Goal: Task Accomplishment & Management: Manage account settings

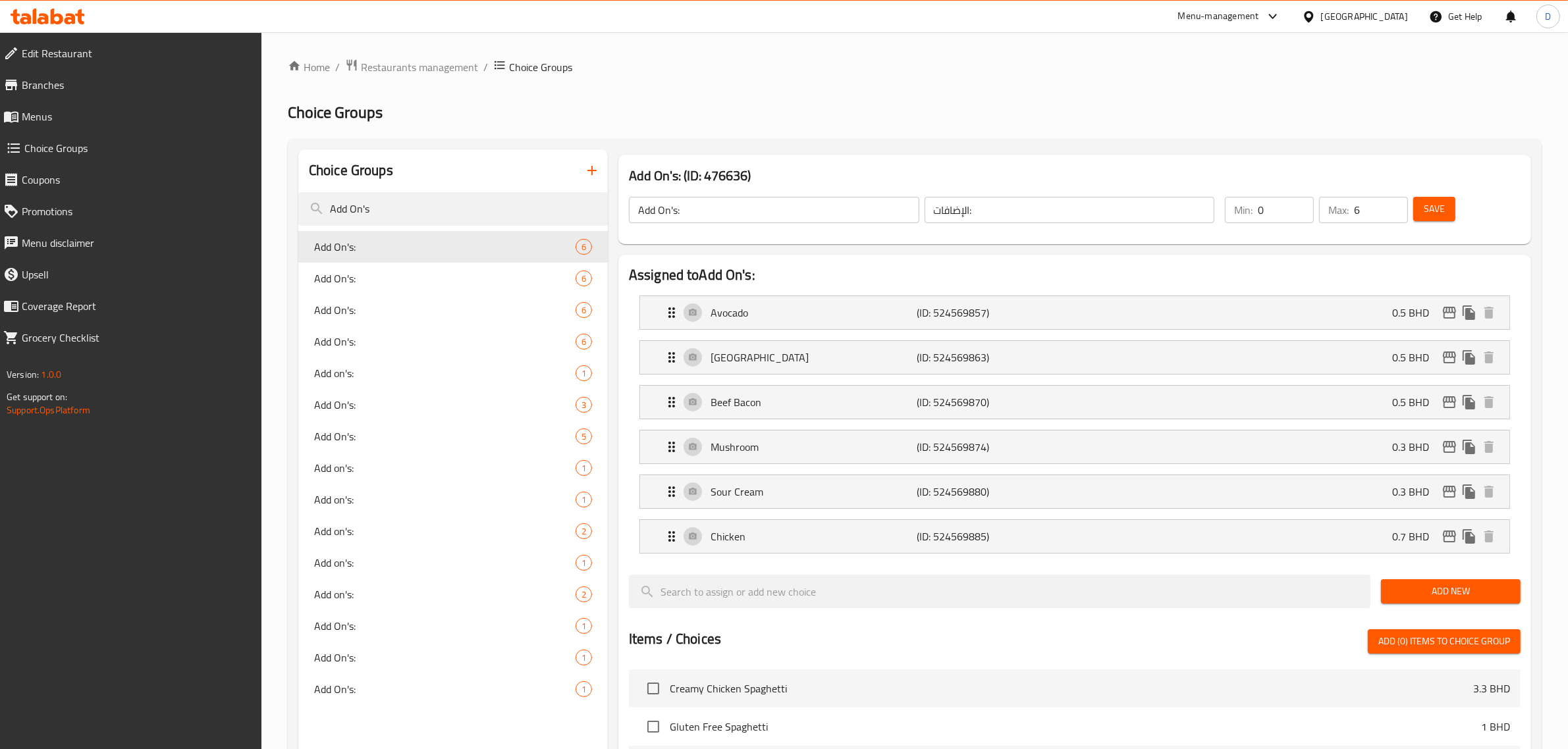
click at [1260, 11] on div "Menu-management" at bounding box center [1218, 15] width 81 height 15
click at [440, 66] on span "Restaurants management" at bounding box center [419, 66] width 117 height 15
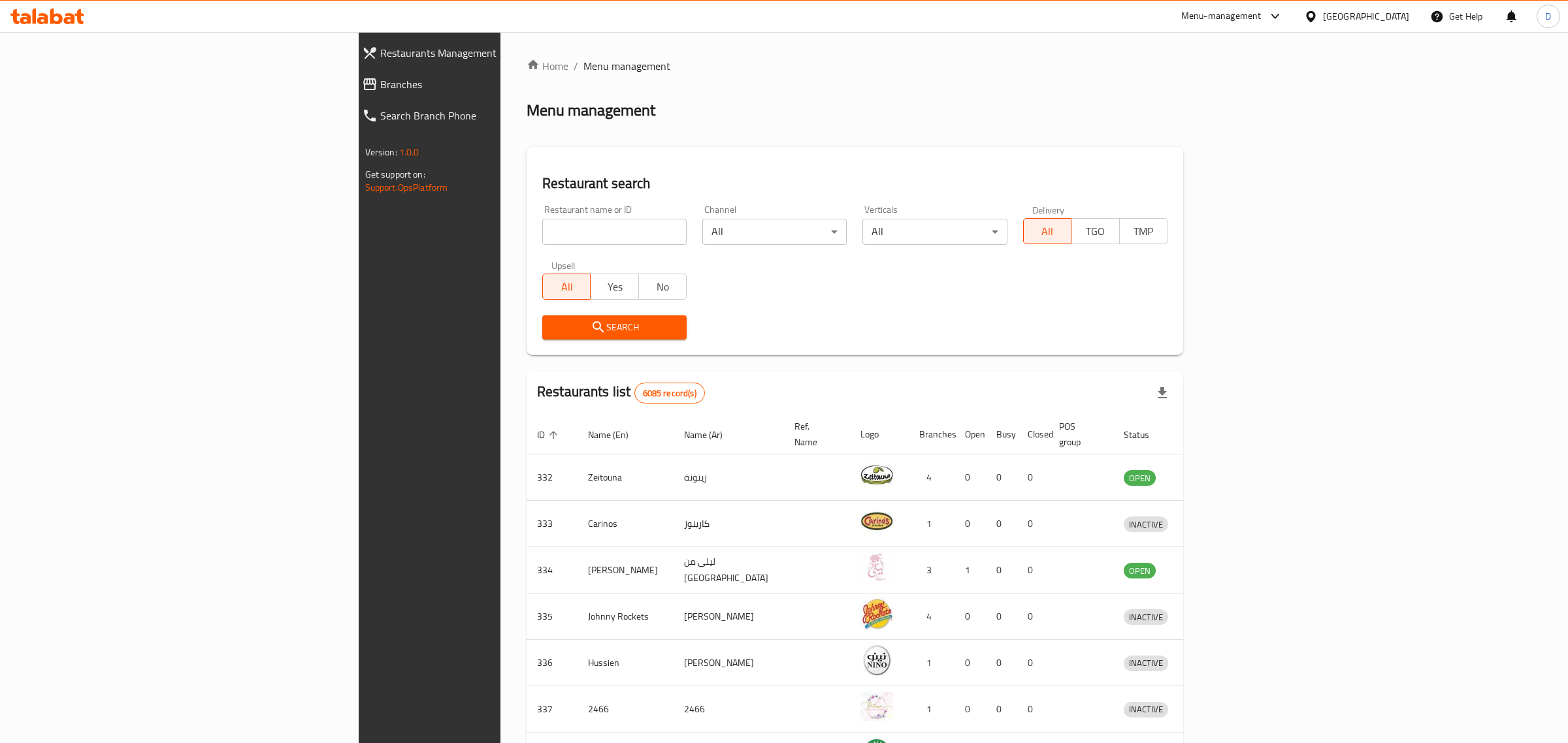
click at [428, 232] on div at bounding box center [784, 372] width 1568 height 743
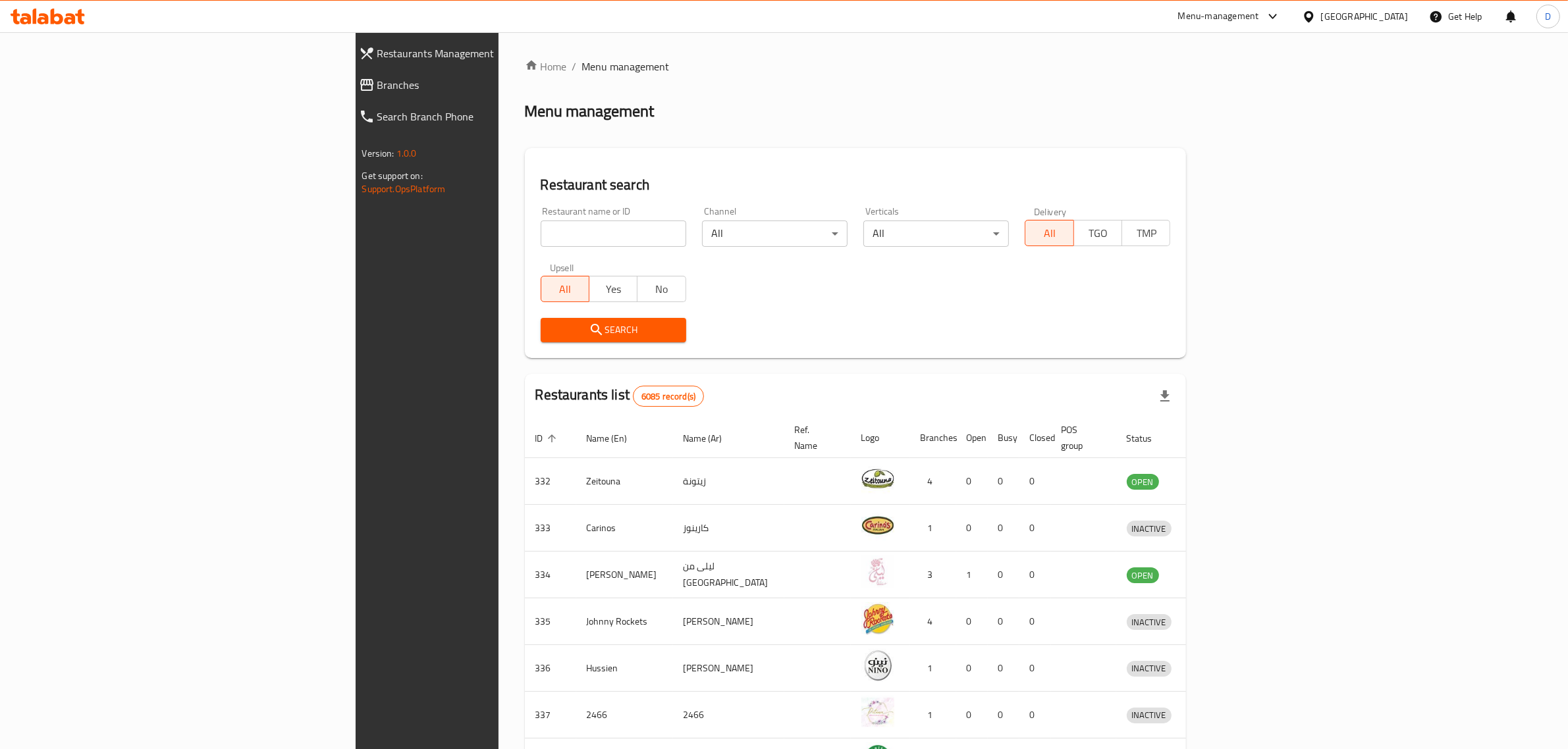
click at [541, 234] on input "search" at bounding box center [613, 233] width 145 height 26
type input "vibes"
click at [541, 318] on button "Search" at bounding box center [613, 330] width 145 height 24
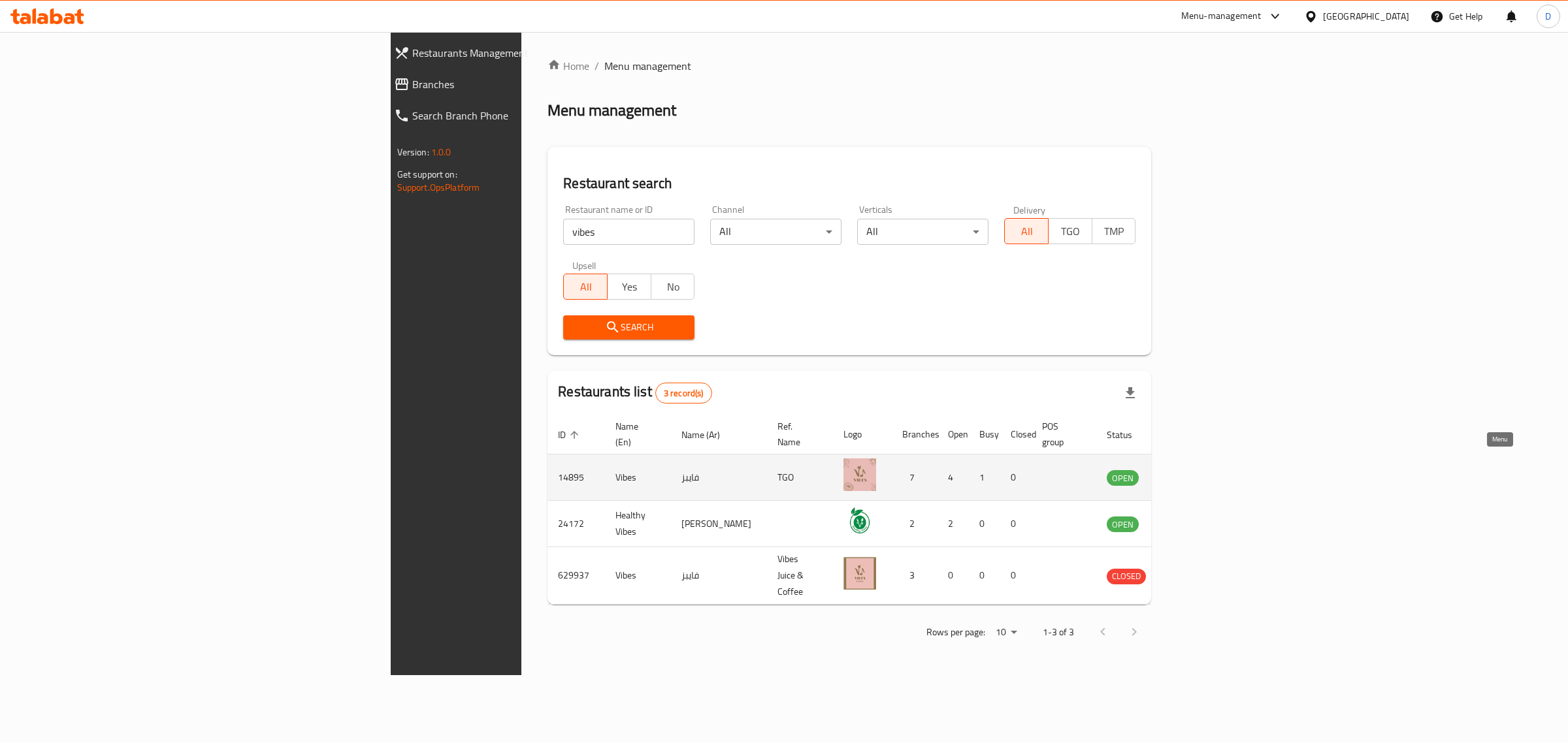
click at [1191, 470] on icon "enhanced table" at bounding box center [1182, 477] width 15 height 15
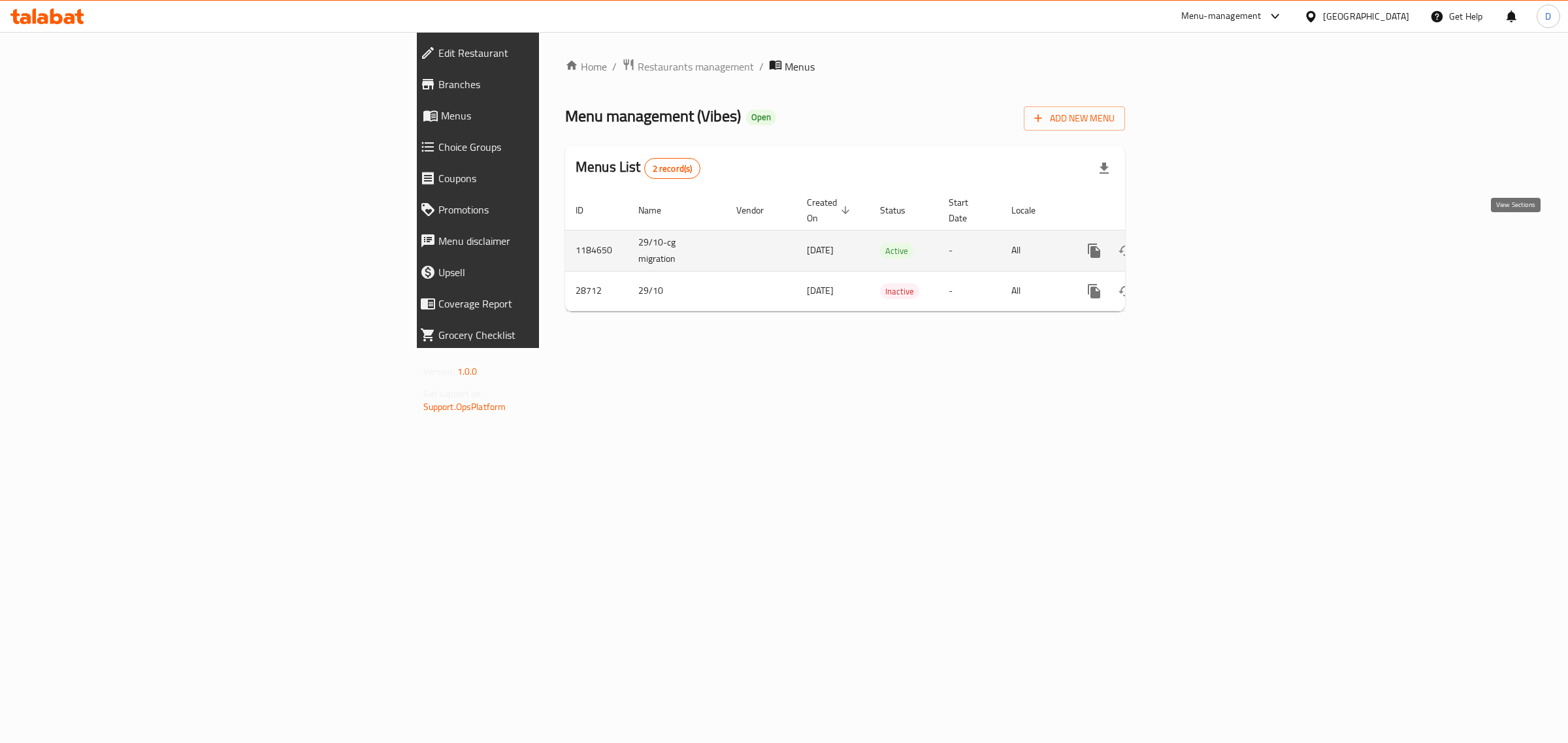
click at [1196, 243] on icon "enhanced table" at bounding box center [1187, 250] width 15 height 15
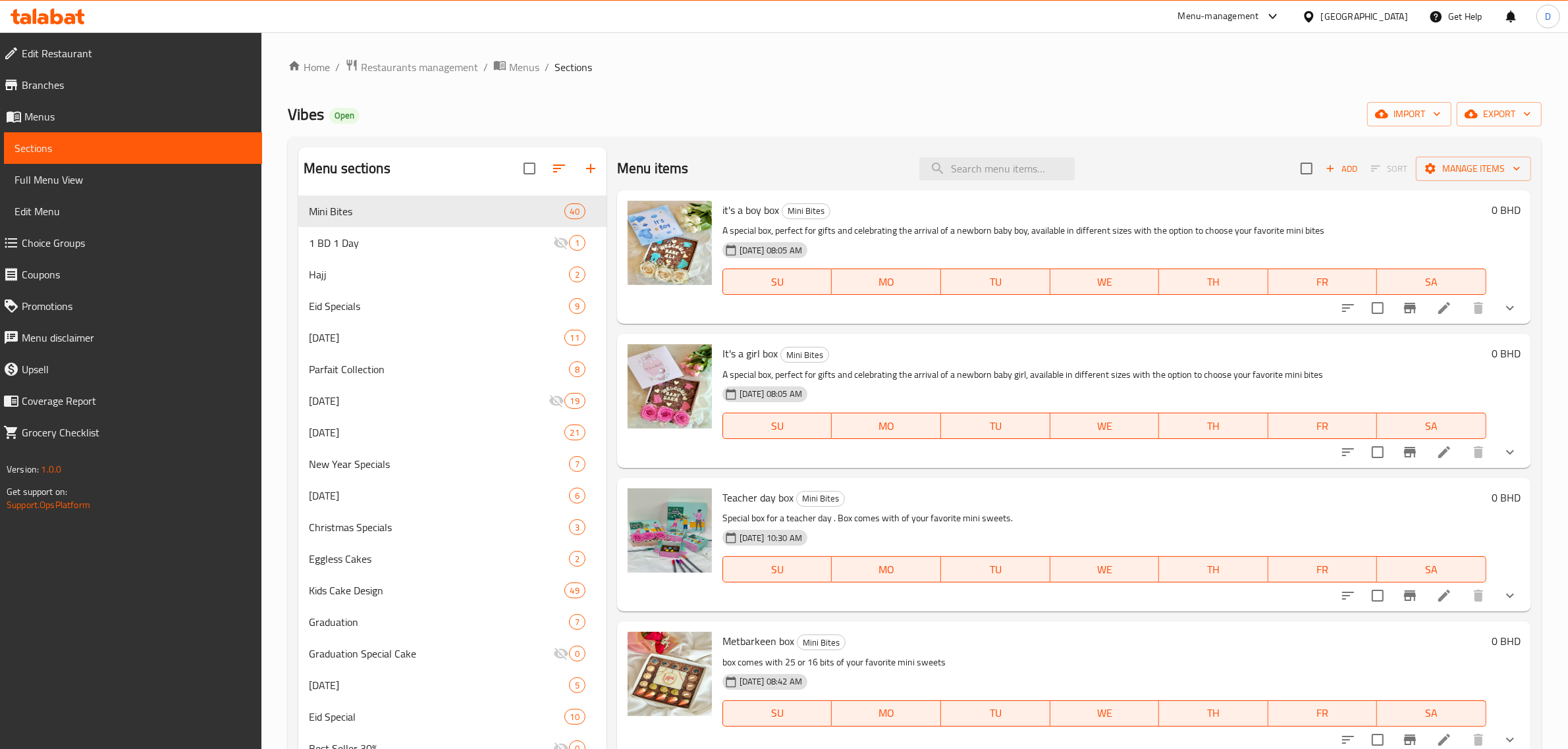
click at [112, 236] on span "Choice Groups" at bounding box center [136, 242] width 229 height 15
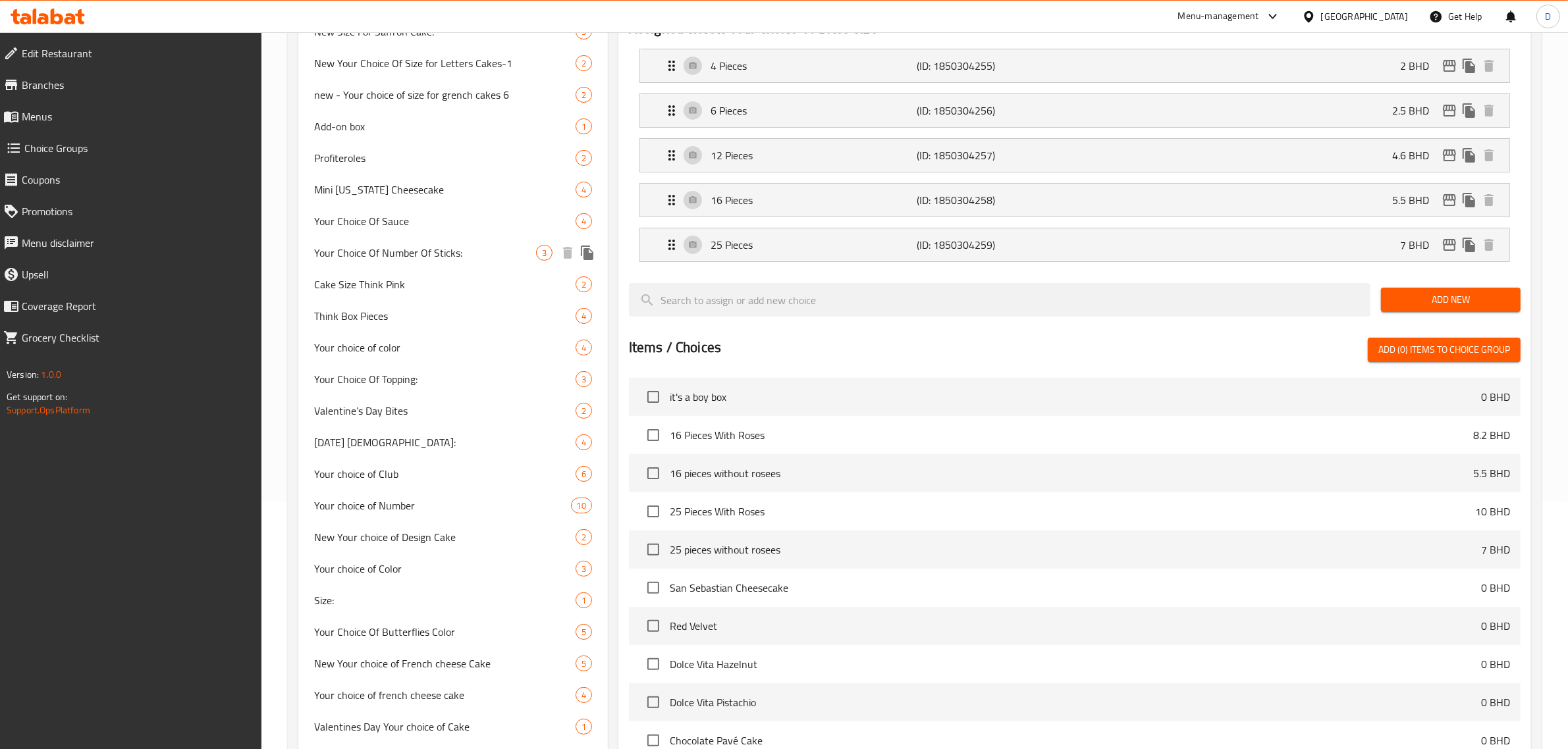
scroll to position [412, 0]
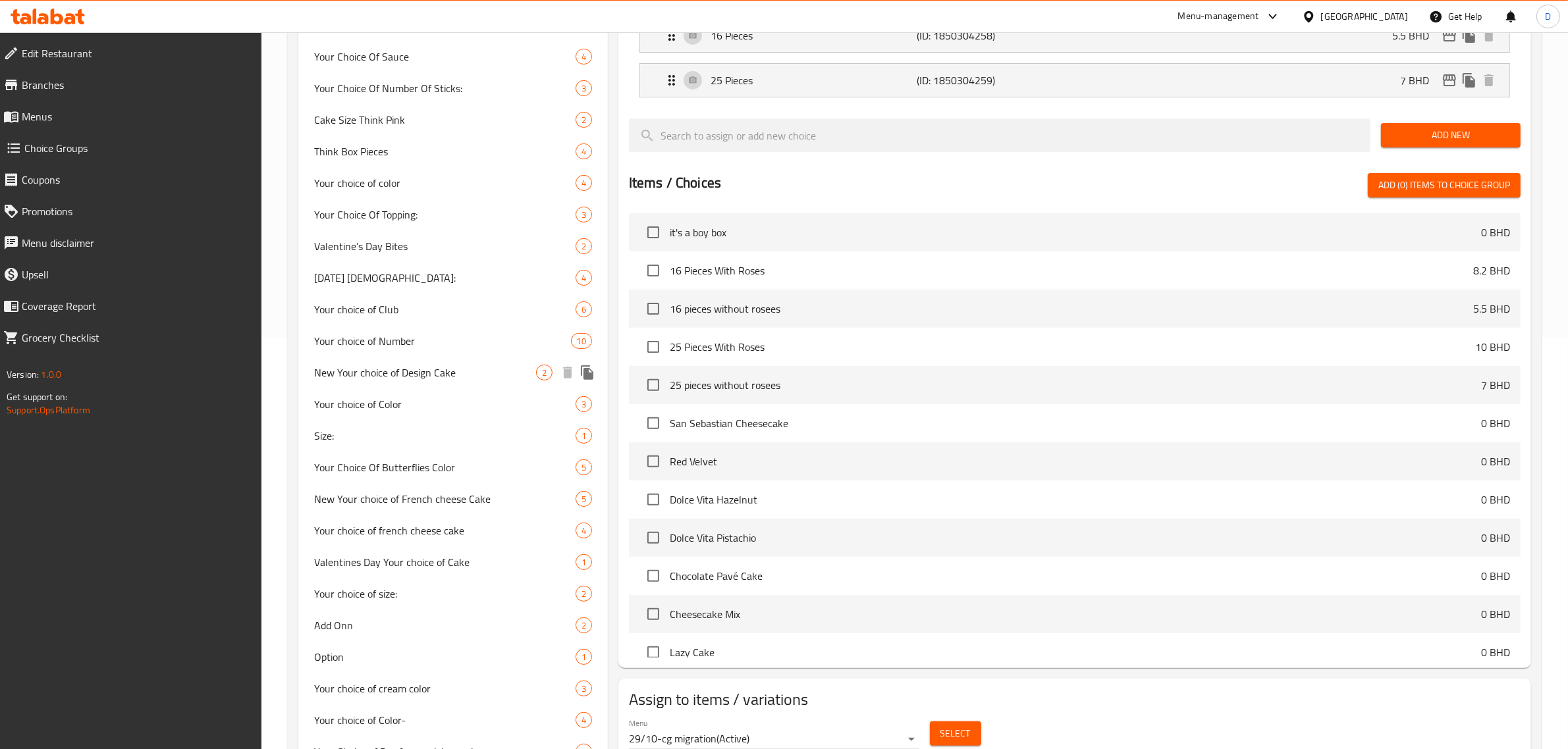
drag, startPoint x: 408, startPoint y: 386, endPoint x: 479, endPoint y: 365, distance: 74.0
click at [408, 386] on div "New Your choice of Design Cake 2" at bounding box center [453, 373] width 309 height 32
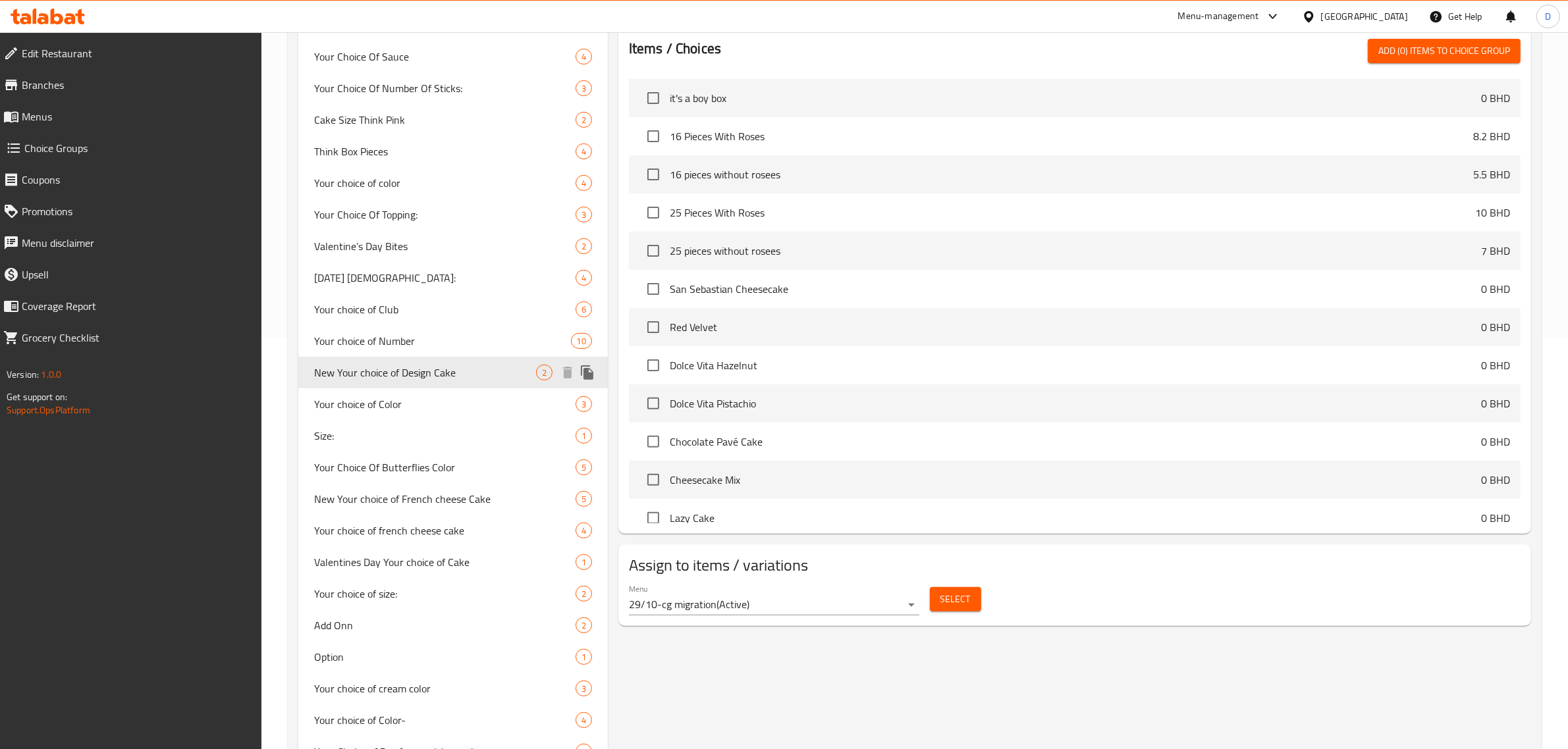
type input "New Your choice of Design Cake"
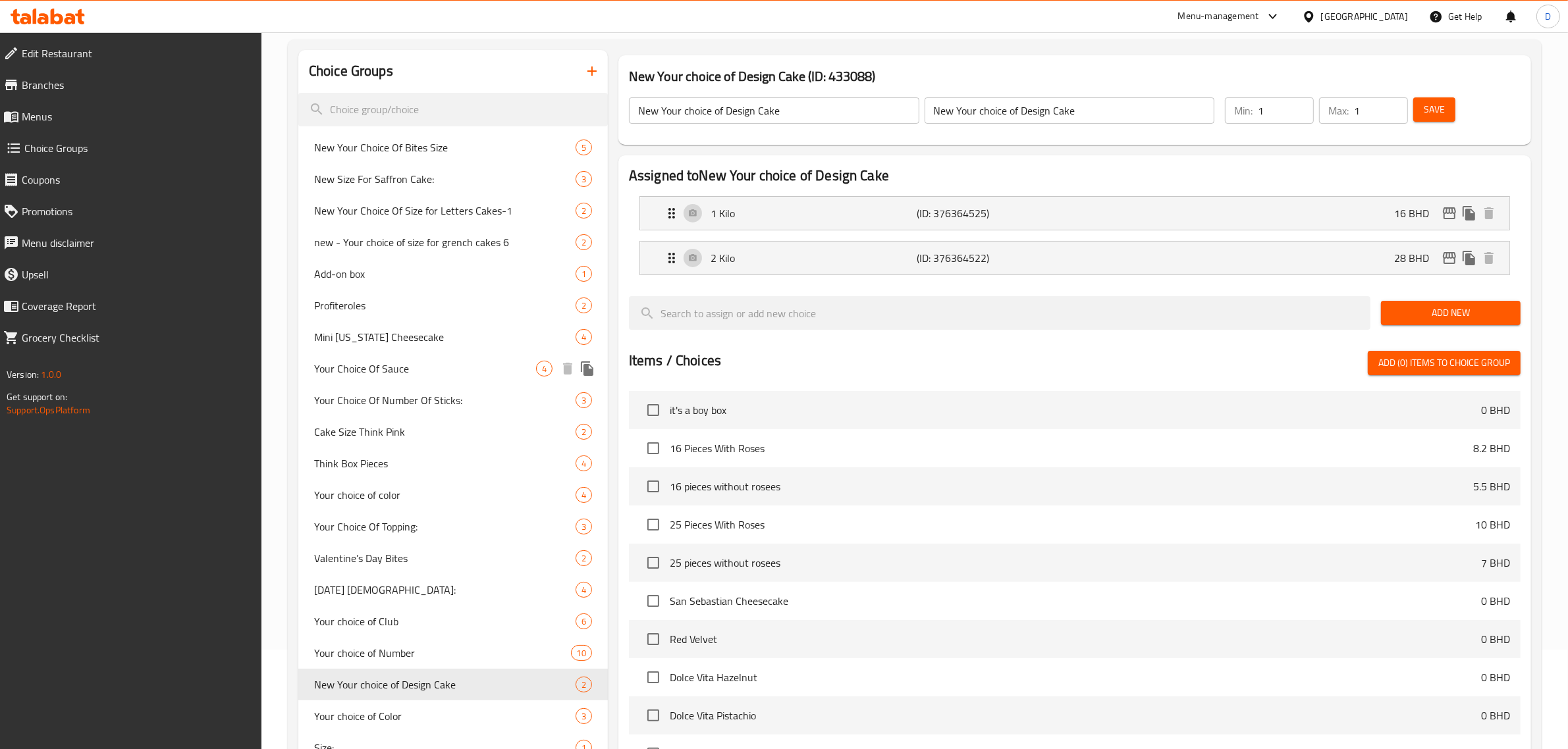
scroll to position [0, 0]
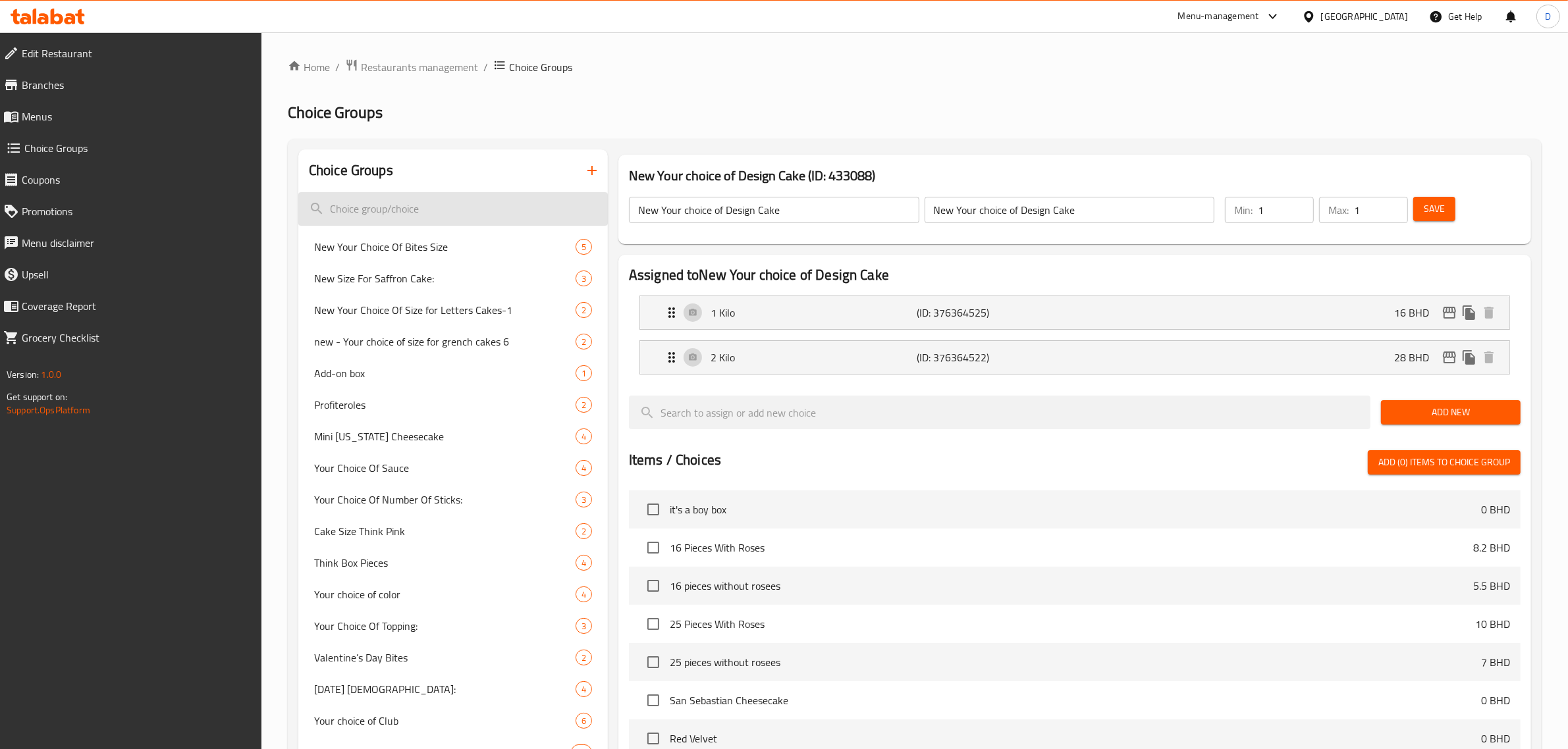
click at [449, 200] on input "search" at bounding box center [453, 209] width 309 height 34
click at [424, 215] on input "search" at bounding box center [453, 209] width 309 height 34
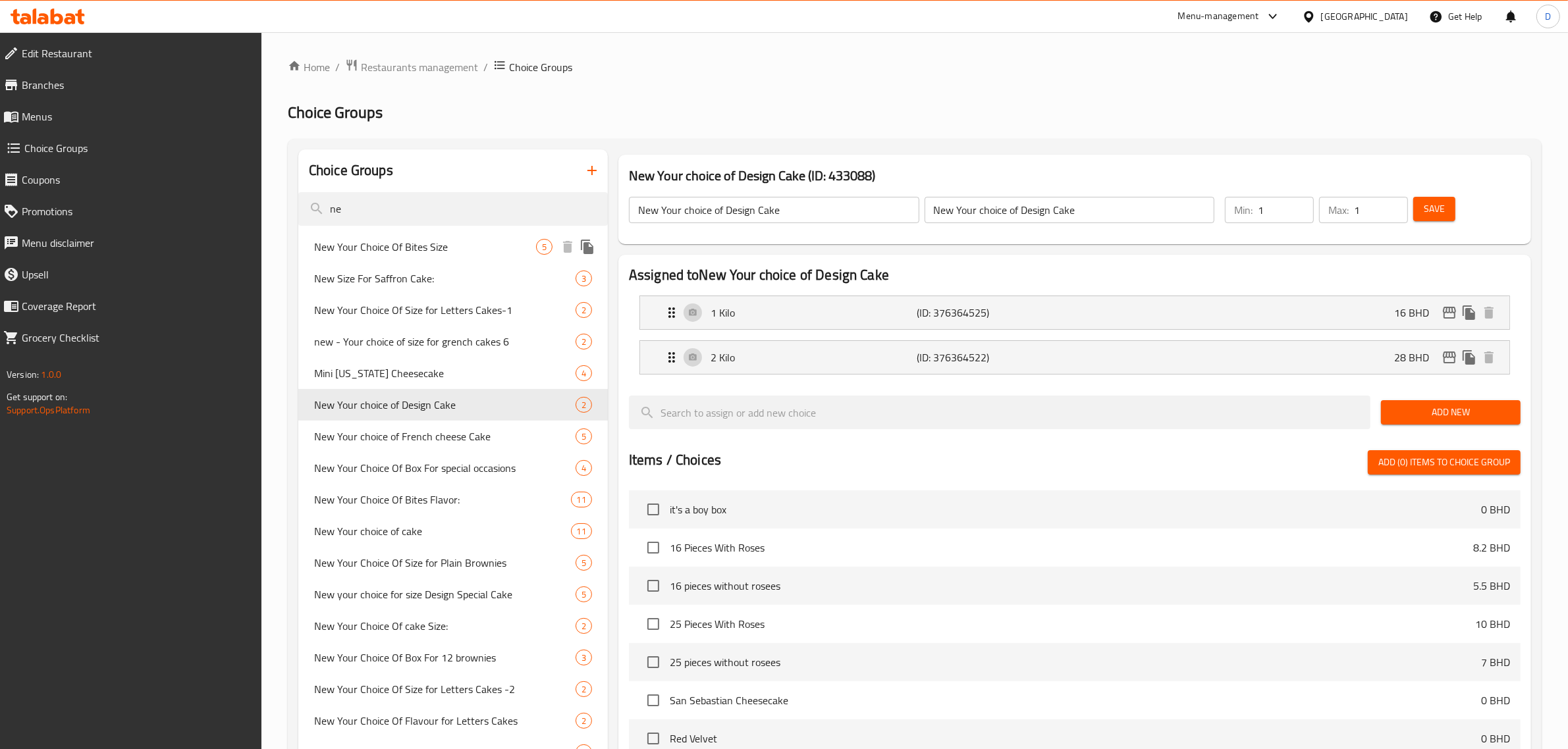
type input "n"
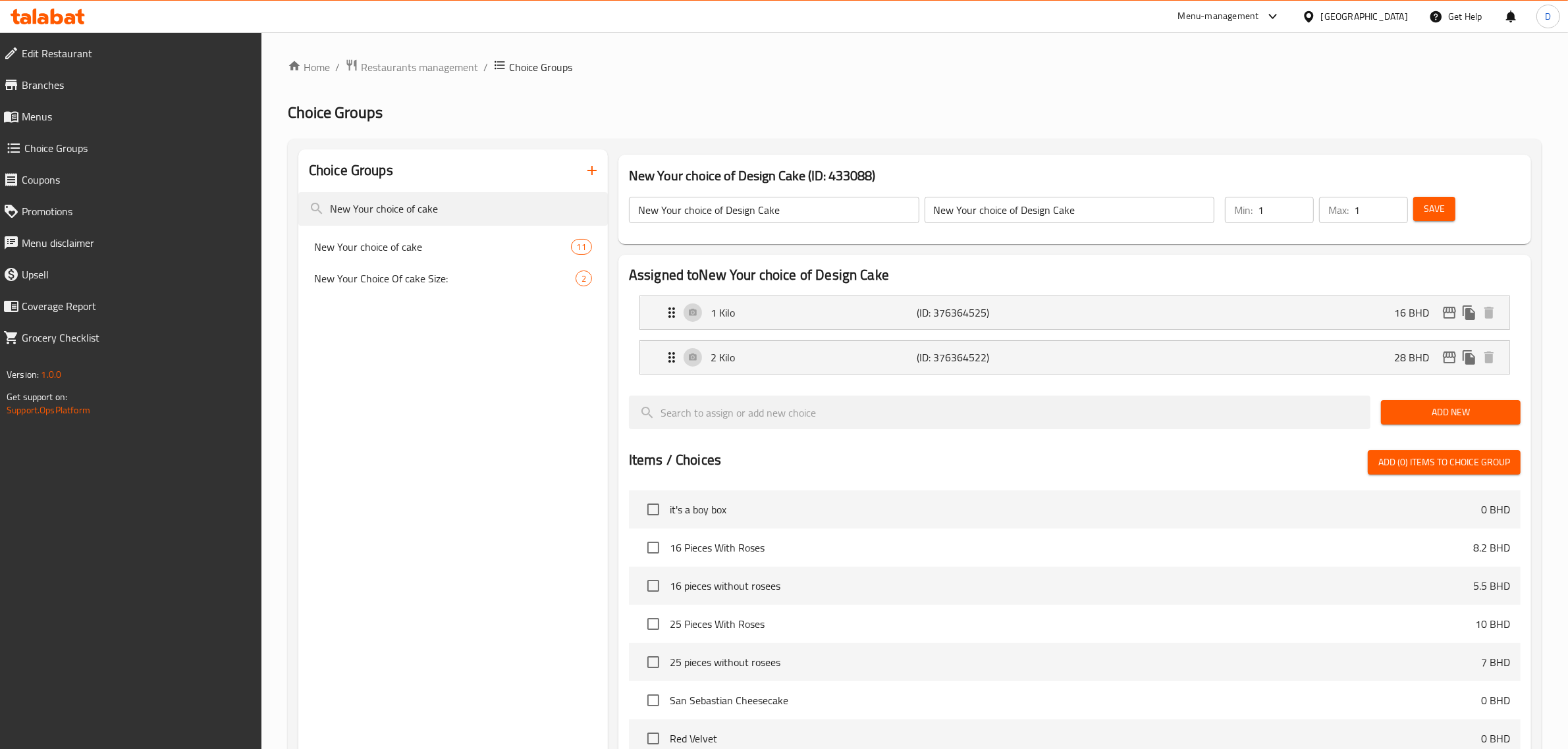
type input "New Your choice of cake"
click at [484, 254] on span "New Your choice of cake" at bounding box center [442, 247] width 257 height 15
type input "New Your choice of cake"
type input ":أختيارك من الكيك"
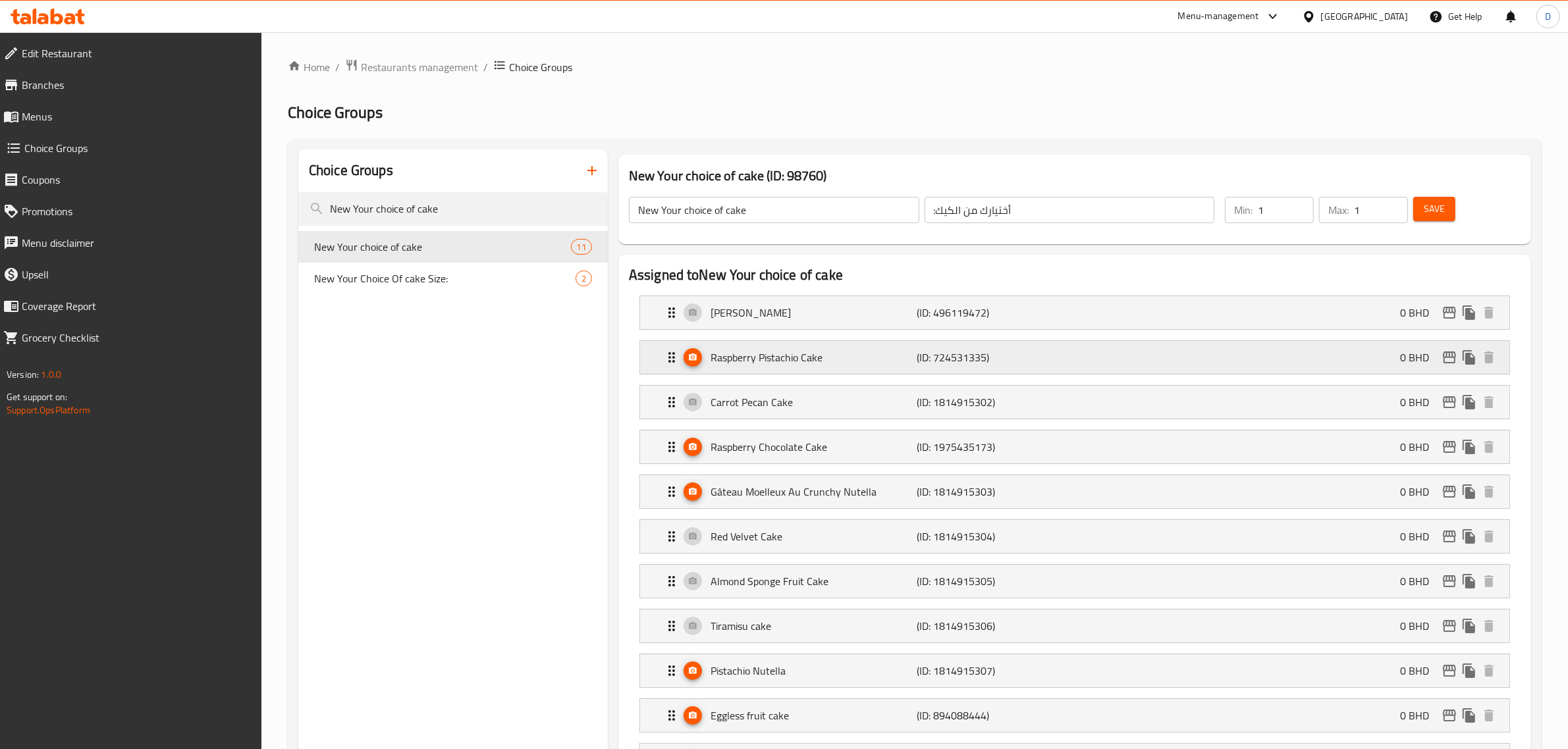
click at [689, 355] on icon "Expand" at bounding box center [693, 357] width 9 height 9
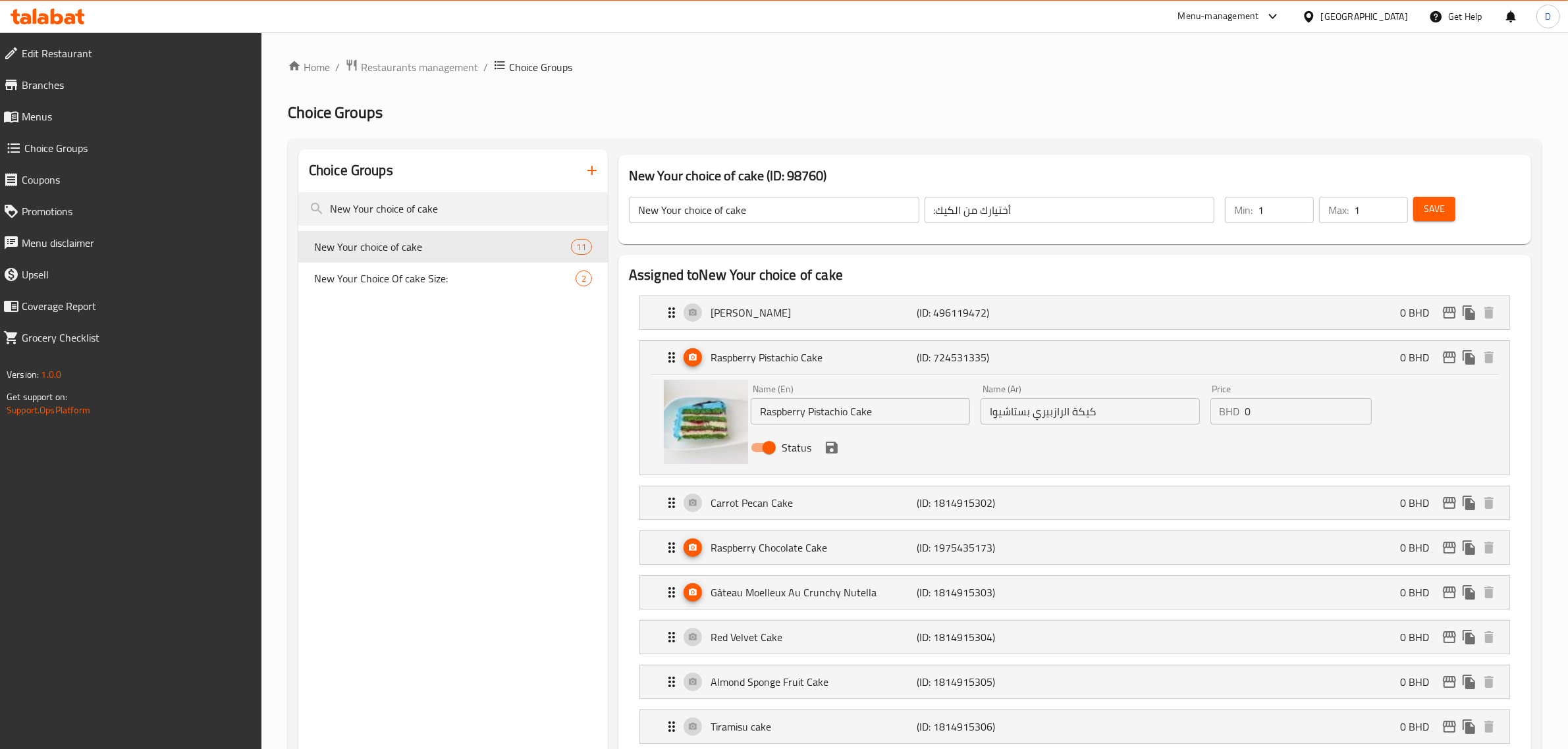
click at [833, 458] on div "Status" at bounding box center [1090, 447] width 689 height 35
click at [833, 450] on icon "save" at bounding box center [832, 447] width 12 height 12
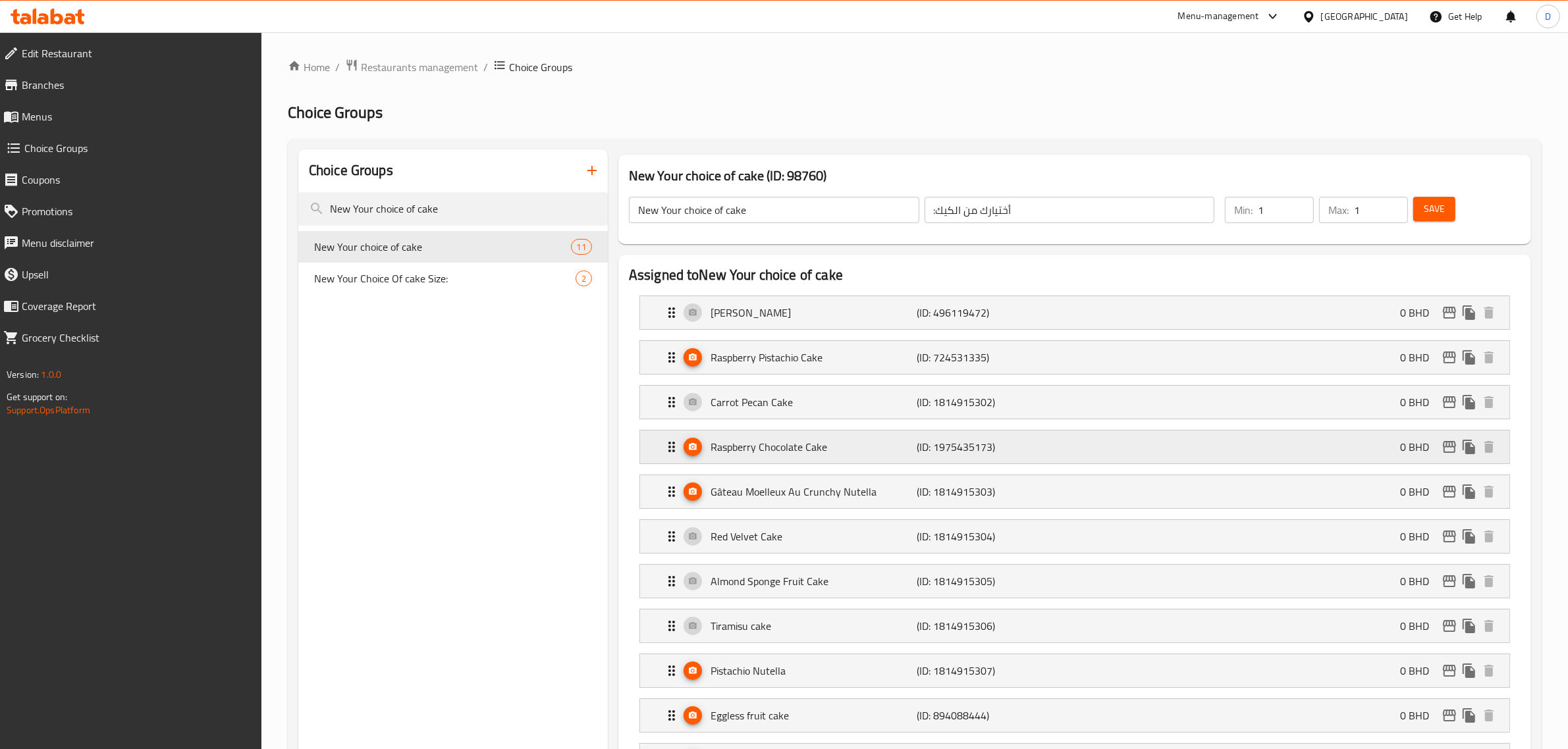
click at [831, 450] on p "Raspberry Chocolate Cake" at bounding box center [814, 446] width 207 height 15
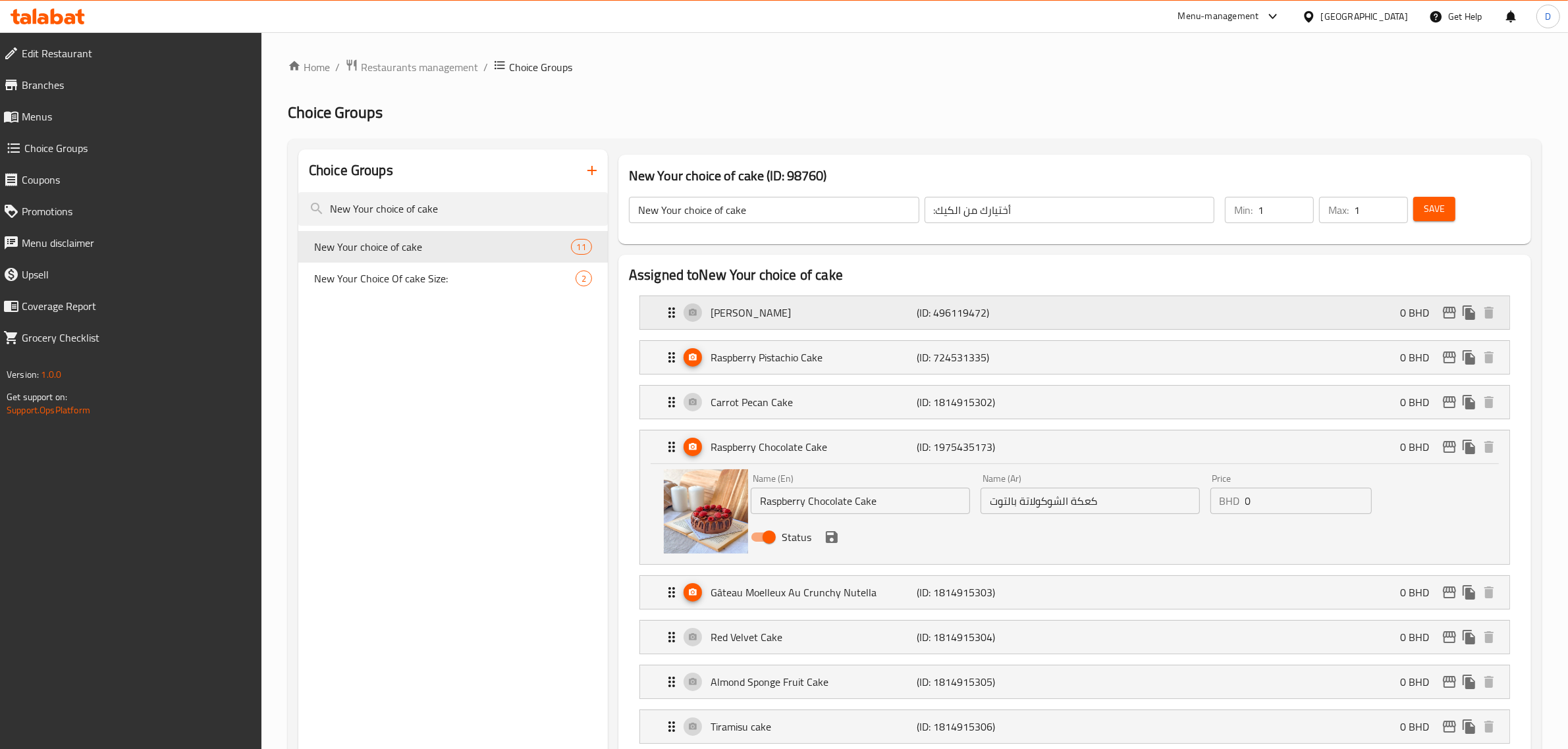
click at [730, 300] on div "Mango Cake (ID: 496119472) 0 BHD" at bounding box center [1078, 313] width 830 height 33
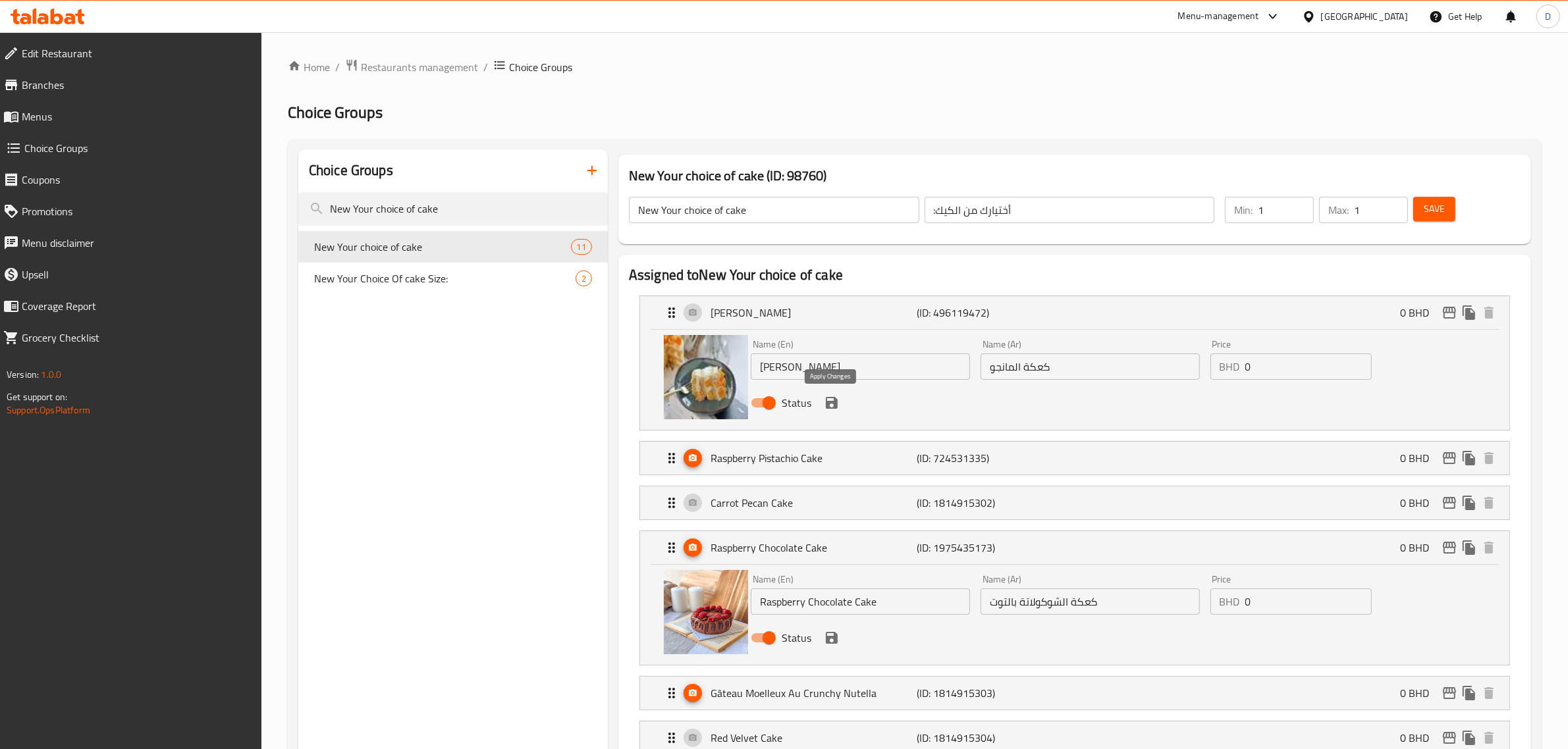
click at [828, 402] on icon "save" at bounding box center [832, 403] width 12 height 12
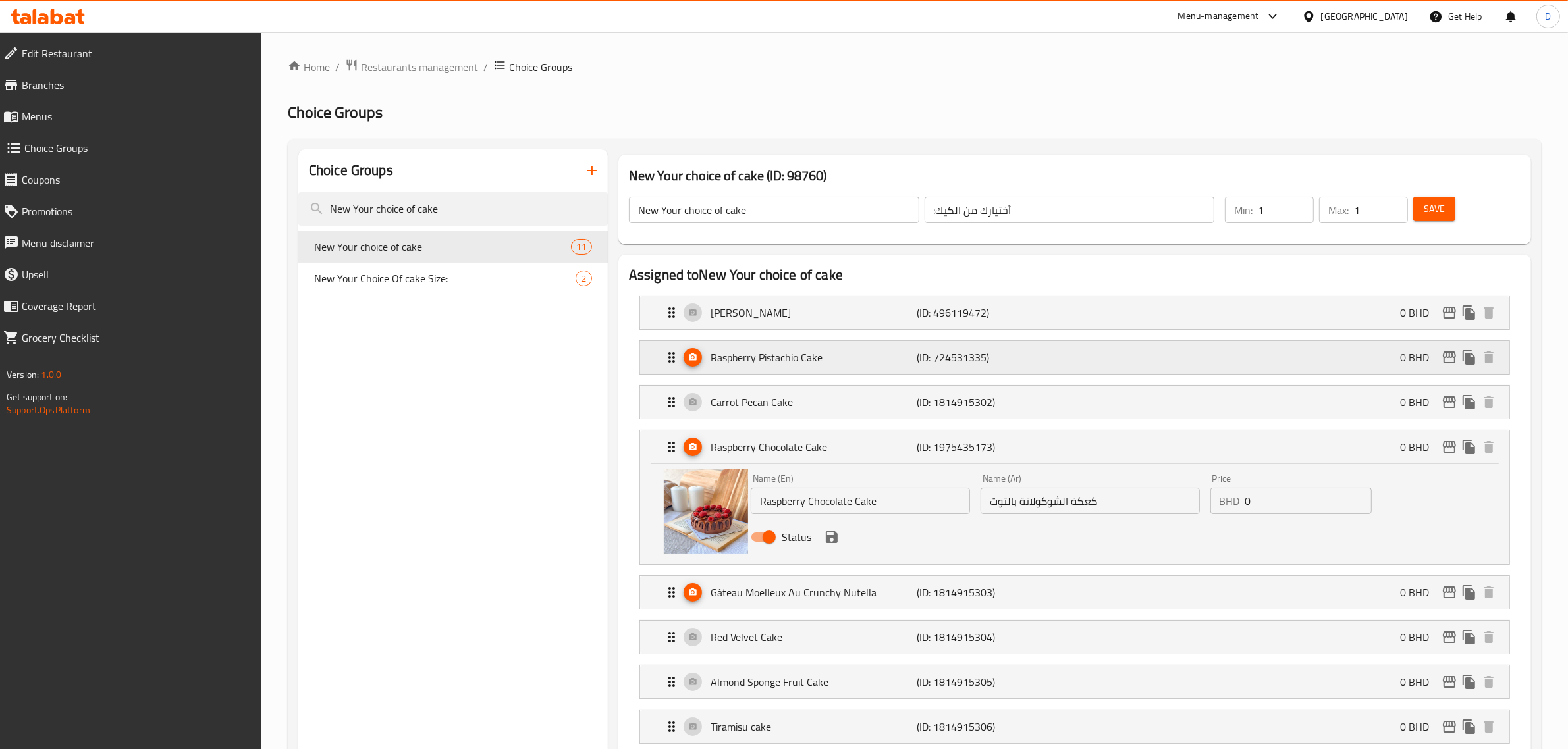
click at [774, 357] on p "Raspberry Pistachio Cake" at bounding box center [814, 357] width 207 height 15
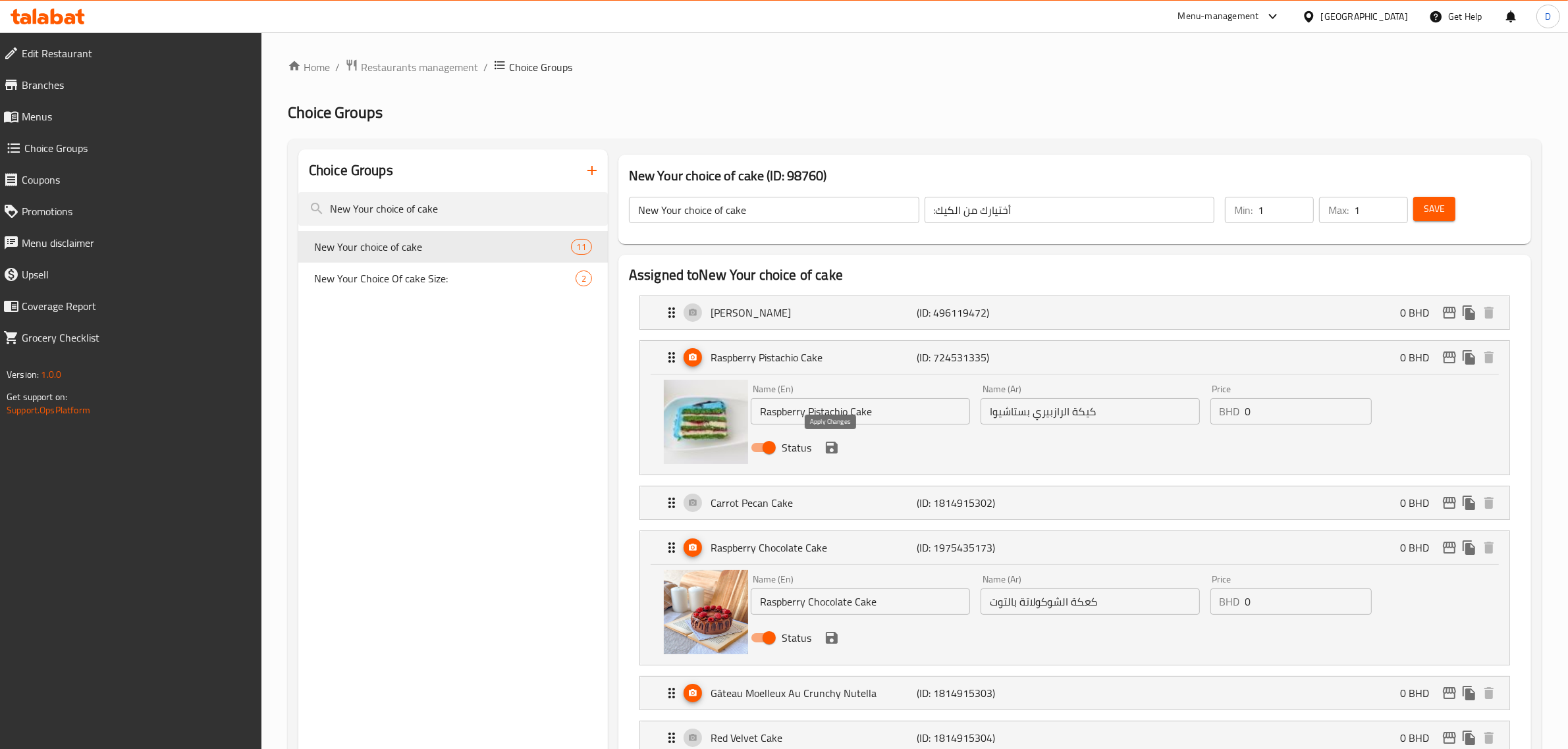
click at [832, 449] on icon "save" at bounding box center [831, 447] width 15 height 15
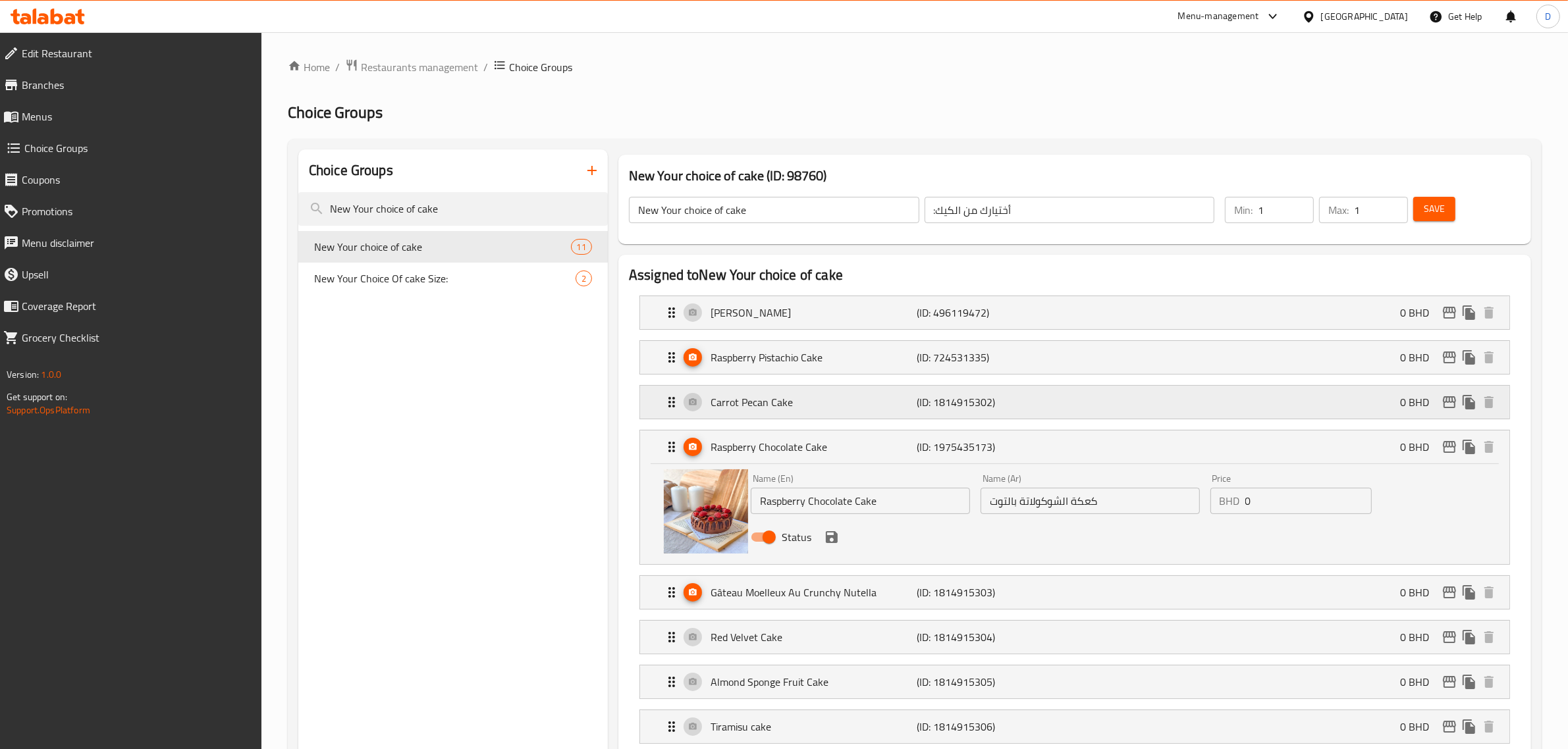
click at [749, 398] on p "Carrot Pecan Cake" at bounding box center [814, 402] width 207 height 15
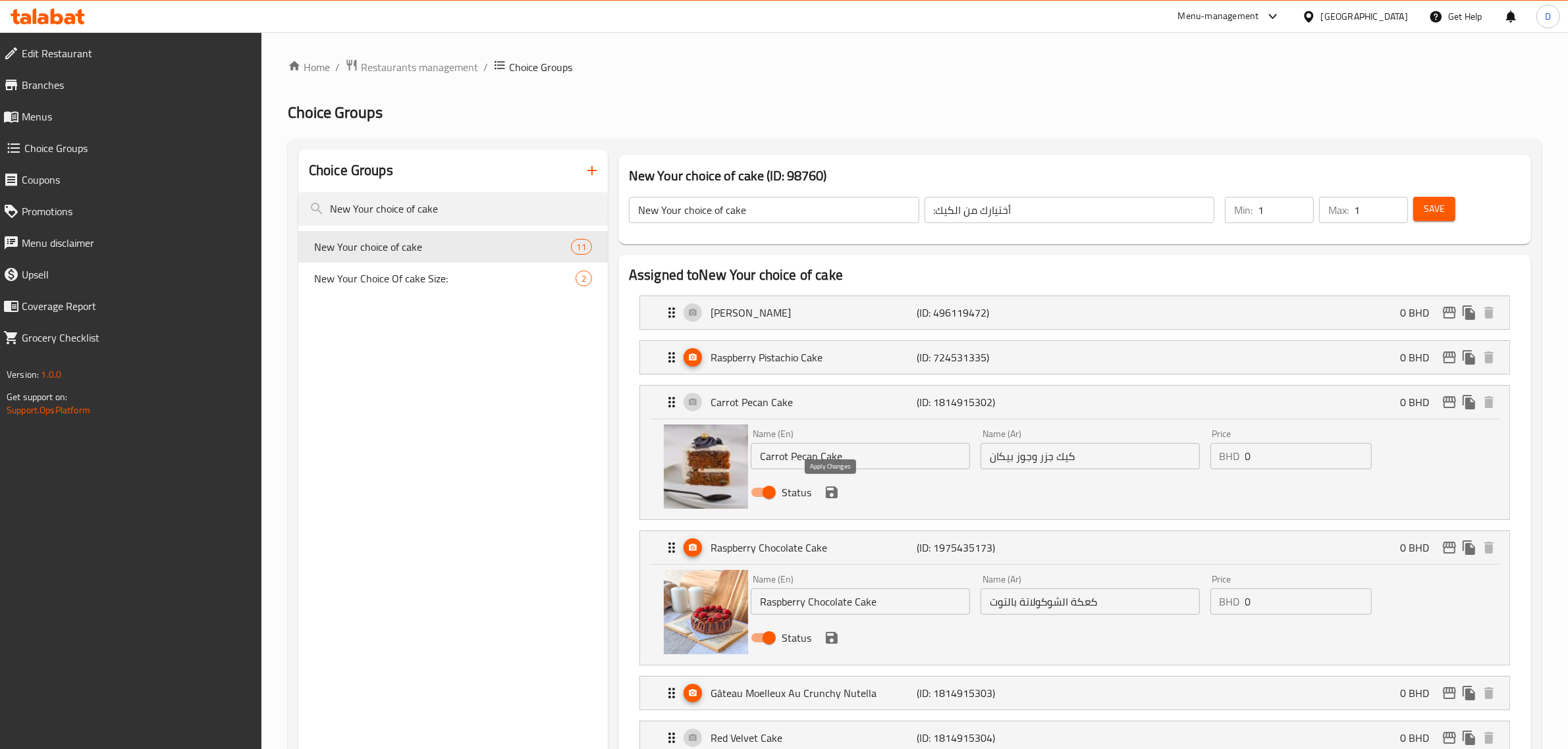
click at [834, 492] on icon "save" at bounding box center [832, 492] width 12 height 12
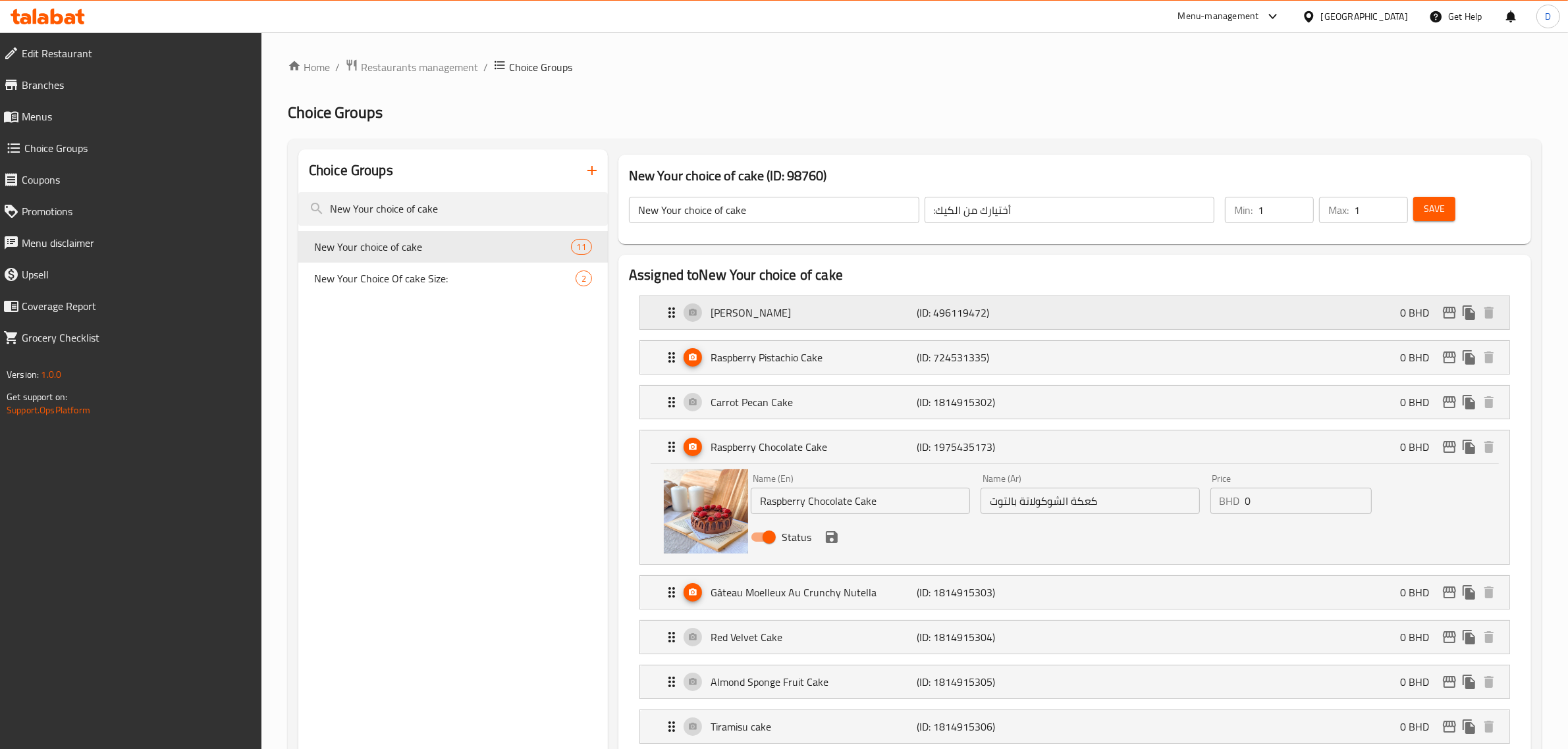
click at [794, 319] on p "[PERSON_NAME]" at bounding box center [814, 312] width 207 height 15
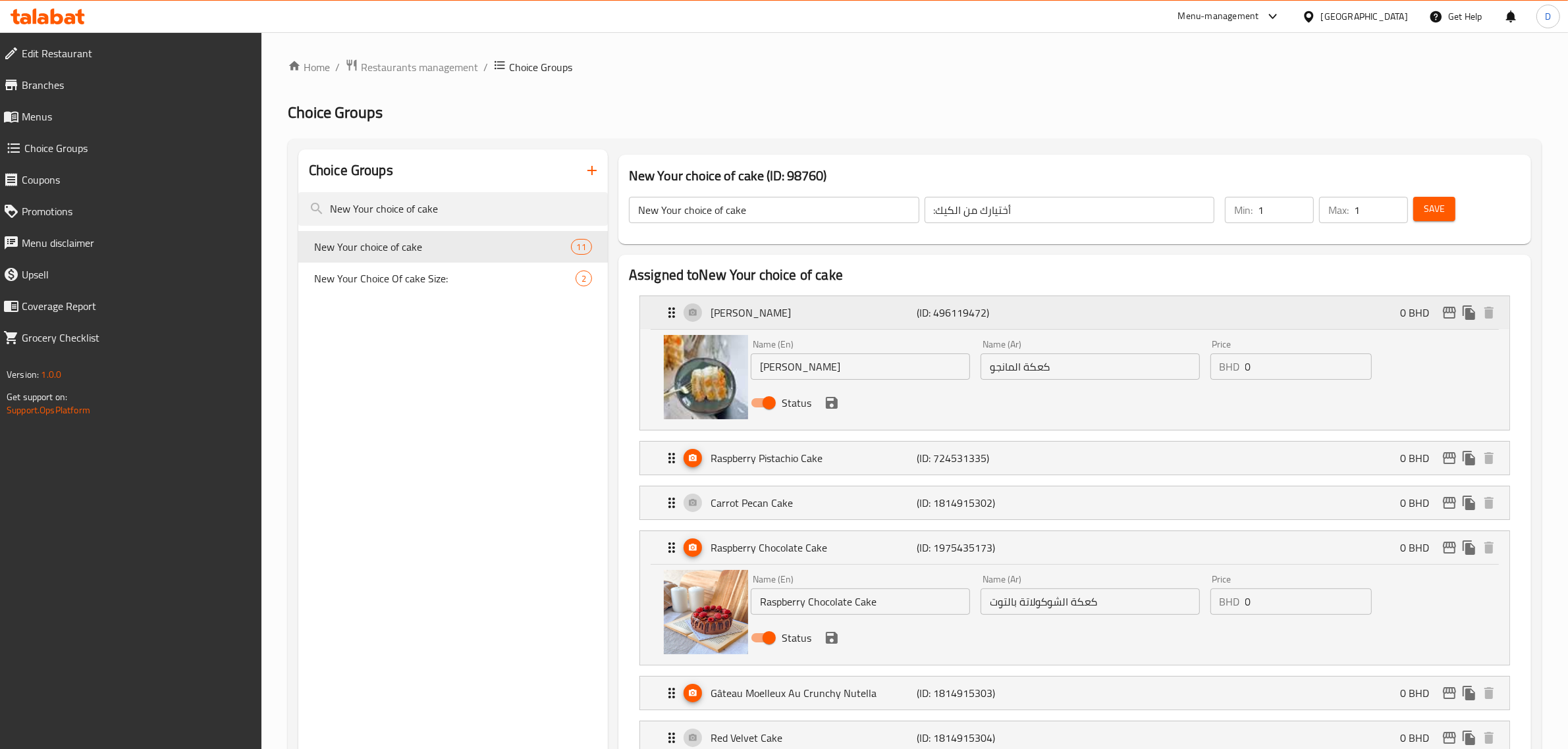
click at [794, 319] on p "[PERSON_NAME]" at bounding box center [814, 312] width 207 height 15
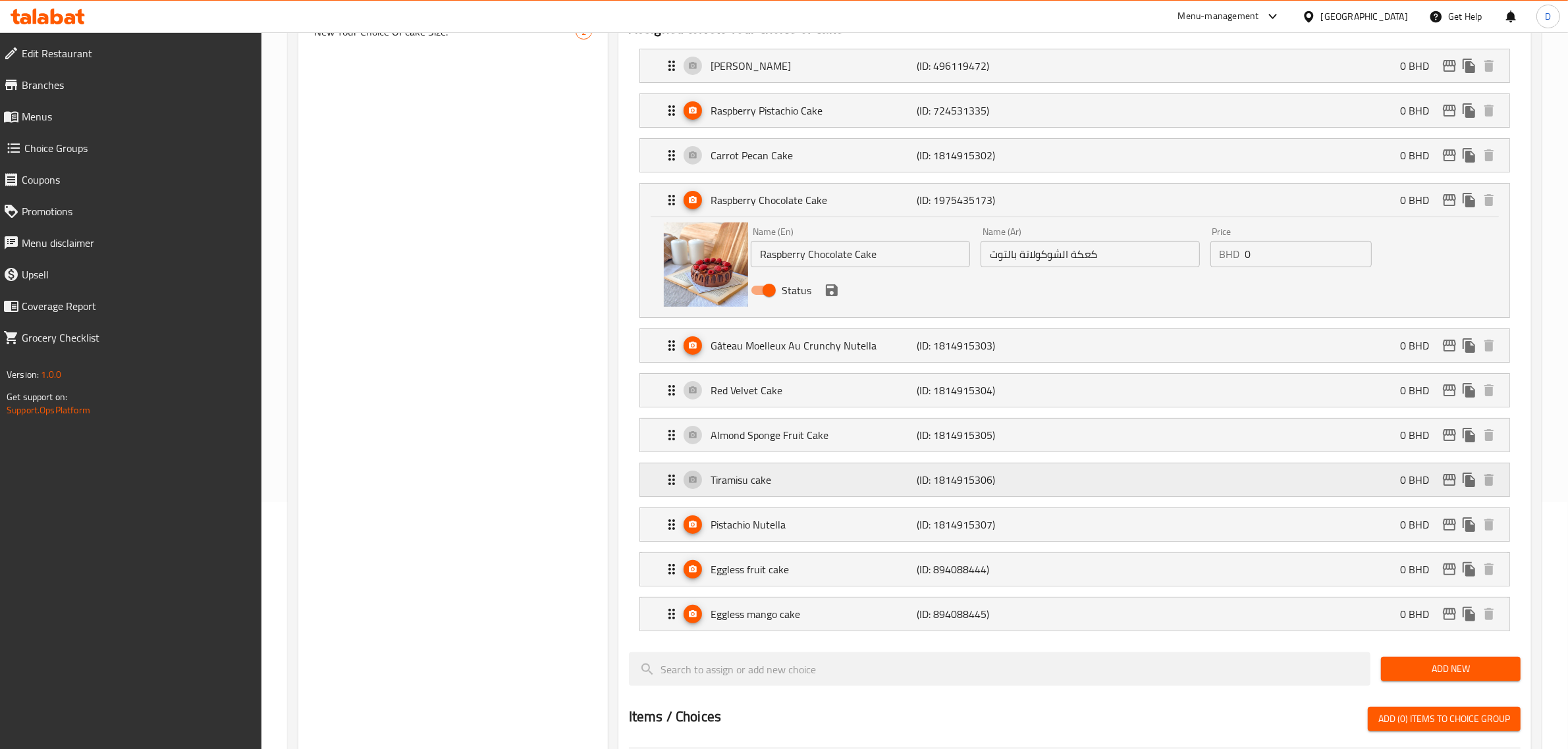
scroll to position [165, 0]
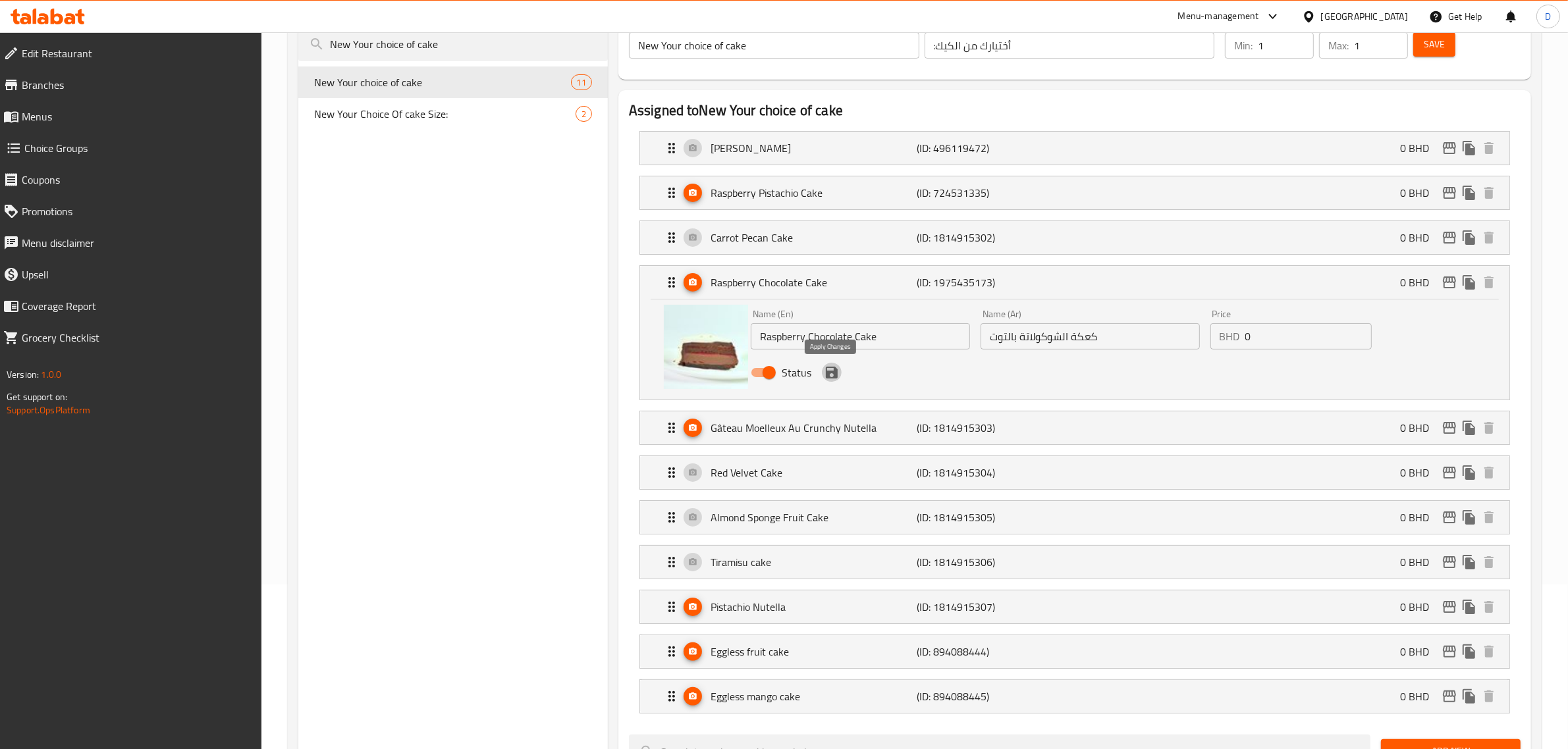
click at [826, 373] on icon "save" at bounding box center [832, 373] width 12 height 12
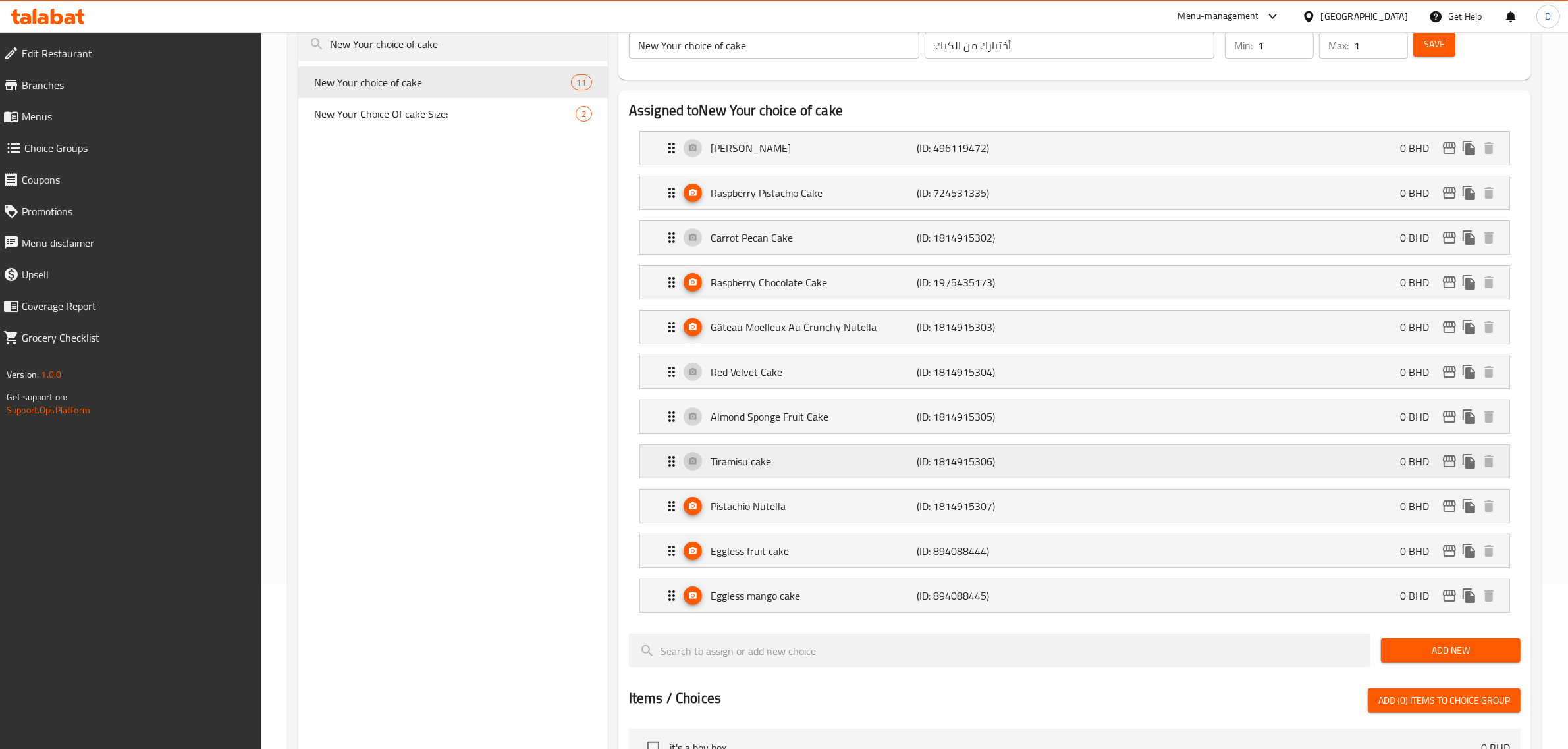
click at [753, 469] on p "Tiramisu cake" at bounding box center [814, 461] width 207 height 15
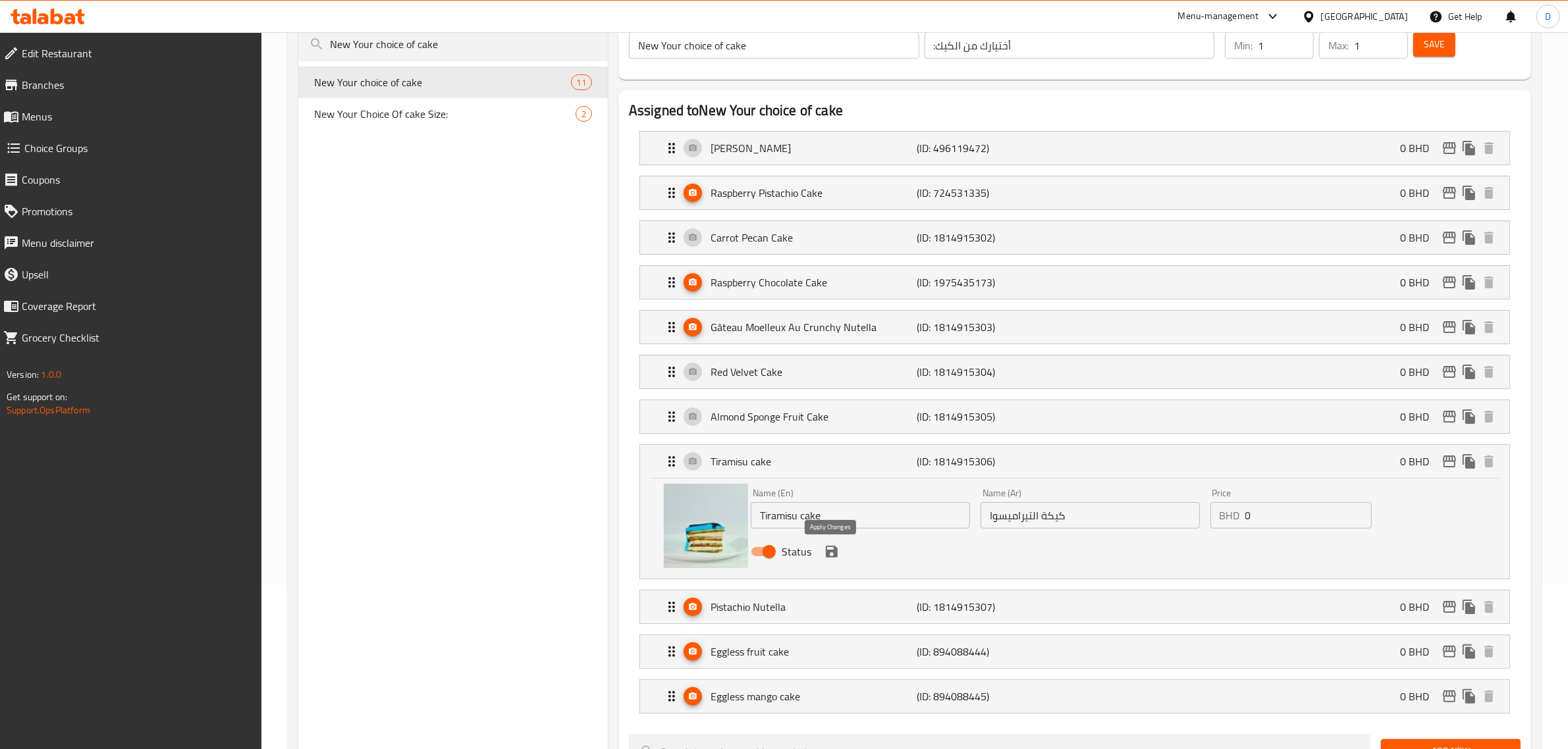
click at [831, 557] on icon "save" at bounding box center [831, 551] width 15 height 15
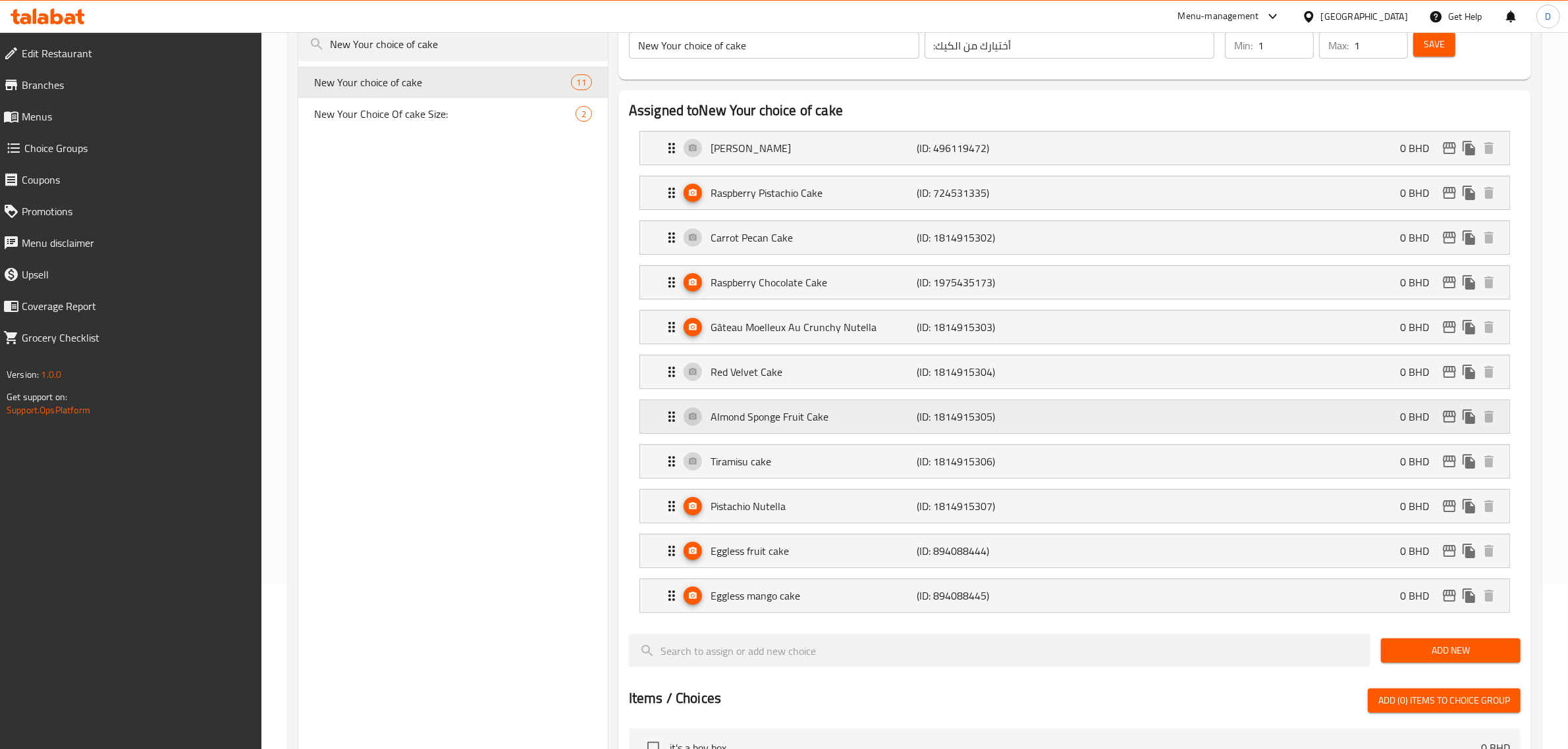
click at [756, 410] on p "Almond Sponge Fruit Cake" at bounding box center [814, 416] width 207 height 15
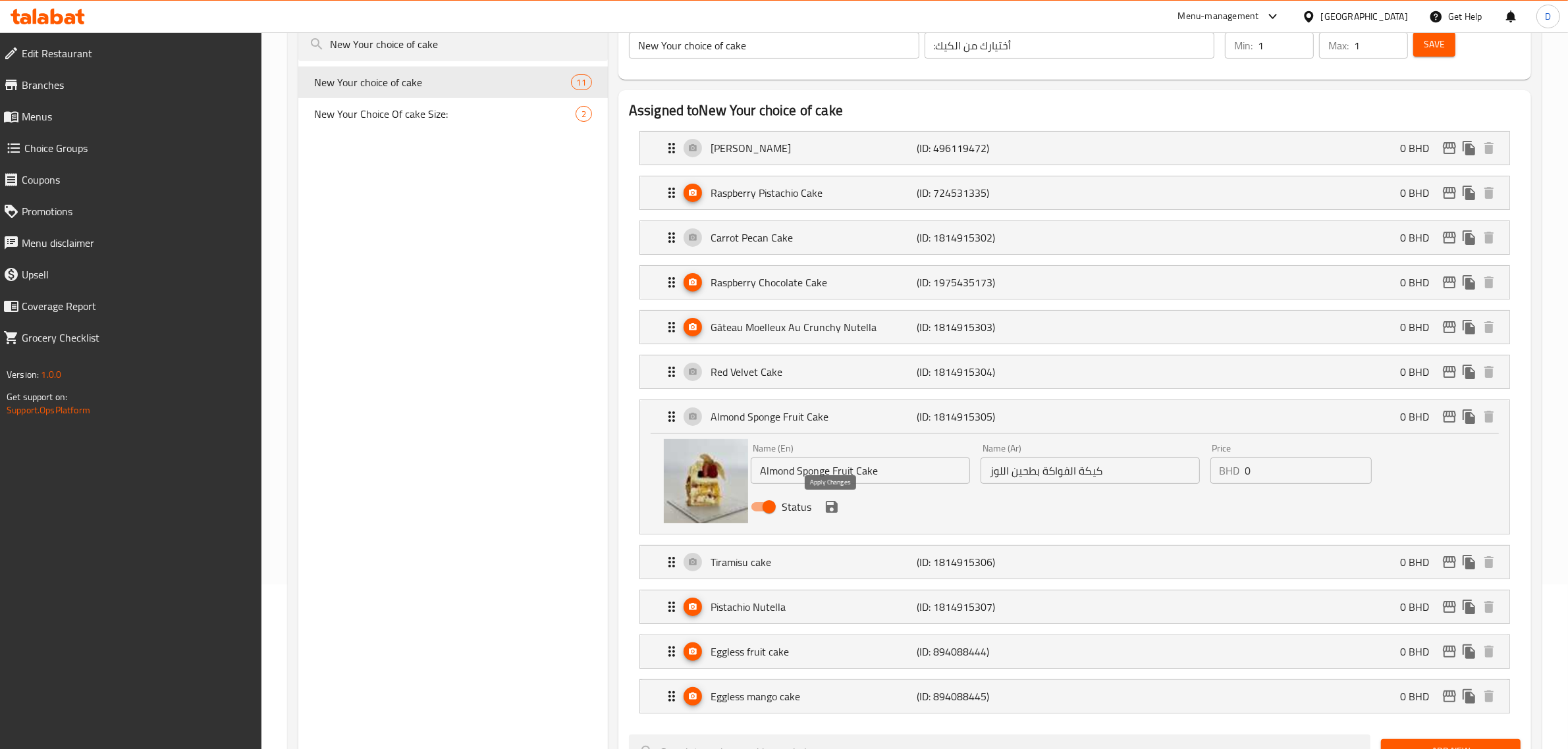
click at [837, 511] on icon "save" at bounding box center [831, 506] width 15 height 15
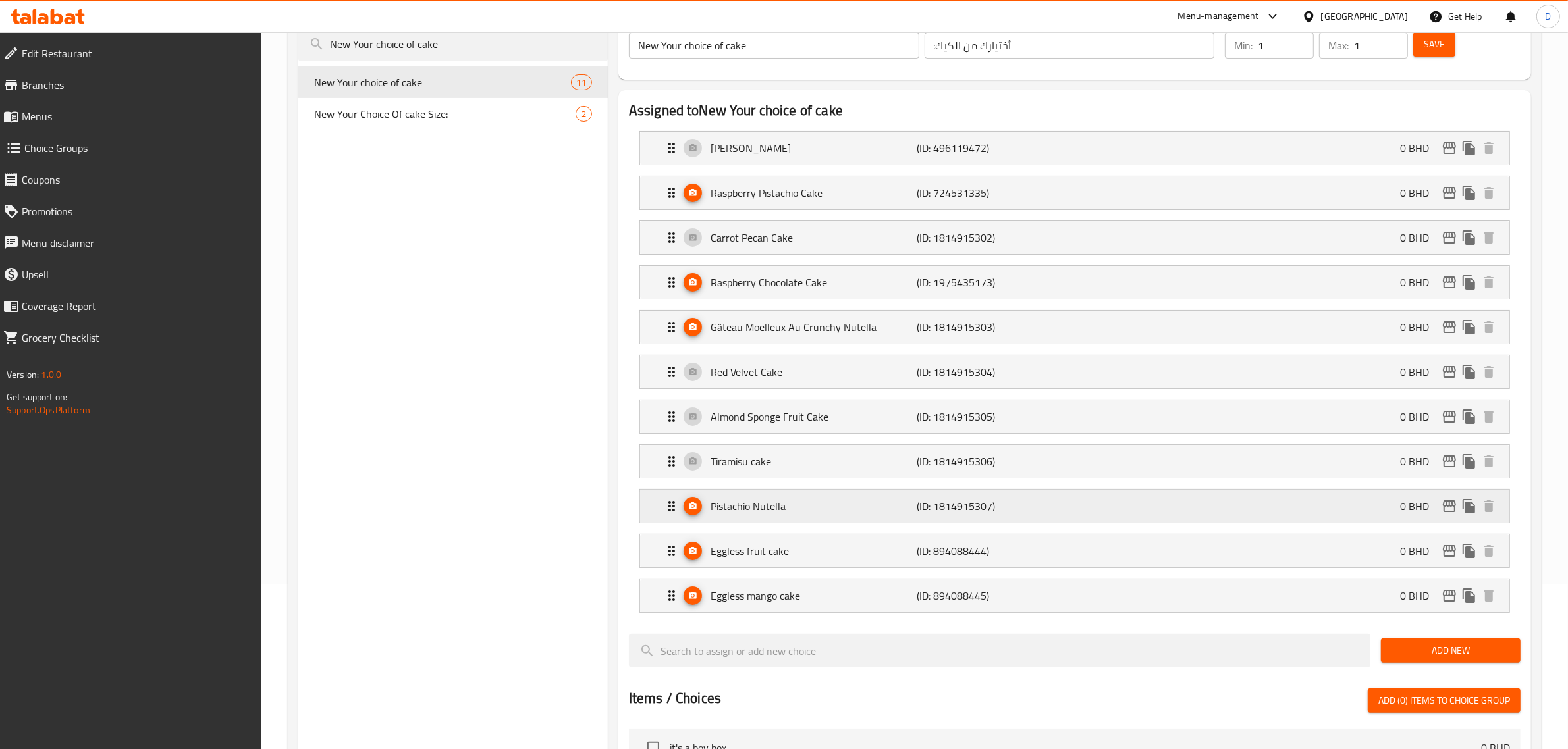
click at [872, 513] on p "Pistachio Nutella" at bounding box center [814, 506] width 207 height 15
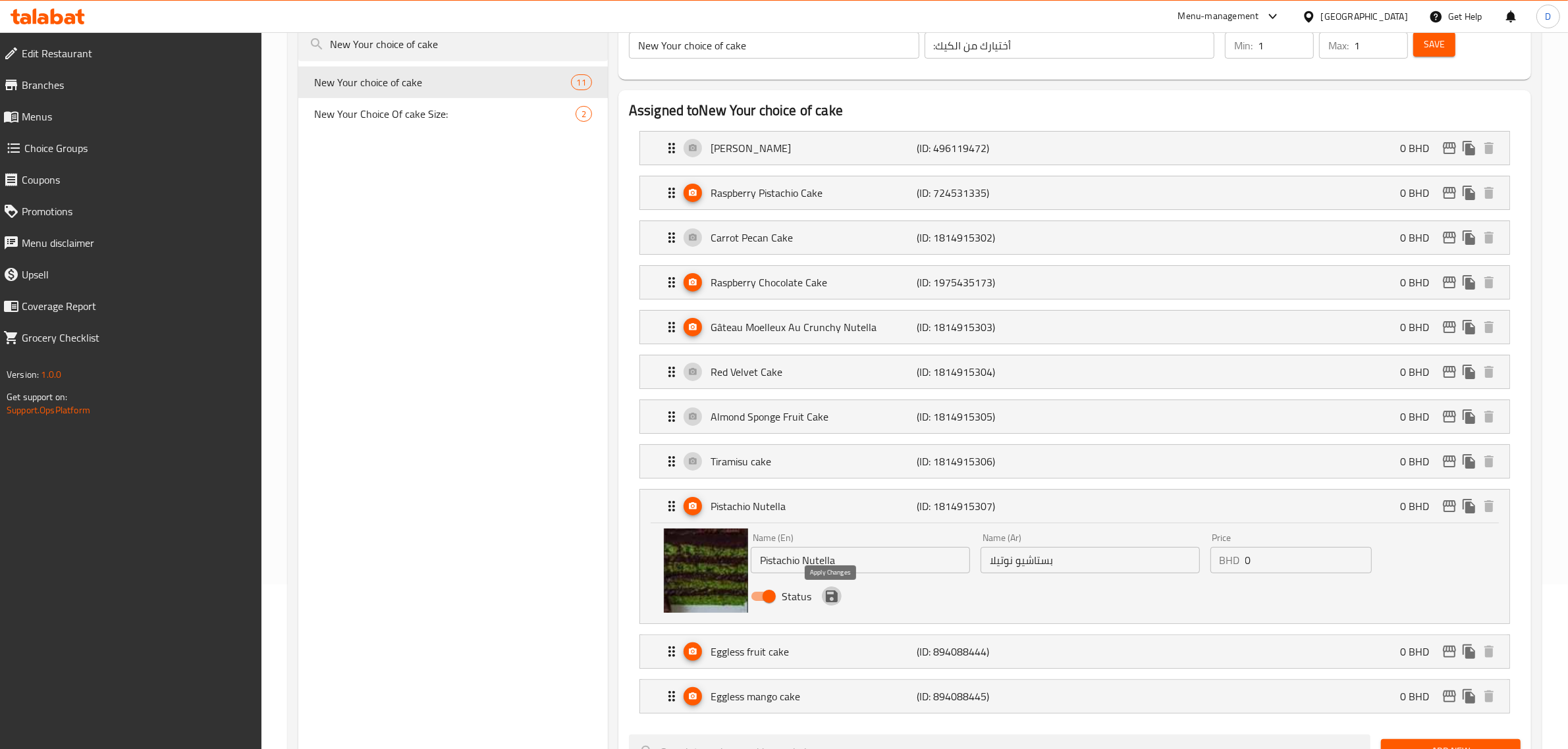
click at [833, 600] on icon "save" at bounding box center [832, 596] width 12 height 12
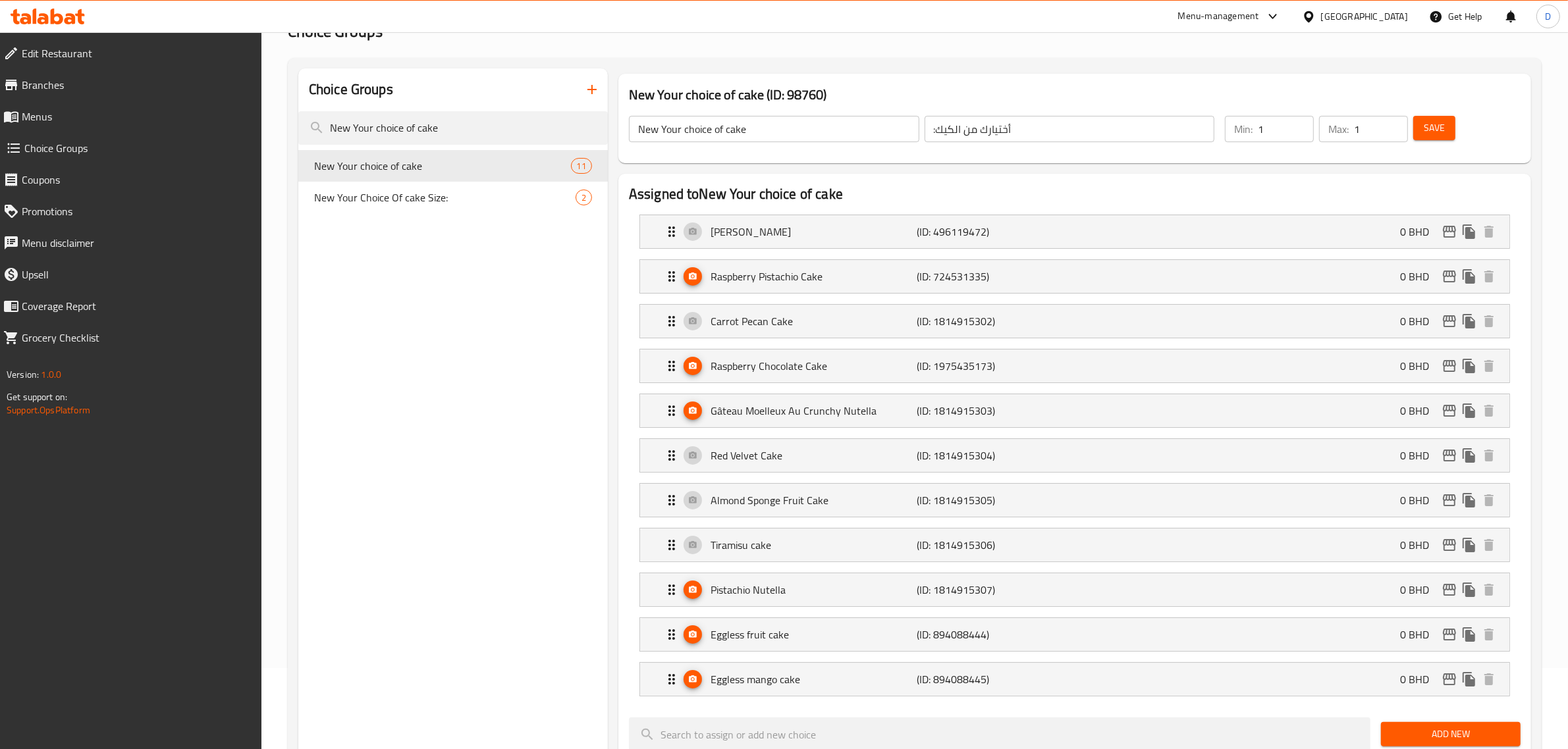
scroll to position [83, 0]
click at [830, 283] on p "Raspberry Pistachio Cake" at bounding box center [814, 275] width 207 height 15
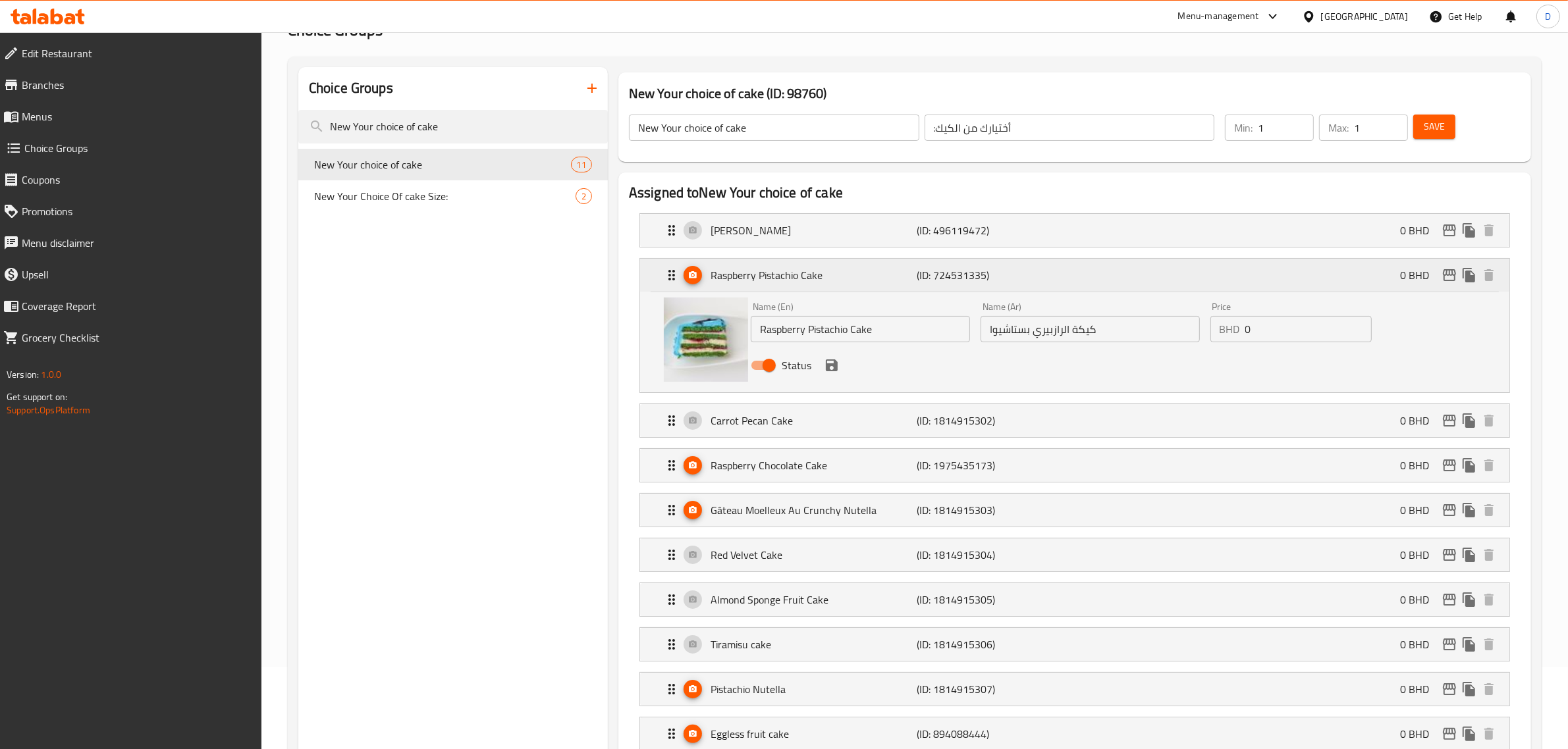
click at [830, 283] on p "Raspberry Pistachio Cake" at bounding box center [814, 275] width 207 height 15
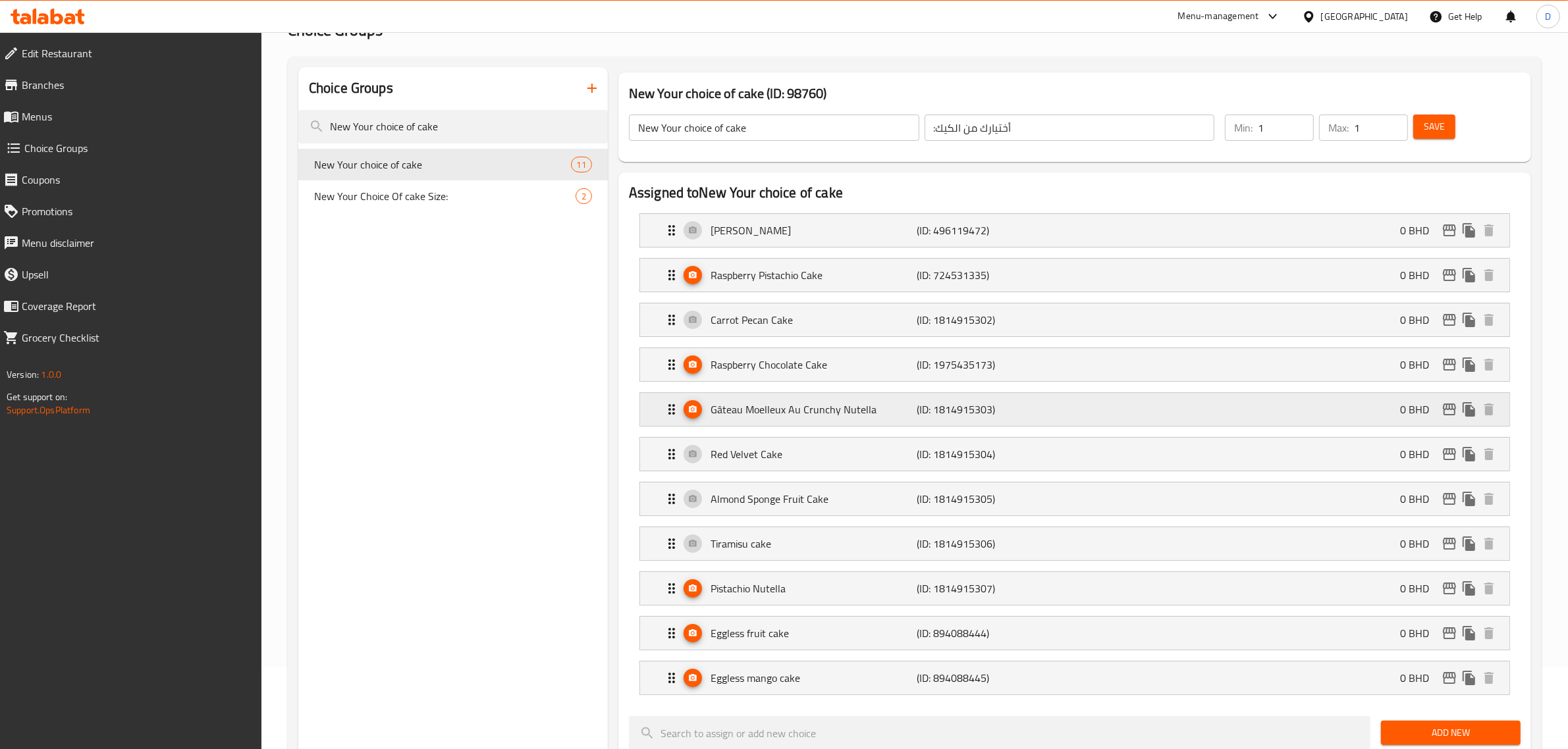
click at [810, 416] on p "Gâteau Moelleux Au Crunchy Nutella" at bounding box center [814, 409] width 207 height 15
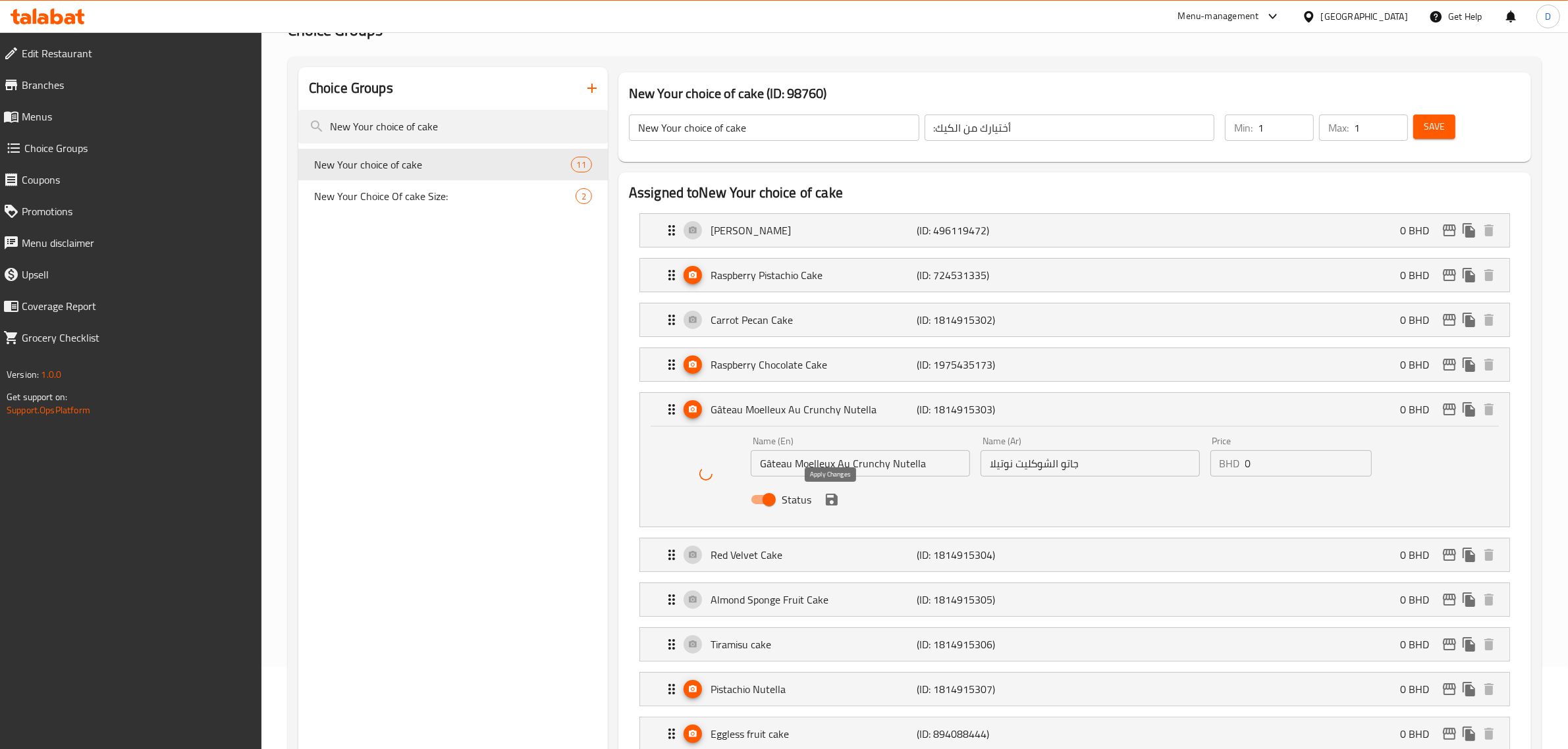
click at [835, 501] on icon "save" at bounding box center [832, 500] width 12 height 12
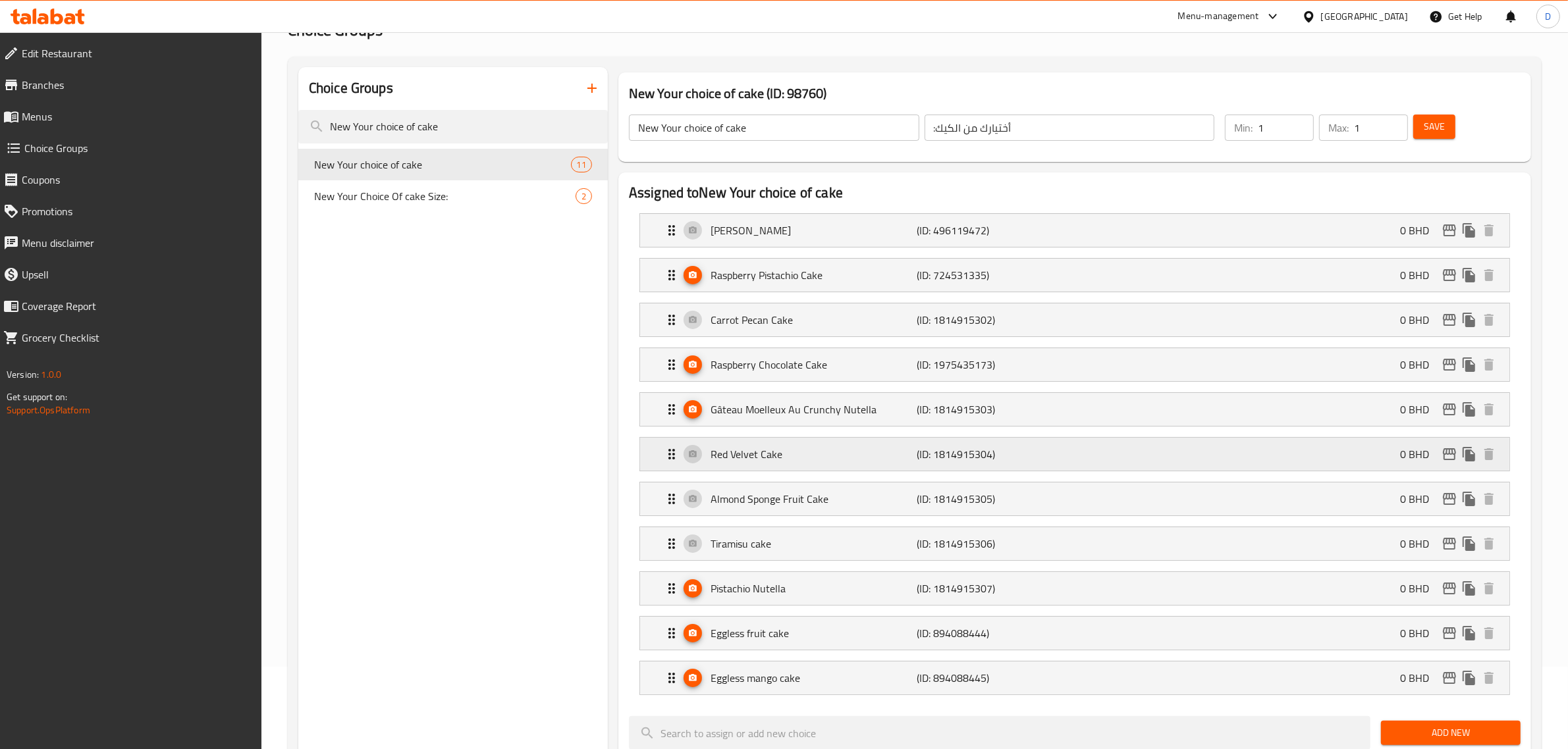
click at [778, 445] on div "Red Velvet Cake (ID: 1814915304) 0 BHD" at bounding box center [1078, 454] width 830 height 33
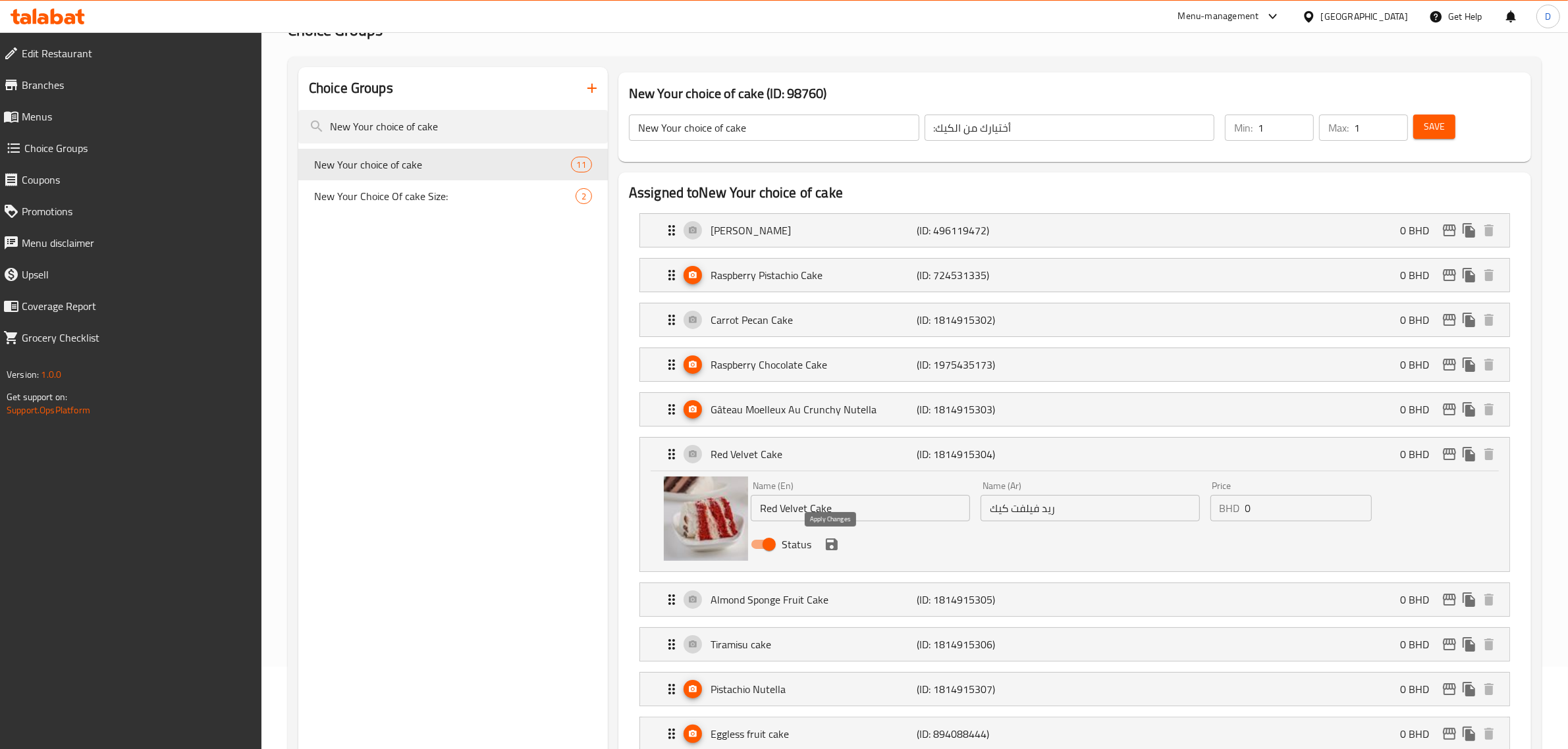
click at [824, 544] on icon "save" at bounding box center [831, 544] width 15 height 15
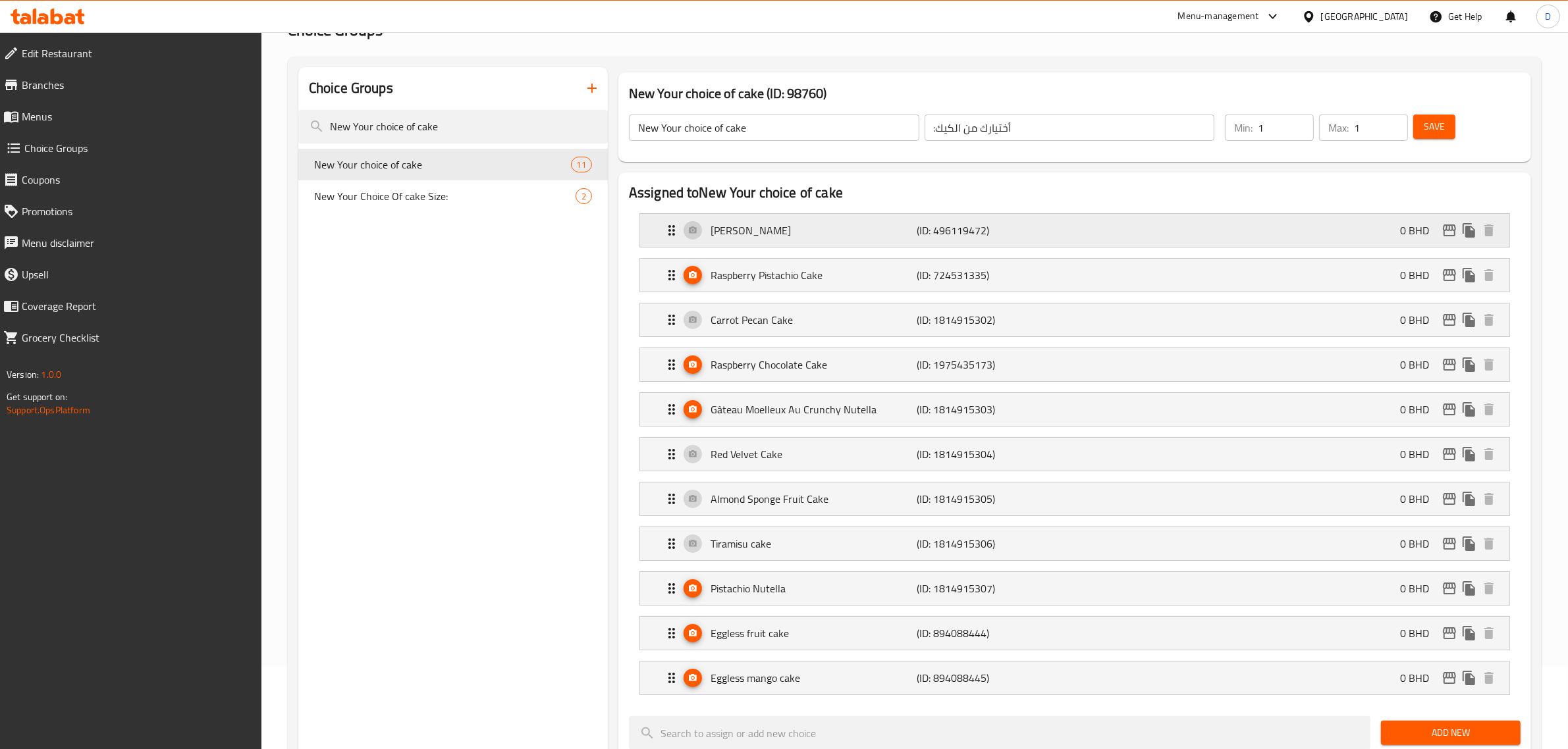
click at [774, 218] on div "Mango Cake (ID: 496119472) 0 BHD" at bounding box center [1078, 230] width 830 height 33
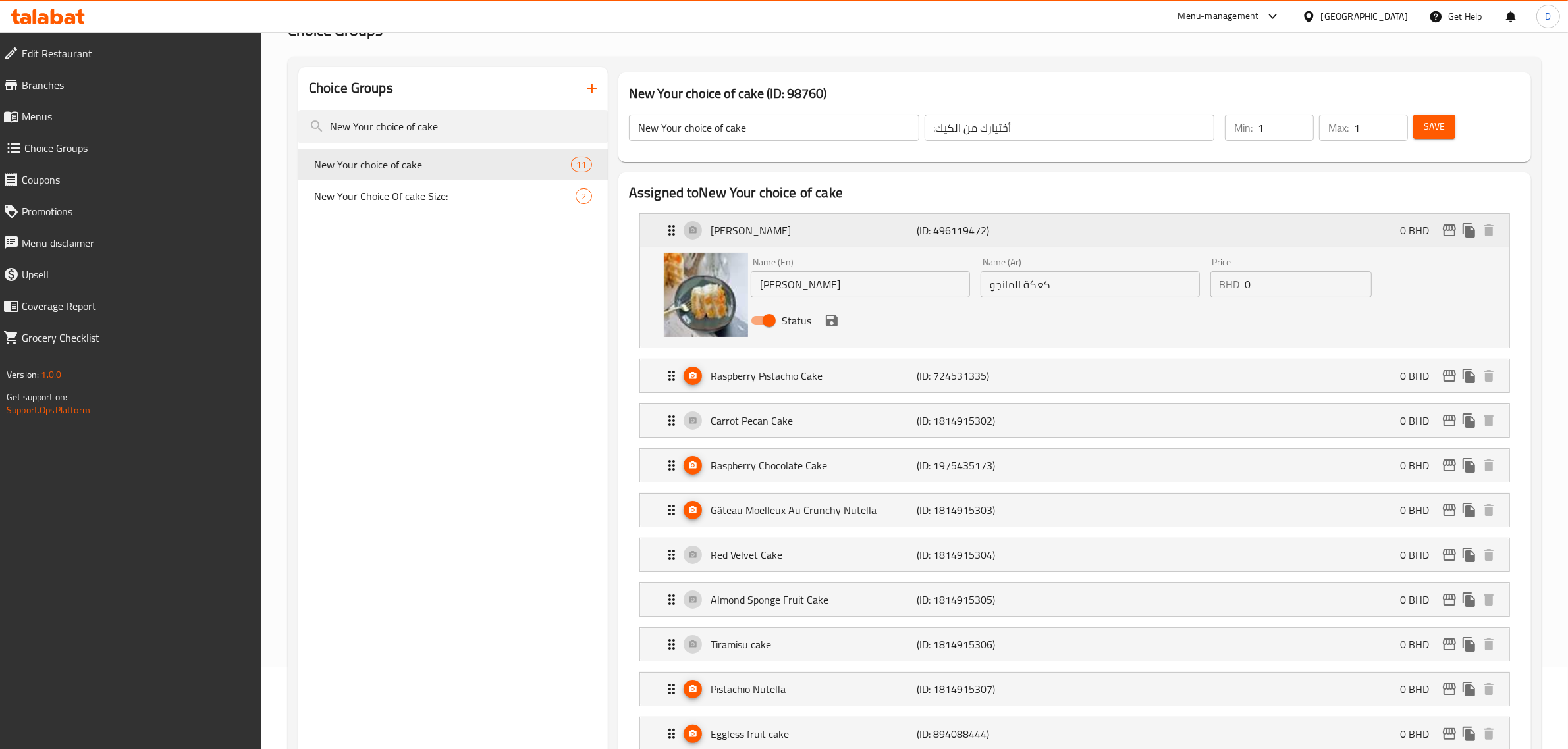
click at [774, 218] on div "Mango Cake (ID: 496119472) 0 BHD" at bounding box center [1078, 230] width 830 height 33
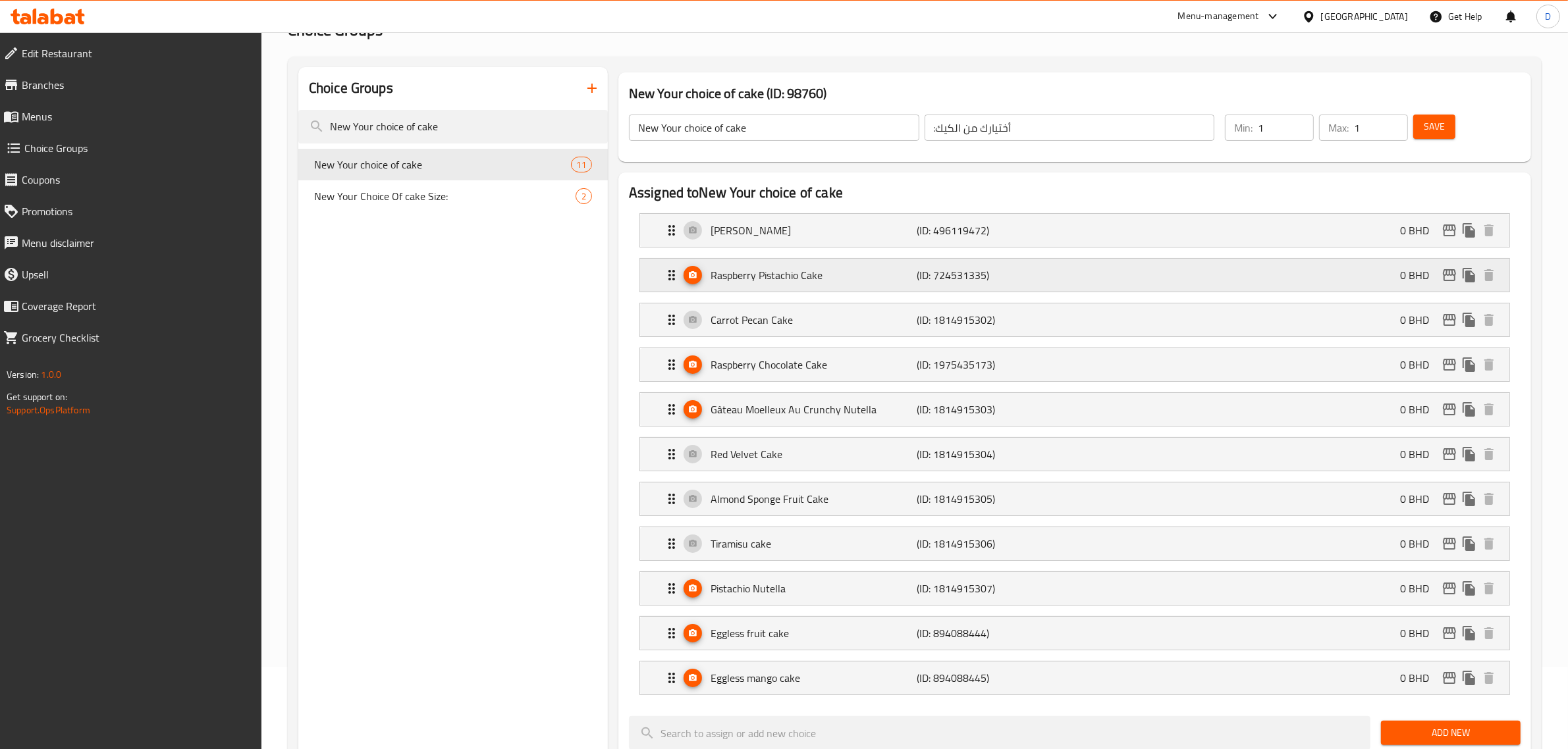
click at [778, 271] on p "Raspberry Pistachio Cake" at bounding box center [814, 275] width 207 height 15
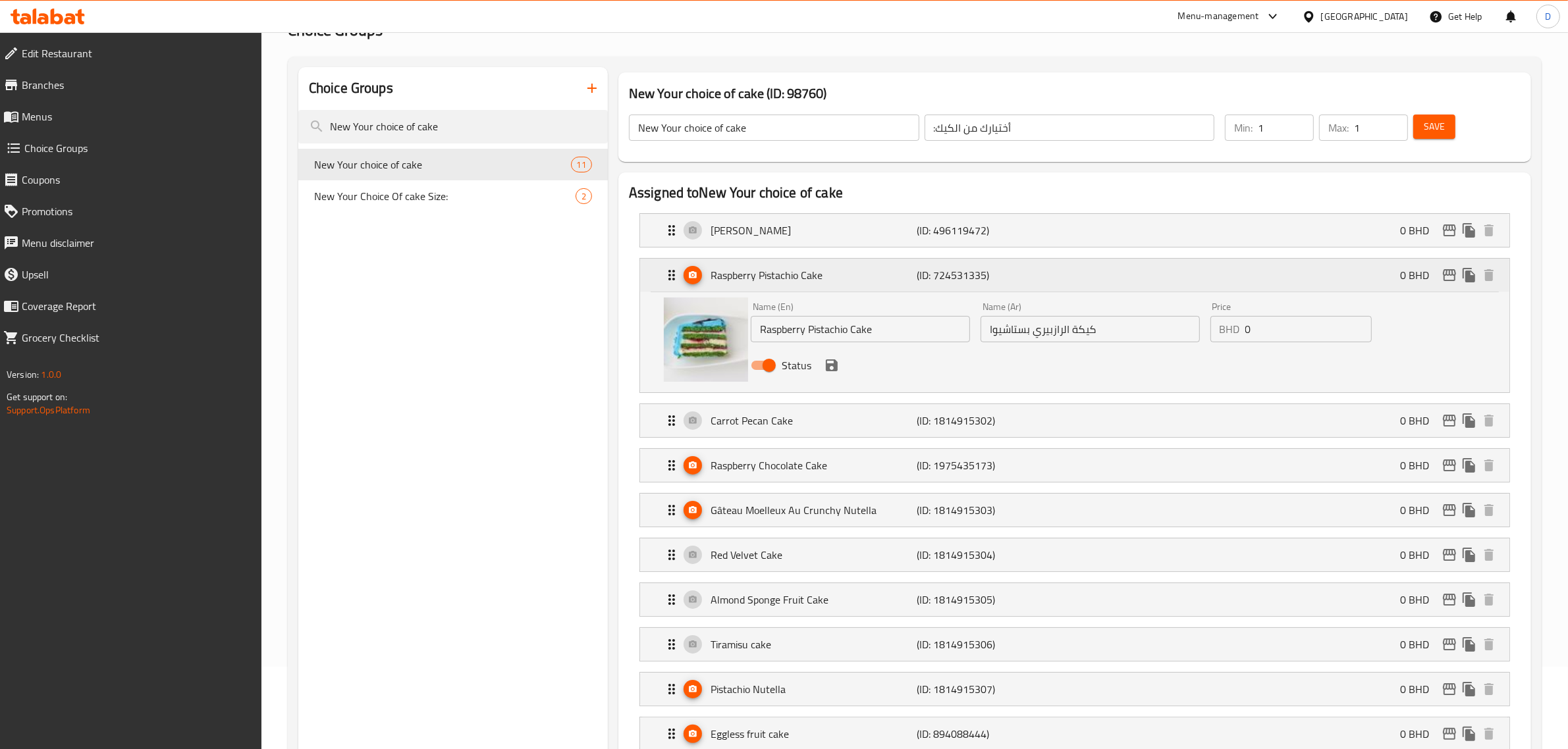
click at [778, 271] on p "Raspberry Pistachio Cake" at bounding box center [814, 275] width 207 height 15
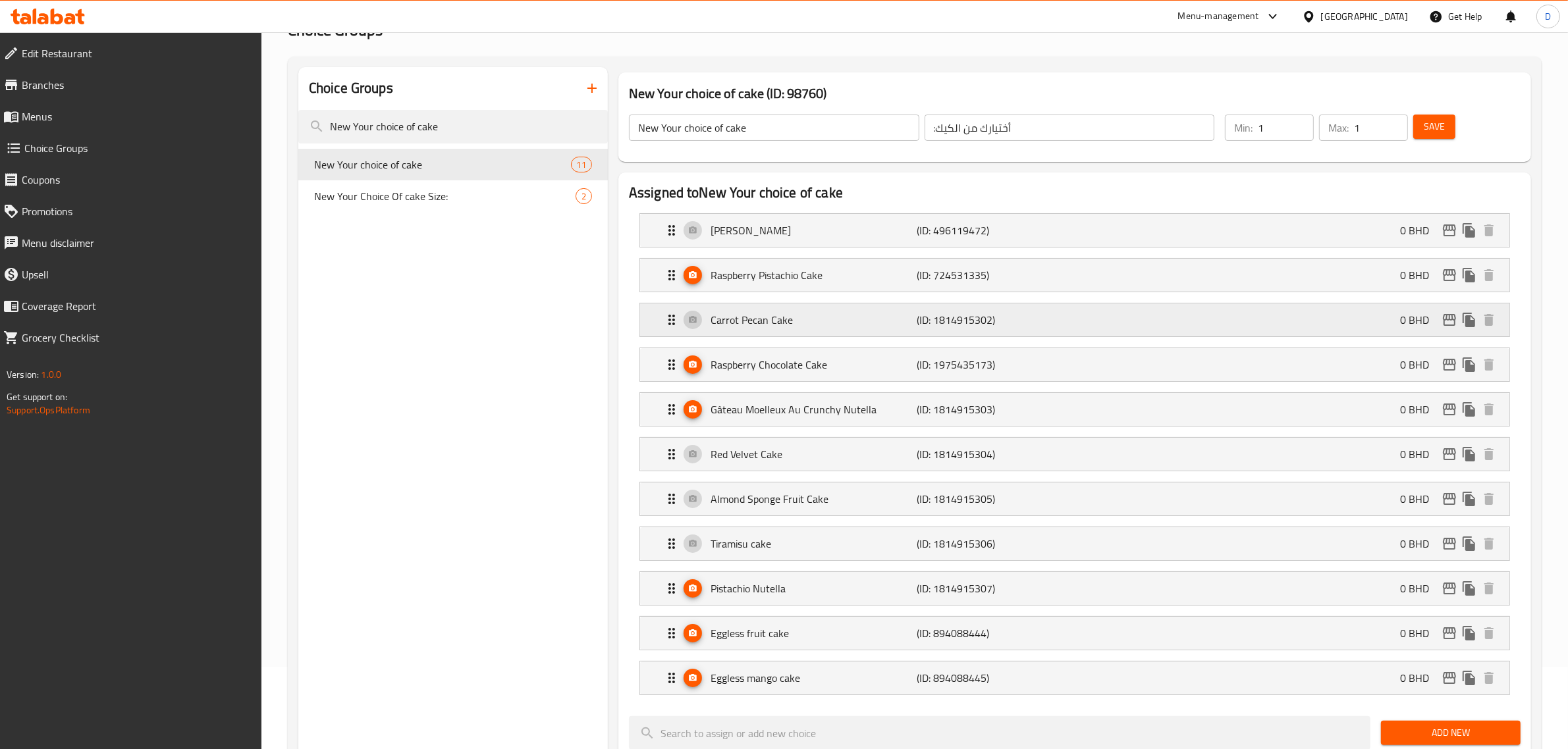
click at [781, 328] on p "Carrot Pecan Cake" at bounding box center [814, 319] width 207 height 15
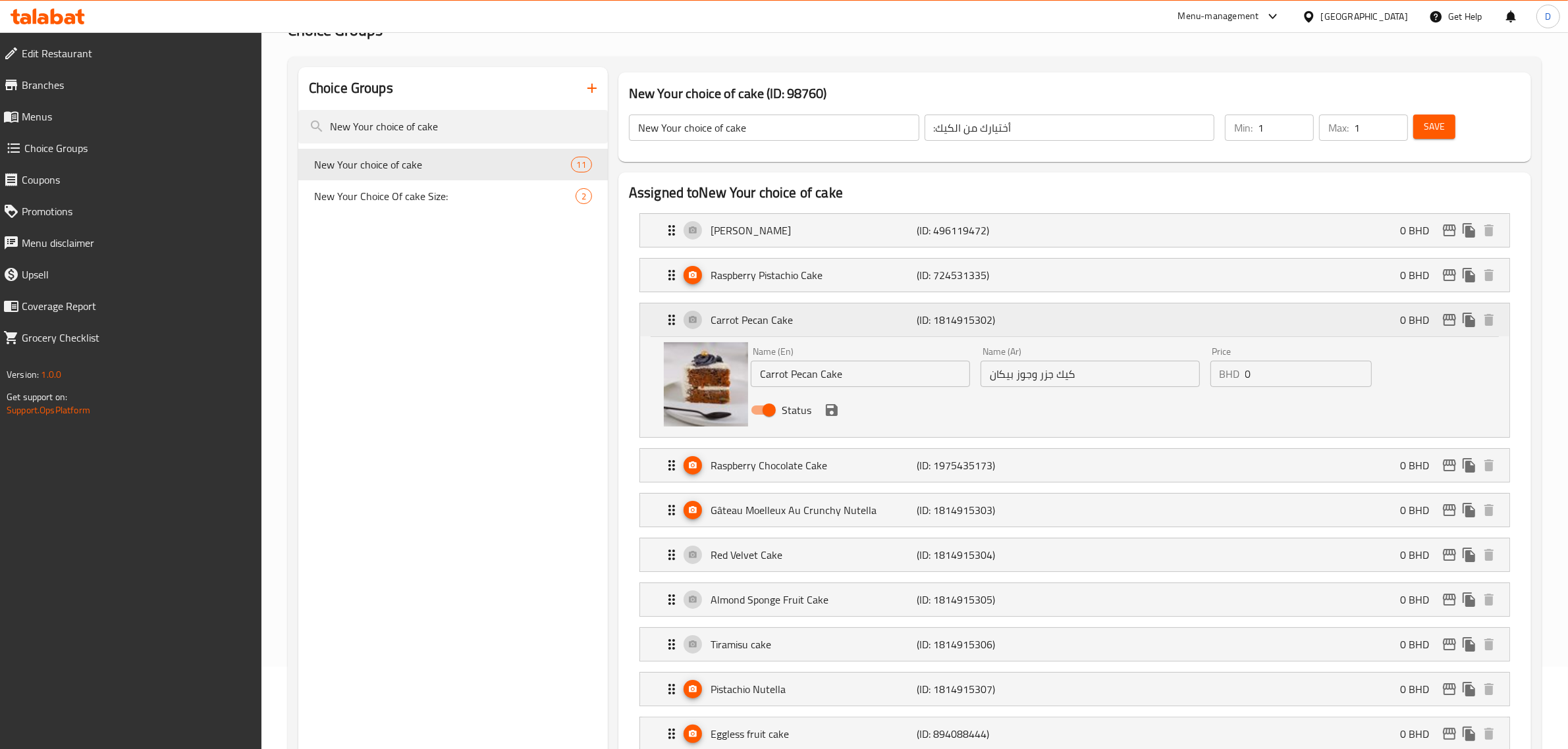
click at [781, 328] on p "Carrot Pecan Cake" at bounding box center [814, 319] width 207 height 15
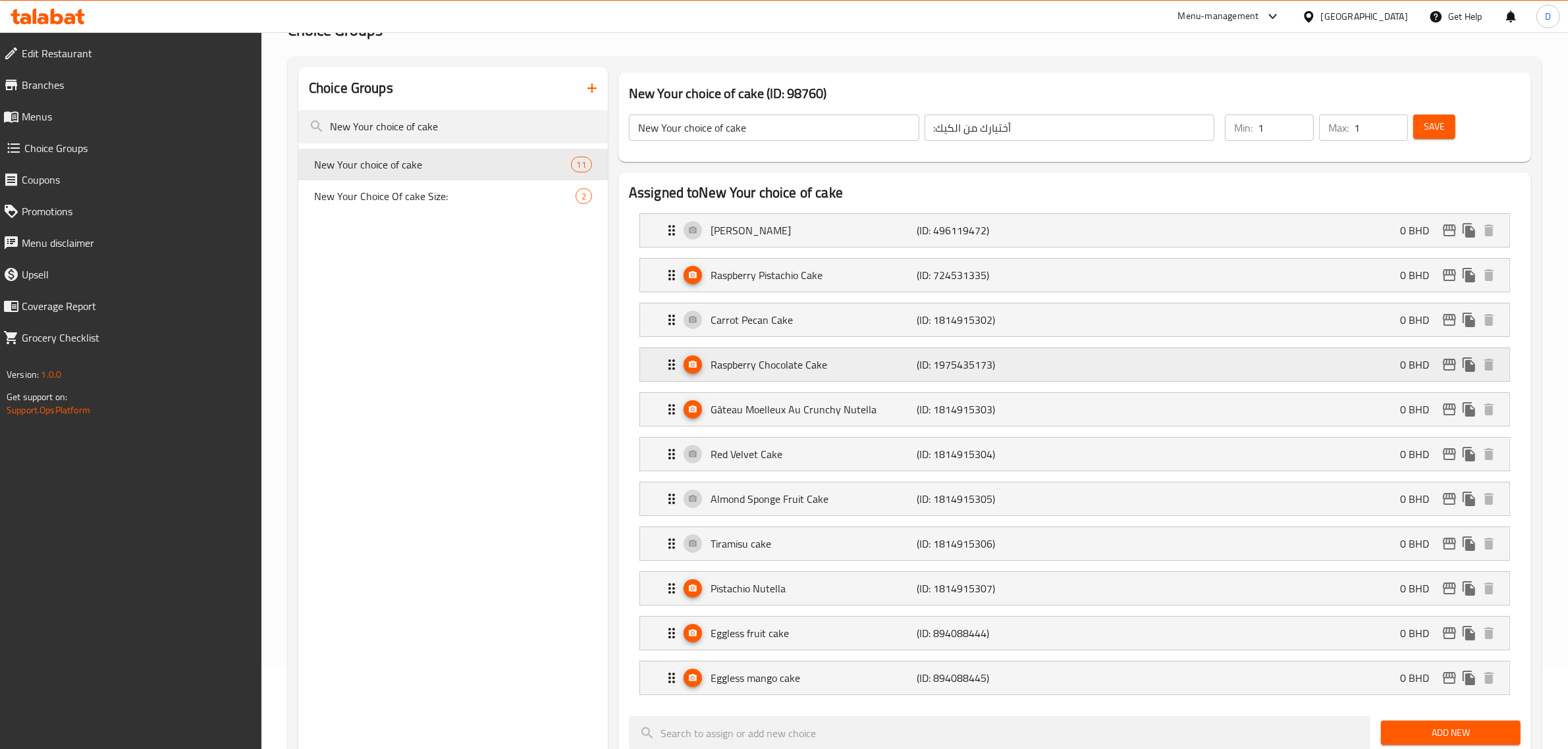
click at [784, 369] on p "Raspberry Chocolate Cake" at bounding box center [814, 365] width 207 height 15
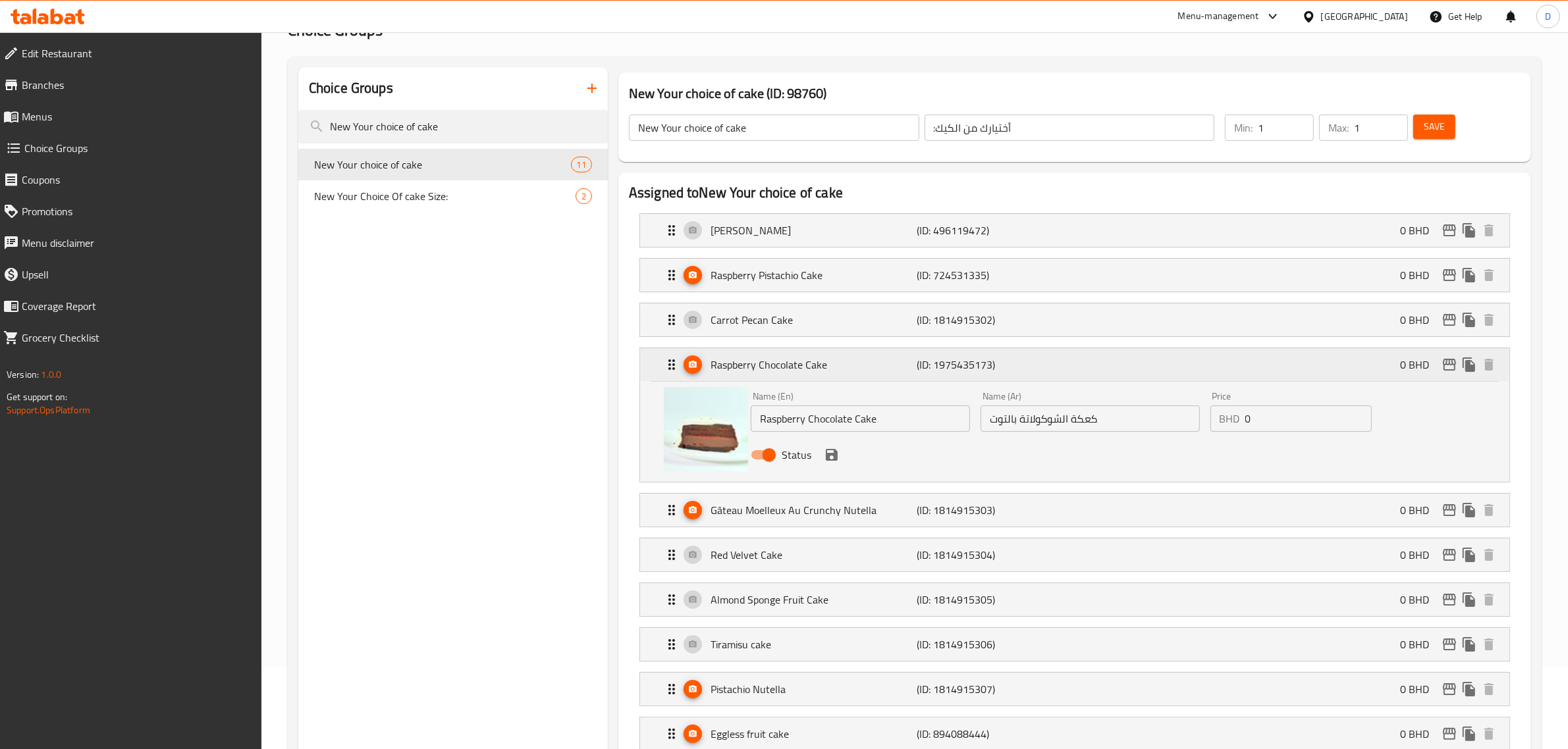
click at [784, 369] on p "Raspberry Chocolate Cake" at bounding box center [814, 365] width 207 height 15
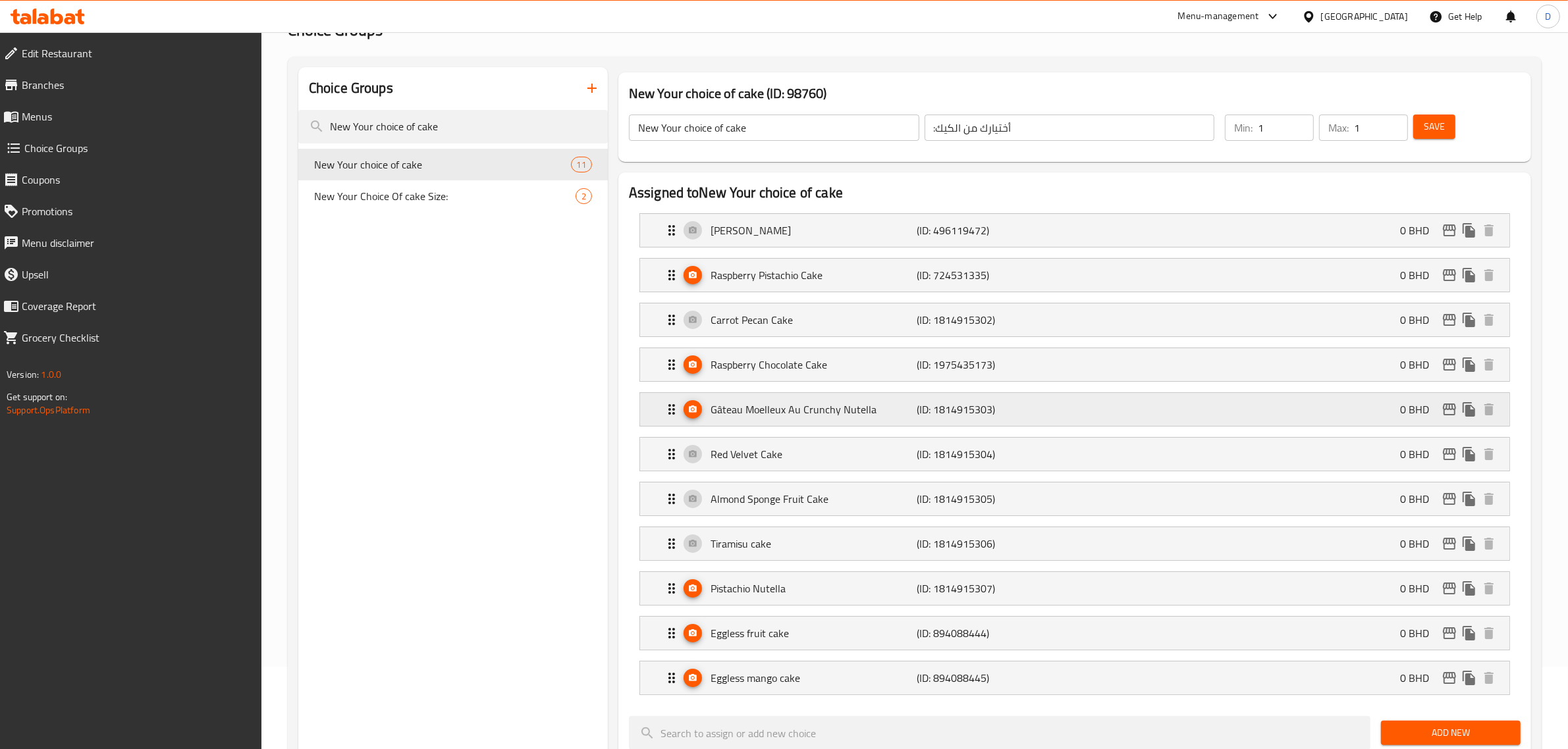
click at [783, 408] on p "Gâteau Moelleux Au Crunchy Nutella" at bounding box center [814, 409] width 207 height 15
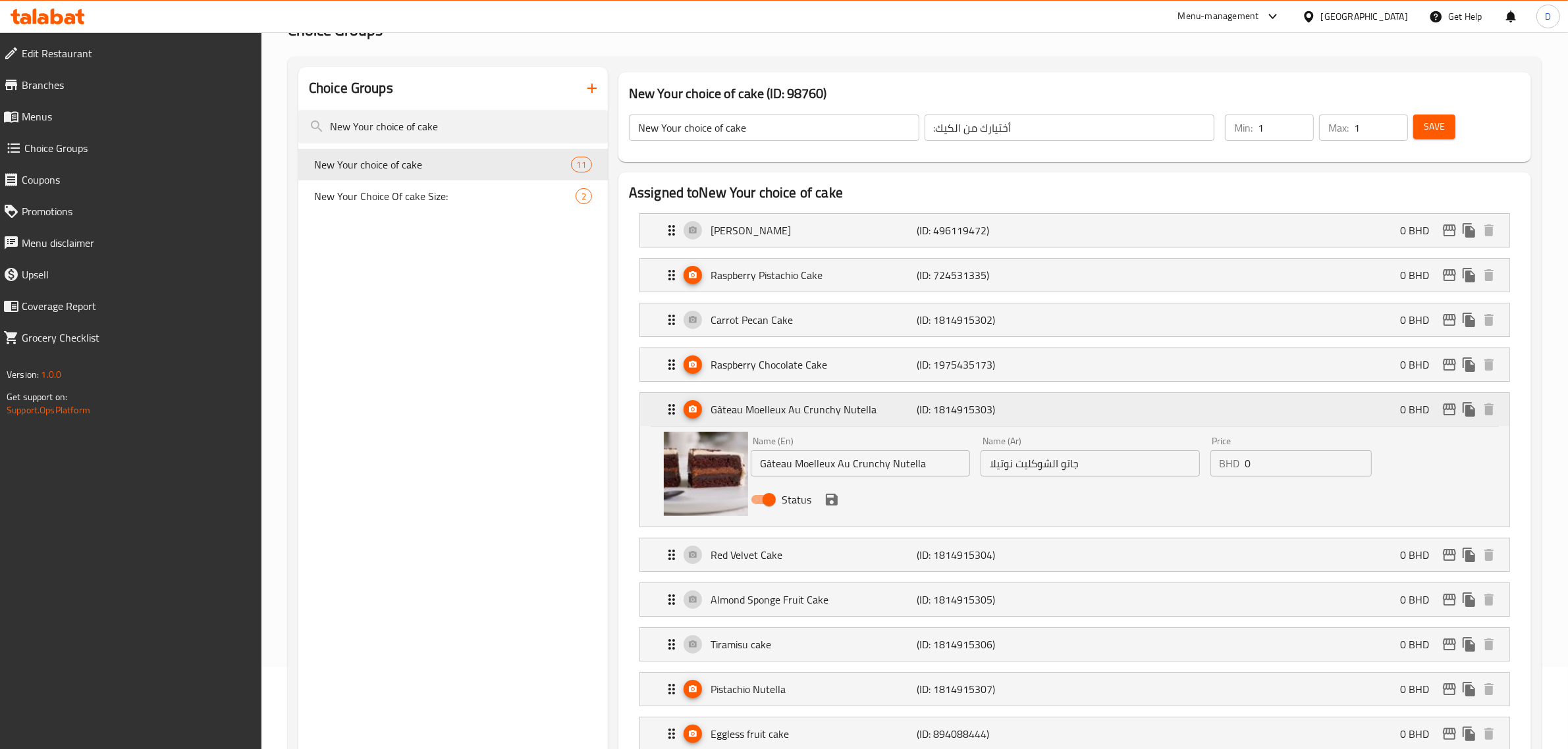
click at [783, 408] on p "Gâteau Moelleux Au Crunchy Nutella" at bounding box center [814, 409] width 207 height 15
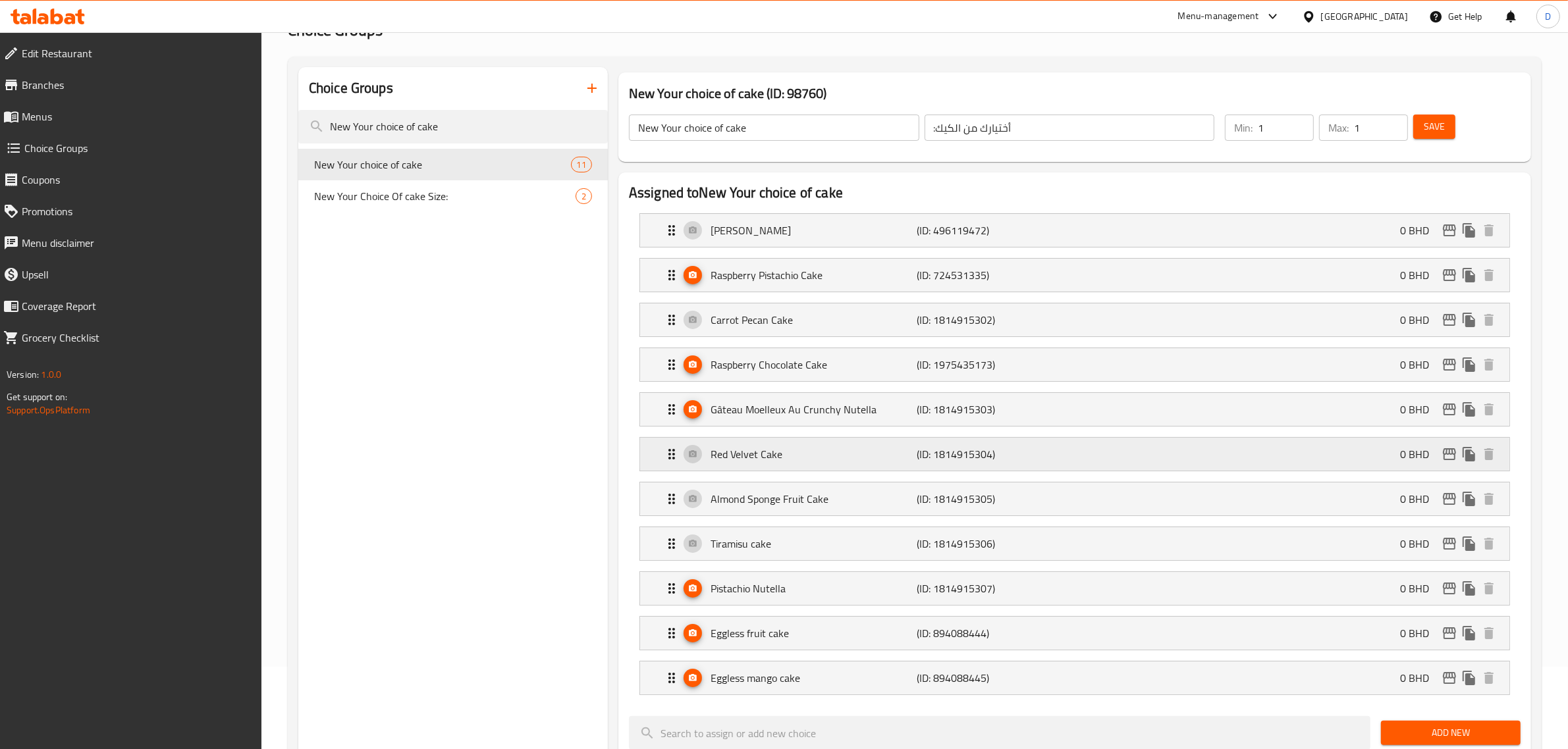
click at [794, 452] on p "Red Velvet Cake" at bounding box center [814, 453] width 207 height 15
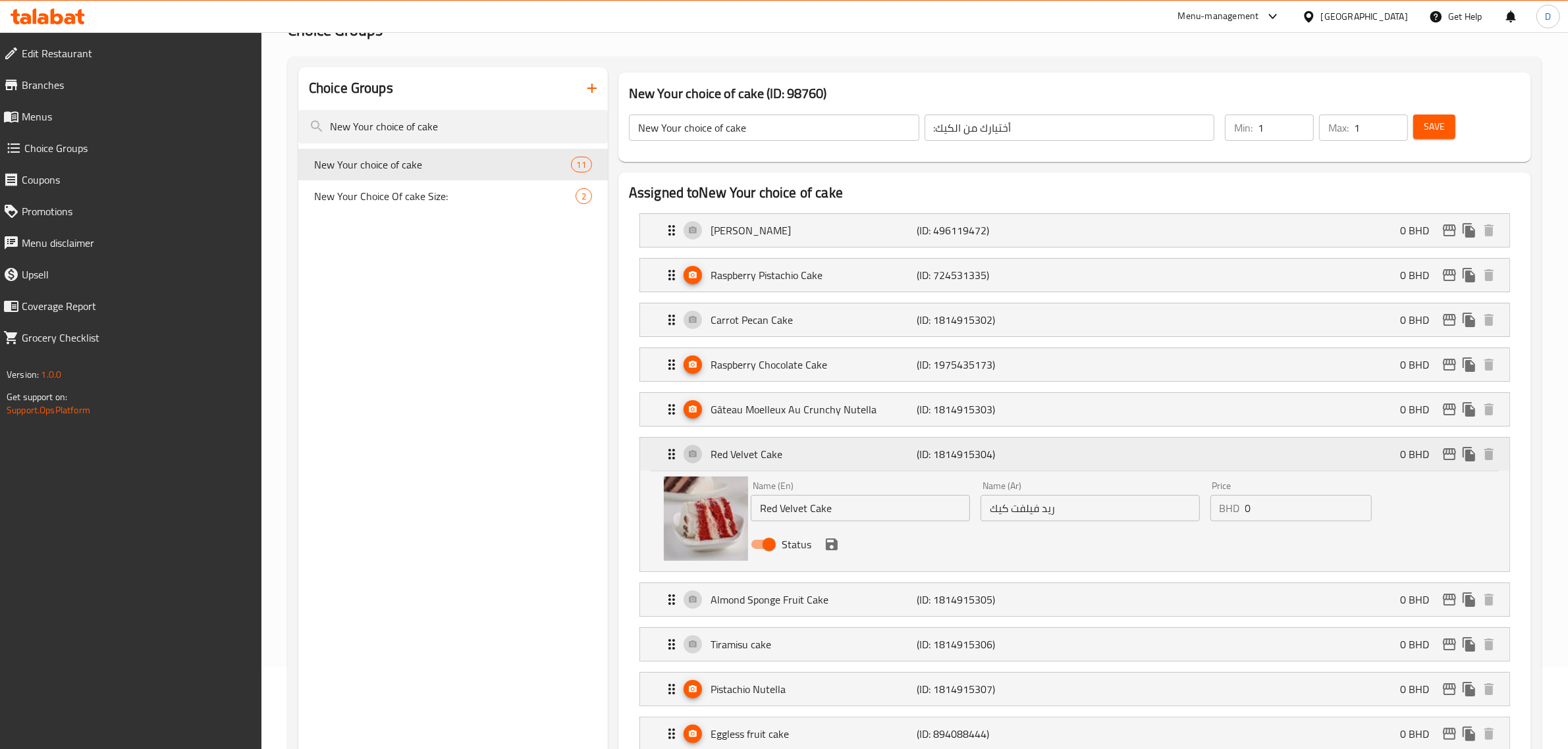
click at [794, 452] on p "Red Velvet Cake" at bounding box center [814, 453] width 207 height 15
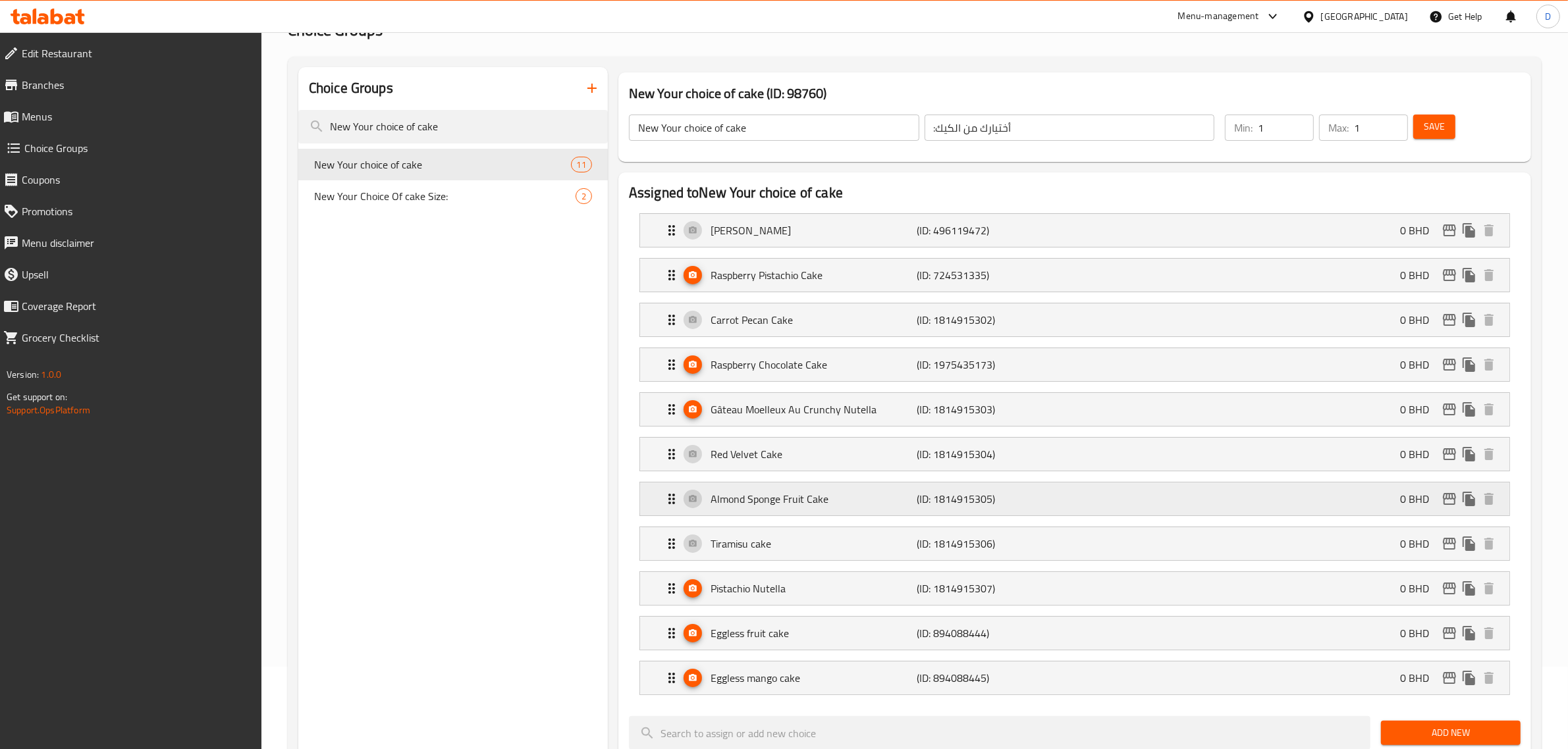
click at [797, 498] on p "Almond Sponge Fruit Cake" at bounding box center [814, 499] width 207 height 15
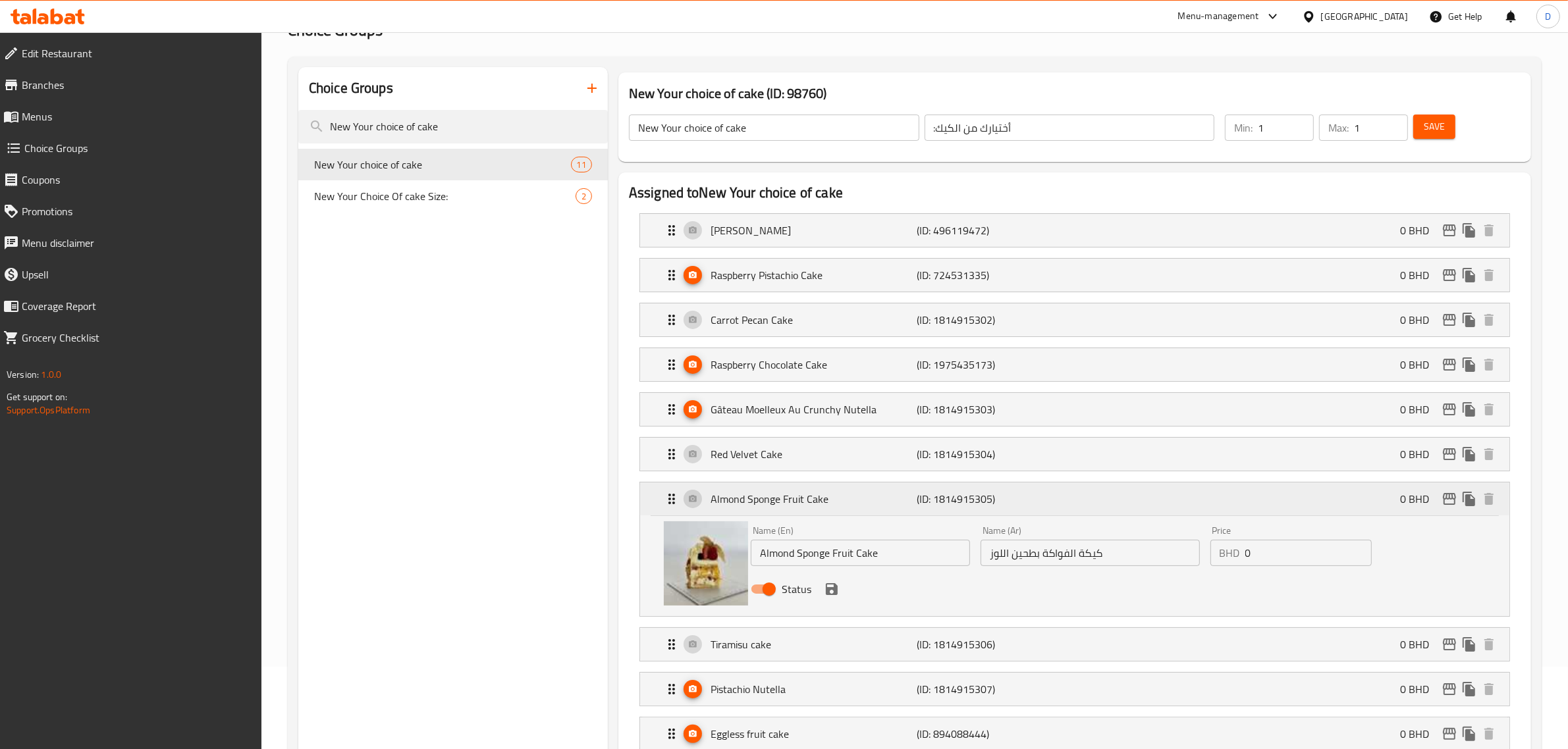
click at [797, 498] on p "Almond Sponge Fruit Cake" at bounding box center [814, 499] width 207 height 15
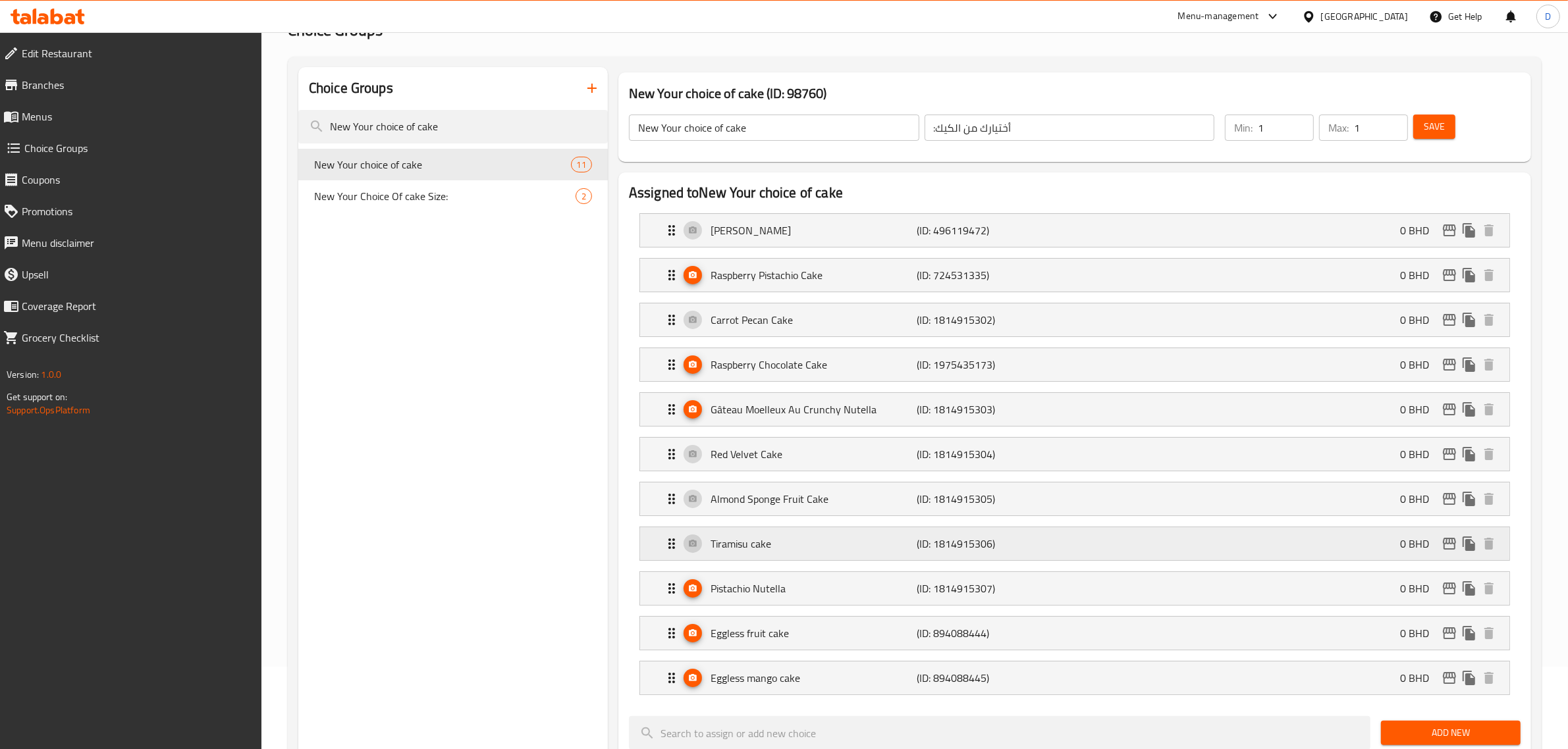
click at [798, 540] on p "Tiramisu cake" at bounding box center [814, 543] width 207 height 15
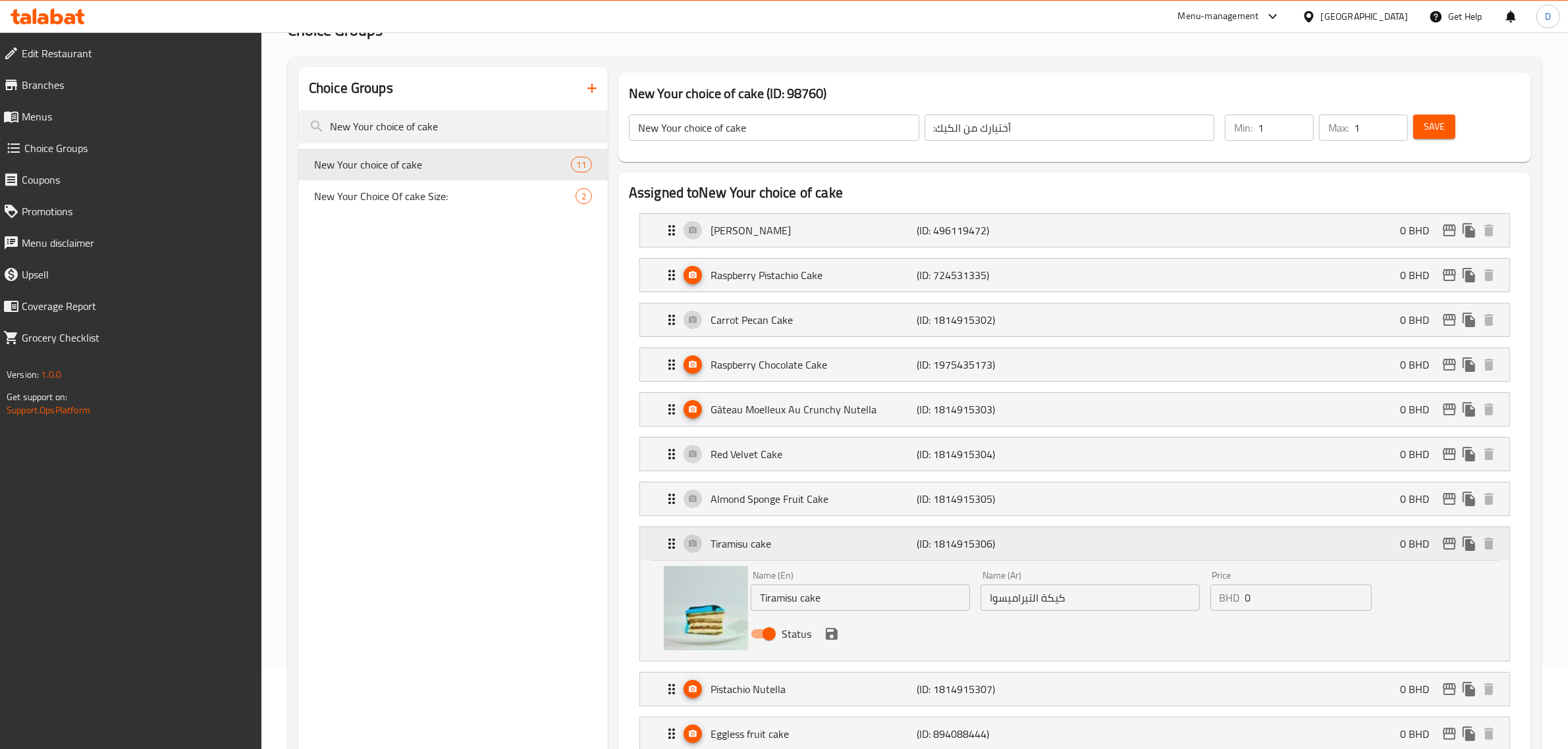
click at [800, 540] on p "Tiramisu cake" at bounding box center [814, 543] width 207 height 15
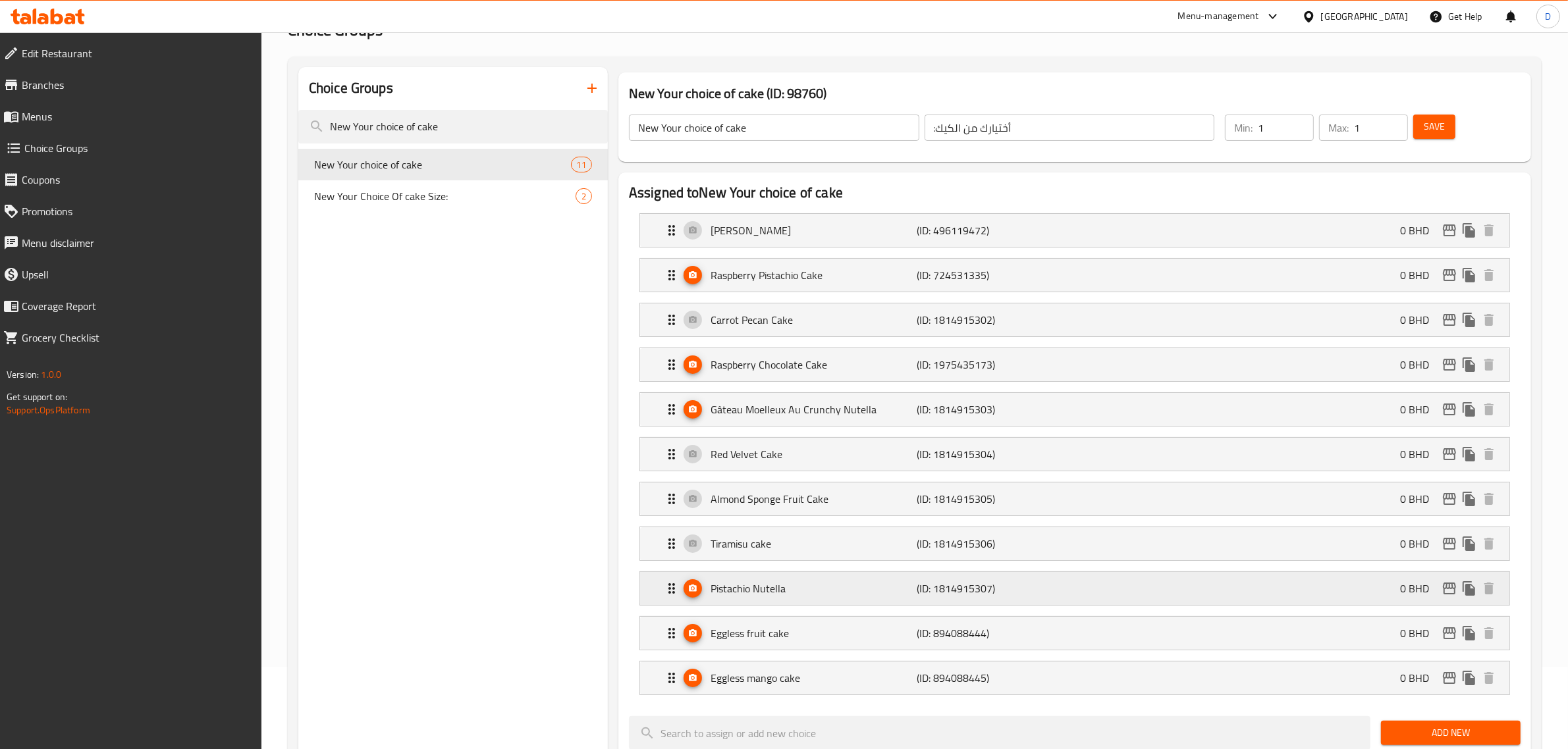
click at [798, 601] on div "Pistachio Nutella (ID: 1814915307) 0 BHD" at bounding box center [1078, 588] width 830 height 33
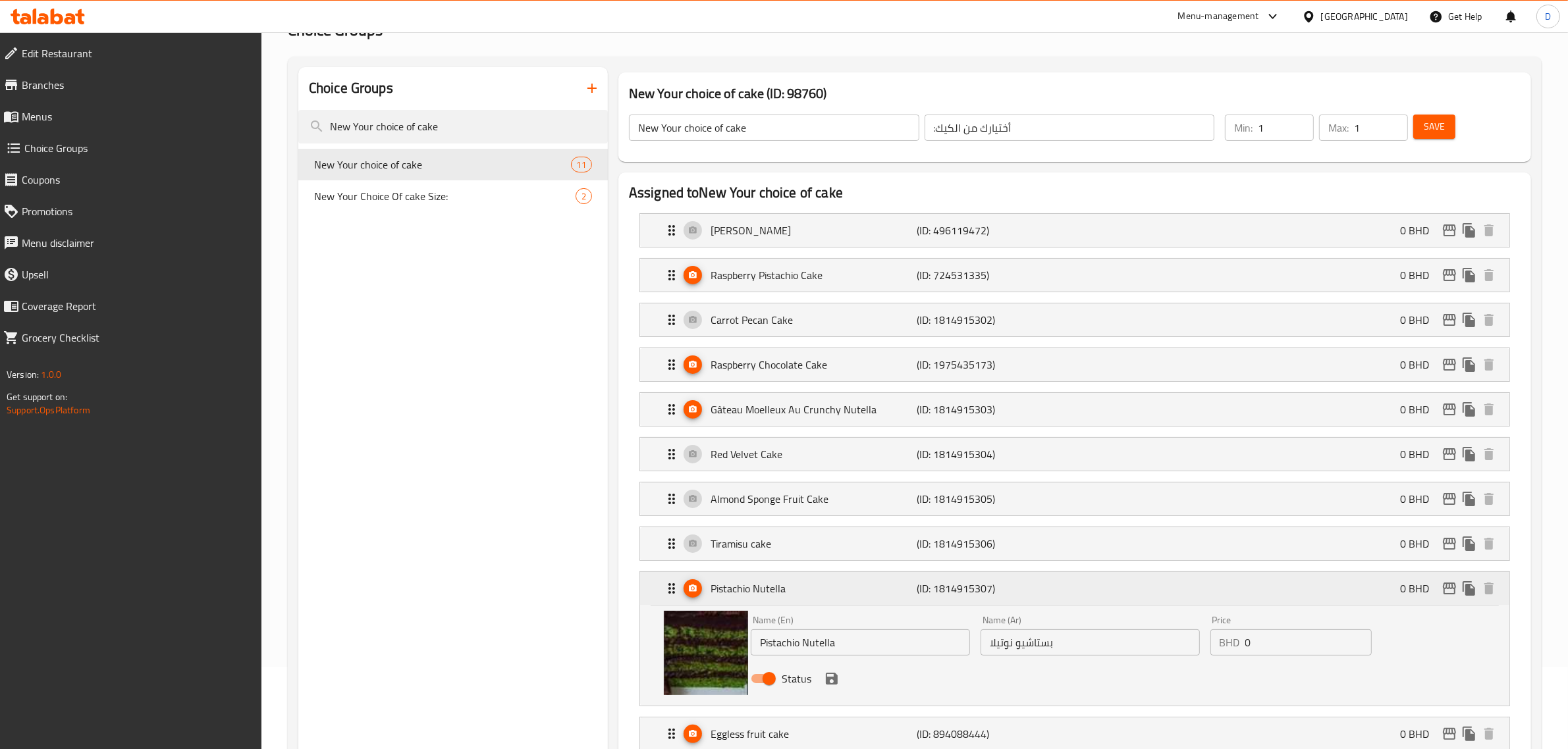
click at [799, 597] on p "Pistachio Nutella" at bounding box center [814, 588] width 207 height 15
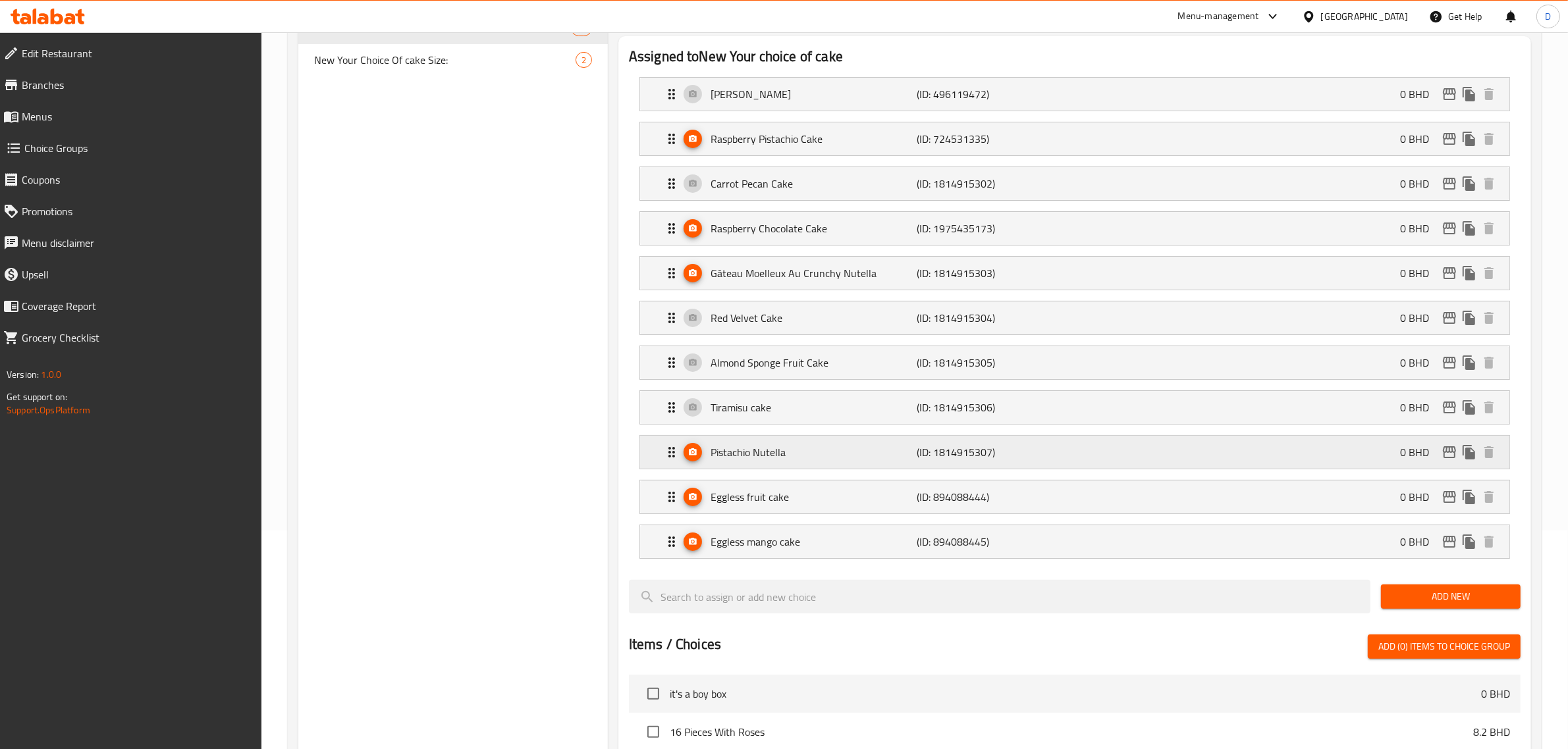
scroll to position [247, 0]
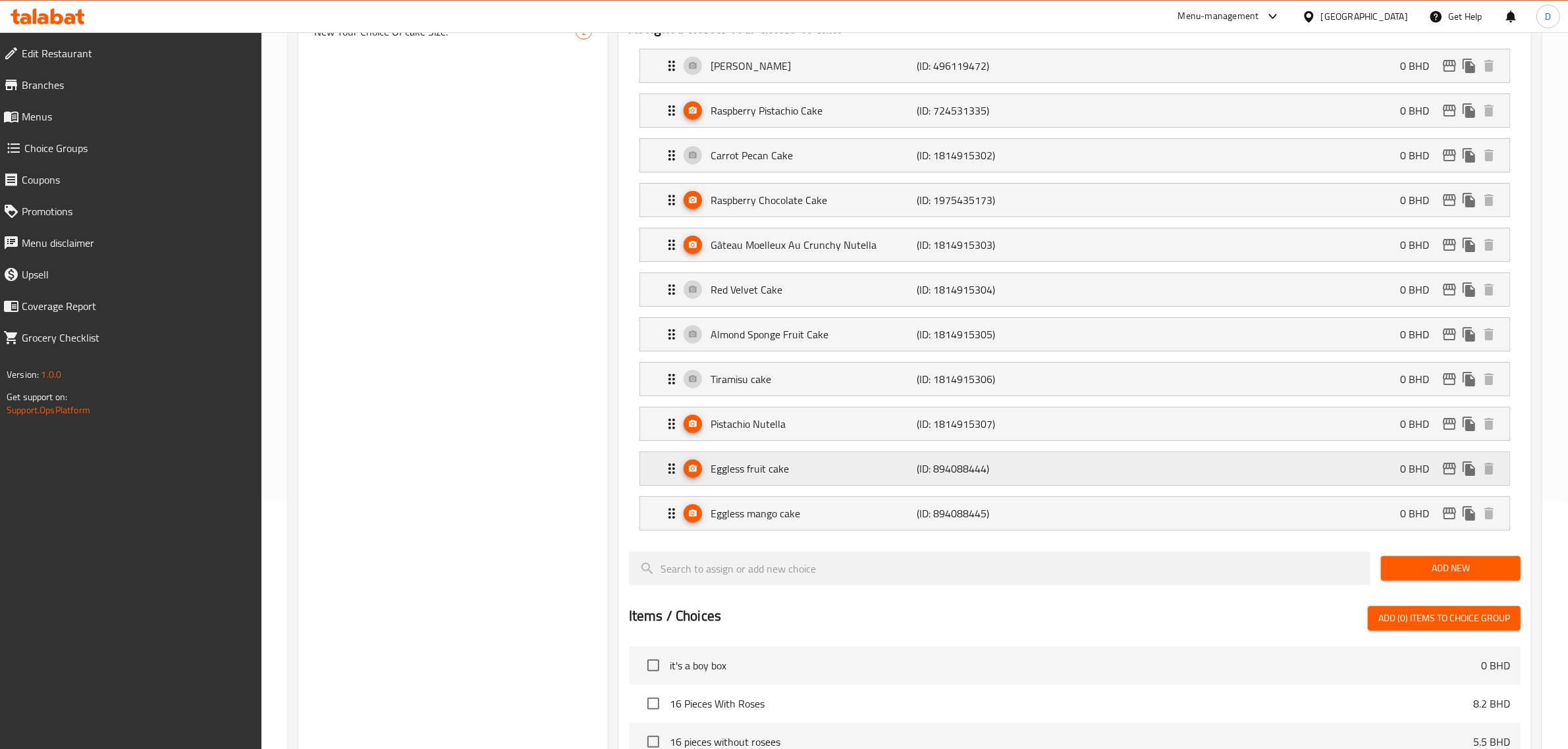
click at [811, 475] on p "Eggless fruit cake" at bounding box center [814, 468] width 207 height 15
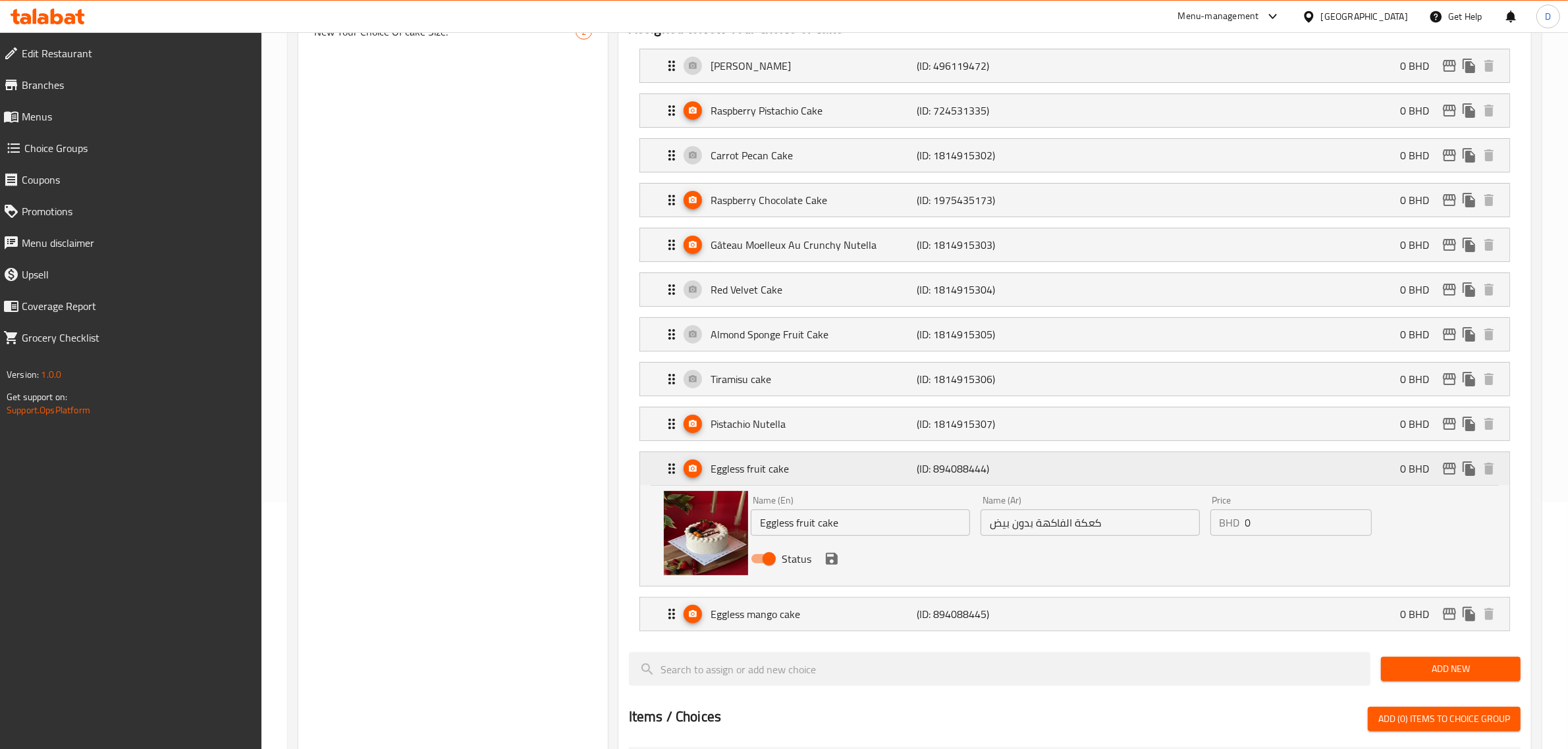
click at [811, 475] on p "Eggless fruit cake" at bounding box center [814, 468] width 207 height 15
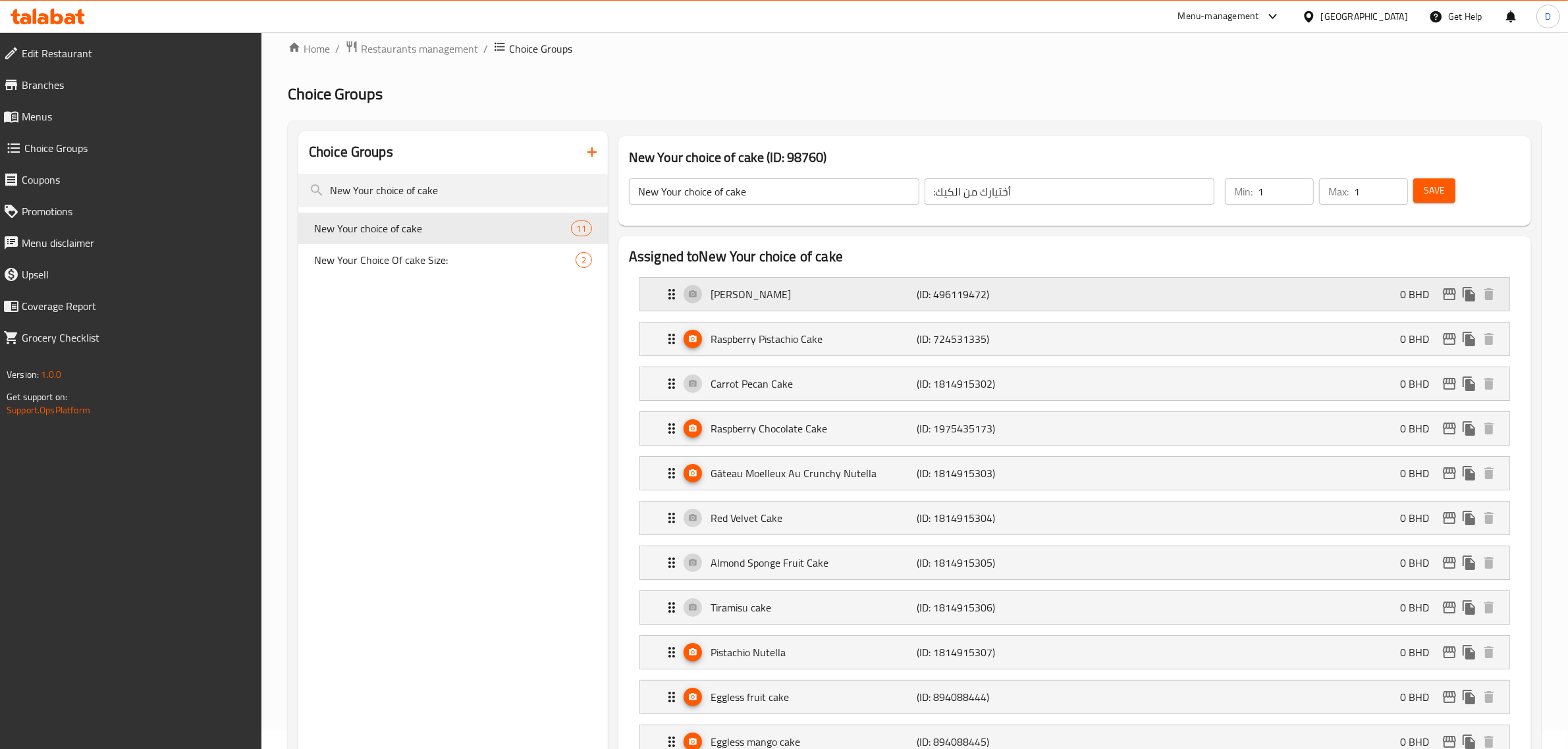
scroll to position [0, 0]
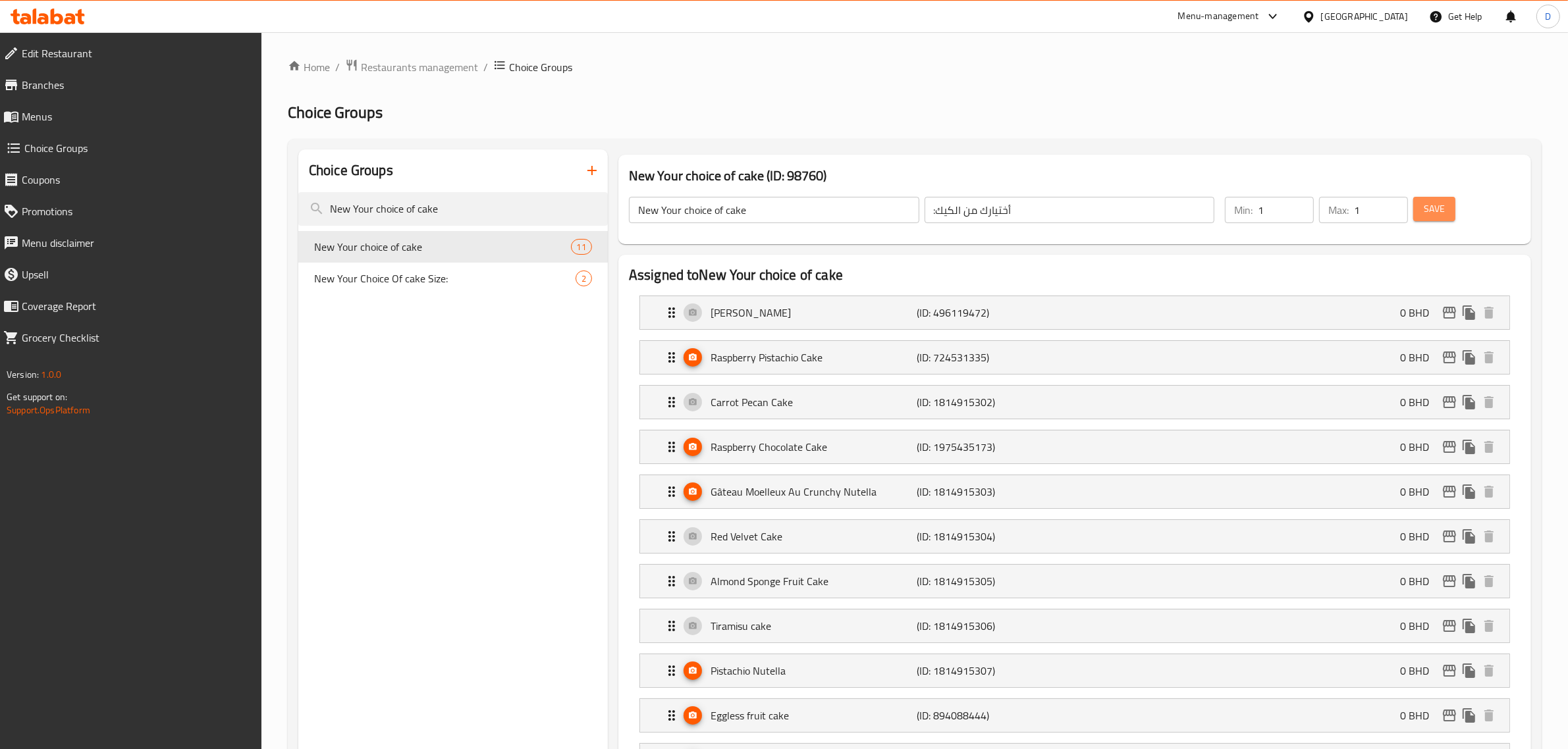
click at [1436, 210] on span "Save" at bounding box center [1434, 209] width 21 height 16
click at [794, 500] on p "Gâteau Moelleux Au Crunchy Nutella" at bounding box center [814, 491] width 207 height 15
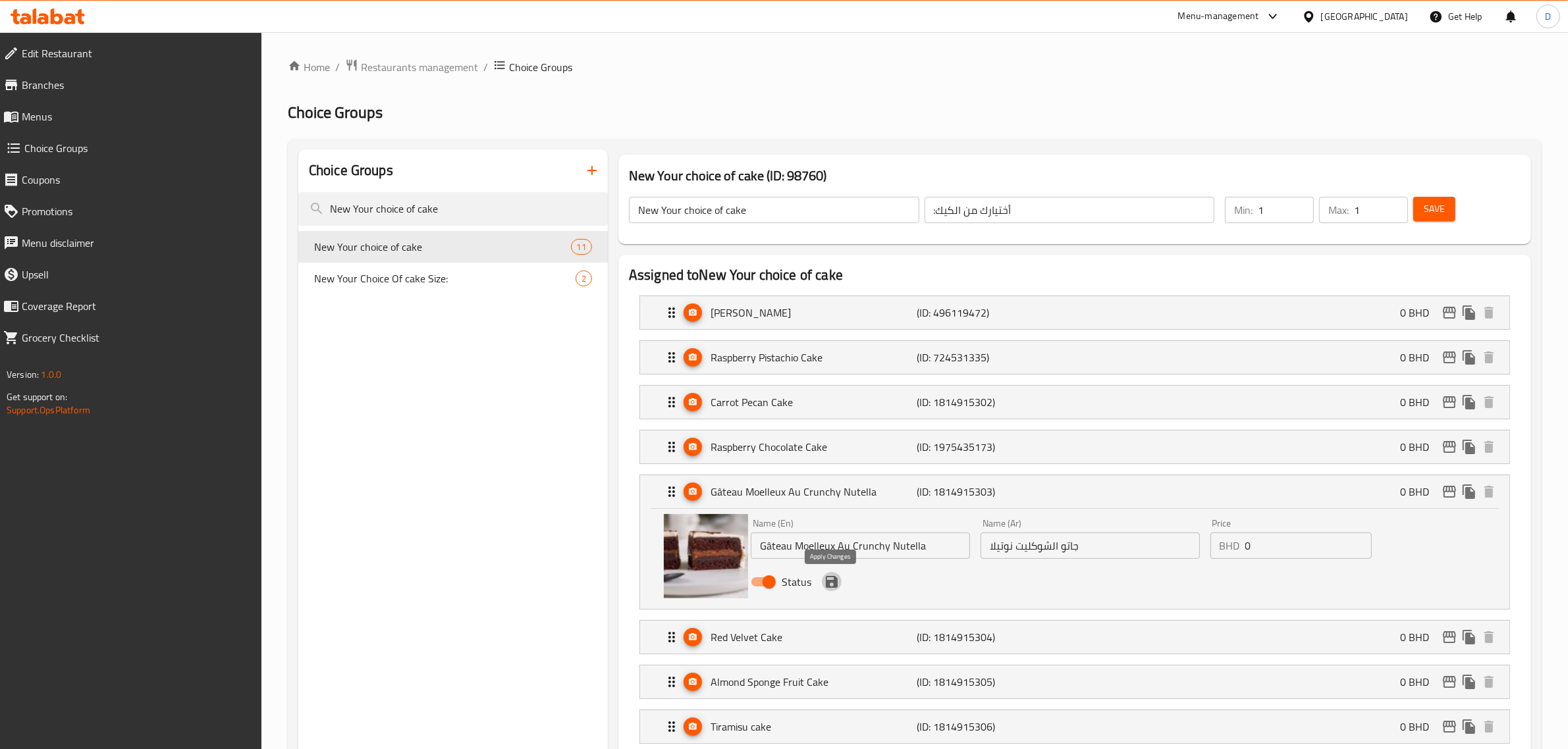
click at [833, 585] on icon "save" at bounding box center [832, 581] width 12 height 12
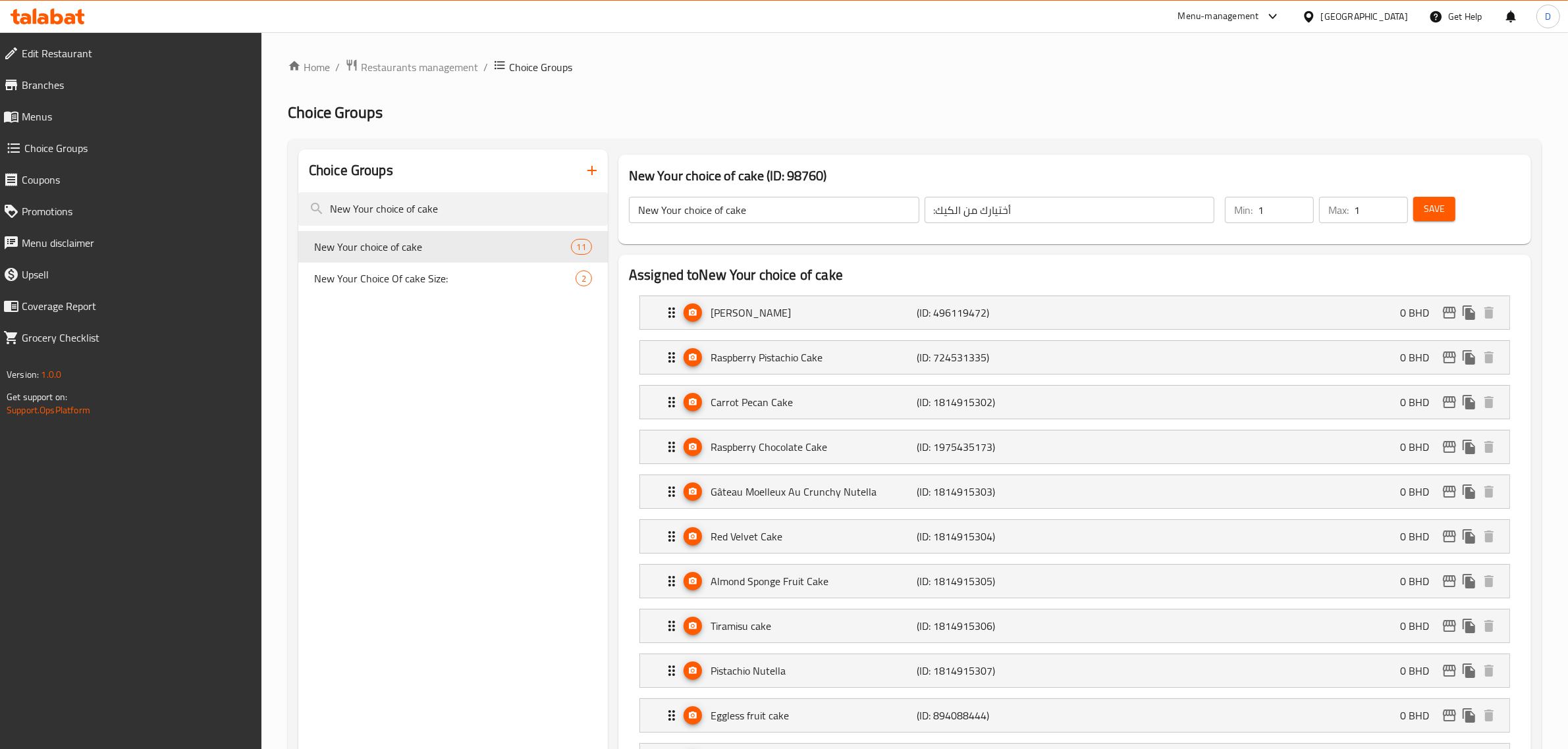
click at [1429, 214] on span "Save" at bounding box center [1434, 209] width 21 height 16
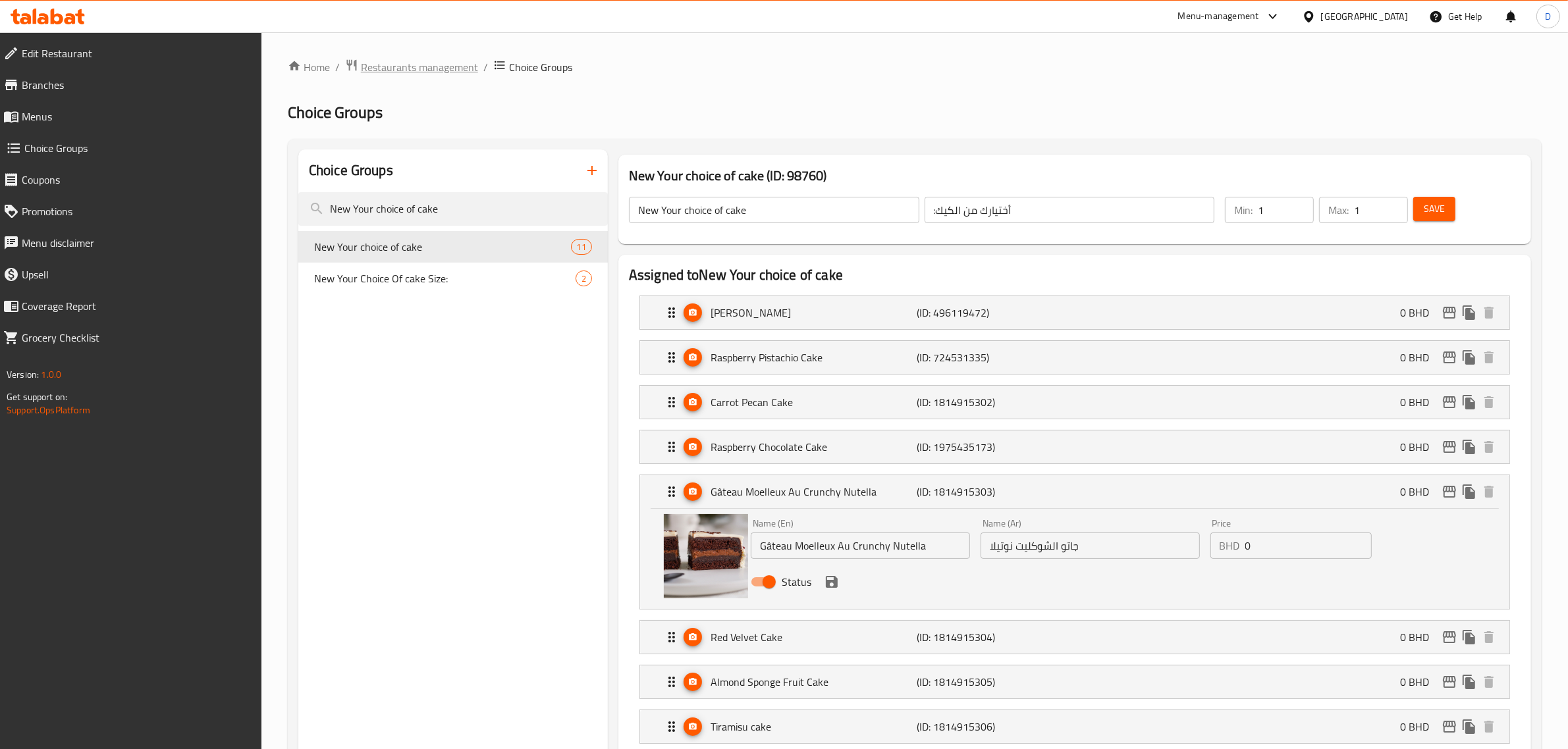
click at [416, 60] on span "Restaurants management" at bounding box center [419, 66] width 117 height 15
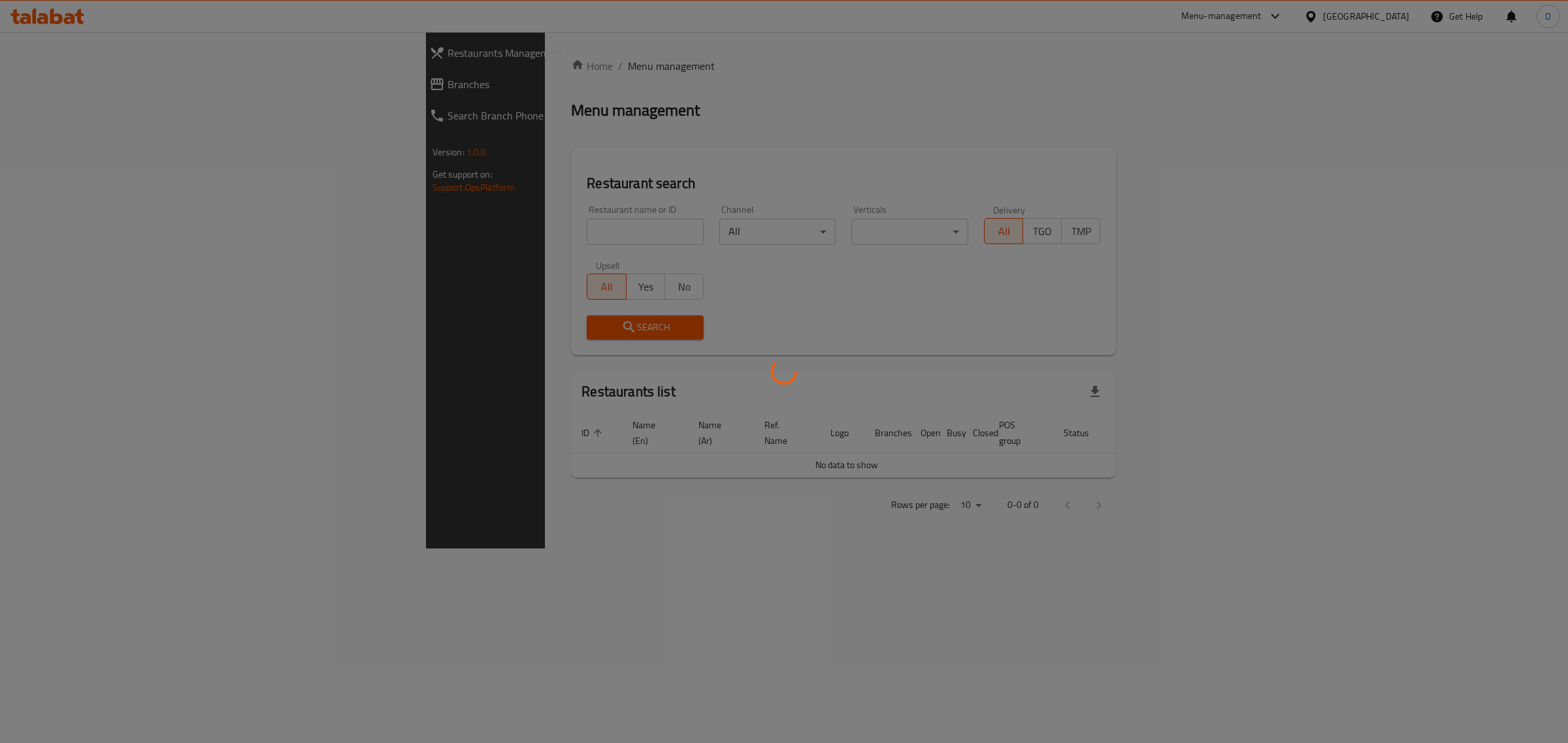
click at [531, 226] on div at bounding box center [784, 372] width 1568 height 743
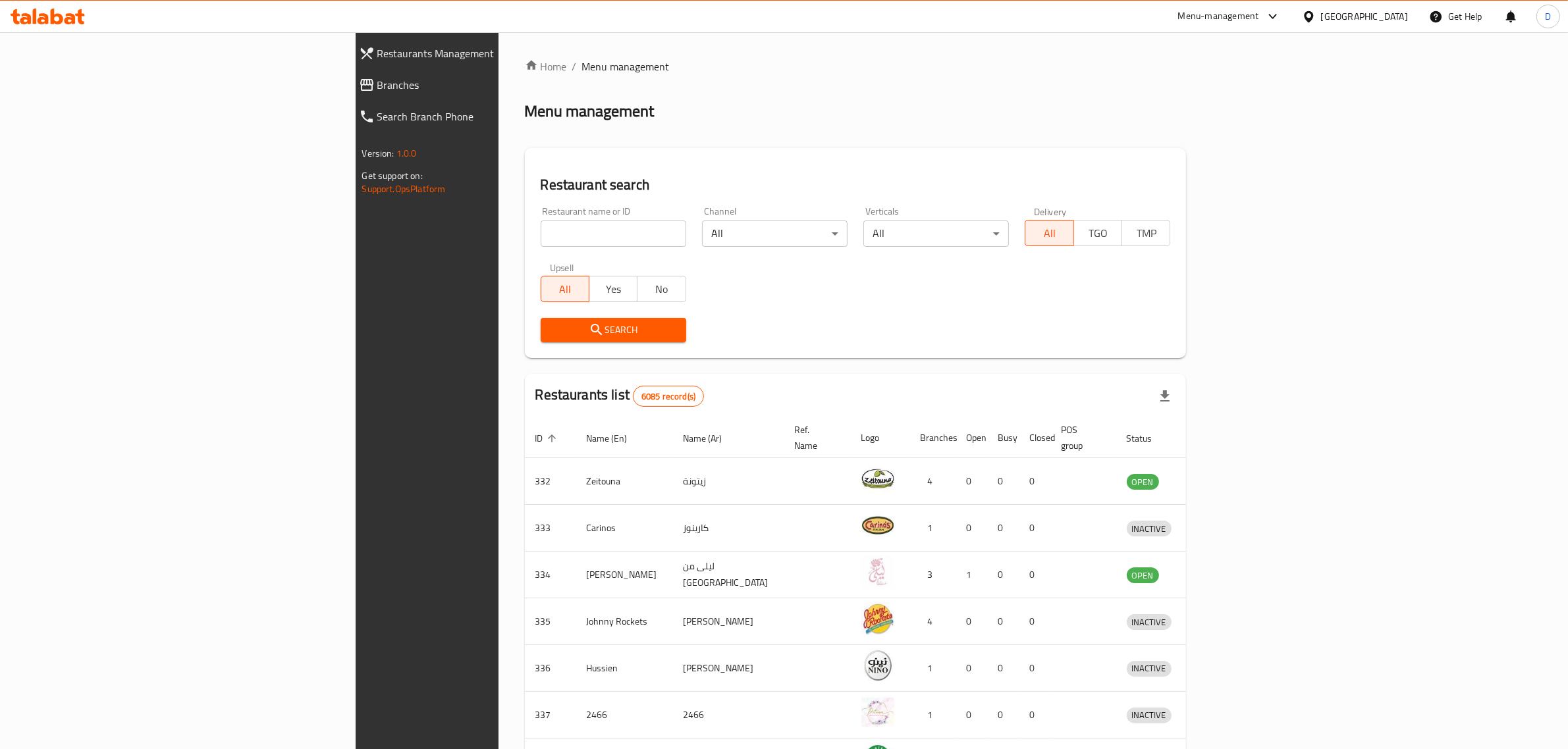
click at [541, 229] on input "search" at bounding box center [613, 233] width 145 height 26
click at [525, 181] on div "Restaurant search Restaurant name or ID alree Restaurant name or ID Channel All…" at bounding box center [856, 253] width 662 height 210
click at [541, 229] on input "alree" at bounding box center [613, 233] width 145 height 26
type input "alreef"
click at [551, 327] on span "Search" at bounding box center [613, 330] width 124 height 16
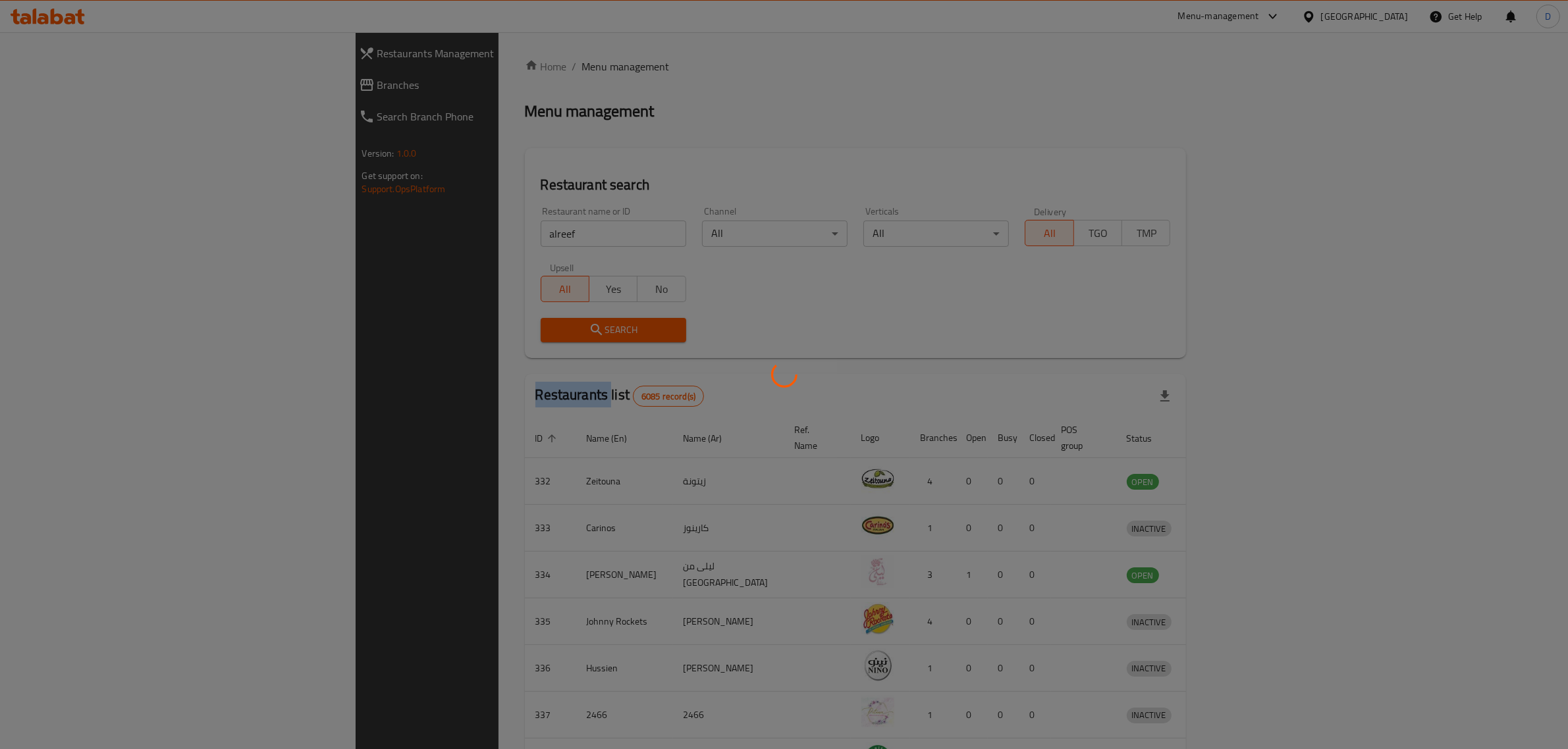
click at [401, 327] on div at bounding box center [784, 374] width 1568 height 749
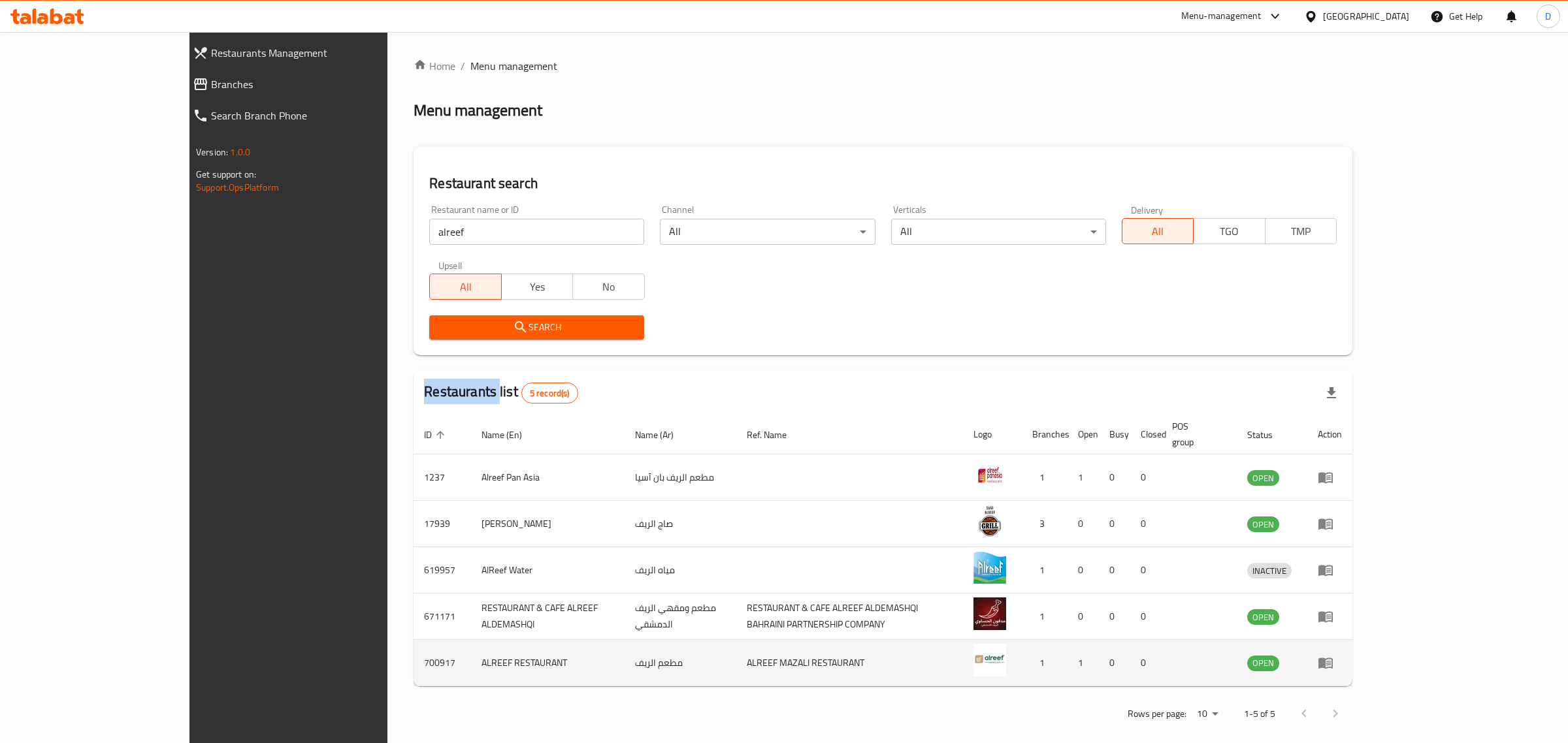
click at [1333, 655] on icon "enhanced table" at bounding box center [1325, 662] width 15 height 15
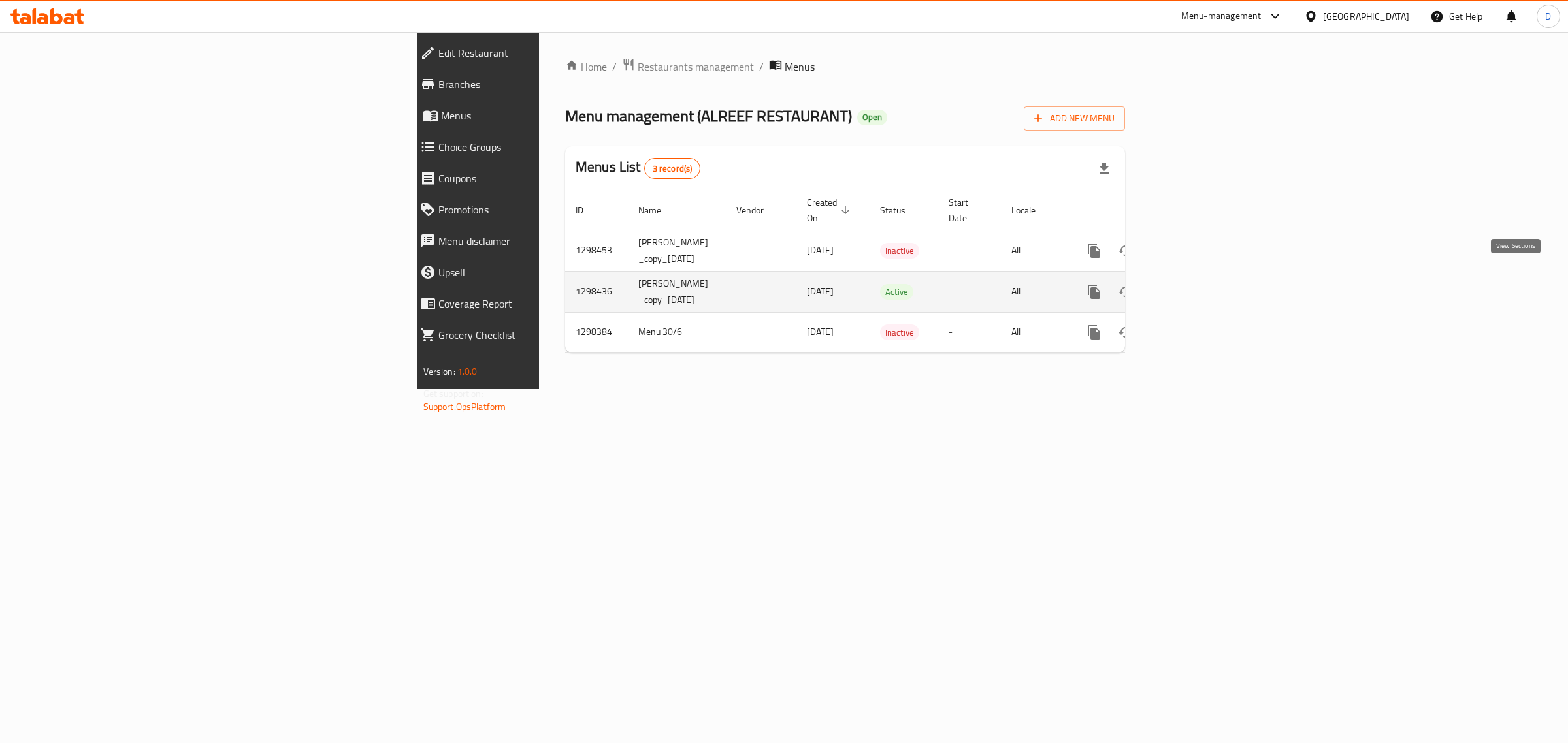
click at [1195, 286] on icon "enhanced table" at bounding box center [1187, 291] width 12 height 12
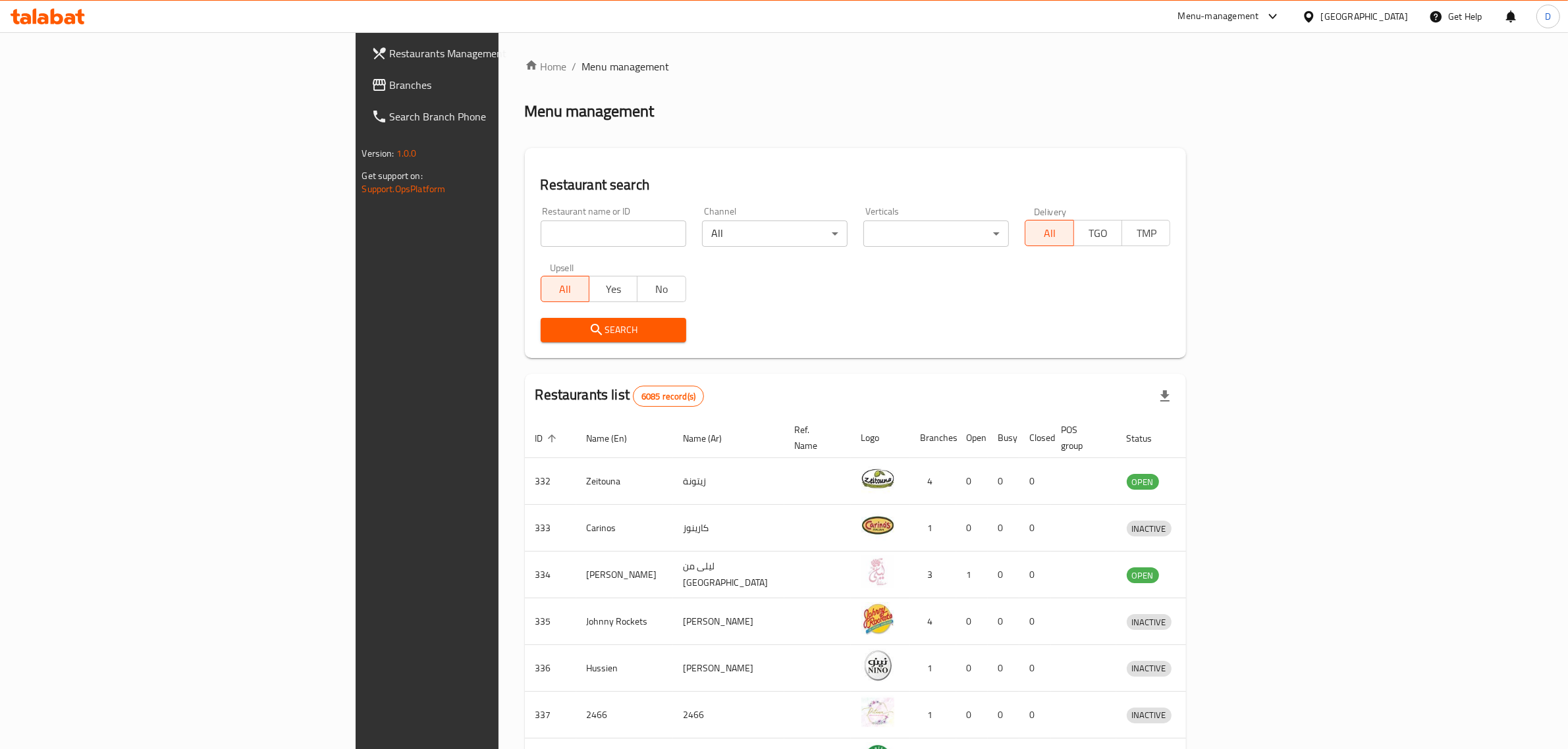
click at [561, 218] on div "Restaurant name or ID Restaurant name or ID" at bounding box center [613, 227] width 145 height 40
click at [559, 239] on input "search" at bounding box center [613, 233] width 145 height 26
type input "alreef"
click button "Search" at bounding box center [613, 330] width 145 height 24
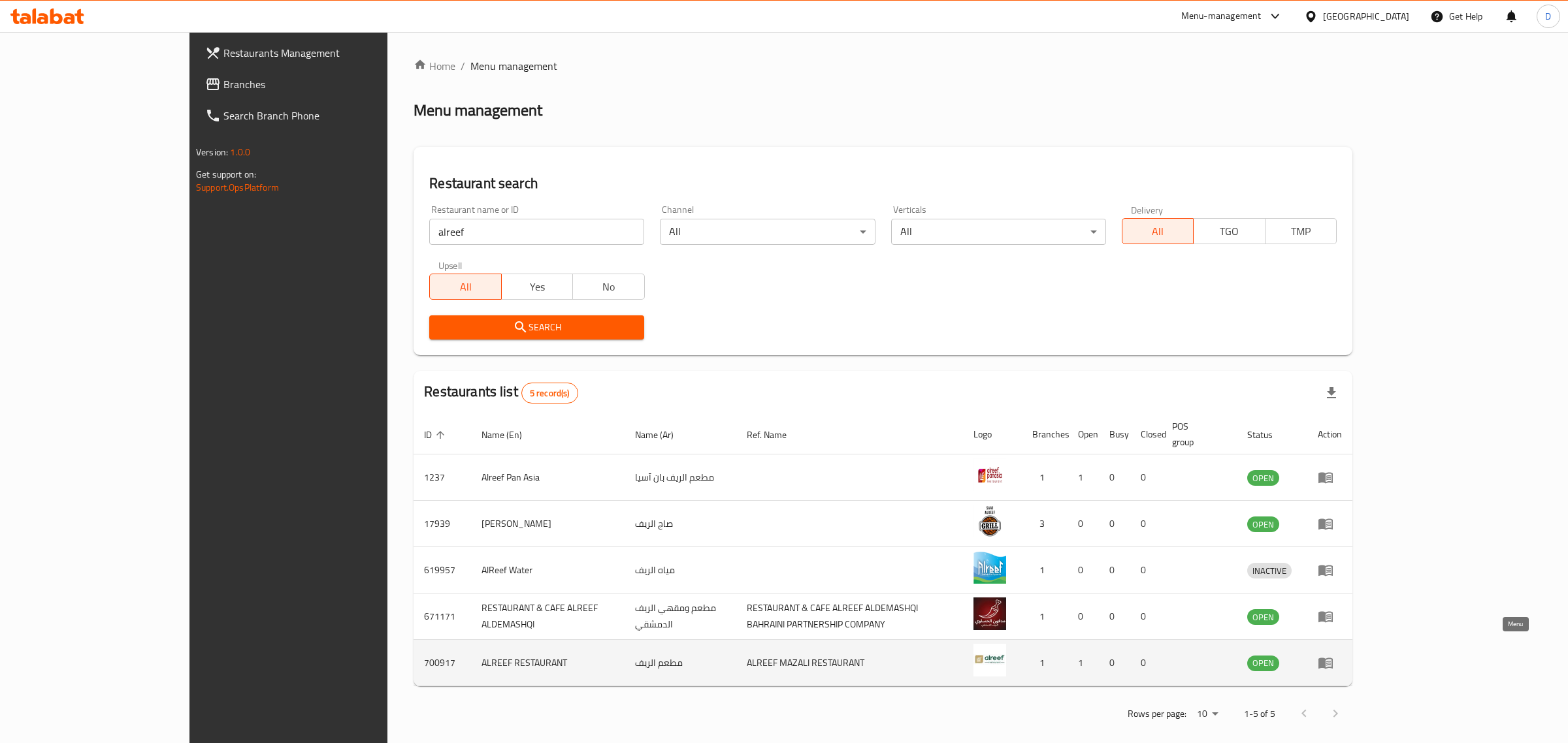
click at [1332, 658] on icon "enhanced table" at bounding box center [1326, 664] width 14 height 11
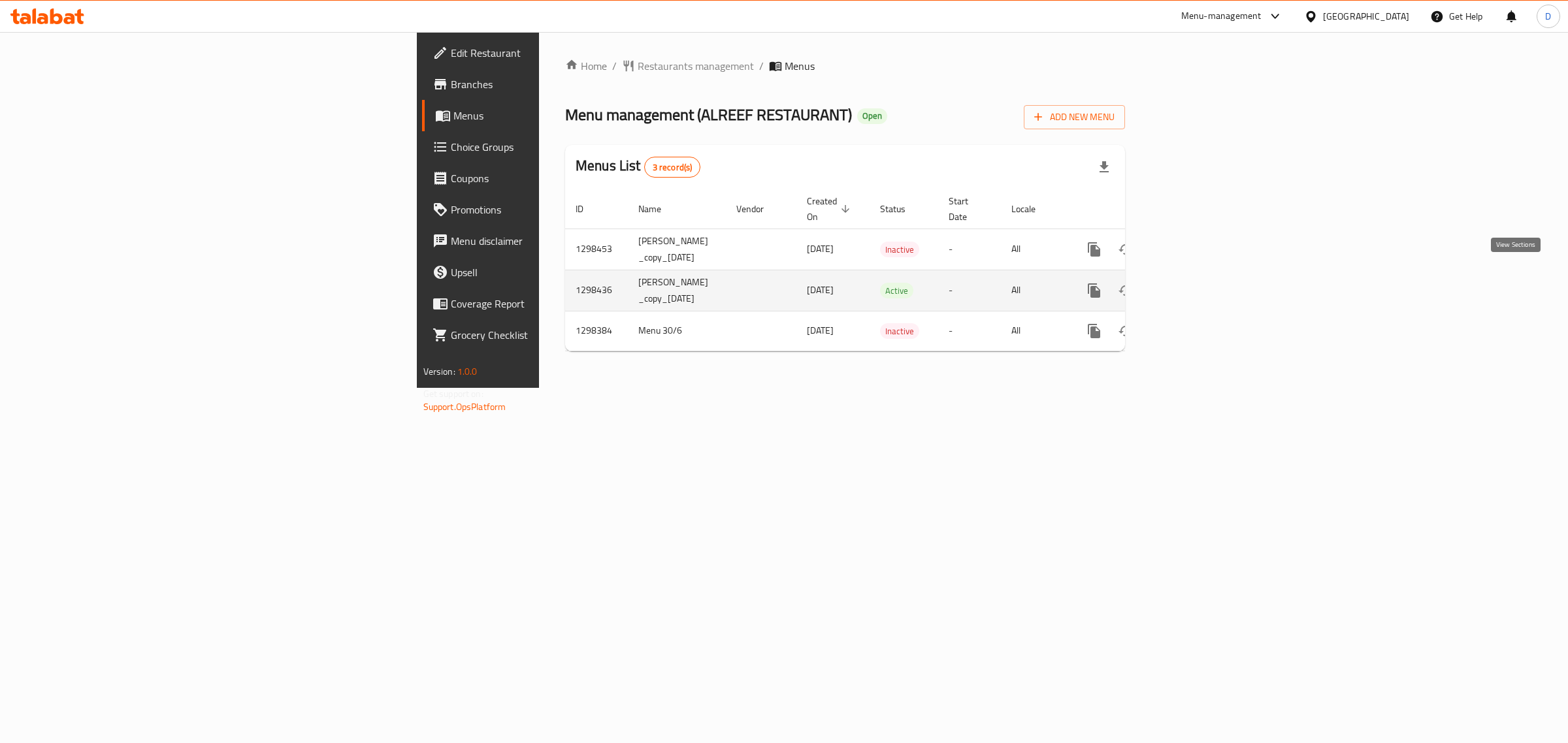
click at [1196, 282] on icon "enhanced table" at bounding box center [1187, 290] width 15 height 15
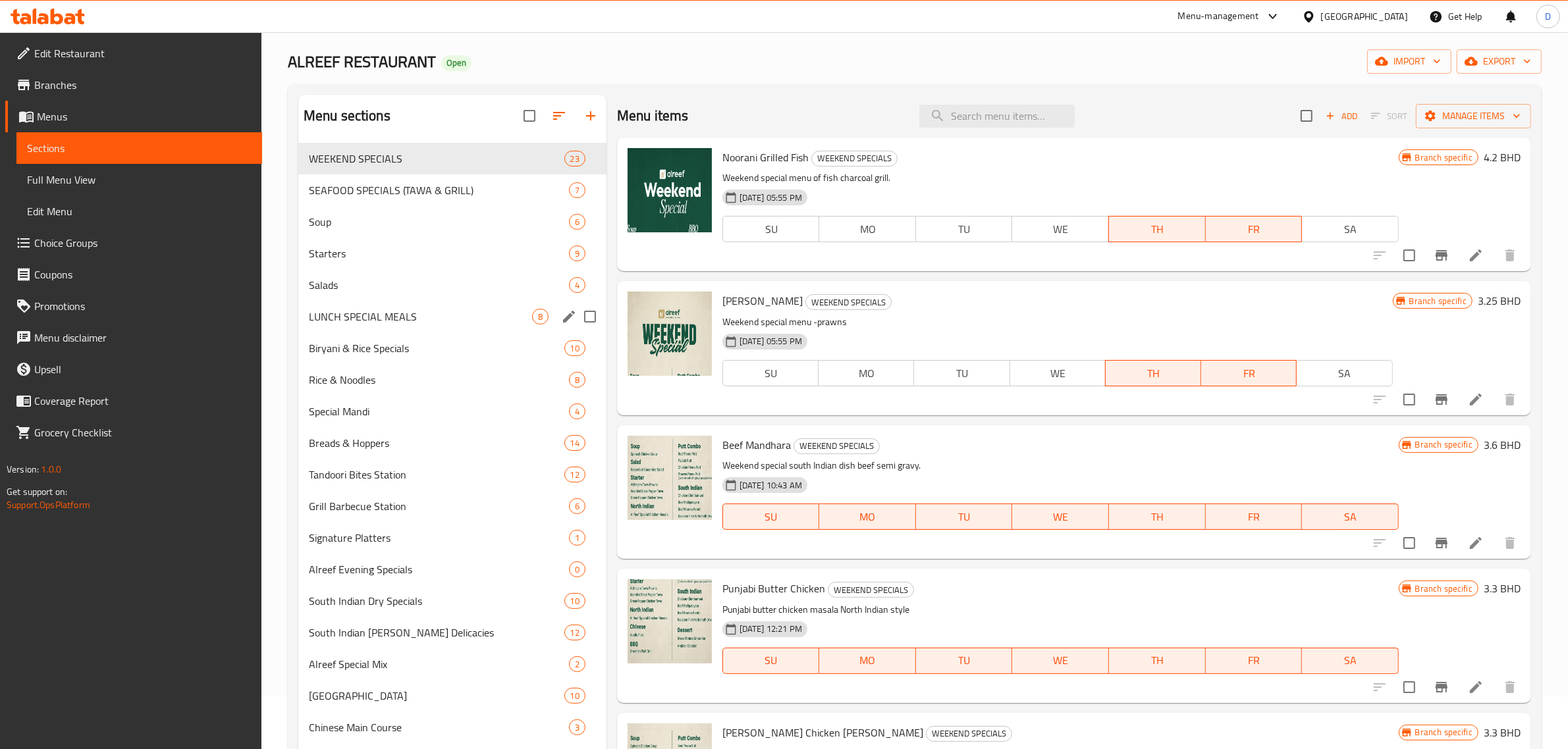
scroll to position [83, 0]
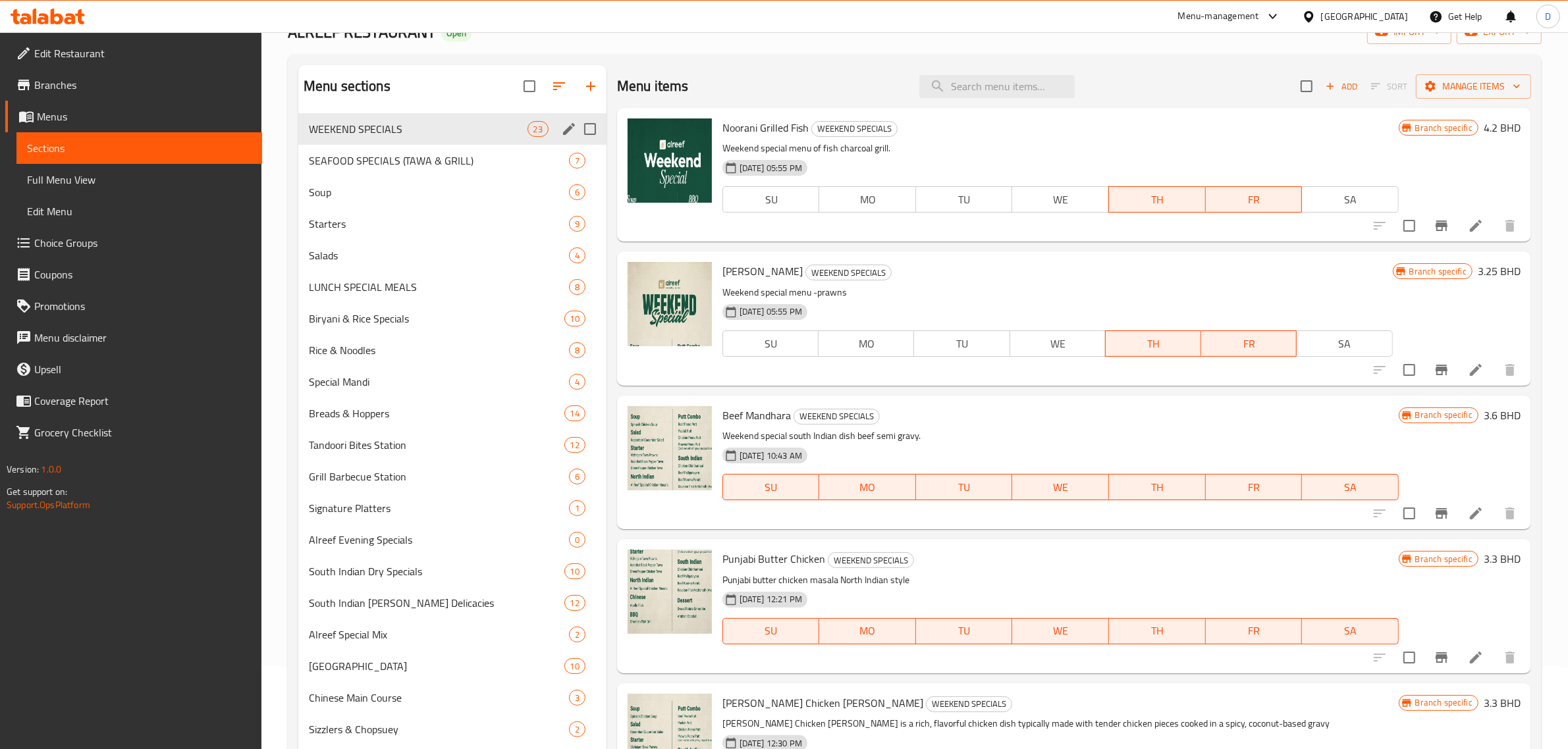
click at [435, 143] on div "WEEKEND SPECIALS 23" at bounding box center [453, 129] width 308 height 32
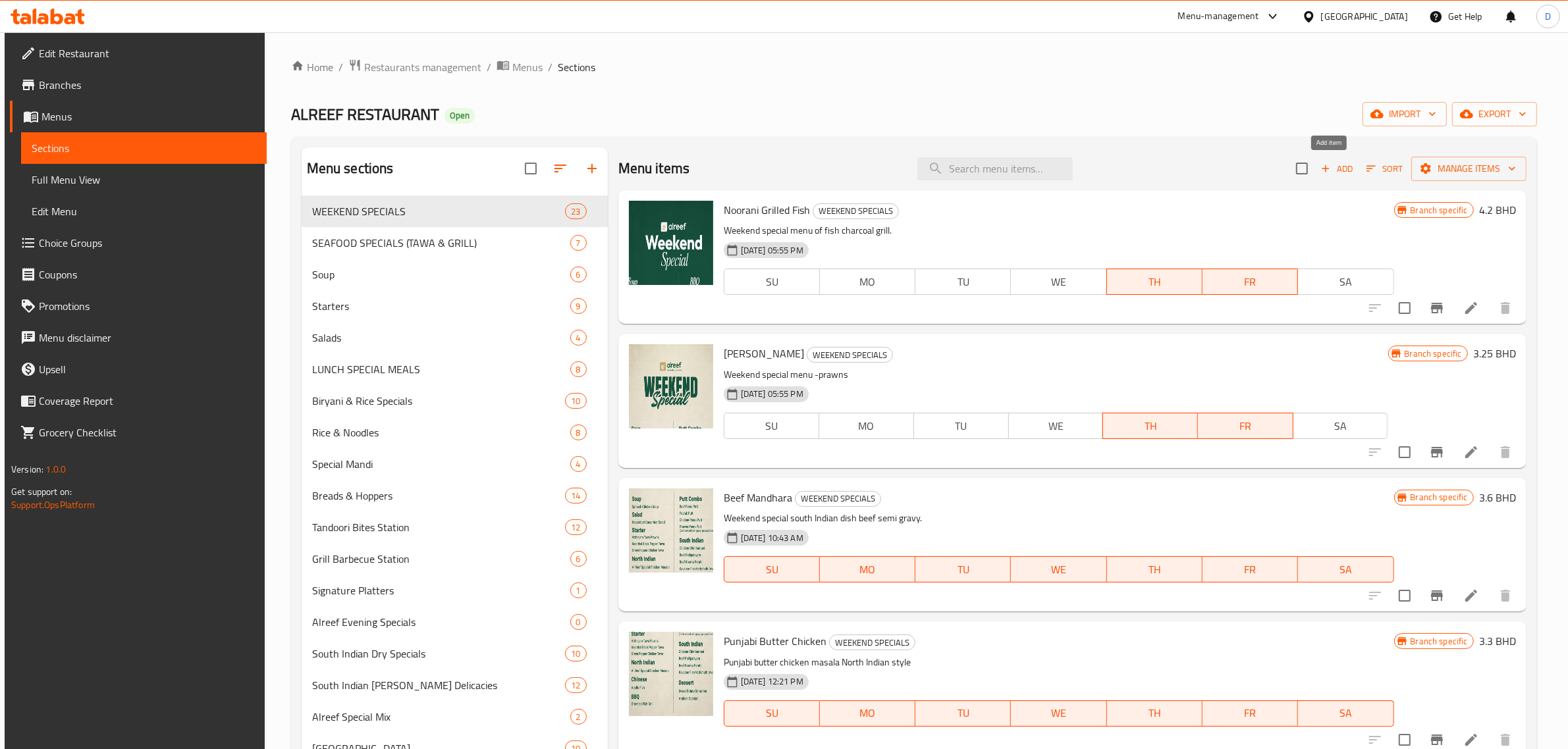
click at [1329, 172] on span "Add" at bounding box center [1337, 169] width 35 height 15
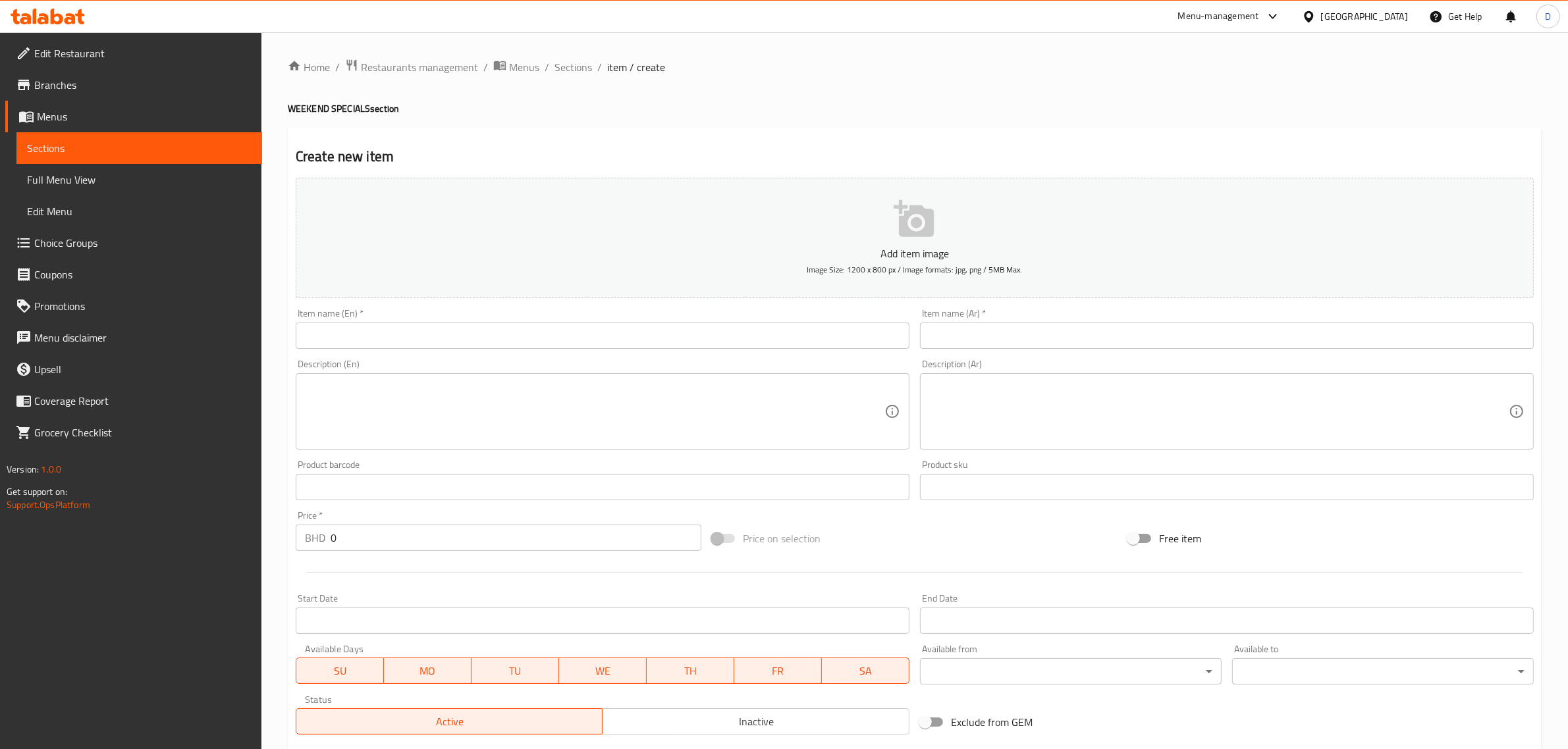
click at [488, 346] on input "text" at bounding box center [602, 336] width 614 height 26
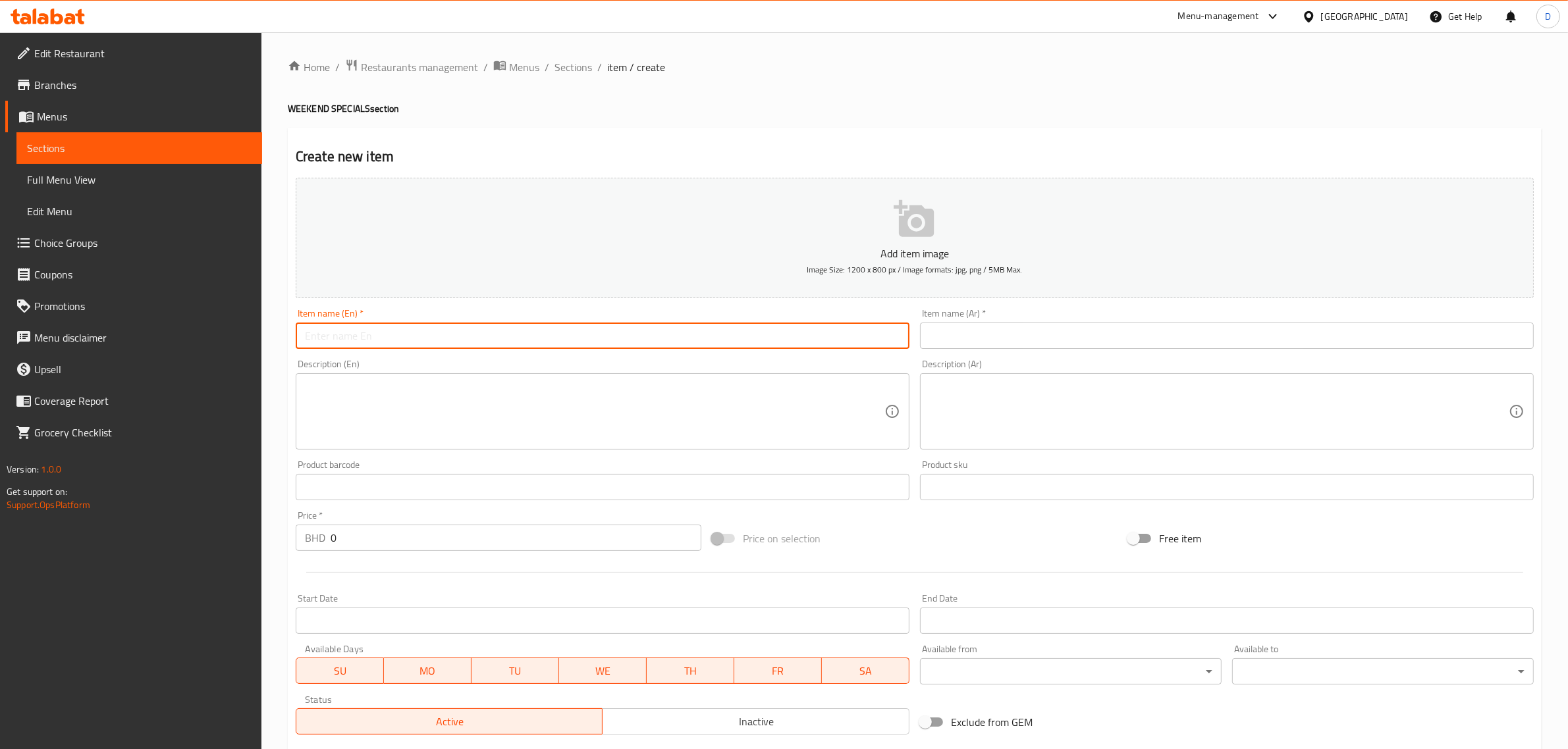
paste input "Chicken mejastic"
click at [489, 340] on input "Chicken mejastic" at bounding box center [602, 336] width 614 height 26
type input "Chicken mejastic"
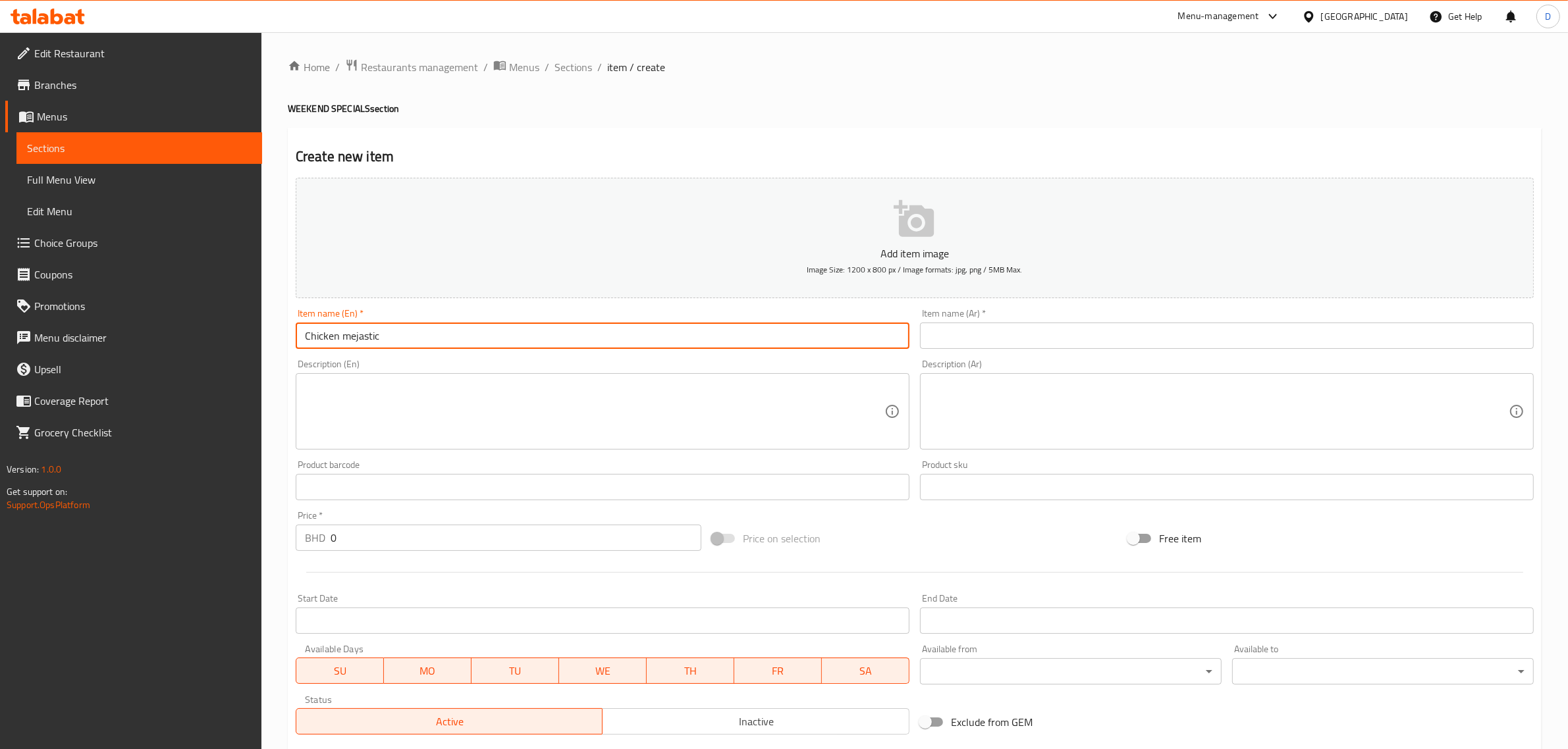
click at [978, 335] on input "text" at bounding box center [1227, 336] width 614 height 26
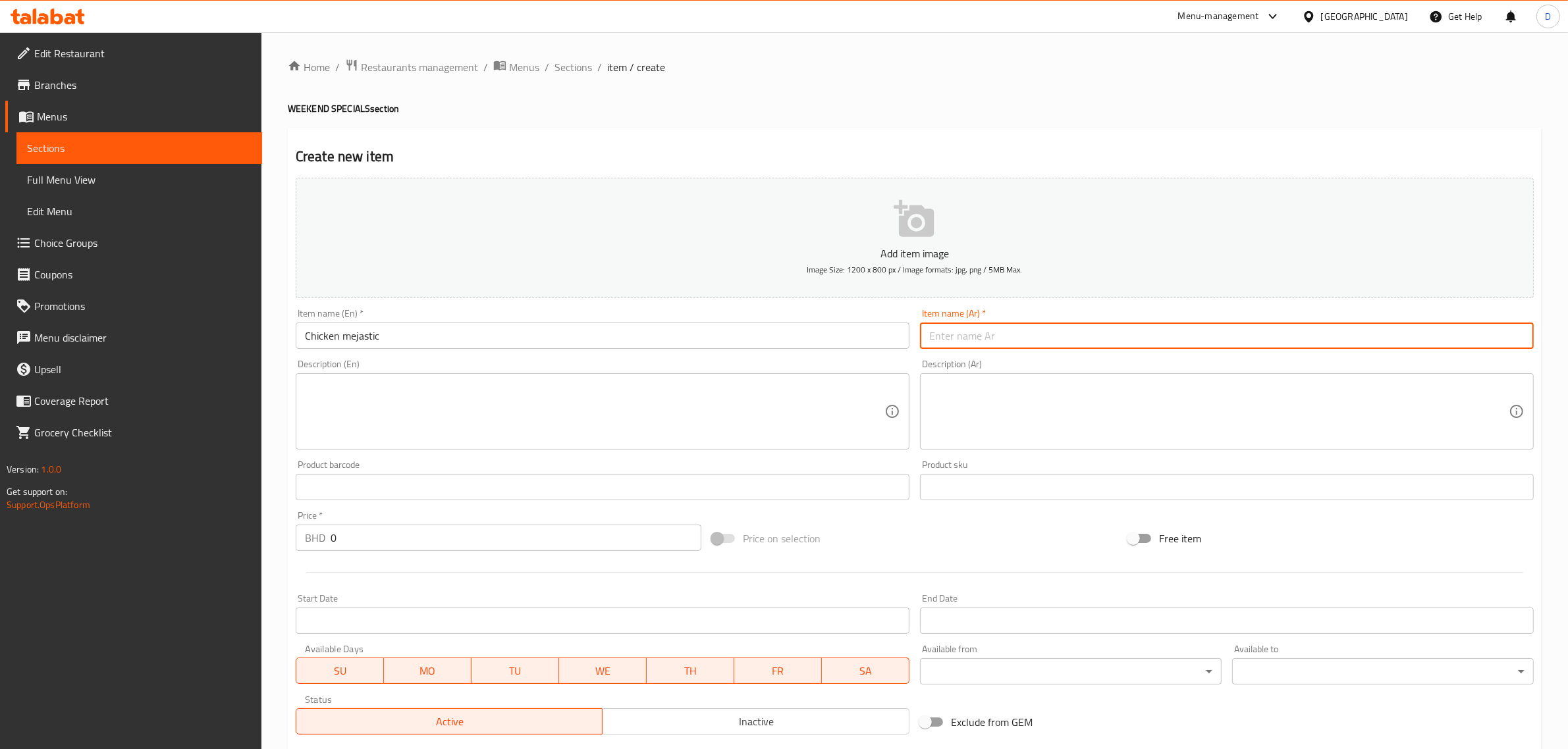
paste input "دجاج مهاجي"
type input "دجاج مهاجي"
click at [424, 542] on input "0" at bounding box center [516, 538] width 371 height 26
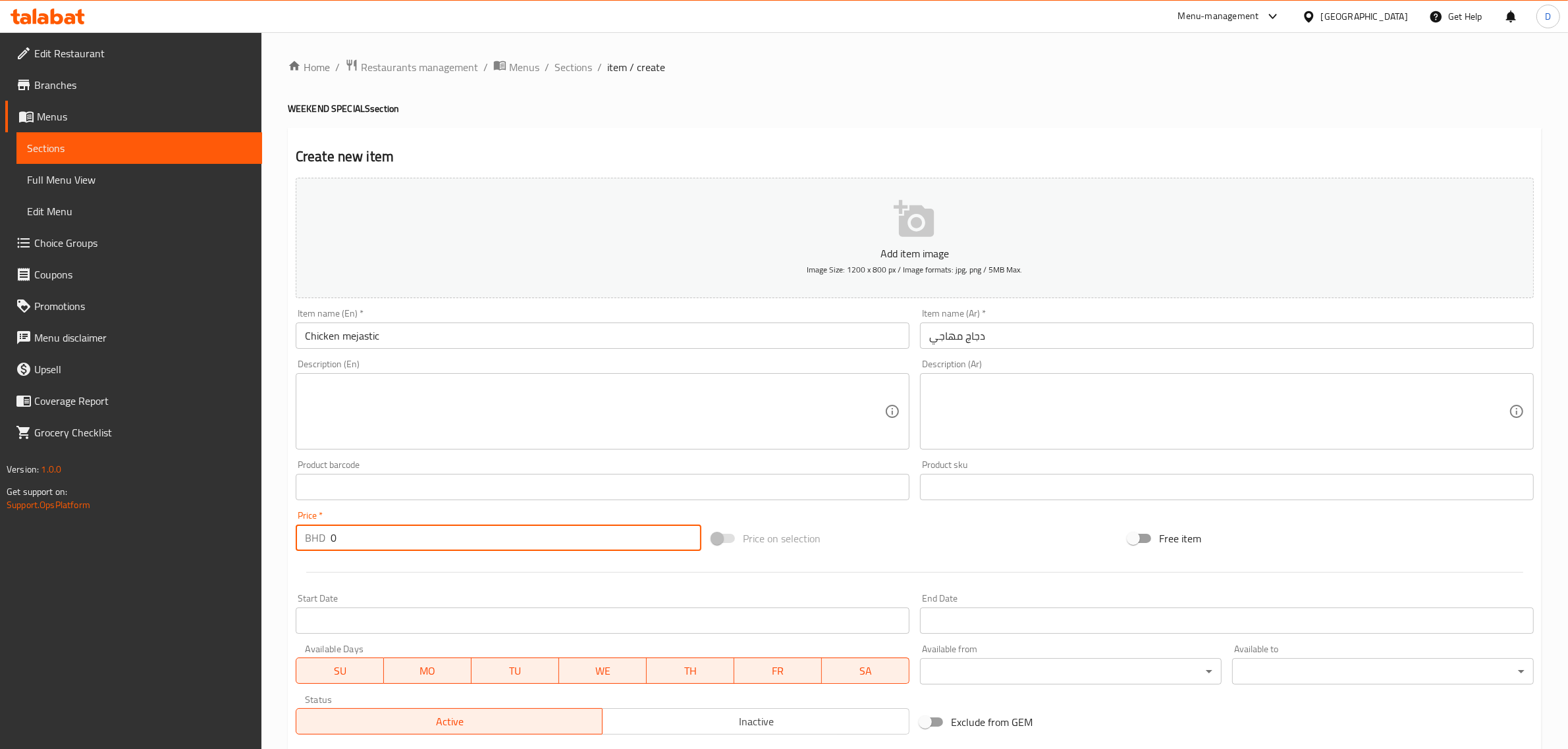
click at [424, 542] on input "0" at bounding box center [516, 538] width 371 height 26
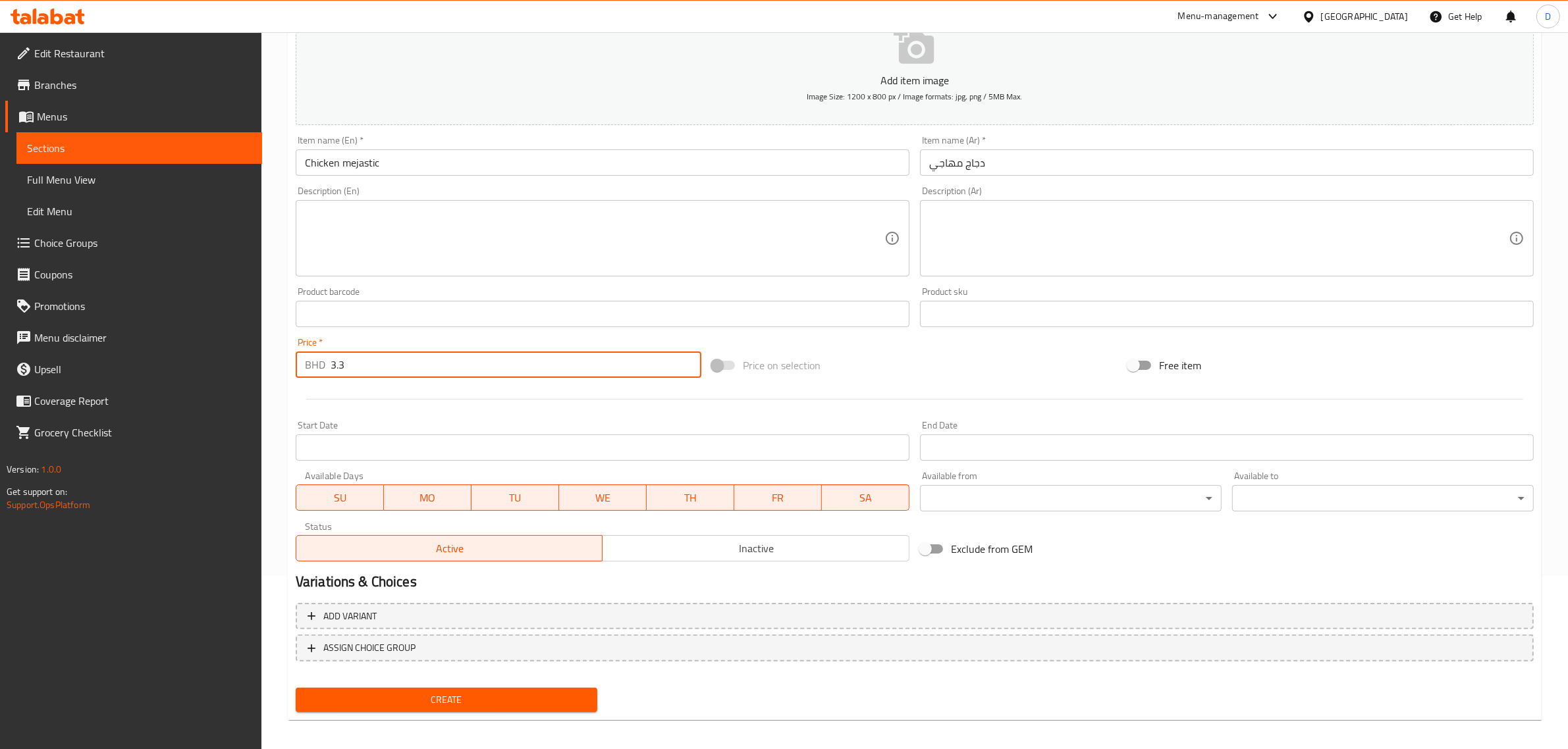
scroll to position [179, 0]
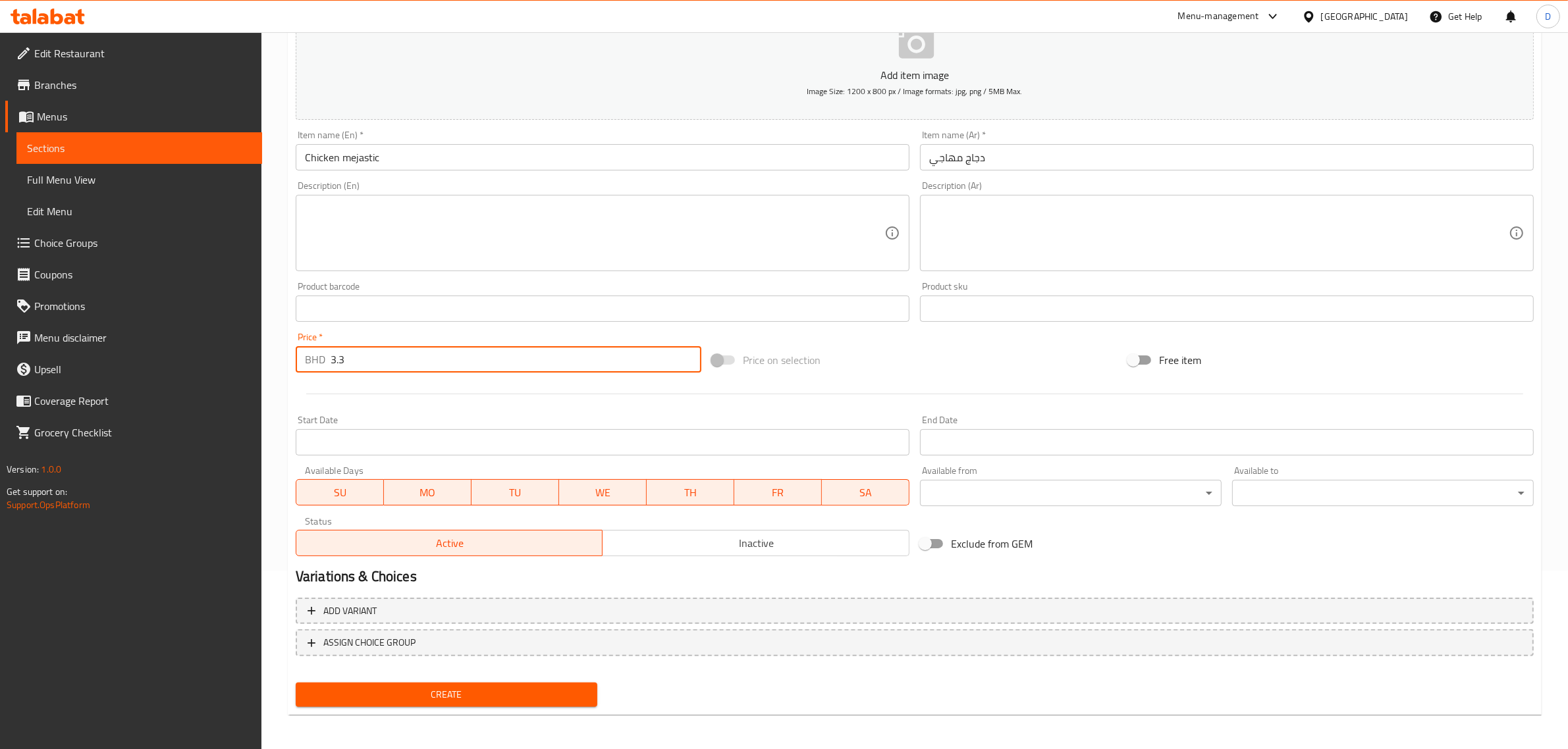
type input "3.3"
click at [519, 686] on span "Create" at bounding box center [446, 695] width 280 height 16
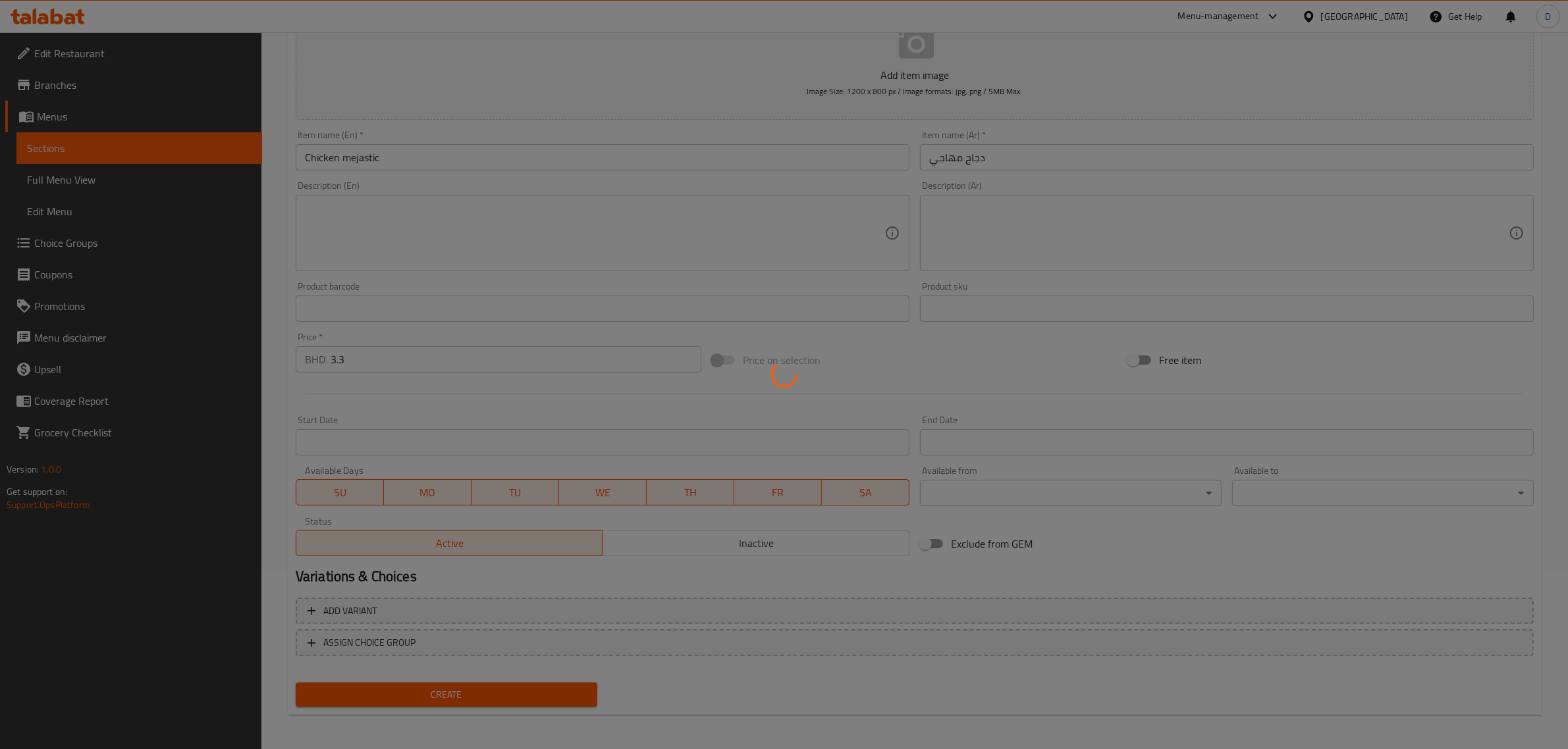
type input "0"
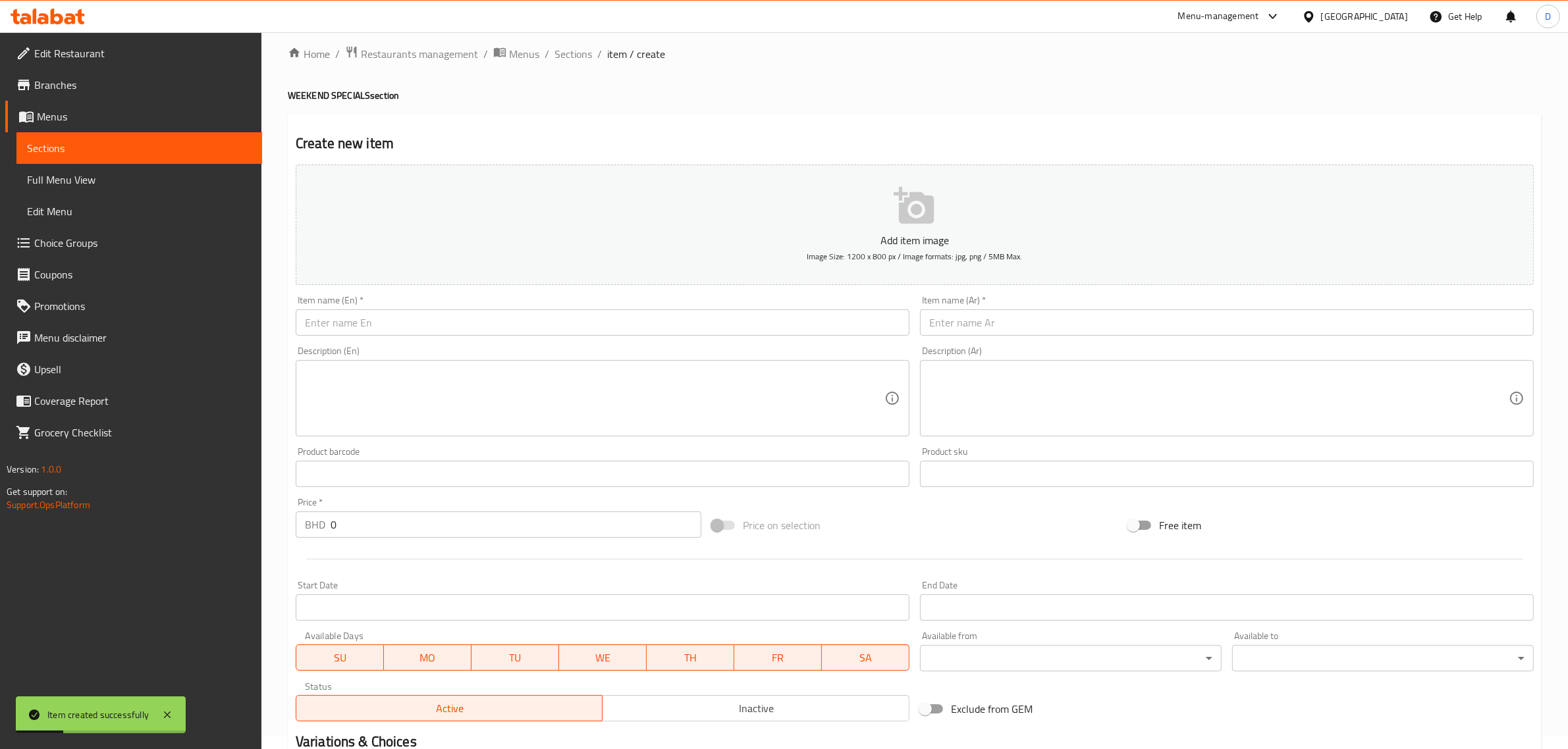
scroll to position [0, 0]
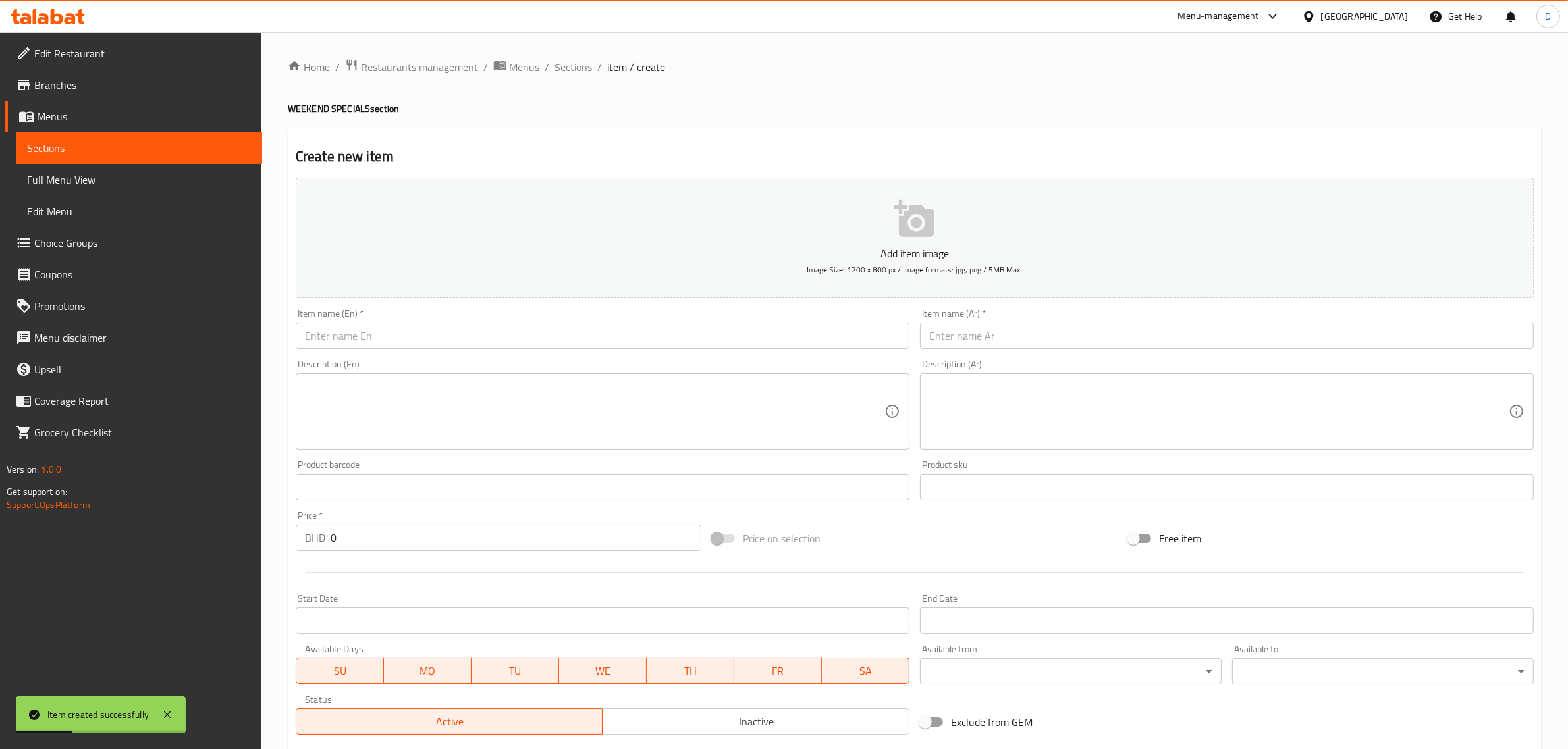
click at [386, 340] on input "text" at bounding box center [602, 336] width 614 height 26
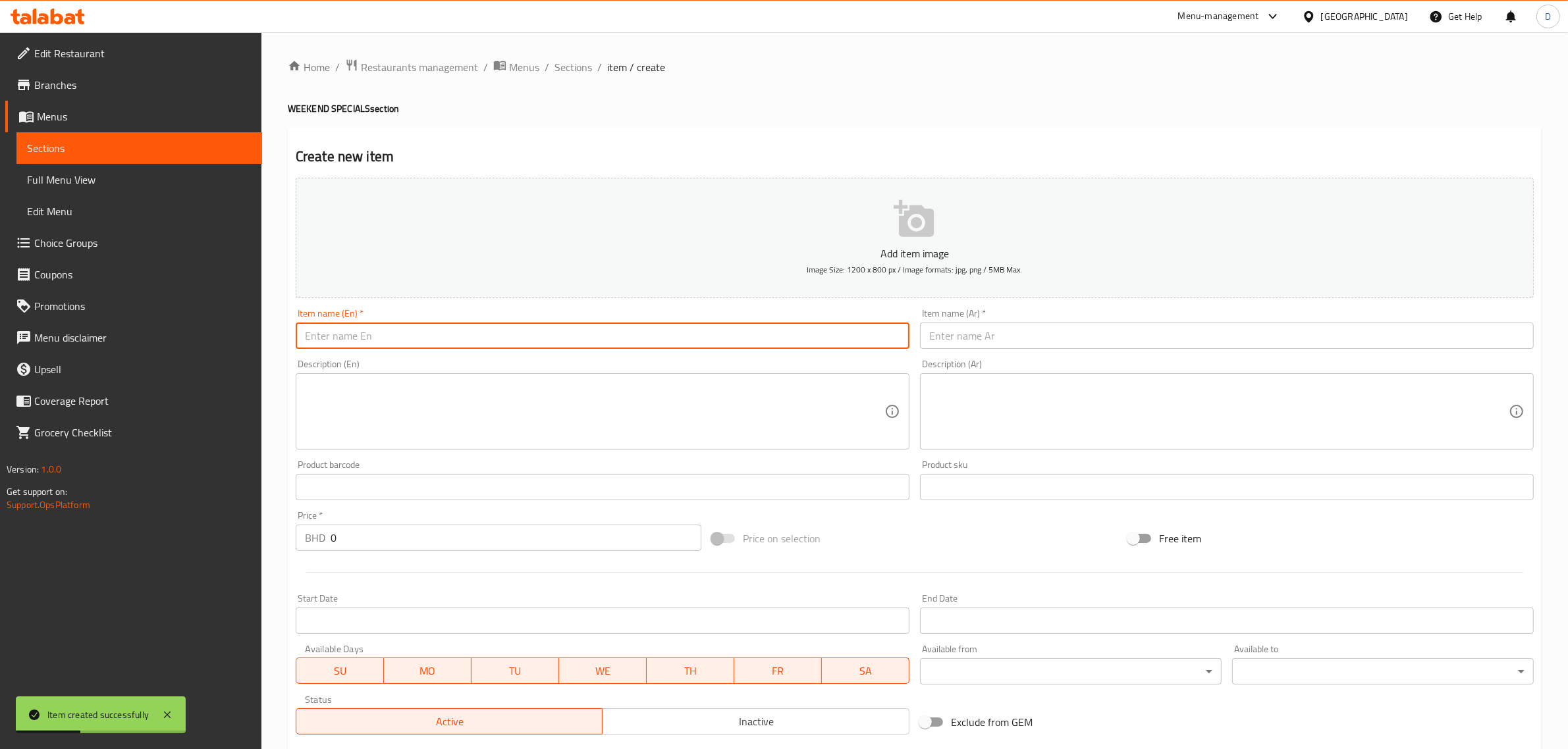
paste input "Lolipop kondattam"
click at [389, 340] on input "Lolipop kondattam" at bounding box center [602, 336] width 614 height 26
type input "Lolipop kondattam"
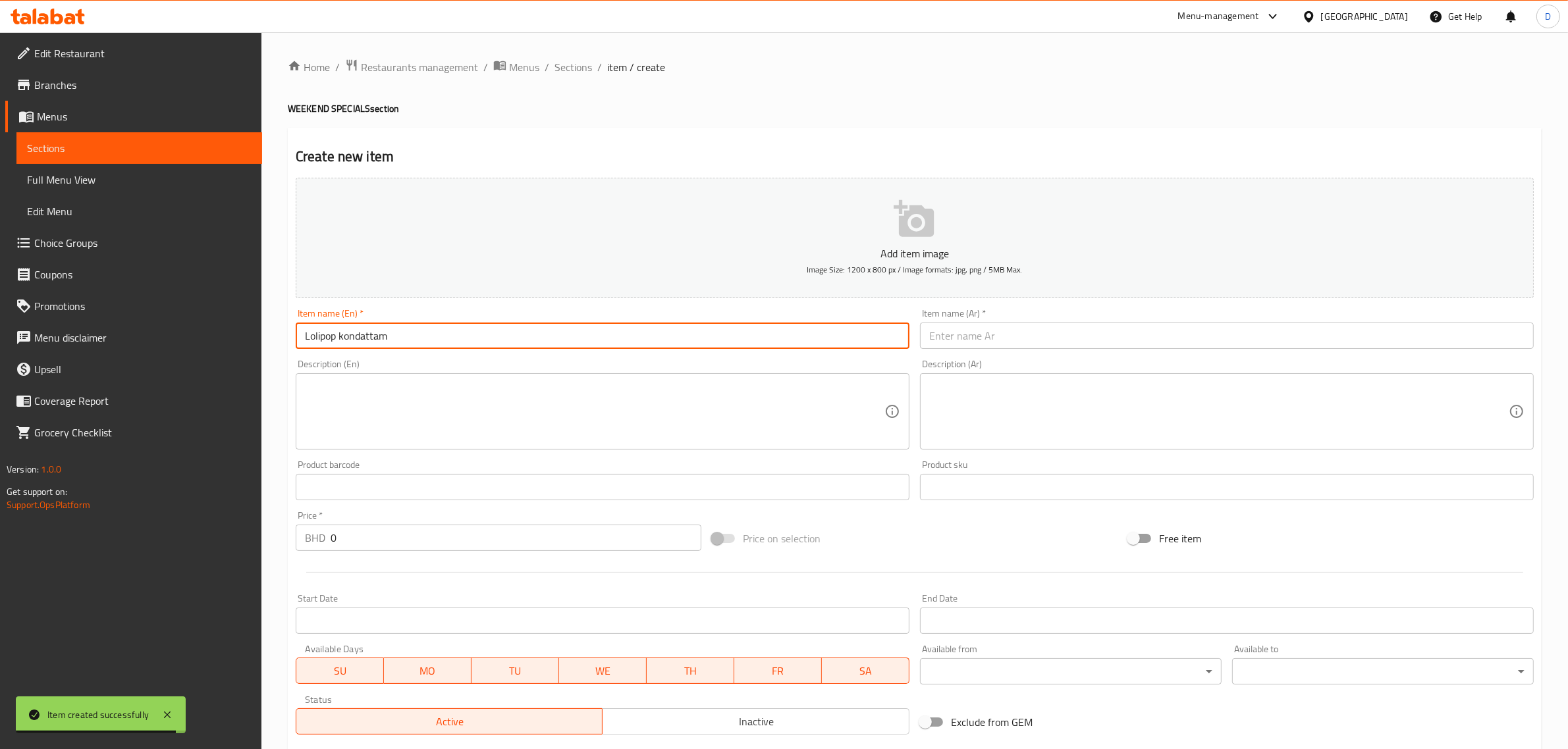
click at [985, 346] on input "text" at bounding box center [1227, 336] width 614 height 26
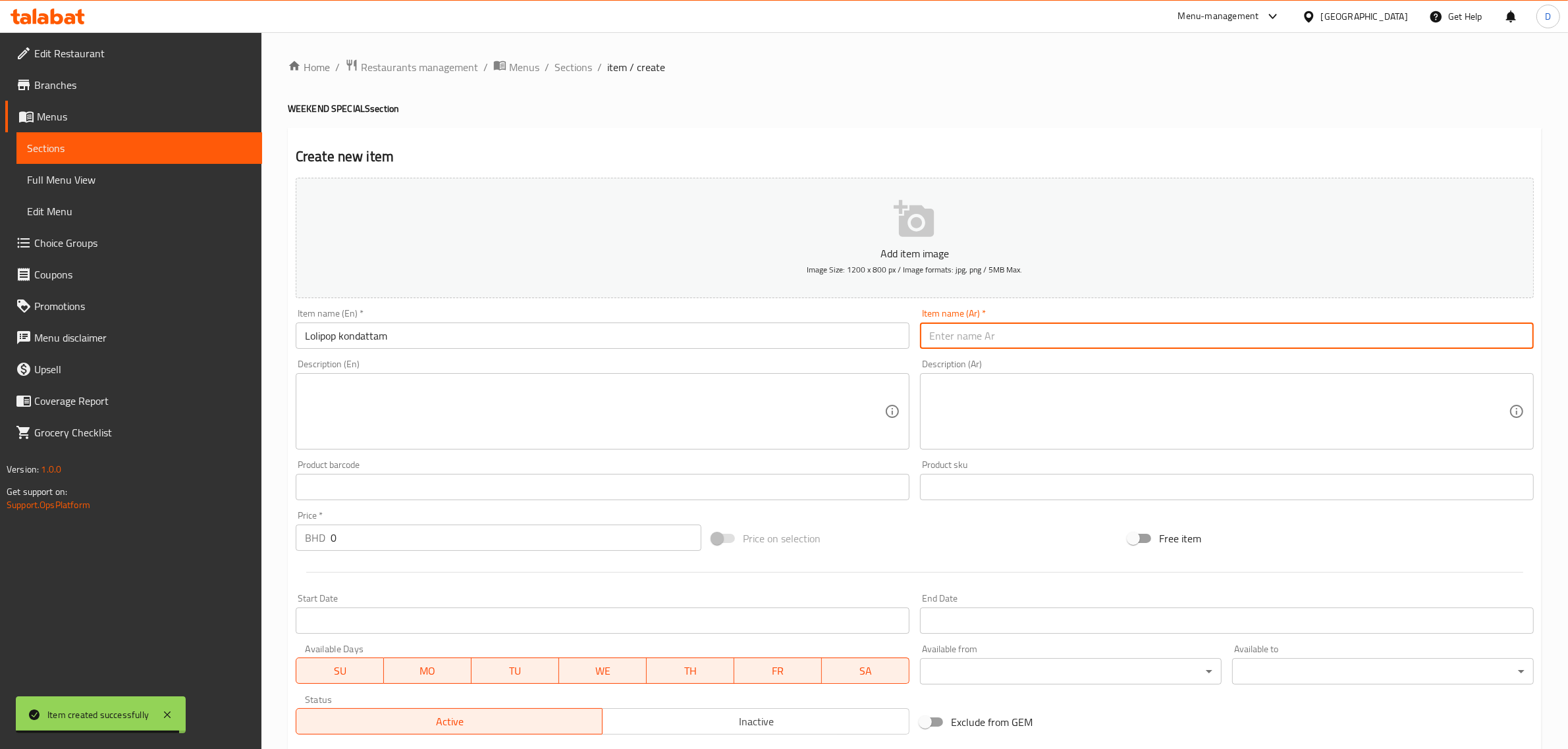
paste input "لوليبوب"
type input "لوليبوب"
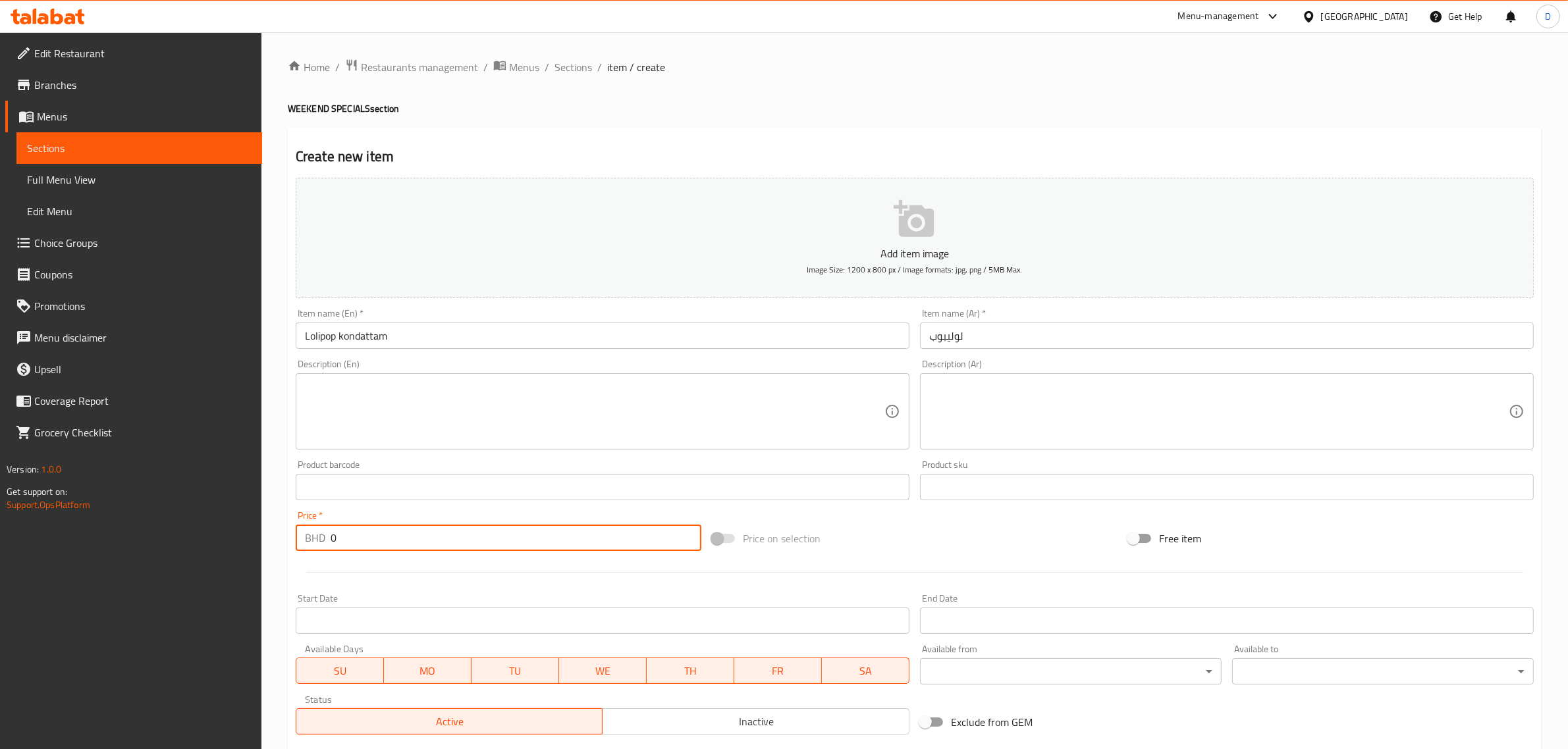
drag, startPoint x: 380, startPoint y: 538, endPoint x: 276, endPoint y: 530, distance: 104.3
click at [276, 530] on div "Home / Restaurants management / Menus / Sections / item / create WEEKEND SPECIA…" at bounding box center [914, 482] width 1307 height 899
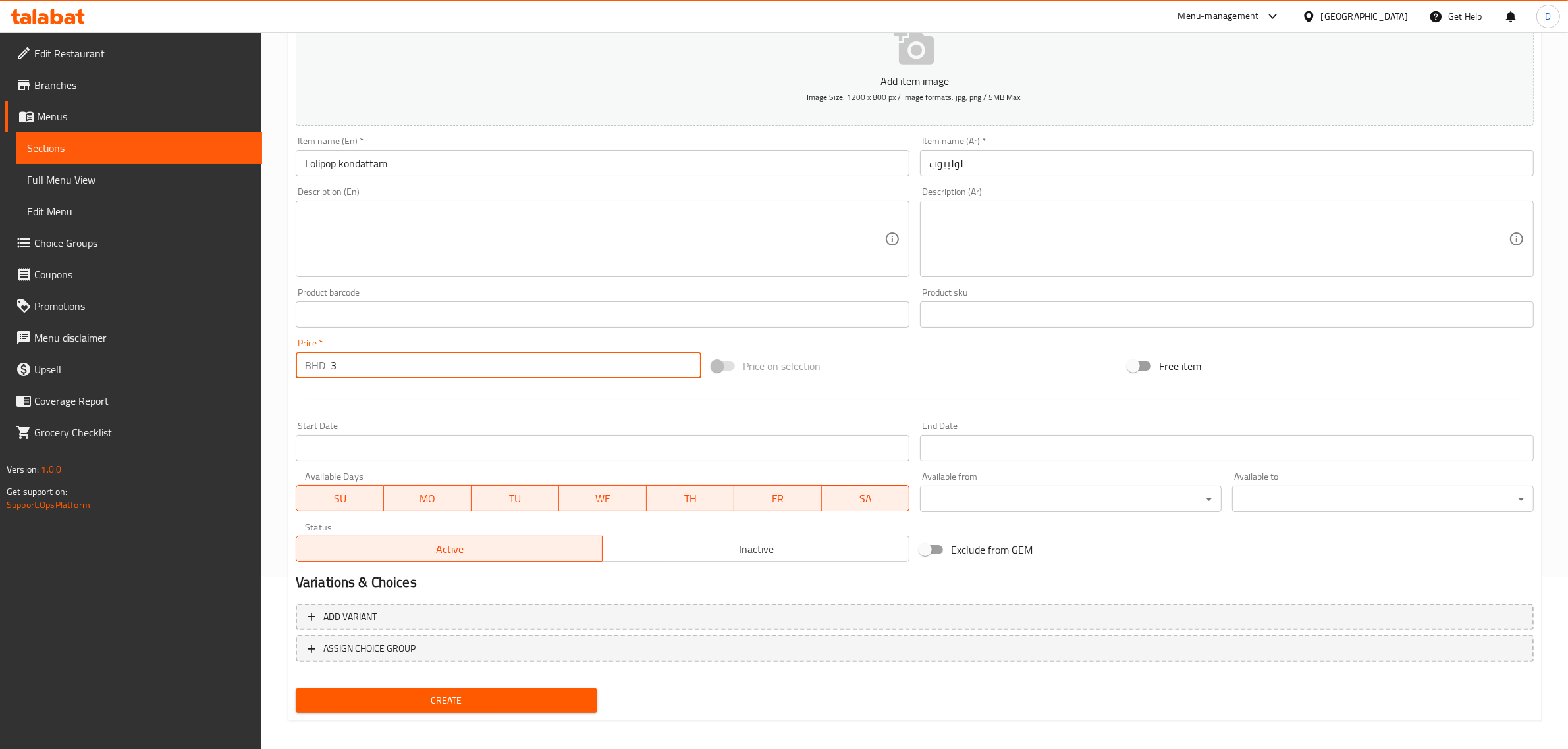
scroll to position [179, 0]
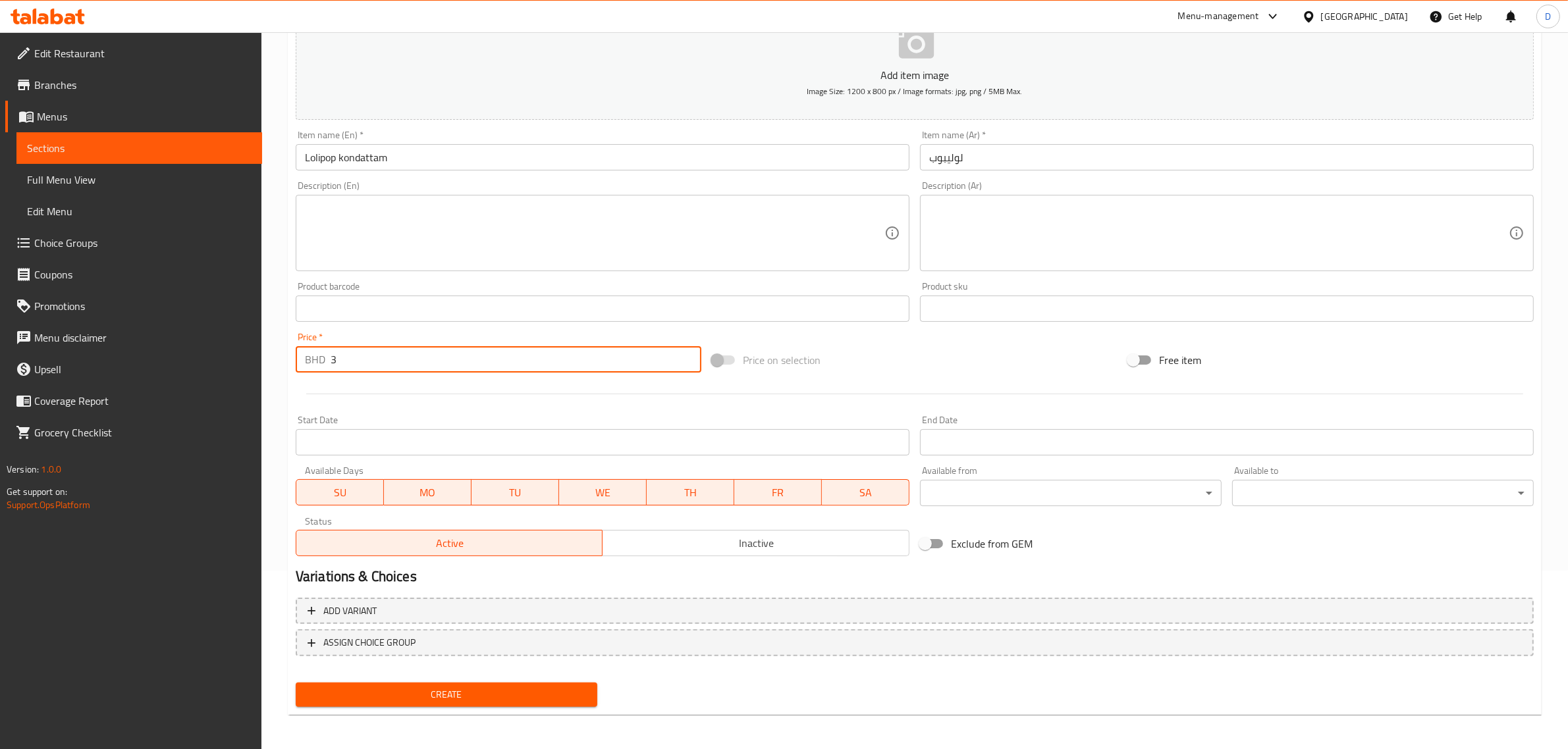
type input "3"
click at [490, 706] on div "Create" at bounding box center [446, 695] width 312 height 34
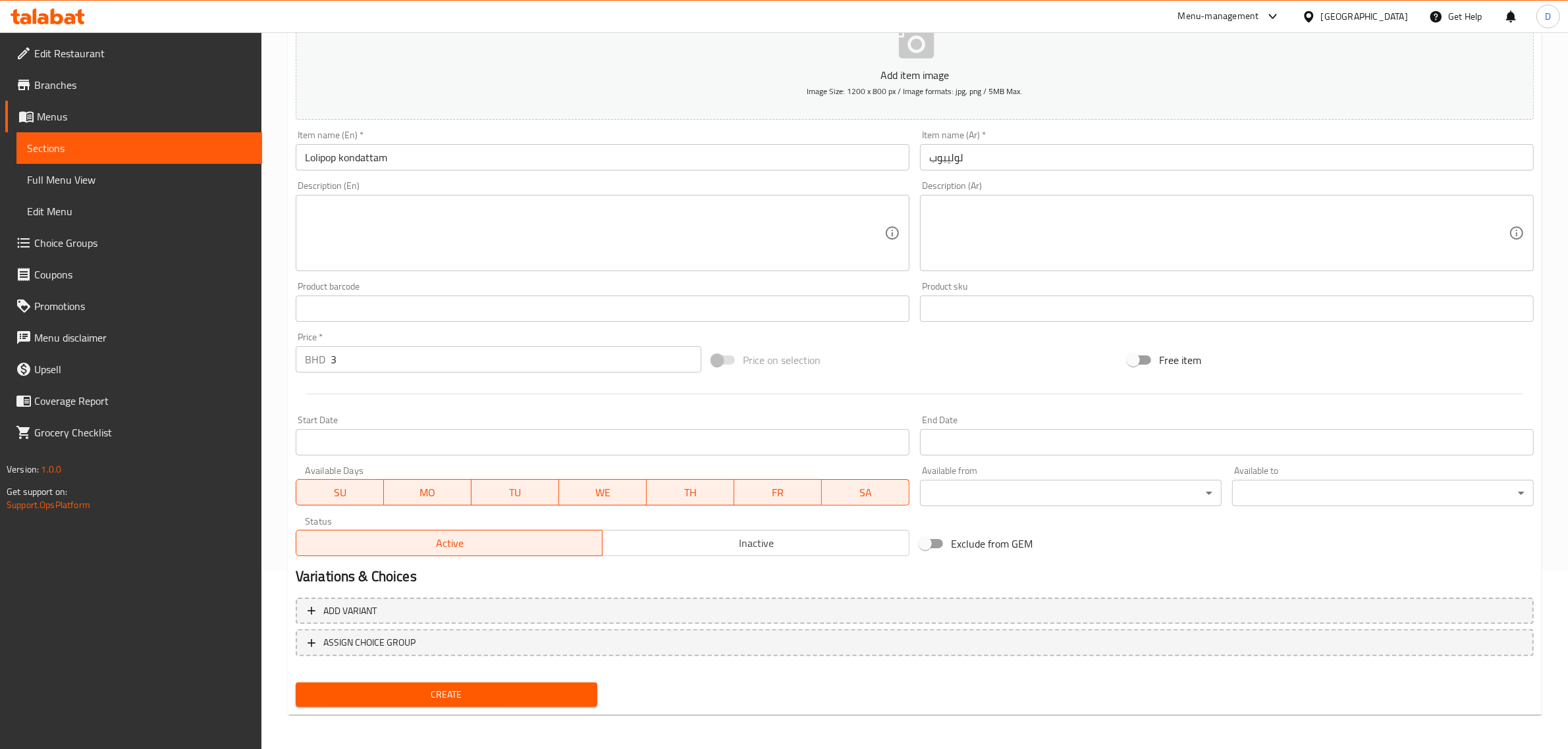
click at [492, 696] on span "Create" at bounding box center [446, 695] width 280 height 16
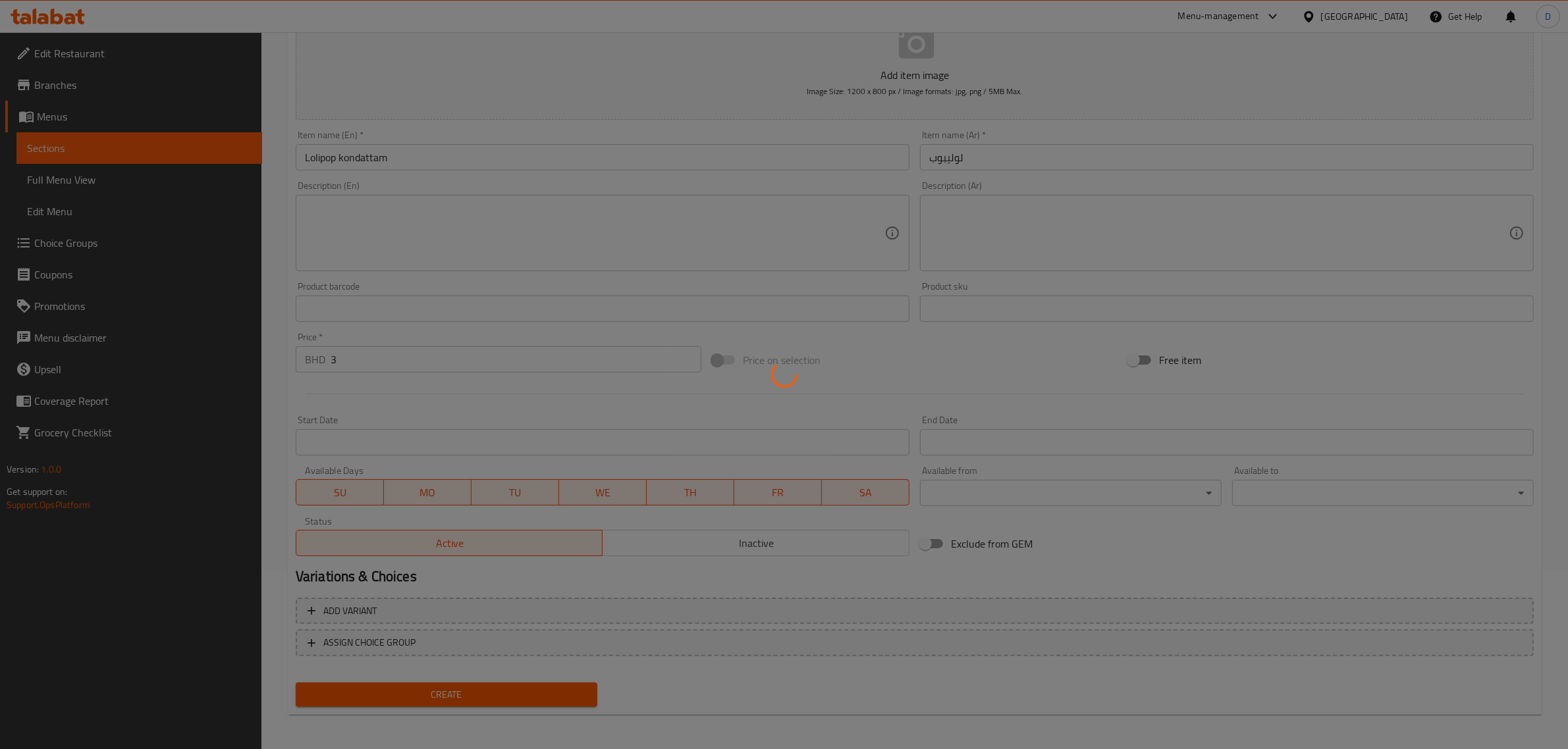
type input "0"
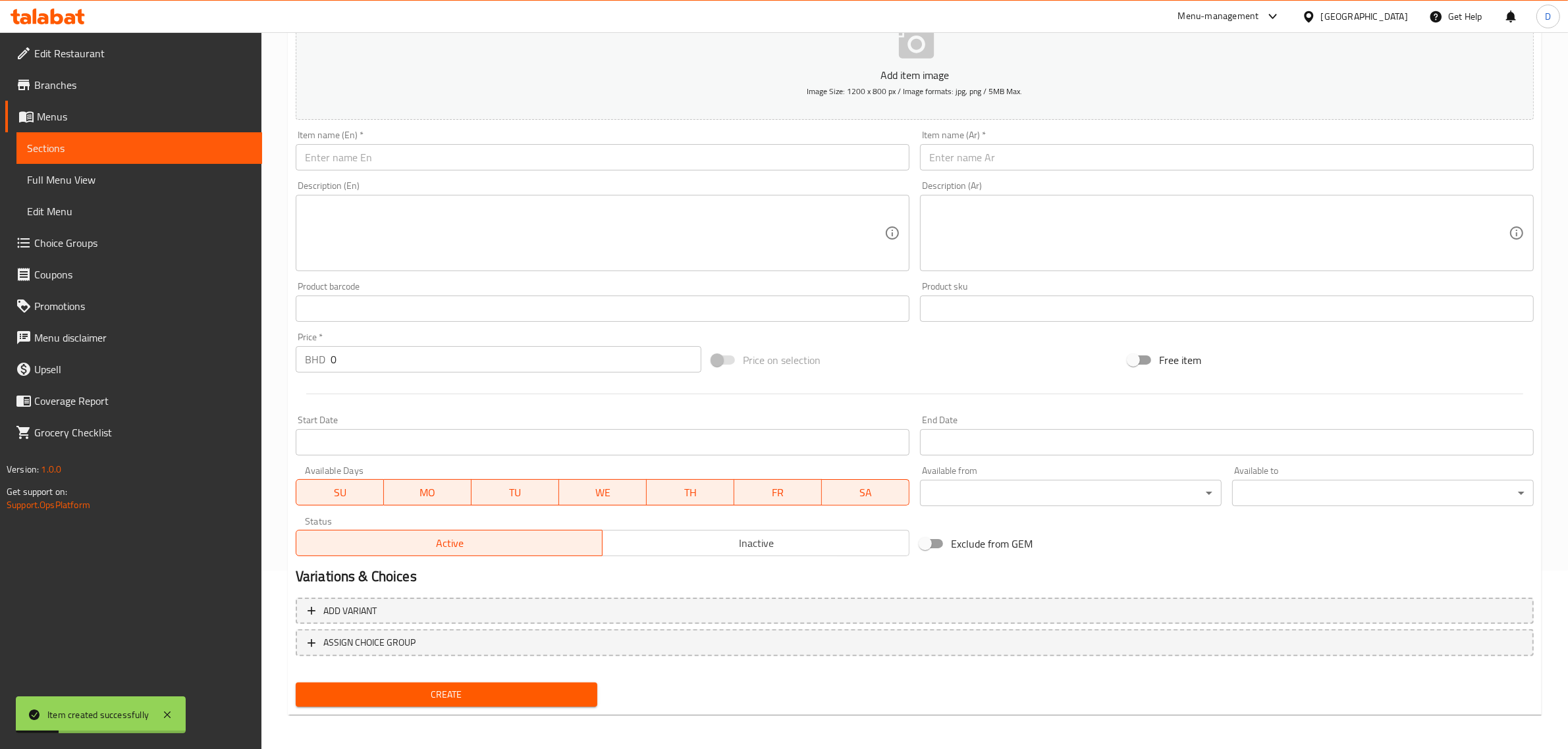
click at [472, 159] on input "text" at bounding box center [602, 157] width 614 height 26
paste input "Thai chilli prawns"
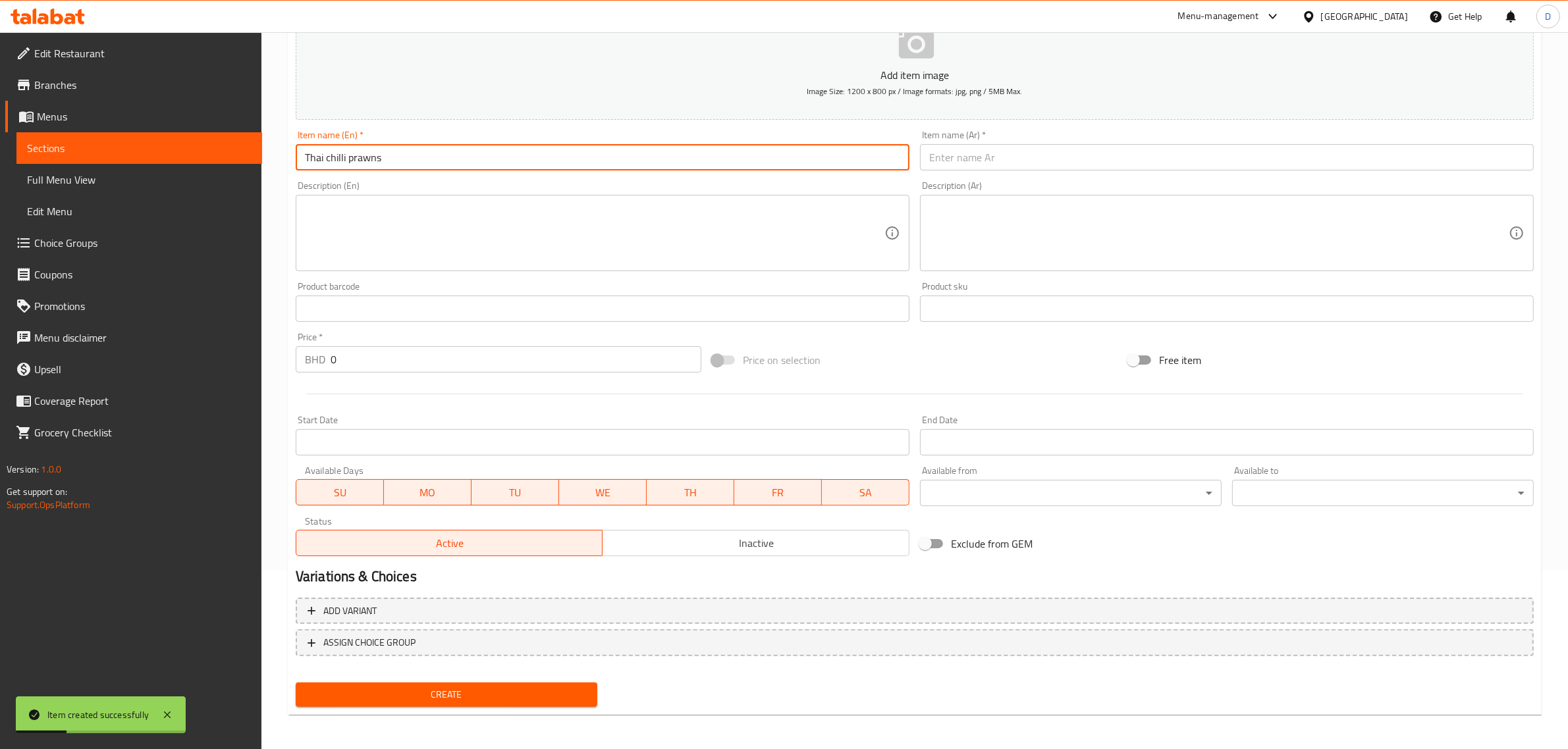
click at [478, 155] on input "Thai chilli prawns" at bounding box center [602, 157] width 614 height 26
type input "Thai chilli prawns"
click at [967, 157] on input "text" at bounding box center [1227, 157] width 614 height 26
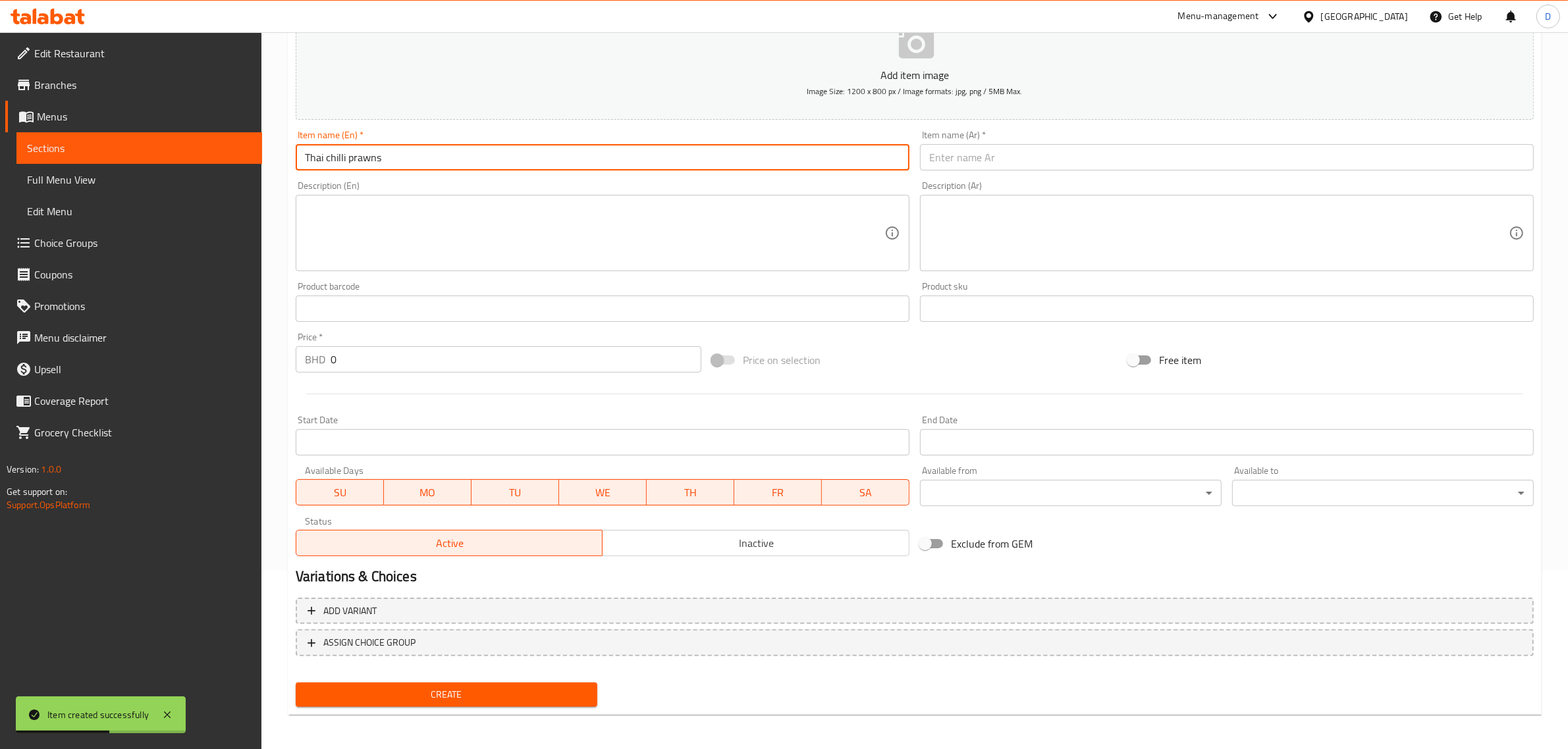
paste input "روبيان تشيلي تايلاندي"
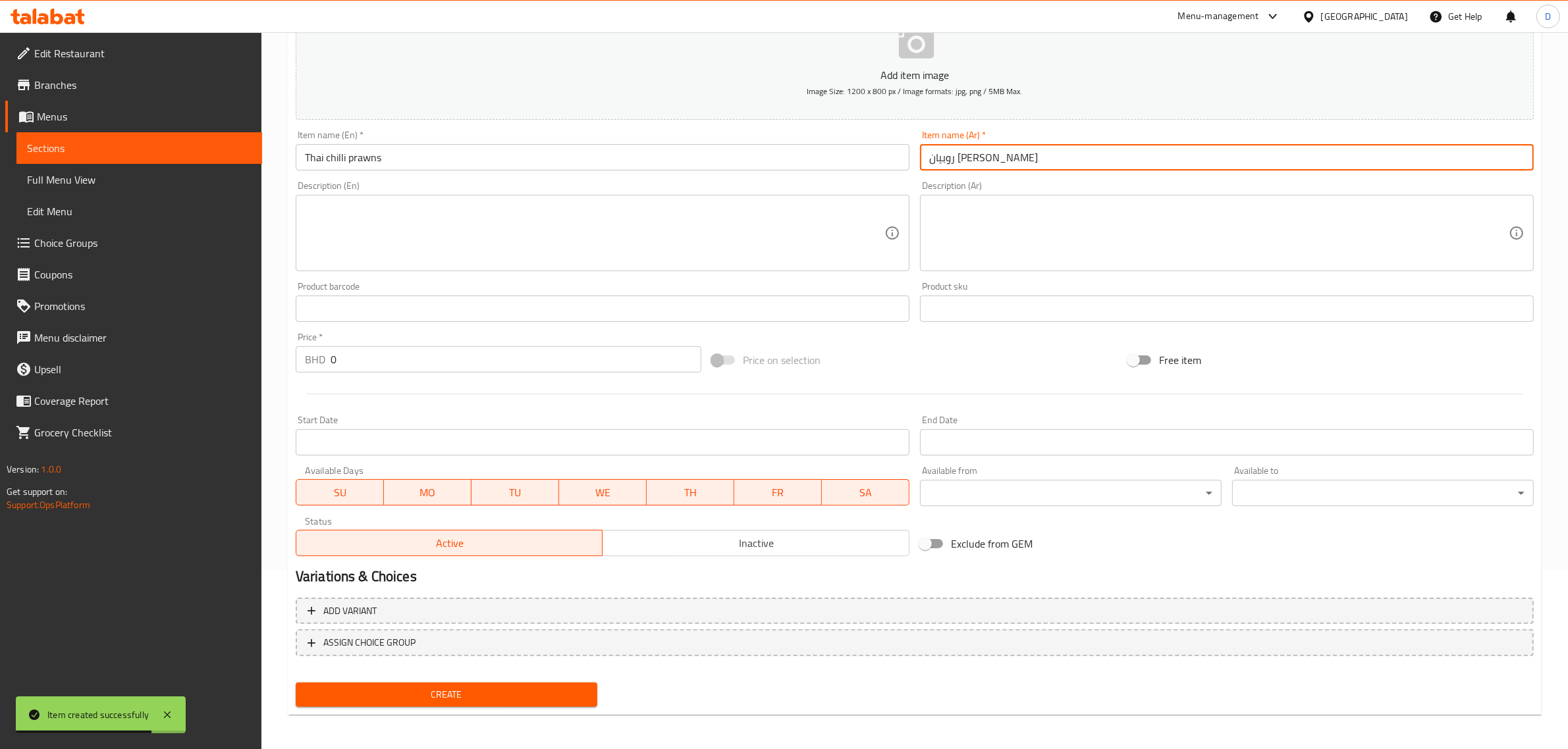
type input "روبيان تشيلي تايلاندي"
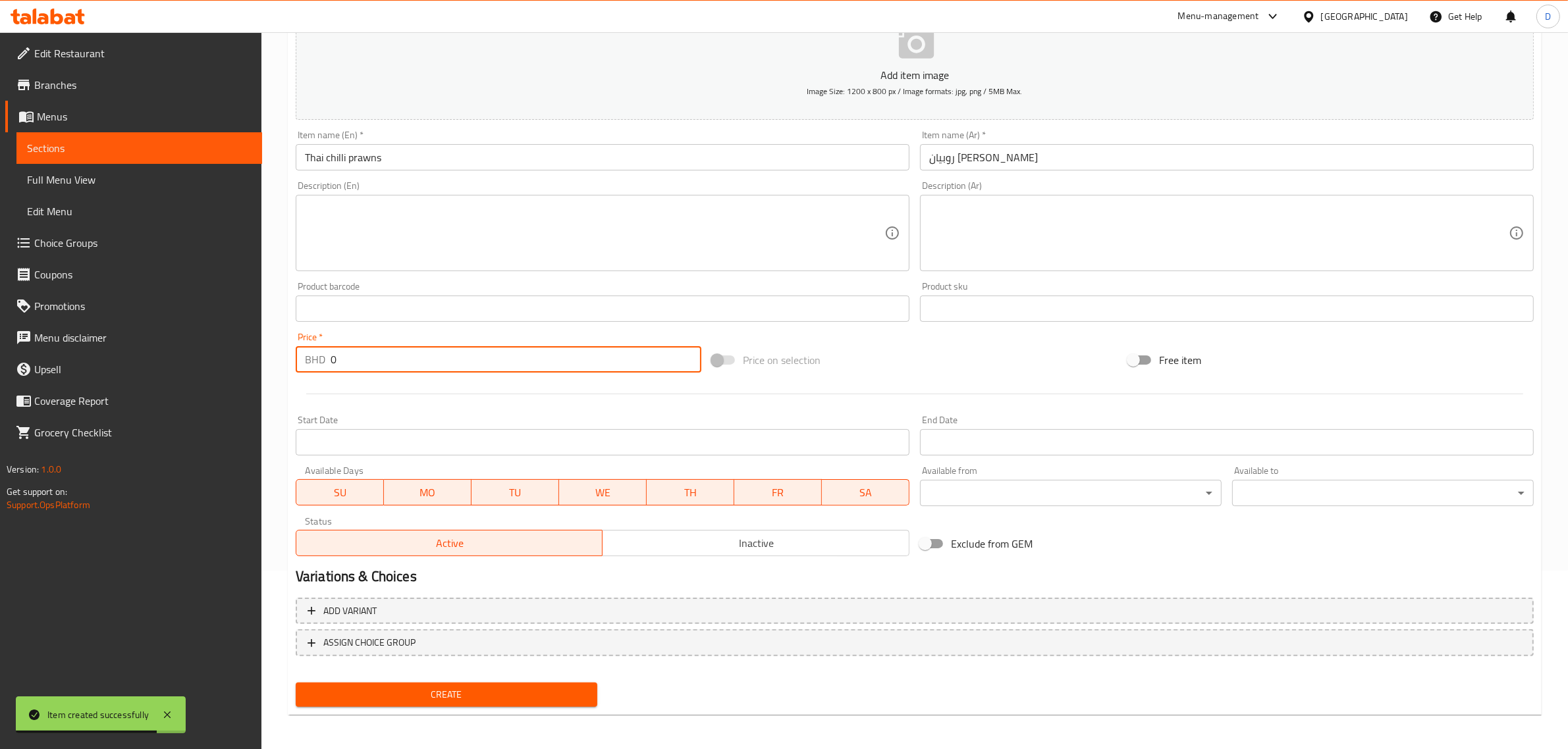
click at [392, 359] on input "0" at bounding box center [516, 359] width 371 height 26
type input "4.1"
click at [461, 706] on div "Create" at bounding box center [446, 695] width 312 height 34
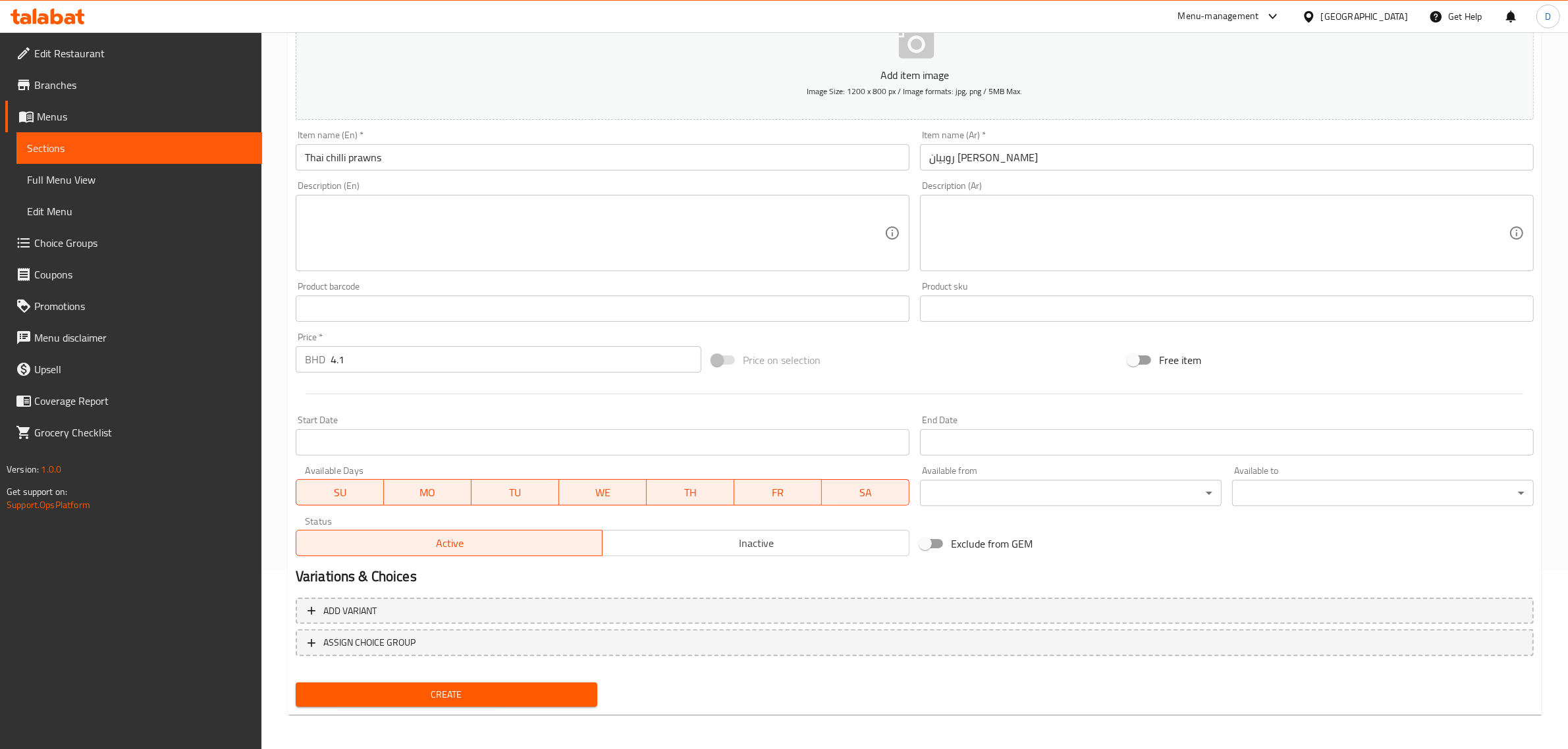
click at [463, 701] on button "Create" at bounding box center [446, 695] width 302 height 24
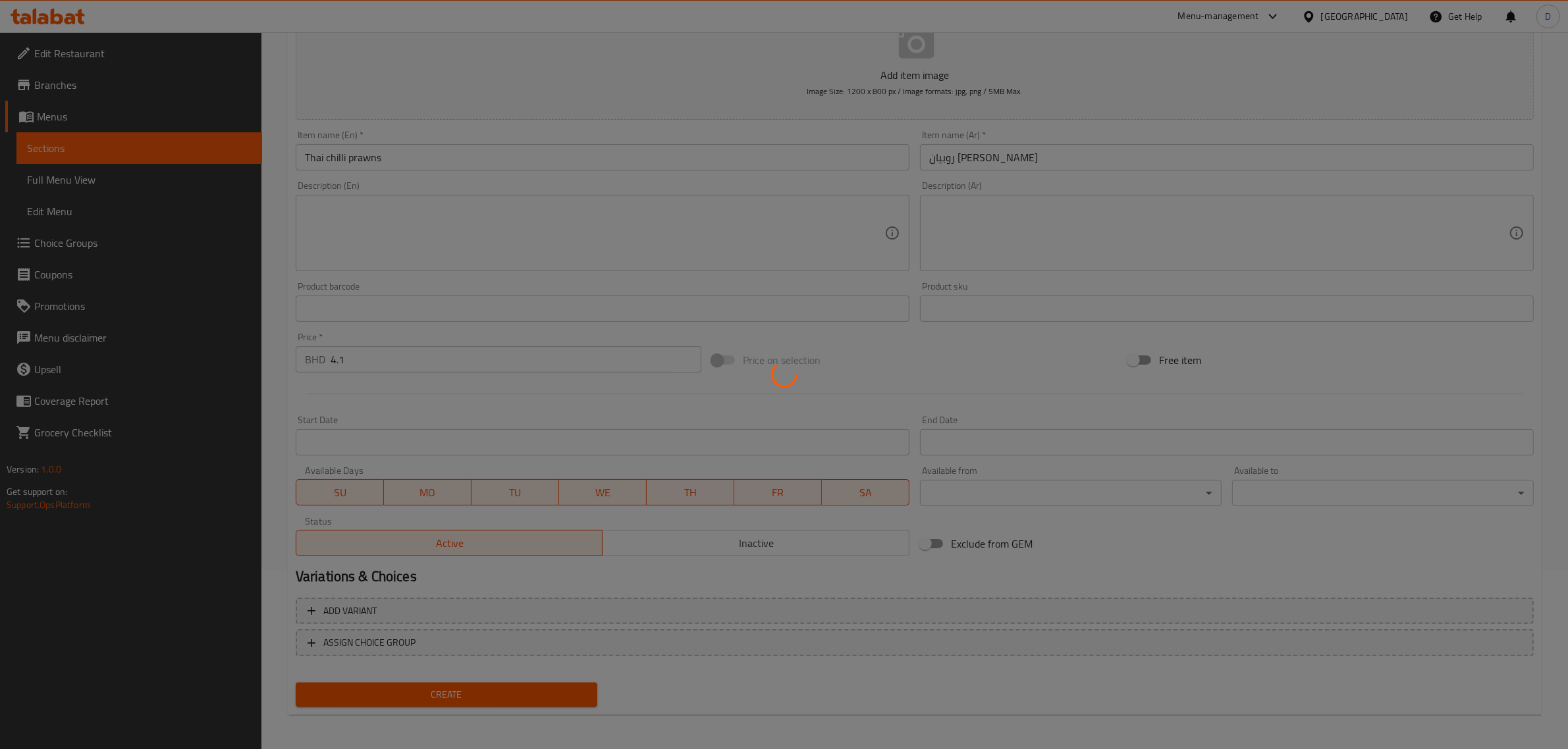
type input "0"
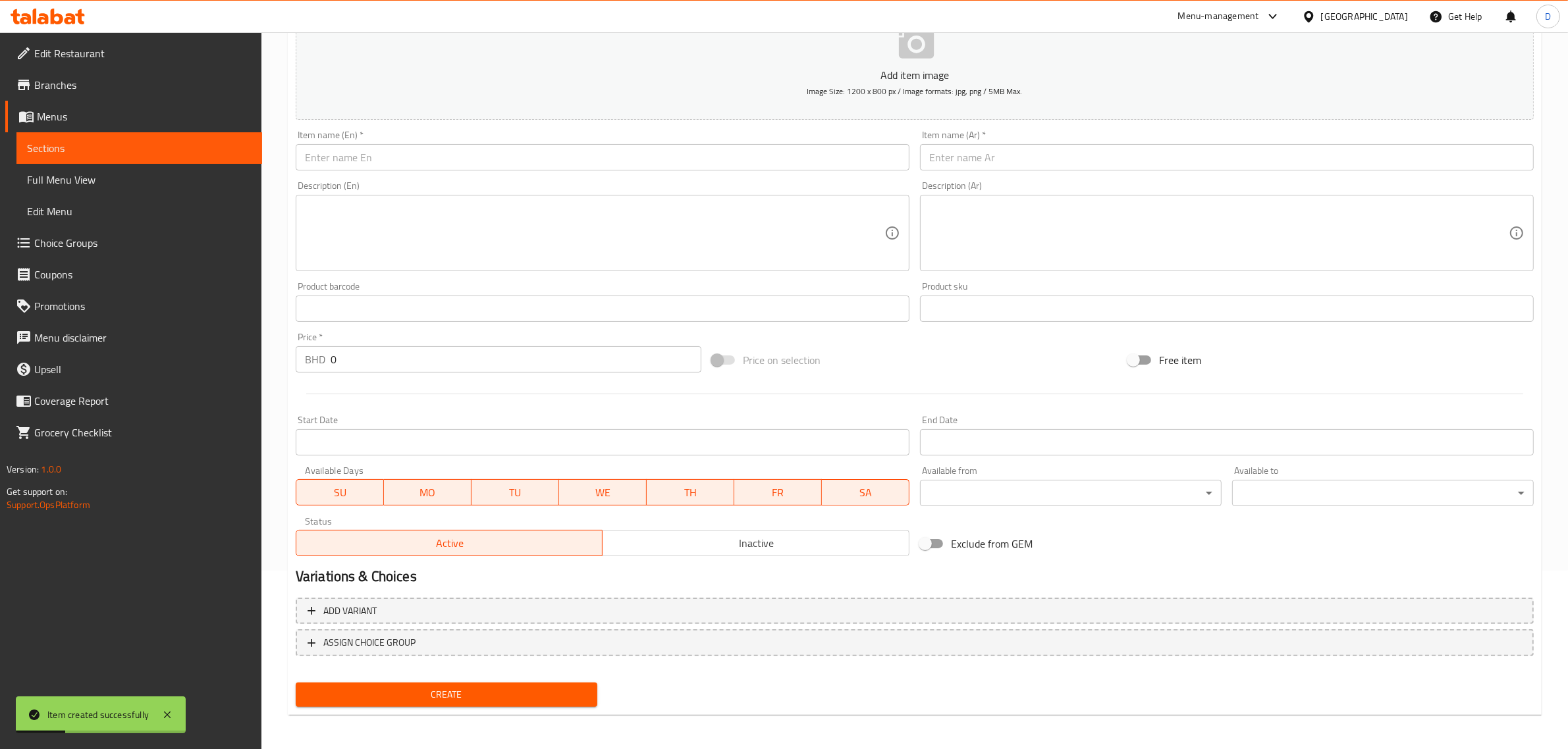
click at [382, 155] on input "text" at bounding box center [602, 157] width 614 height 26
paste input "Mutton muntaz"
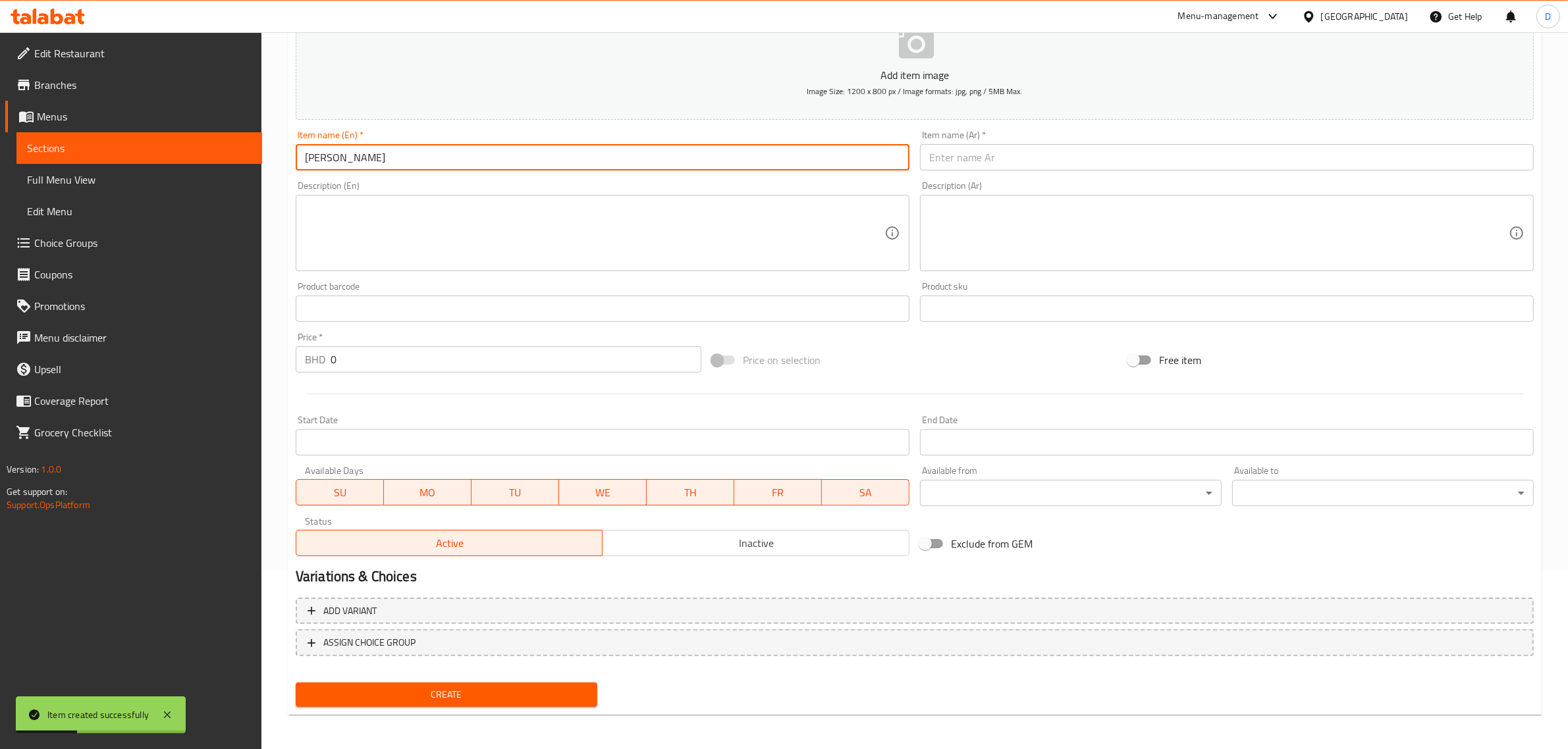
click at [403, 160] on input "Mutton muntaz" at bounding box center [602, 157] width 614 height 26
type input "Mutton muntaz"
click at [1002, 171] on div "Item name (Ar)   * Item name (Ar) *" at bounding box center [1227, 151] width 624 height 51
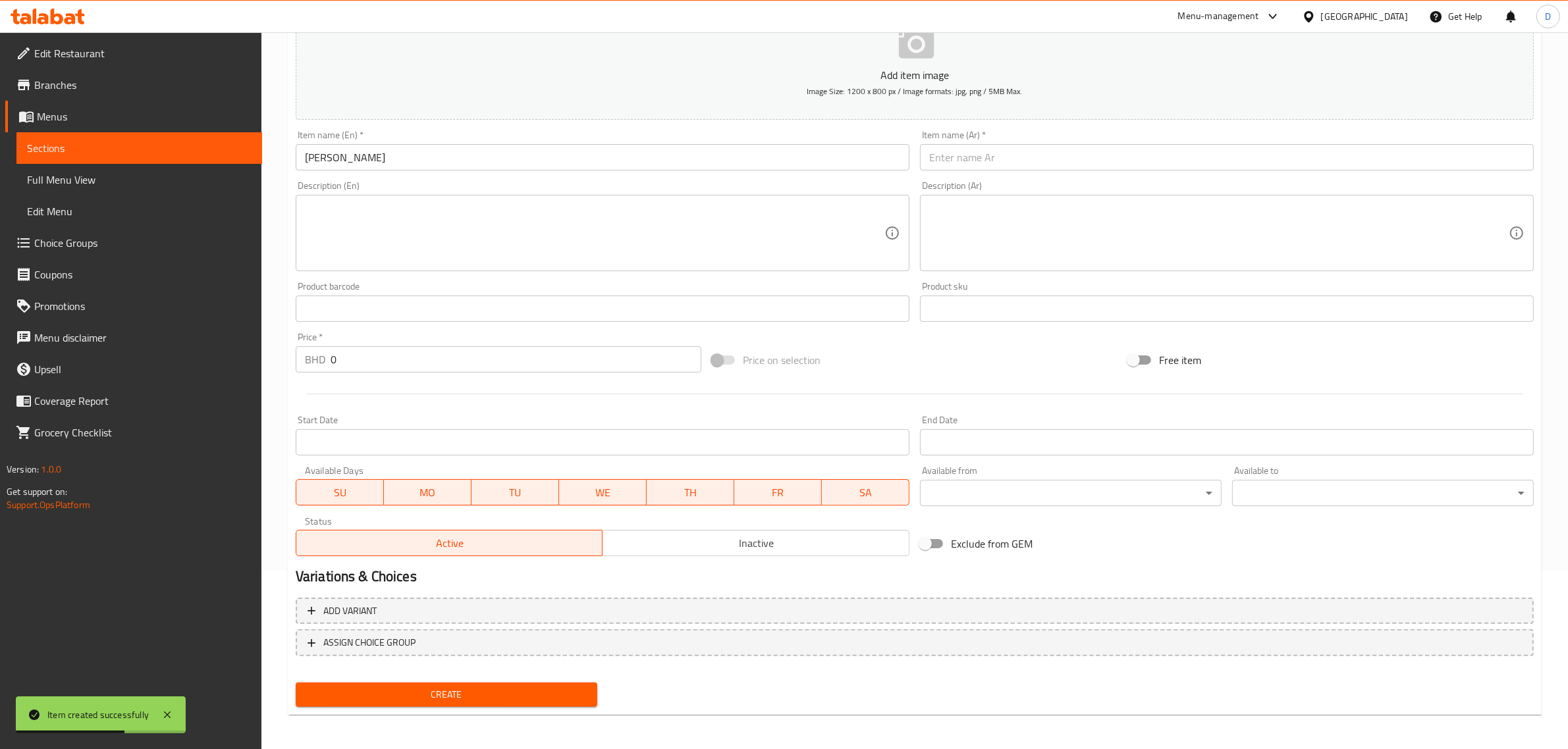
click at [1003, 153] on input "text" at bounding box center [1227, 157] width 614 height 26
paste input "لحم ضأن مونتاز"
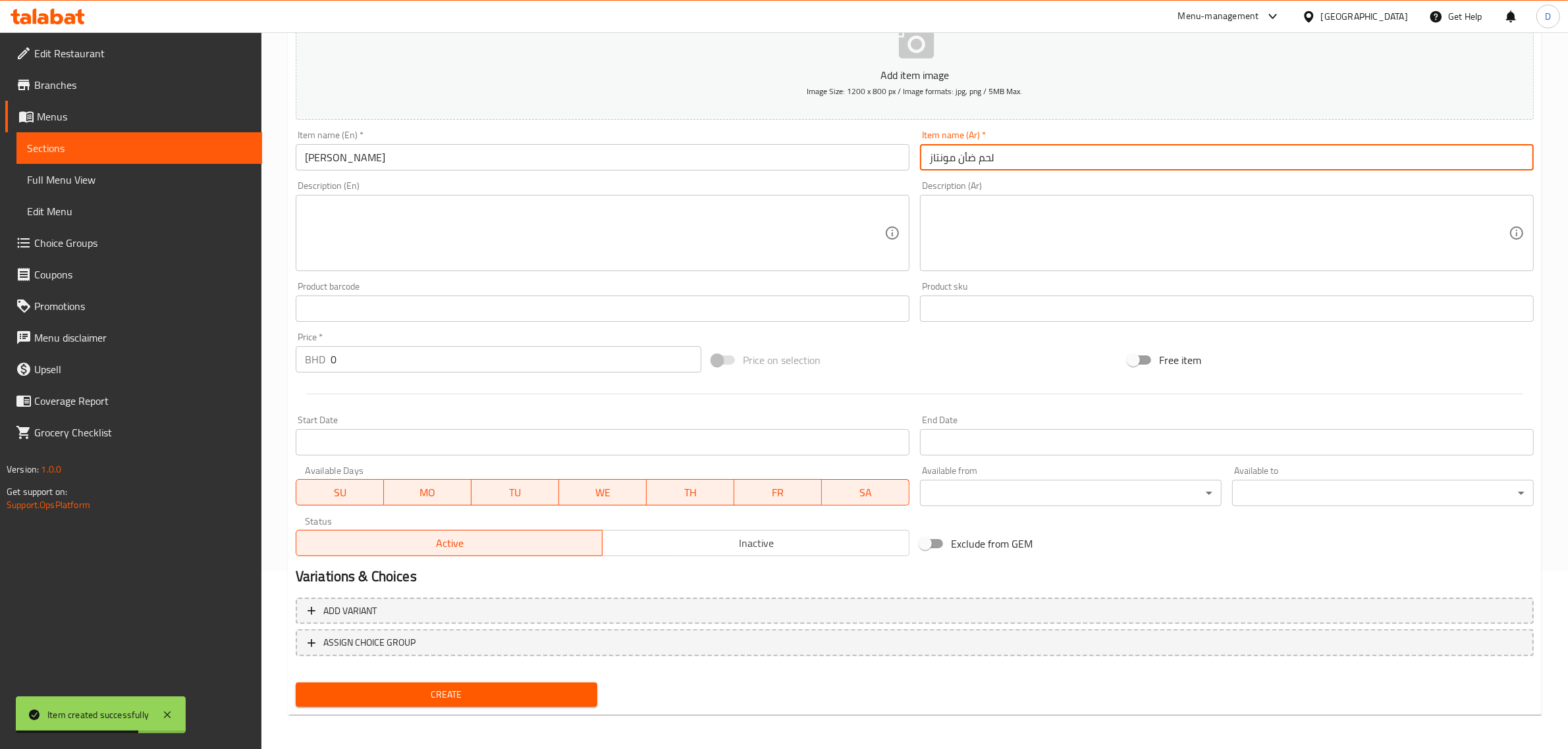
type input "لحم ضأن مونتاز"
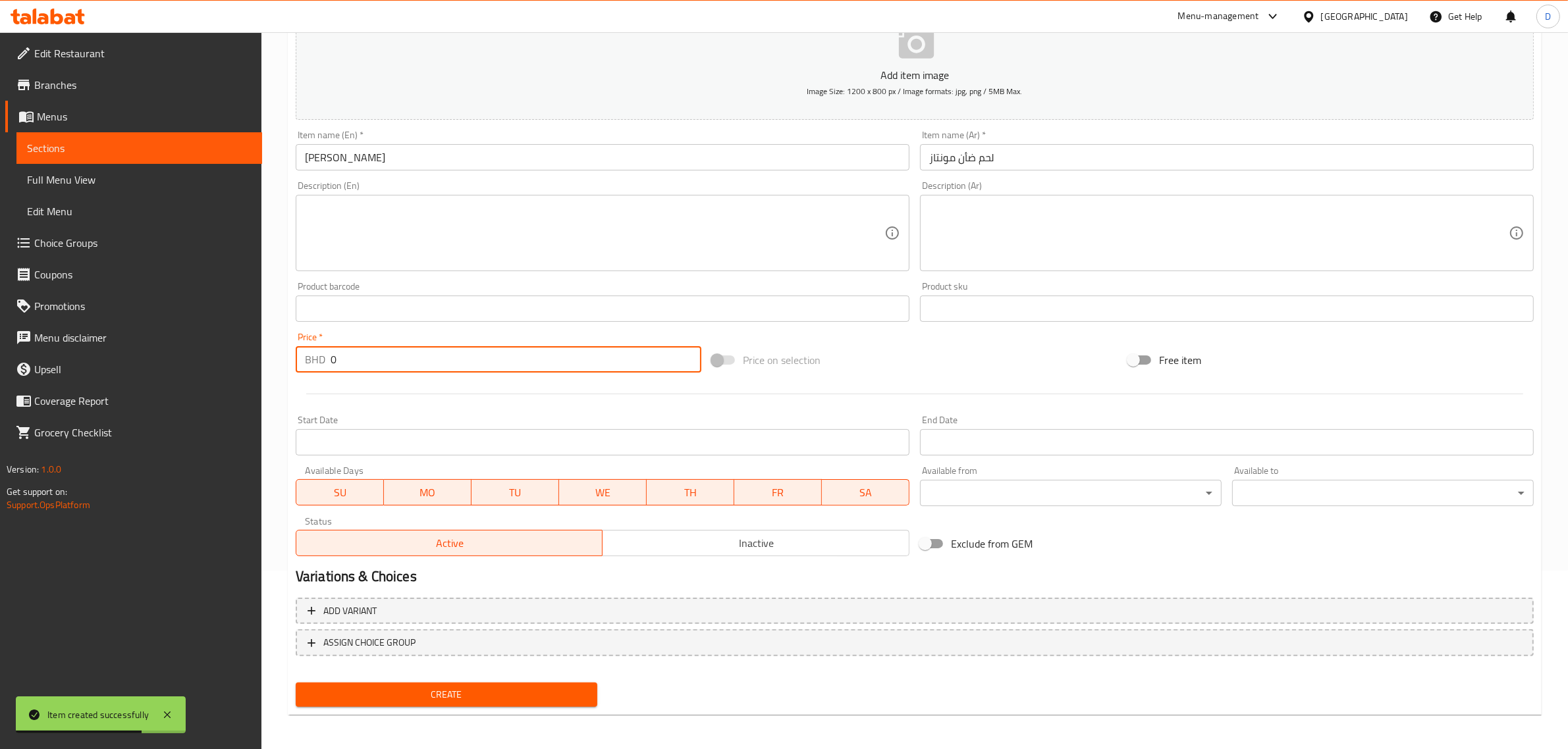
click at [442, 346] on input "0" at bounding box center [516, 359] width 371 height 26
click at [425, 364] on input "0" at bounding box center [516, 359] width 371 height 26
type input "3.3"
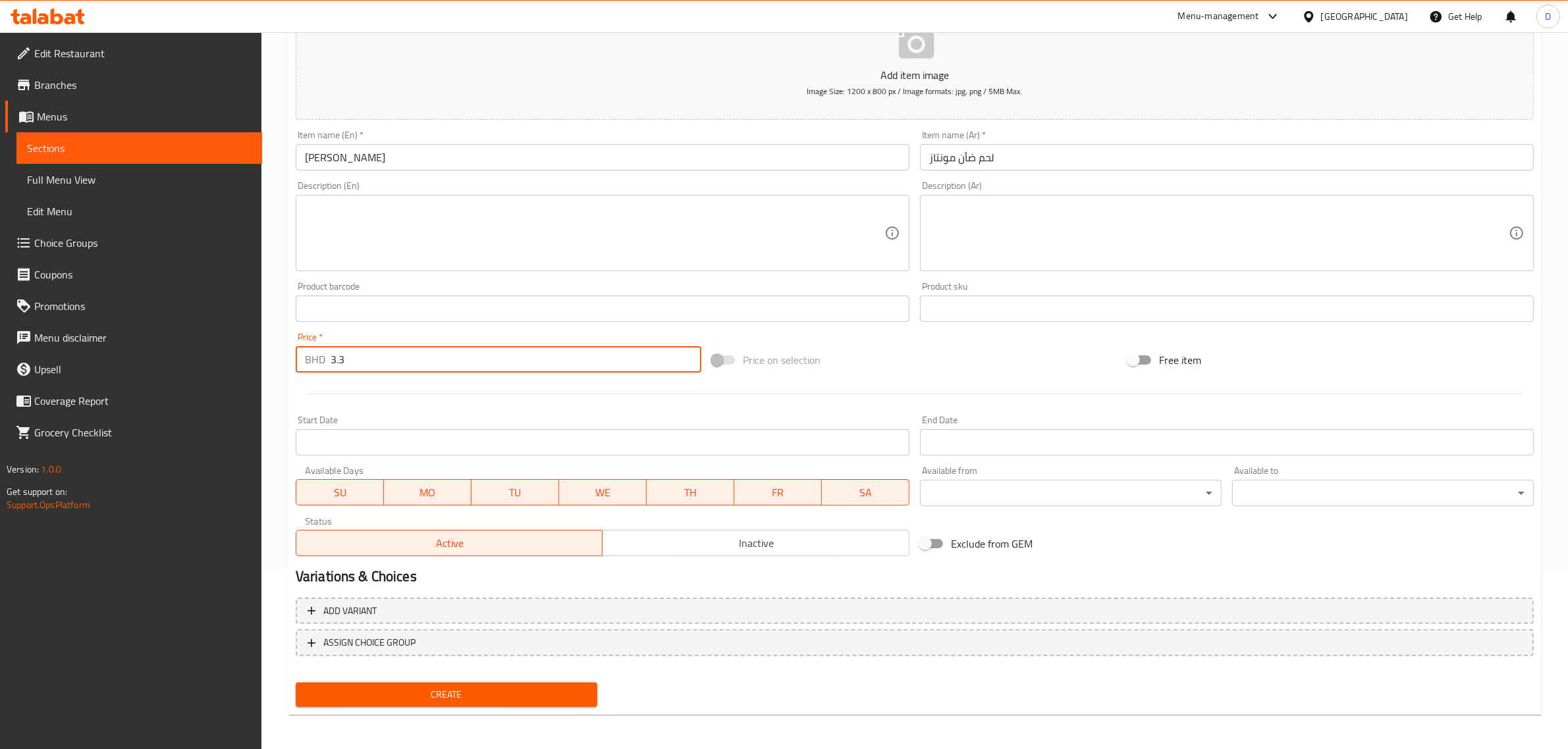
click at [497, 688] on span "Create" at bounding box center [446, 695] width 280 height 16
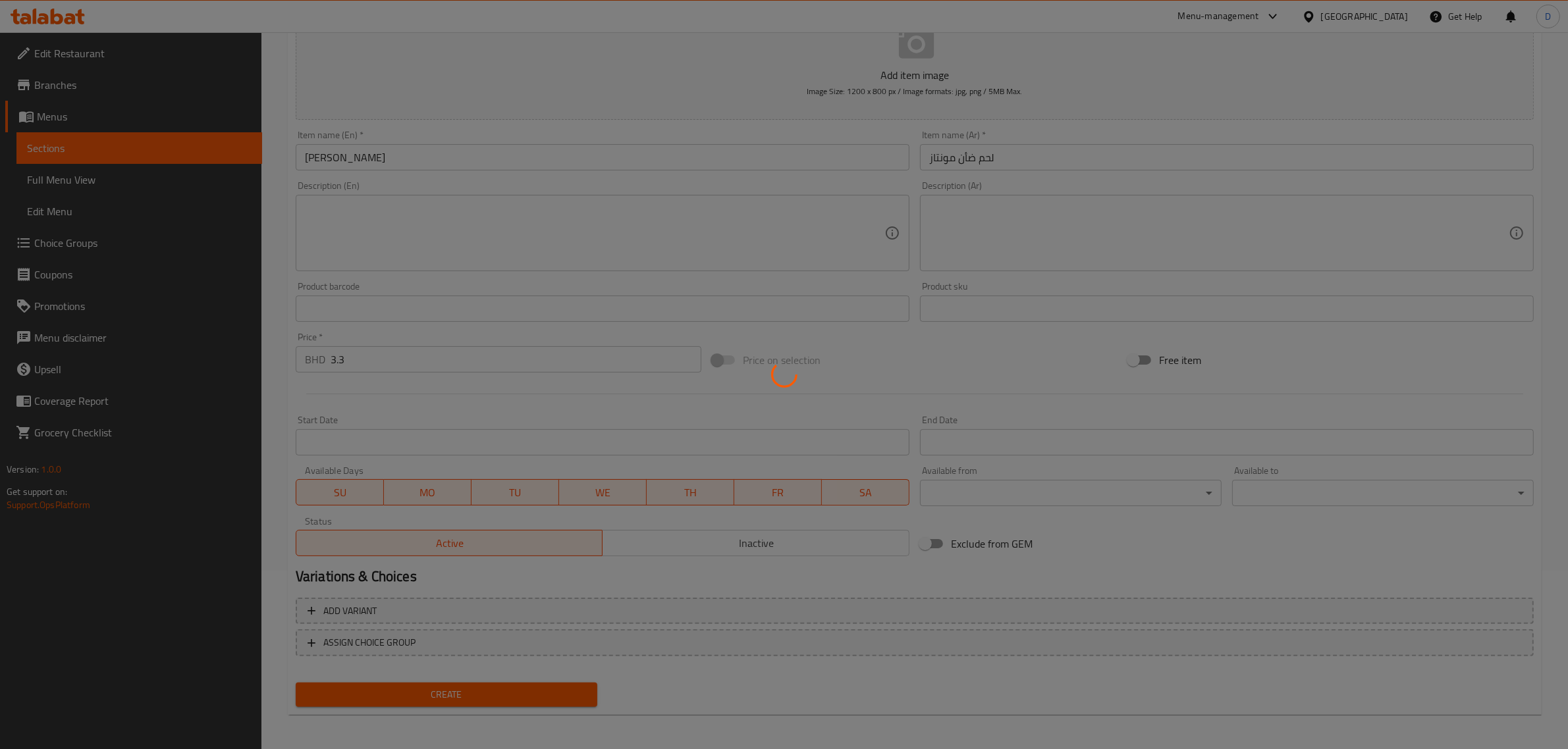
type input "0"
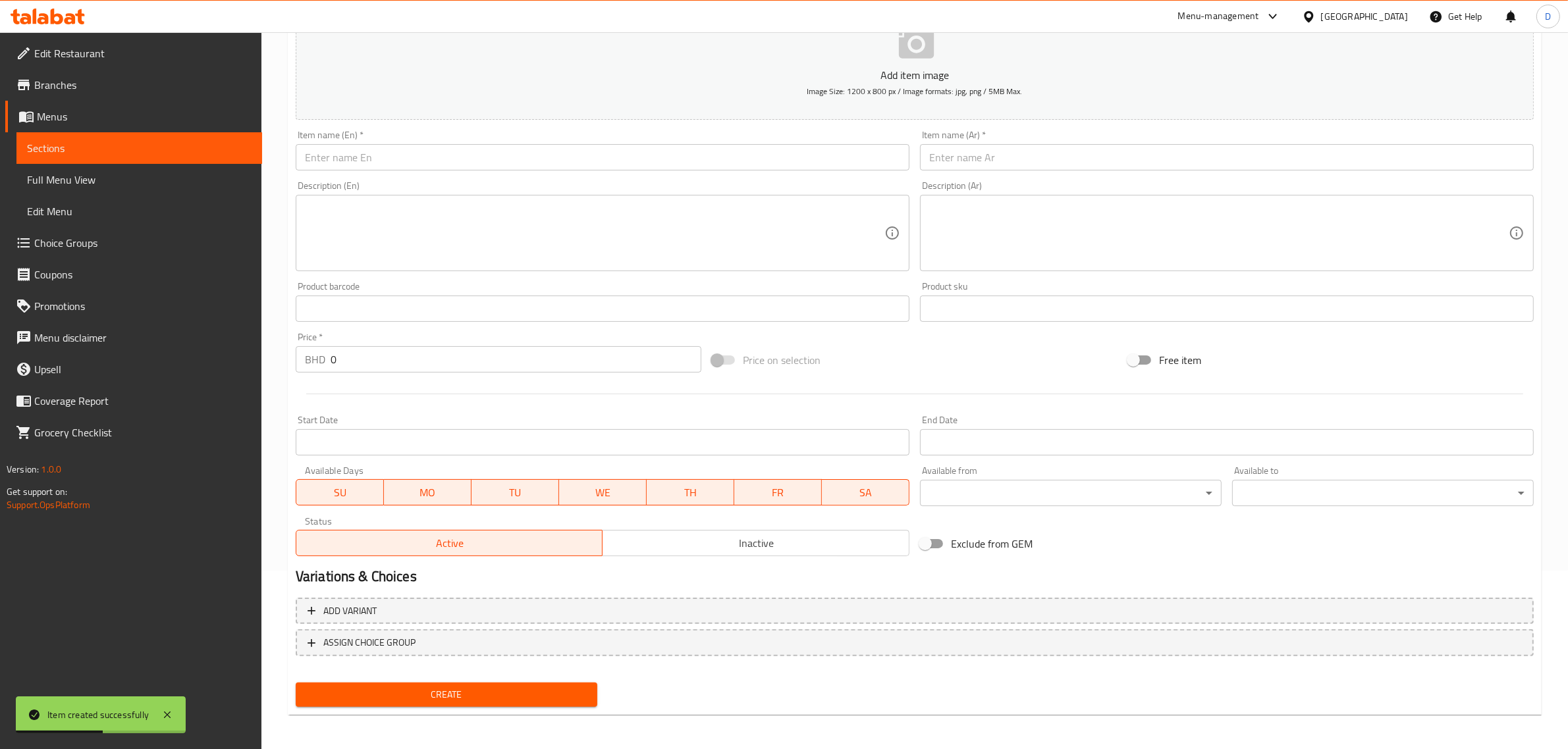
click at [597, 179] on div "Description (En) Description (En)" at bounding box center [602, 226] width 624 height 101
click at [602, 155] on input "text" at bounding box center [602, 157] width 614 height 26
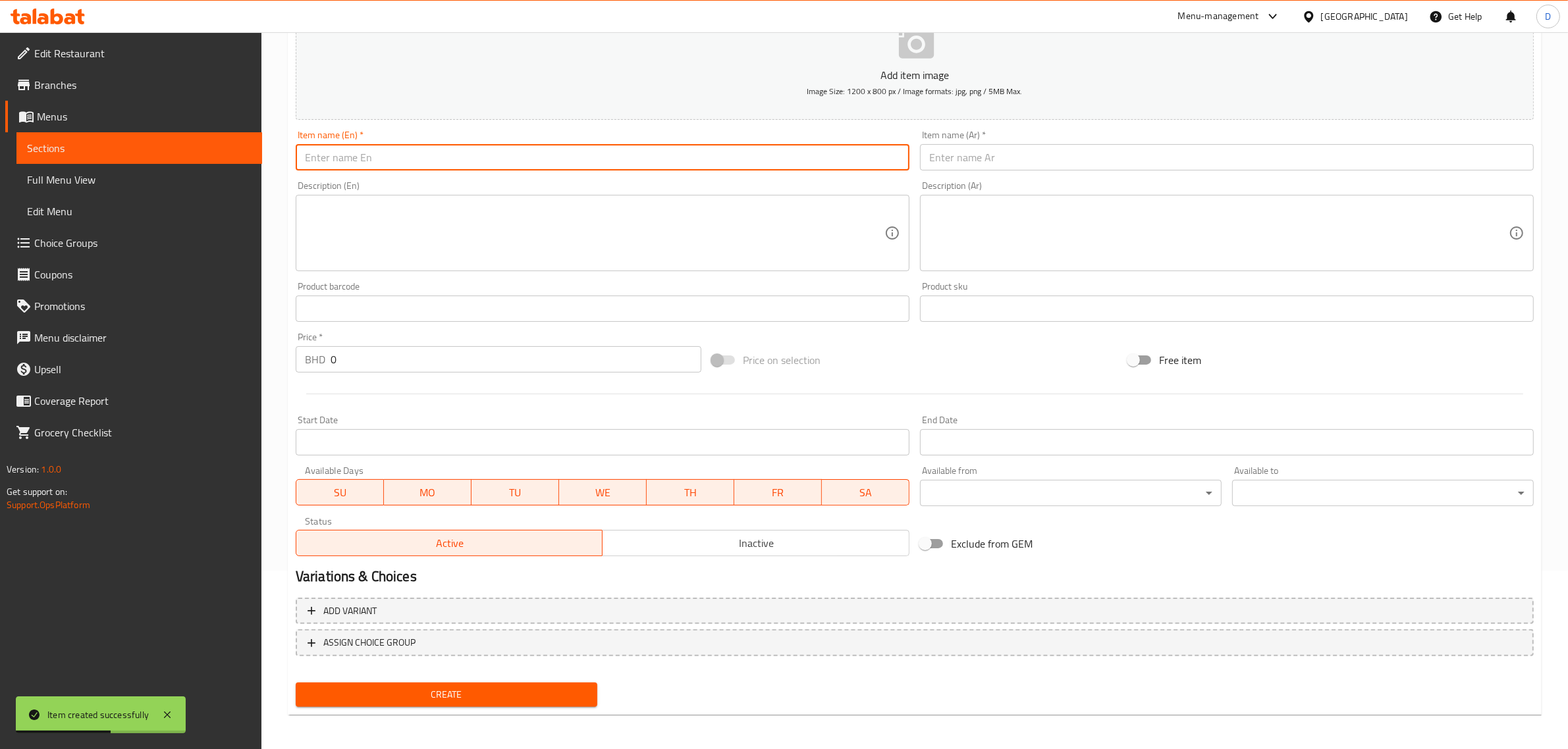
paste input "الدجاج الغربي البارد"
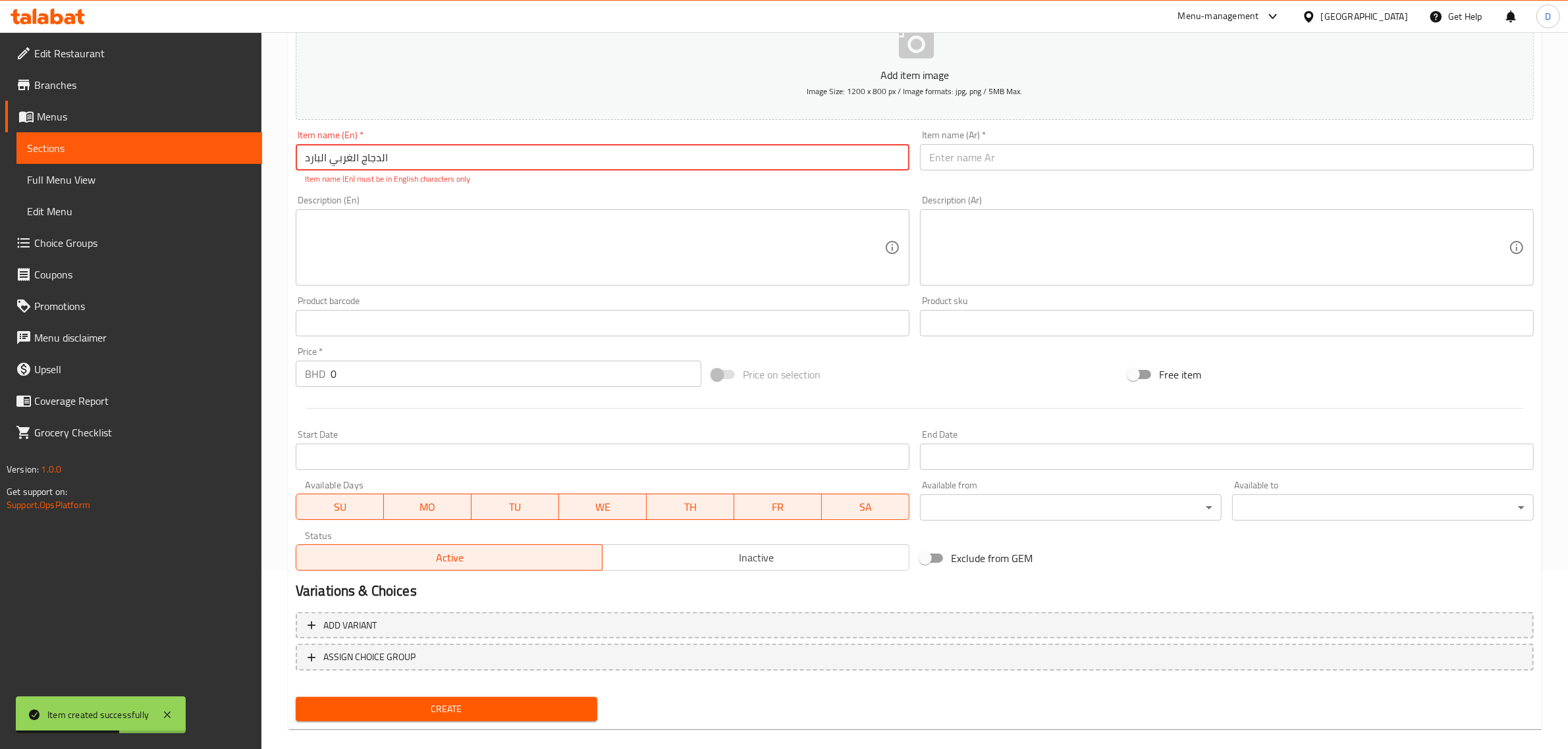
drag, startPoint x: 896, startPoint y: 160, endPoint x: 929, endPoint y: 160, distance: 33.0
click at [899, 160] on input "الدجاج الغربي البارد" at bounding box center [602, 157] width 614 height 26
type input "الدجاج الغربي البارد"
click at [999, 157] on input "text" at bounding box center [1227, 157] width 614 height 26
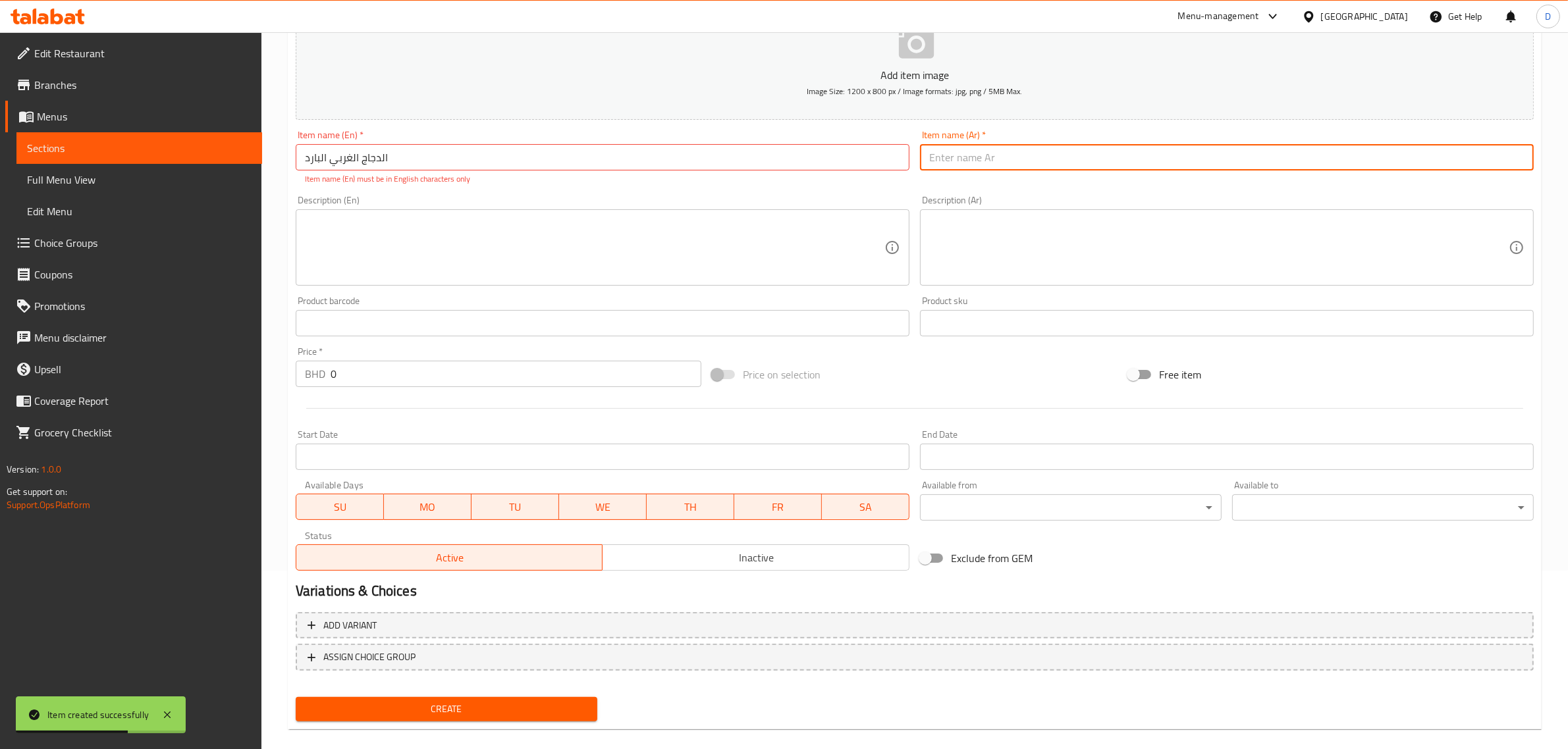
paste input "الدجاج الغربي البارد"
type input "الدجاج الغربي البارد"
click at [507, 152] on input "الدجاج الغربي البارد" at bounding box center [602, 157] width 614 height 26
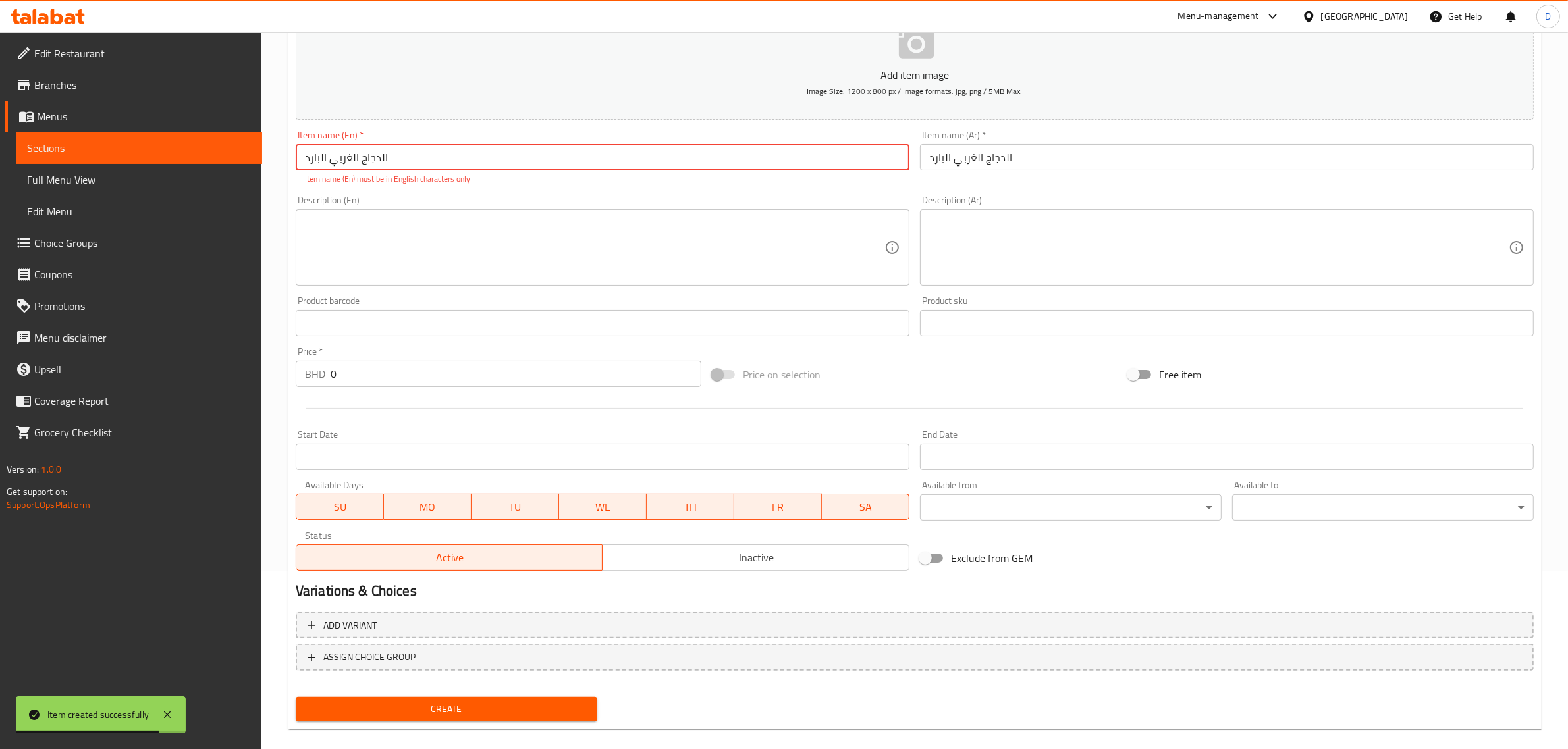
click at [507, 152] on input "الدجاج الغربي البارد" at bounding box center [602, 157] width 614 height 26
paste input "Western chilly chicken"
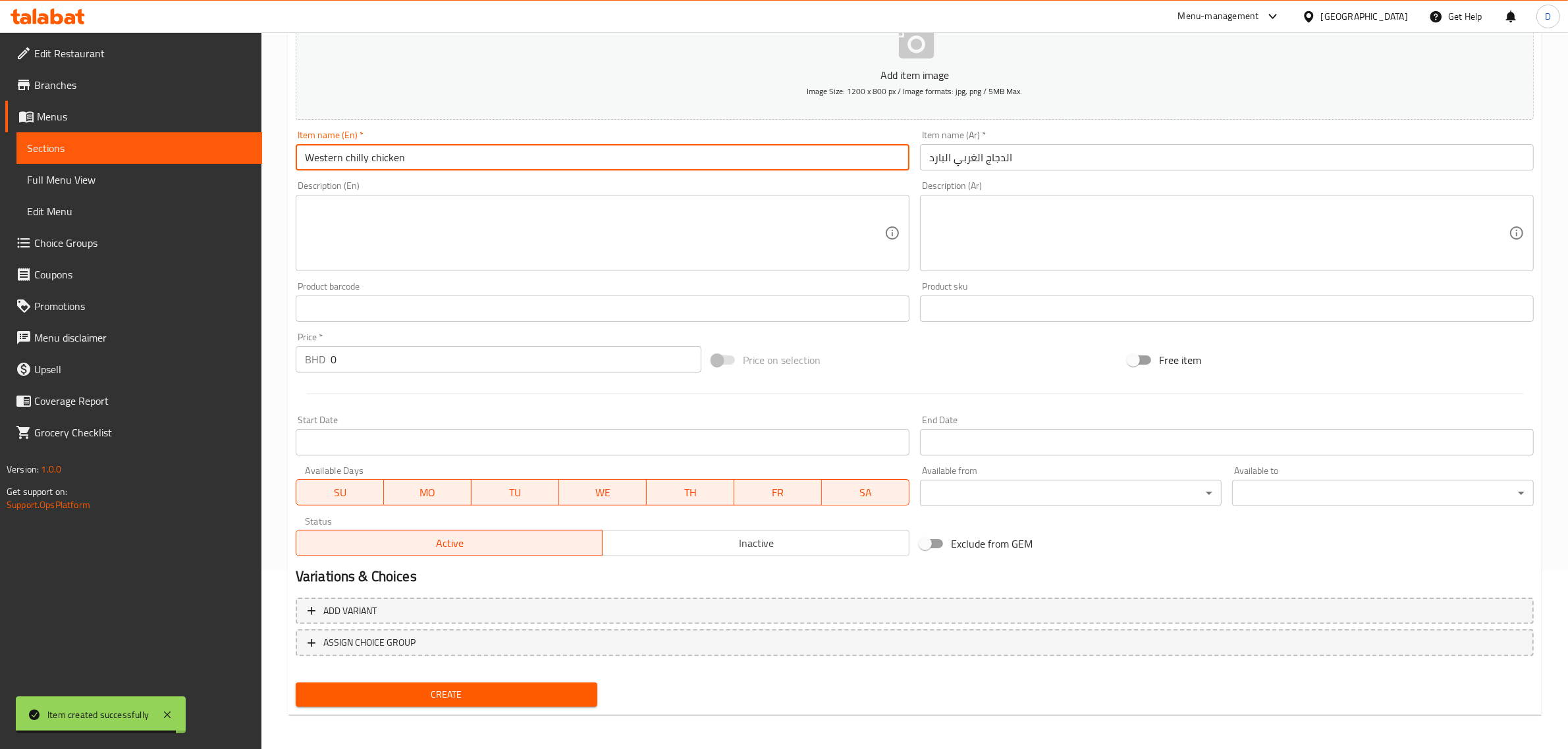
type input "Western chilly chicken"
click at [482, 239] on textarea at bounding box center [594, 233] width 579 height 63
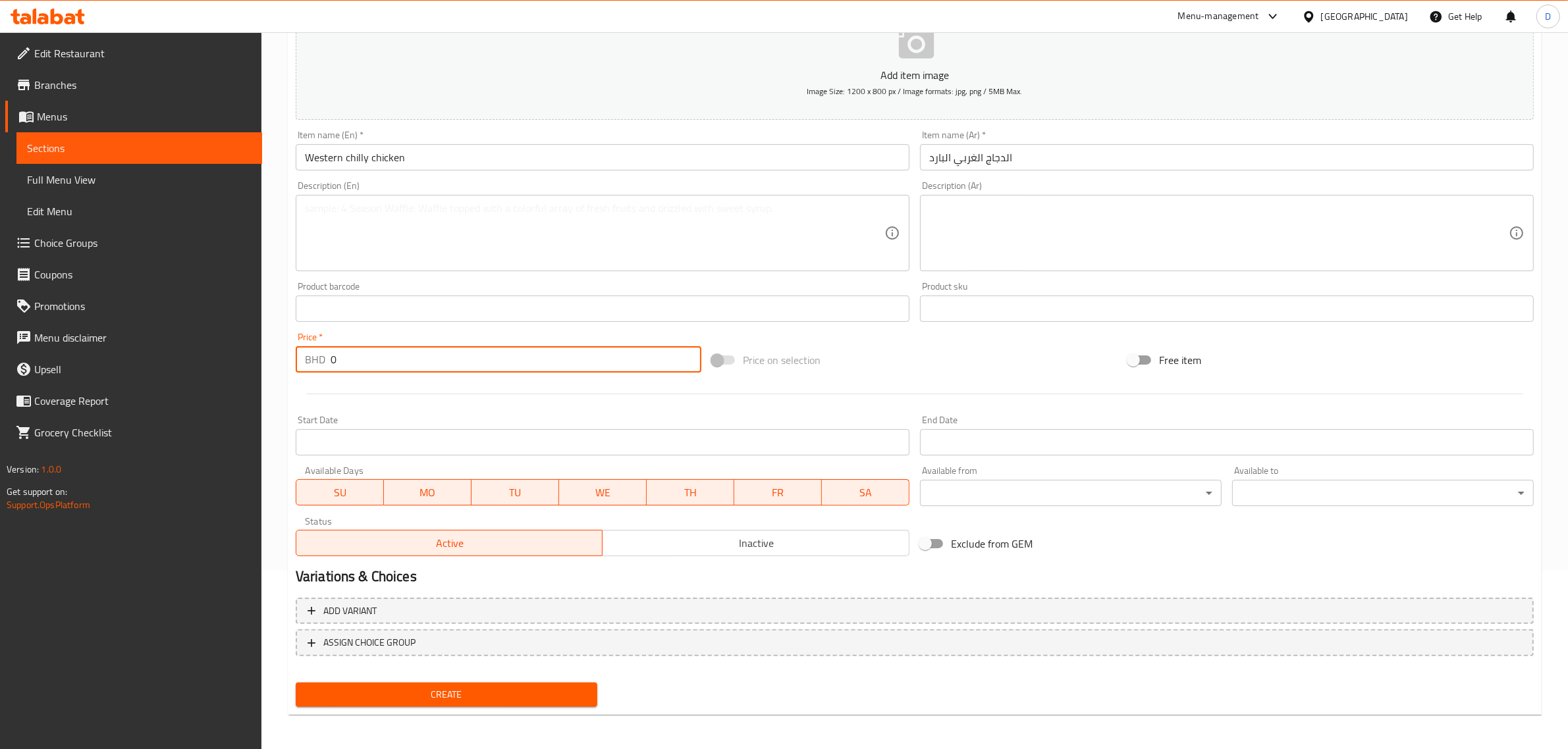
drag, startPoint x: 357, startPoint y: 355, endPoint x: 291, endPoint y: 357, distance: 66.0
click at [292, 357] on div "Price   * BHD 0 Price *" at bounding box center [498, 353] width 416 height 51
type input "3.3"
click at [472, 683] on button "Create" at bounding box center [446, 695] width 302 height 24
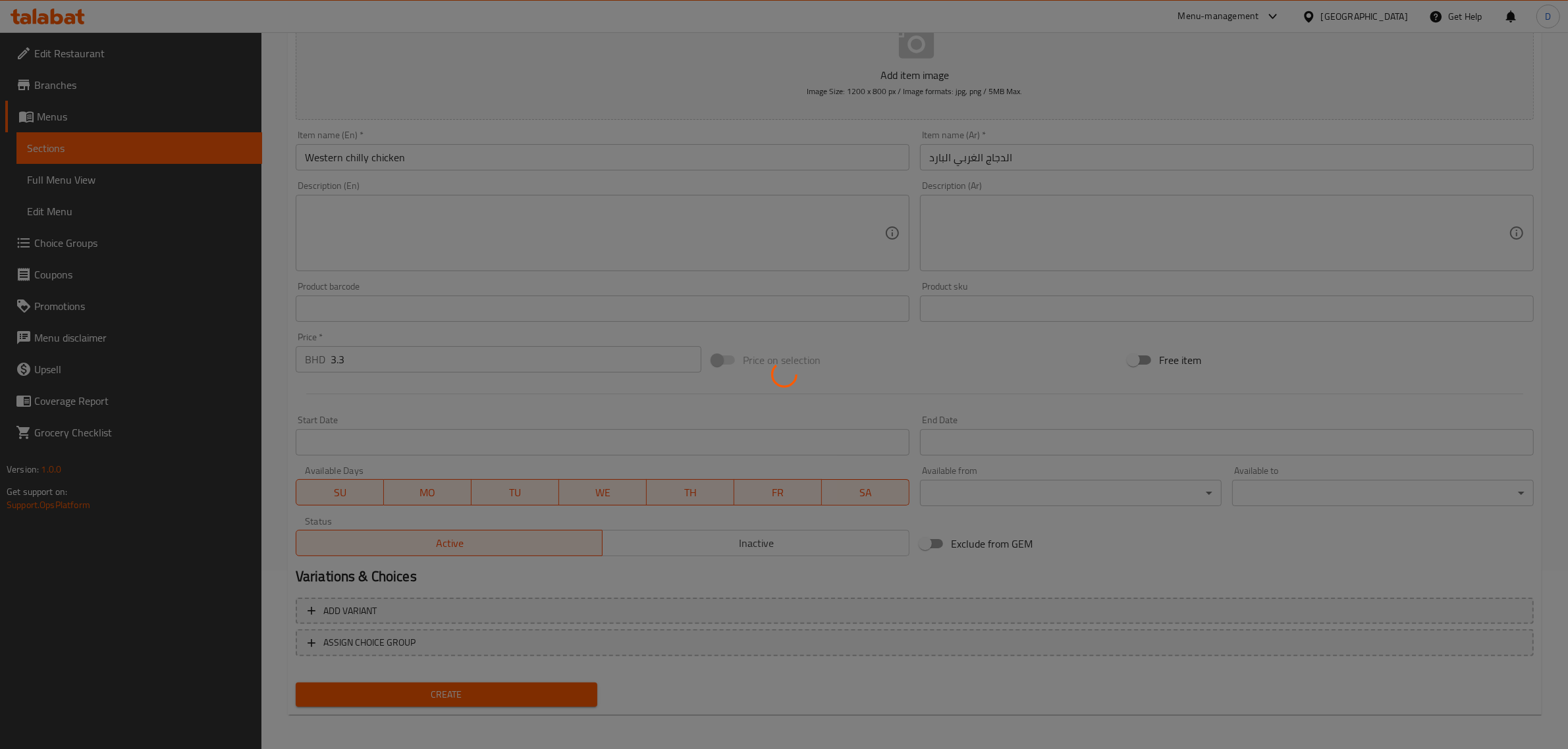
type input "0"
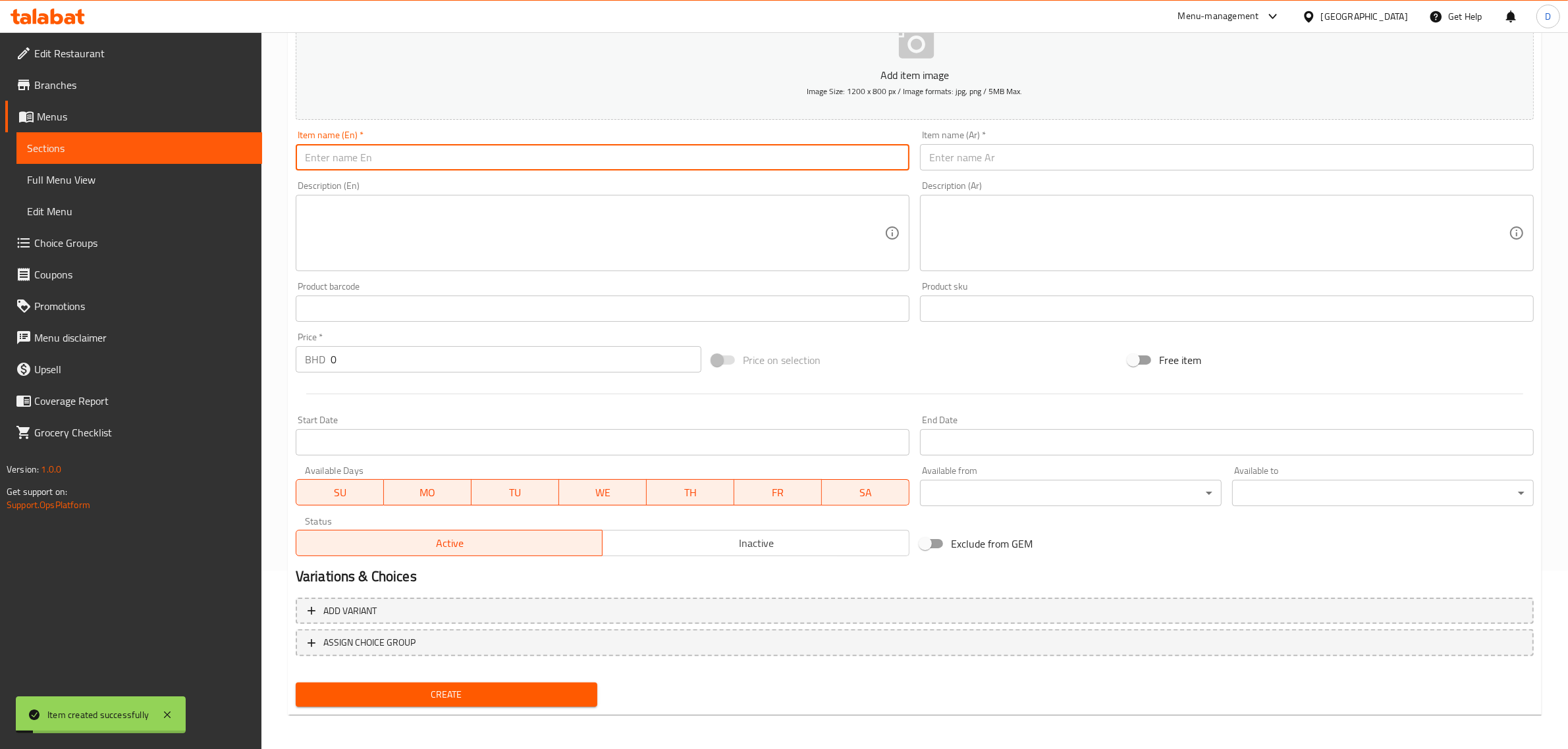
click at [462, 158] on input "text" at bounding box center [602, 157] width 614 height 26
paste input "Lahori chicken tikka"
click at [462, 158] on input "Lahori chicken tikka" at bounding box center [602, 157] width 614 height 26
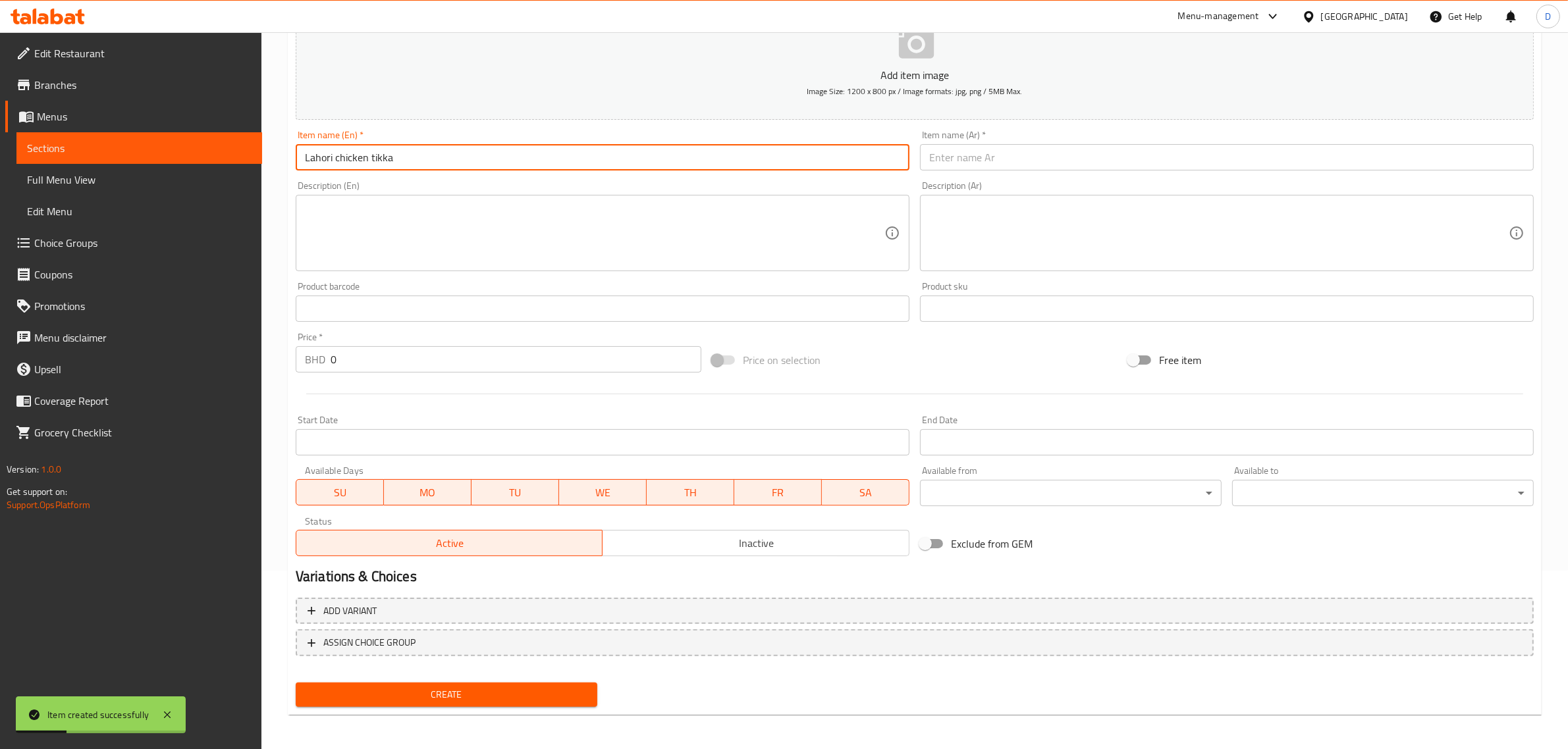
type input "Lahori chicken tikka"
click at [1011, 147] on input "text" at bounding box center [1227, 157] width 614 height 26
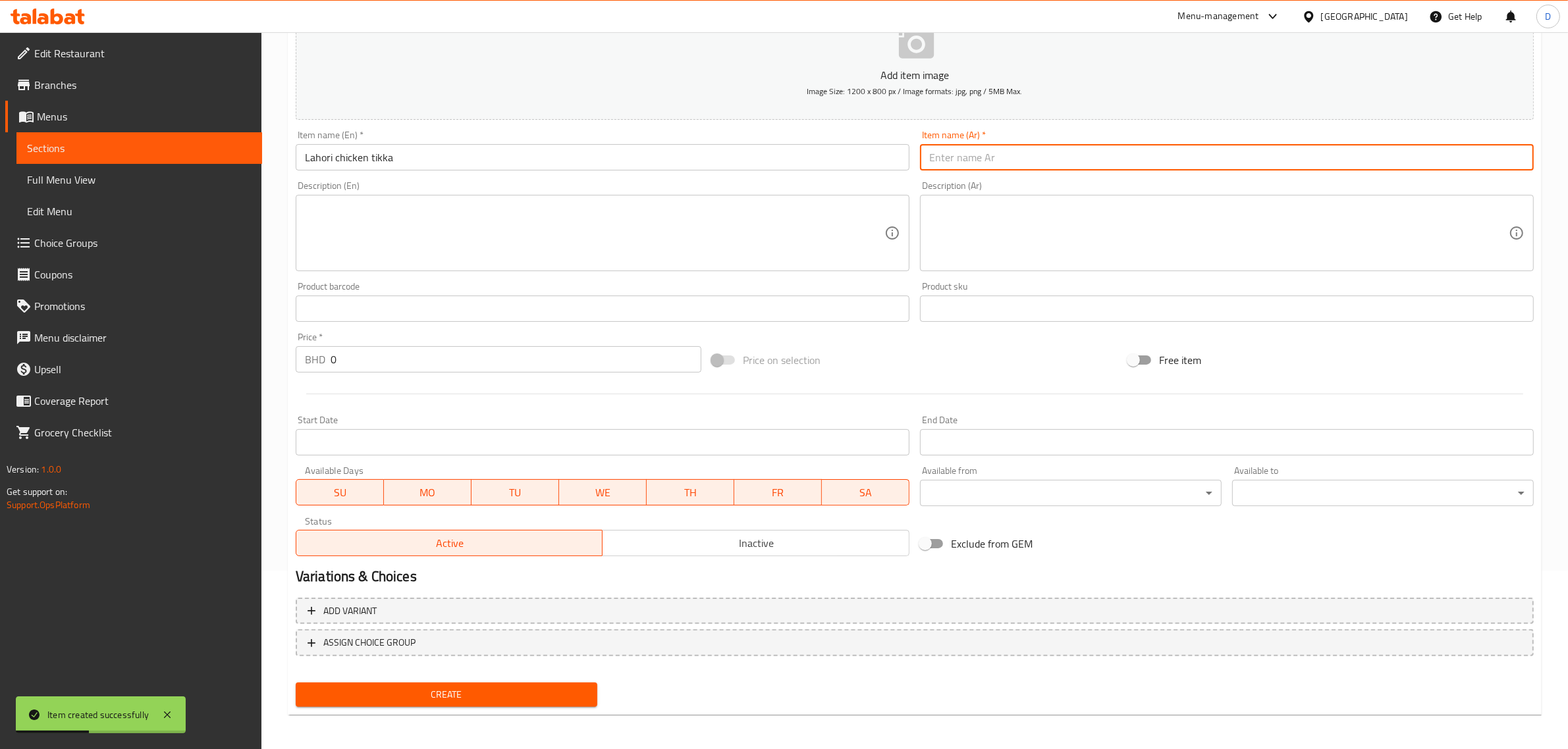
paste input "دجاج تيكا لاهوري"
type input "دجاج تيكا لاهوري"
click at [415, 355] on input "0" at bounding box center [516, 359] width 371 height 26
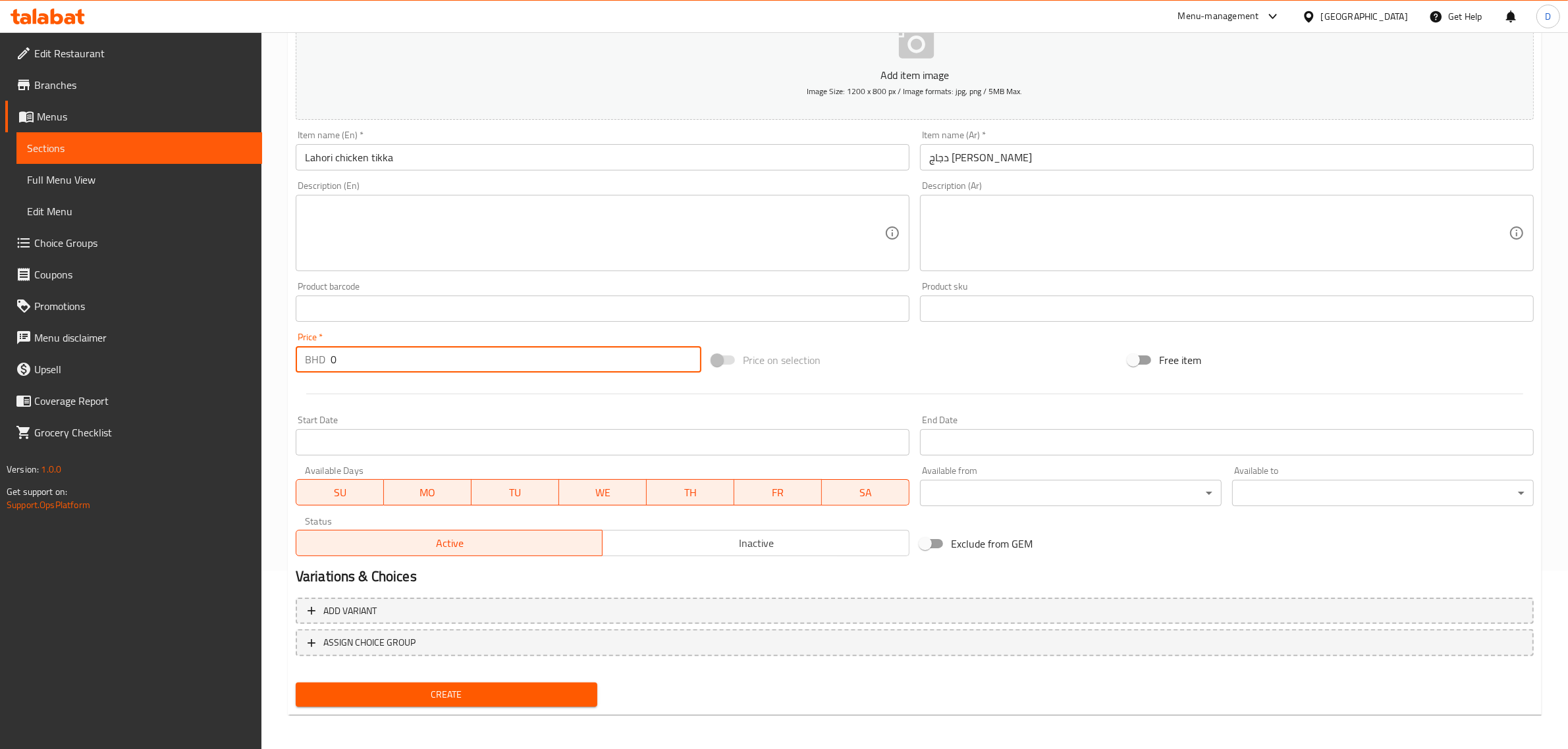
click at [415, 355] on input "0" at bounding box center [516, 359] width 371 height 26
type input "3.3"
click at [458, 683] on button "Create" at bounding box center [446, 695] width 302 height 24
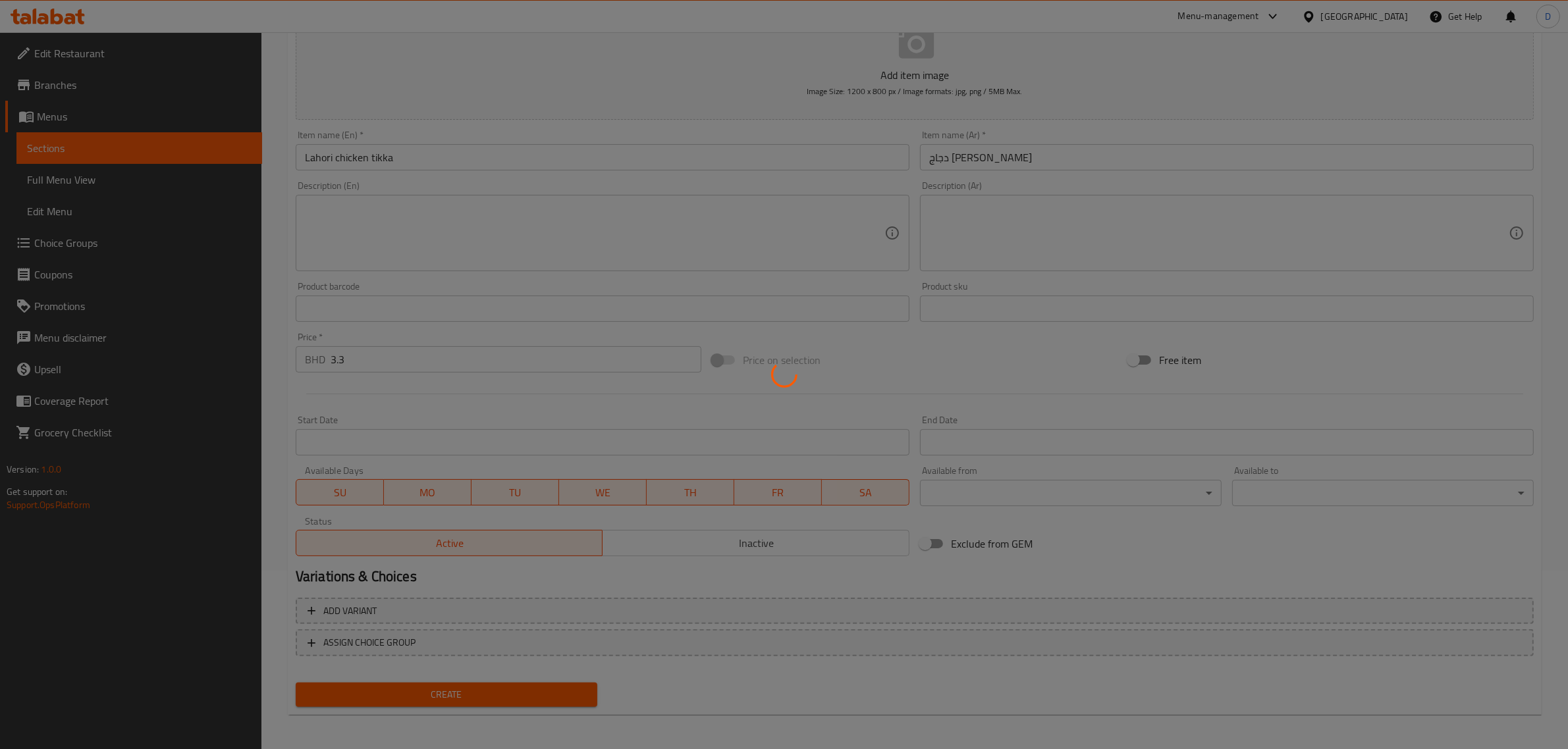
type input "0"
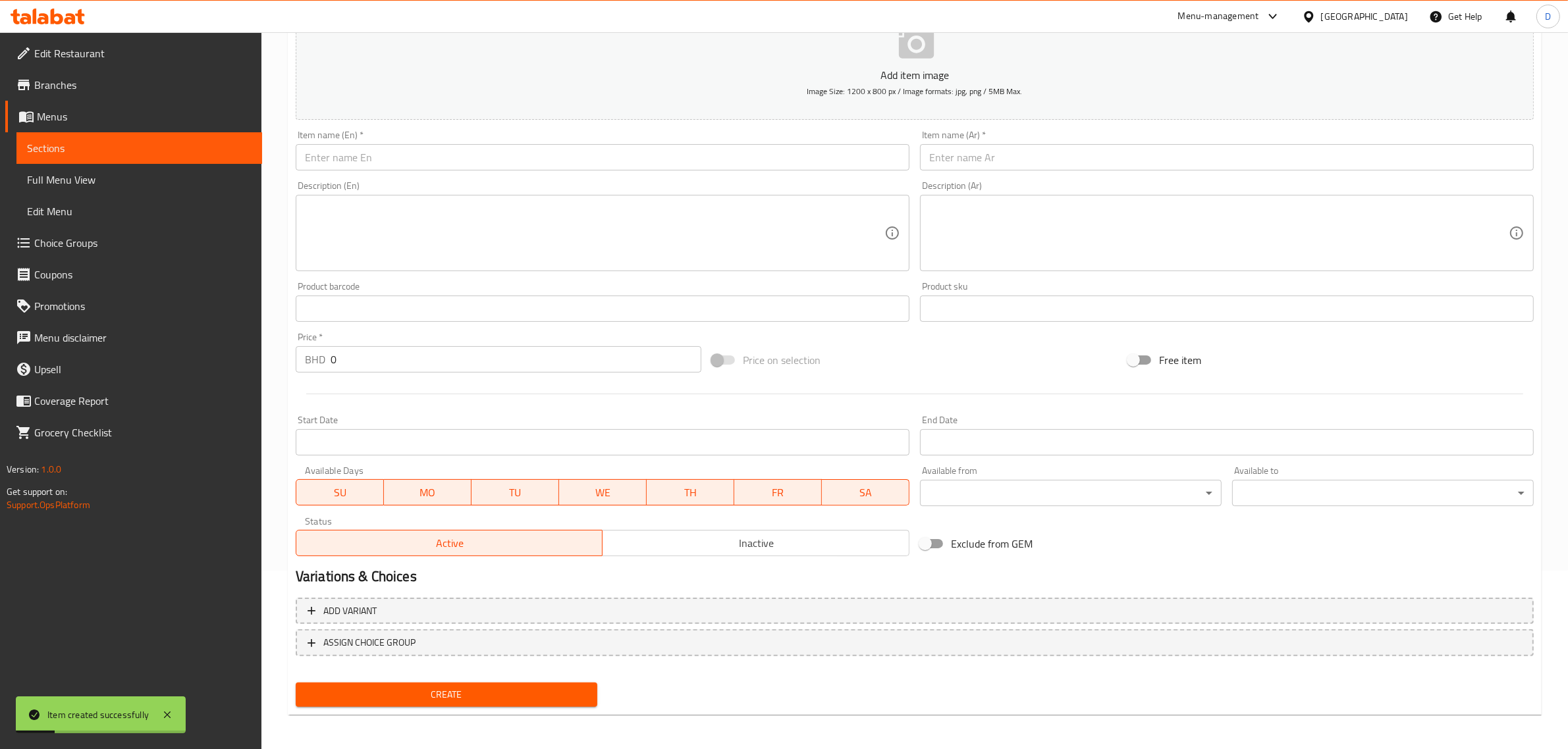
click at [521, 142] on div "Item name (En)   * Item name (En) *" at bounding box center [602, 151] width 614 height 40
click at [525, 152] on input "text" at bounding box center [602, 157] width 614 height 26
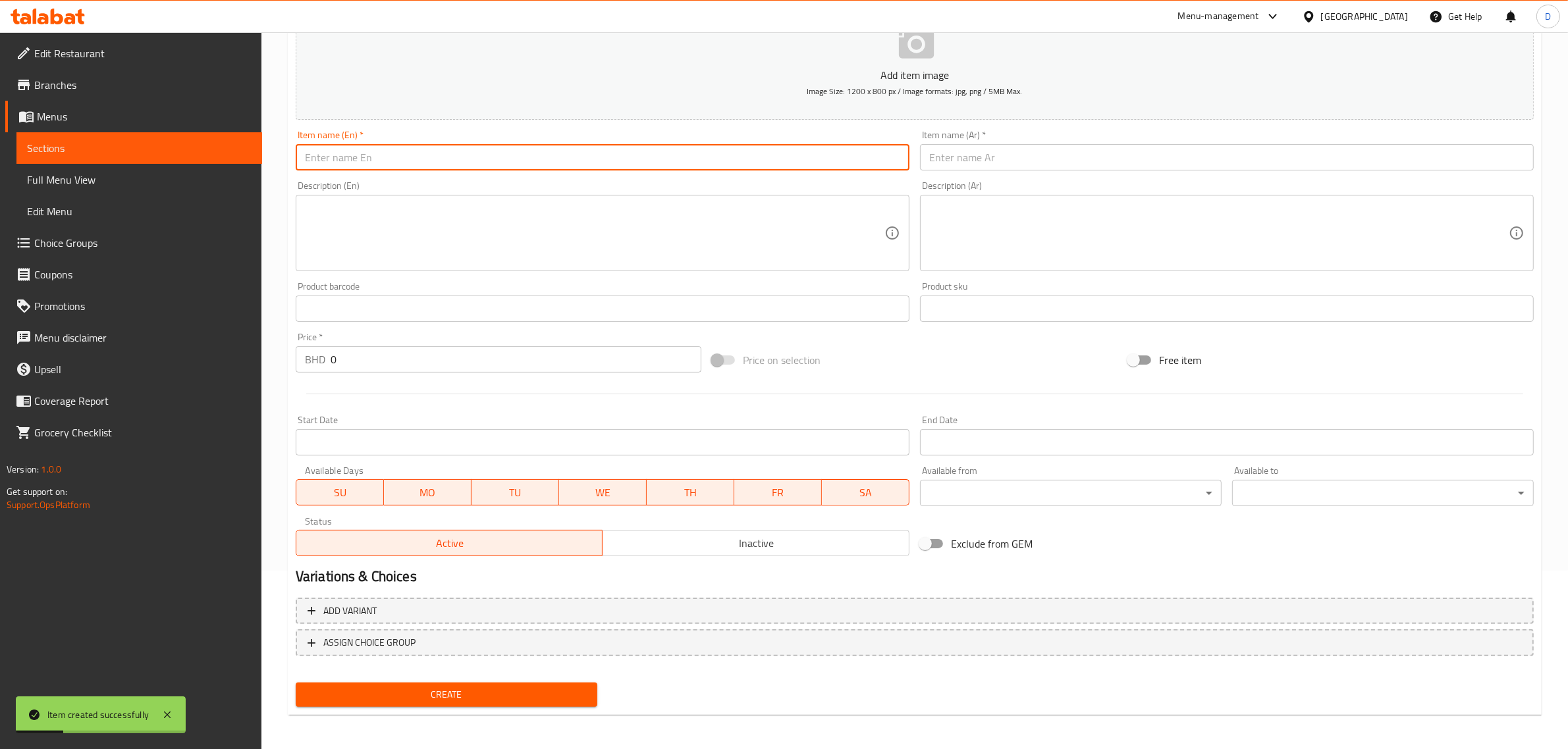
paste input "Nawabi rubian"
click at [525, 155] on input "Nawabi rubian" at bounding box center [602, 157] width 614 height 26
type input "Nawabi rubian"
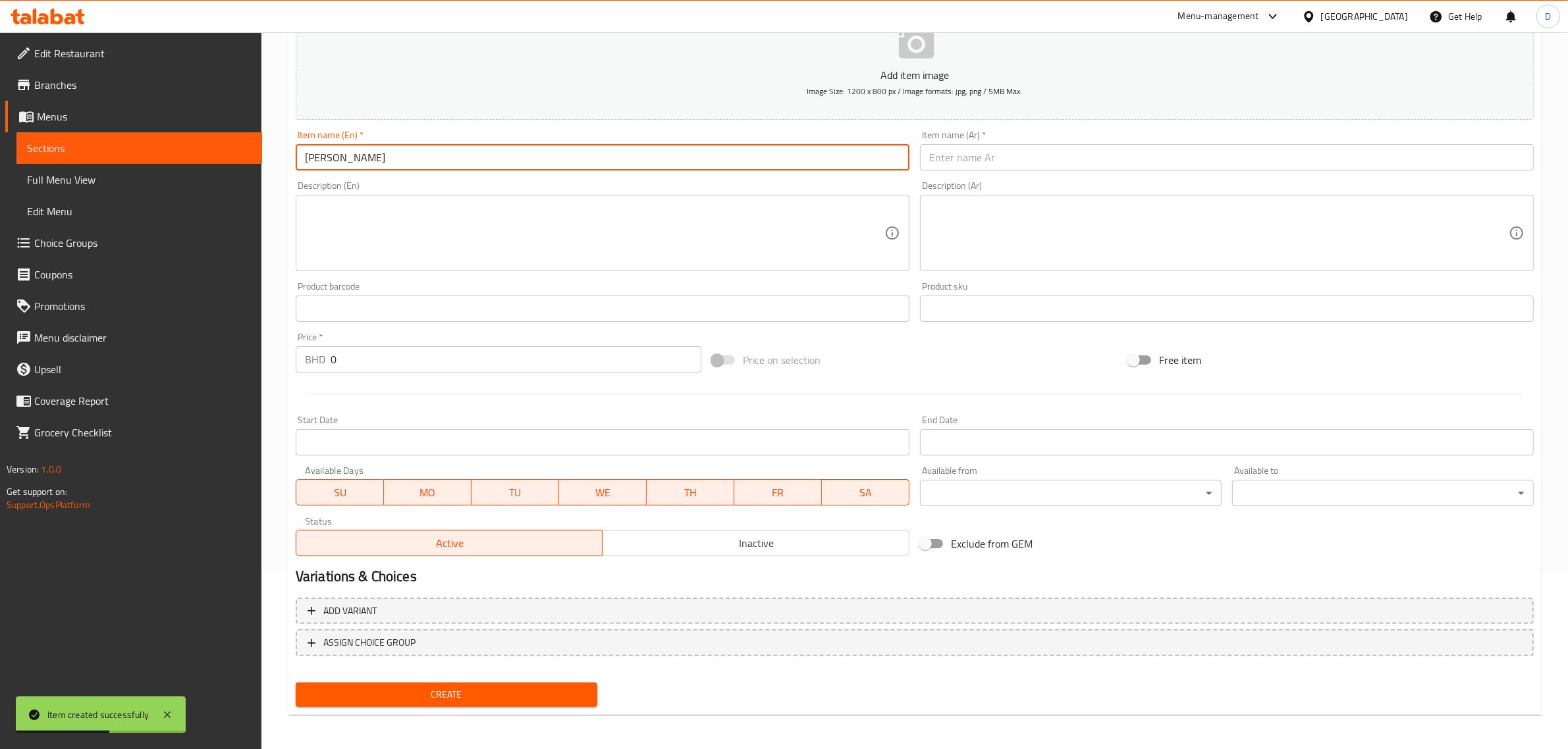
click at [979, 155] on input "text" at bounding box center [1227, 157] width 614 height 26
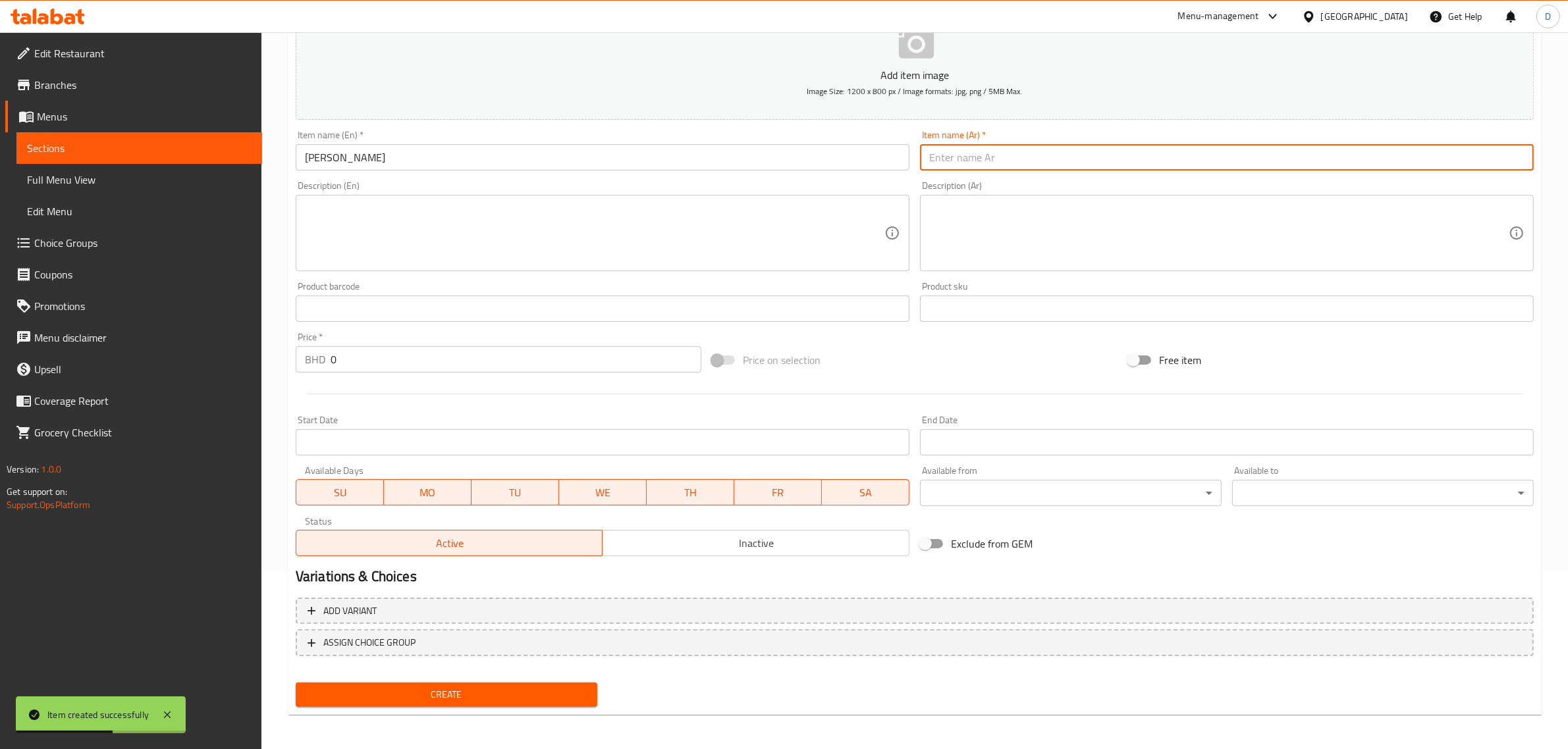
paste input "نوابي روبيان"
type input "نوابي روبيان"
click at [451, 355] on input "0" at bounding box center [516, 359] width 371 height 26
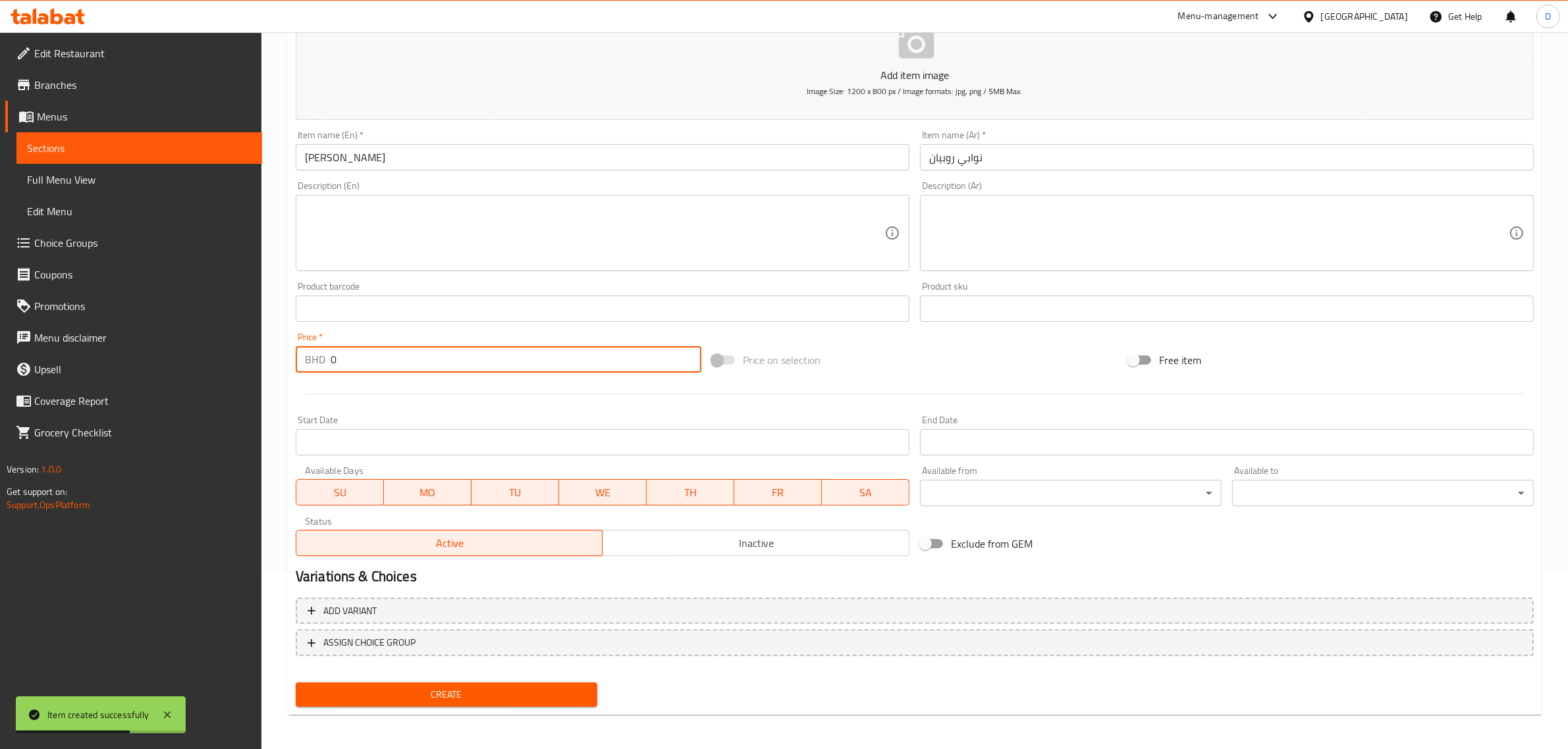
click at [451, 355] on input "0" at bounding box center [516, 359] width 371 height 26
type input "4.1"
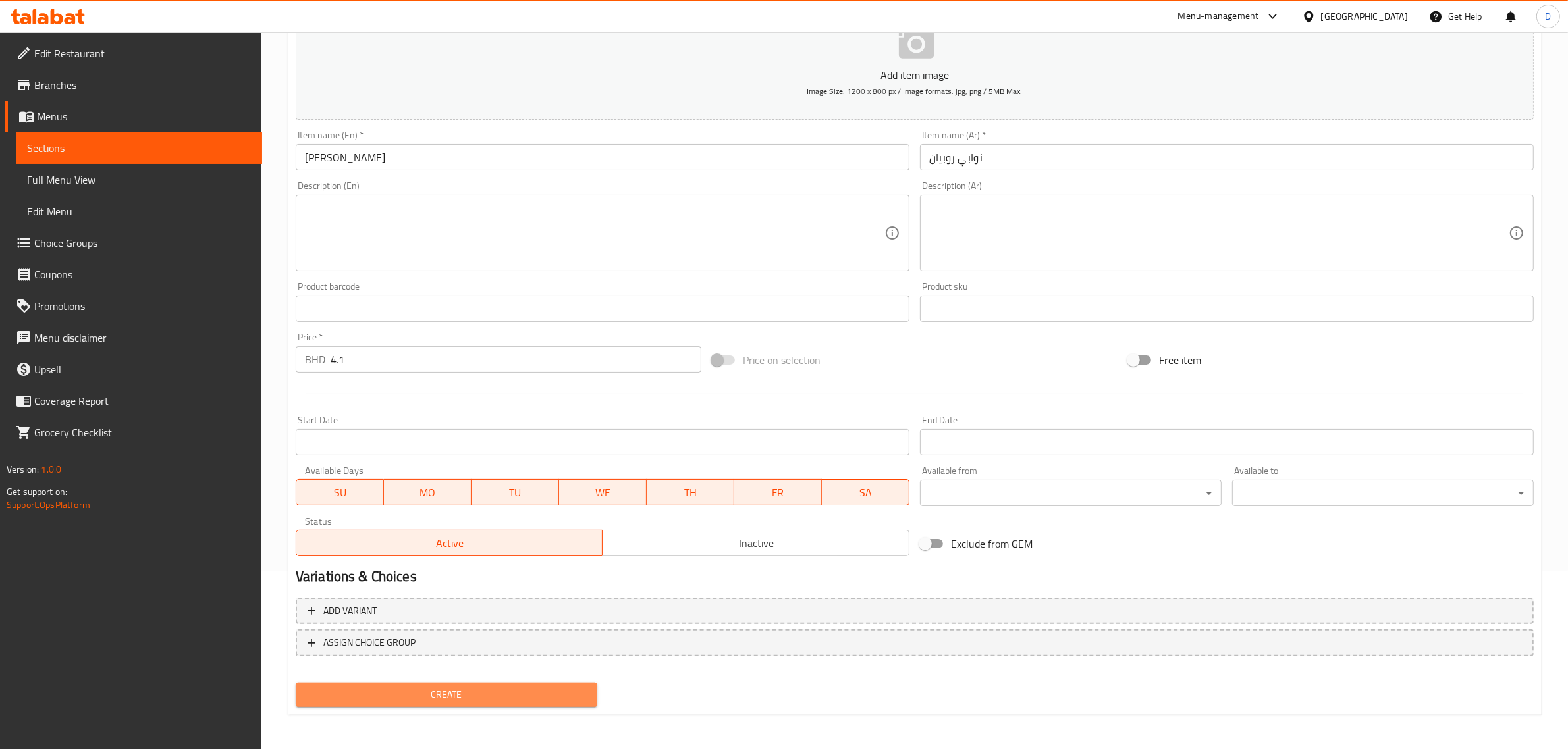
click at [488, 684] on button "Create" at bounding box center [446, 695] width 302 height 24
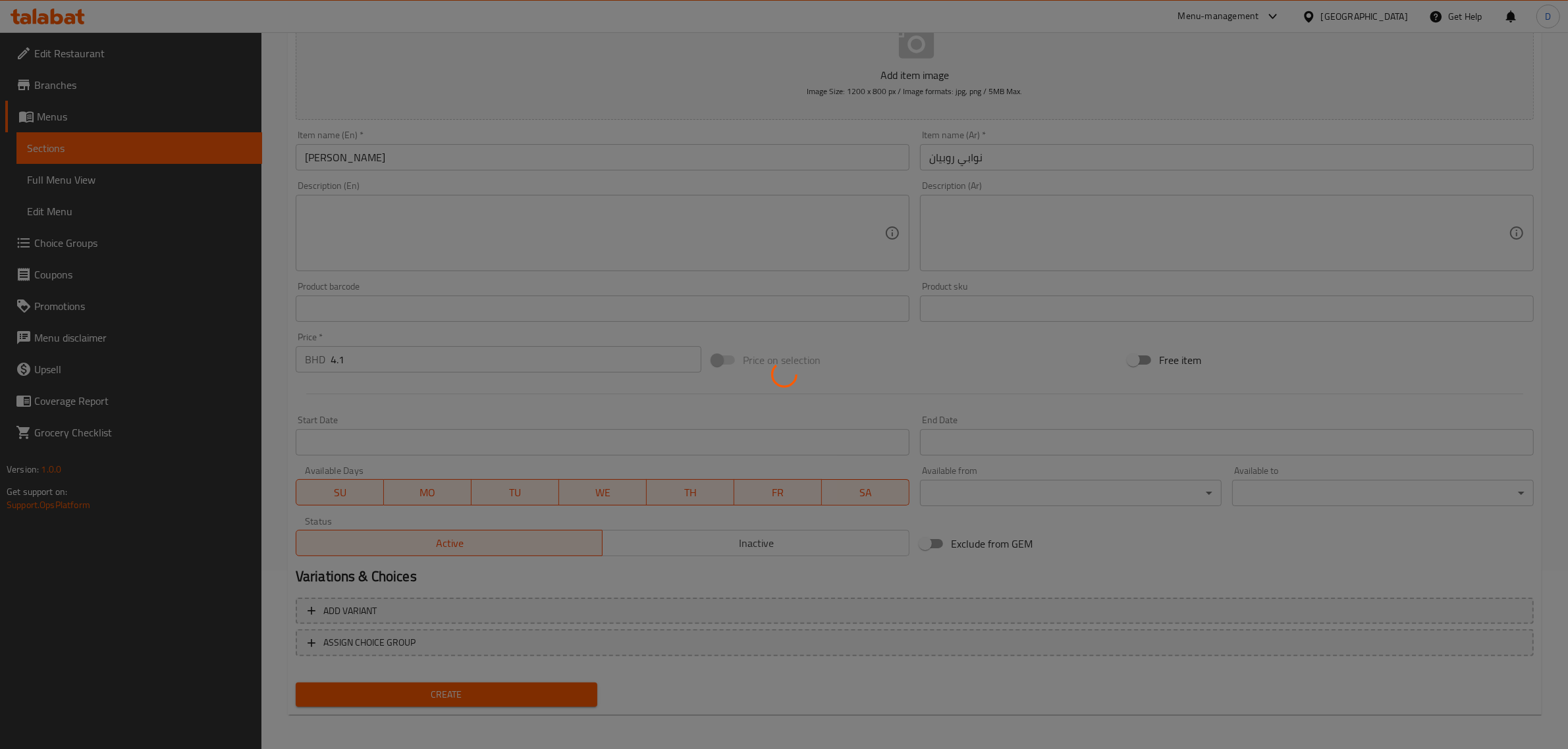
type input "0"
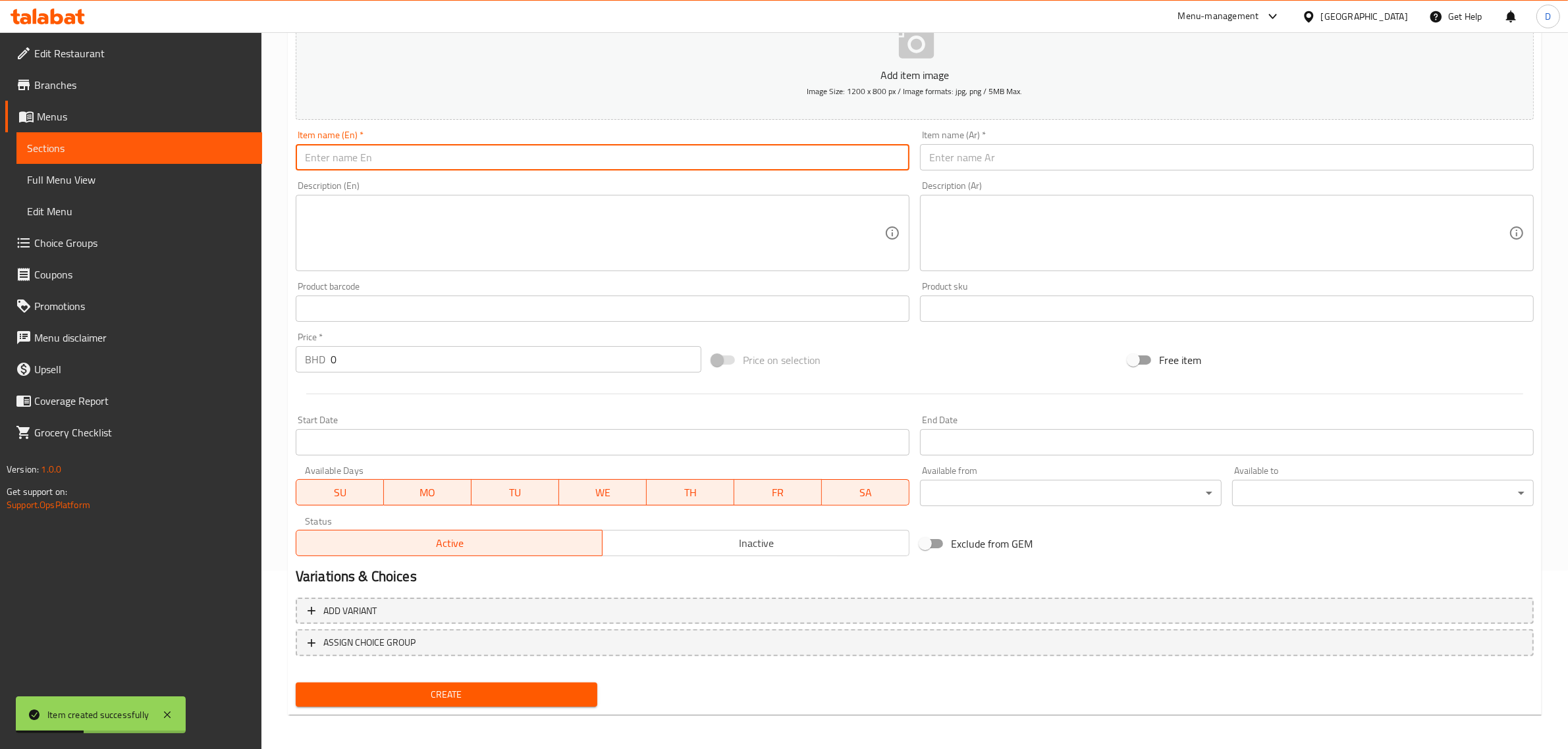
click at [325, 165] on input "text" at bounding box center [602, 157] width 614 height 26
paste input "Tharavdu kozhicurry"
click at [363, 153] on input "Tharavdu kozhicurry" at bounding box center [602, 157] width 614 height 26
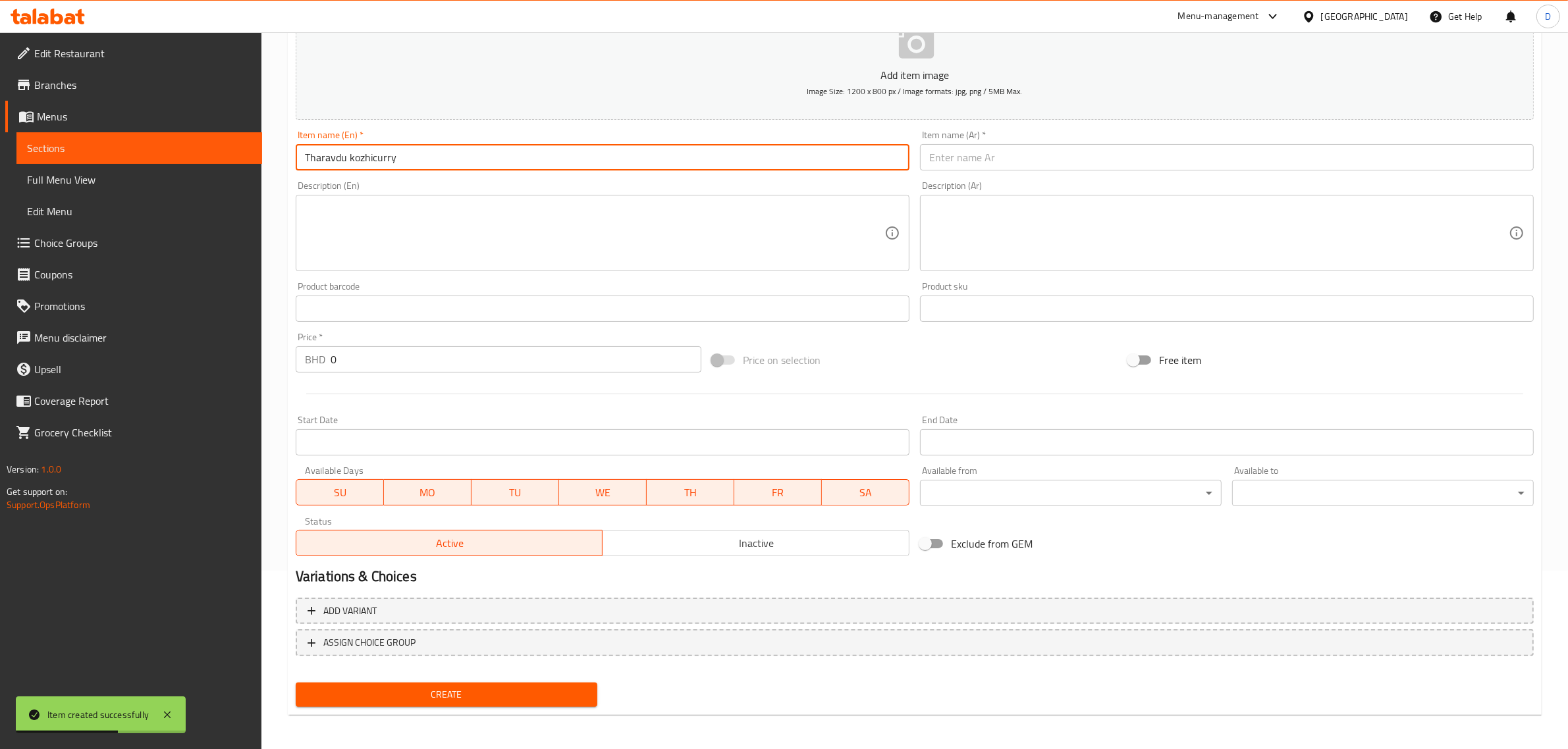
type input "Tharavdu kozhicurry"
click at [1033, 178] on div "Description (Ar) Description (Ar)" at bounding box center [1227, 226] width 624 height 101
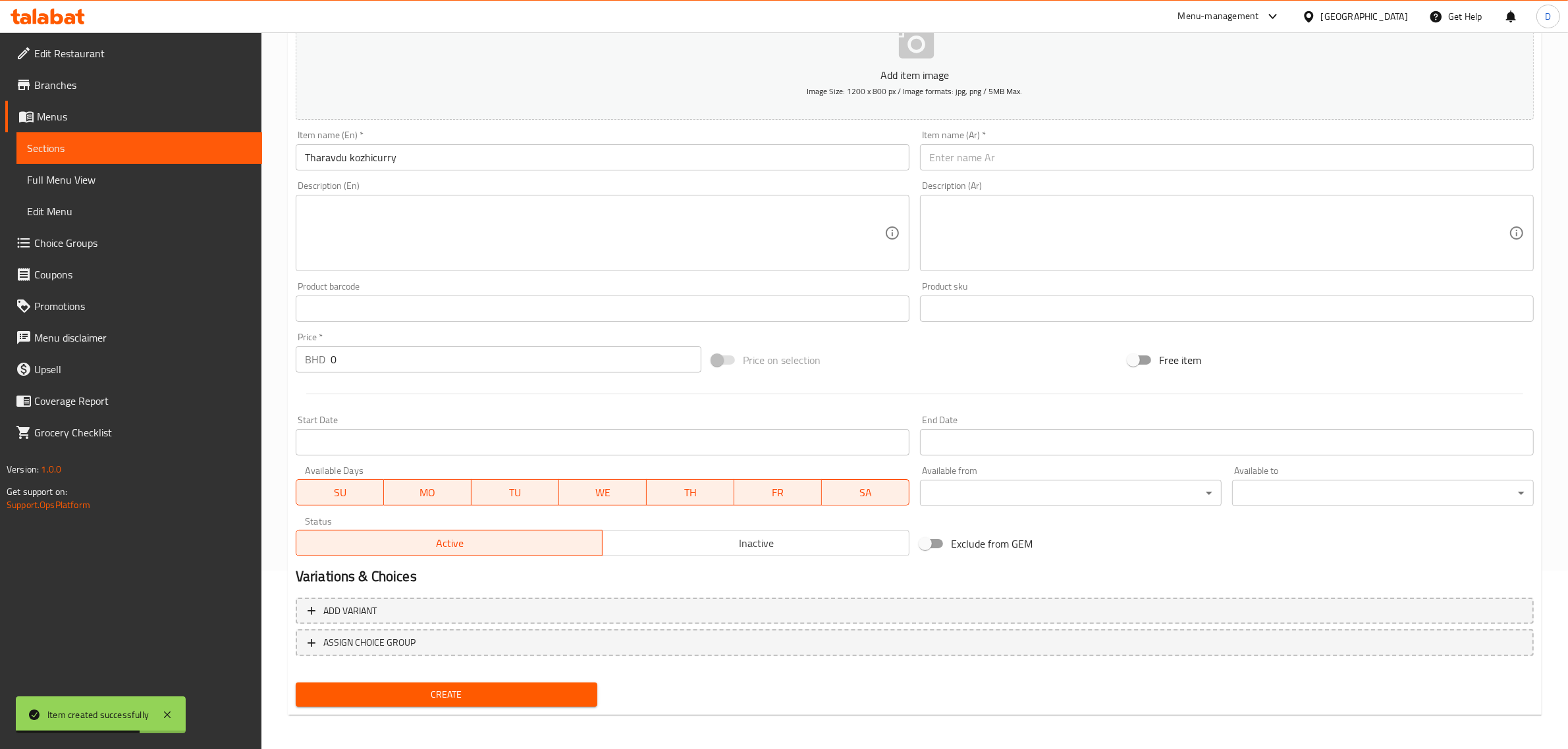
click at [1035, 165] on input "text" at bounding box center [1227, 157] width 614 height 26
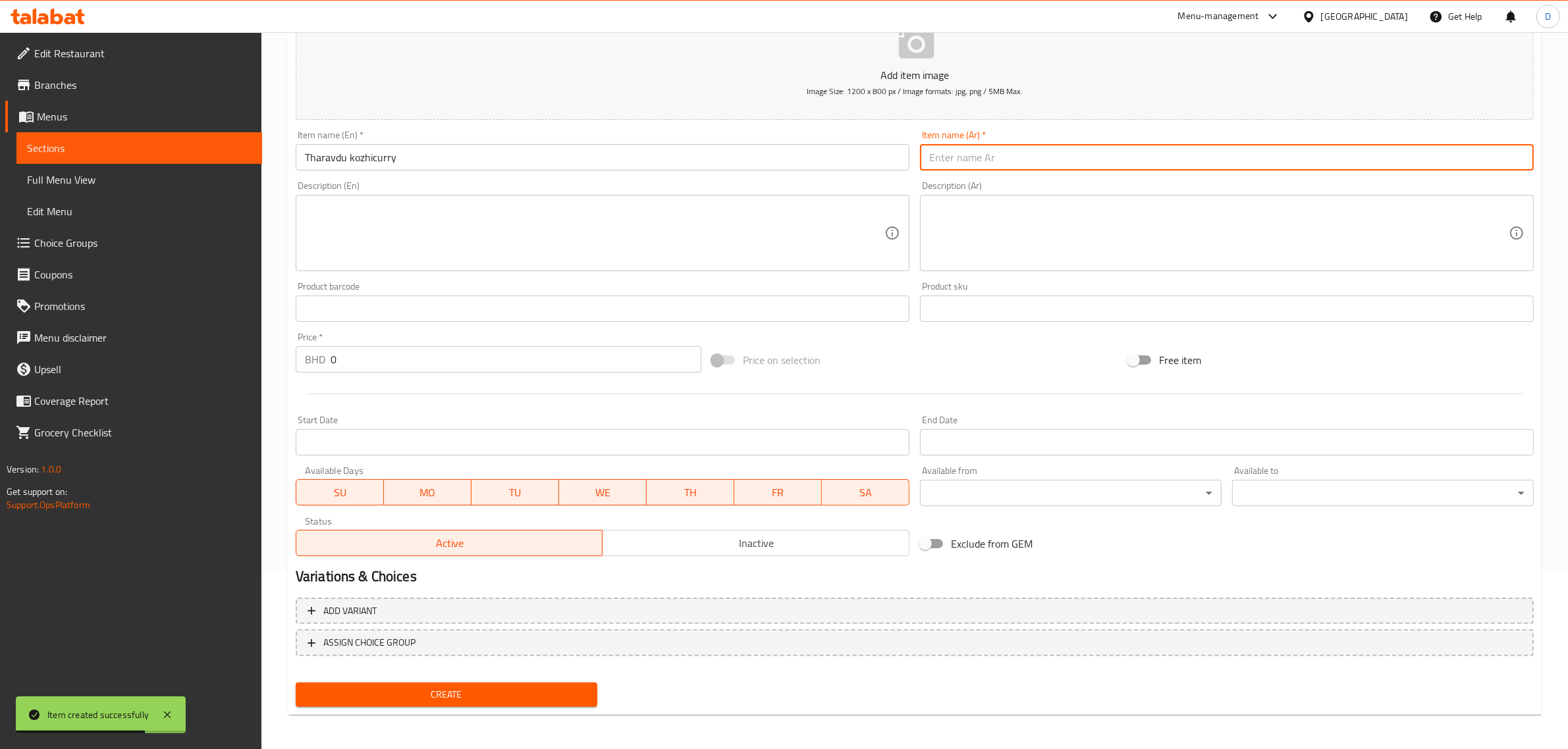
paste input "ثارافدو كوزيكوري"
type input "ثارافدو كوزيكوري"
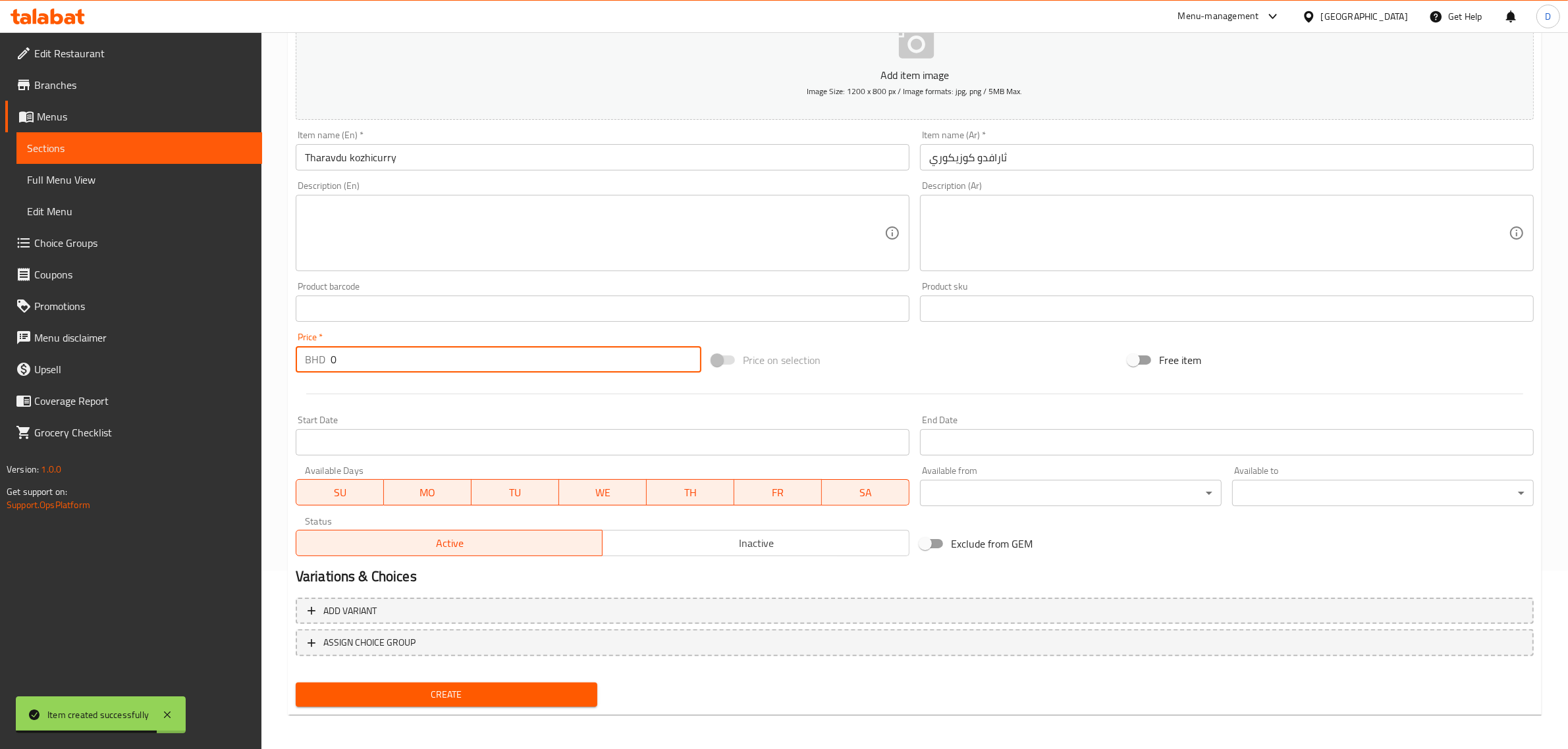
click at [460, 363] on input "0" at bounding box center [516, 359] width 371 height 26
click at [459, 361] on input "0" at bounding box center [516, 359] width 371 height 26
type input "3.3"
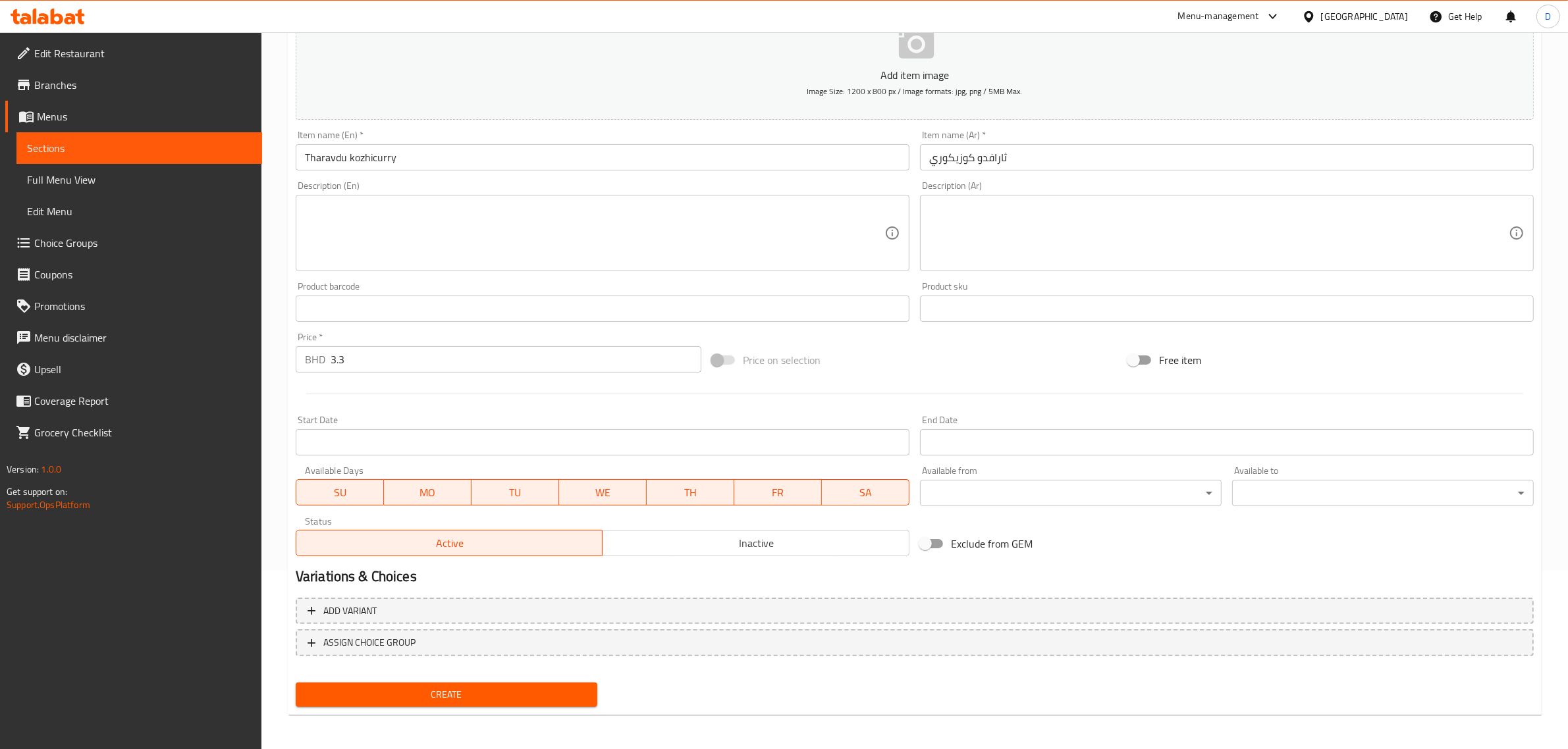
click at [552, 679] on div "Create" at bounding box center [446, 695] width 312 height 34
click at [553, 683] on button "Create" at bounding box center [446, 695] width 302 height 24
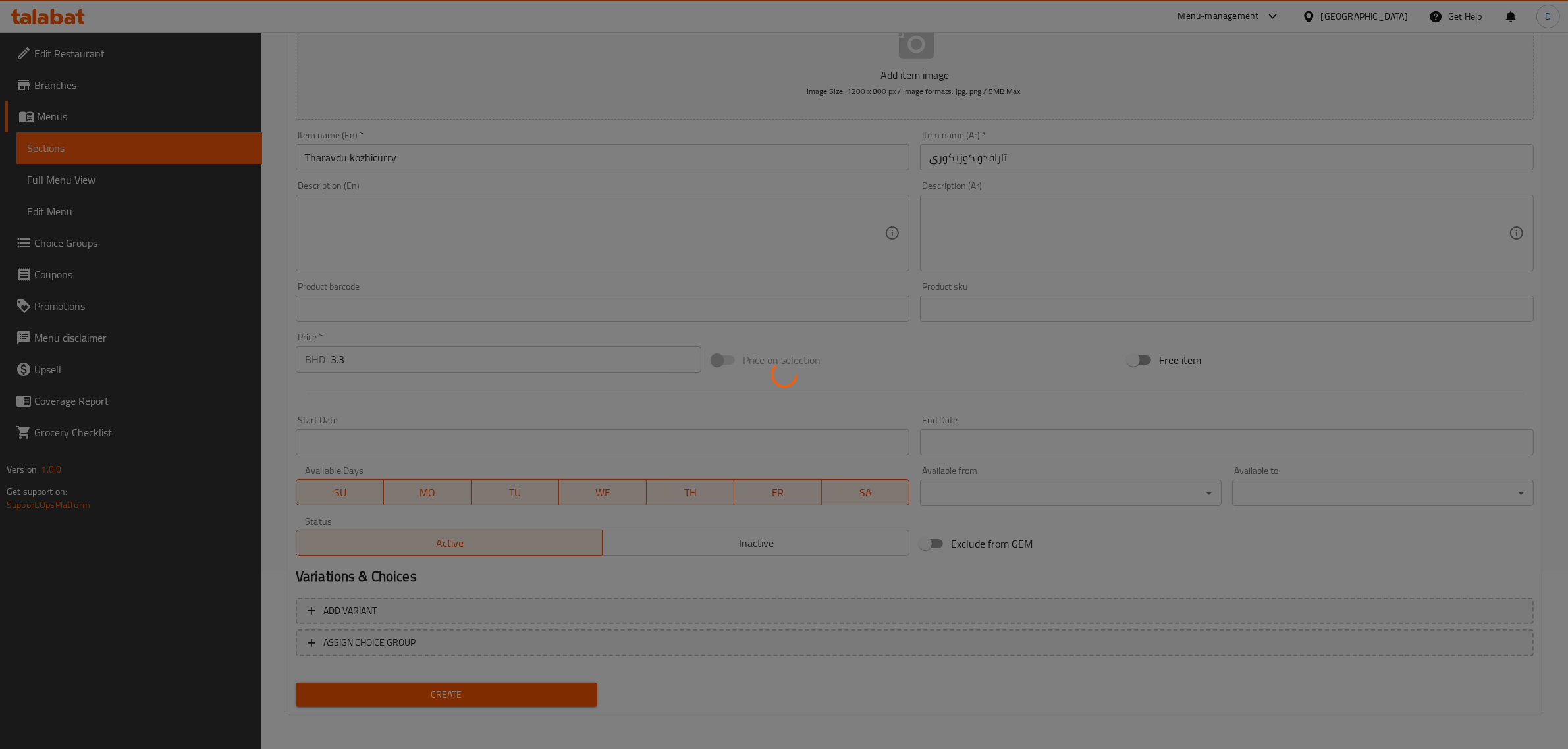
type input "0"
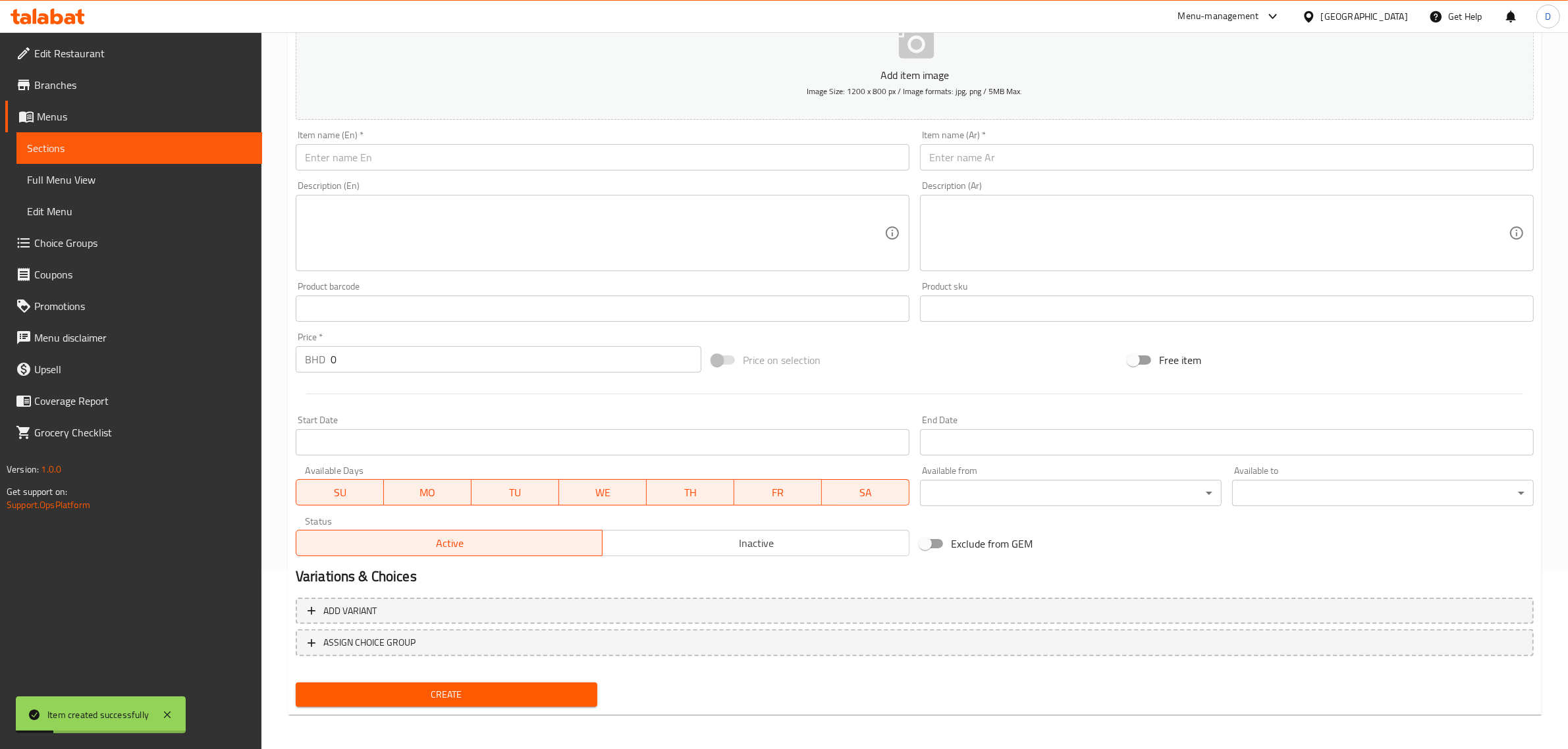
click at [391, 151] on input "text" at bounding box center [602, 157] width 614 height 26
paste input "Chicken kurumulaku curry"
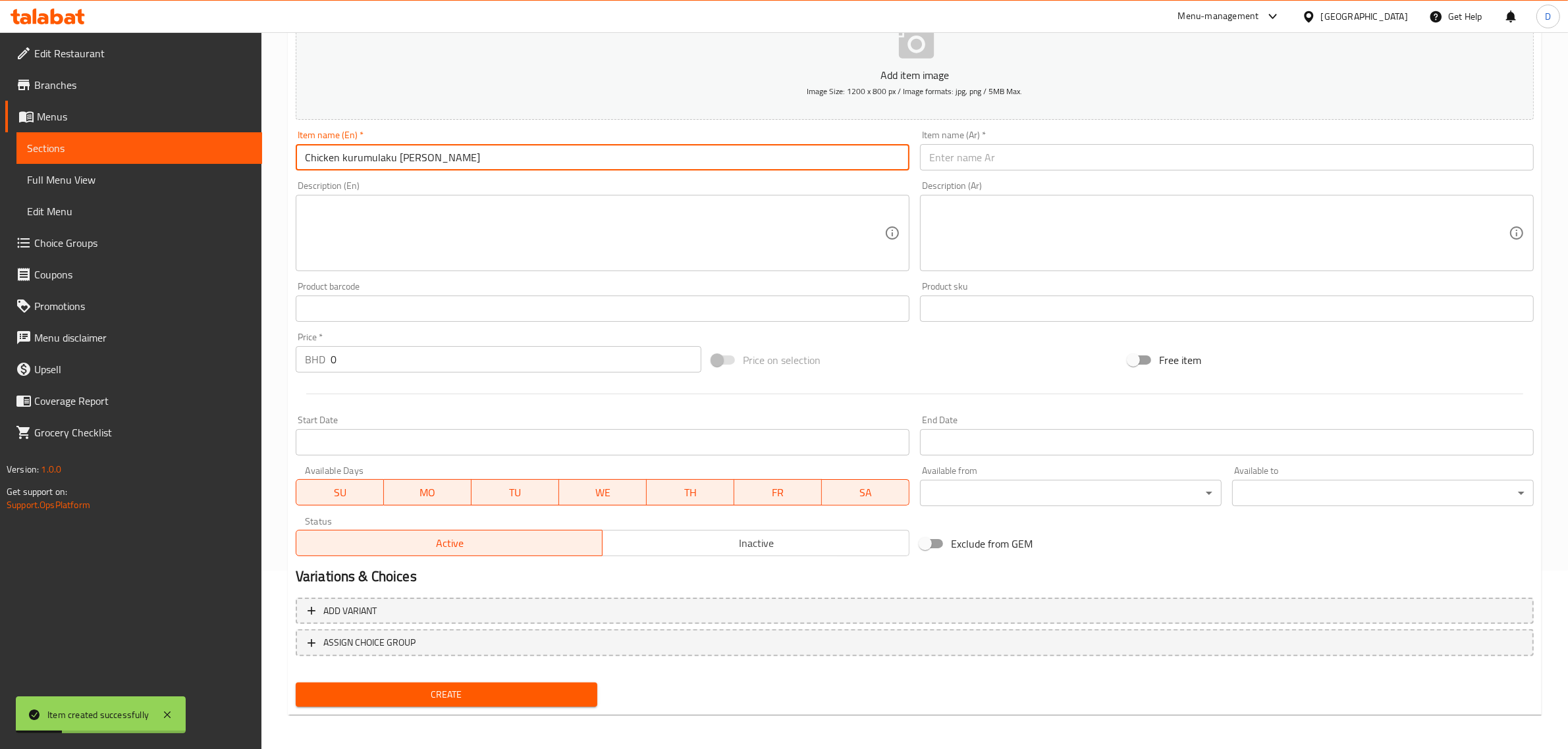
click at [392, 157] on input "Chicken kurumulaku curry" at bounding box center [602, 157] width 614 height 26
type input "Chicken kurumulaku curry"
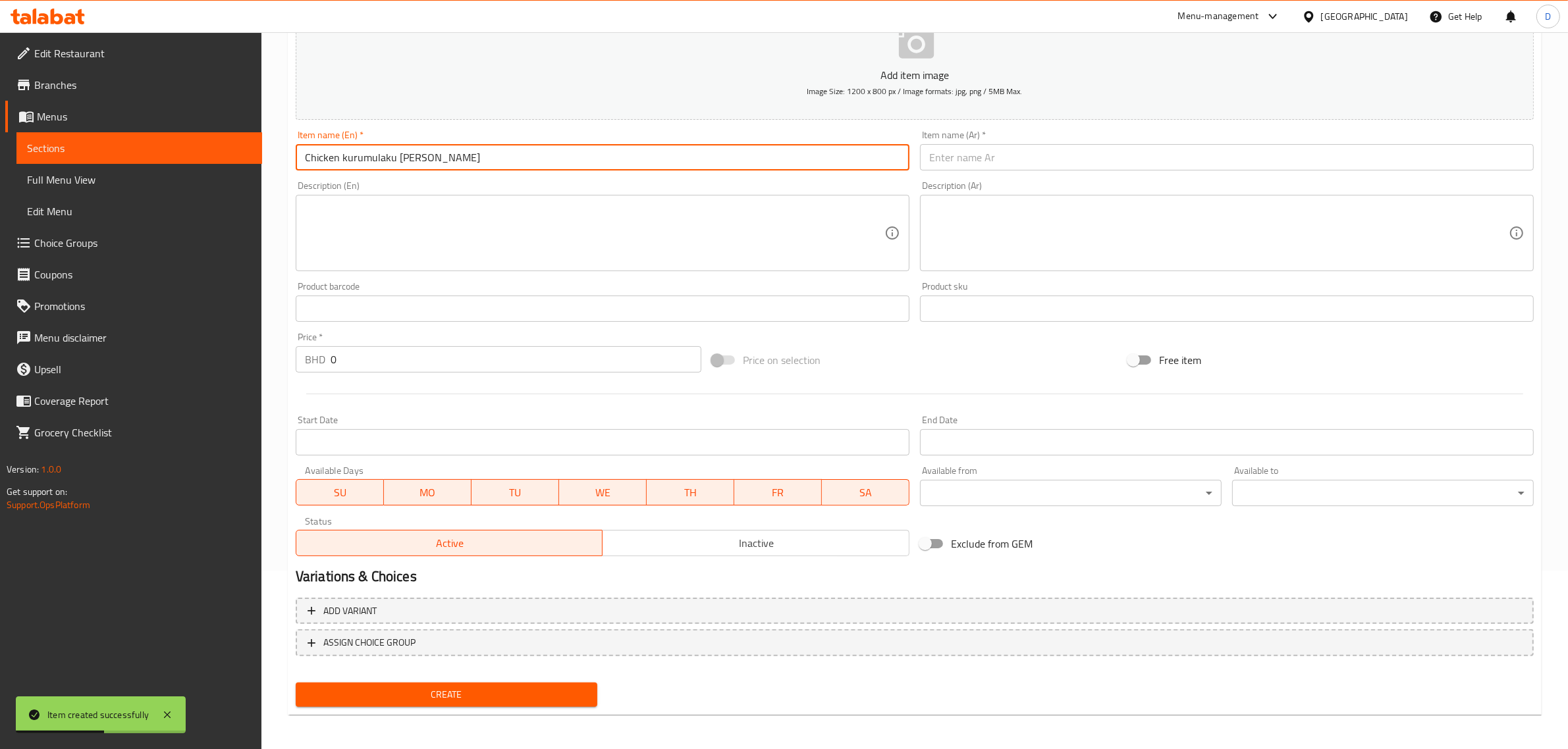
click at [971, 156] on input "text" at bounding box center [1227, 157] width 614 height 26
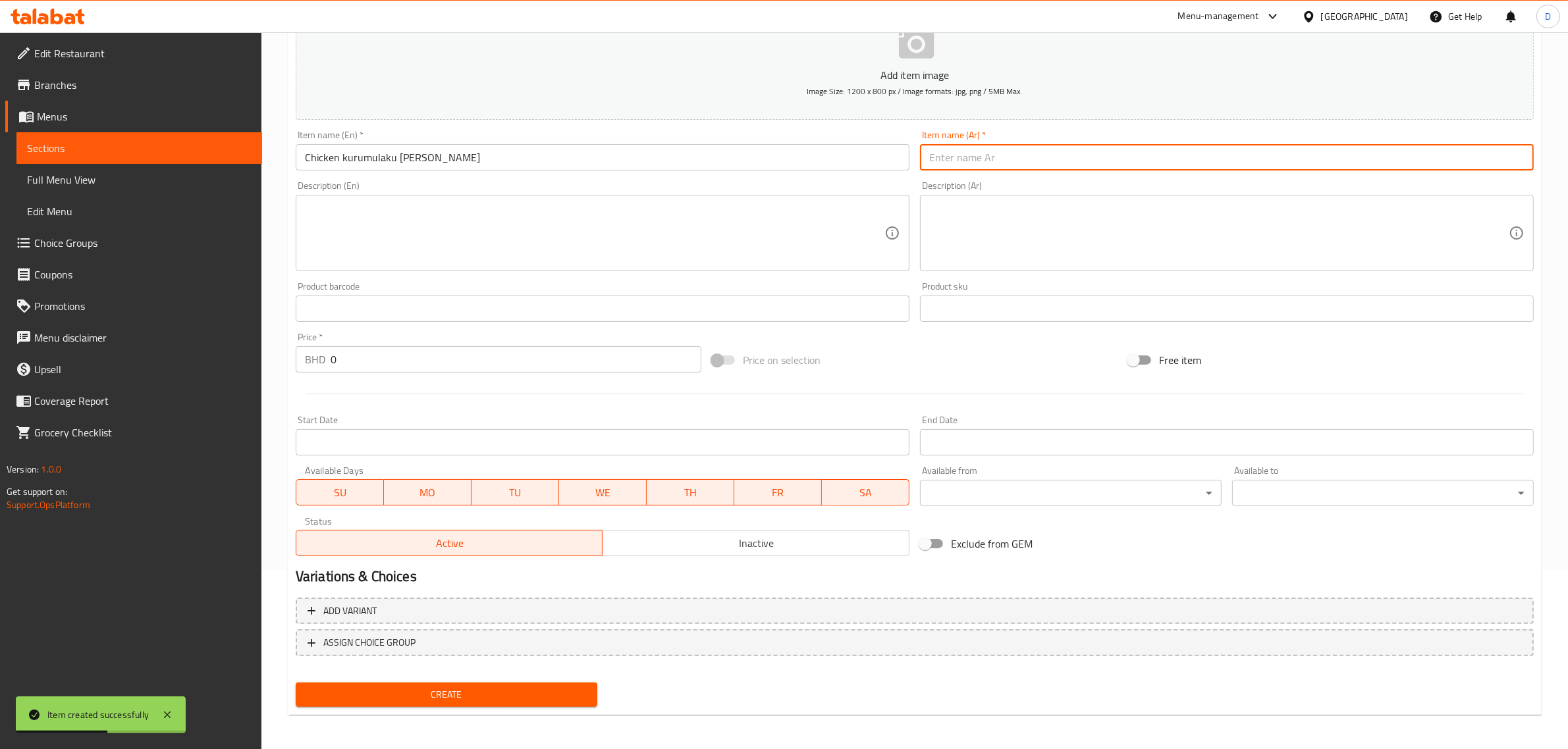
paste input "كاري دجاج كورومولاكو"
type input "كاري دجاج كورومولاكو"
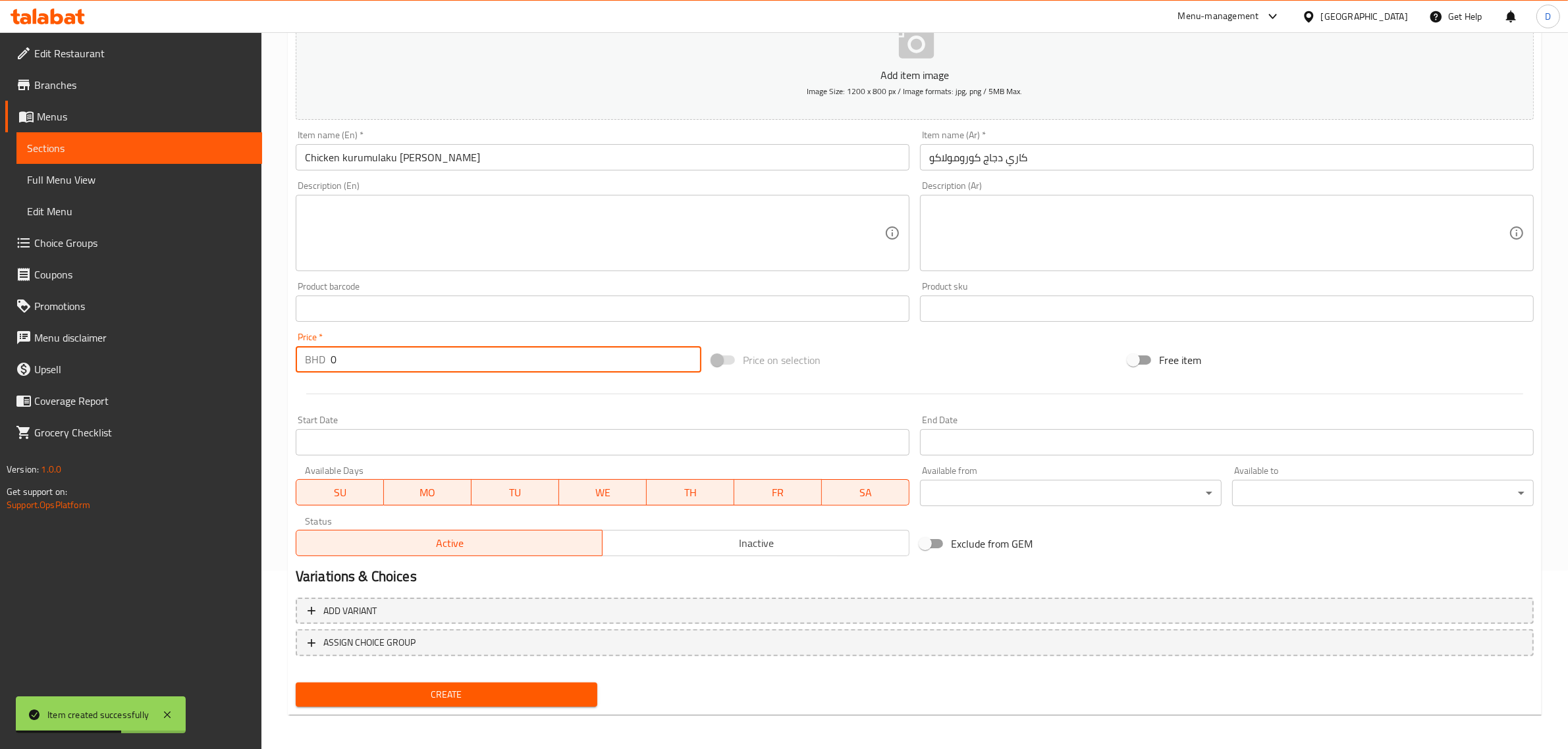
drag, startPoint x: 420, startPoint y: 375, endPoint x: 300, endPoint y: 372, distance: 120.0
click at [301, 373] on div "BHD 0 Price *" at bounding box center [498, 359] width 405 height 26
type input "3.3"
click at [487, 692] on span "Create" at bounding box center [446, 695] width 280 height 16
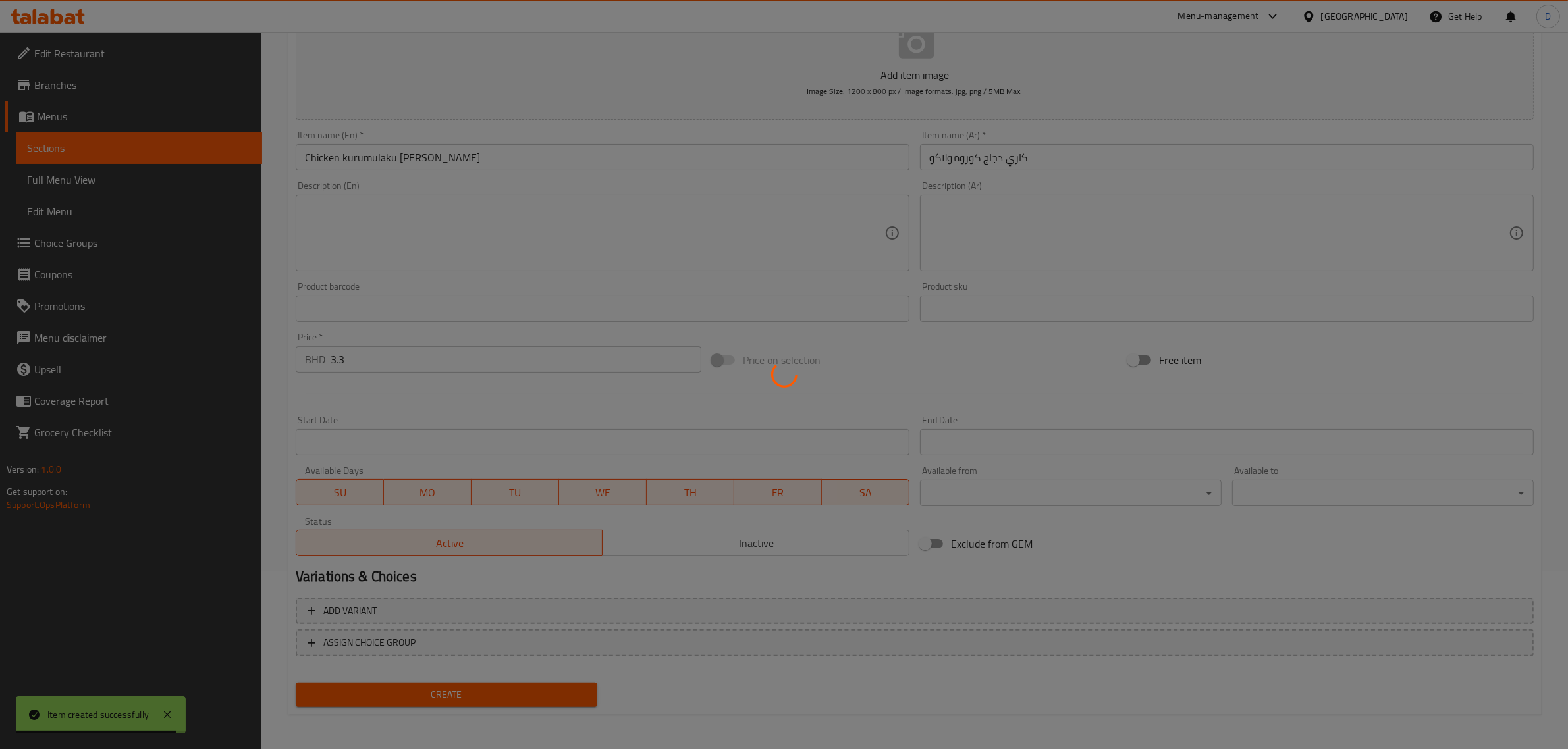
type input "0"
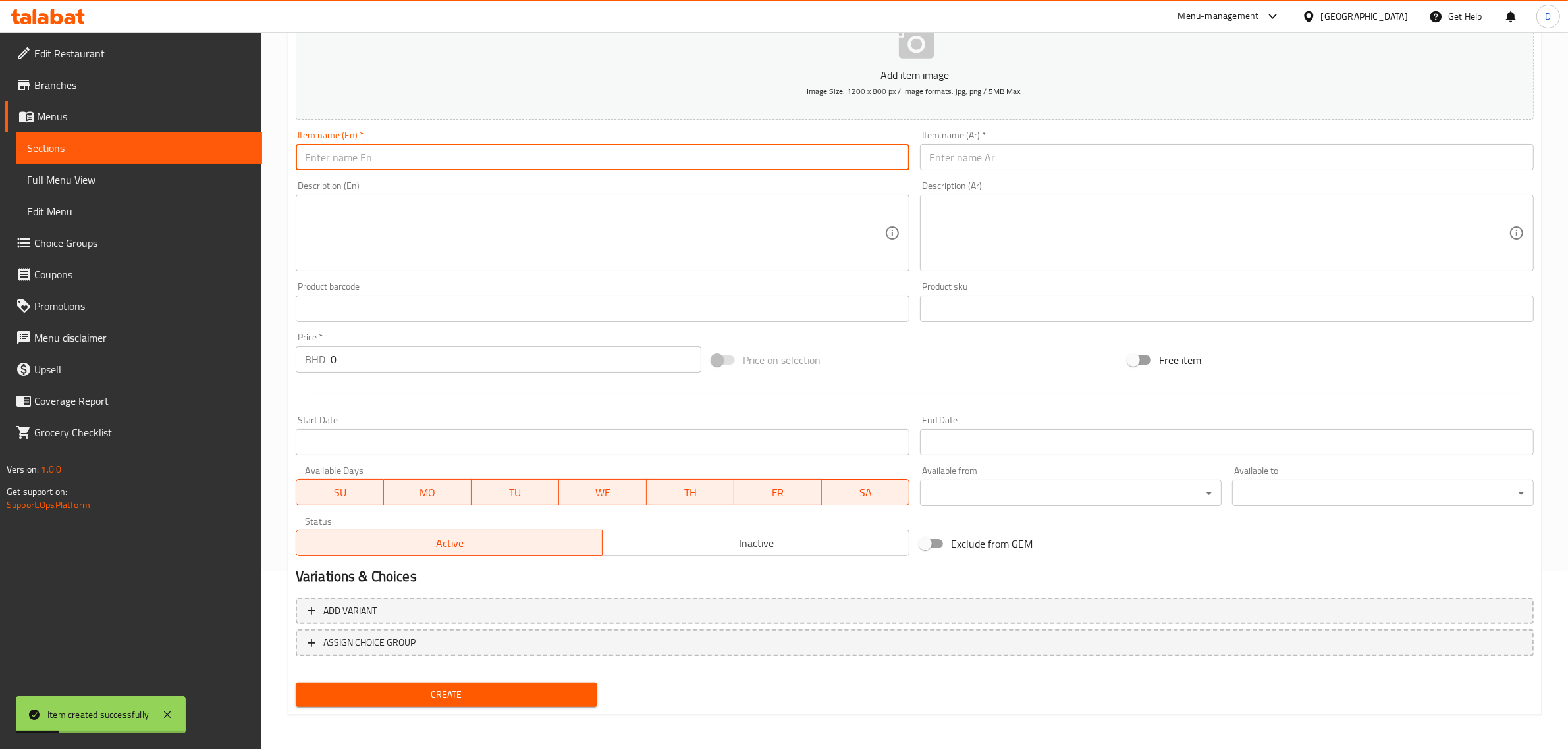
click at [343, 151] on input "text" at bounding box center [602, 157] width 614 height 26
paste input "Mutton chatti curry"
click at [399, 152] on input "Mutton chatti curry" at bounding box center [602, 157] width 614 height 26
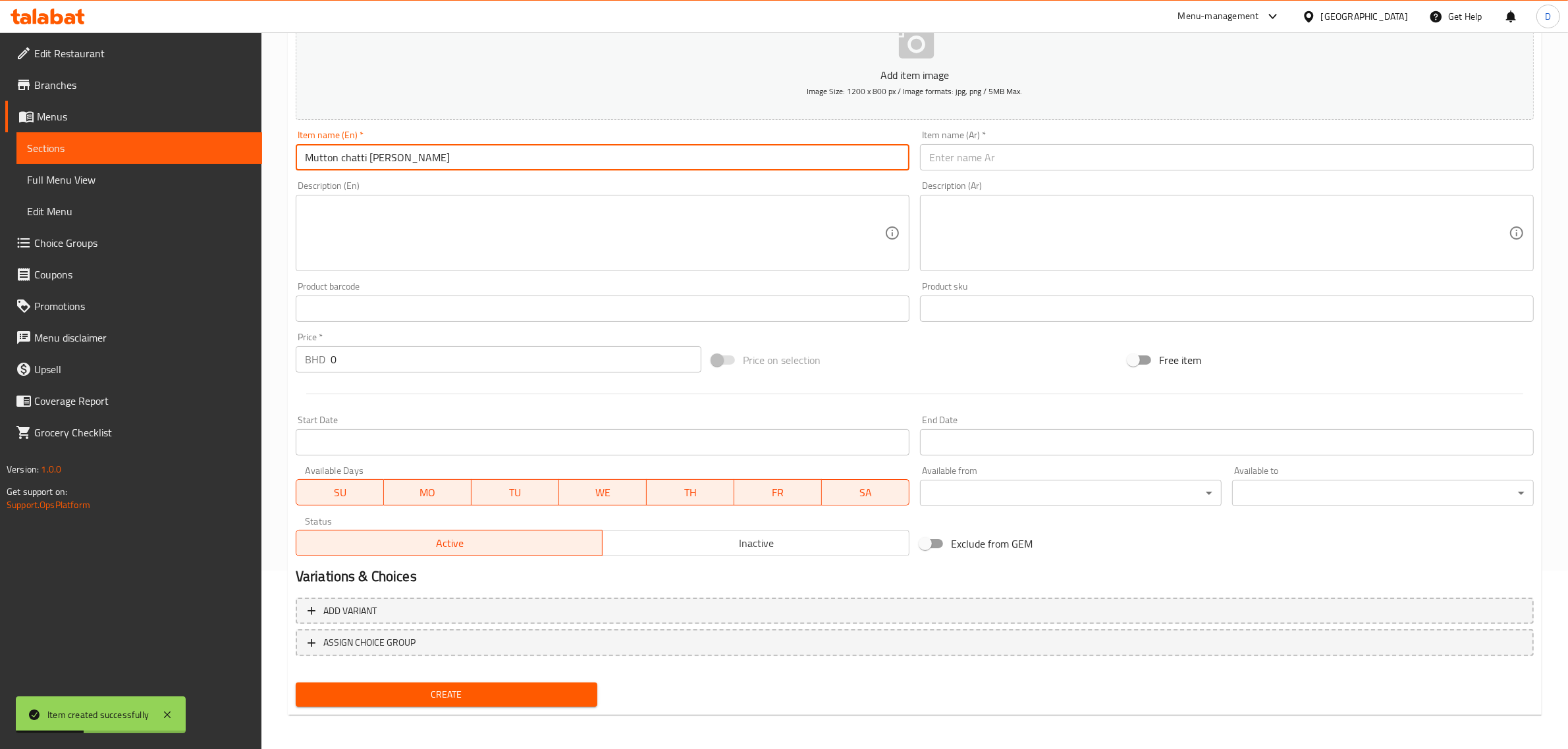
type input "Mutton chatti curry"
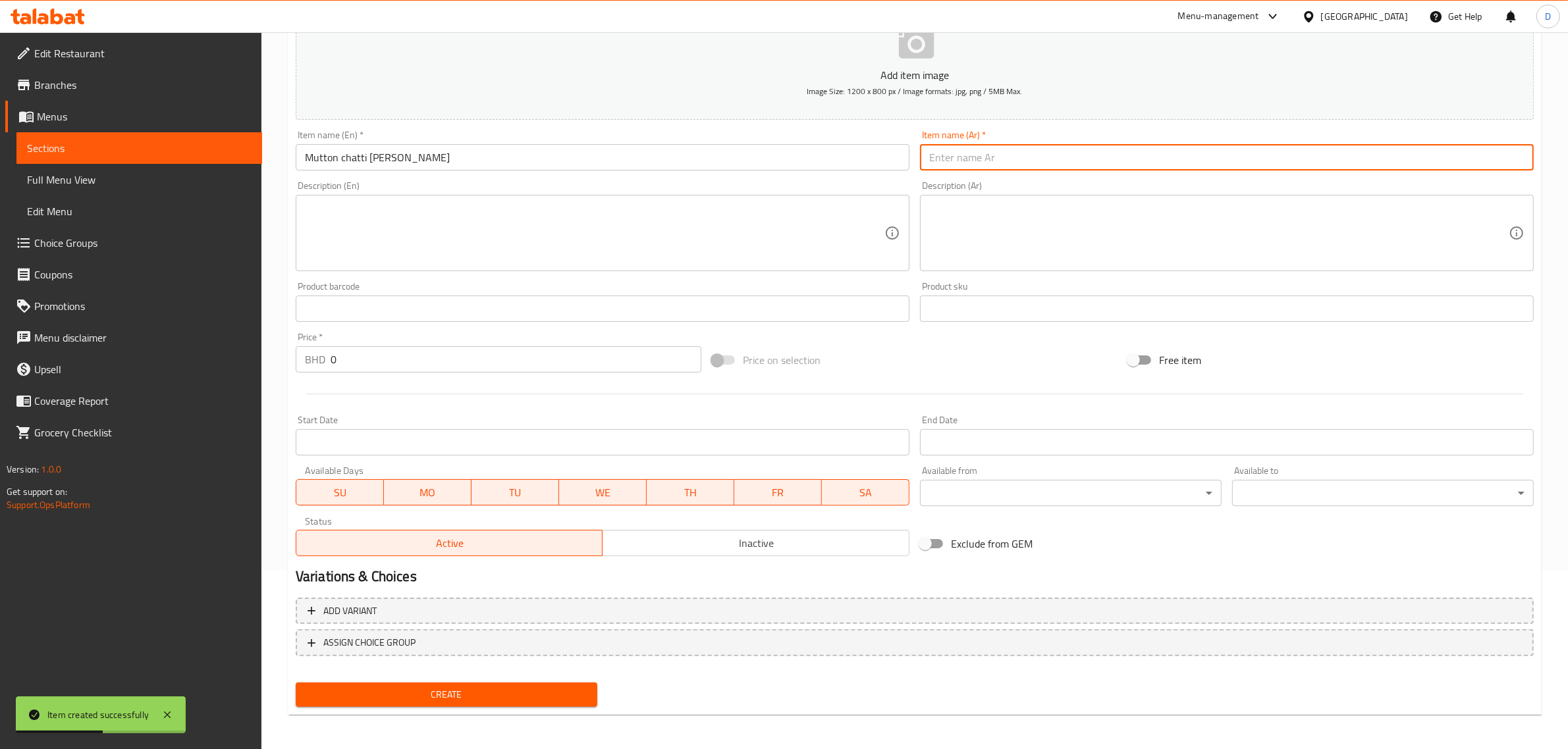
click at [1004, 161] on input "text" at bounding box center [1227, 157] width 614 height 26
paste input "كاري لحم الضأن تشاتي"
type input "كاري لحم الضأن تشاتي"
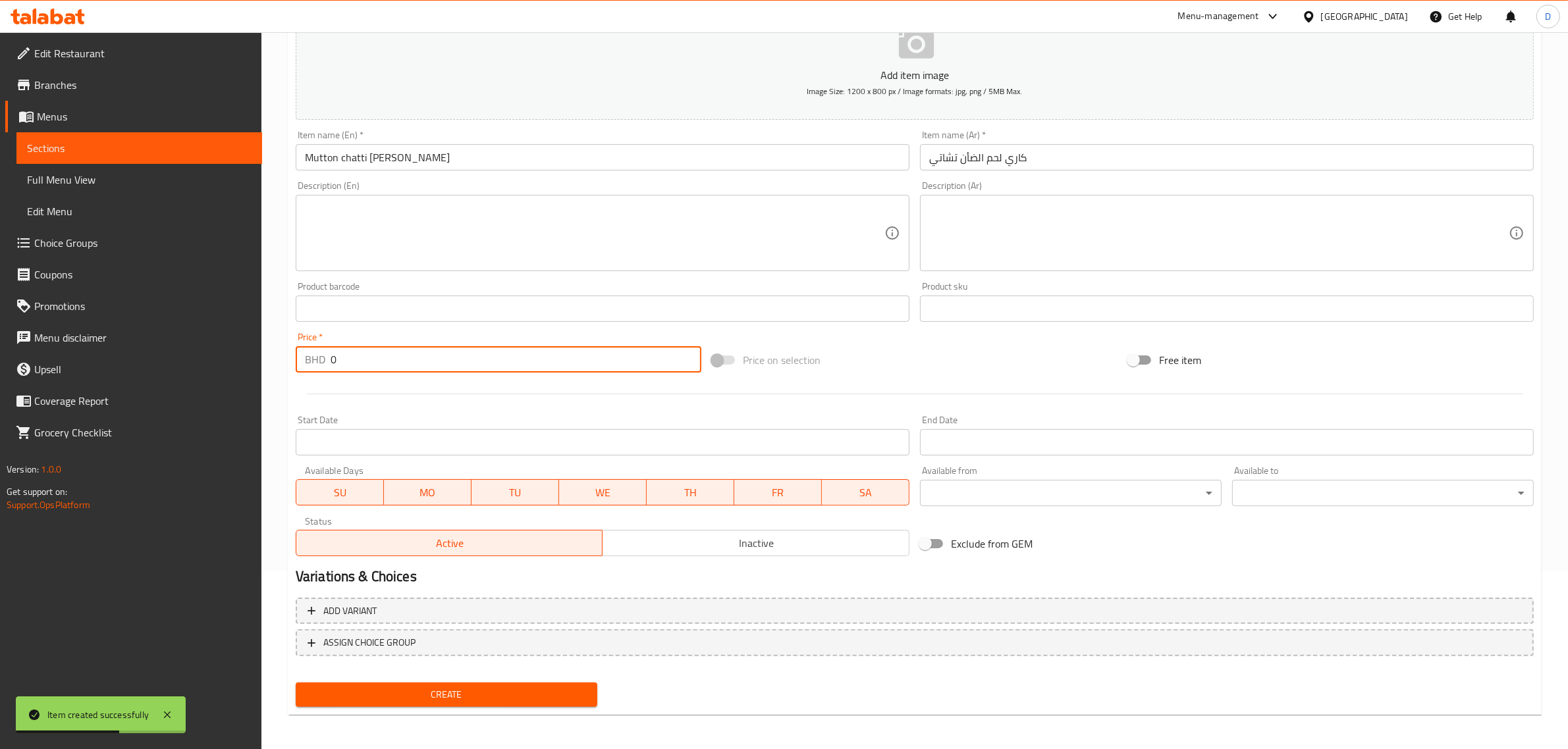
drag, startPoint x: 395, startPoint y: 362, endPoint x: 256, endPoint y: 362, distance: 139.0
click at [257, 363] on div "Edit Restaurant Branches Menus Sections Full Menu View Edit Menu Choice Groups …" at bounding box center [784, 303] width 1568 height 899
type input "3.6"
click at [394, 696] on span "Create" at bounding box center [446, 695] width 280 height 16
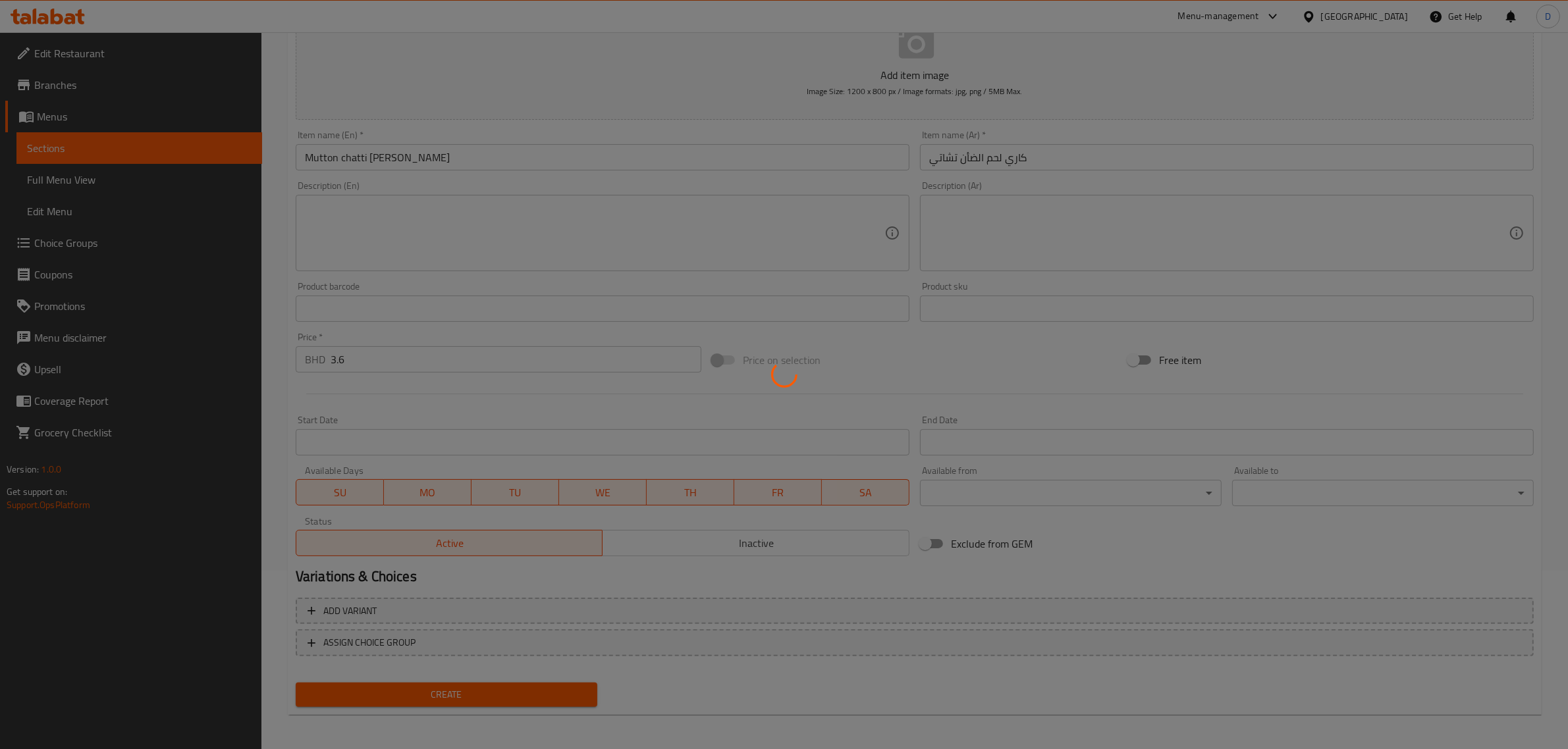
type input "0"
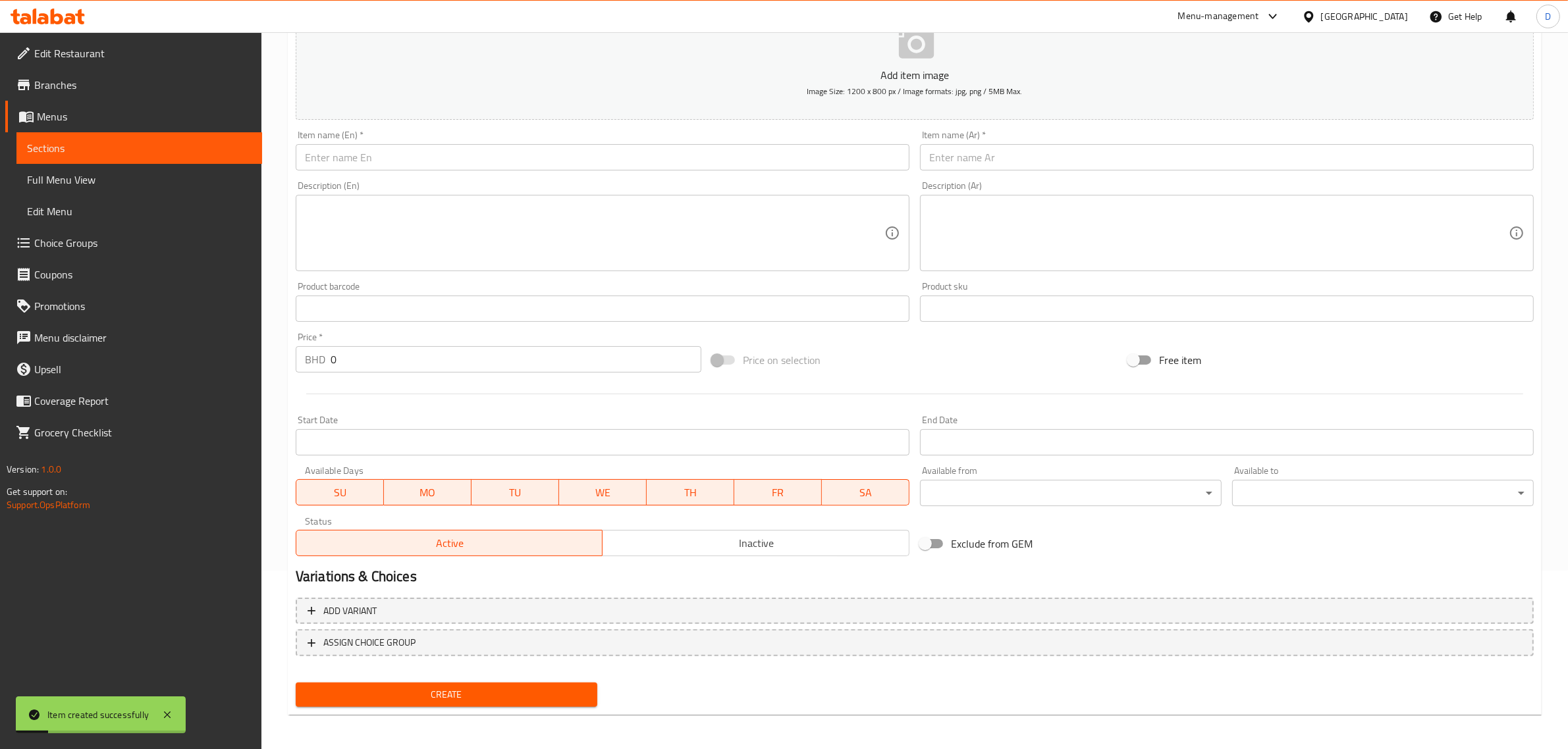
click at [361, 165] on input "text" at bounding box center [602, 157] width 614 height 26
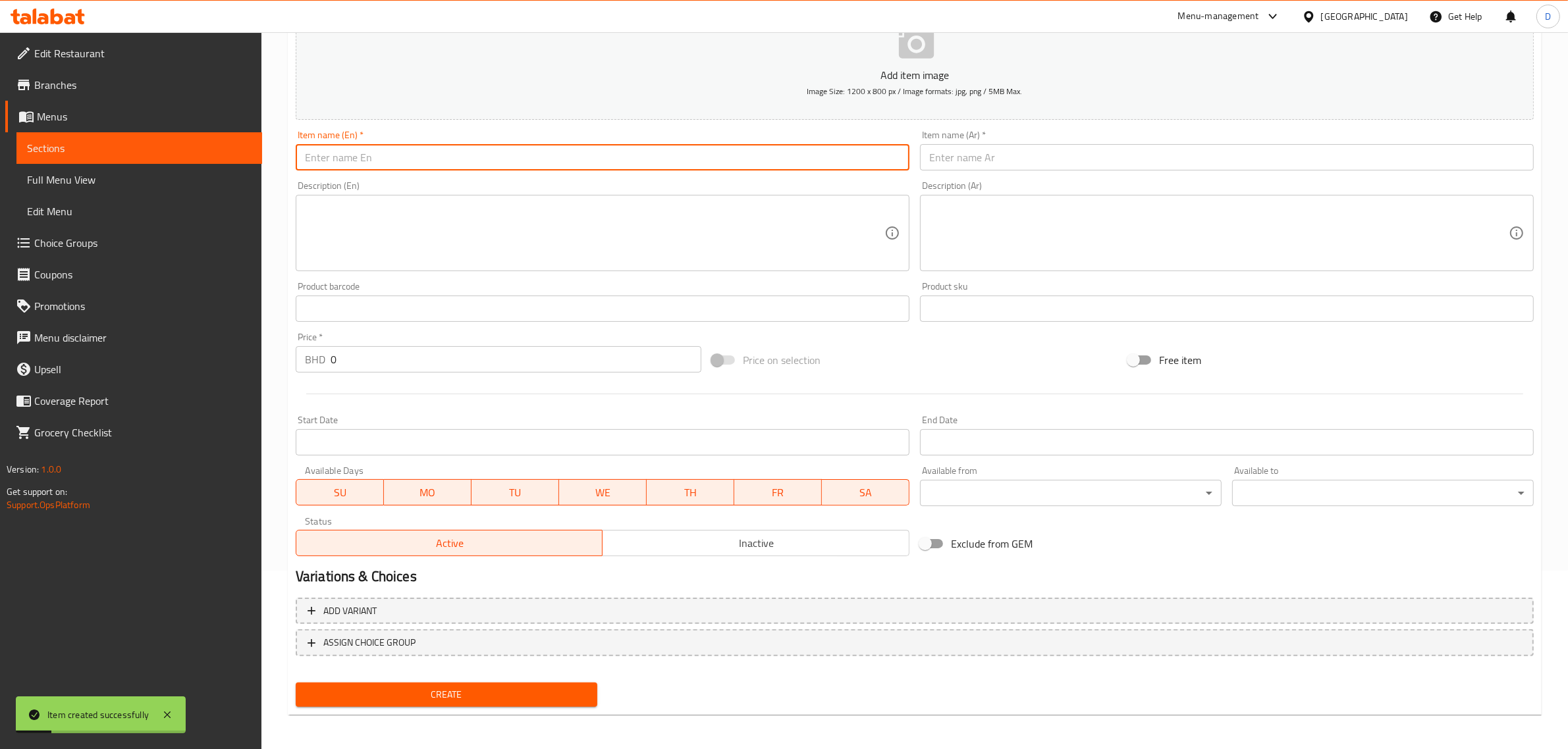
paste input "Beef mappas"
click at [381, 156] on input "Beef mappas" at bounding box center [602, 157] width 614 height 26
type input "Beef mappas"
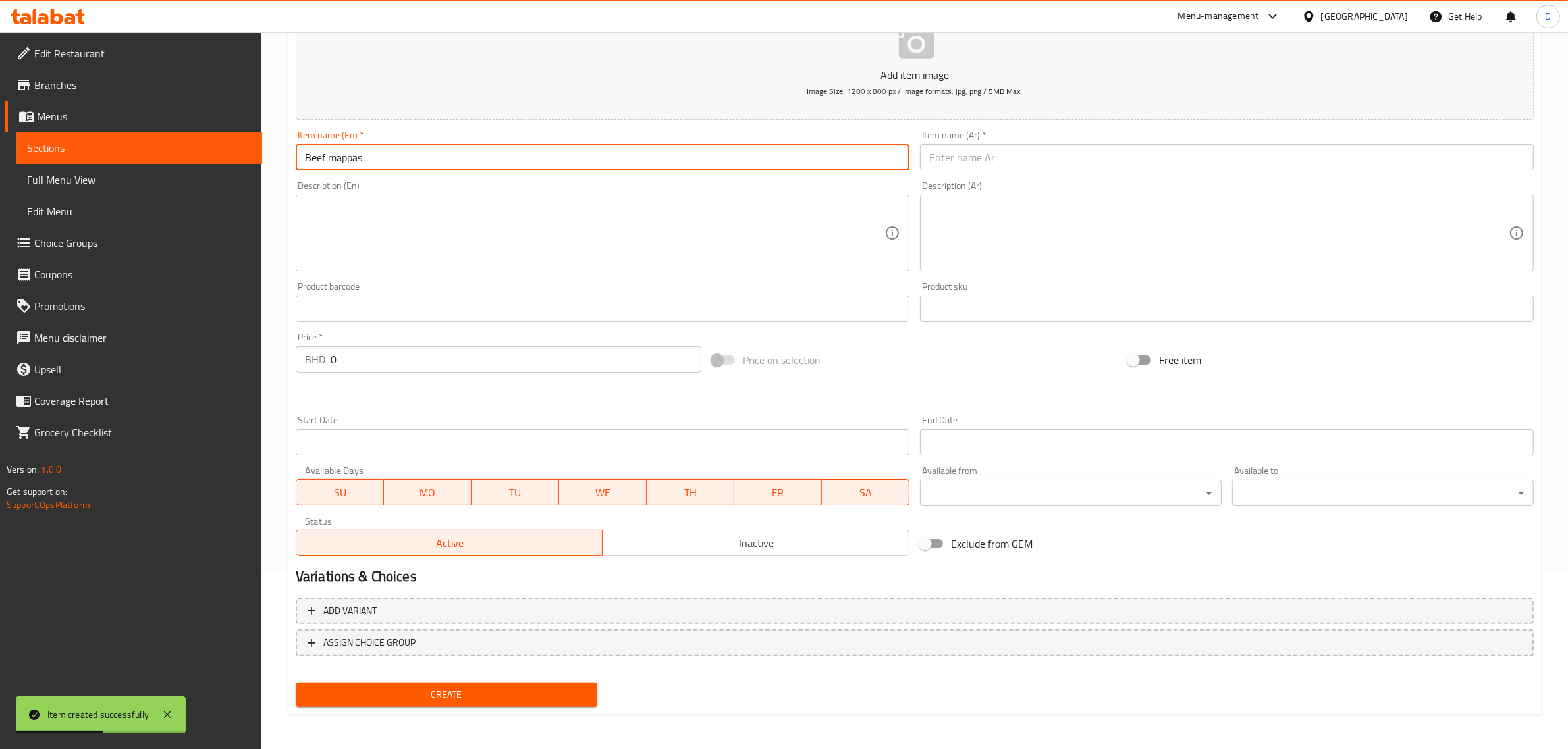
click at [965, 160] on input "text" at bounding box center [1227, 157] width 614 height 26
paste input "ماباس لحم البقر"
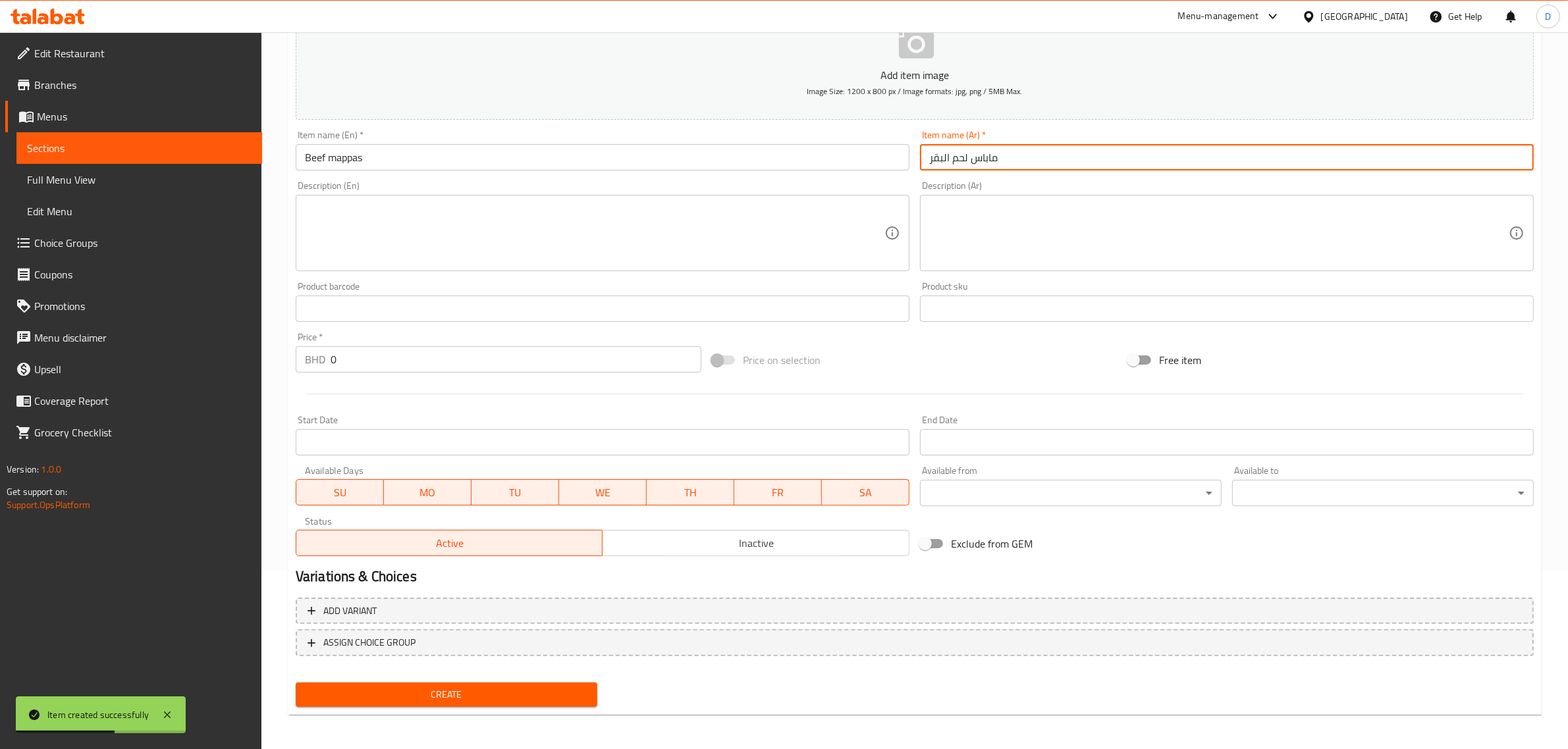
type input "ماباس لحم البقر"
click at [436, 363] on input "0" at bounding box center [516, 359] width 371 height 26
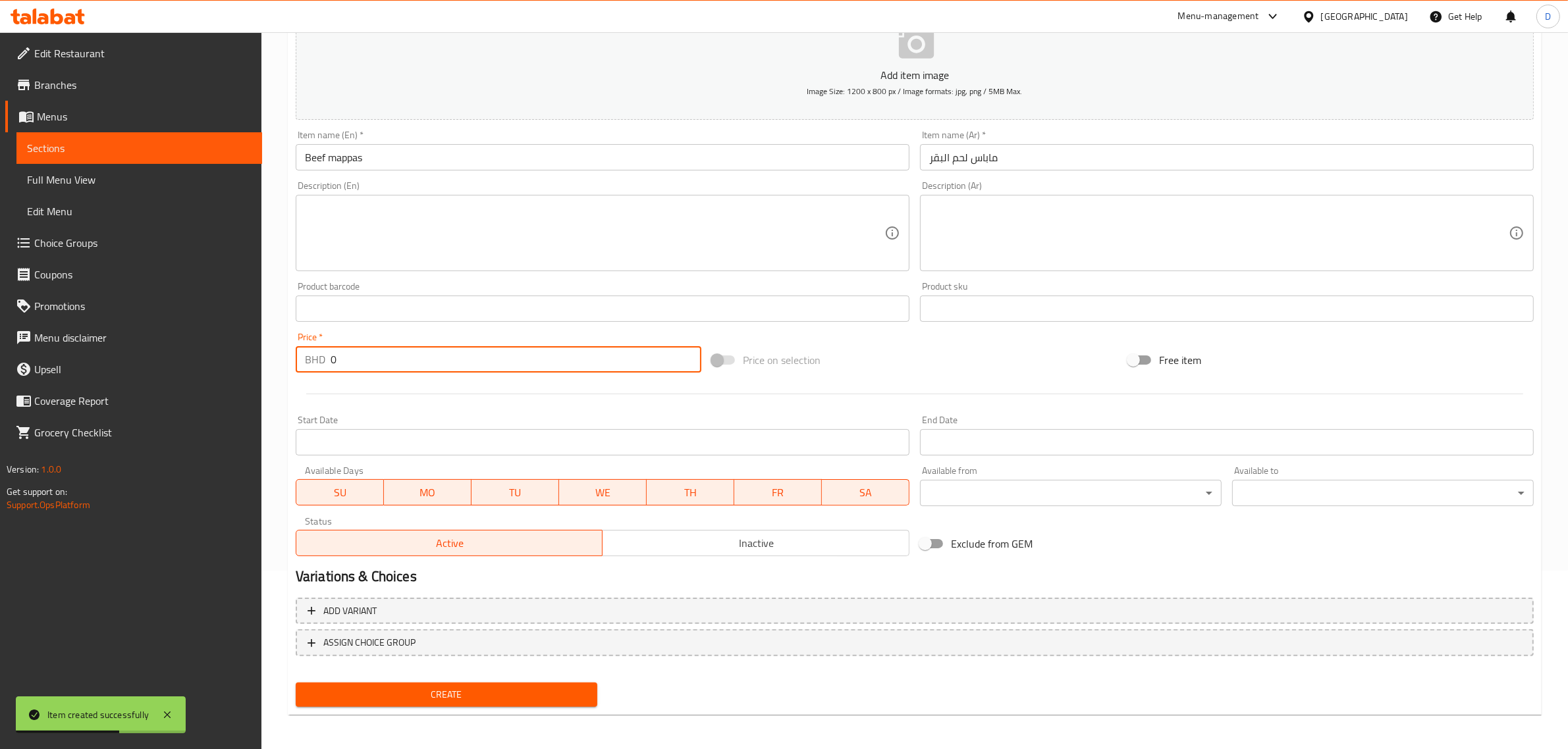
click at [436, 363] on input "0" at bounding box center [516, 359] width 371 height 26
type input "3.3"
click at [535, 689] on span "Create" at bounding box center [446, 695] width 280 height 16
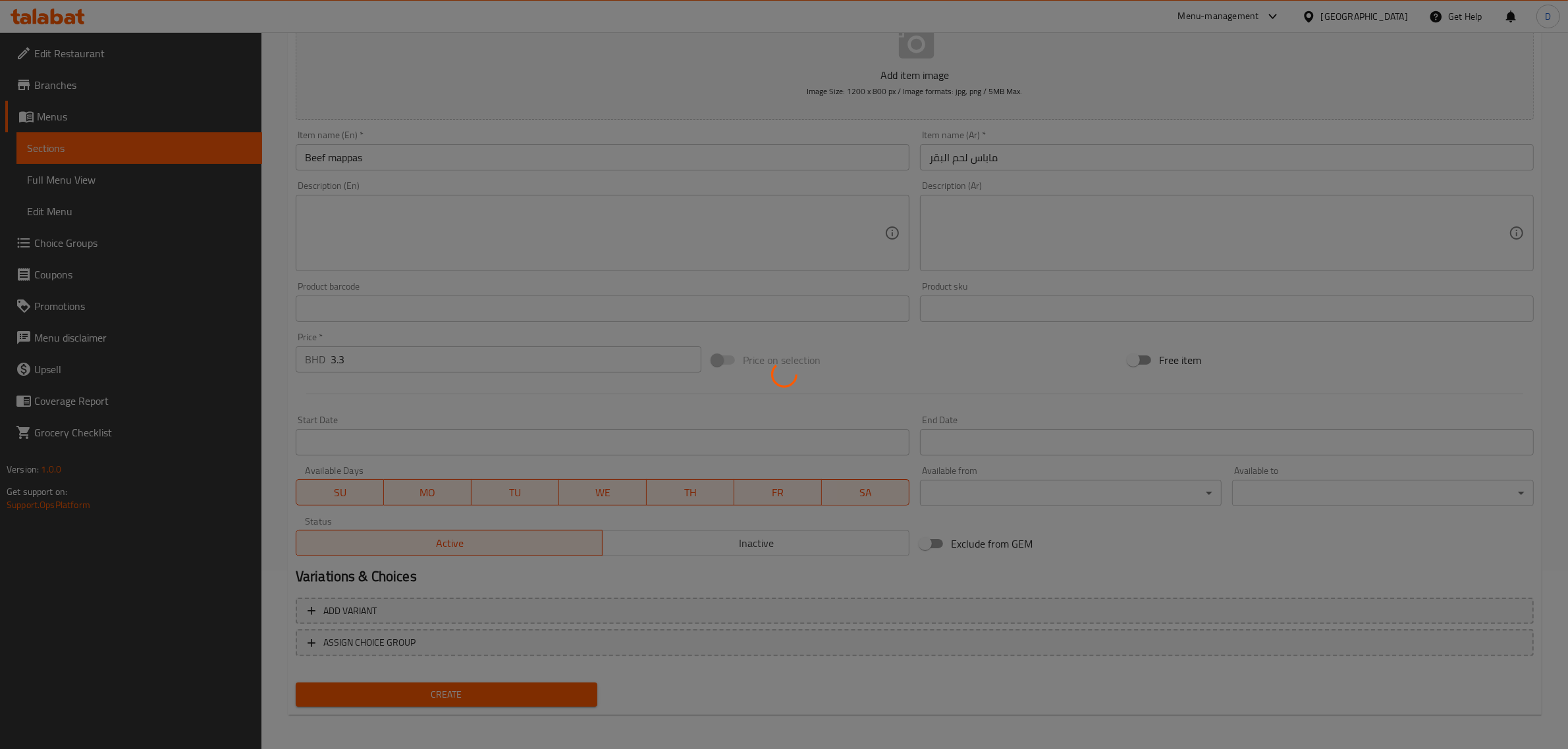
type input "0"
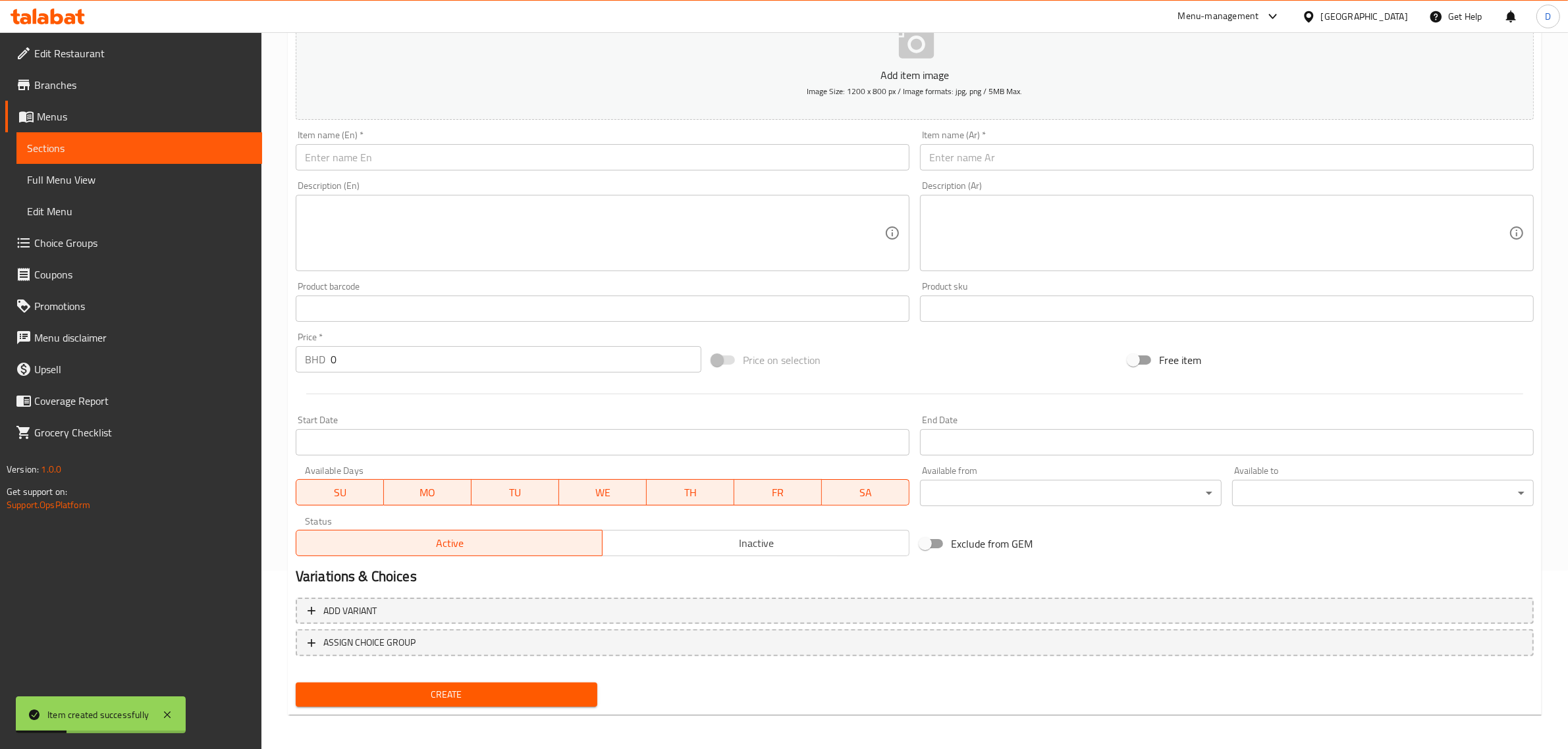
click at [463, 152] on input "text" at bounding box center [602, 157] width 614 height 26
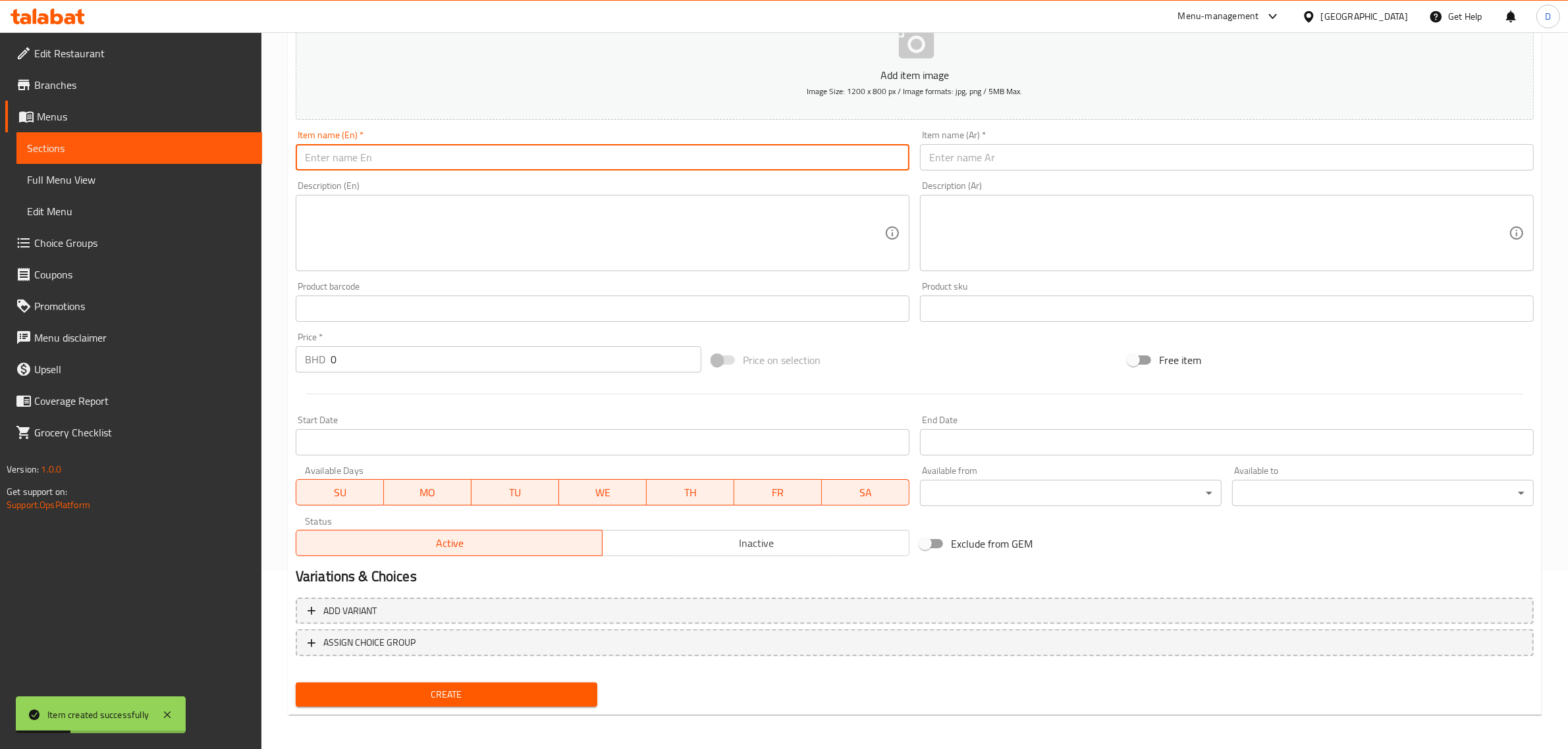
paste input "Vallakkadavu fish Curry"
click at [463, 152] on input "Vallakkadavu fish Curry" at bounding box center [602, 157] width 614 height 26
type input "Vallakkadavu fish Curry"
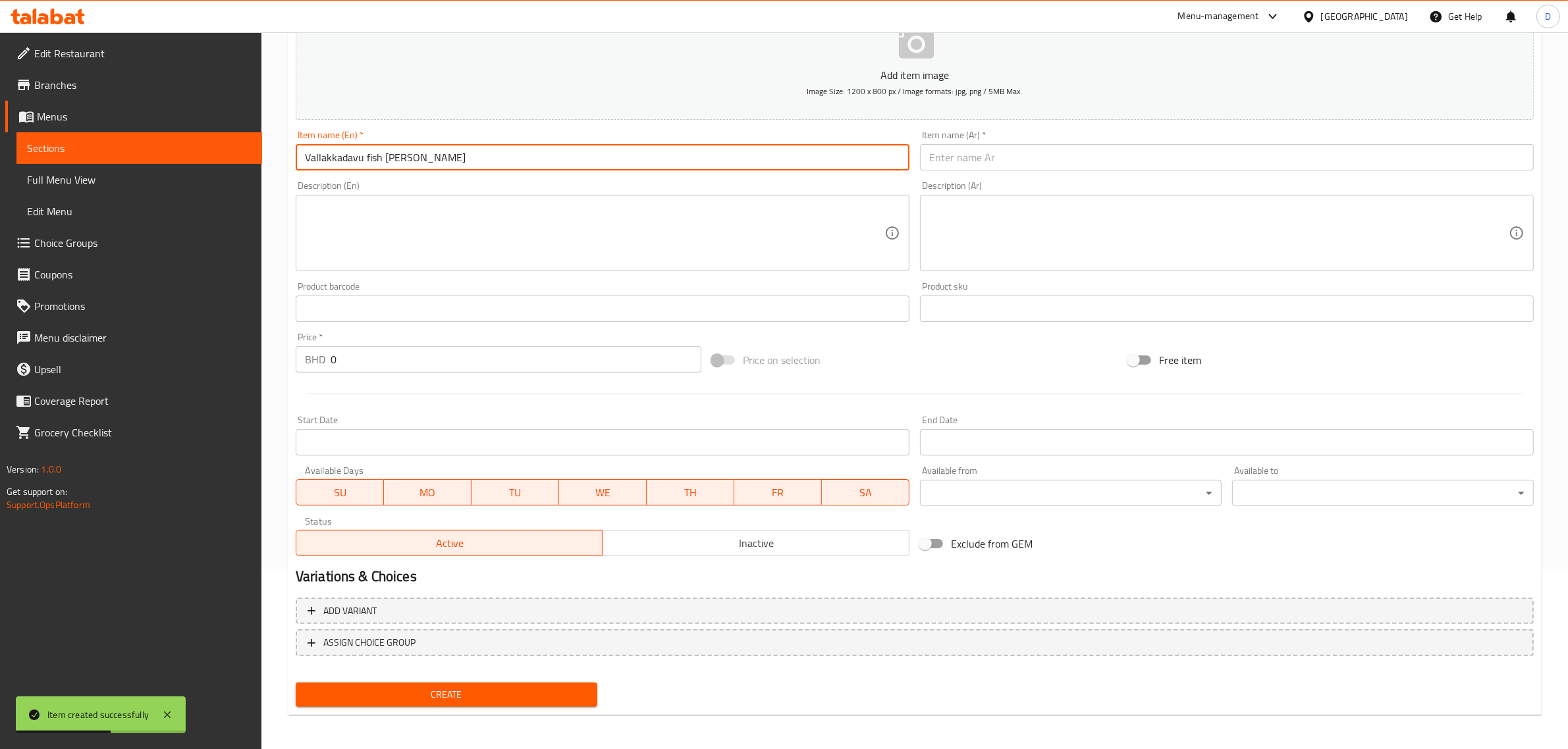
click at [962, 145] on input "text" at bounding box center [1227, 157] width 614 height 26
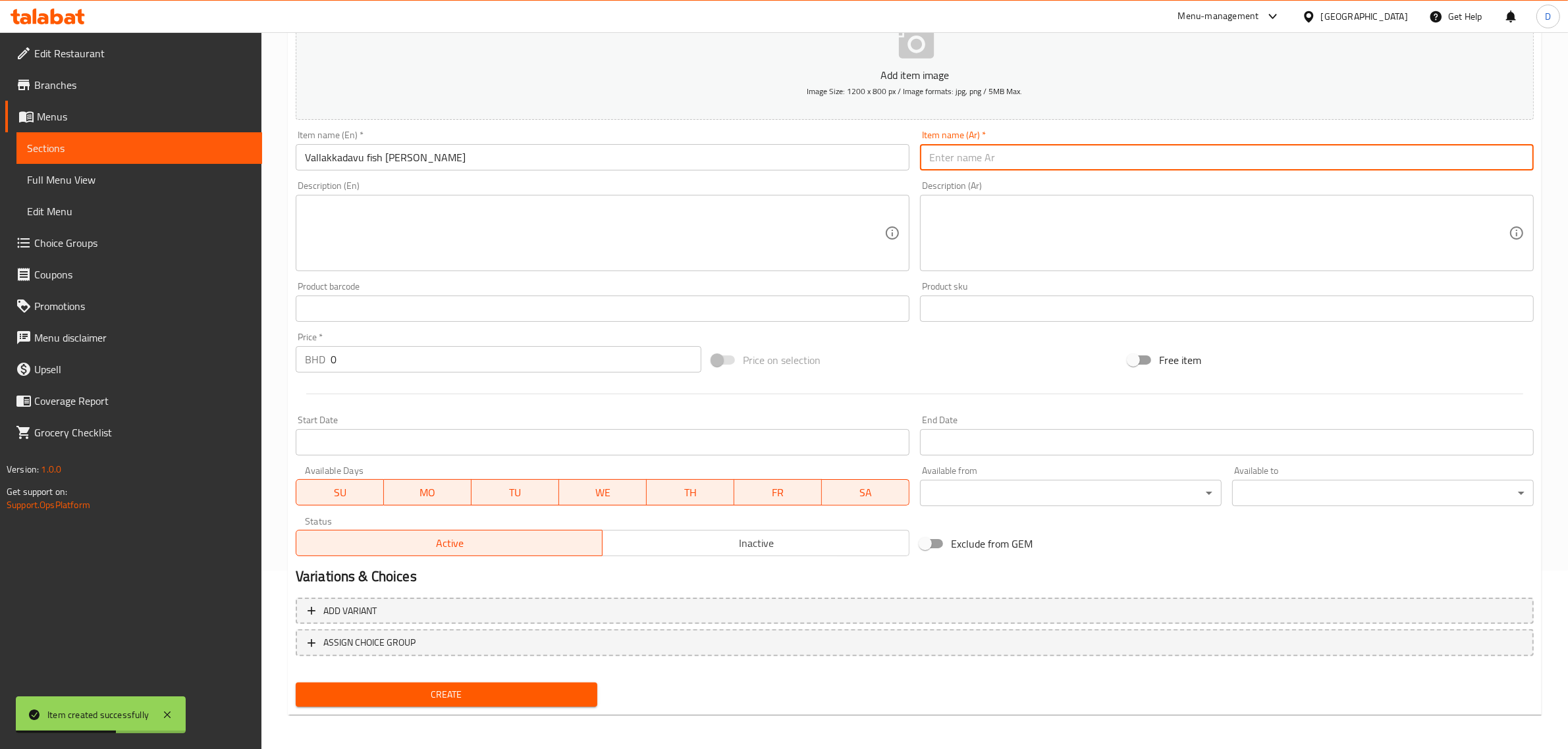
paste input "كاري سمك فالاكادافو"
type input "كاري سمك فالاكادافو"
click at [407, 353] on input "0" at bounding box center [516, 359] width 371 height 26
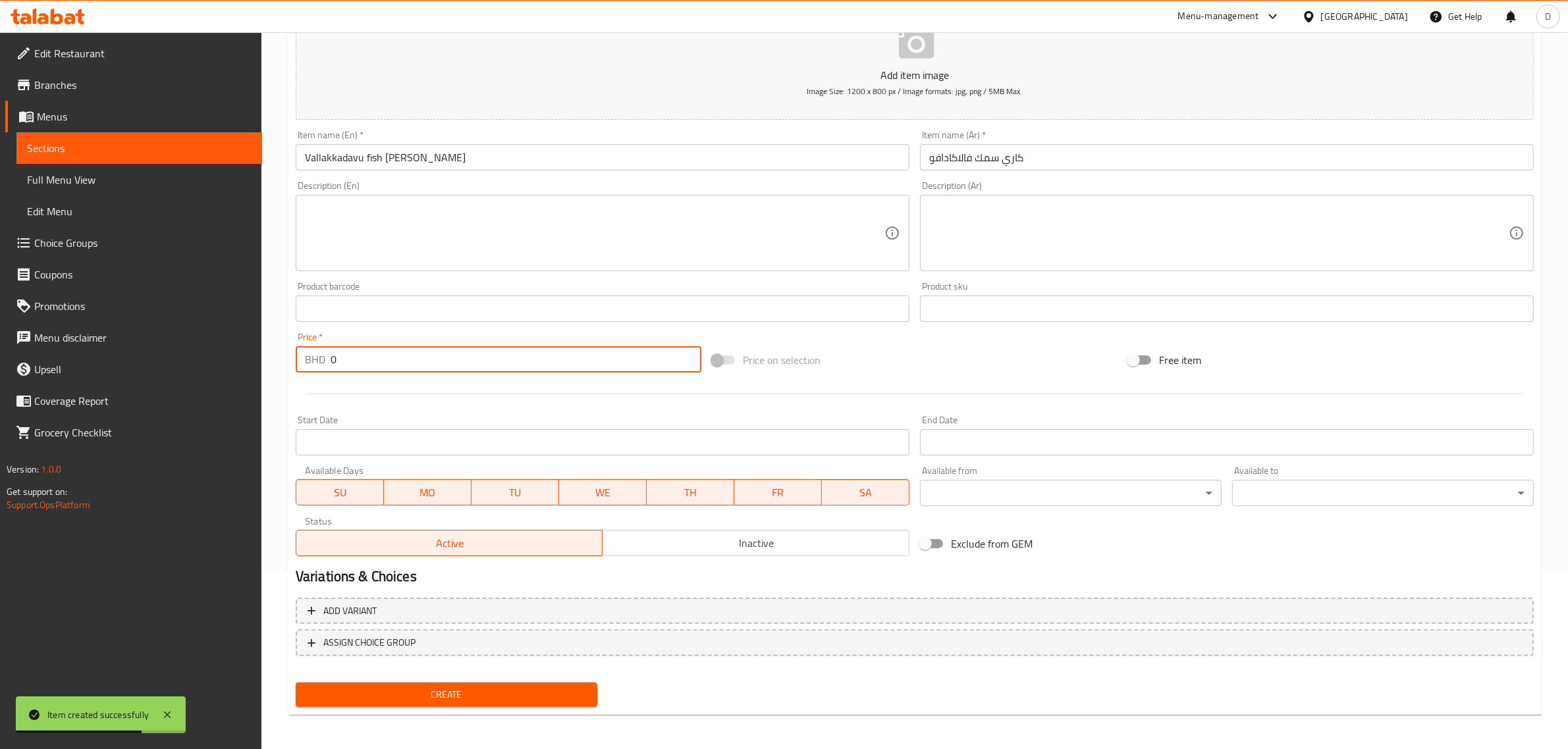
drag, startPoint x: 403, startPoint y: 359, endPoint x: 272, endPoint y: 364, distance: 131.1
click at [272, 364] on div "Home / Restaurants management / Menus / Sections / item / create WEEKEND SPECIA…" at bounding box center [914, 303] width 1307 height 899
type input "2"
type input "3.1"
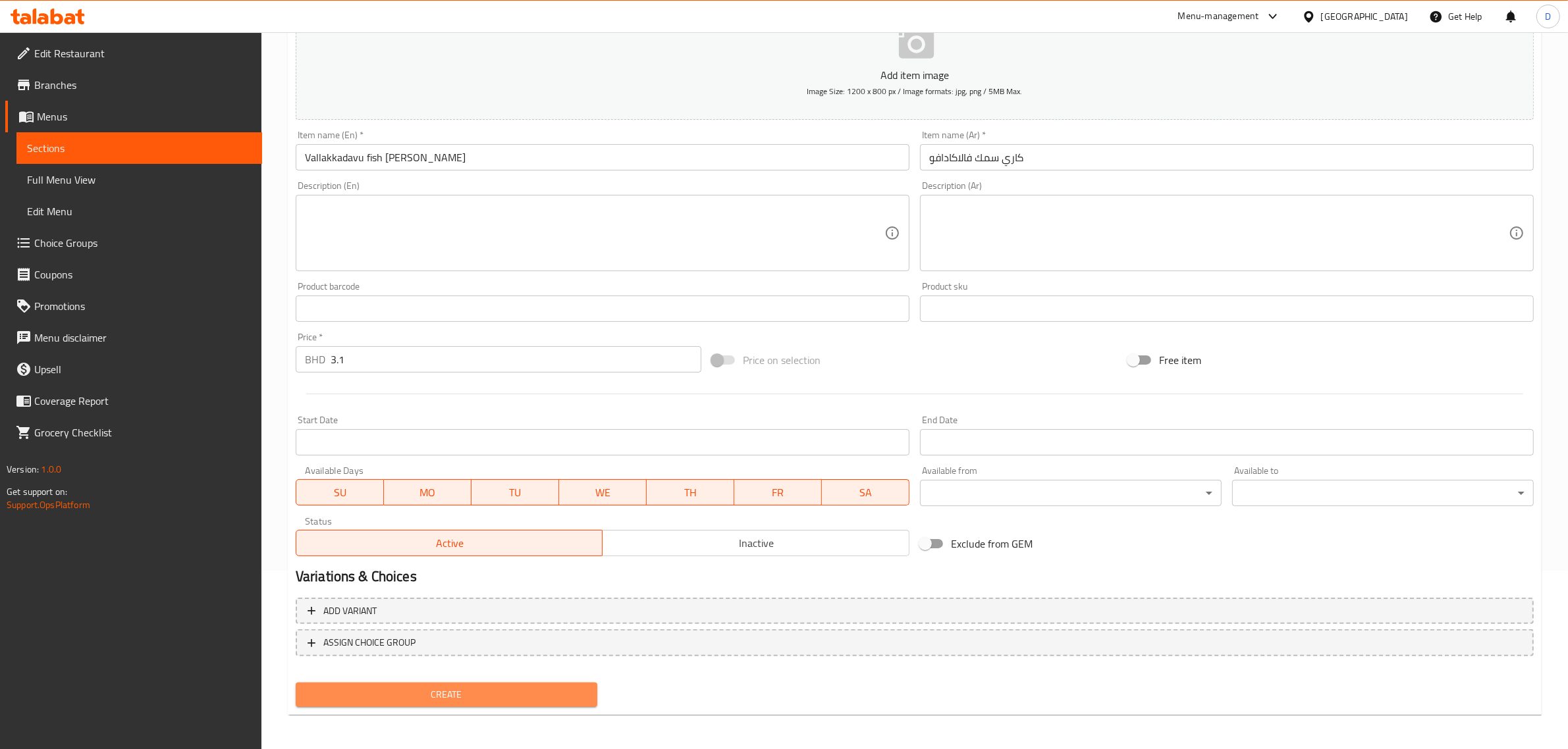
click at [496, 694] on span "Create" at bounding box center [446, 695] width 280 height 16
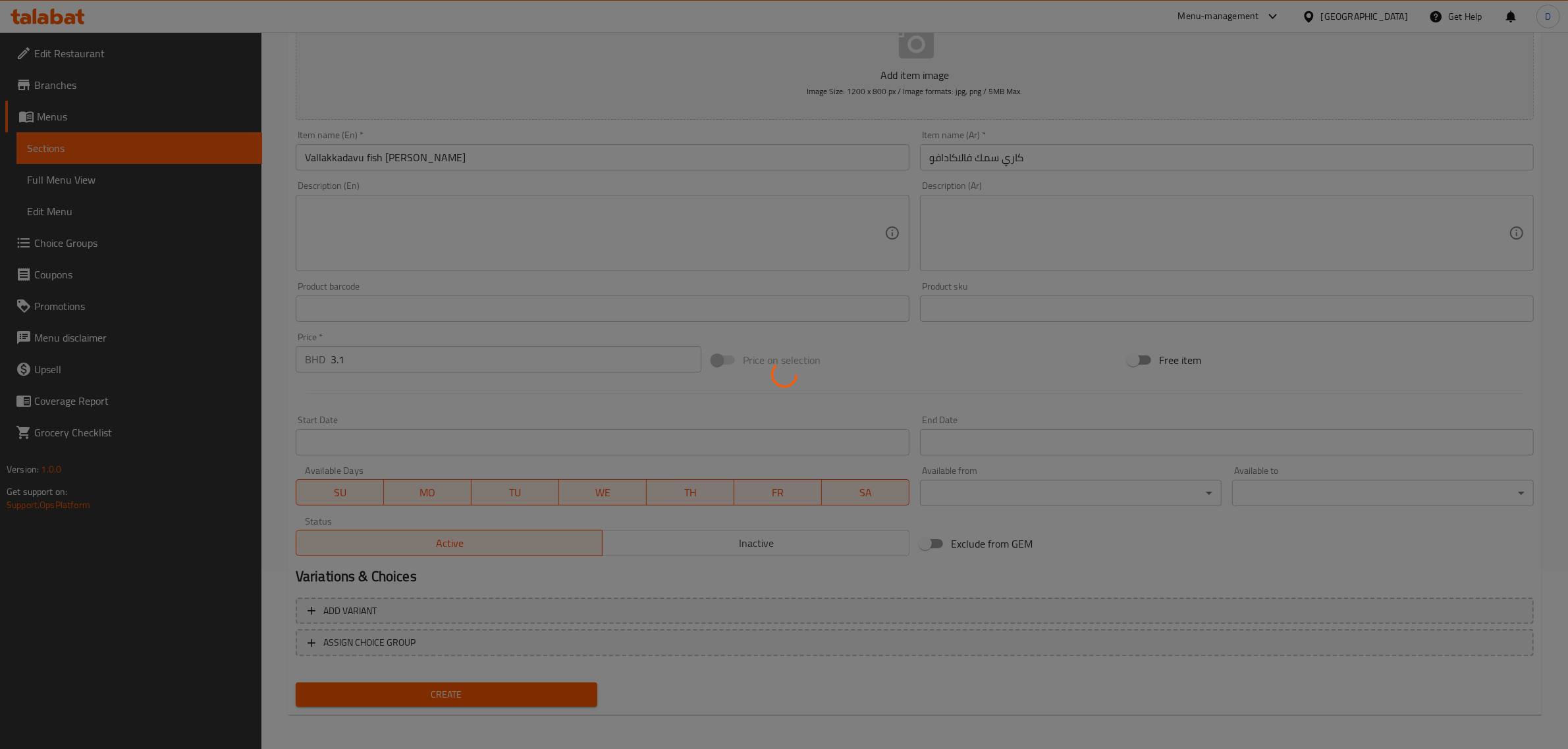
type input "0"
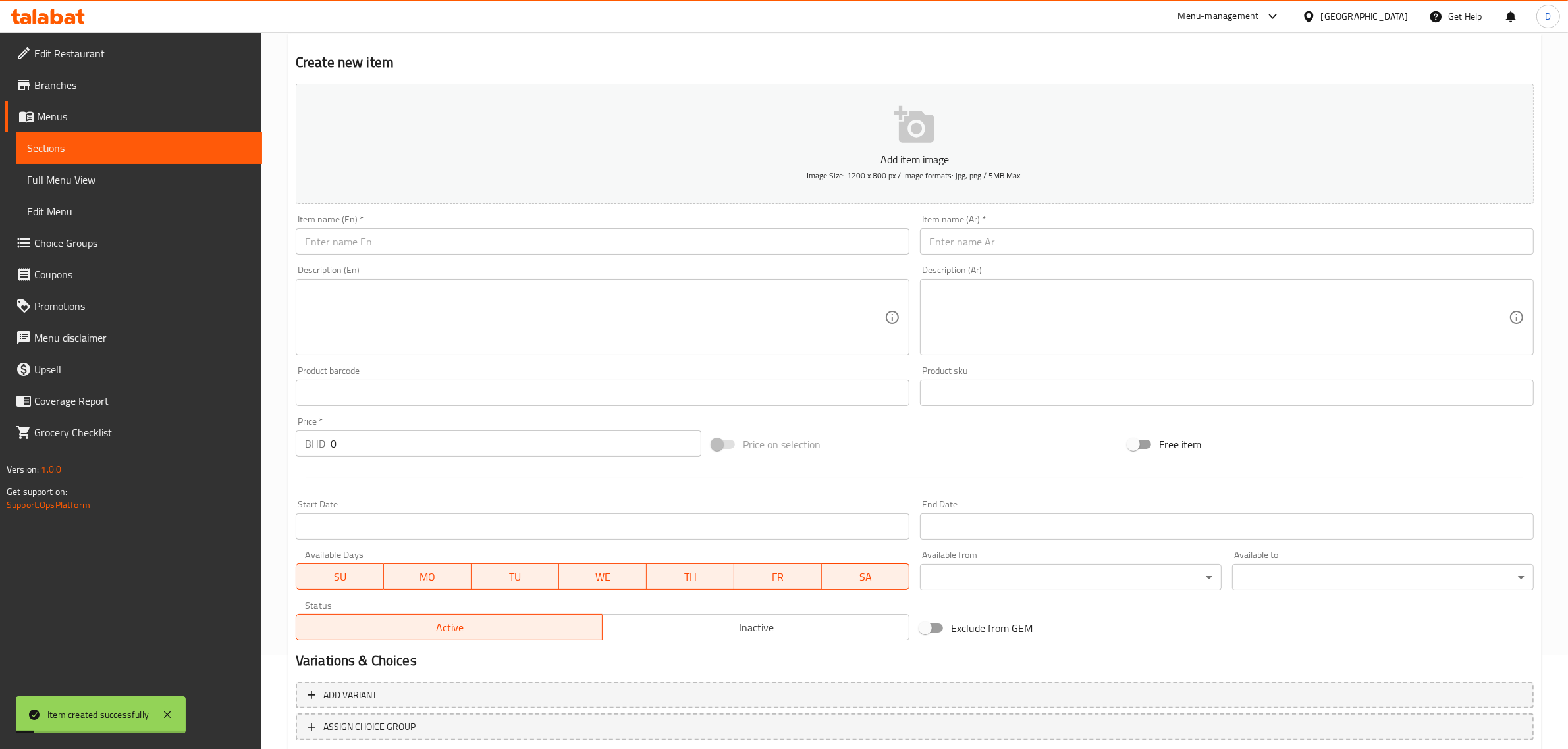
scroll to position [0, 0]
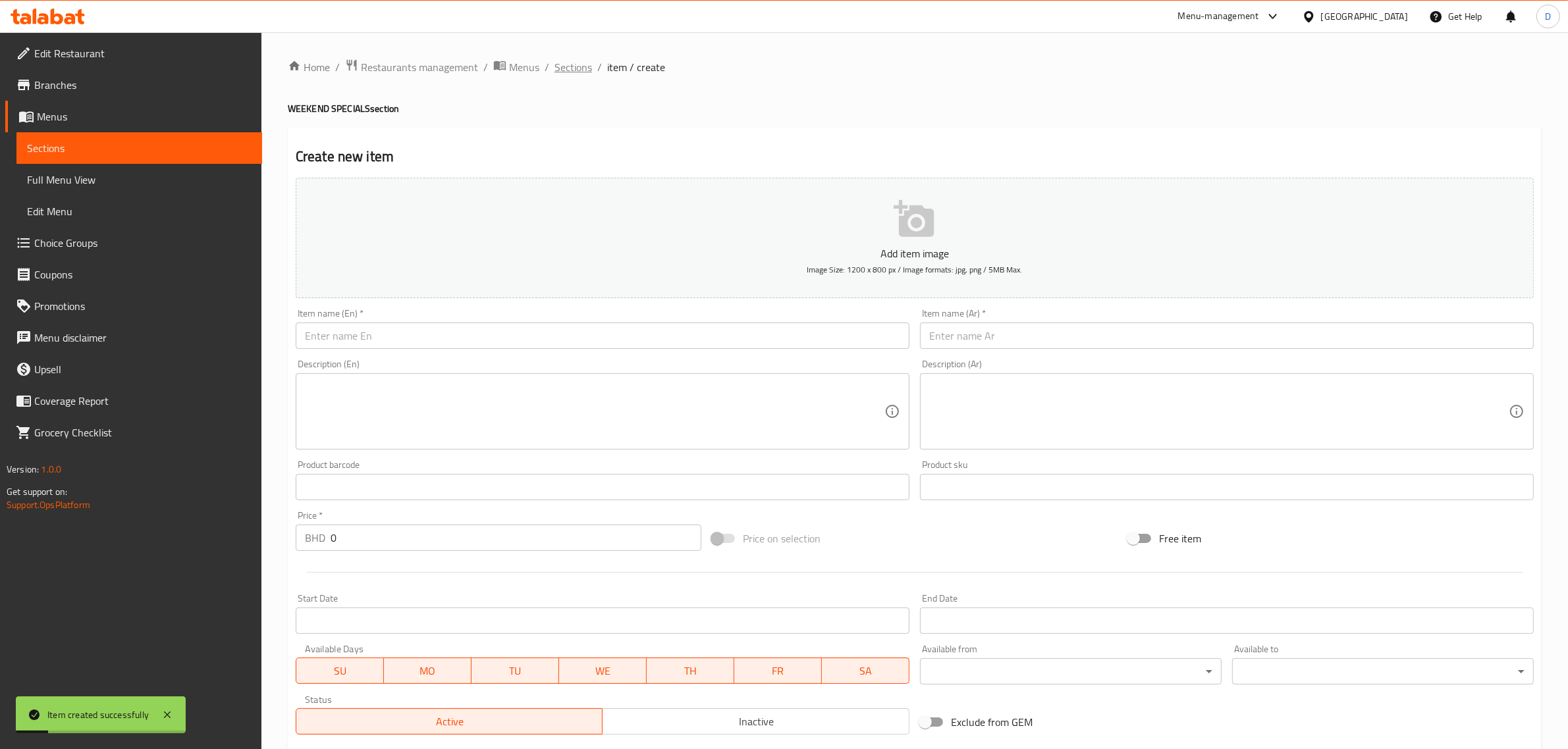
click at [574, 66] on span "Sections" at bounding box center [572, 66] width 37 height 15
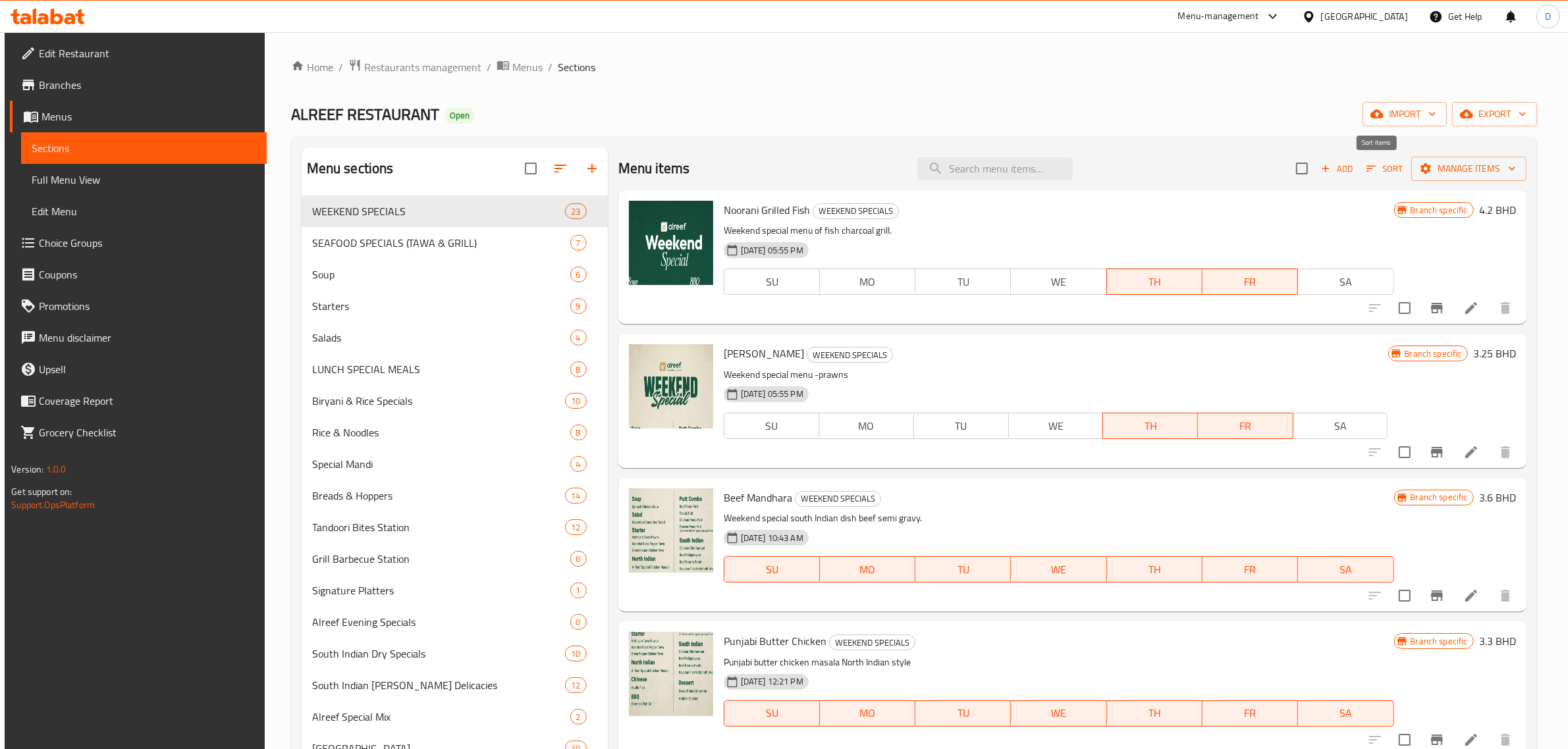
click at [1365, 165] on icon "button" at bounding box center [1370, 168] width 12 height 12
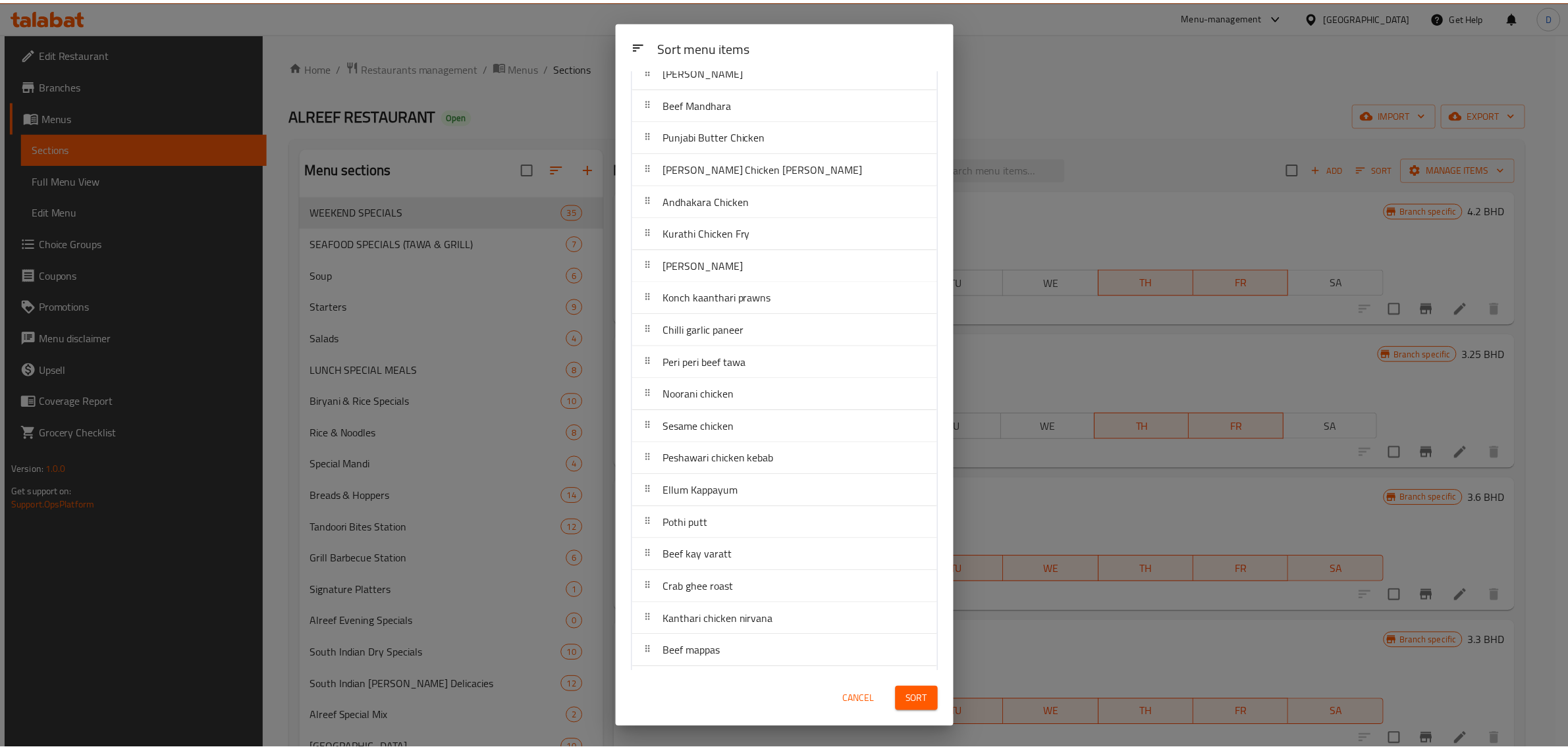
scroll to position [185, 0]
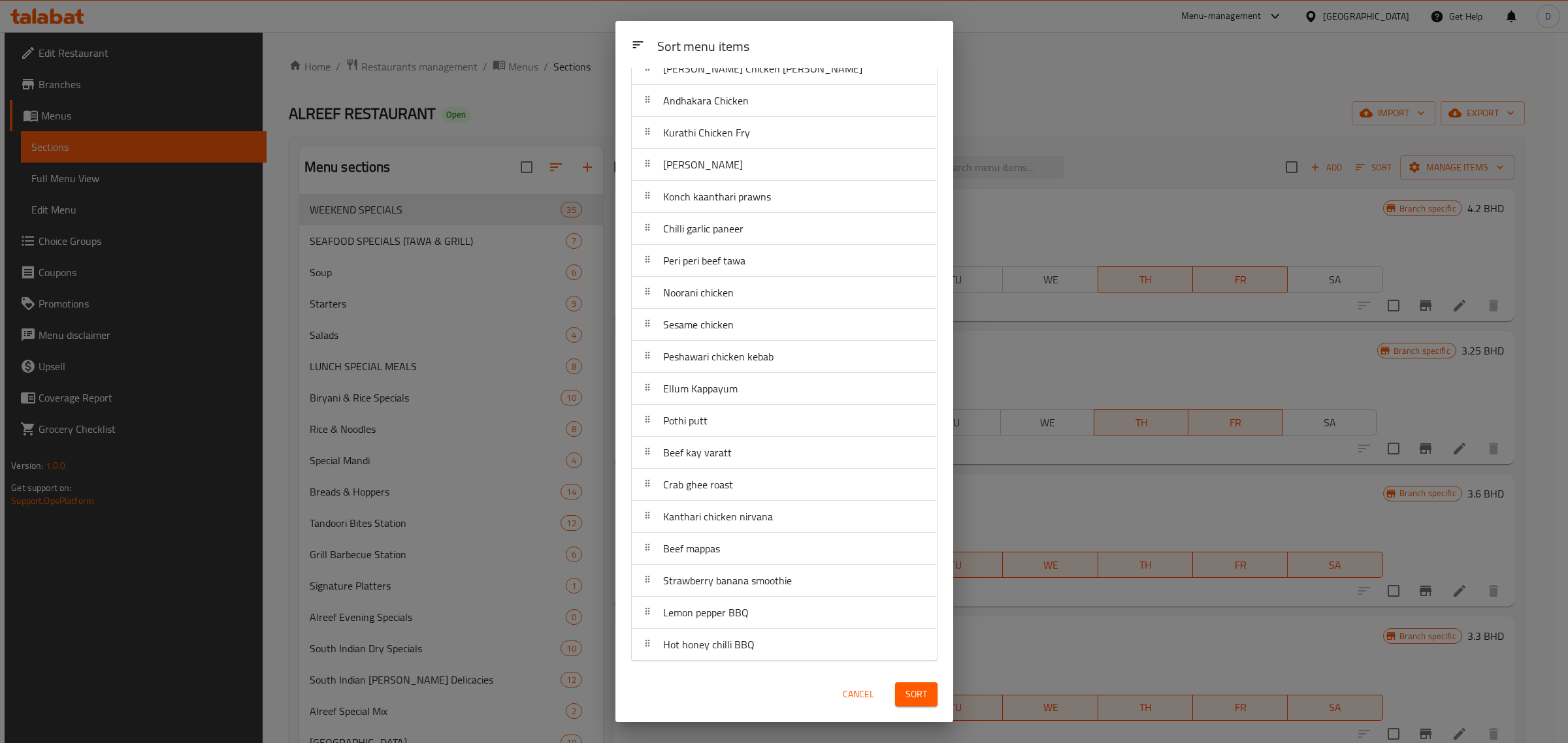
click at [1096, 135] on div "Sort menu items Sort menu items Noorani Grilled Fish Thuramuka Konju Beef Mandh…" at bounding box center [784, 372] width 1568 height 743
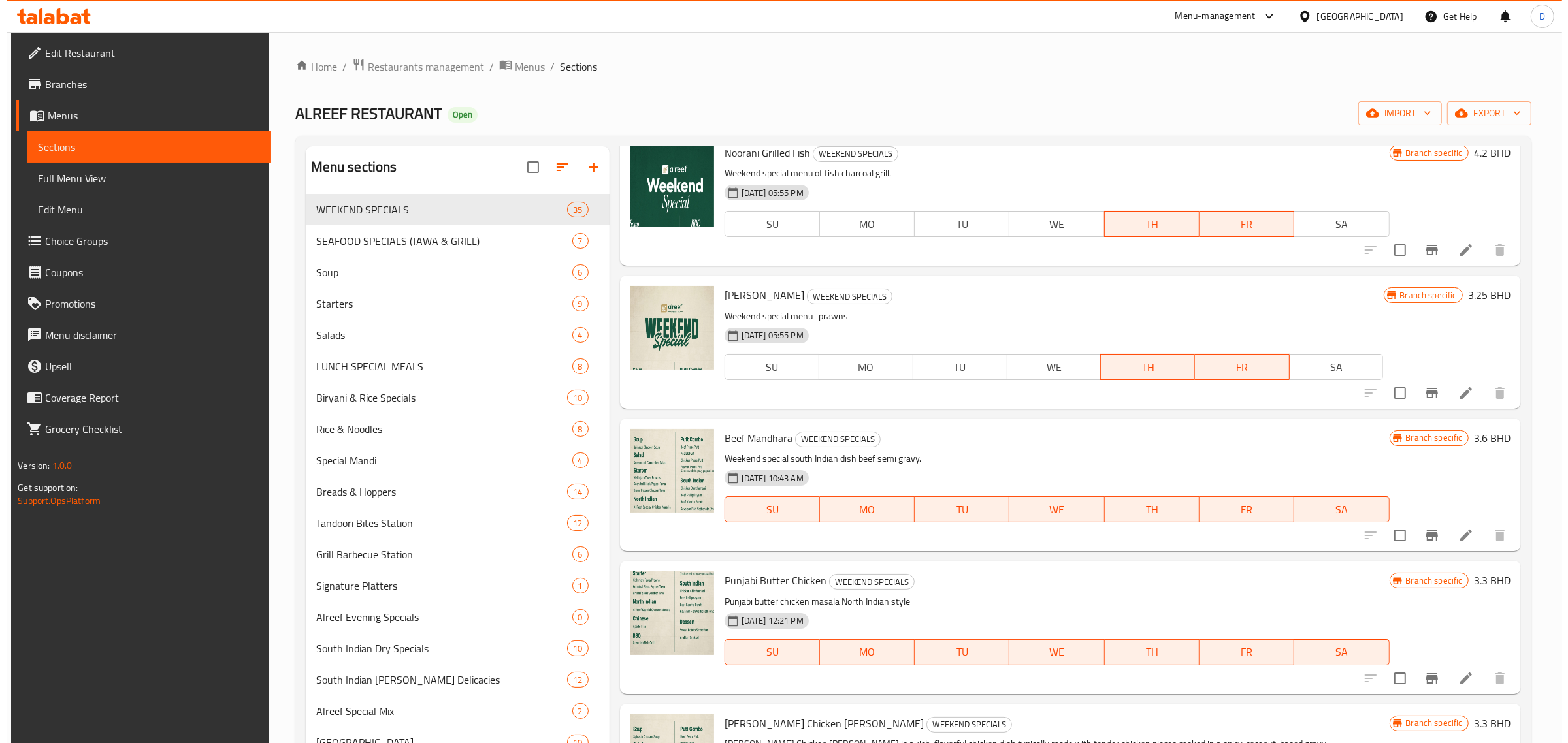
scroll to position [0, 0]
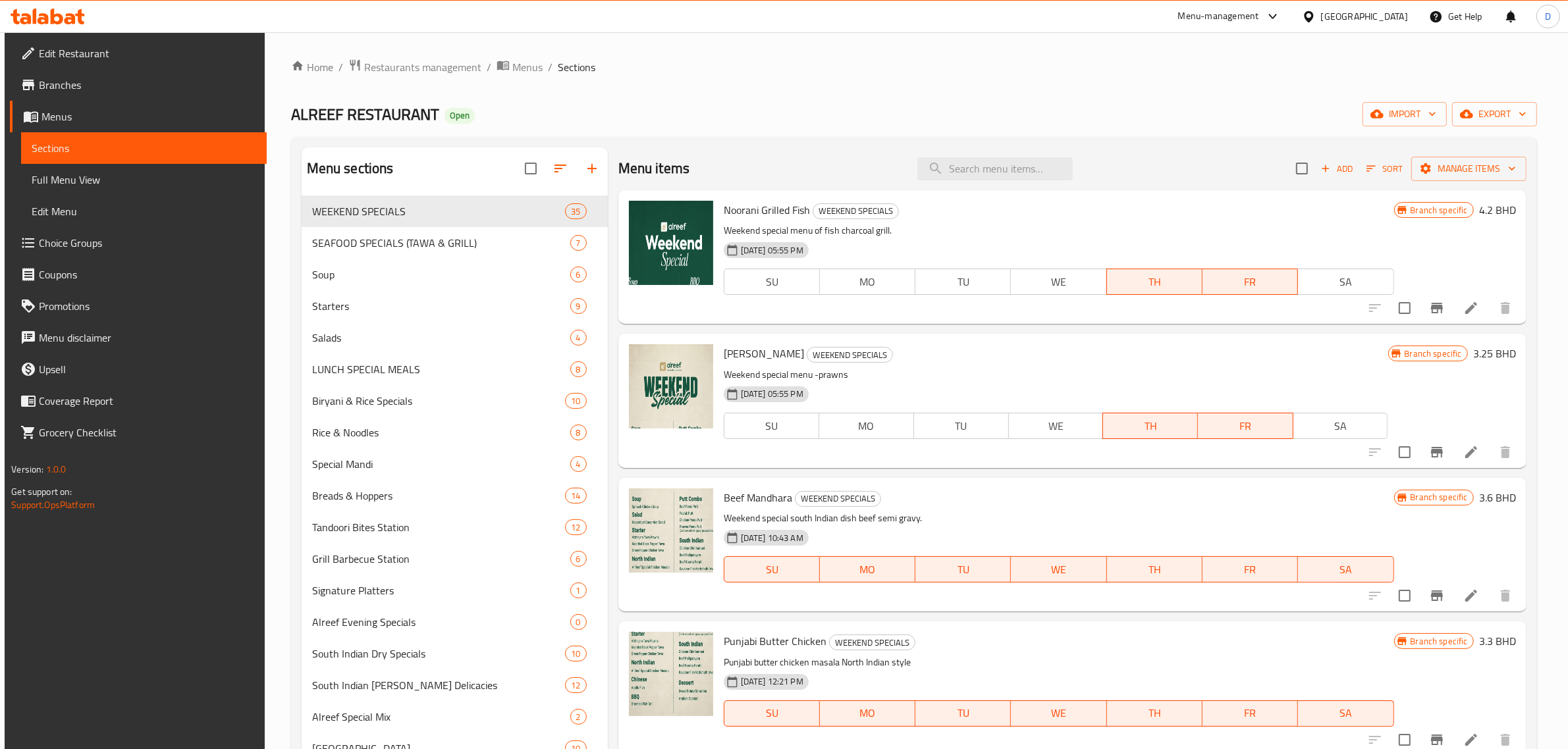
click at [1391, 172] on span "Sort" at bounding box center [1385, 169] width 36 height 15
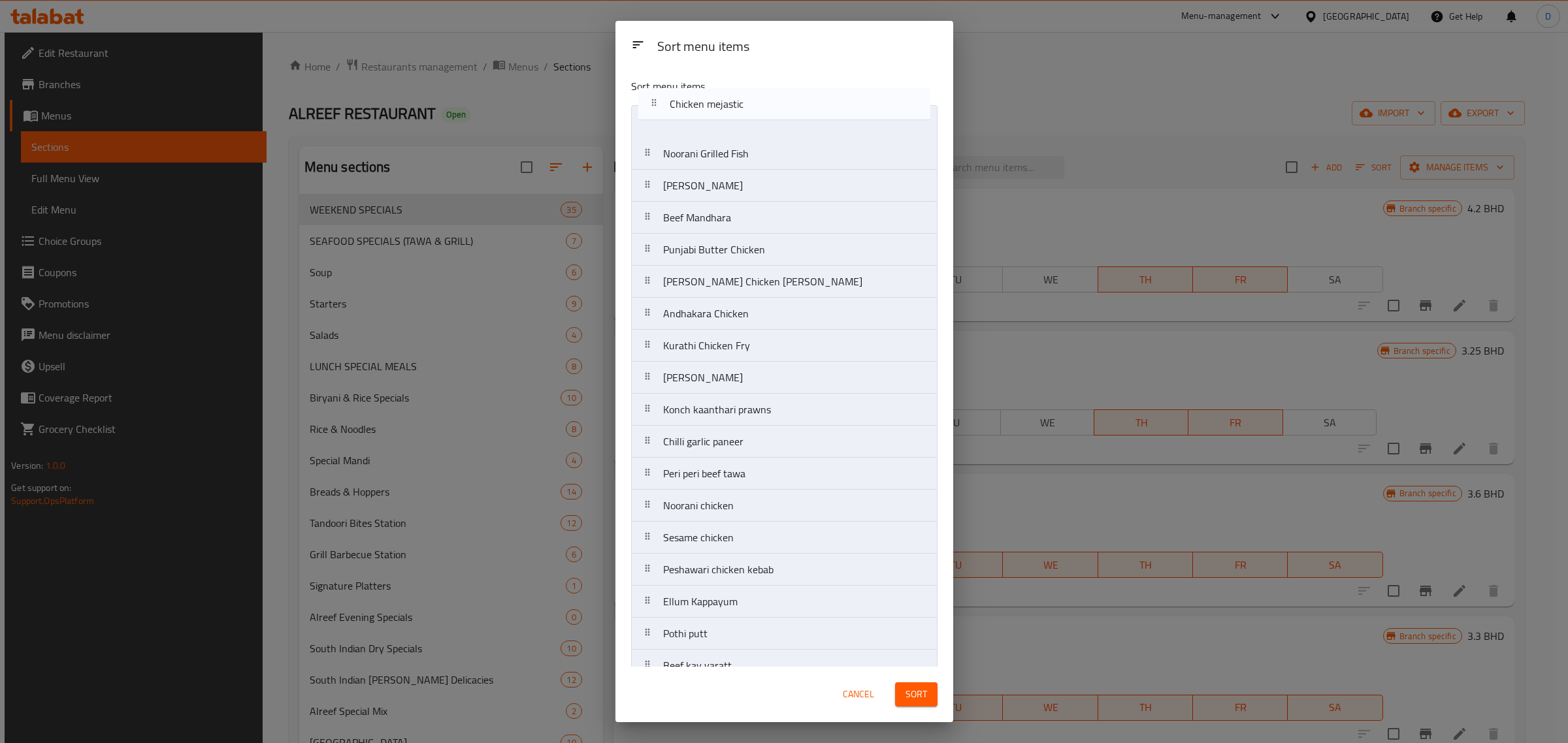
drag, startPoint x: 749, startPoint y: 458, endPoint x: 756, endPoint y: 104, distance: 354.1
click at [756, 105] on nav "Noorani Grilled Fish Thuramuka Konju Beef Mandhara Punjabi Butter Chicken Goven…" at bounding box center [784, 666] width 307 height 1122
drag, startPoint x: 748, startPoint y: 322, endPoint x: 768, endPoint y: 139, distance: 184.1
click at [768, 139] on nav "Chicken mejastic Noorani Grilled Fish Thuramuka Konju Beef Mandhara Punjabi But…" at bounding box center [784, 666] width 307 height 1122
drag, startPoint x: 755, startPoint y: 352, endPoint x: 746, endPoint y: 165, distance: 187.2
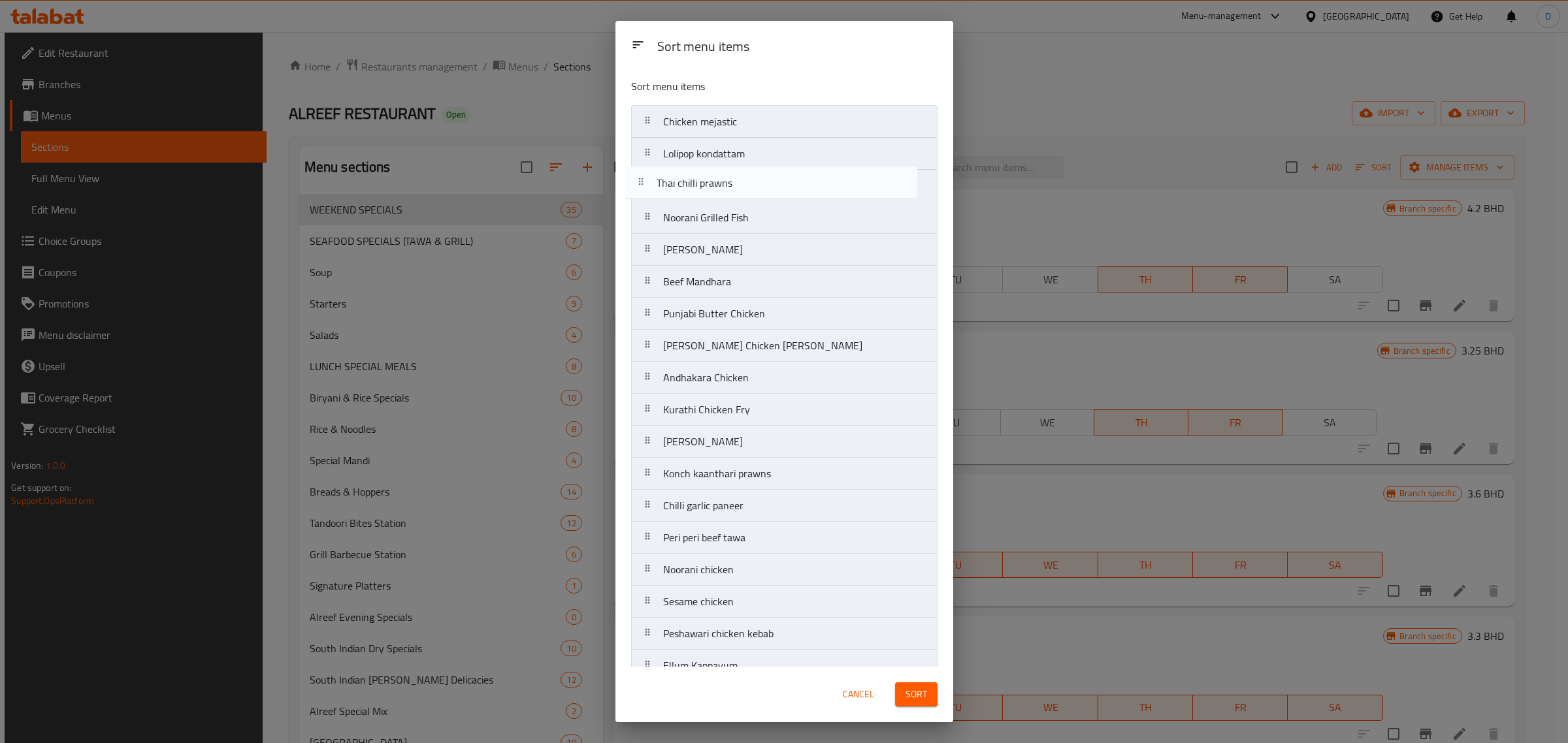
click at [746, 165] on nav "Chicken mejastic Lolipop kondattam Noorani Grilled Fish Thuramuka Konju Beef Ma…" at bounding box center [784, 666] width 307 height 1122
drag, startPoint x: 720, startPoint y: 389, endPoint x: 745, endPoint y: 192, distance: 198.6
click at [745, 192] on nav "Chicken mejastic Lolipop kondattam Thai chilli prawns Noorani Grilled Fish Thur…" at bounding box center [784, 666] width 307 height 1122
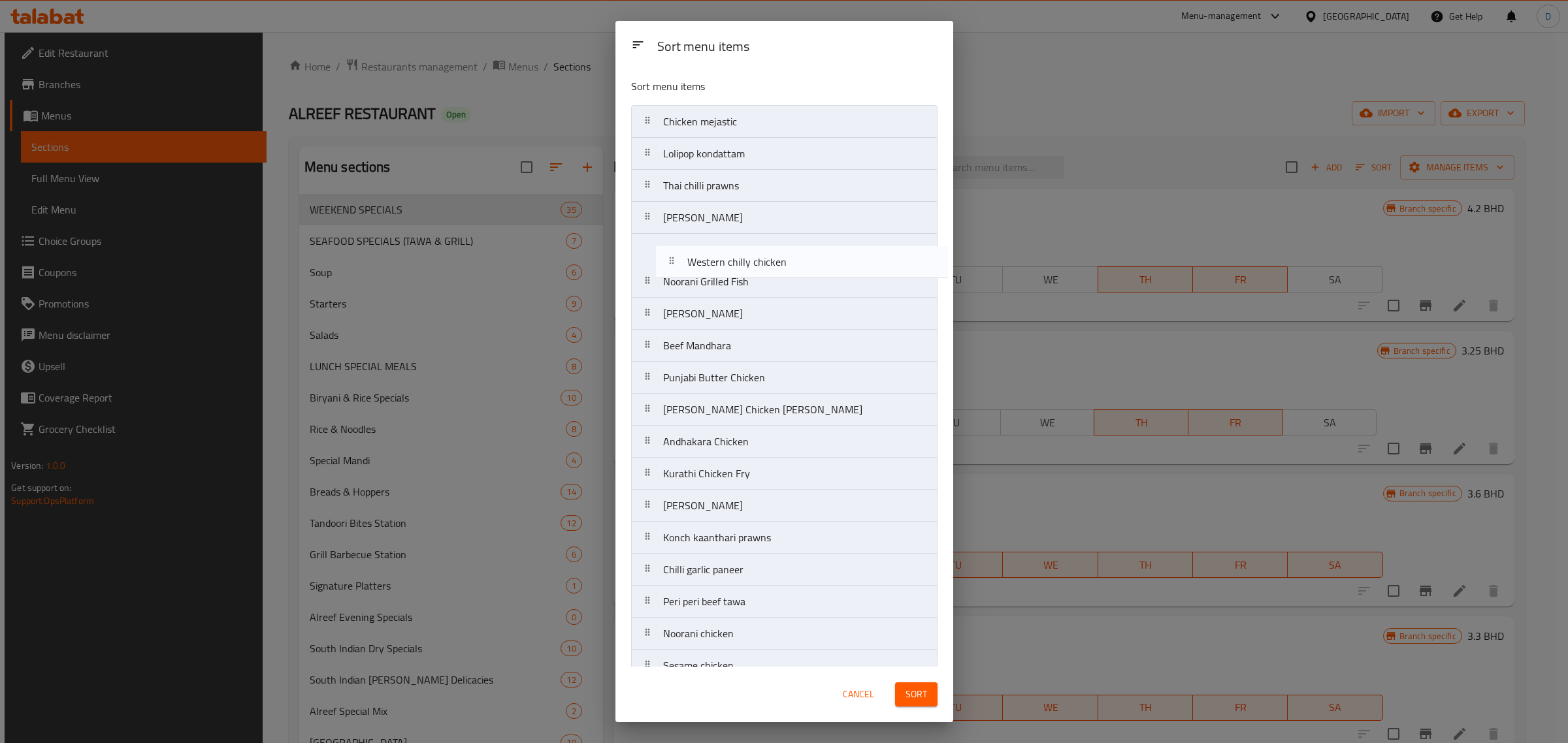
drag, startPoint x: 709, startPoint y: 424, endPoint x: 725, endPoint y: 185, distance: 239.5
click at [725, 187] on nav "Chicken mejastic Lolipop kondattam Thai chilli prawns Mutton muntaz Noorani Gri…" at bounding box center [784, 666] width 307 height 1122
drag, startPoint x: 742, startPoint y: 454, endPoint x: 755, endPoint y: 263, distance: 191.4
click at [755, 263] on nav "Chicken mejastic Lolipop kondattam Thai chilli prawns Mutton muntaz Western chi…" at bounding box center [784, 666] width 307 height 1122
drag, startPoint x: 730, startPoint y: 488, endPoint x: 747, endPoint y: 315, distance: 173.8
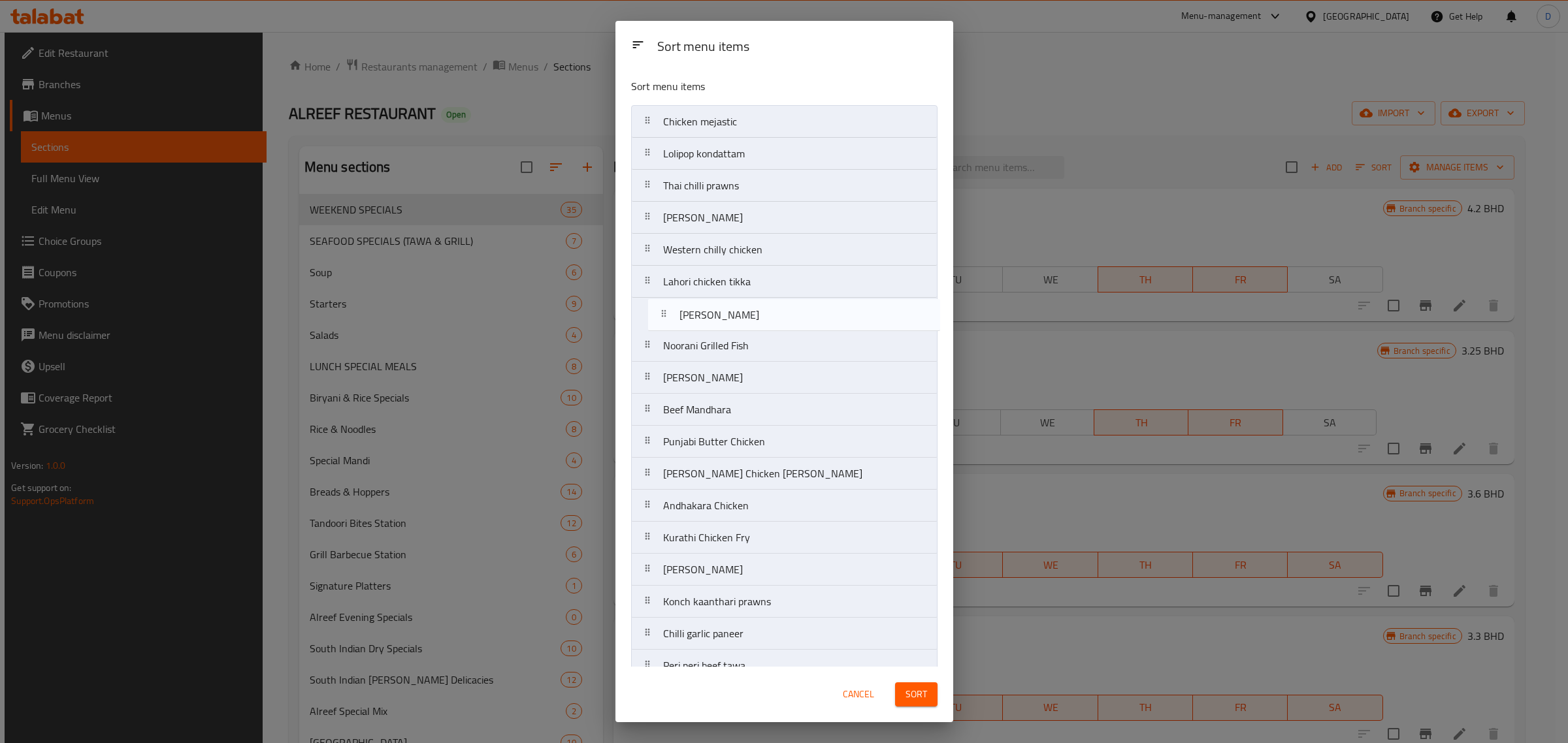
click at [747, 315] on nav "Chicken mejastic Lolipop kondattam Thai chilli prawns Mutton muntaz Western chi…" at bounding box center [784, 666] width 307 height 1122
drag, startPoint x: 697, startPoint y: 526, endPoint x: 703, endPoint y: 354, distance: 172.1
click at [703, 354] on nav "Chicken mejastic Lolipop kondattam Thai chilli prawns Mutton muntaz Western chi…" at bounding box center [784, 666] width 307 height 1122
drag, startPoint x: 756, startPoint y: 550, endPoint x: 756, endPoint y: 379, distance: 171.0
click at [756, 380] on nav "Chicken mejastic Lolipop kondattam Thai chilli prawns Mutton muntaz Western chi…" at bounding box center [784, 666] width 307 height 1122
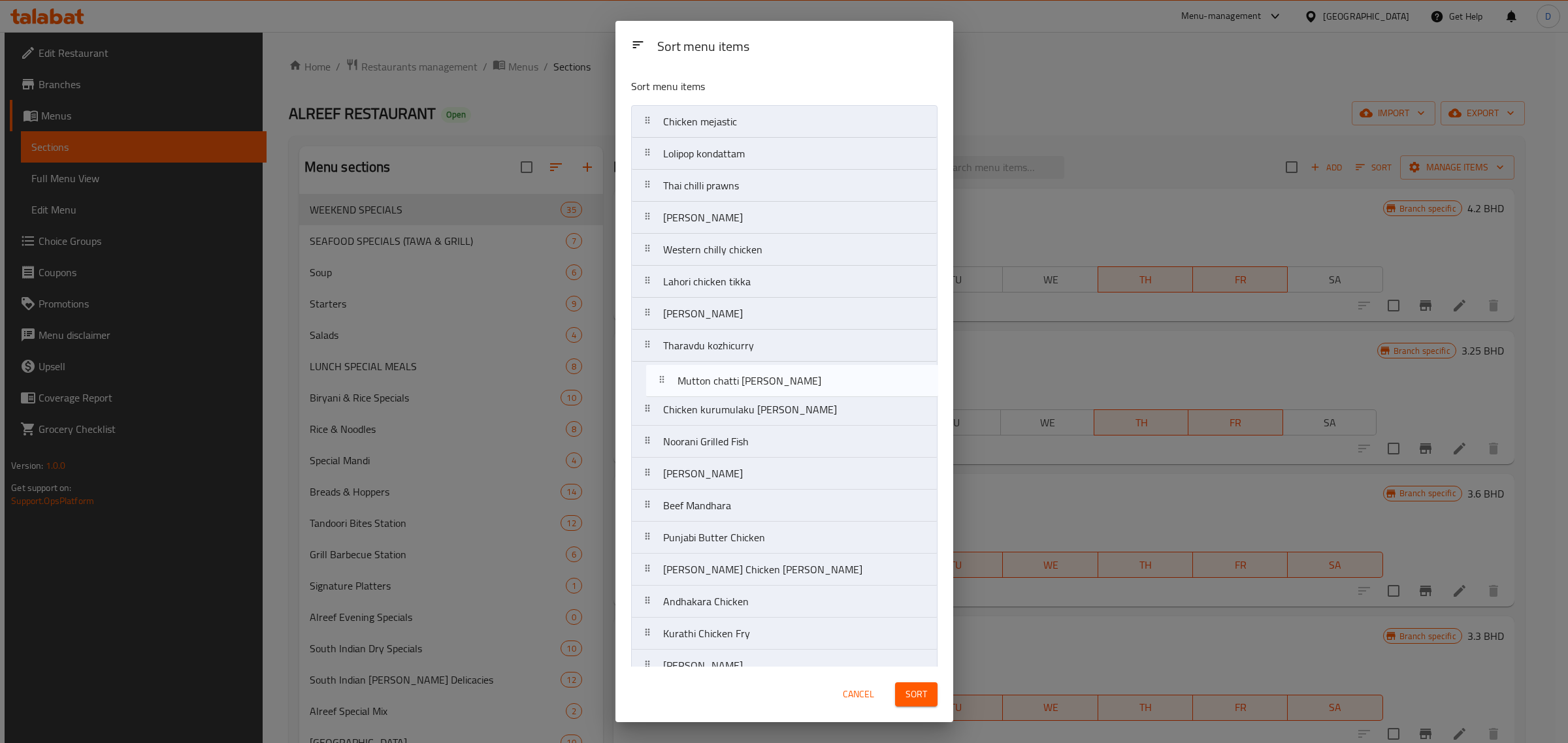
drag, startPoint x: 784, startPoint y: 578, endPoint x: 797, endPoint y: 357, distance: 221.4
click at [797, 357] on nav "Chicken mejastic Lolipop kondattam Thai chilli prawns Mutton muntaz Western chi…" at bounding box center [784, 666] width 307 height 1122
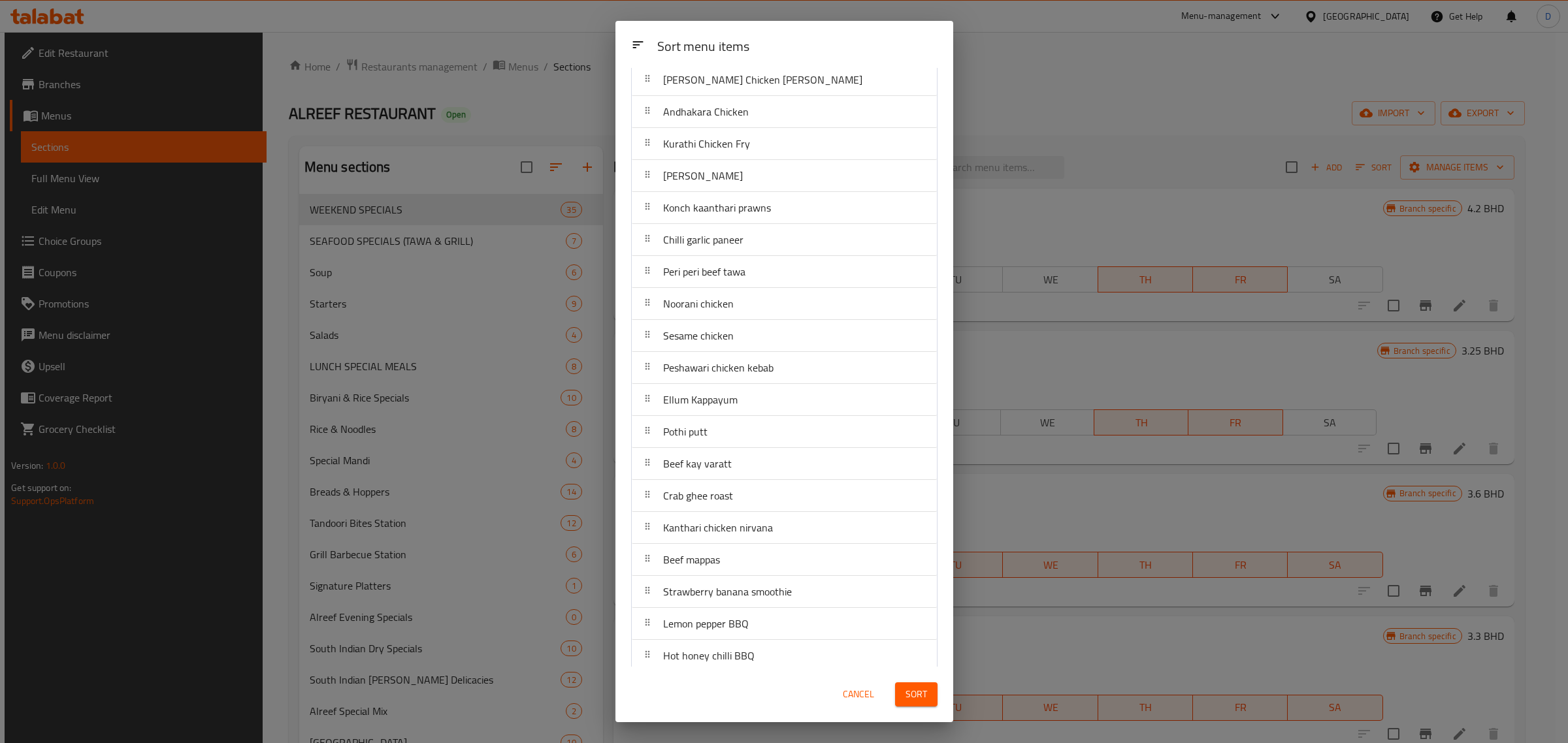
scroll to position [569, 0]
click at [789, 477] on div "Beef mappas" at bounding box center [784, 484] width 295 height 31
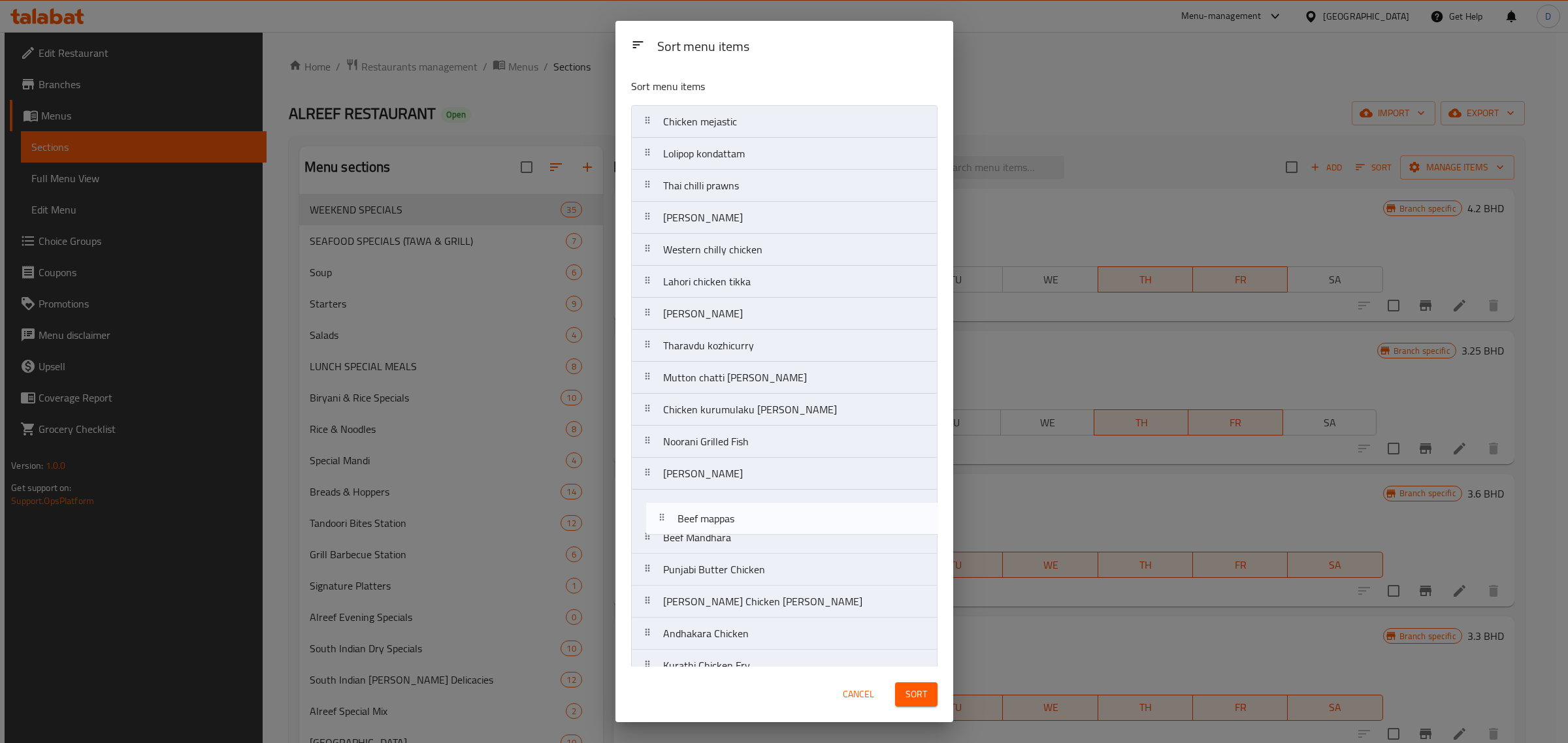
scroll to position [8, 0]
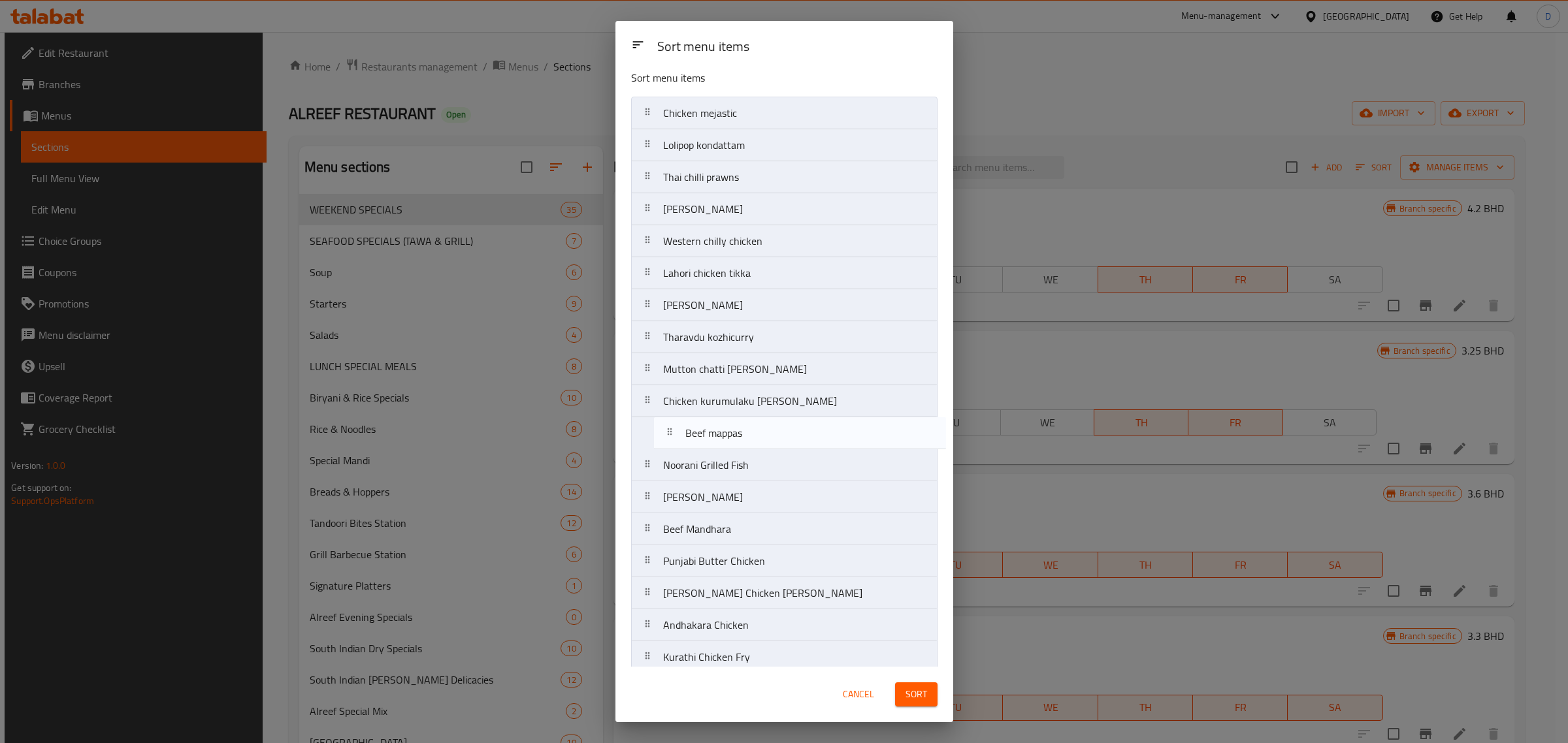
drag, startPoint x: 734, startPoint y: 616, endPoint x: 759, endPoint y: 428, distance: 189.7
click at [759, 428] on nav "Chicken mejastic Lolipop kondattam Thai chilli prawns Mutton muntaz Western chi…" at bounding box center [784, 657] width 307 height 1122
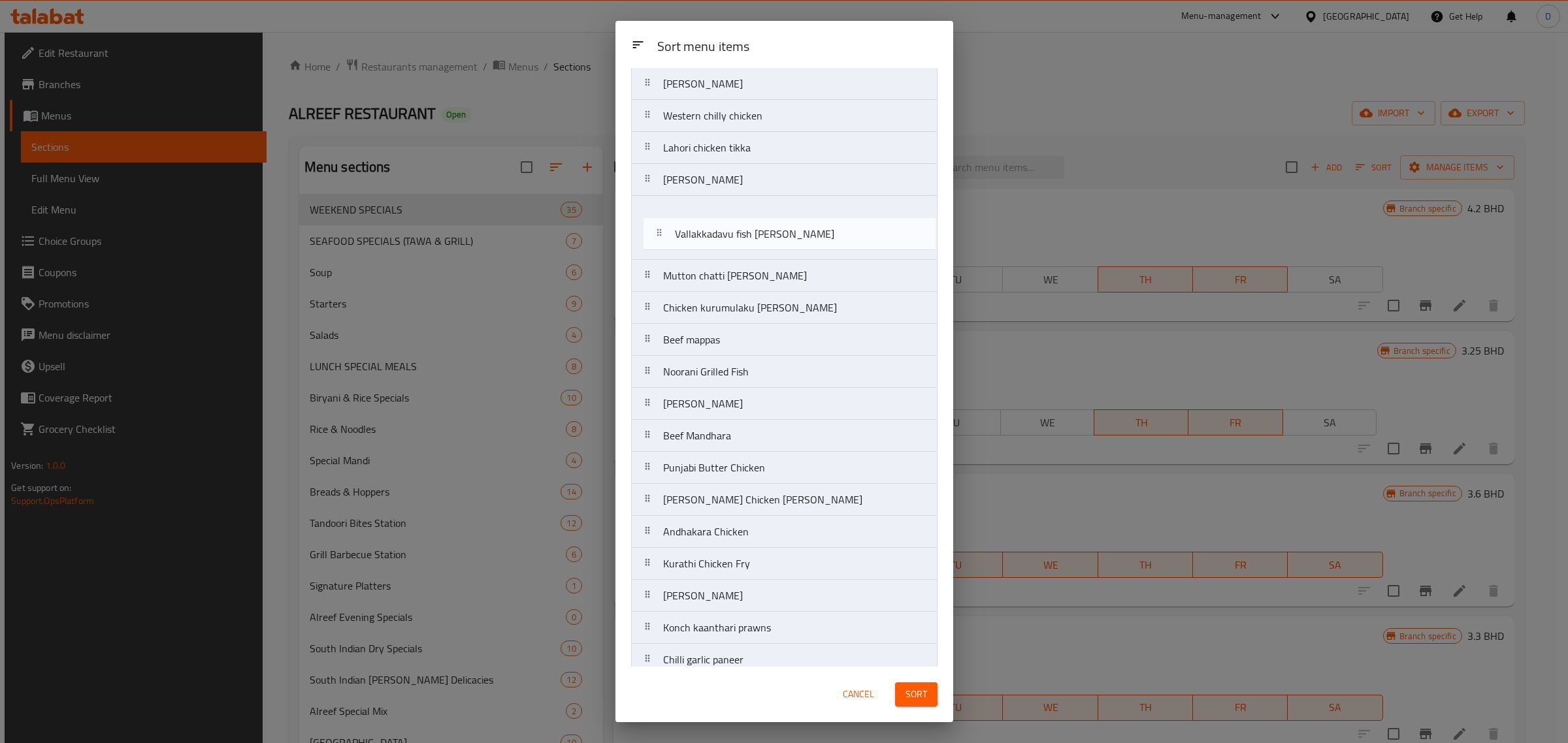
scroll to position [100, 0]
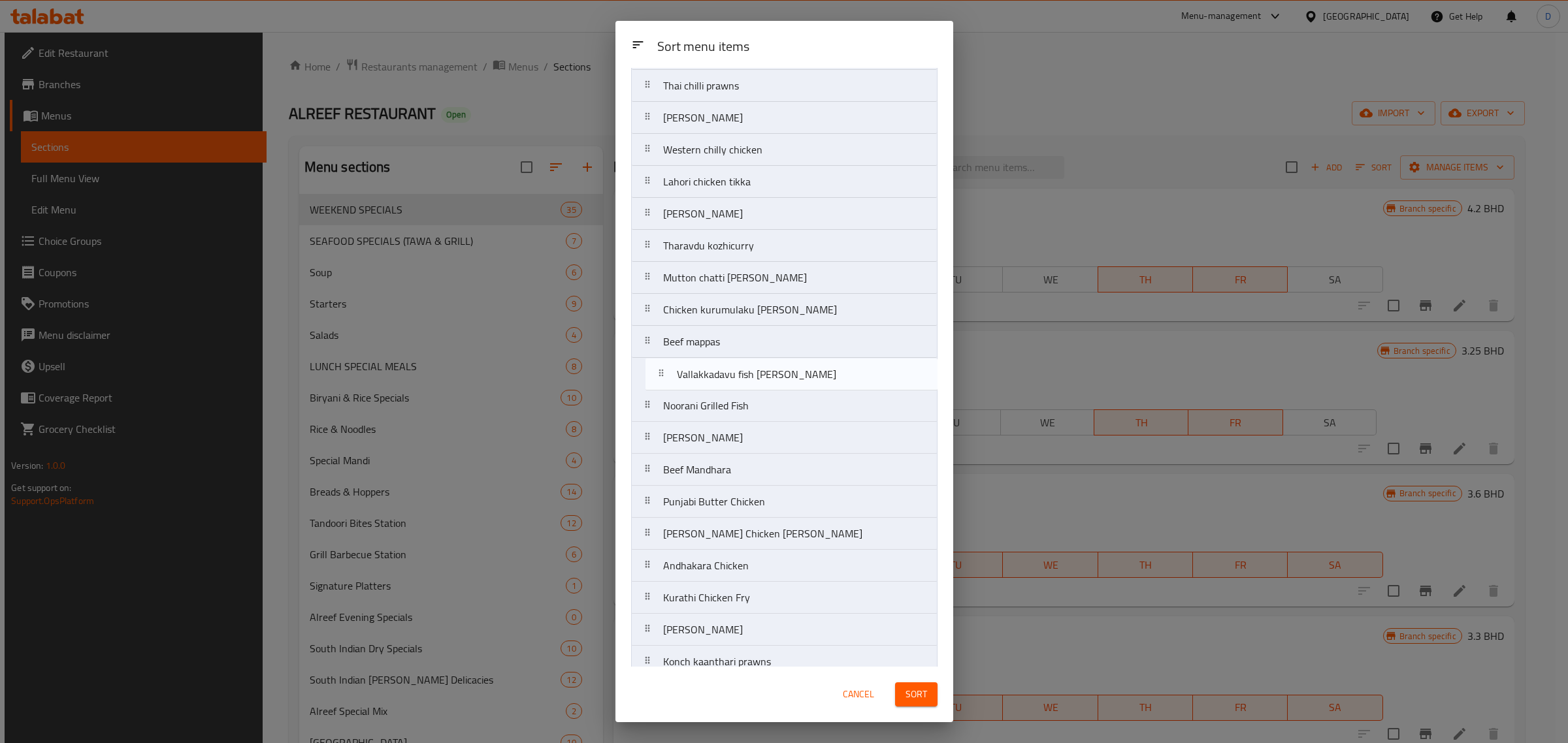
drag, startPoint x: 782, startPoint y: 648, endPoint x: 794, endPoint y: 364, distance: 284.3
click at [794, 364] on nav "Chicken mejastic Lolipop kondattam Thai chilli prawns Mutton muntaz Western chi…" at bounding box center [784, 566] width 307 height 1122
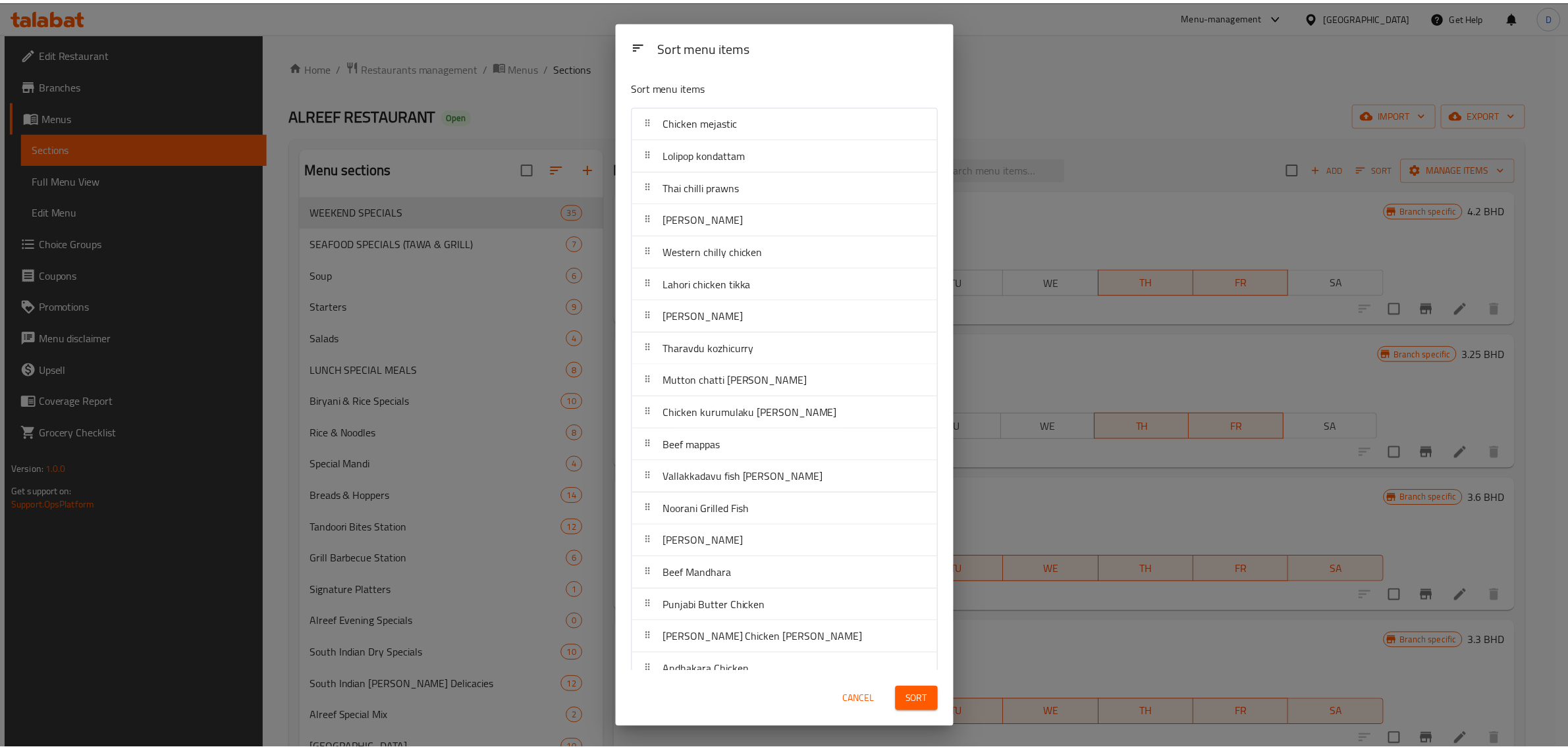
scroll to position [0, 0]
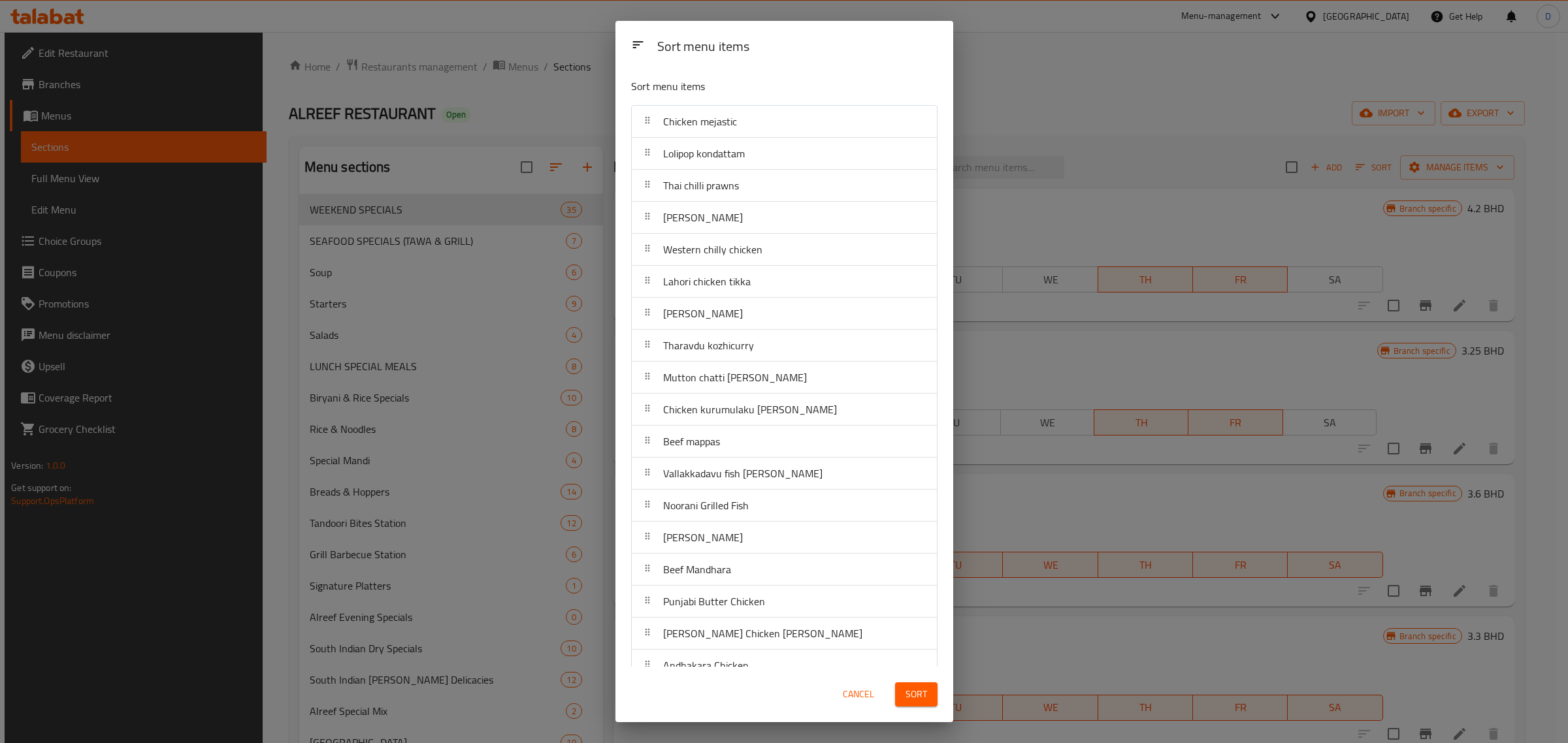
click at [932, 703] on button "Sort" at bounding box center [916, 694] width 42 height 24
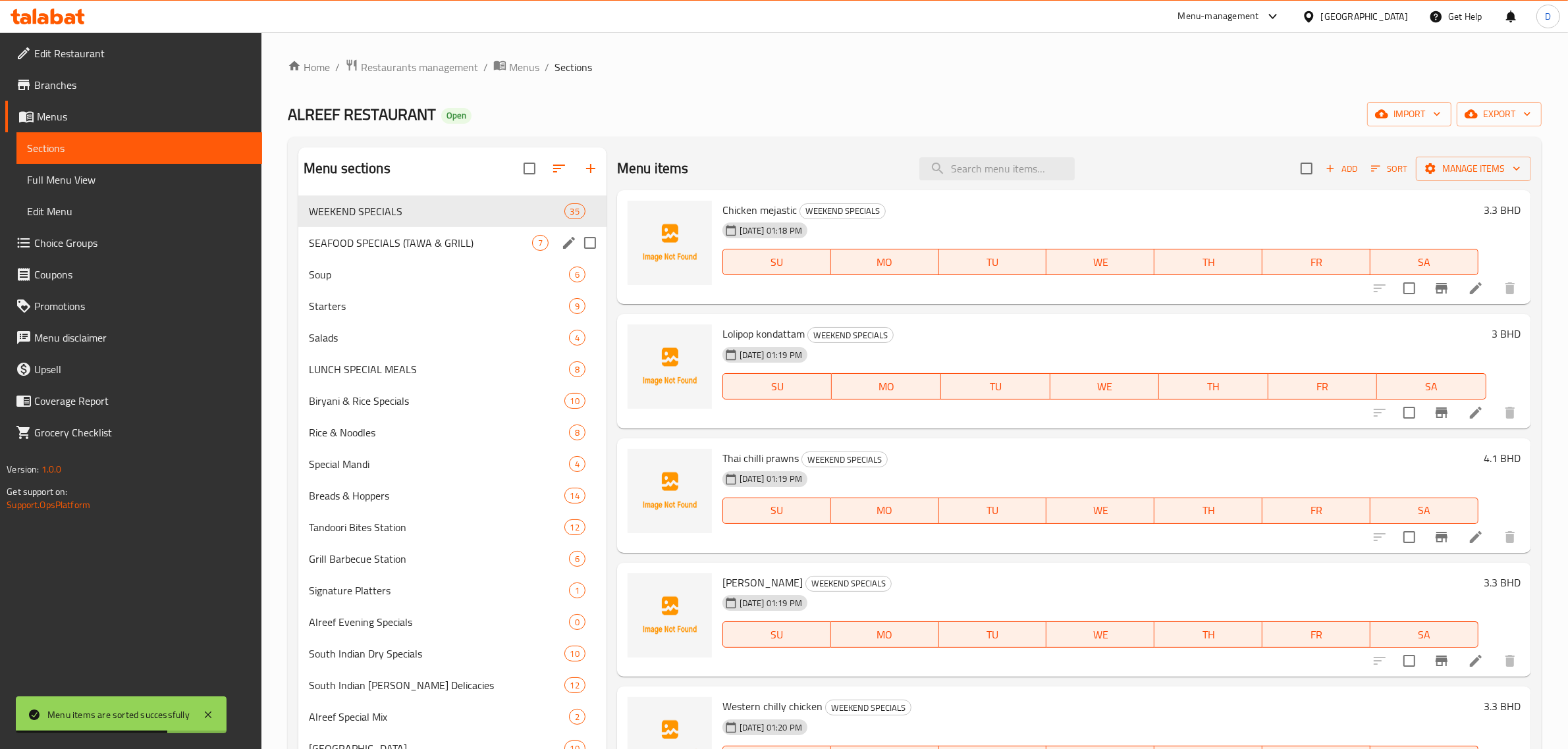
click at [436, 248] on span "SEAFOOD SPECIALS (TAWA & GRILL)" at bounding box center [421, 242] width 223 height 15
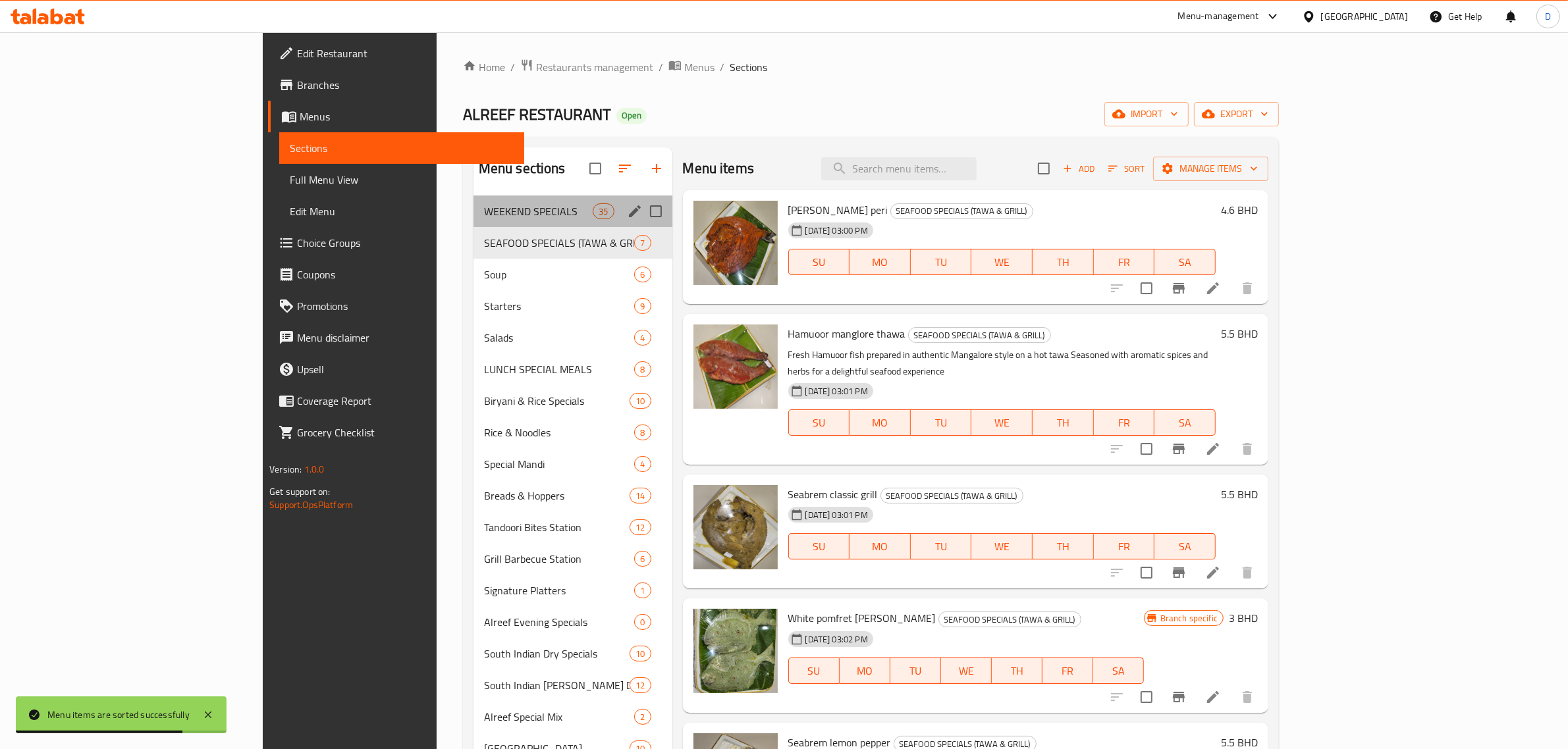
click at [473, 221] on div "WEEKEND SPECIALS 35" at bounding box center [572, 211] width 199 height 32
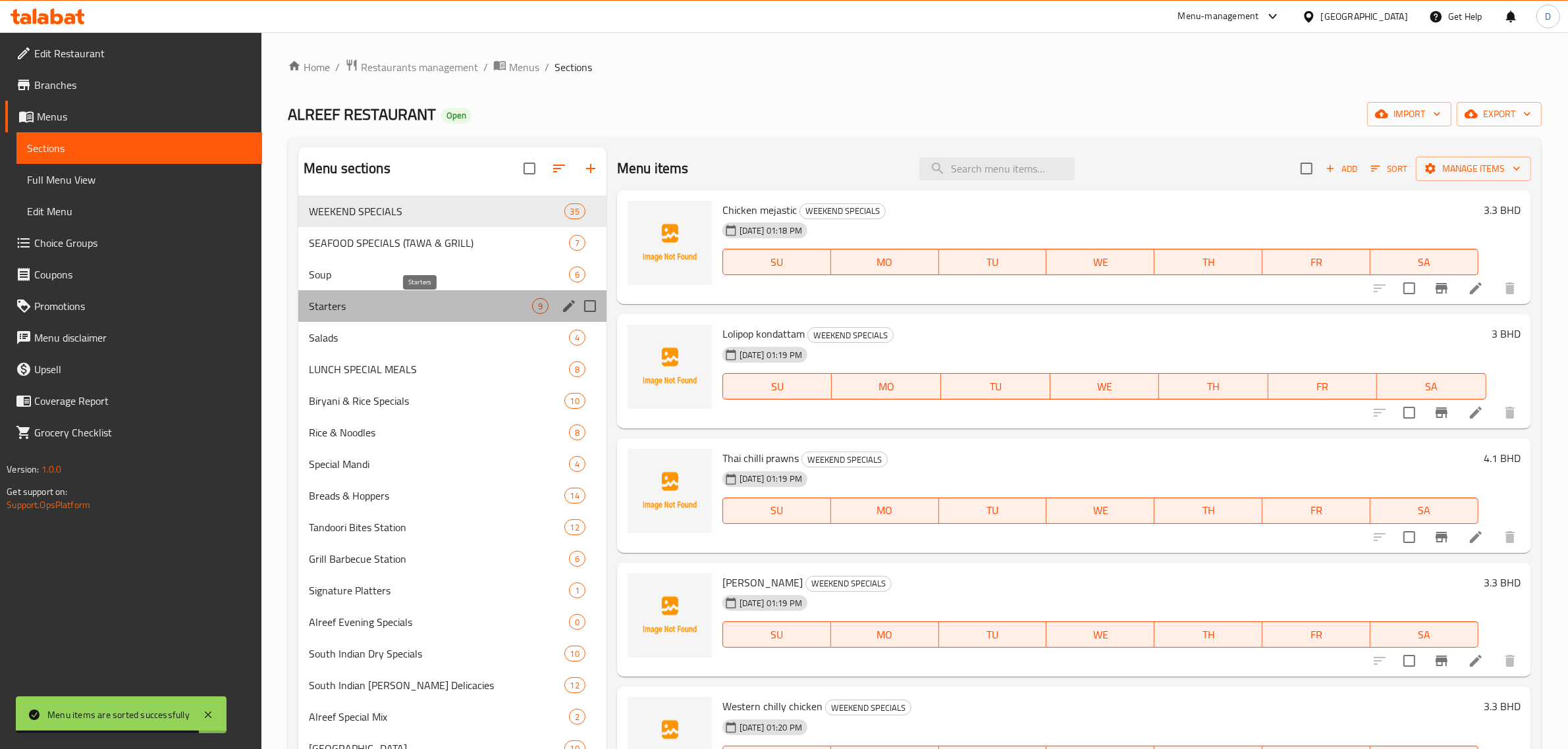
click at [429, 303] on span "Starters" at bounding box center [421, 306] width 223 height 15
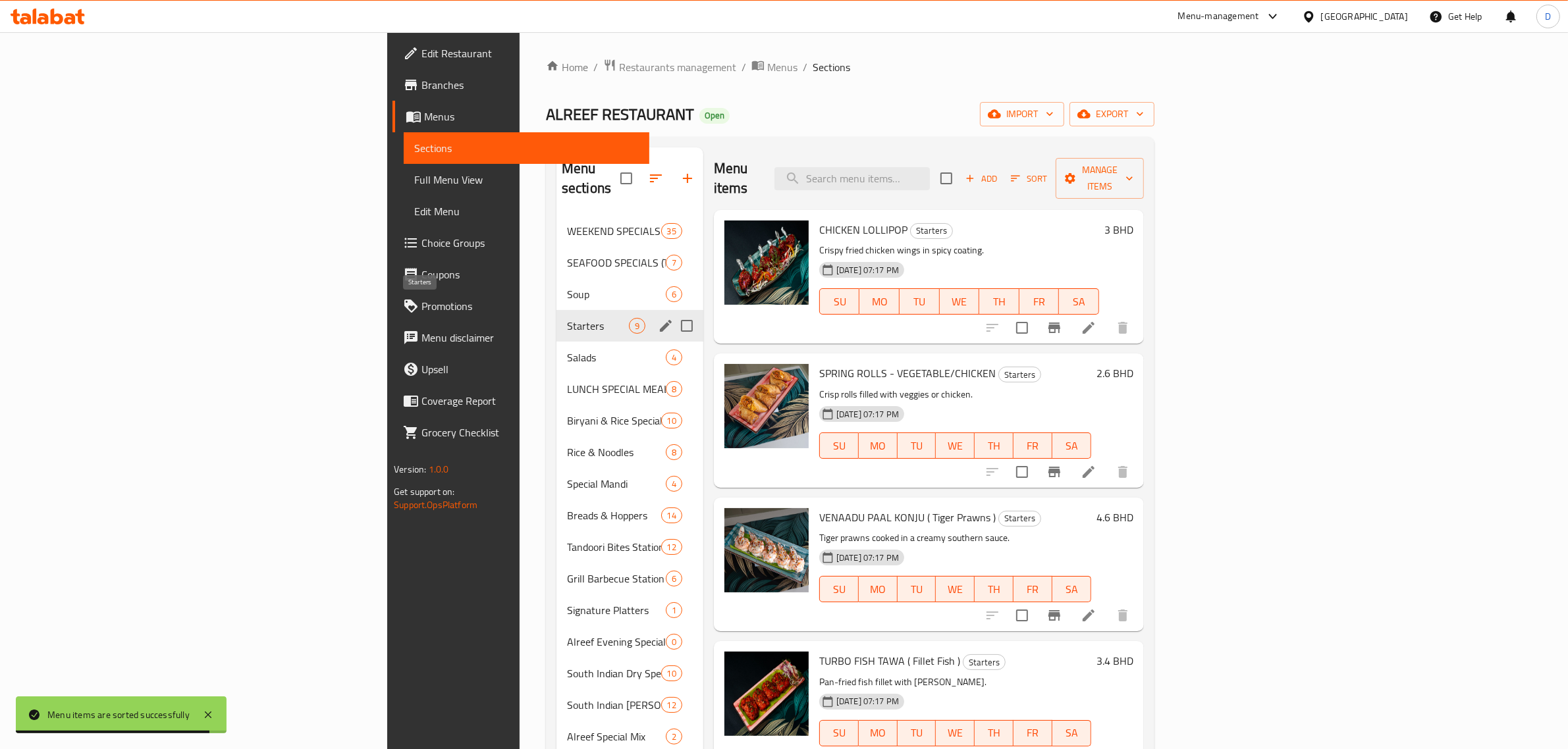
click at [567, 381] on span "LUNCH SPECIAL MEALS" at bounding box center [616, 388] width 99 height 15
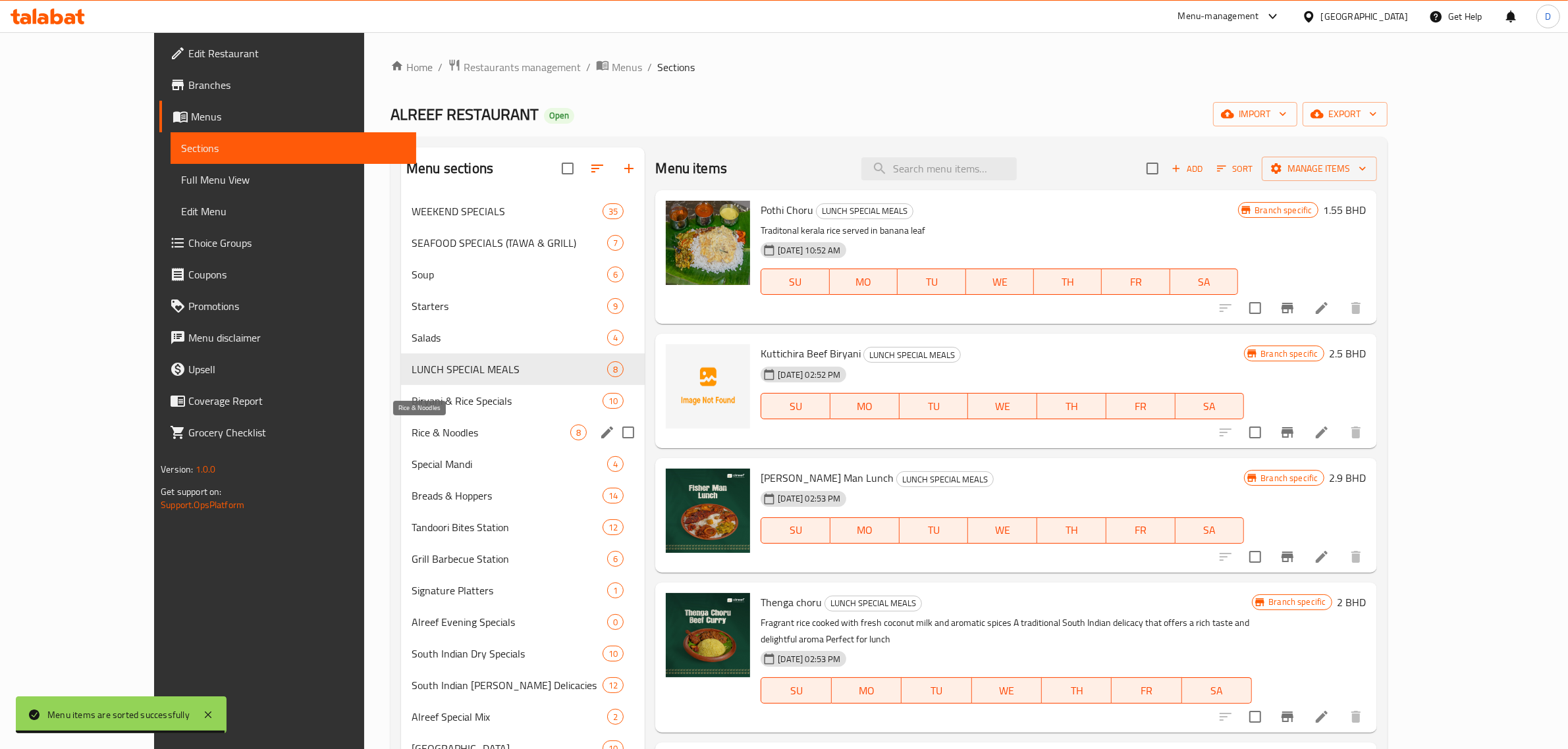
click at [424, 433] on span "Rice & Noodles" at bounding box center [491, 432] width 159 height 15
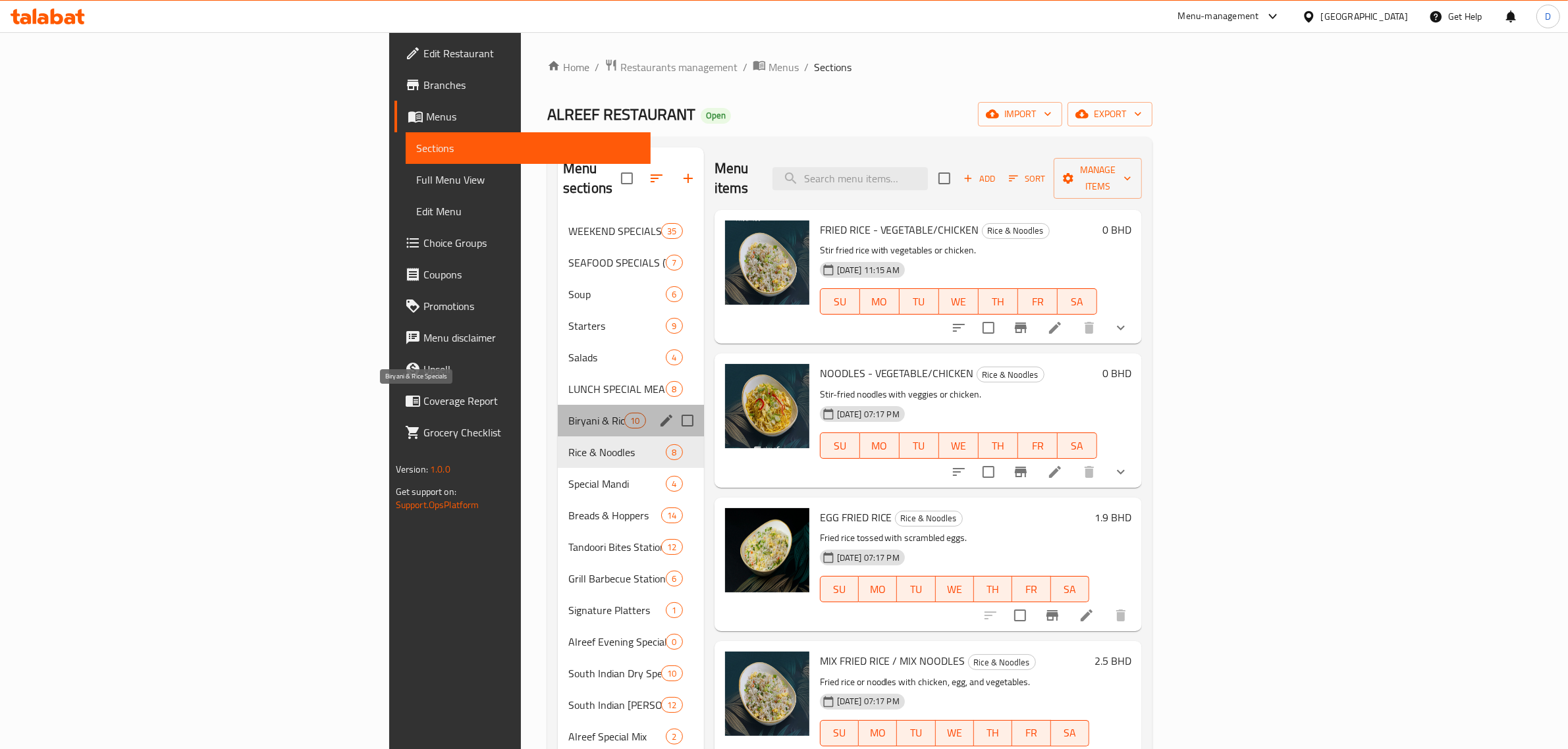
click at [569, 413] on span "Biryani & Rice Specials" at bounding box center [597, 420] width 56 height 15
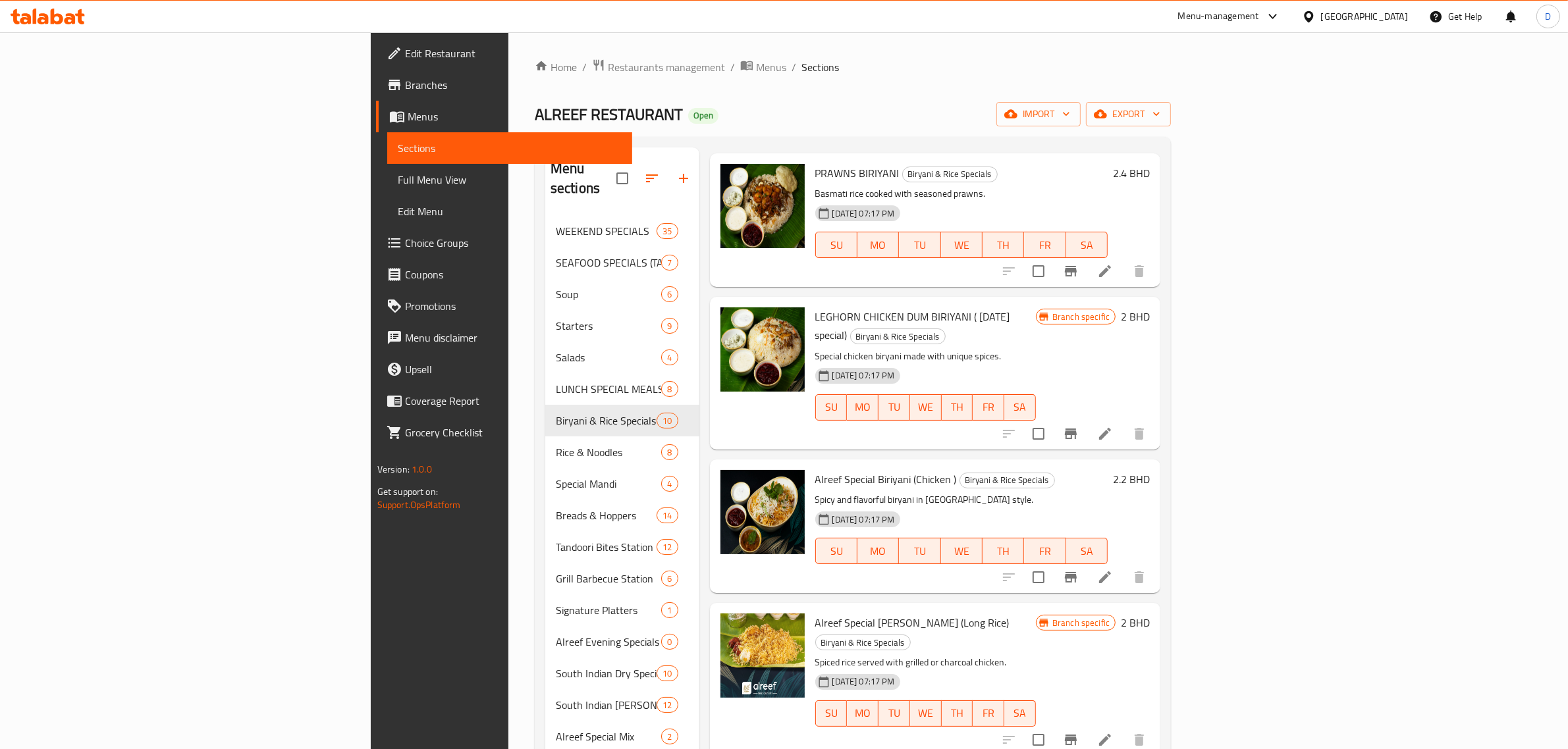
scroll to position [721, 0]
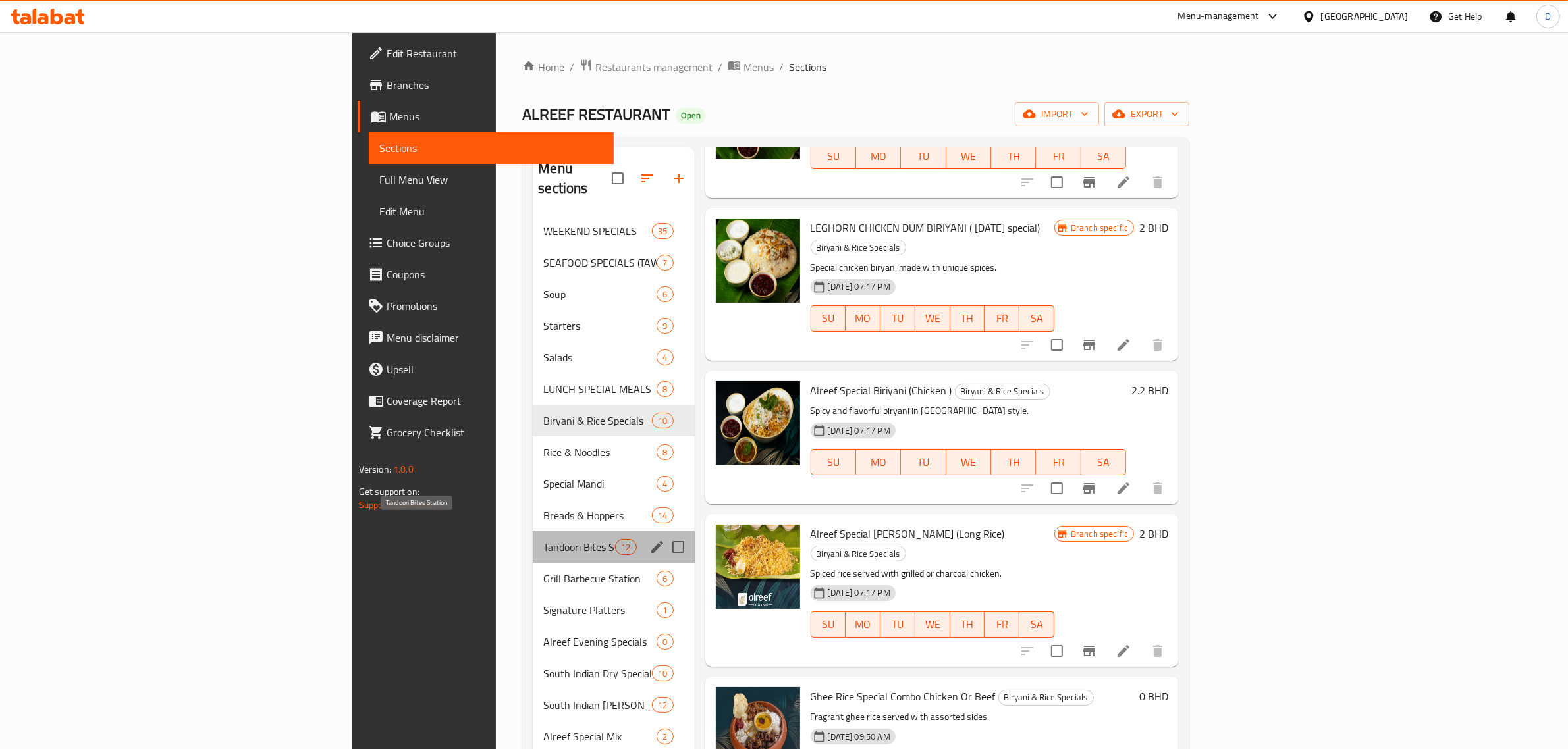
click at [543, 540] on span "Tandoori Bites Station" at bounding box center [579, 547] width 72 height 15
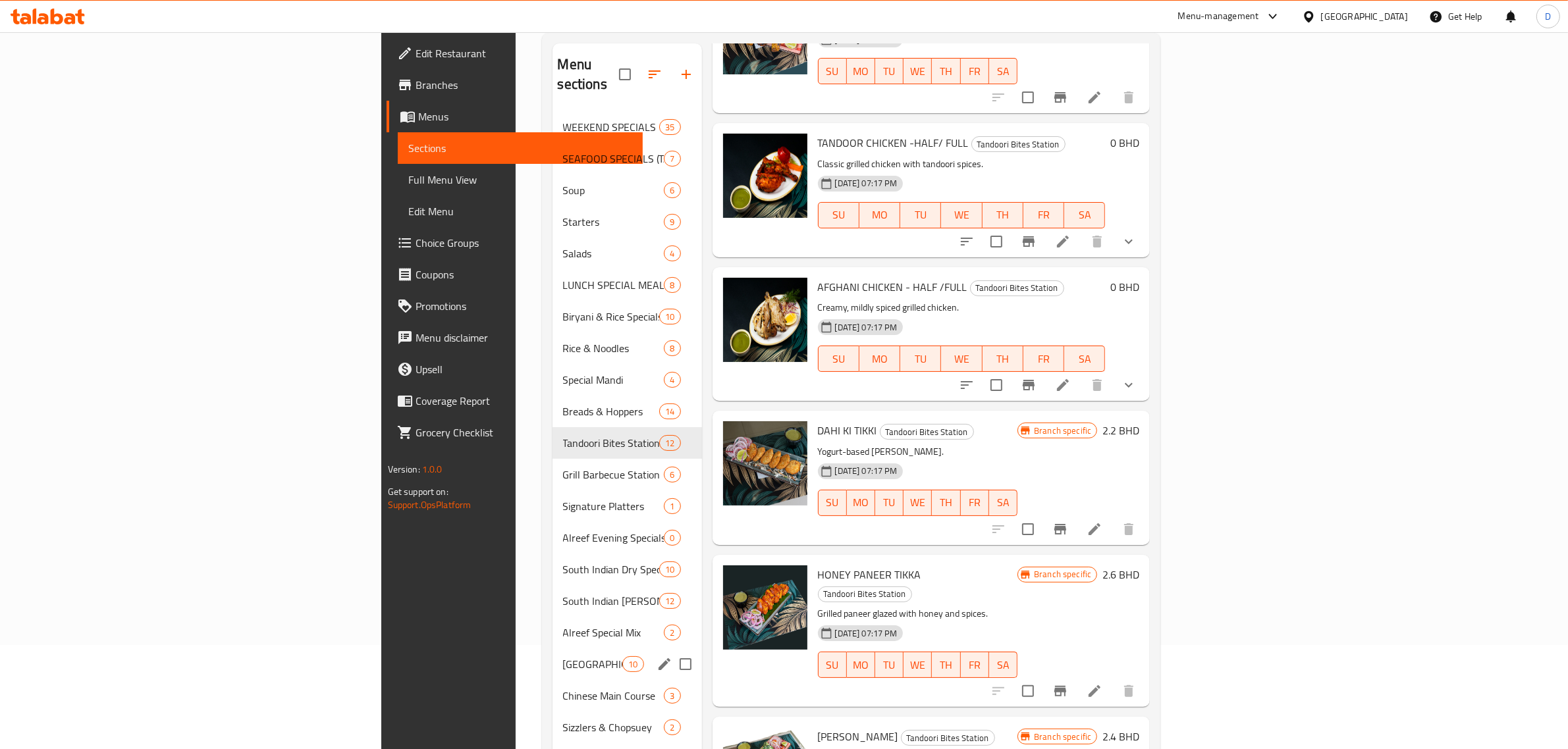
scroll to position [185, 0]
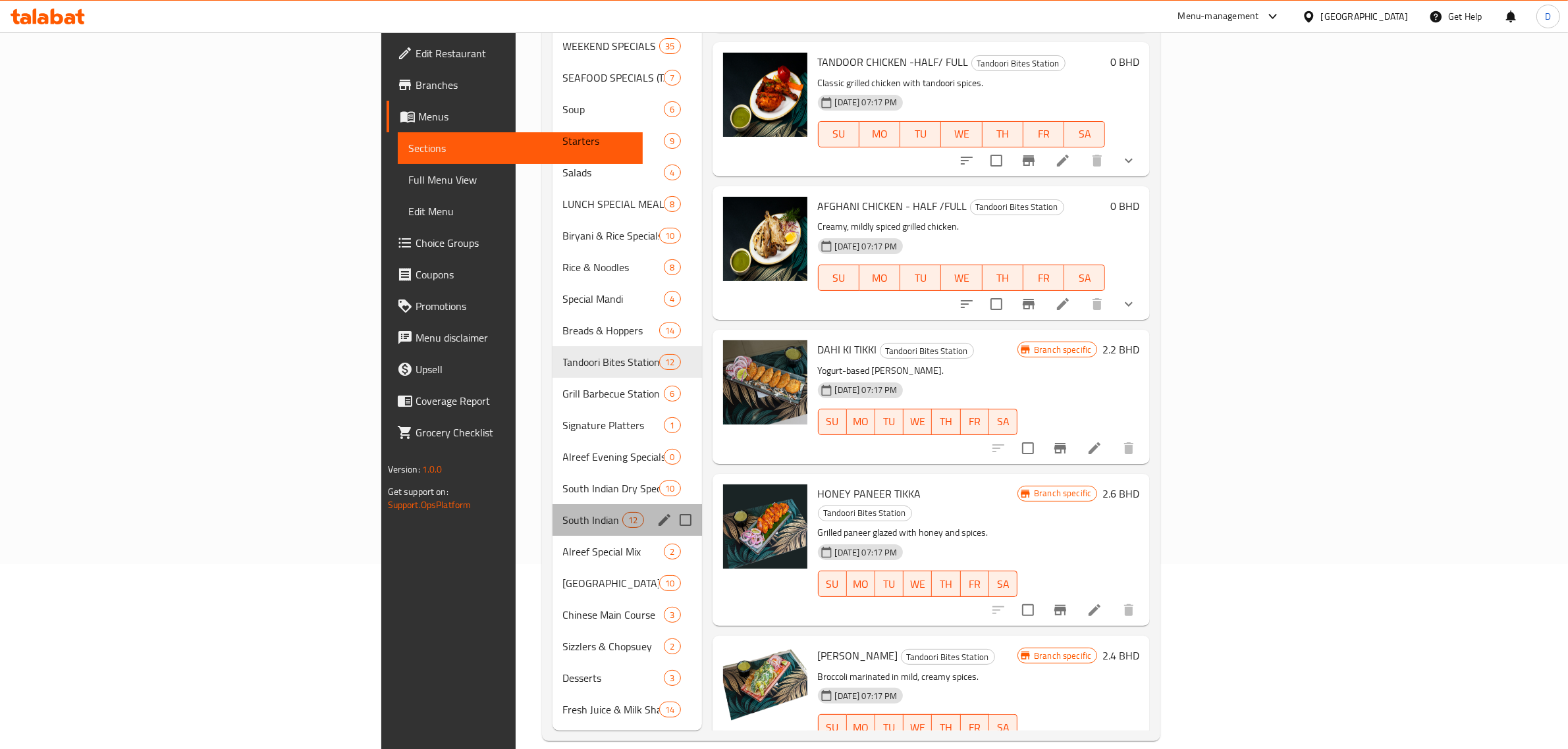
click at [552, 511] on div "South Indian Curry Delicacies 12" at bounding box center [627, 520] width 150 height 32
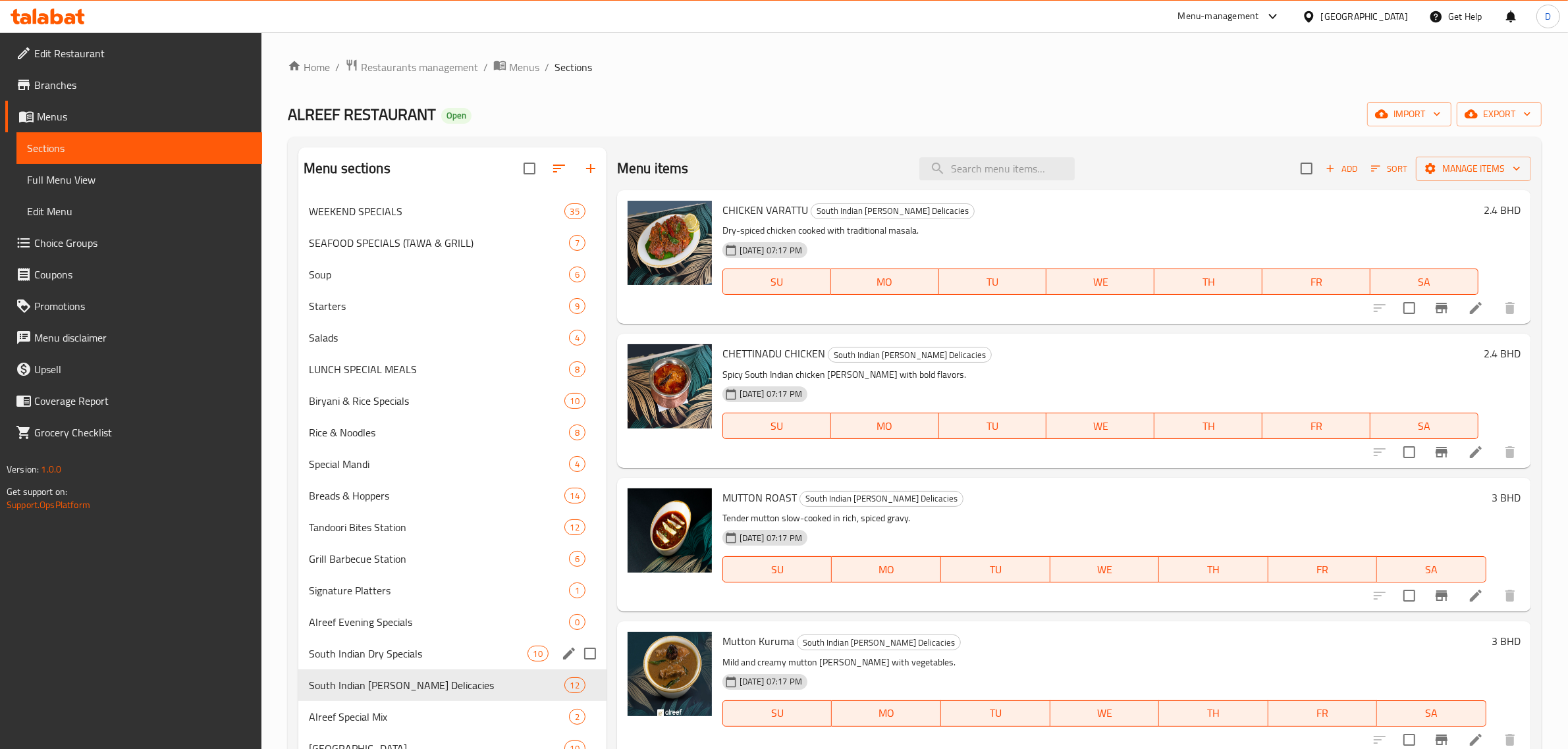
click at [416, 650] on span "South Indian Dry Specials" at bounding box center [418, 653] width 219 height 15
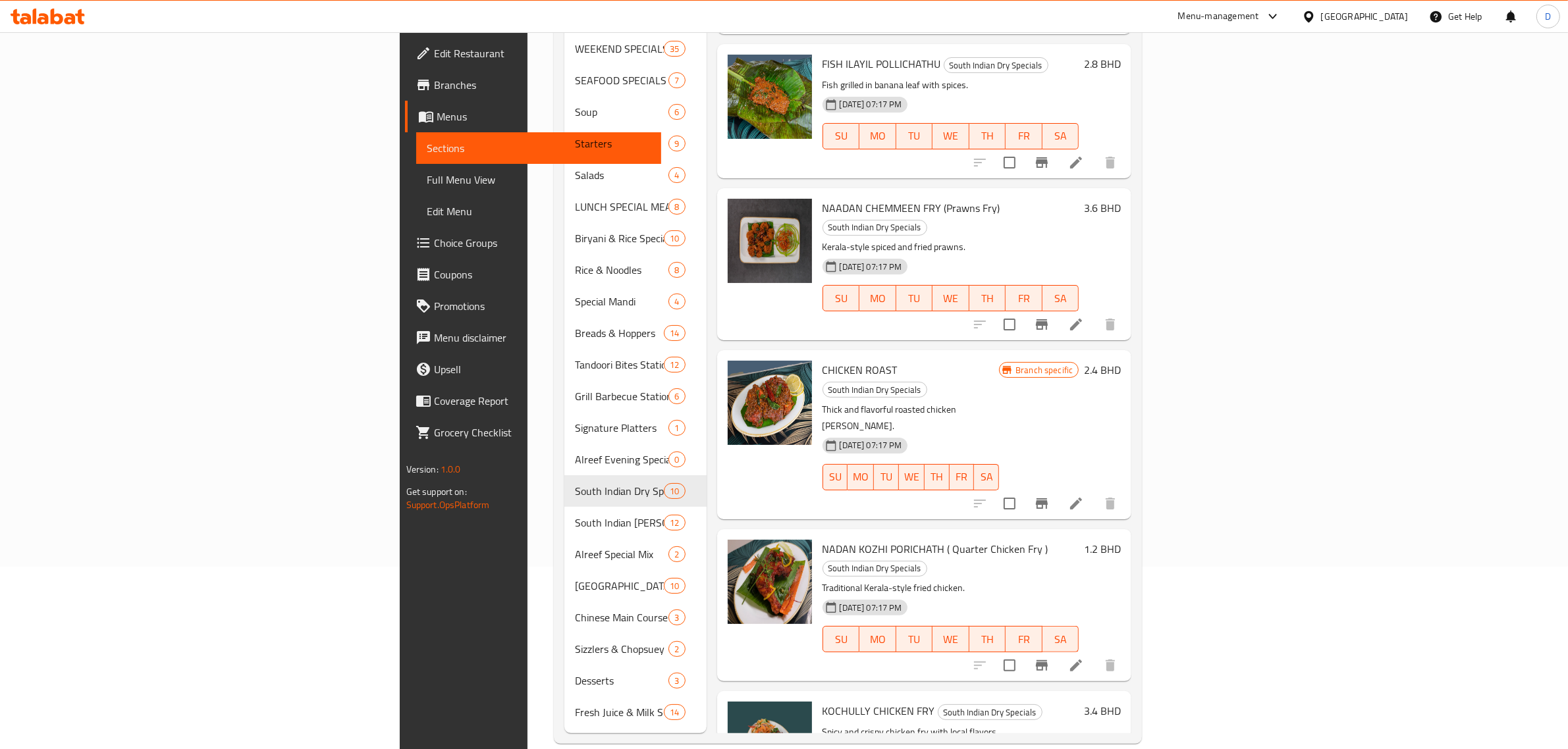
scroll to position [185, 0]
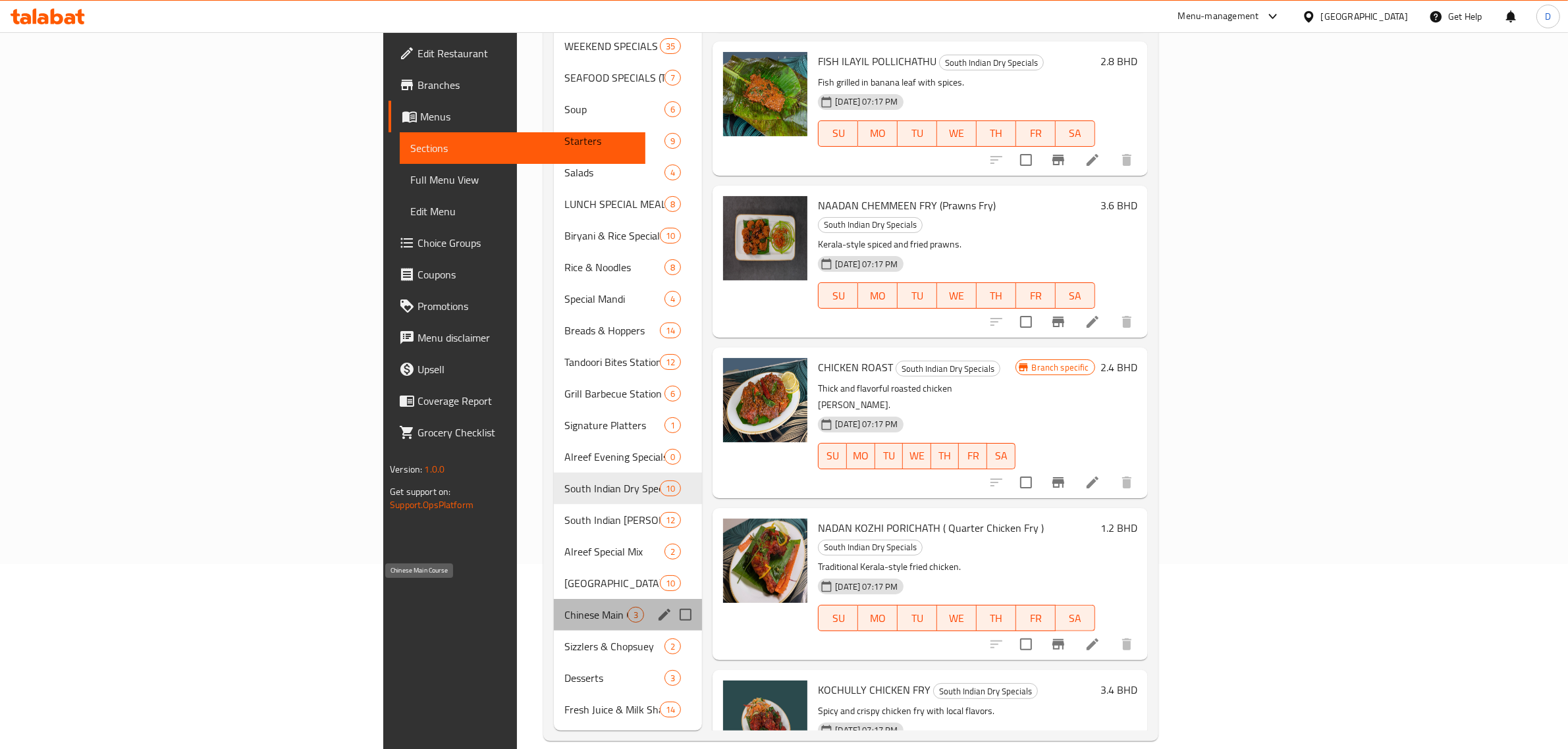
click at [564, 608] on span "Chinese Main Course" at bounding box center [596, 615] width 63 height 15
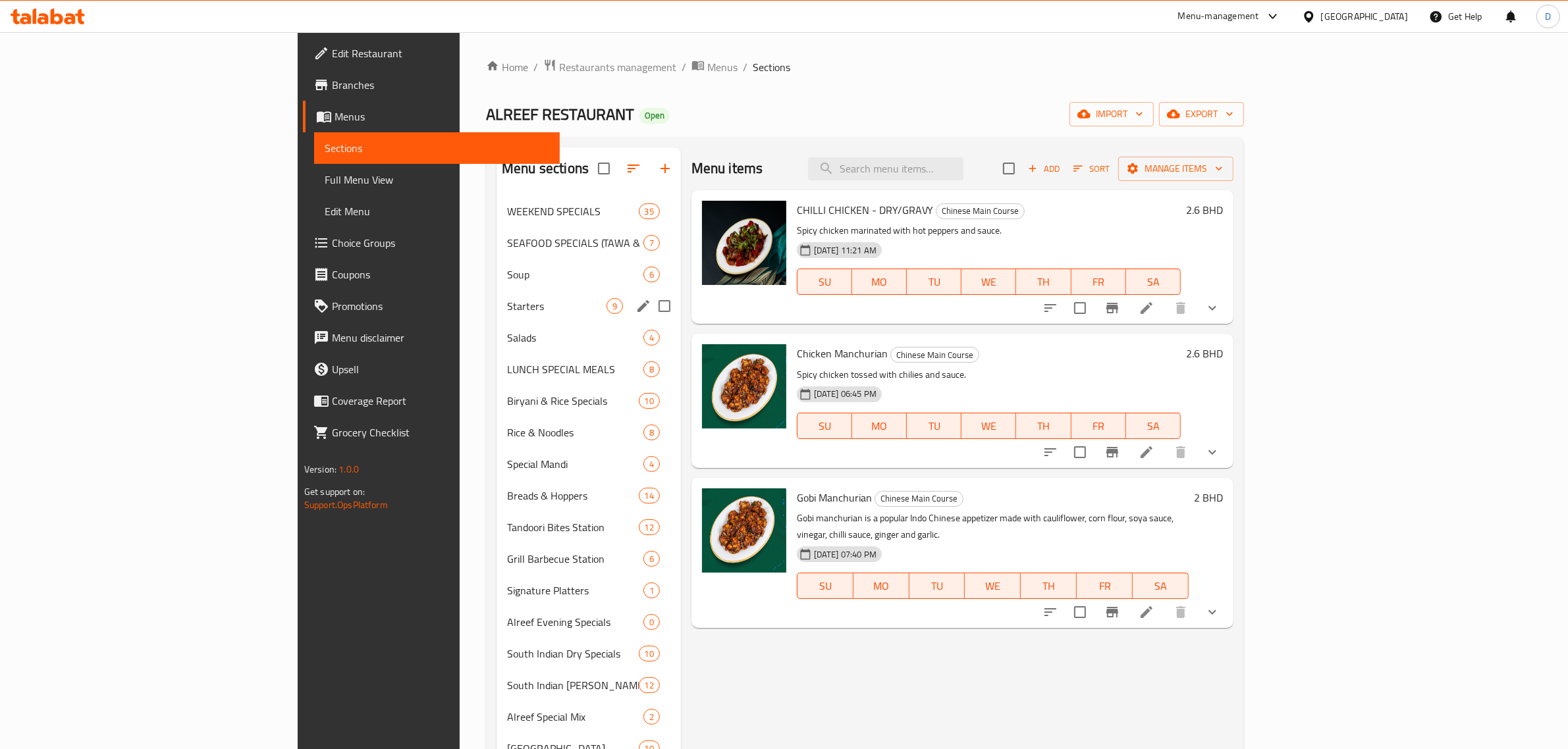
click at [507, 277] on span "Soup" at bounding box center [575, 274] width 136 height 15
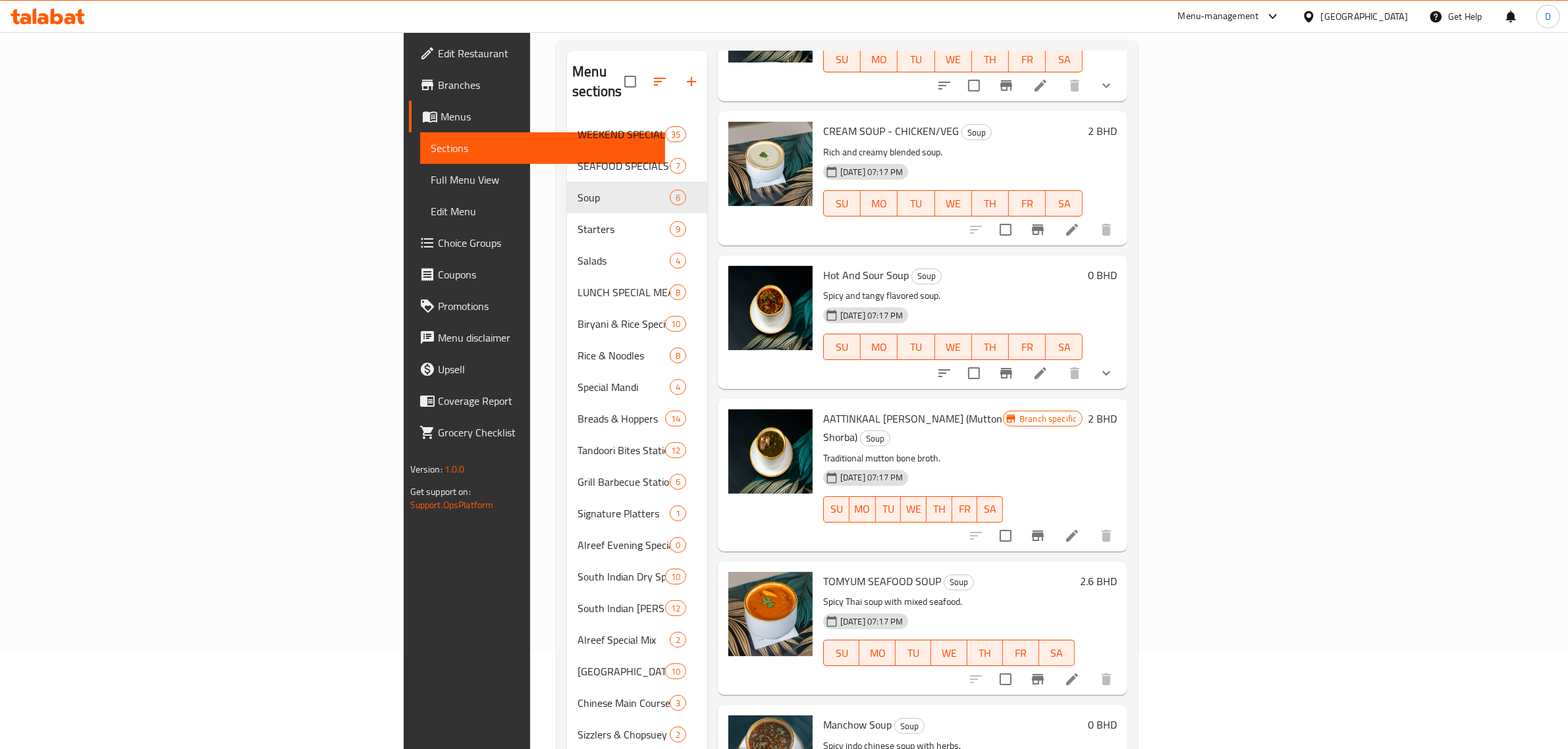
scroll to position [185, 0]
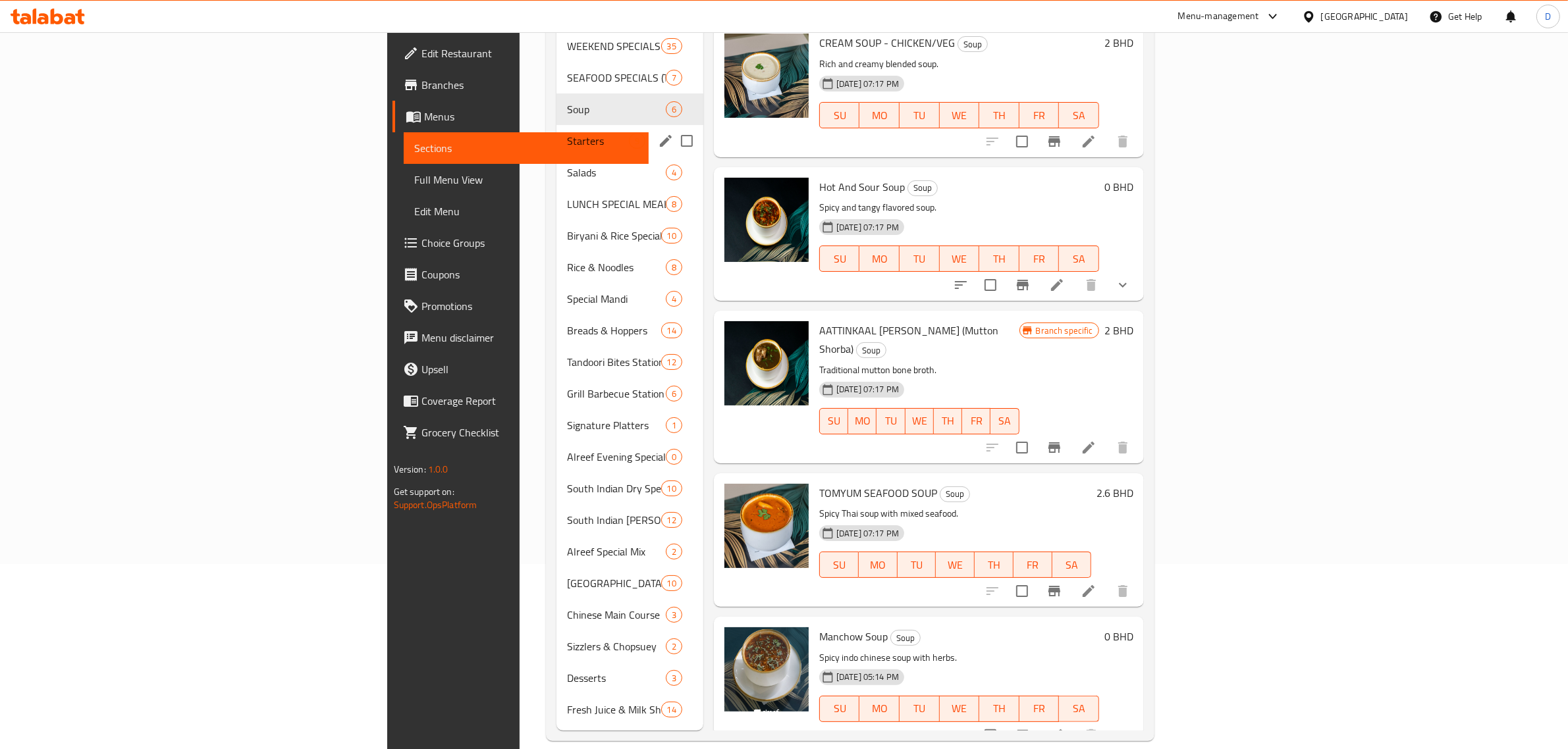
click at [557, 104] on div "Soup 6" at bounding box center [630, 109] width 147 height 32
click at [557, 125] on div "Starters 9" at bounding box center [630, 141] width 147 height 32
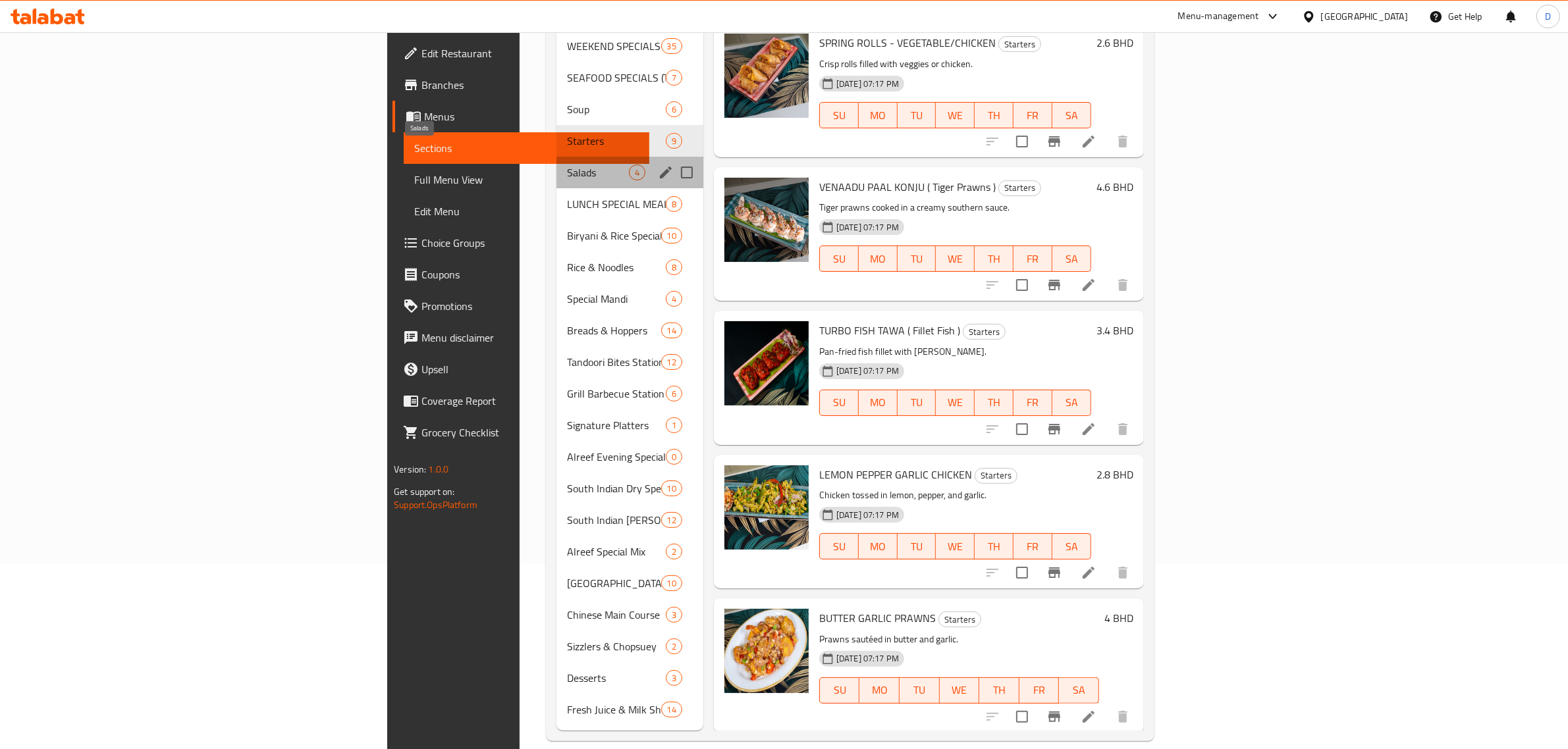
click at [567, 165] on span "Salads" at bounding box center [598, 172] width 62 height 15
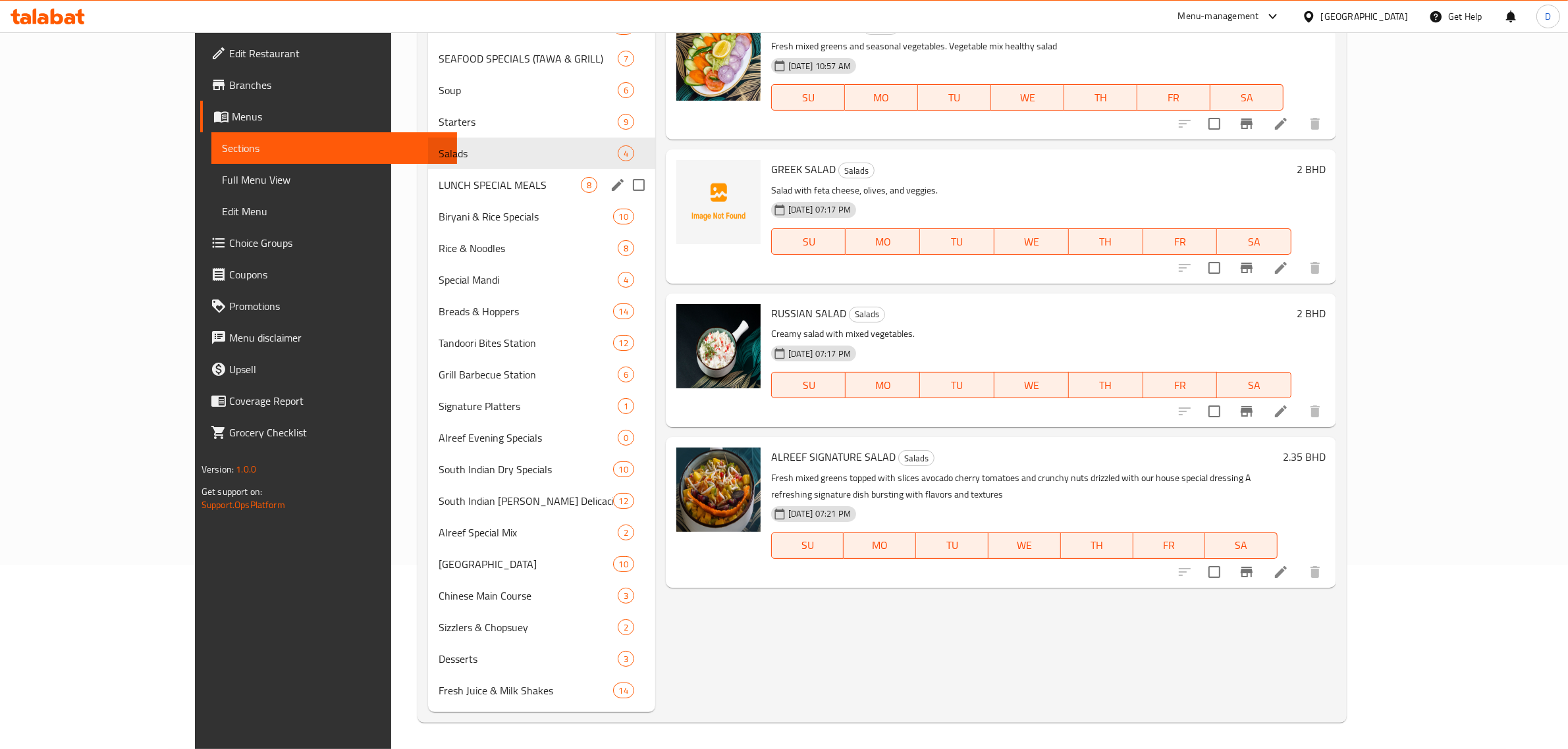
click at [428, 195] on div "LUNCH SPECIAL MEALS 8" at bounding box center [541, 185] width 228 height 32
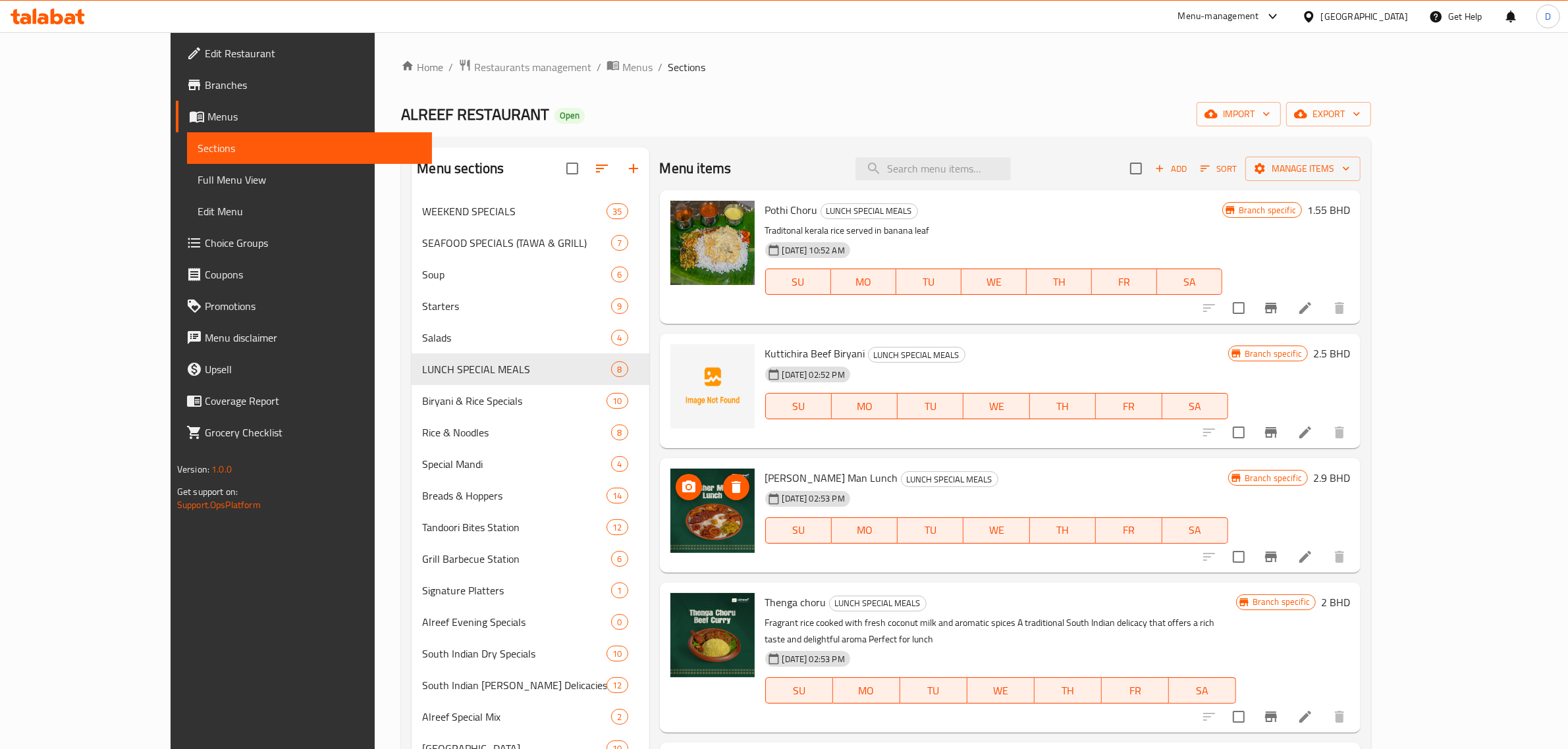
scroll to position [185, 0]
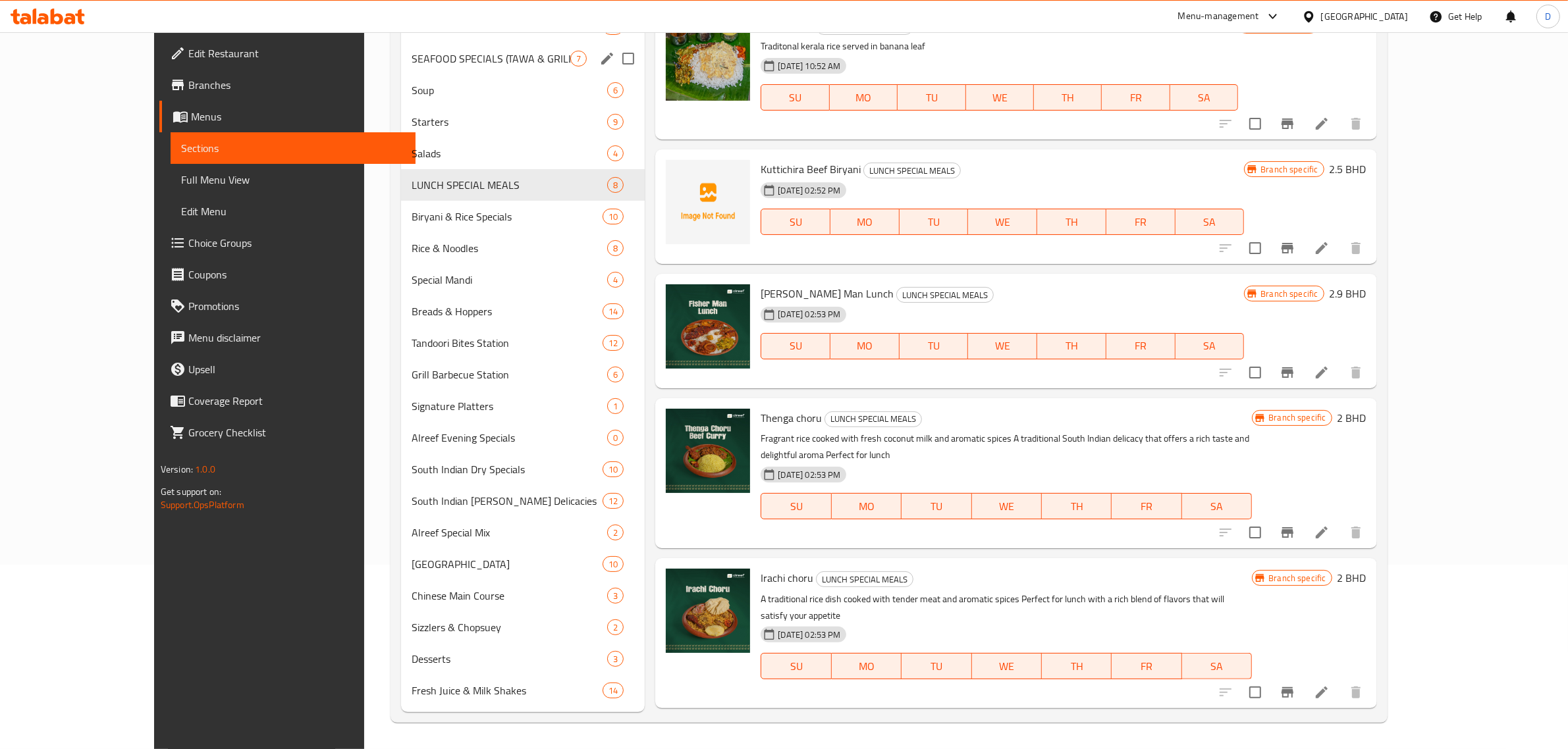
click at [412, 66] on span "SEAFOOD SPECIALS (TAWA & GRILL)" at bounding box center [491, 58] width 159 height 15
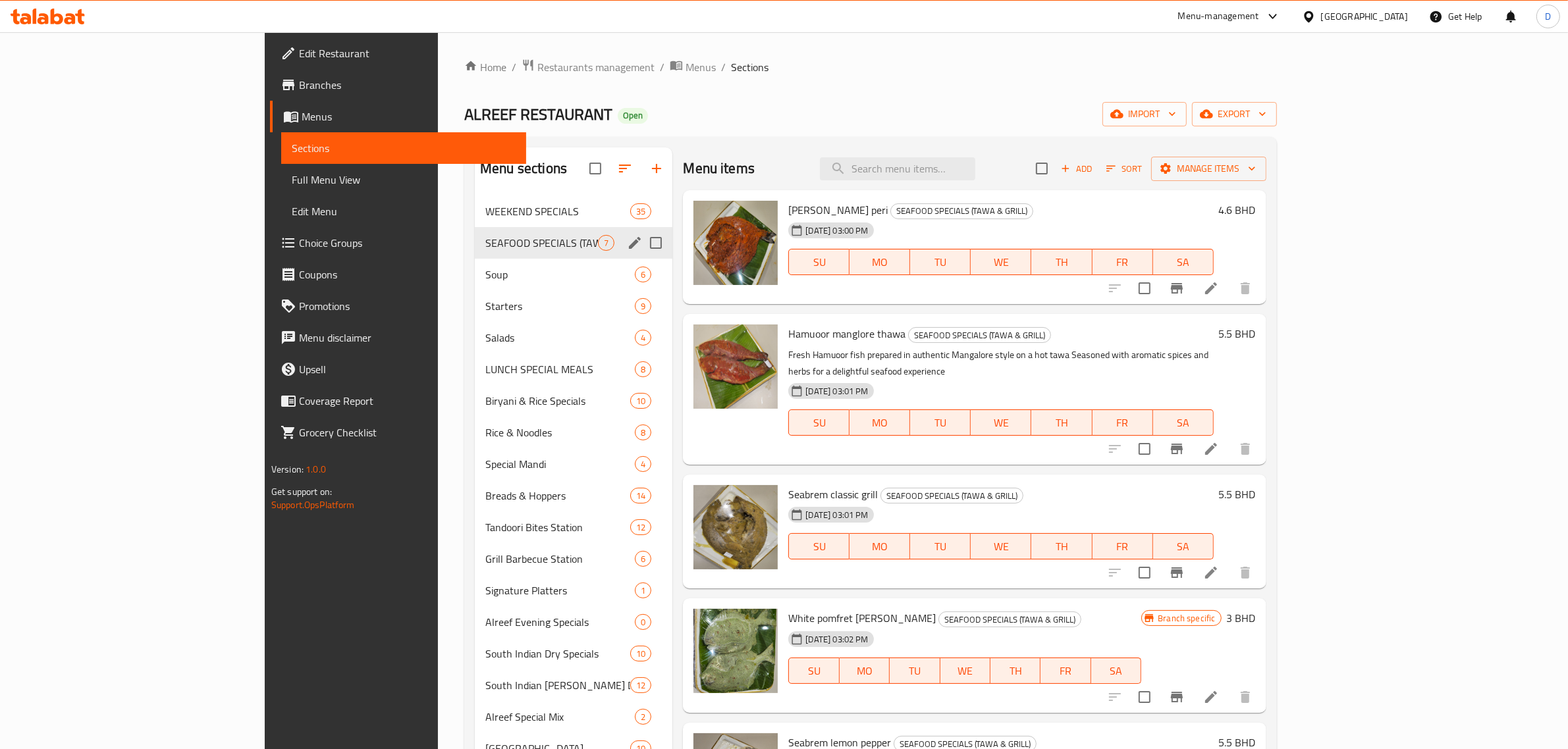
click at [485, 244] on span "SEAFOOD SPECIALS (TAWA & GRILL)" at bounding box center [541, 242] width 112 height 15
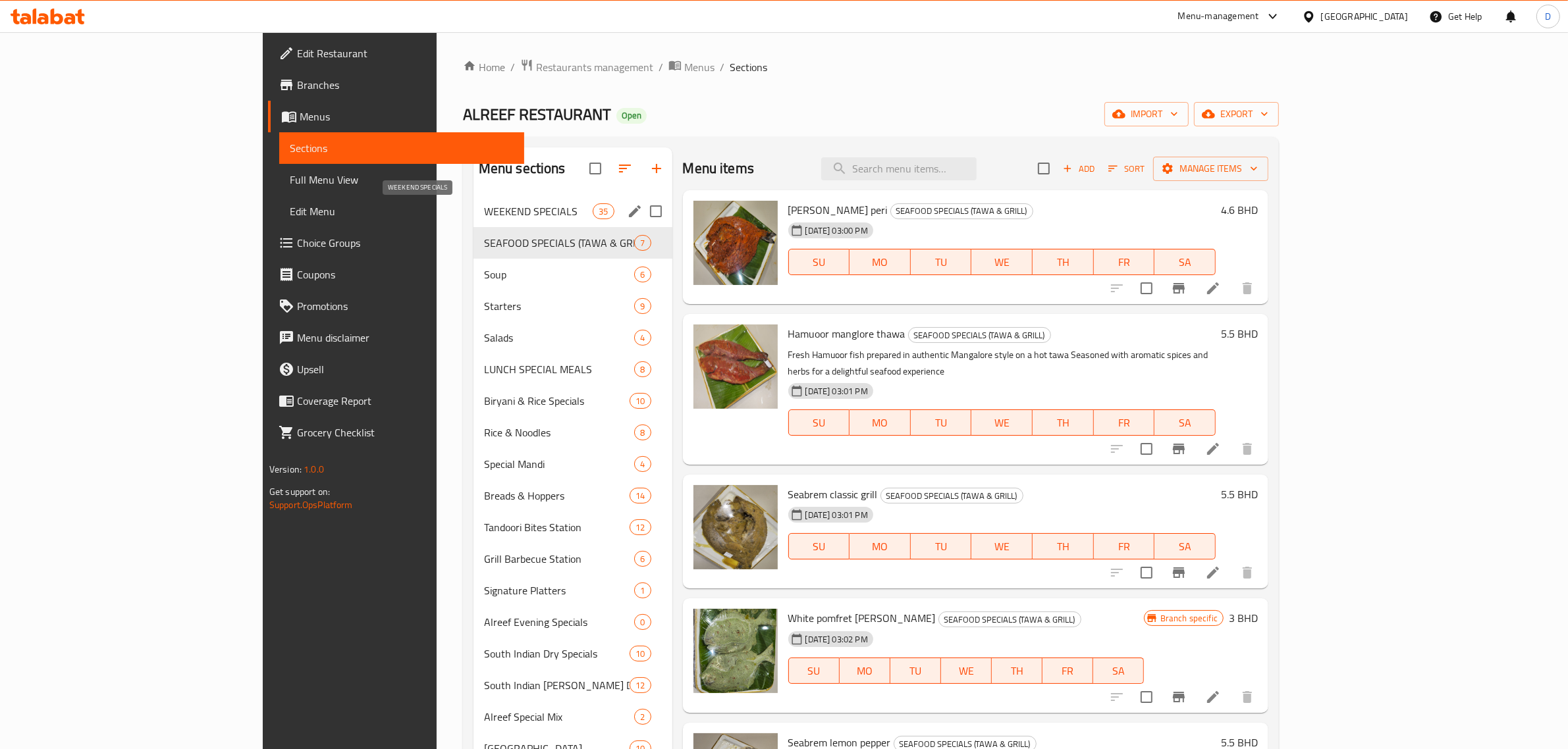
click at [484, 205] on span "WEEKEND SPECIALS" at bounding box center [539, 210] width 110 height 15
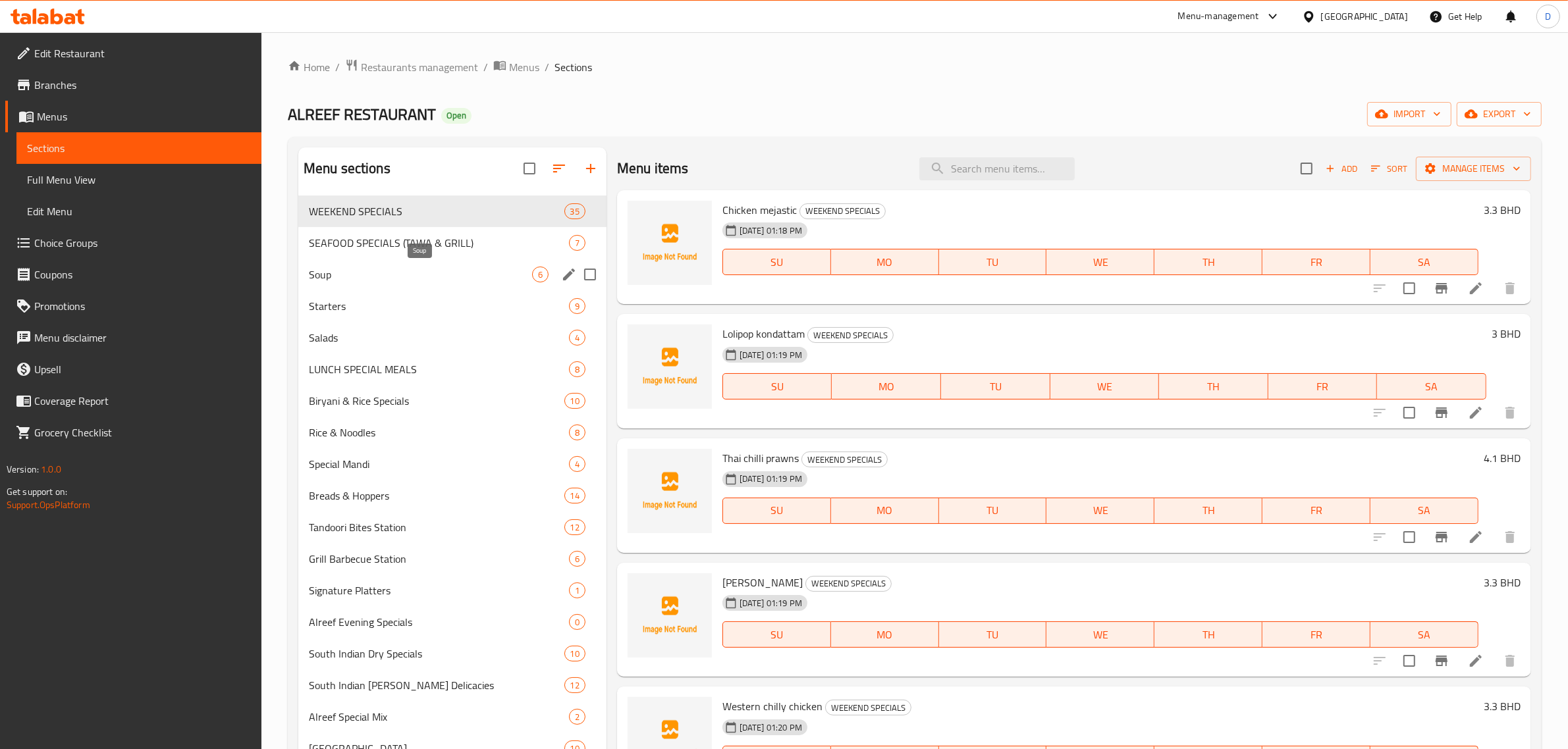
click at [418, 268] on span "Soup" at bounding box center [421, 274] width 223 height 15
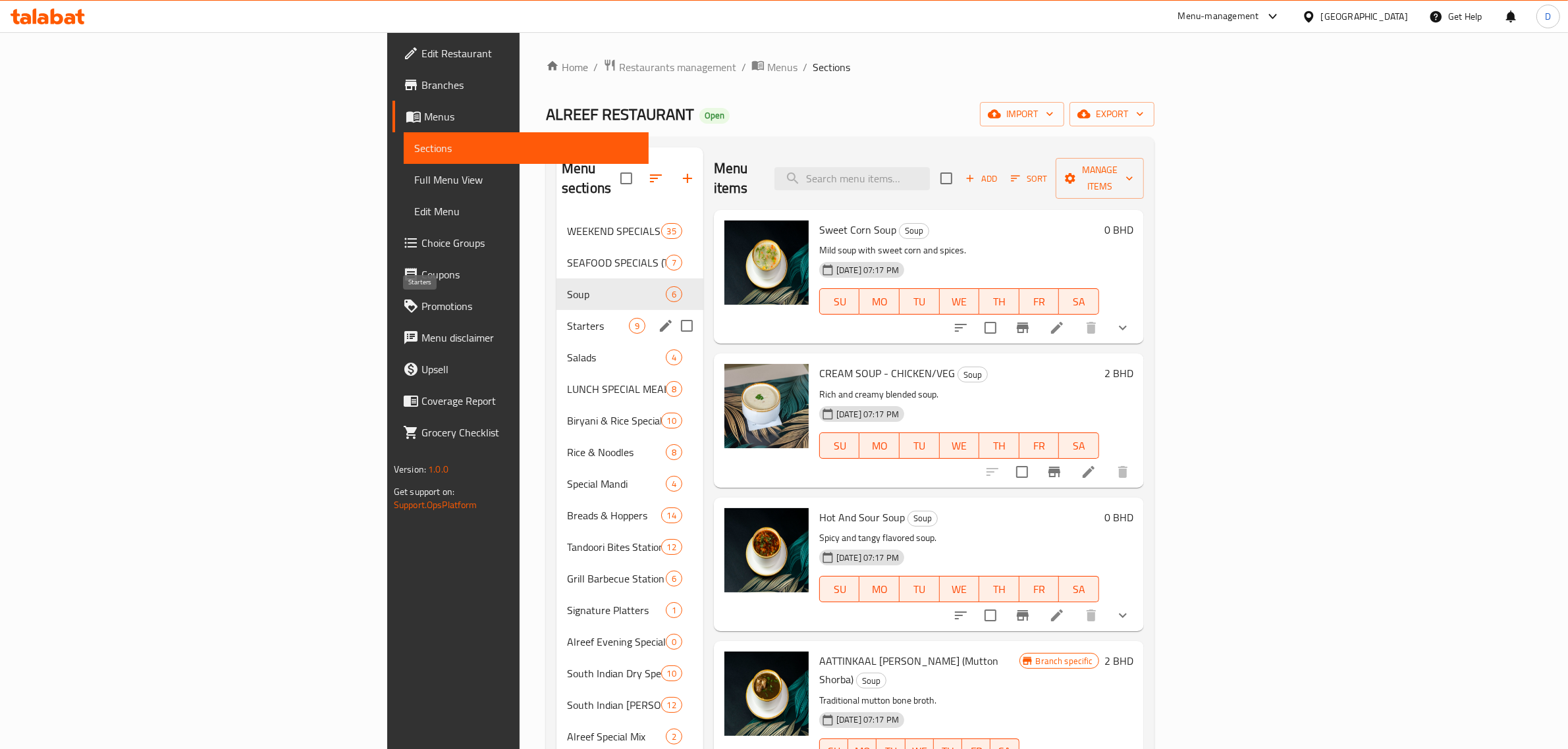
click at [567, 318] on span "Starters" at bounding box center [598, 326] width 62 height 15
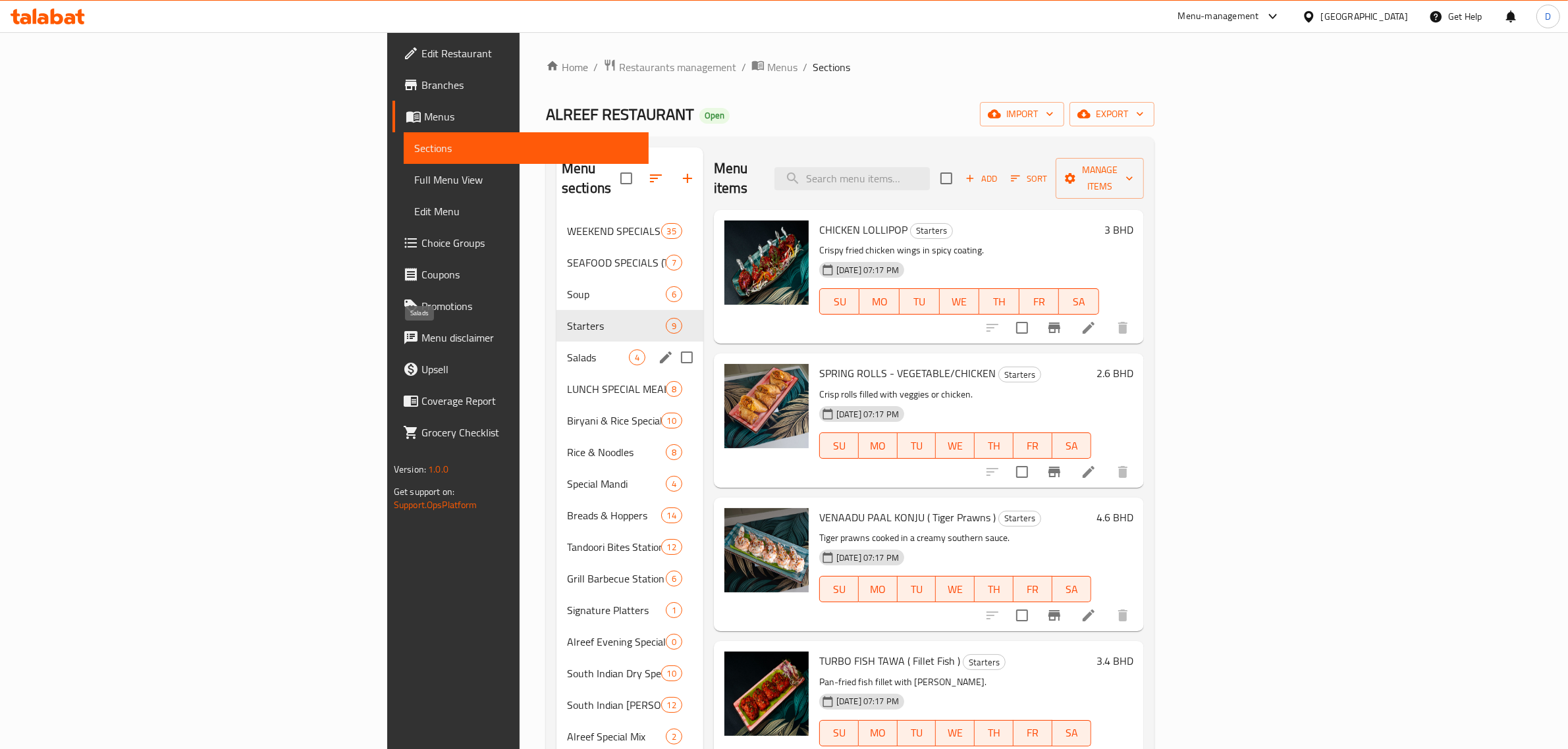
click at [557, 350] on div "Salads 4" at bounding box center [630, 357] width 147 height 32
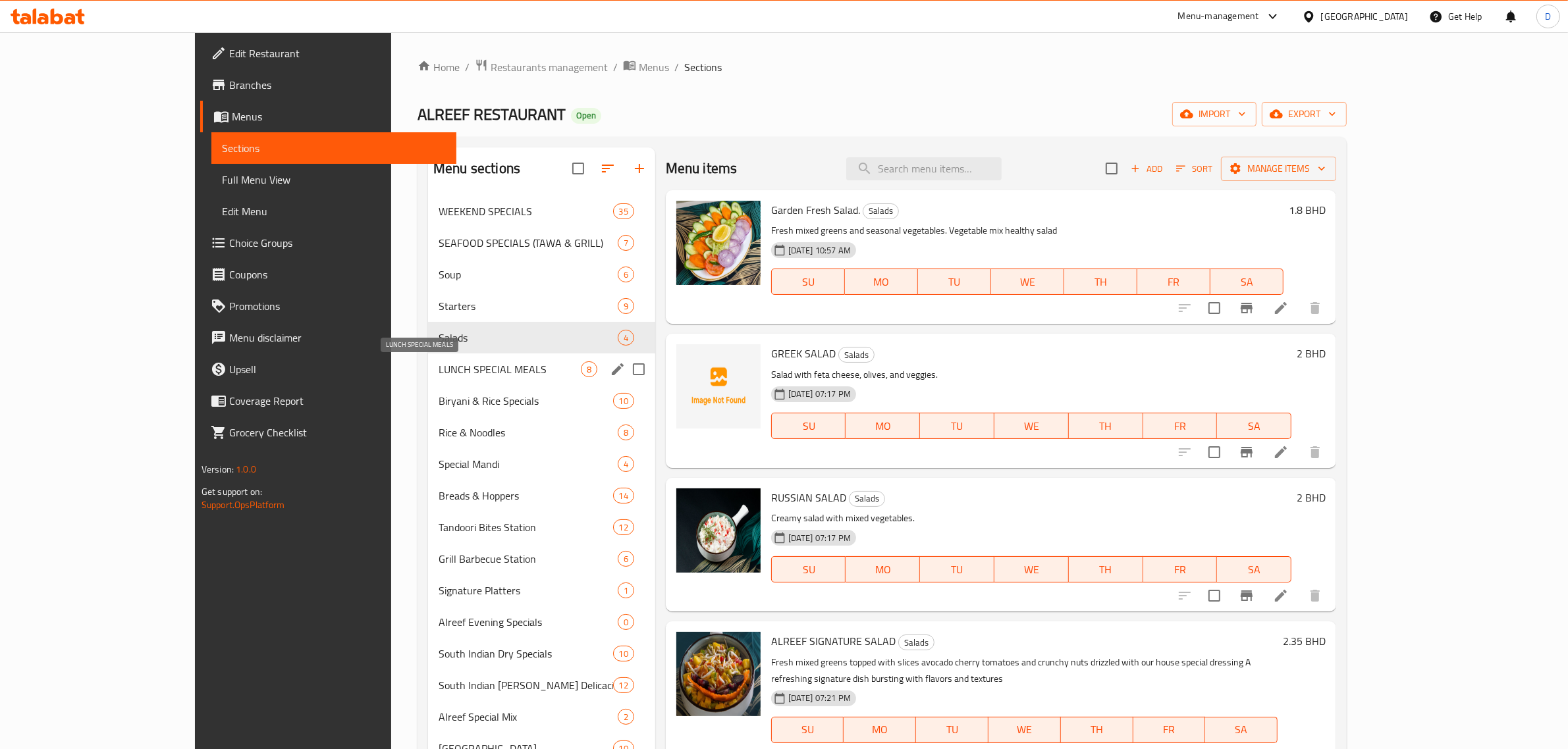
click at [439, 369] on span "LUNCH SPECIAL MEALS" at bounding box center [510, 369] width 142 height 15
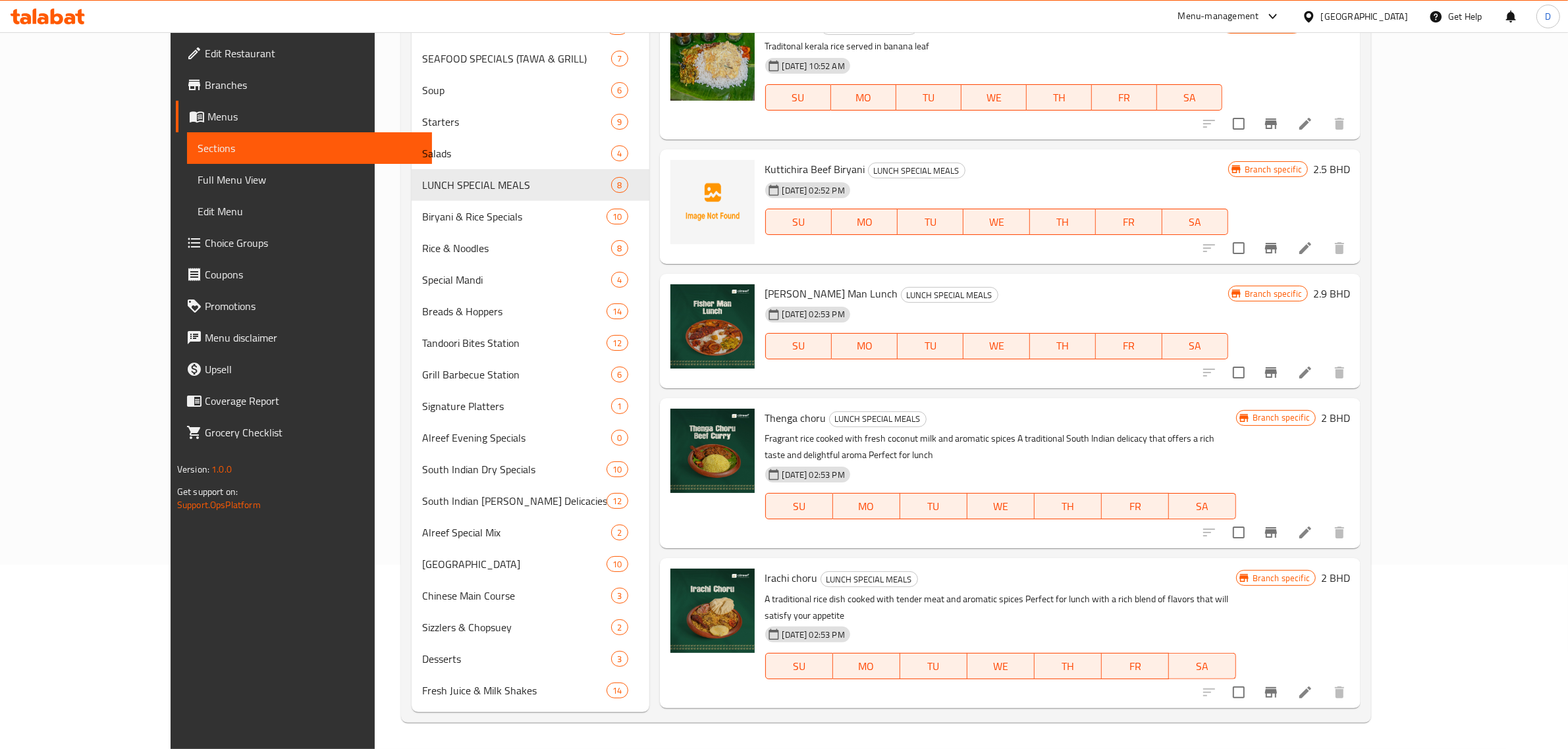
scroll to position [329, 0]
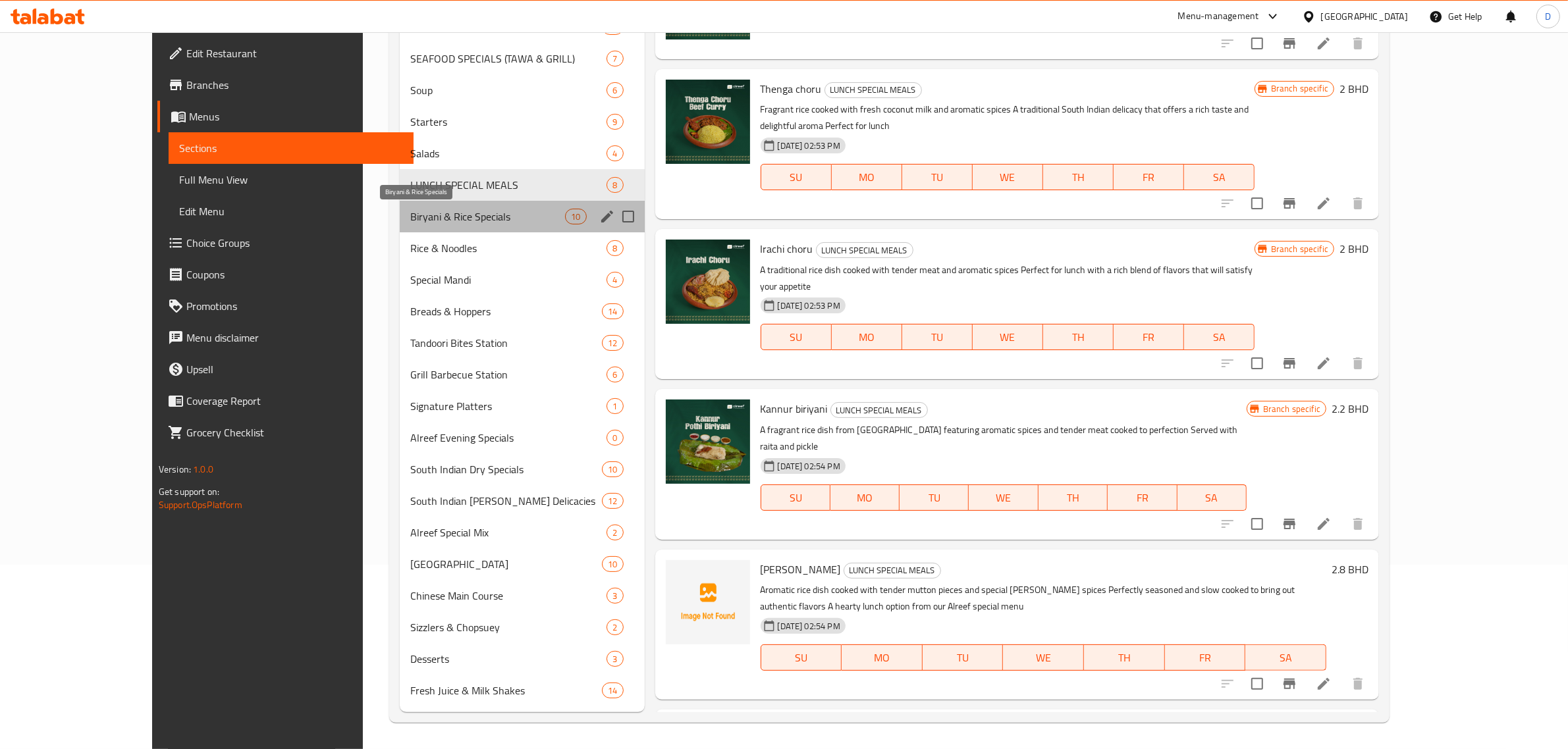
click at [420, 216] on span "Biryani & Rice Specials" at bounding box center [487, 216] width 155 height 15
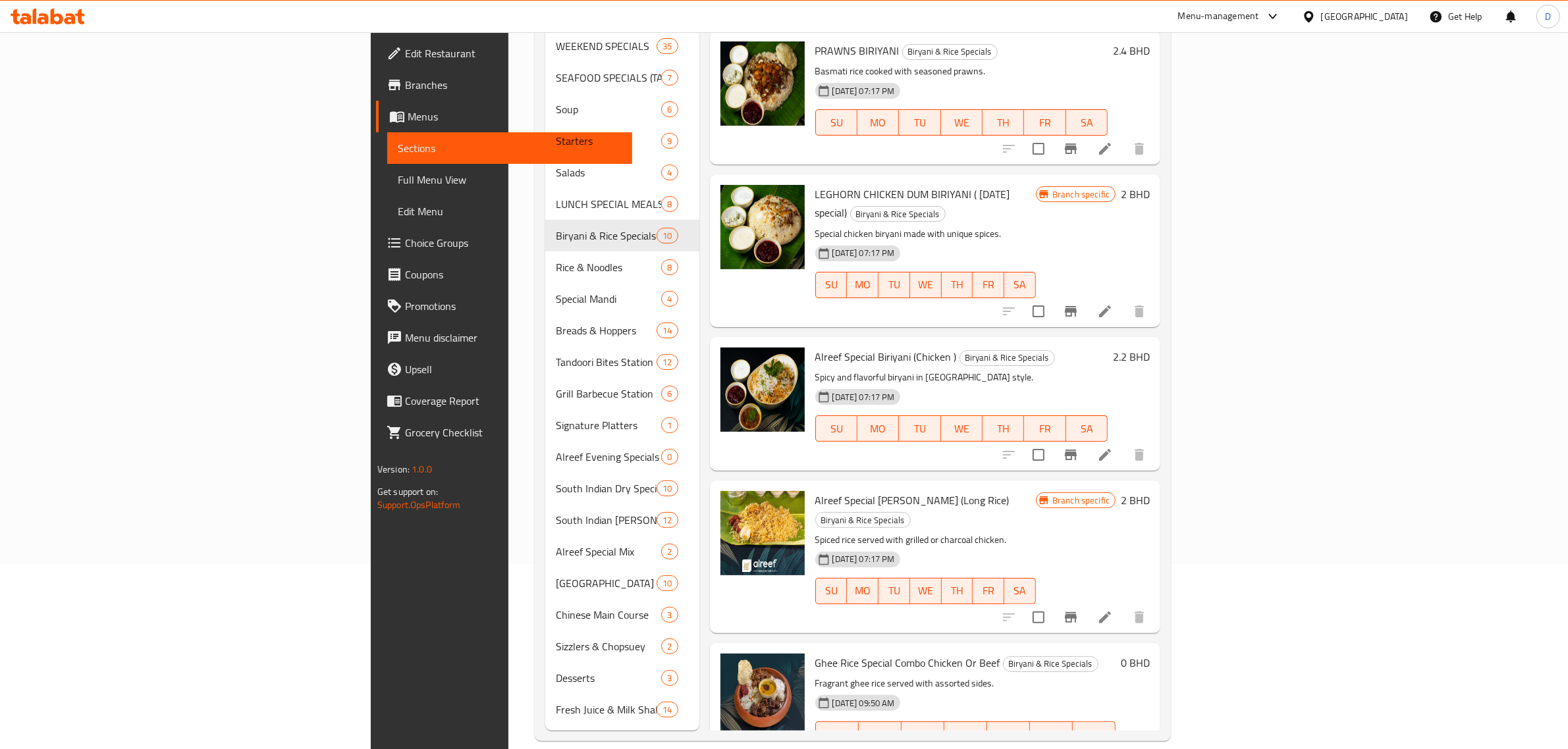
scroll to position [721, 0]
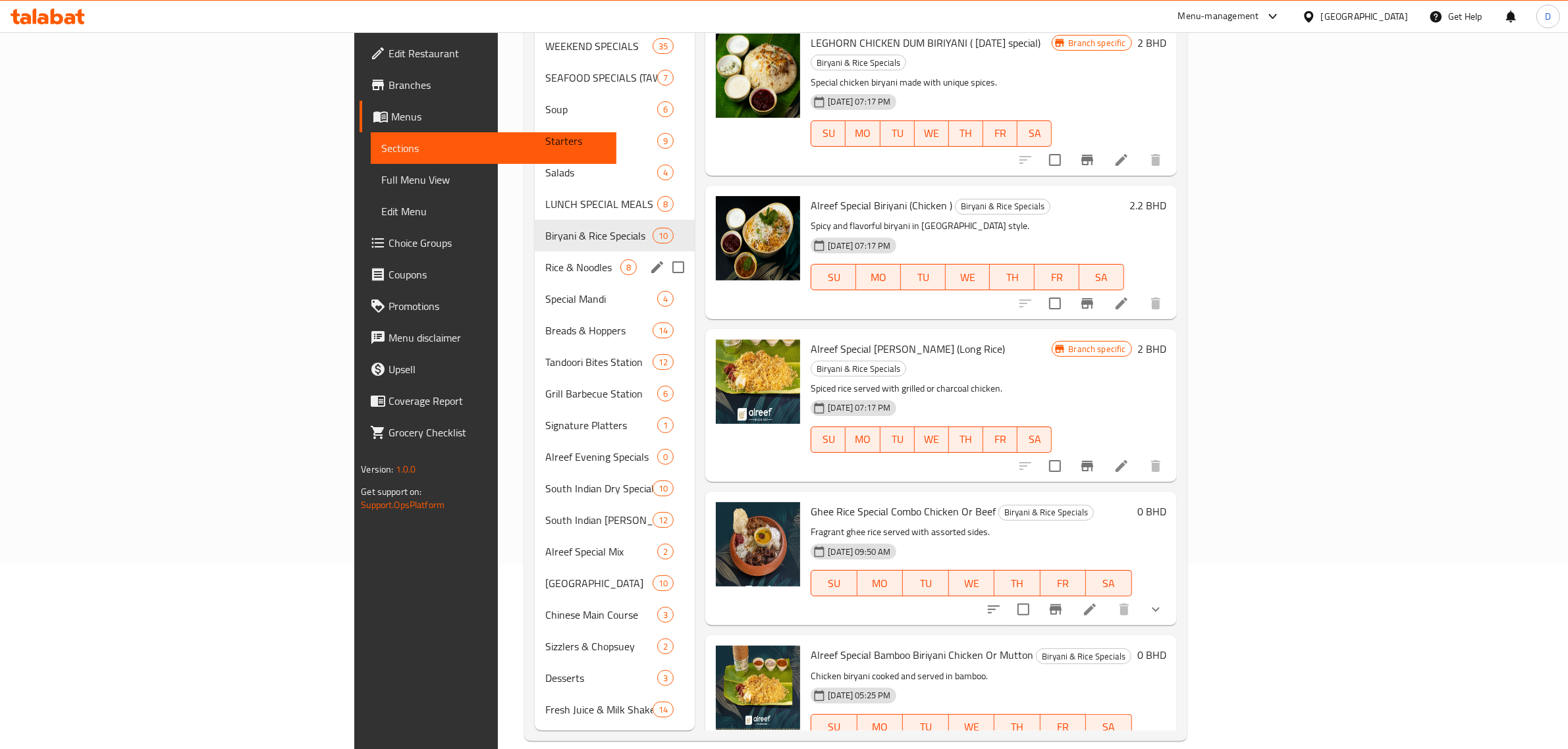
click at [545, 259] on span "Rice & Noodles" at bounding box center [583, 267] width 76 height 15
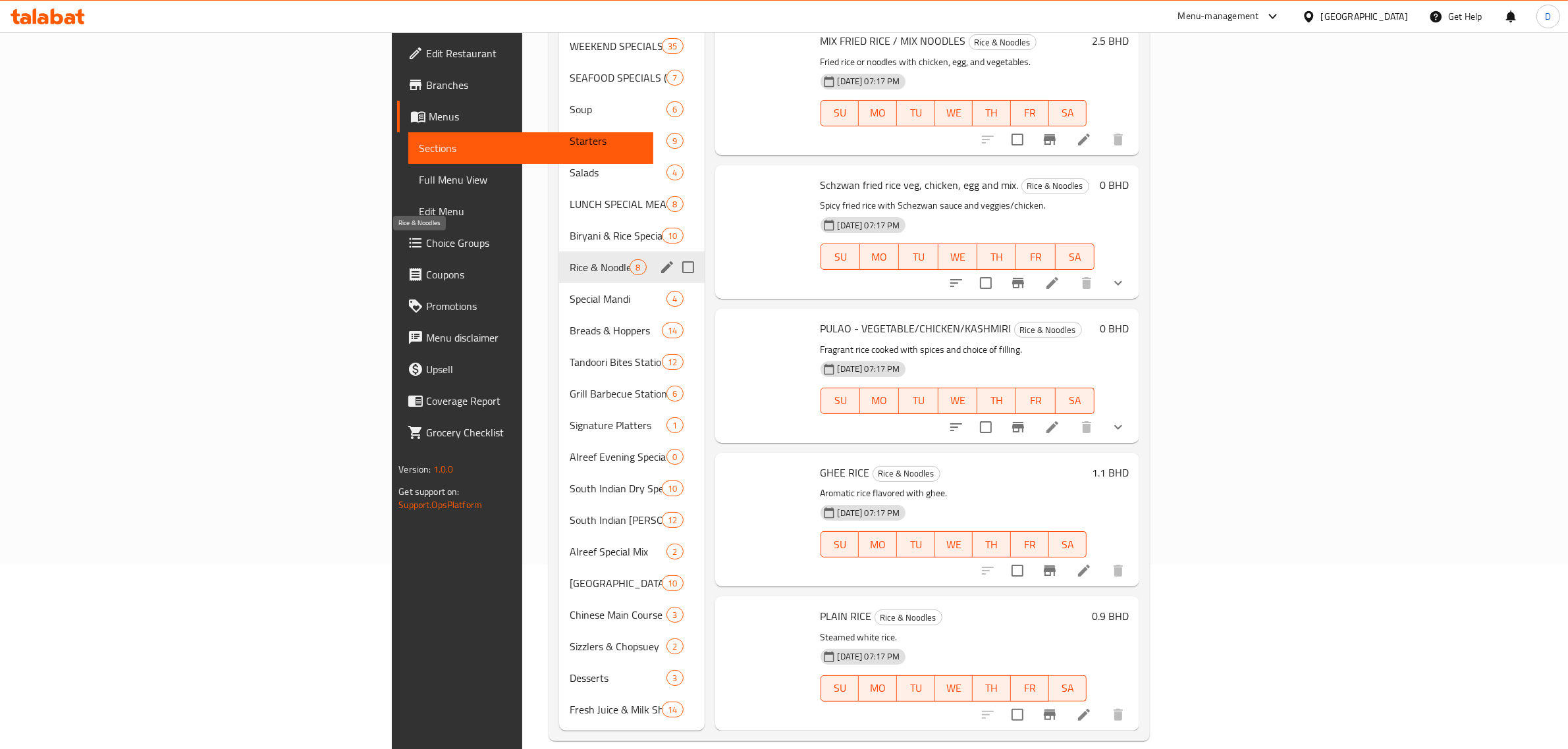
scroll to position [433, 0]
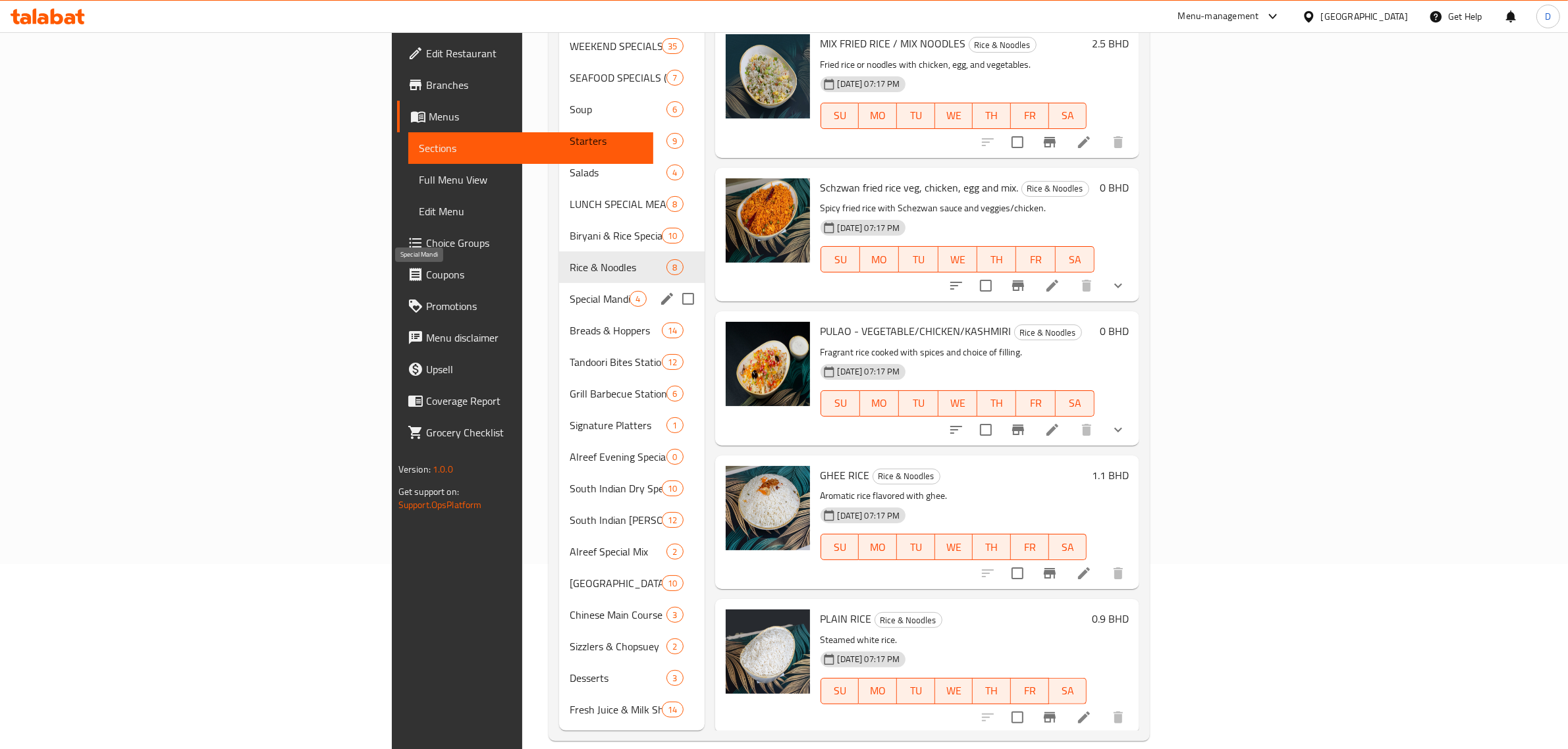
click at [570, 291] on span "Special Mandi" at bounding box center [599, 298] width 60 height 15
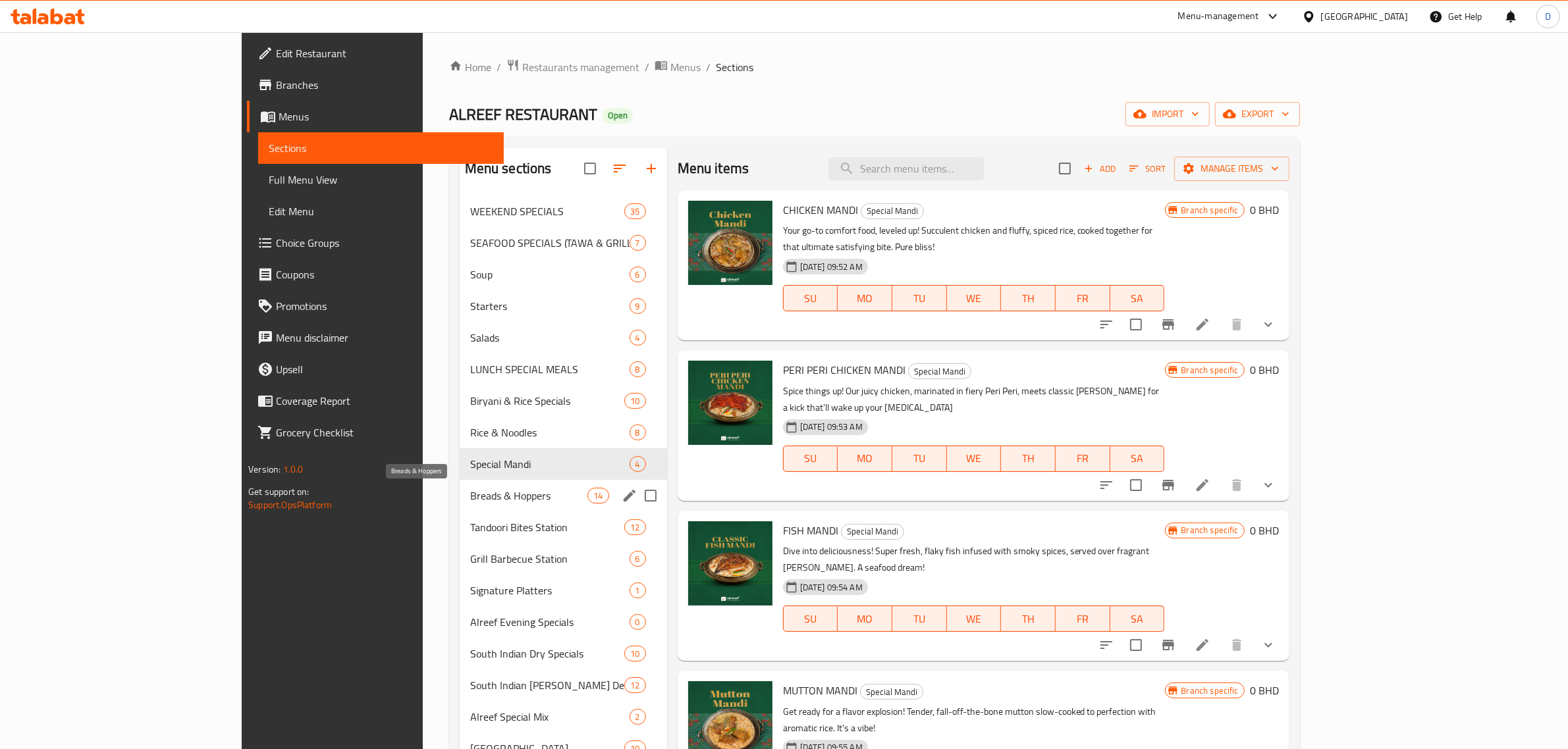
click at [471, 489] on span "Breads & Hoppers" at bounding box center [530, 495] width 118 height 15
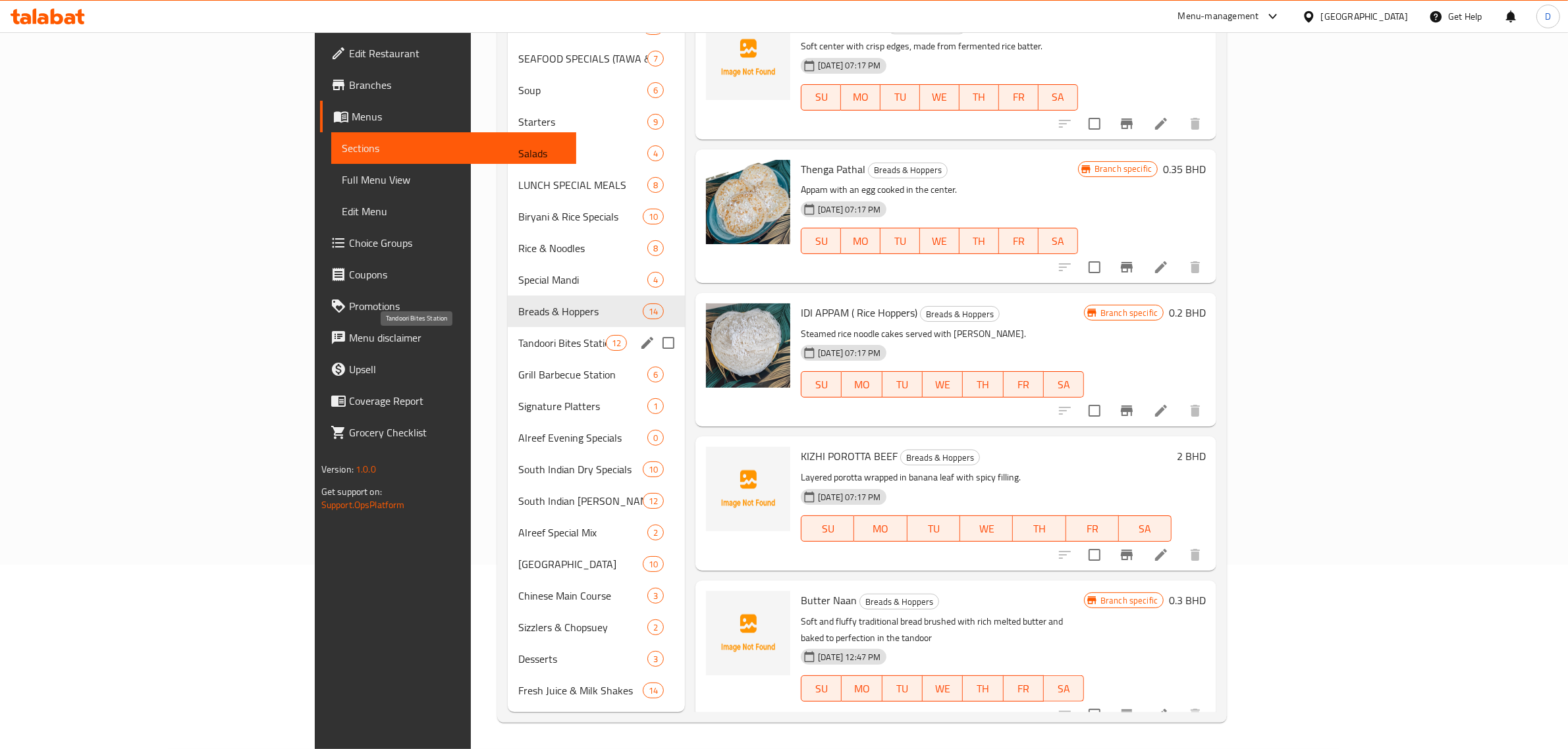
click at [519, 338] on span "Tandoori Bites Station" at bounding box center [562, 343] width 88 height 15
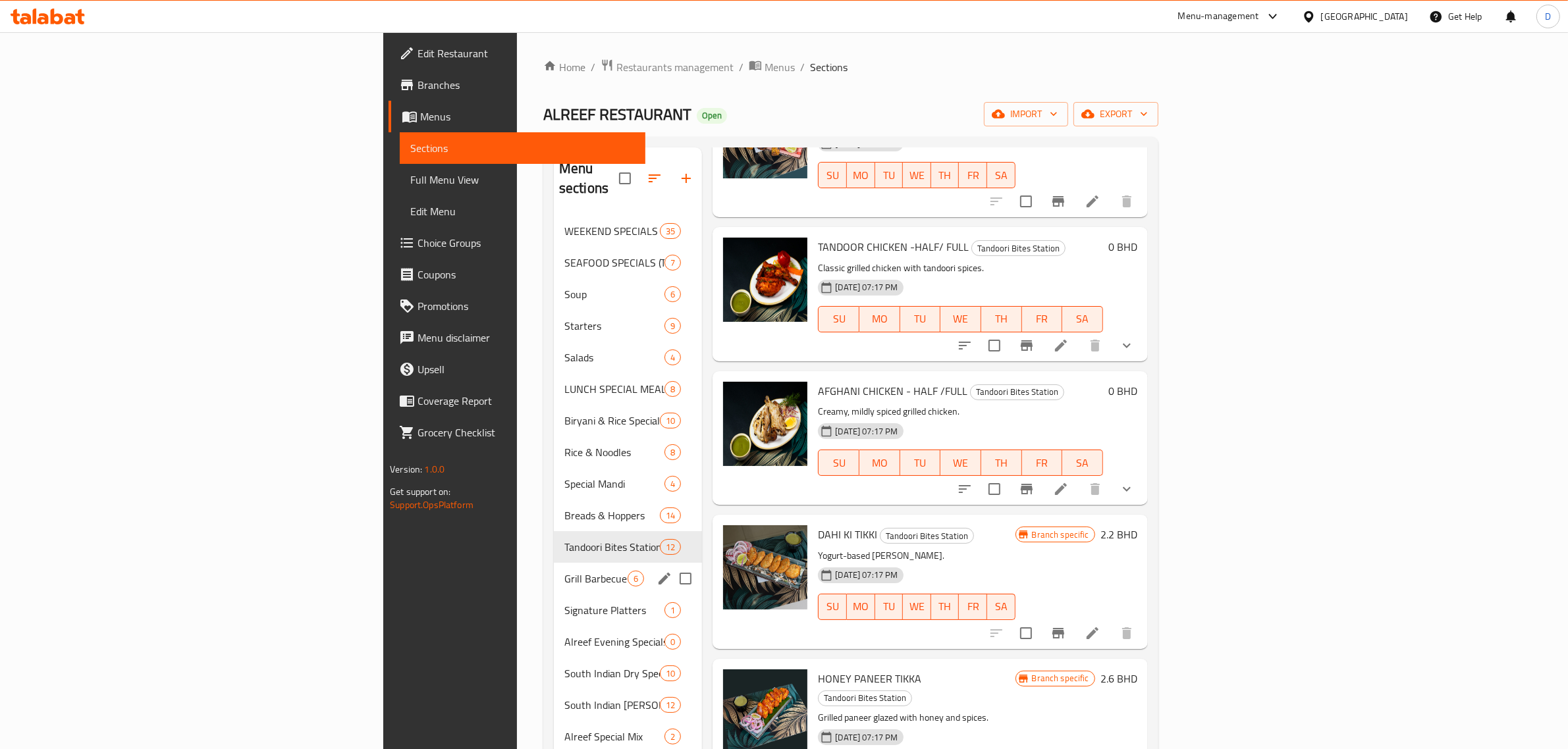
click at [564, 571] on span "Grill Barbecue Station" at bounding box center [596, 579] width 63 height 15
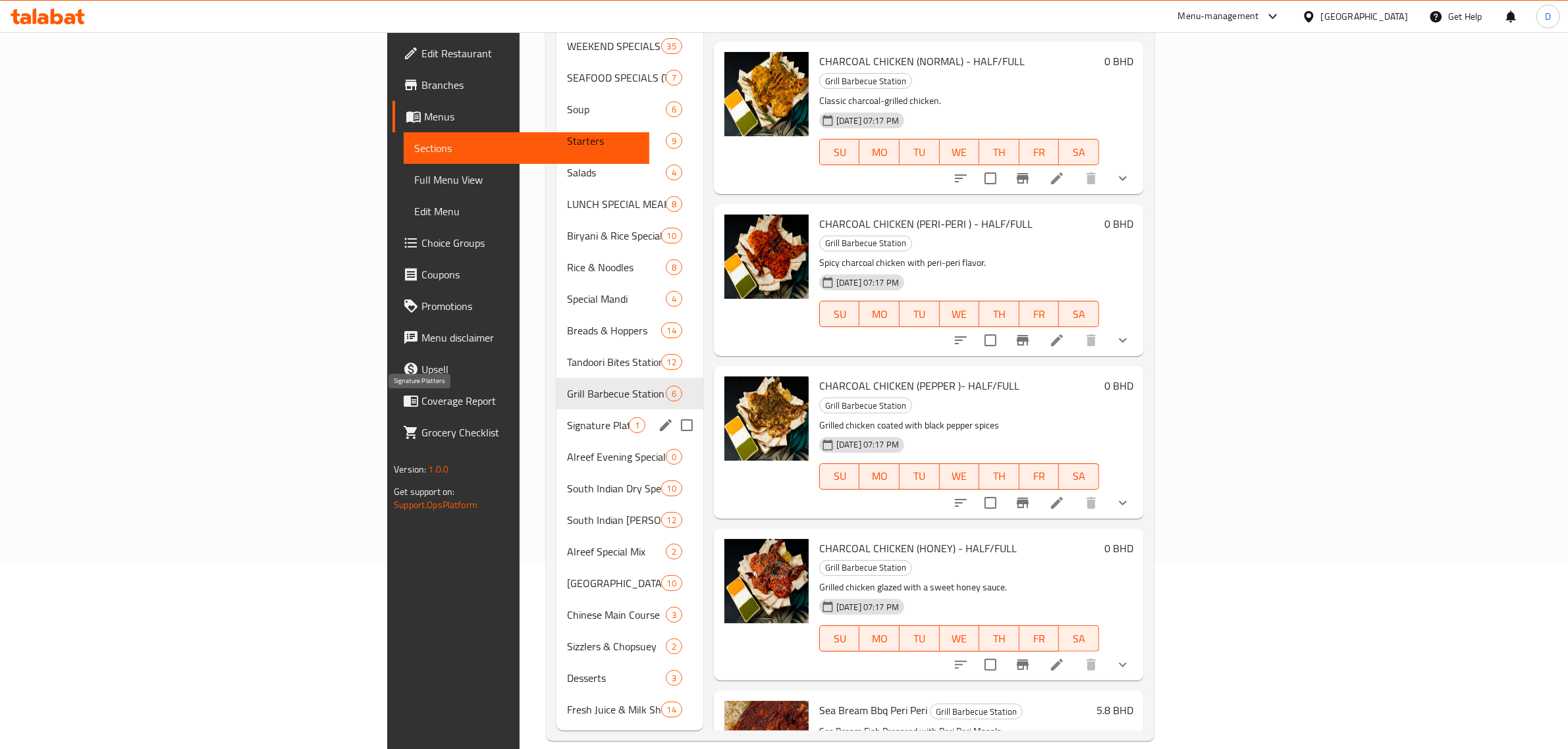
click at [567, 417] on span "Signature Platters" at bounding box center [598, 424] width 62 height 15
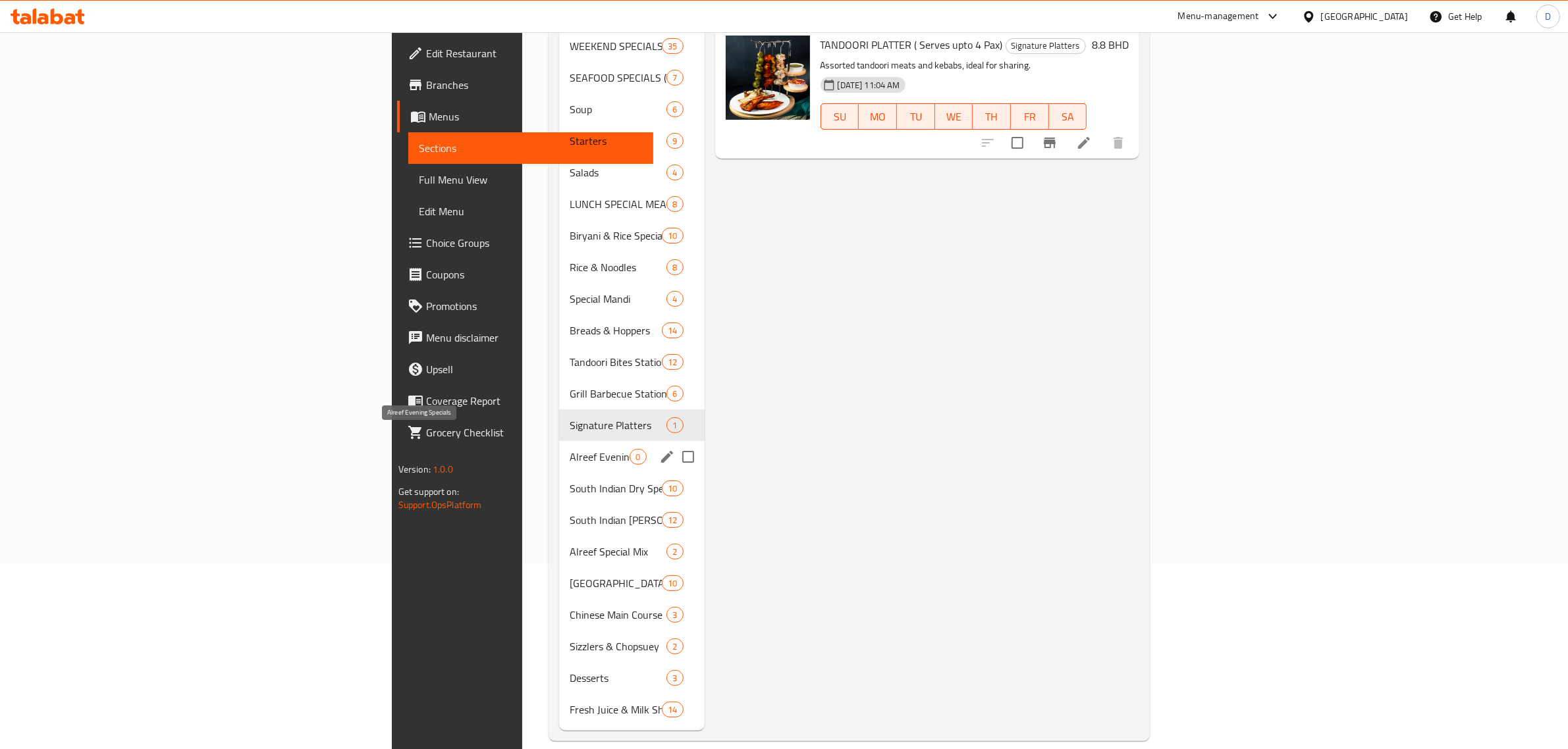
click at [570, 449] on span "Alreef Evening Specials" at bounding box center [599, 456] width 60 height 15
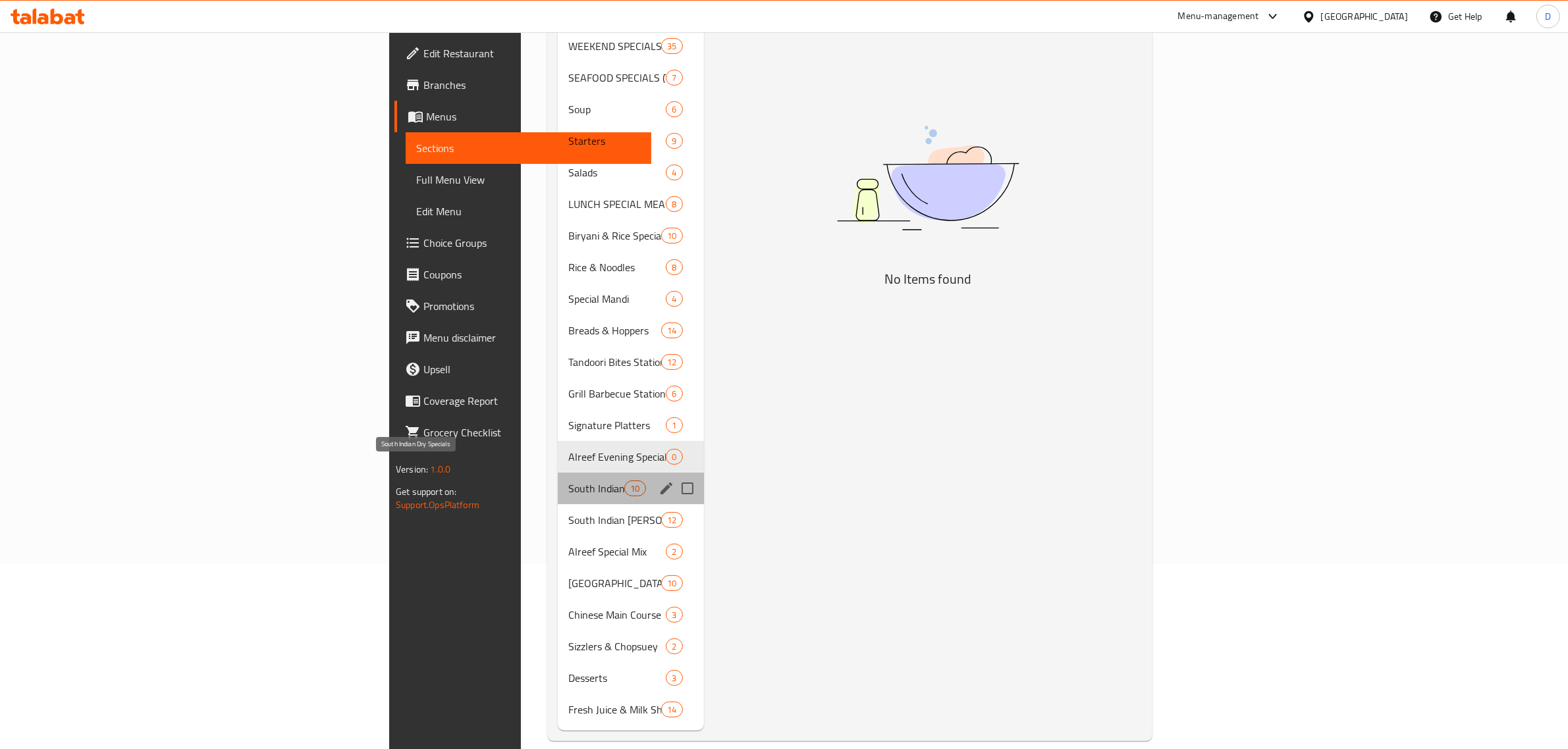
click at [569, 481] on span "South Indian Dry Specials" at bounding box center [597, 488] width 56 height 15
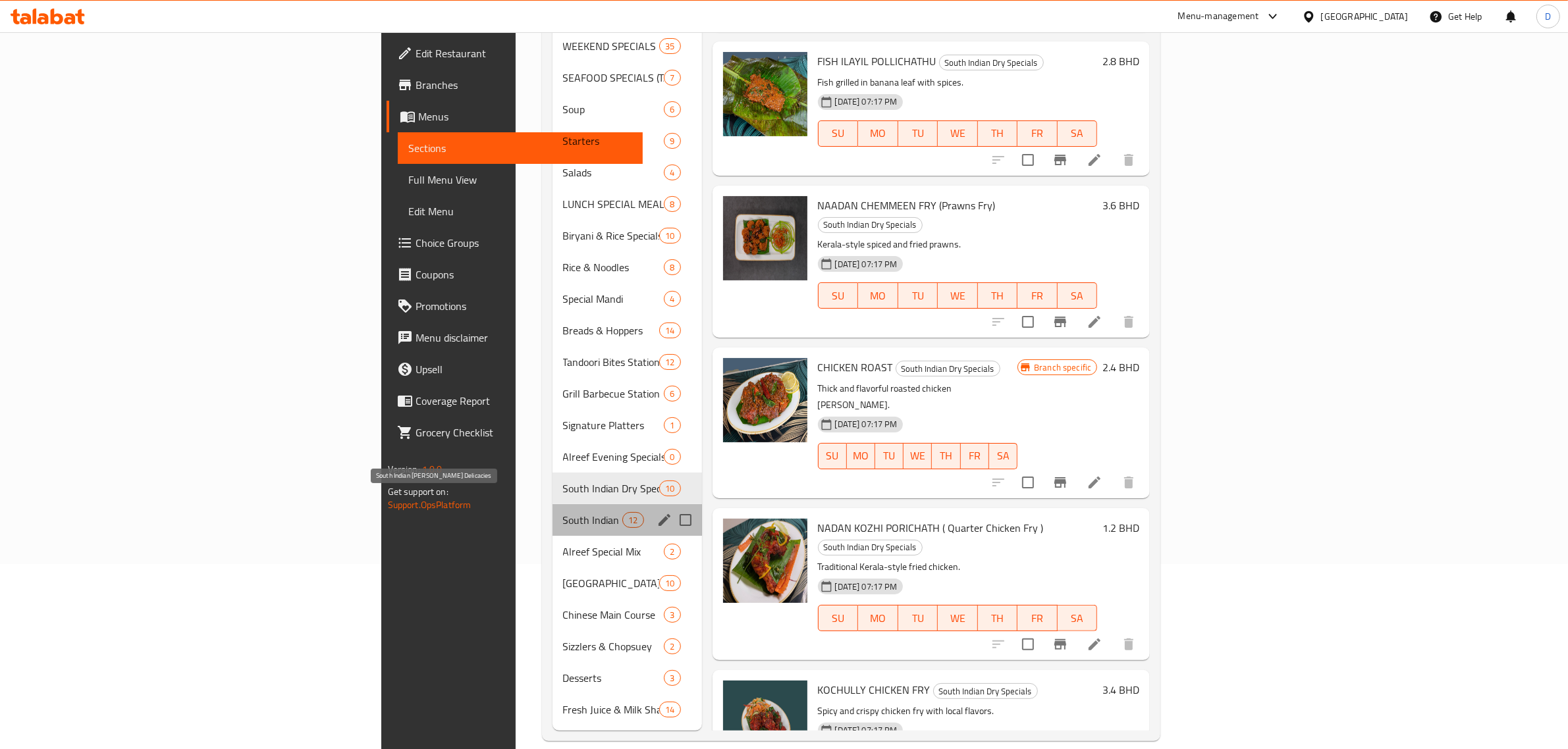
click at [563, 512] on span "South Indian Curry Delicacies" at bounding box center [593, 520] width 60 height 15
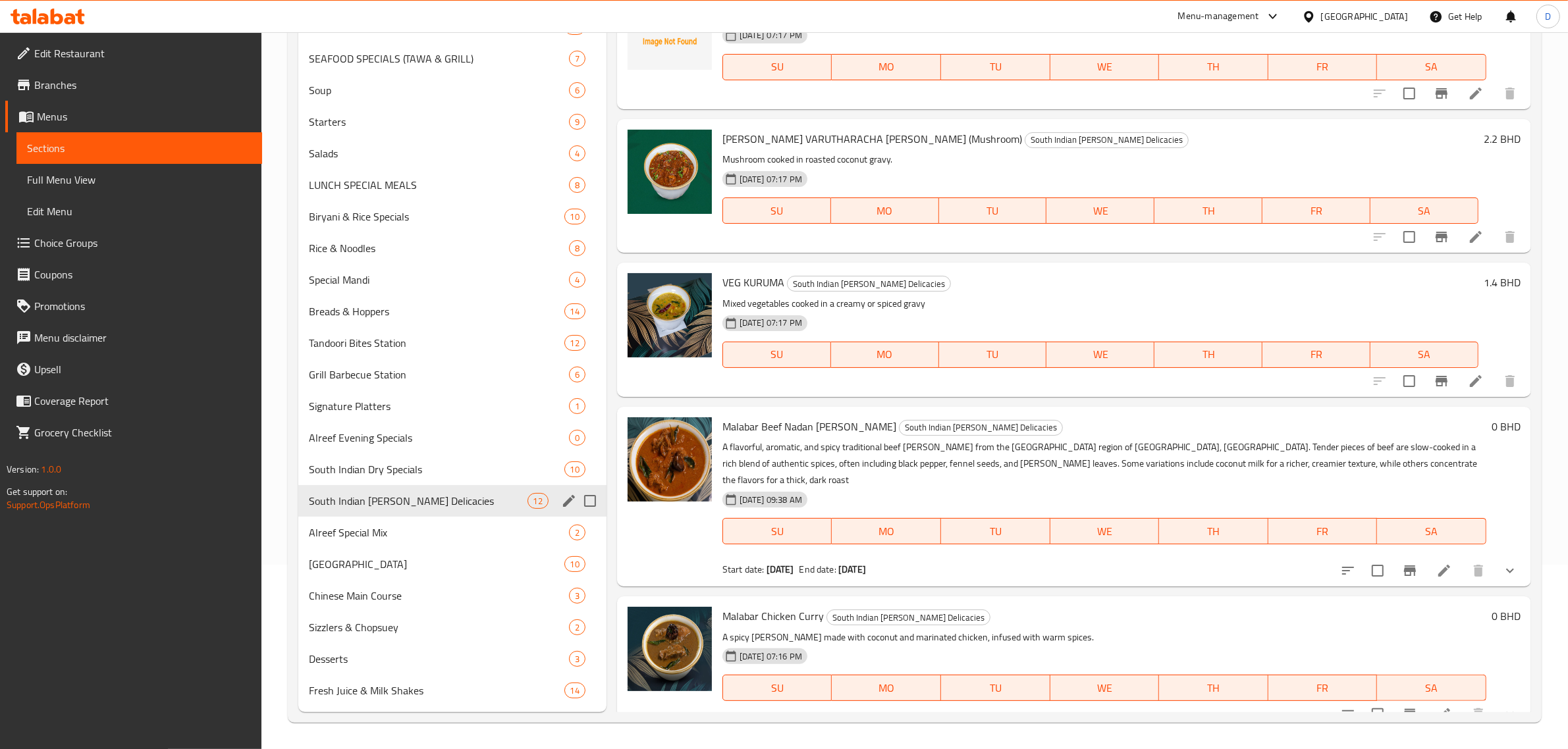
click at [423, 490] on div "South Indian Curry Delicacies 12" at bounding box center [453, 501] width 308 height 32
click at [422, 519] on div "Alreef Special Mix 2" at bounding box center [453, 532] width 308 height 32
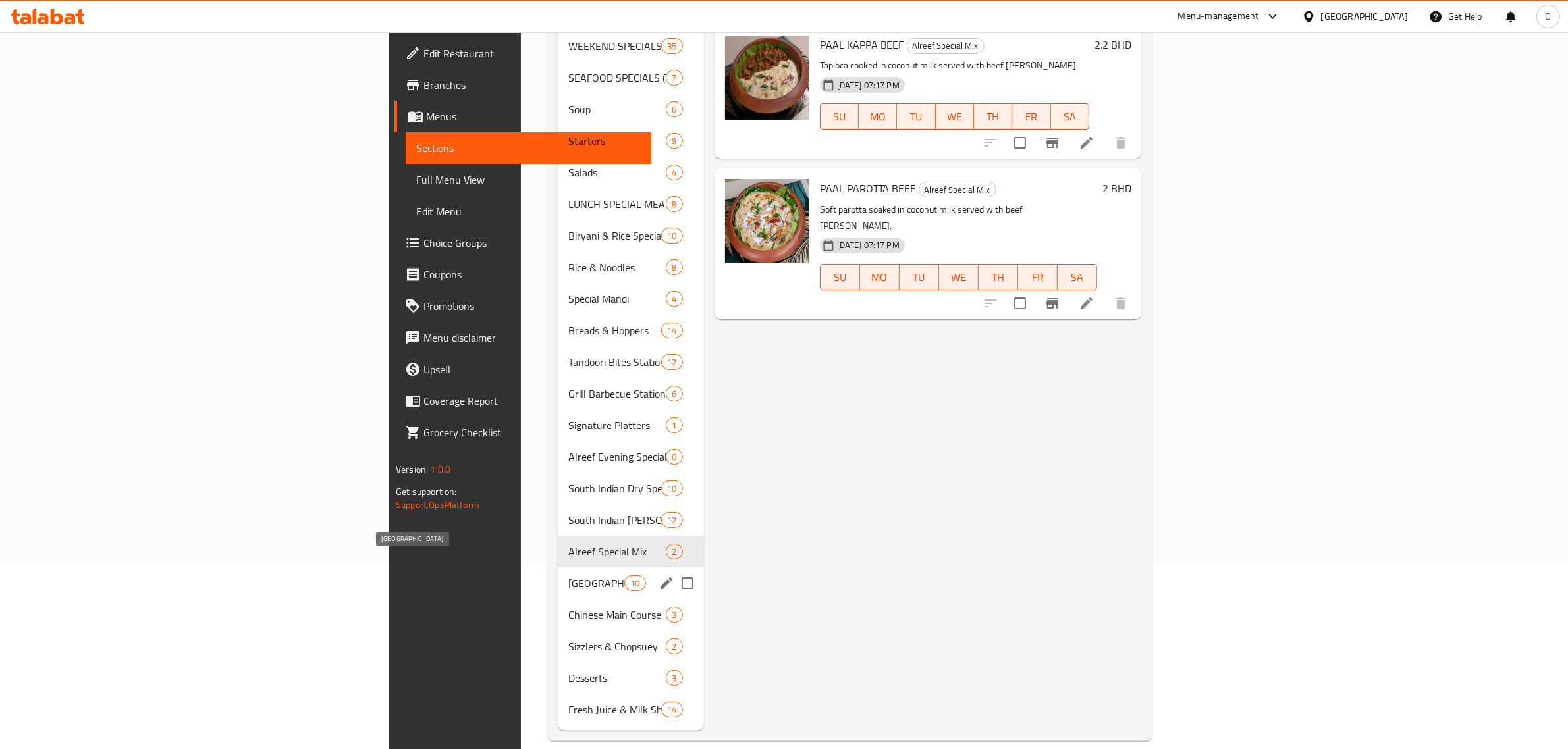
click at [569, 576] on span "North Indian Main Course" at bounding box center [597, 583] width 56 height 15
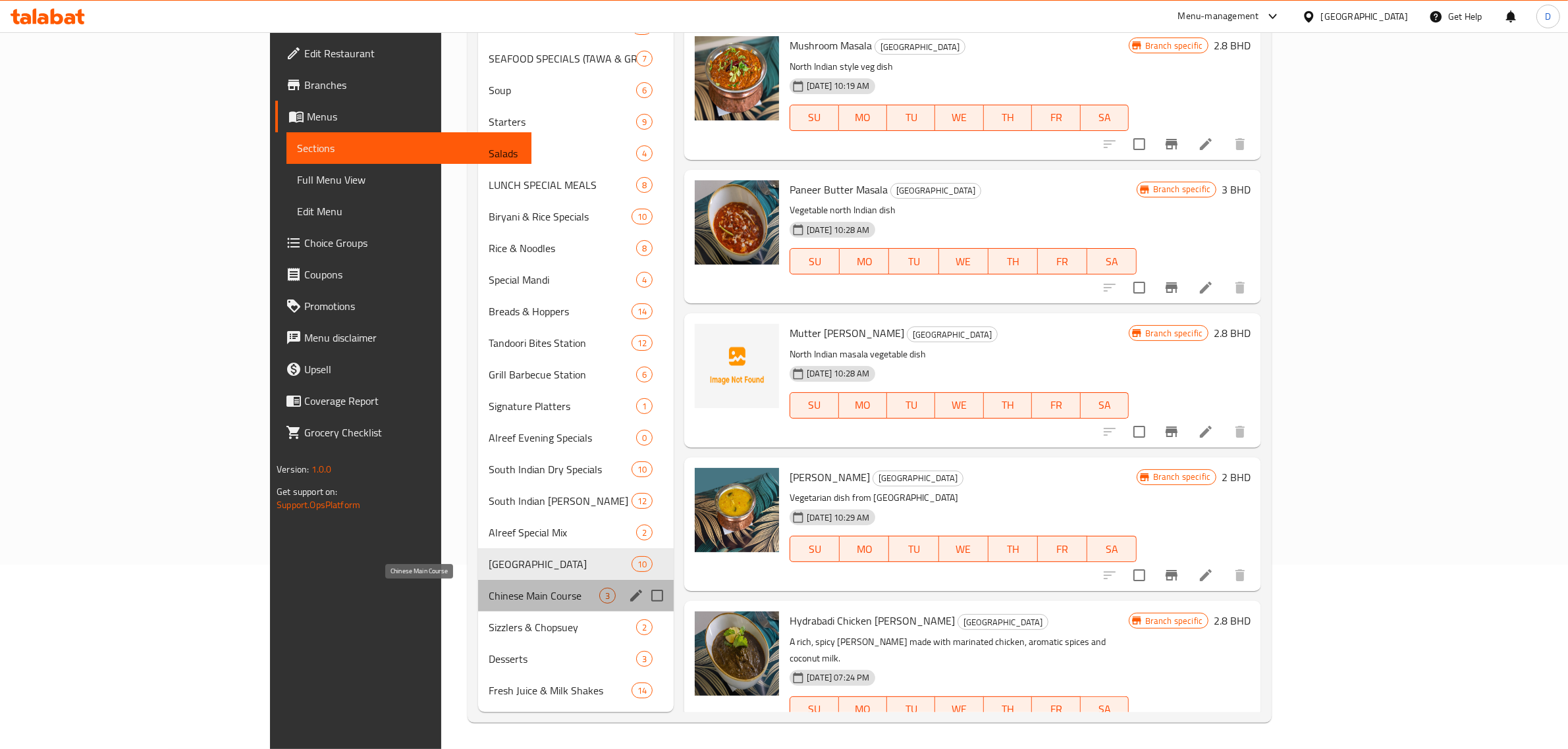
click at [489, 591] on span "Chinese Main Course" at bounding box center [544, 596] width 111 height 15
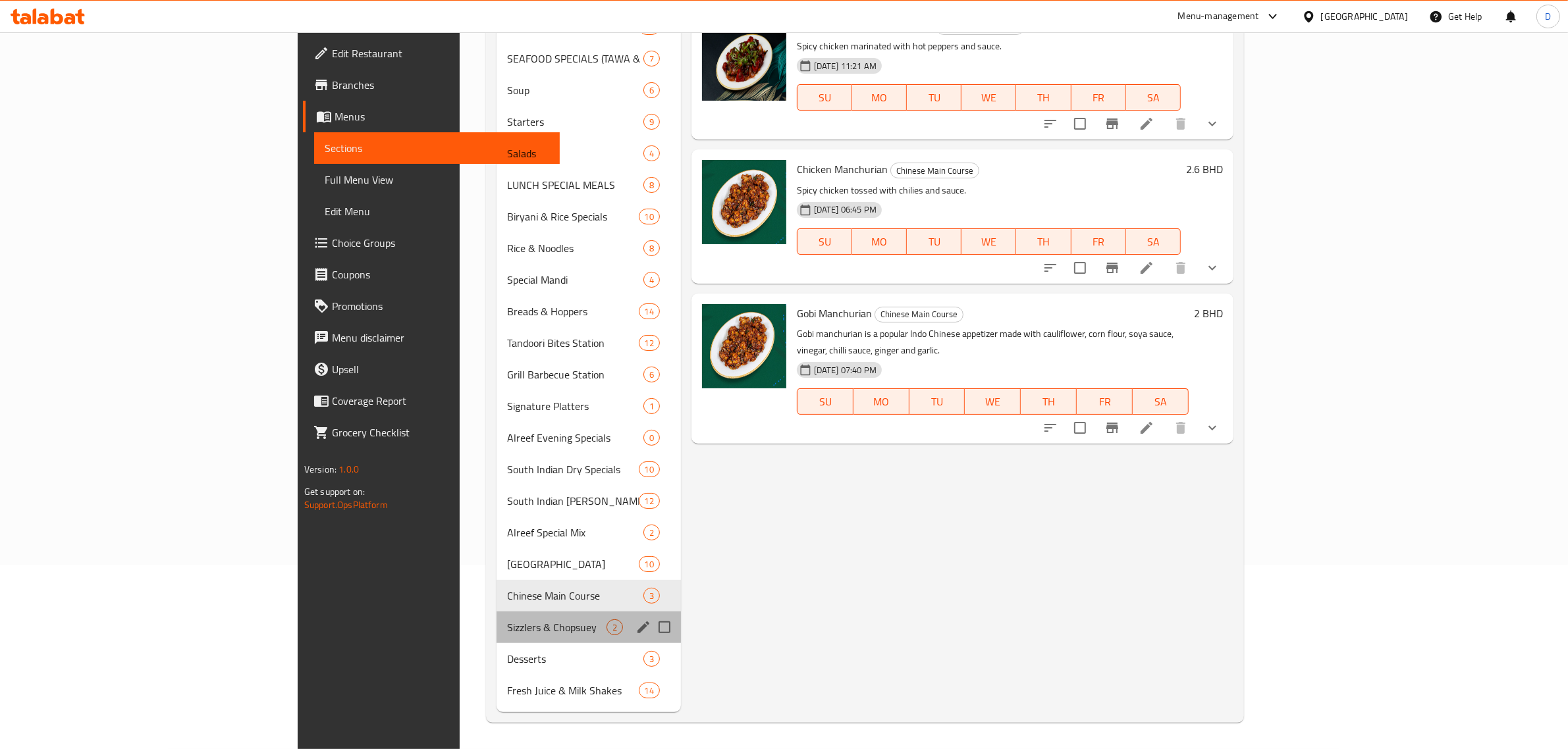
click at [497, 638] on div "Sizzlers & Chopsuey 2" at bounding box center [589, 627] width 184 height 32
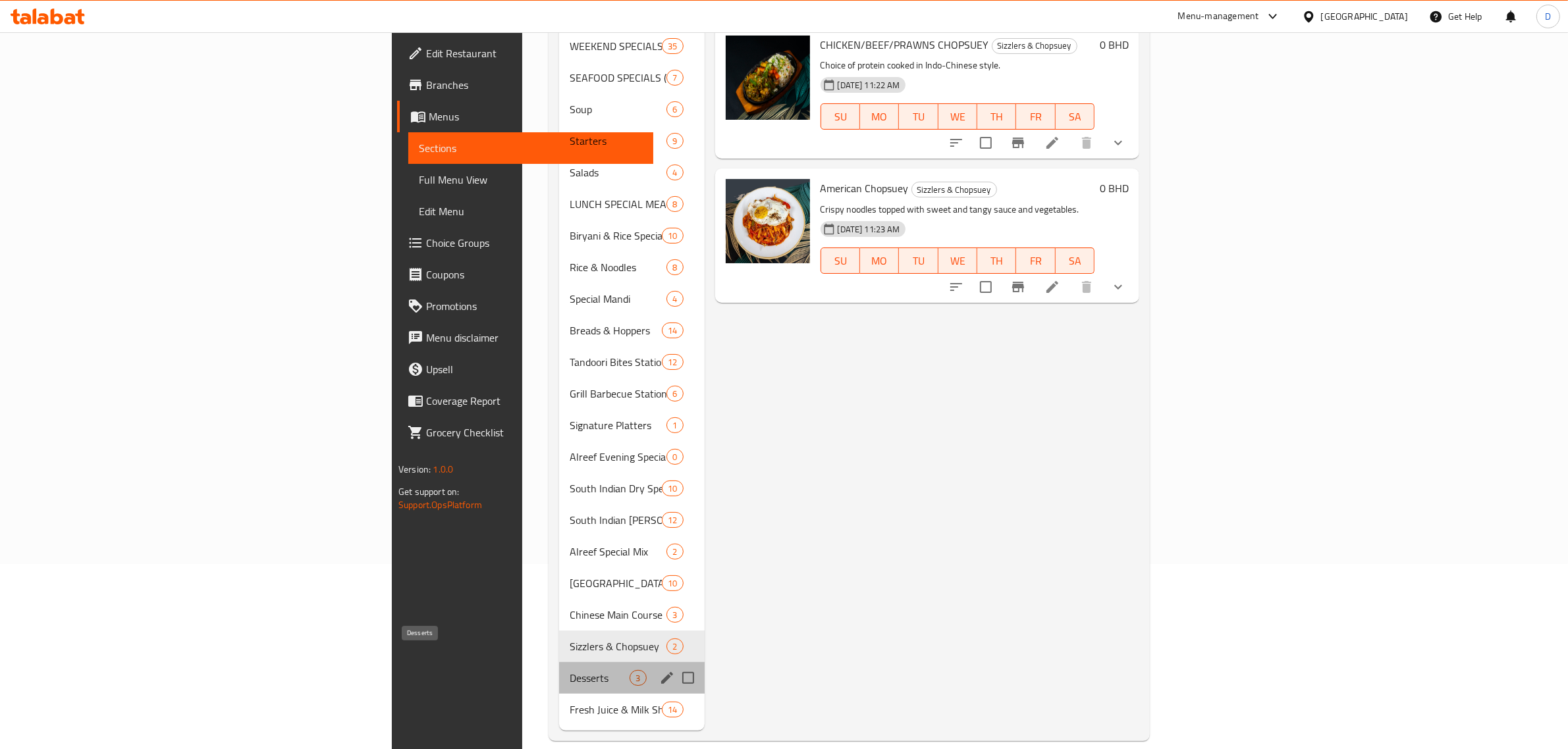
click at [570, 670] on span "Desserts" at bounding box center [599, 677] width 60 height 15
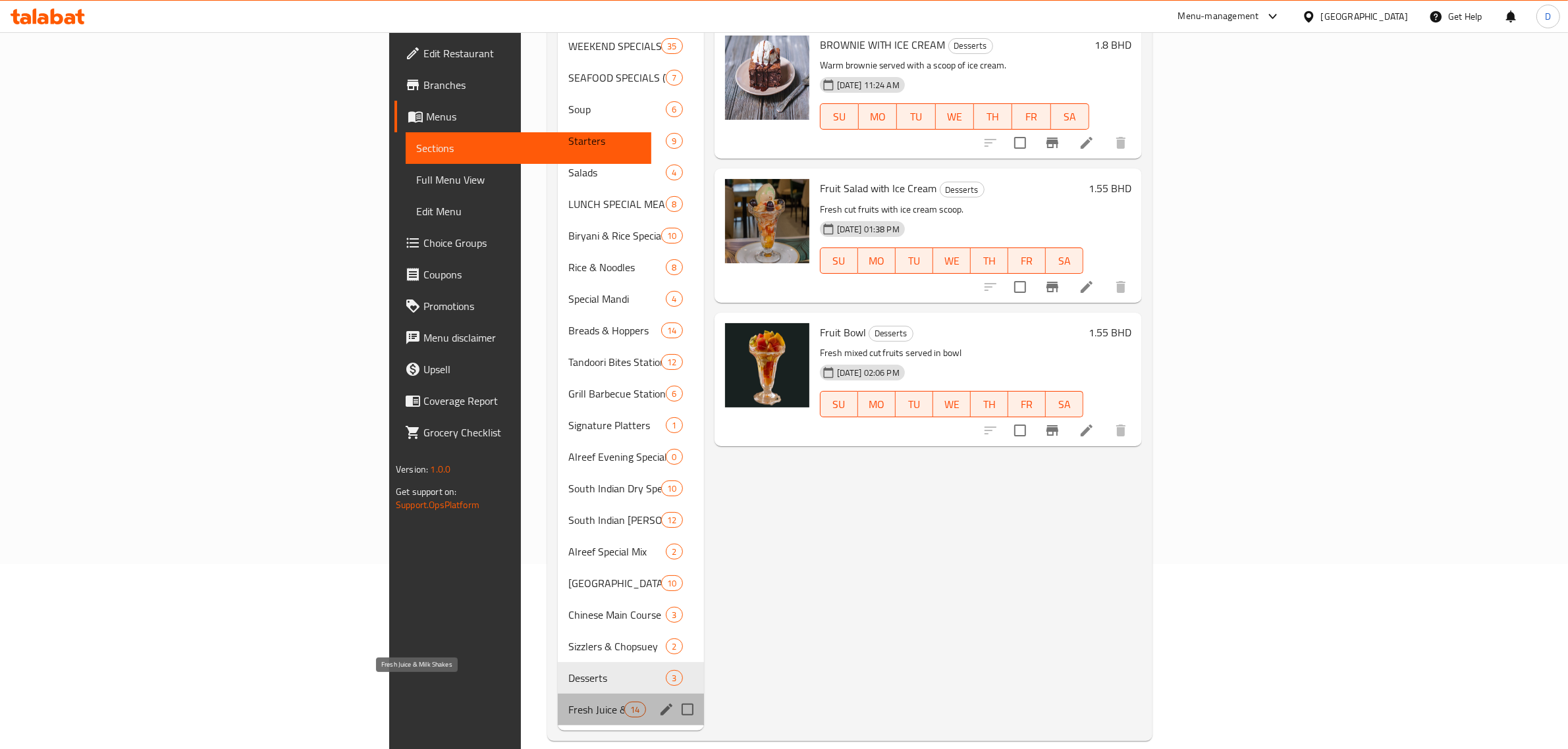
click at [569, 702] on span "Fresh Juice & Milk Shakes" at bounding box center [597, 709] width 56 height 15
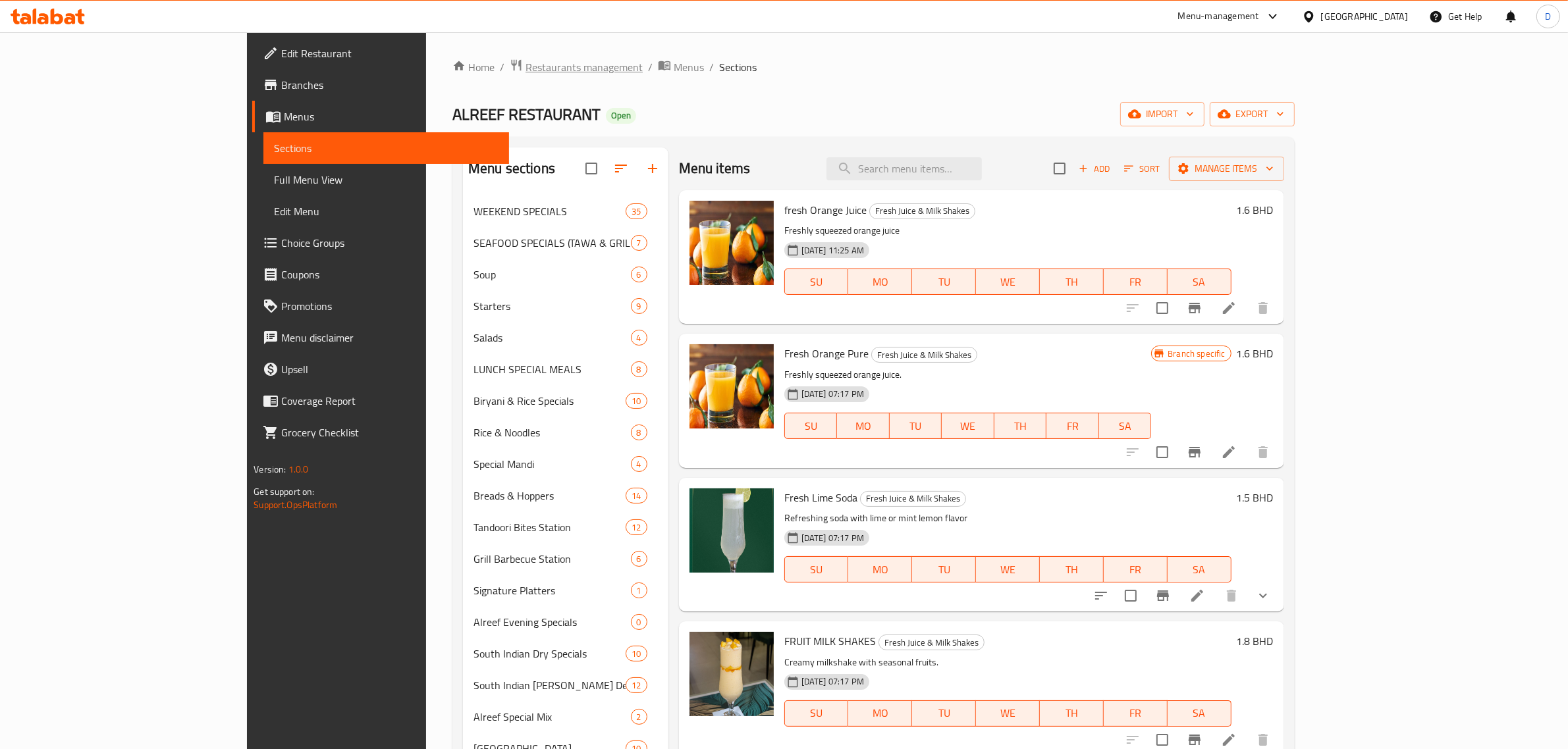
click at [526, 64] on span "Restaurants management" at bounding box center [584, 66] width 117 height 15
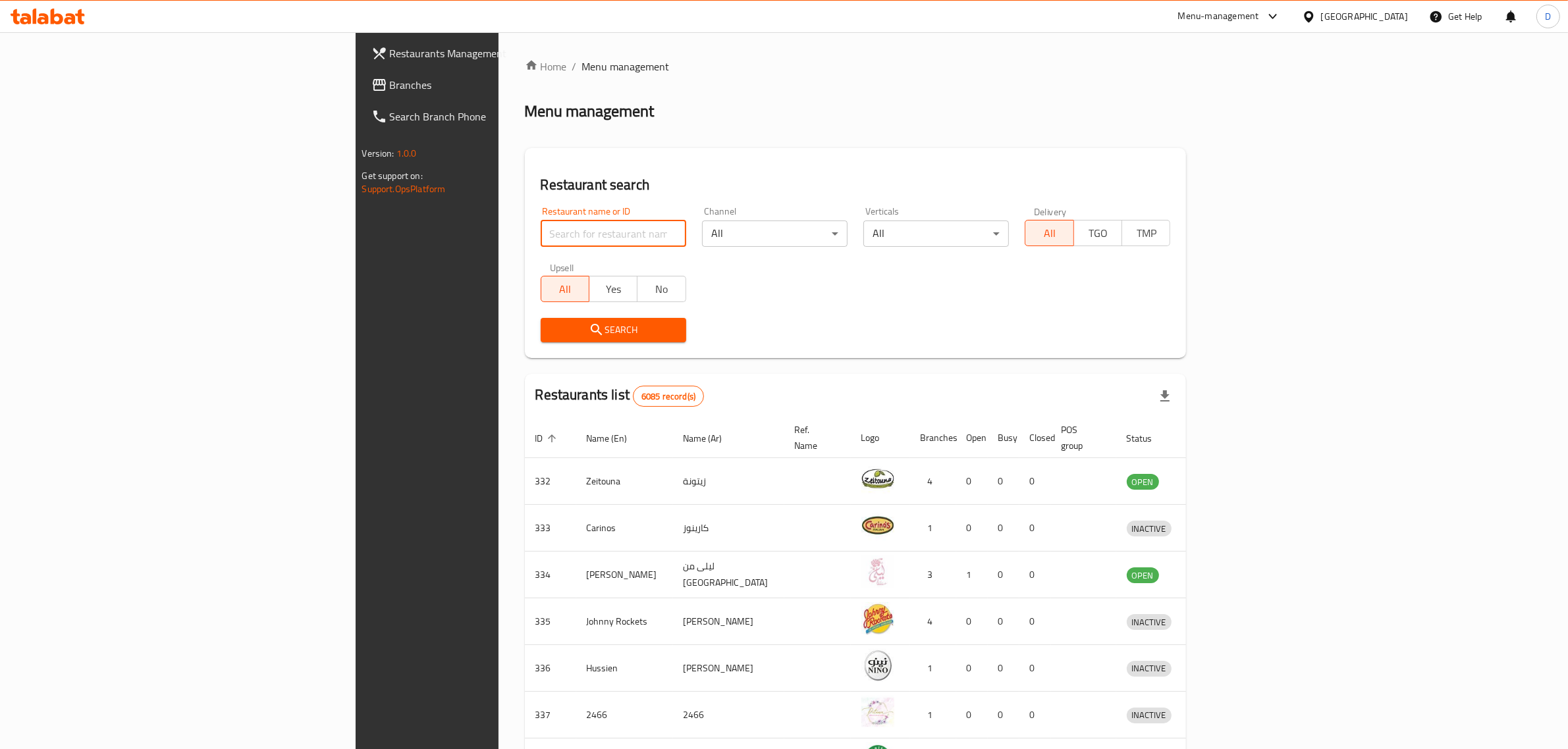
click at [541, 239] on input "search" at bounding box center [613, 233] width 145 height 26
type input "pink corner burger"
click at [581, 328] on span "Search" at bounding box center [613, 330] width 124 height 16
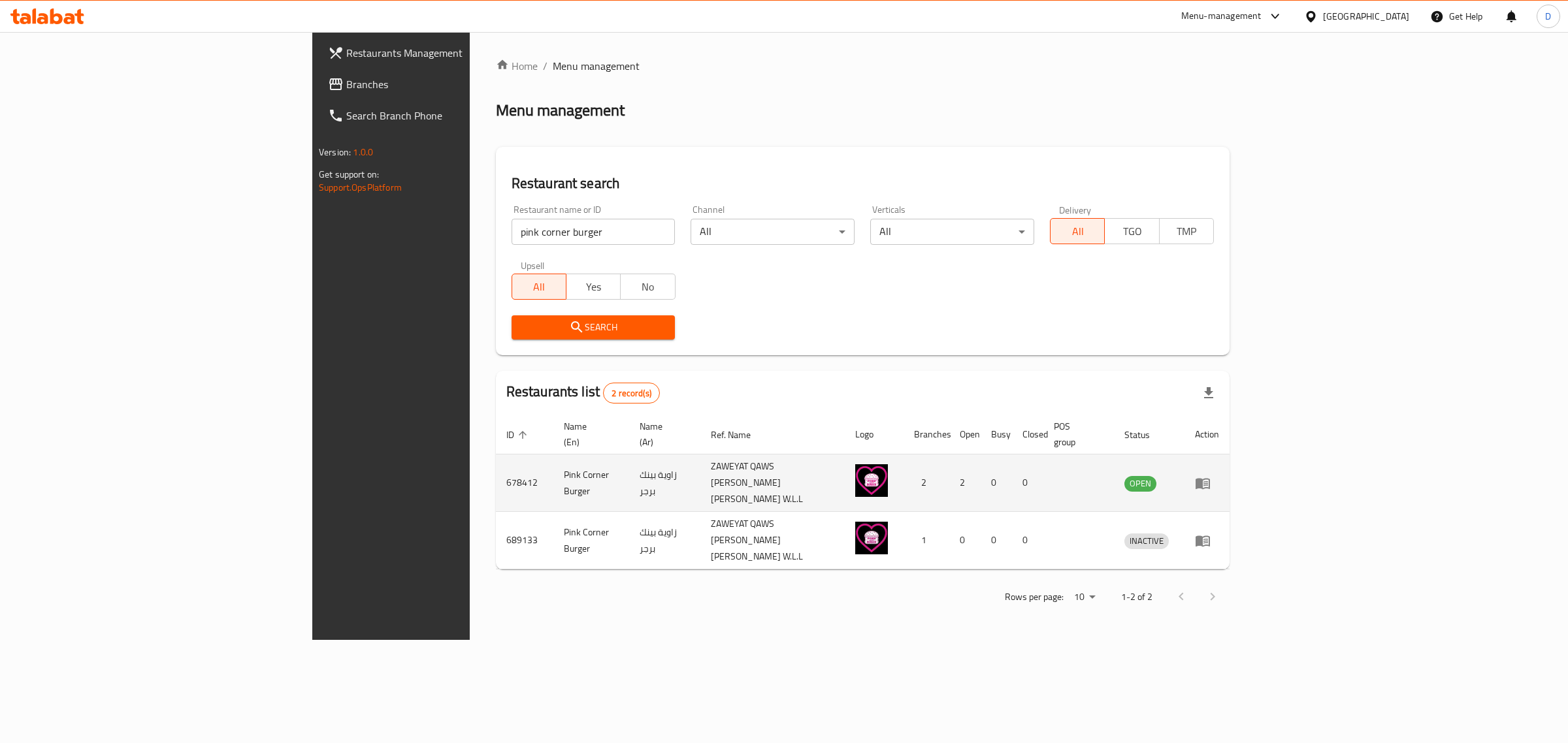
click at [1230, 454] on td "enhanced table" at bounding box center [1207, 483] width 45 height 58
click at [1211, 476] on icon "enhanced table" at bounding box center [1202, 483] width 15 height 15
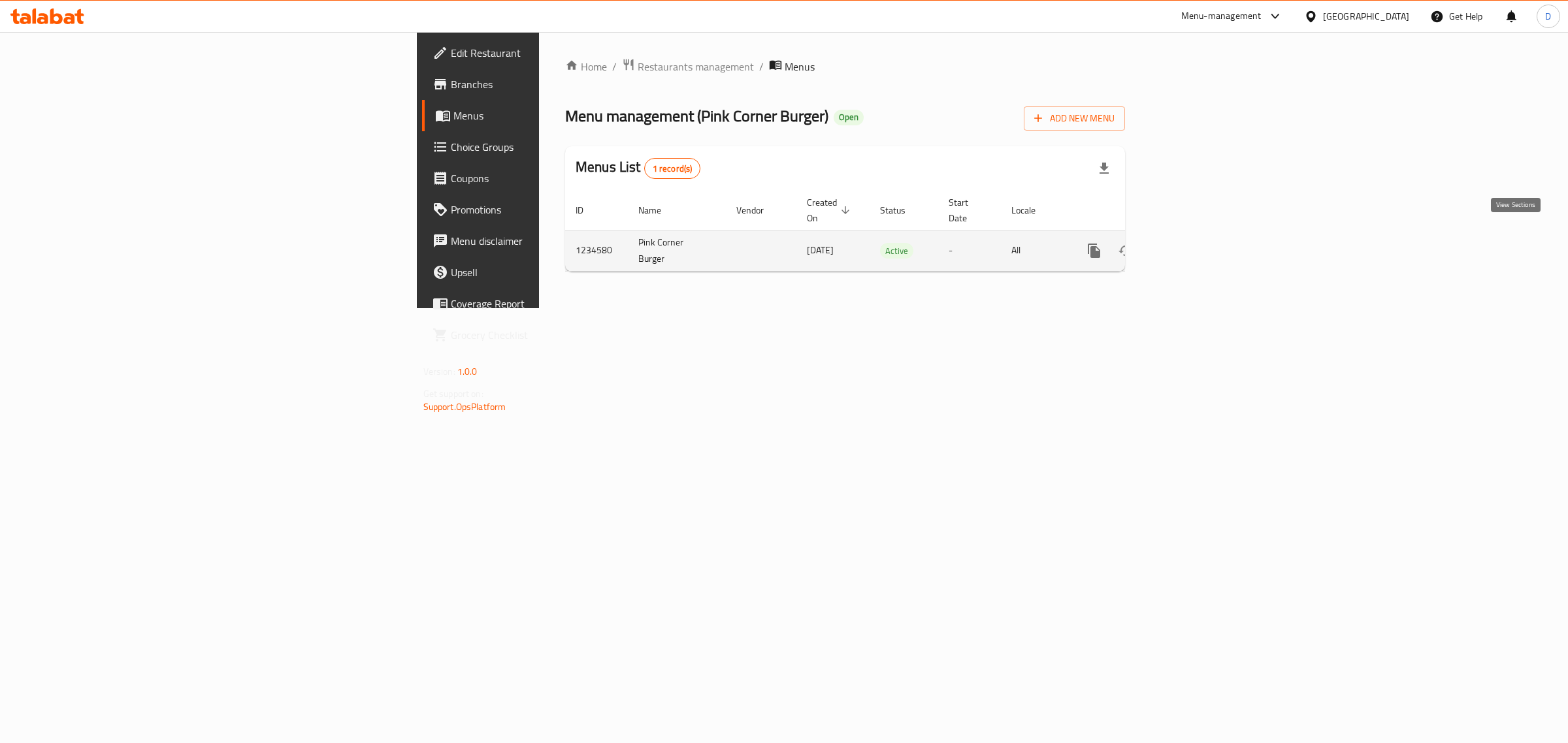
click at [1196, 243] on icon "enhanced table" at bounding box center [1187, 250] width 15 height 15
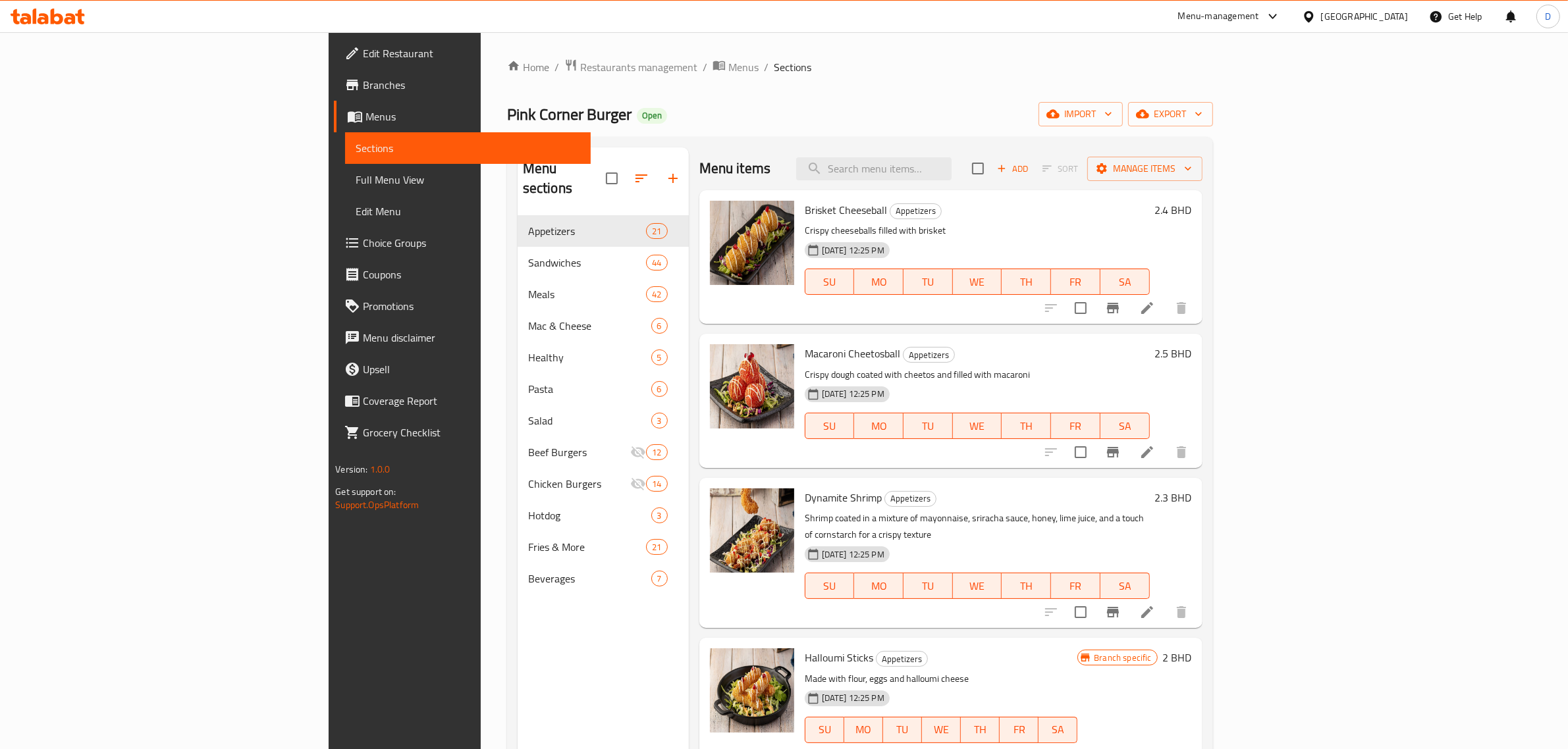
click at [982, 145] on div "Menu sections Appetizers 21 Sandwiches 44 Meals 42 Mac & Cheese 6 Healthy 5 Pas…" at bounding box center [860, 522] width 706 height 771
click at [951, 158] on input "search" at bounding box center [873, 169] width 155 height 23
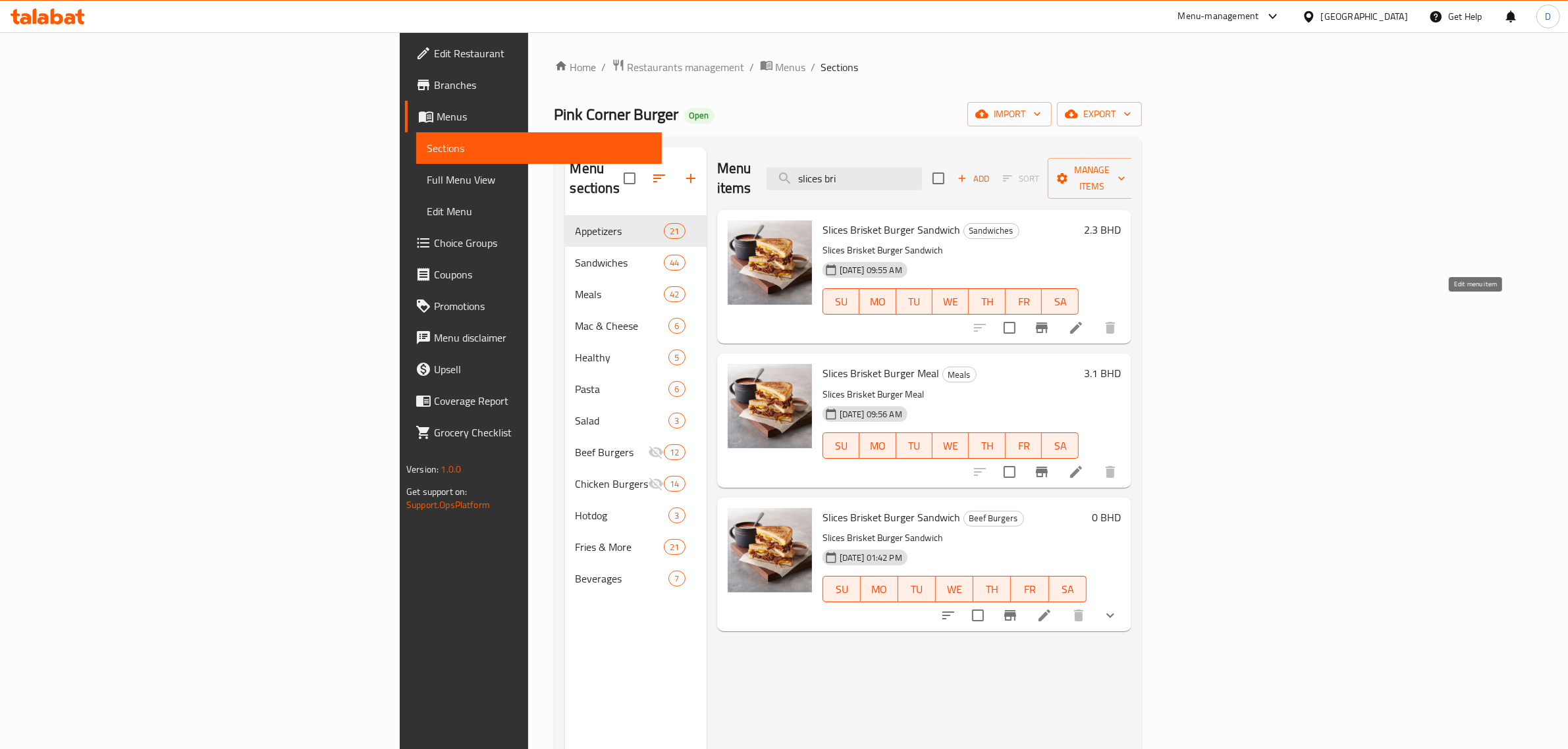
type input "slices bri"
click at [1082, 322] on icon at bounding box center [1076, 327] width 12 height 12
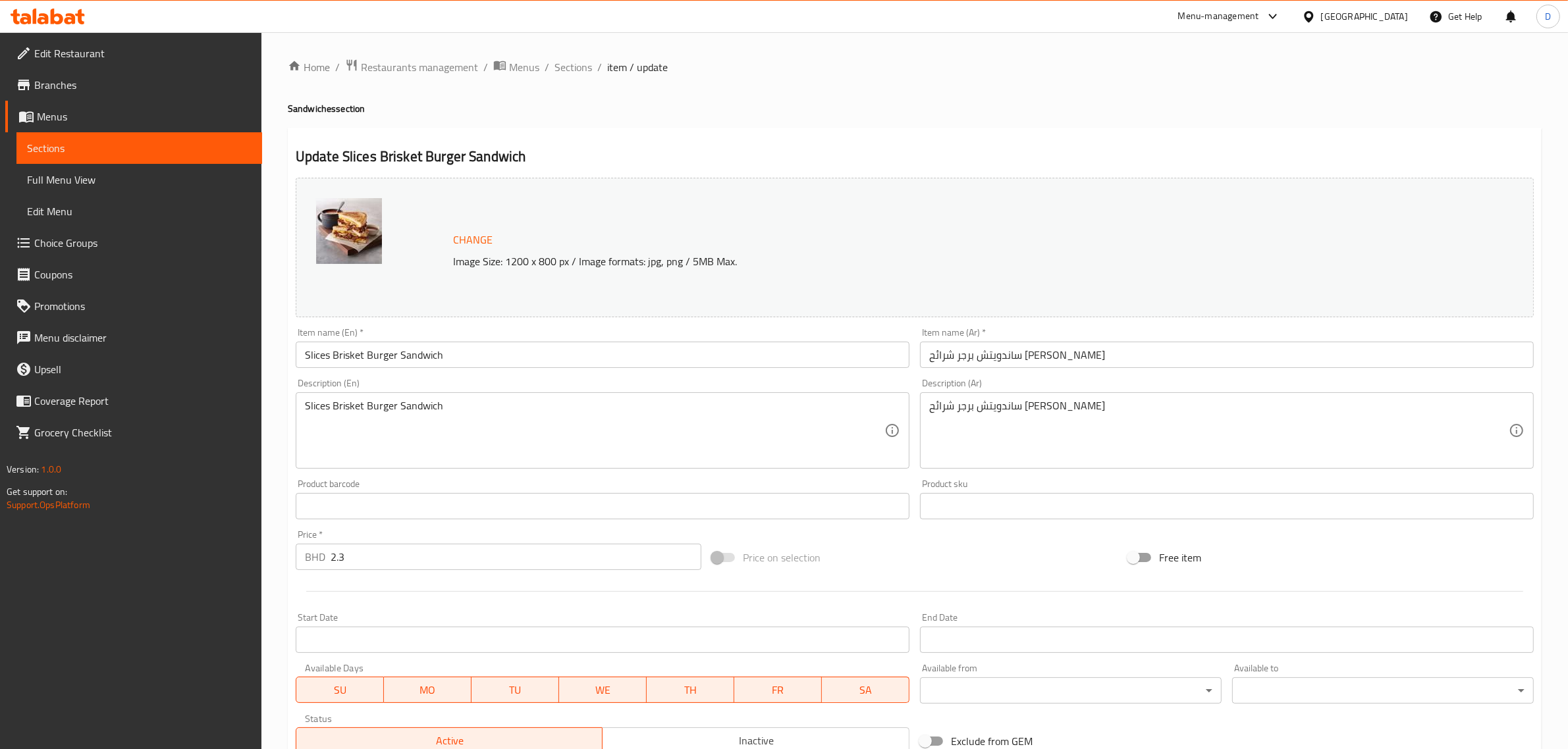
click at [418, 553] on input "2.3" at bounding box center [516, 557] width 371 height 26
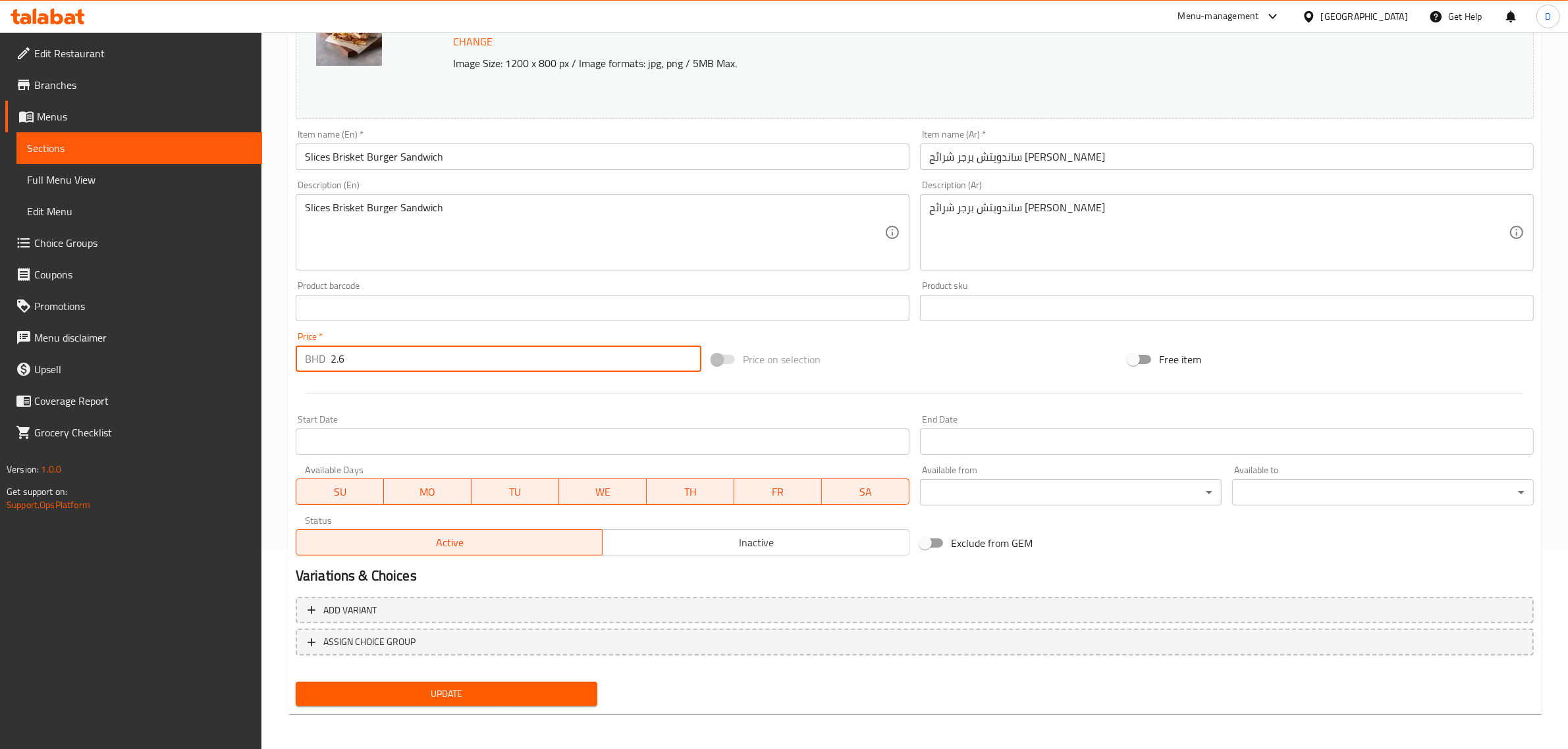
type input "2.6"
click at [514, 693] on span "Update" at bounding box center [446, 695] width 280 height 16
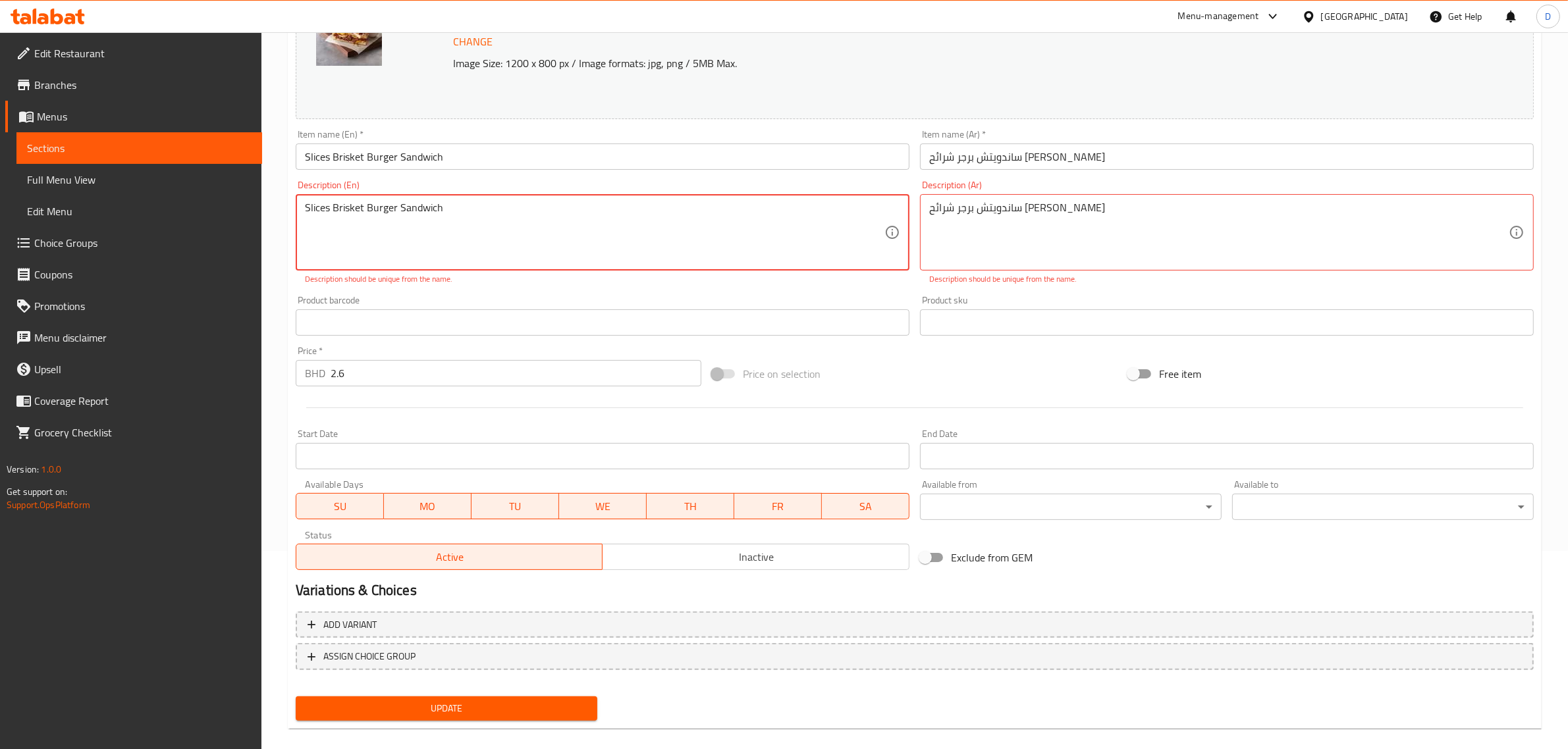
click at [482, 221] on textarea "Slices Brisket Burger Sandwich" at bounding box center [594, 232] width 579 height 63
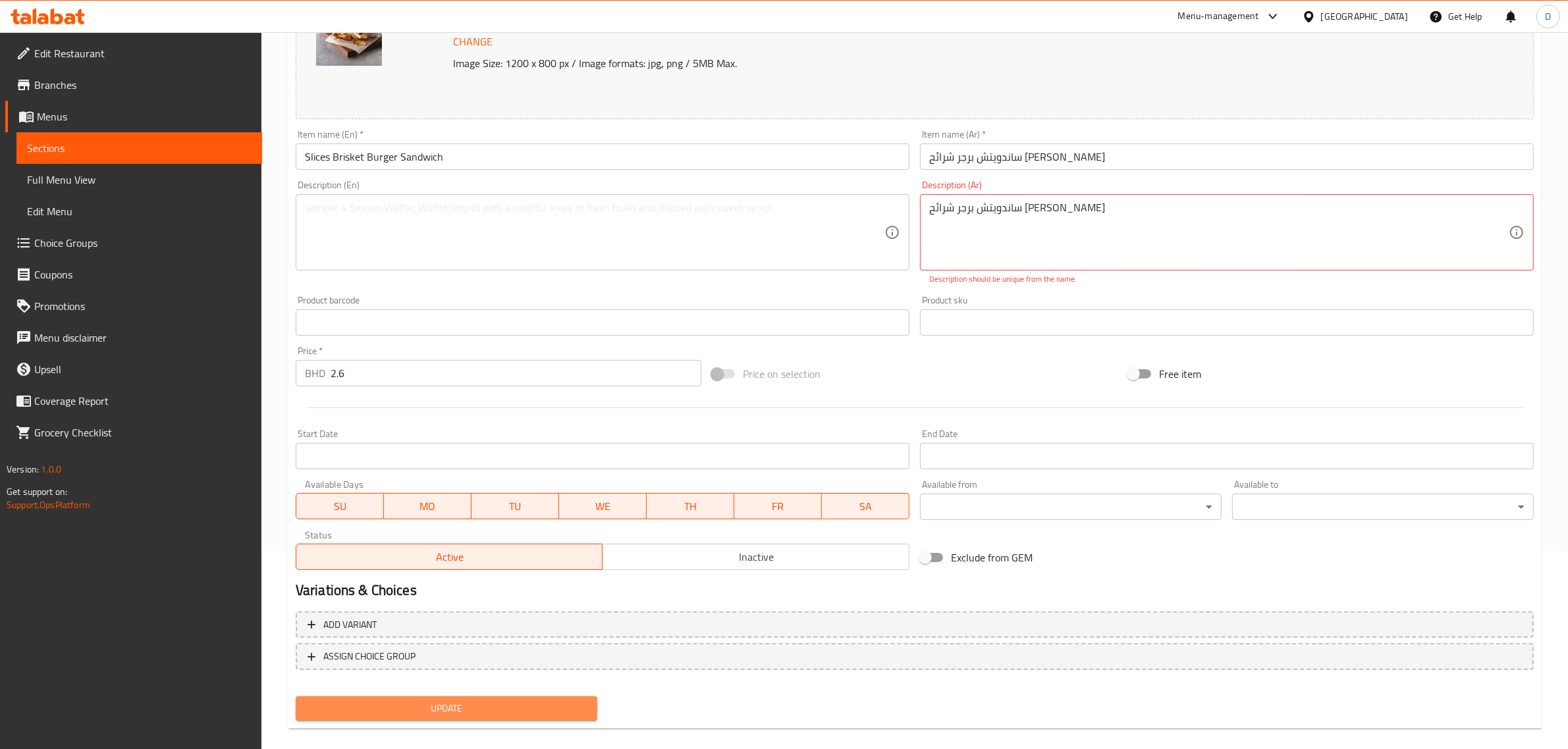
click at [449, 706] on span "Update" at bounding box center [446, 709] width 280 height 16
click at [1085, 225] on textarea "ساندويتش برجر شرائح لحم الصدر" at bounding box center [1219, 232] width 579 height 63
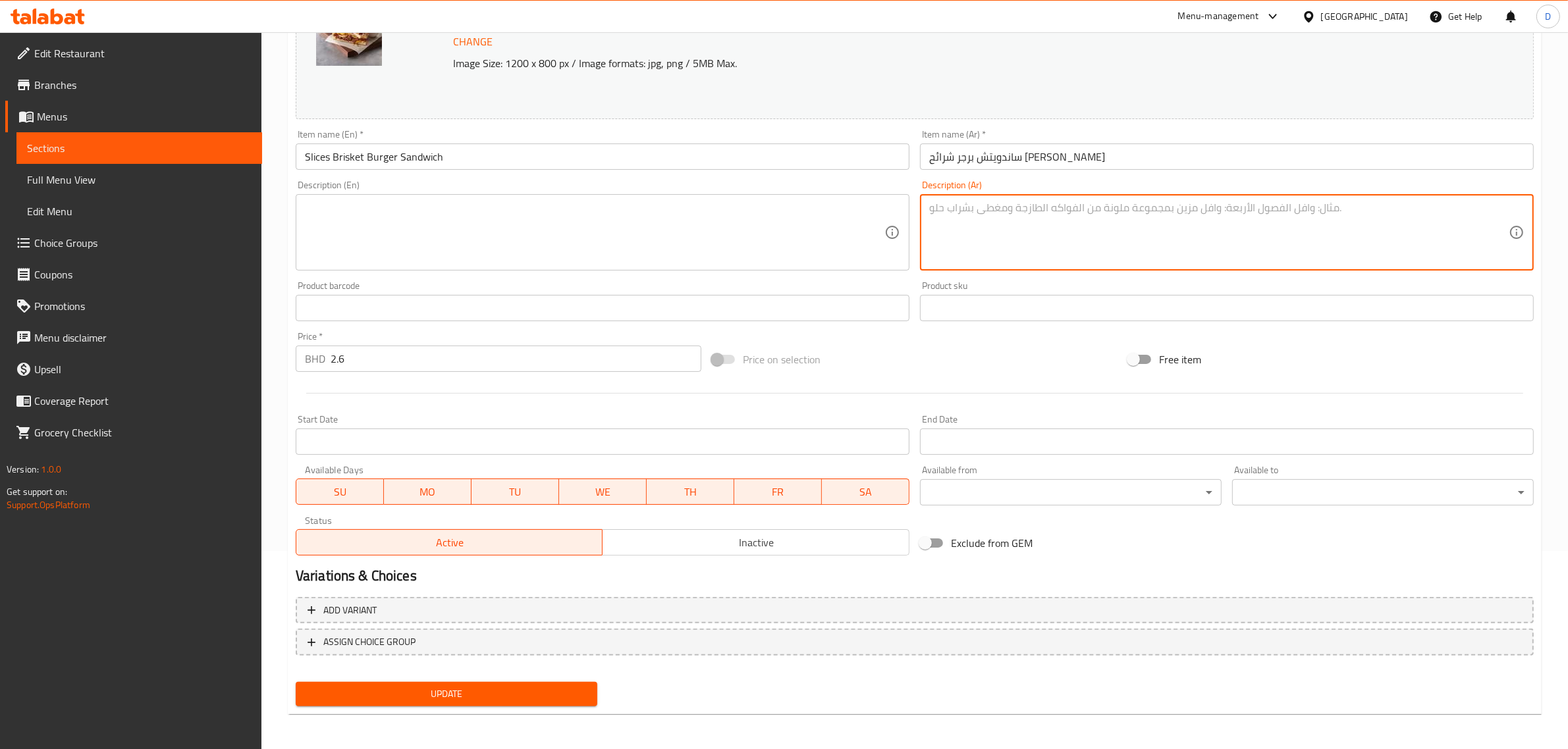
click at [376, 689] on span "Update" at bounding box center [446, 695] width 280 height 16
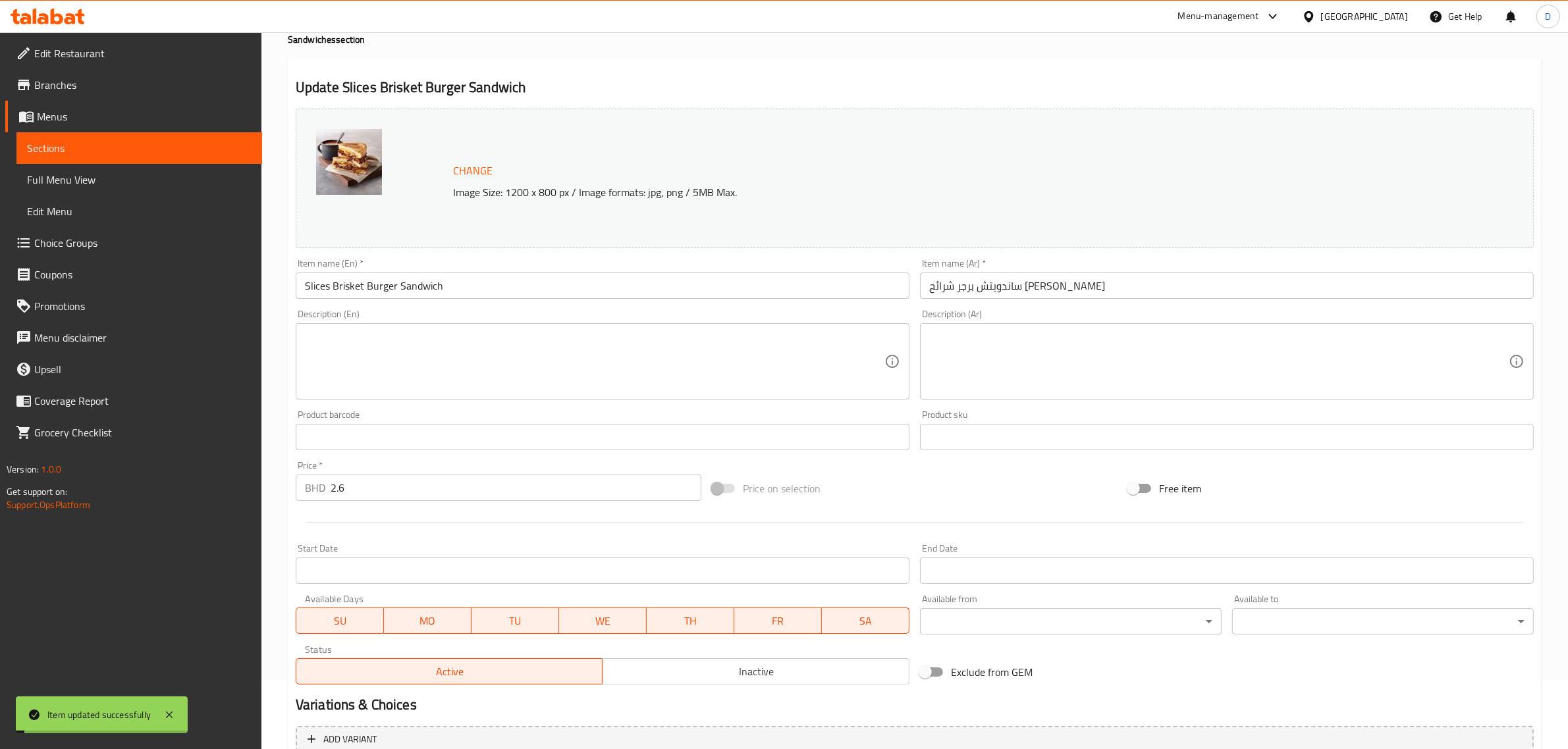
scroll to position [0, 0]
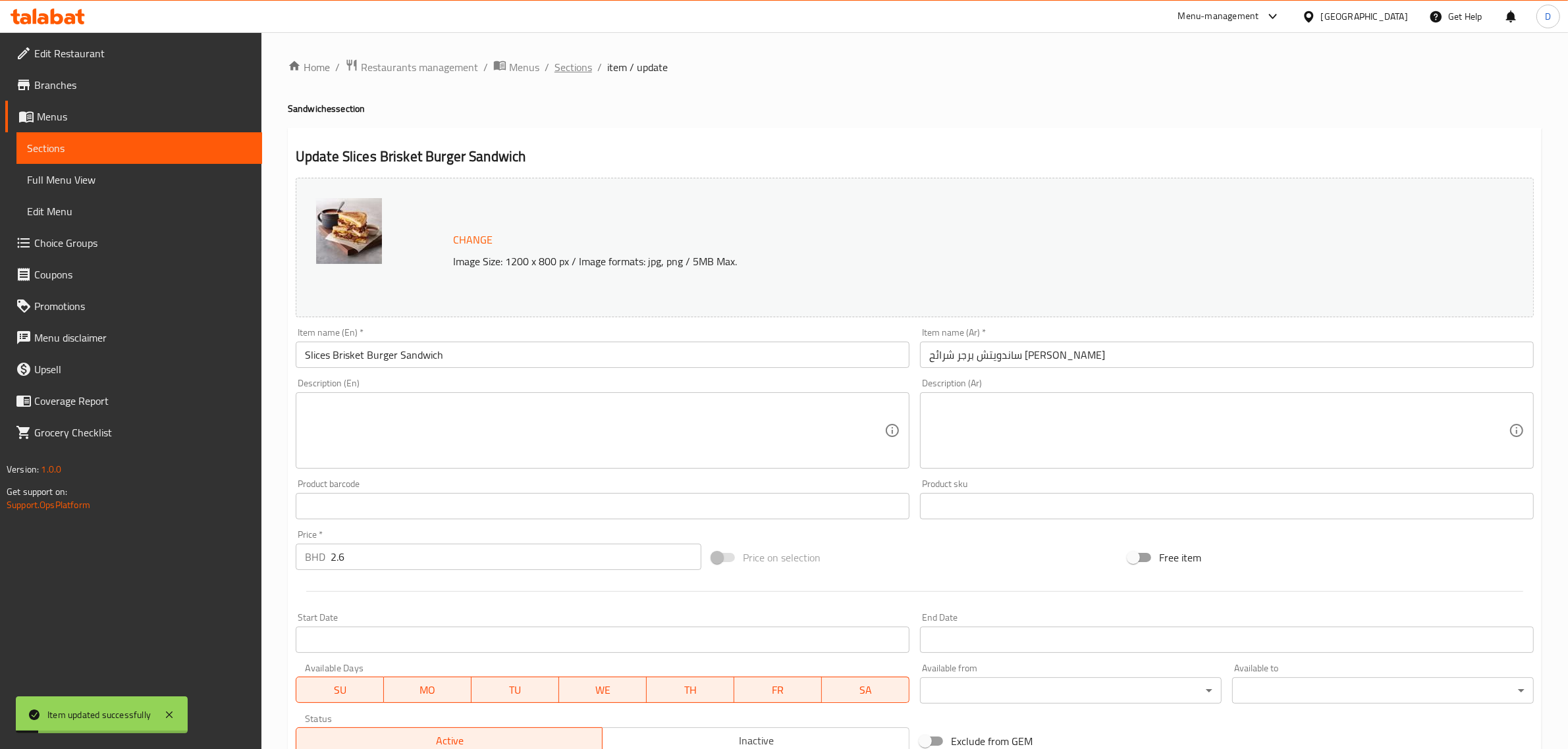
click at [590, 66] on span "Sections" at bounding box center [572, 66] width 37 height 15
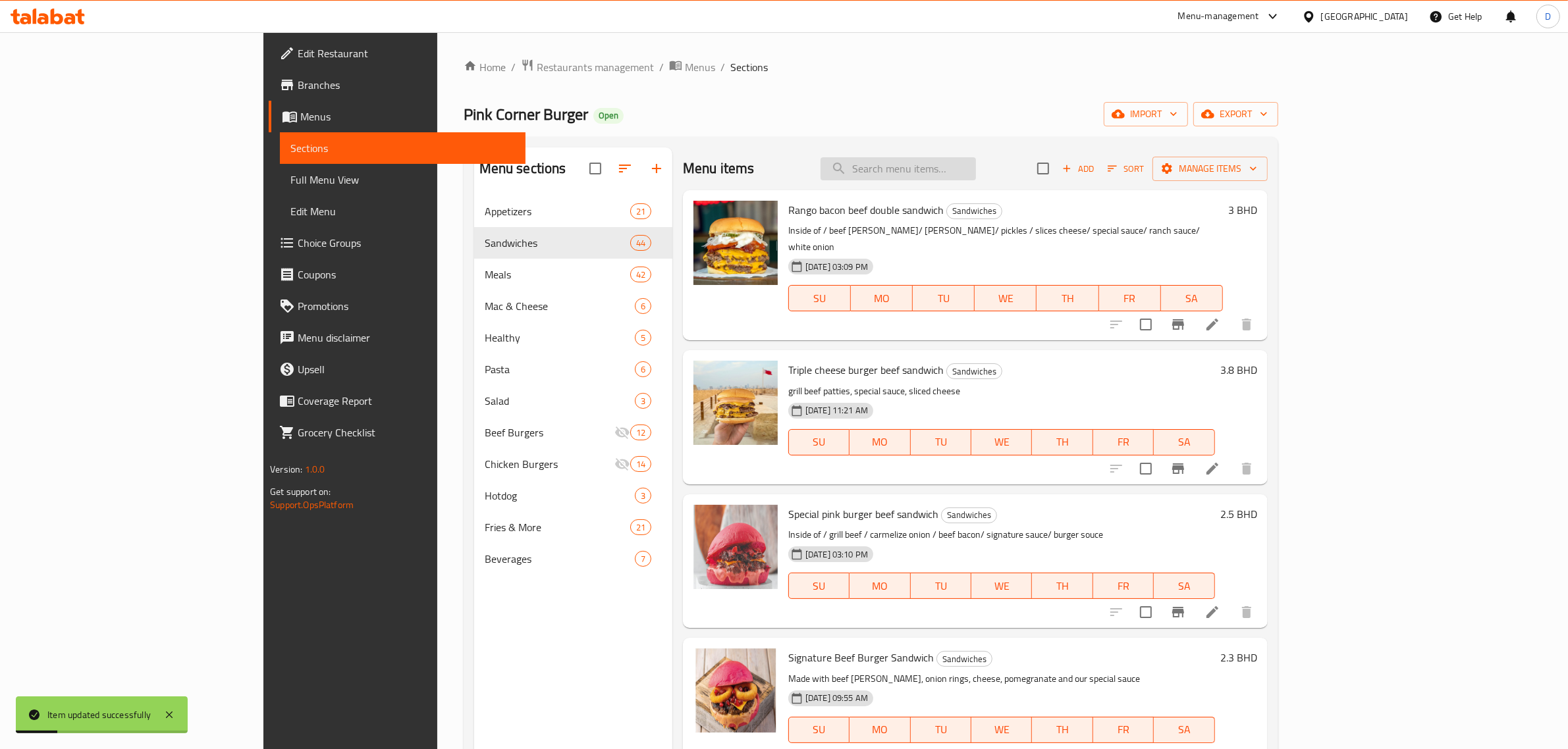
click at [954, 176] on input "search" at bounding box center [898, 169] width 155 height 23
type input "slices brisk"
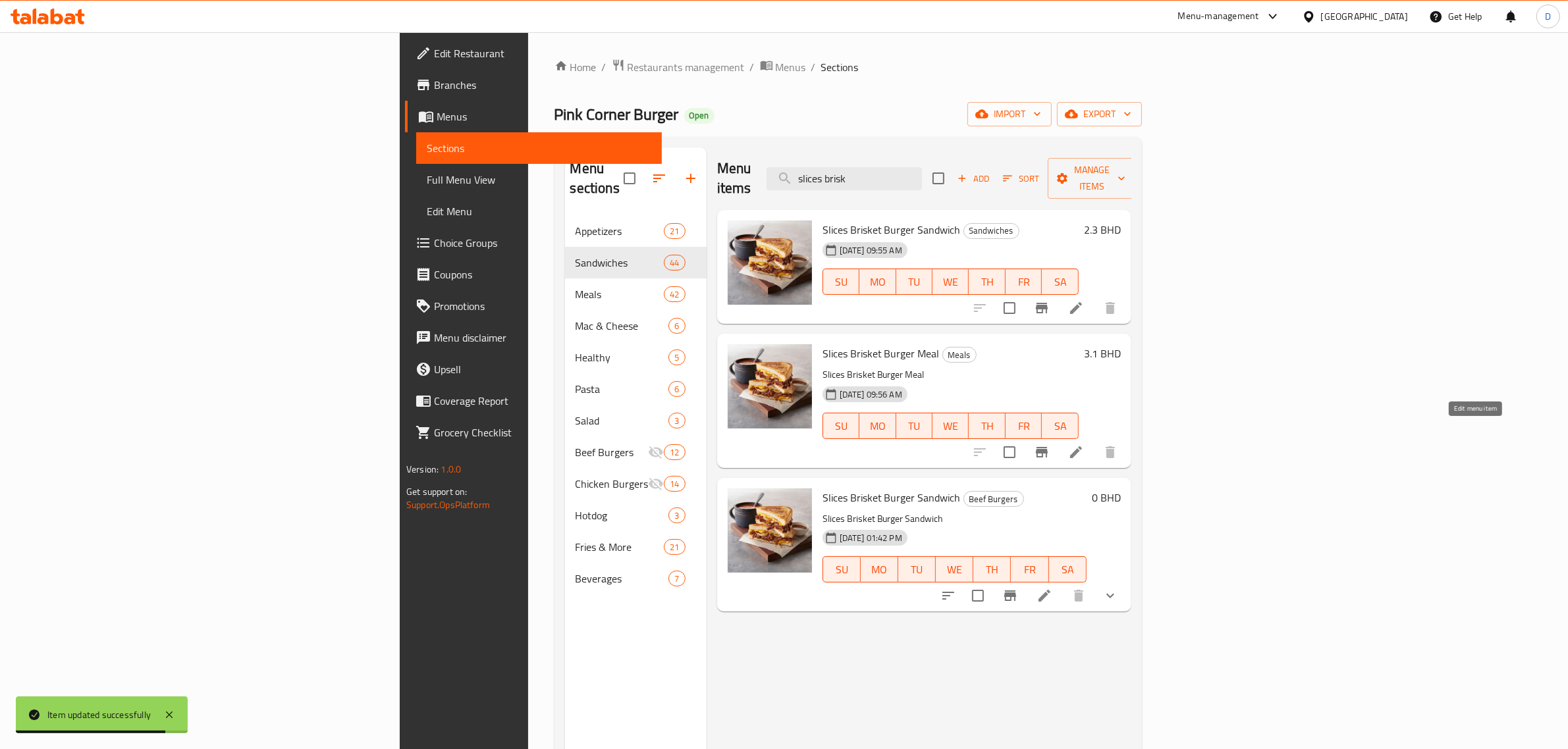
click at [1082, 446] on icon at bounding box center [1076, 452] width 12 height 12
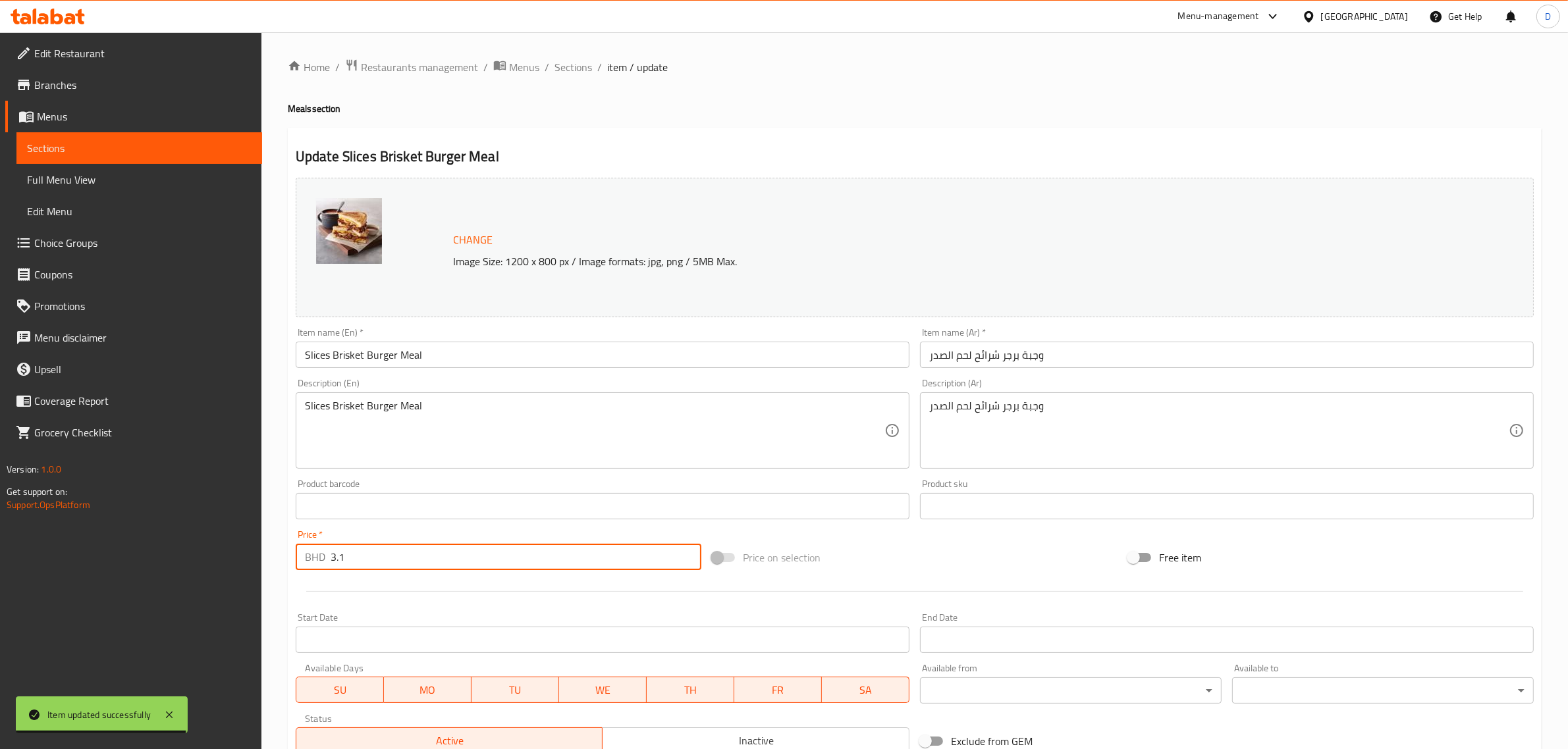
drag, startPoint x: 402, startPoint y: 551, endPoint x: 403, endPoint y: 560, distance: 9.1
click at [403, 560] on input "3.1" at bounding box center [516, 557] width 371 height 26
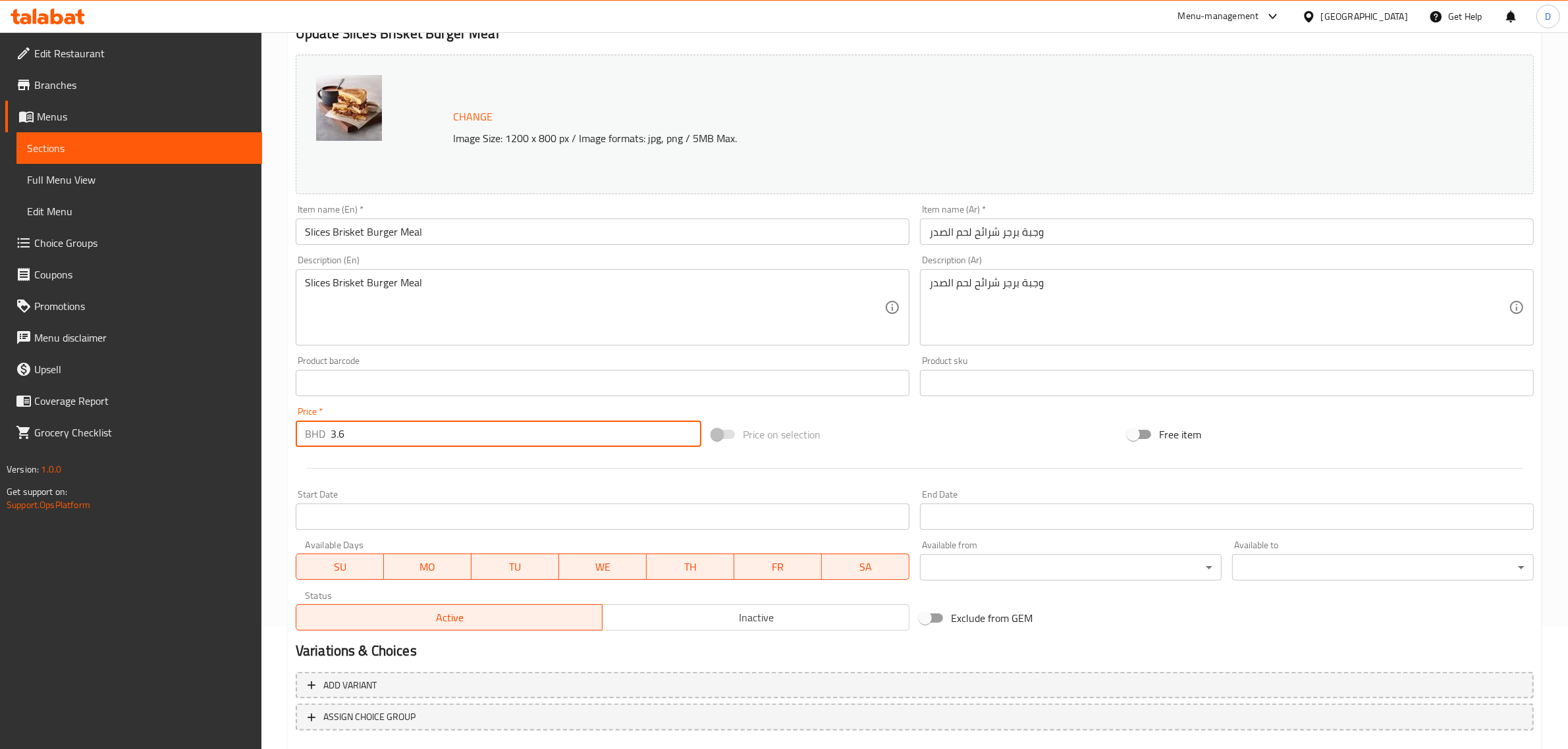
scroll to position [199, 0]
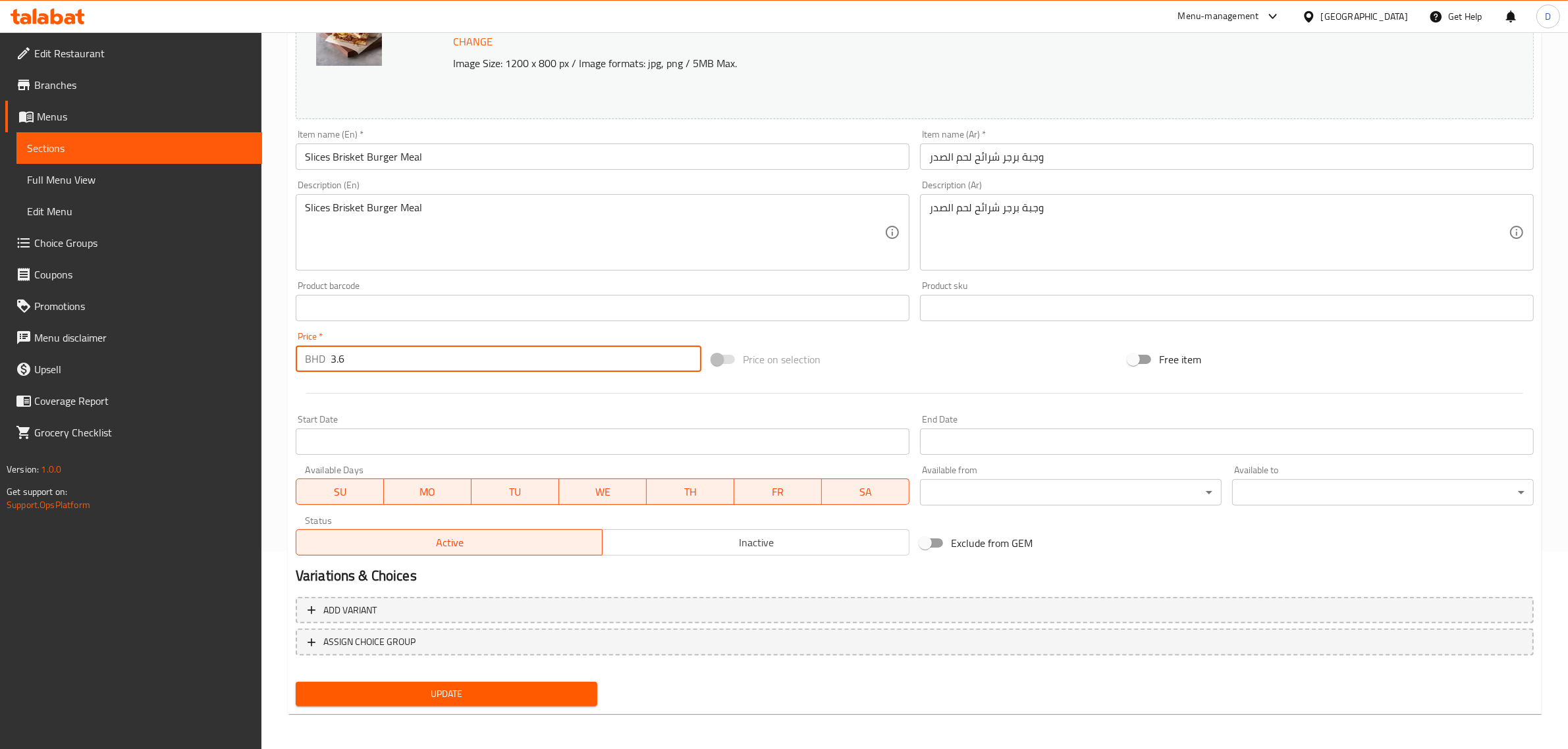
type input "3.6"
click at [485, 695] on span "Update" at bounding box center [446, 695] width 280 height 16
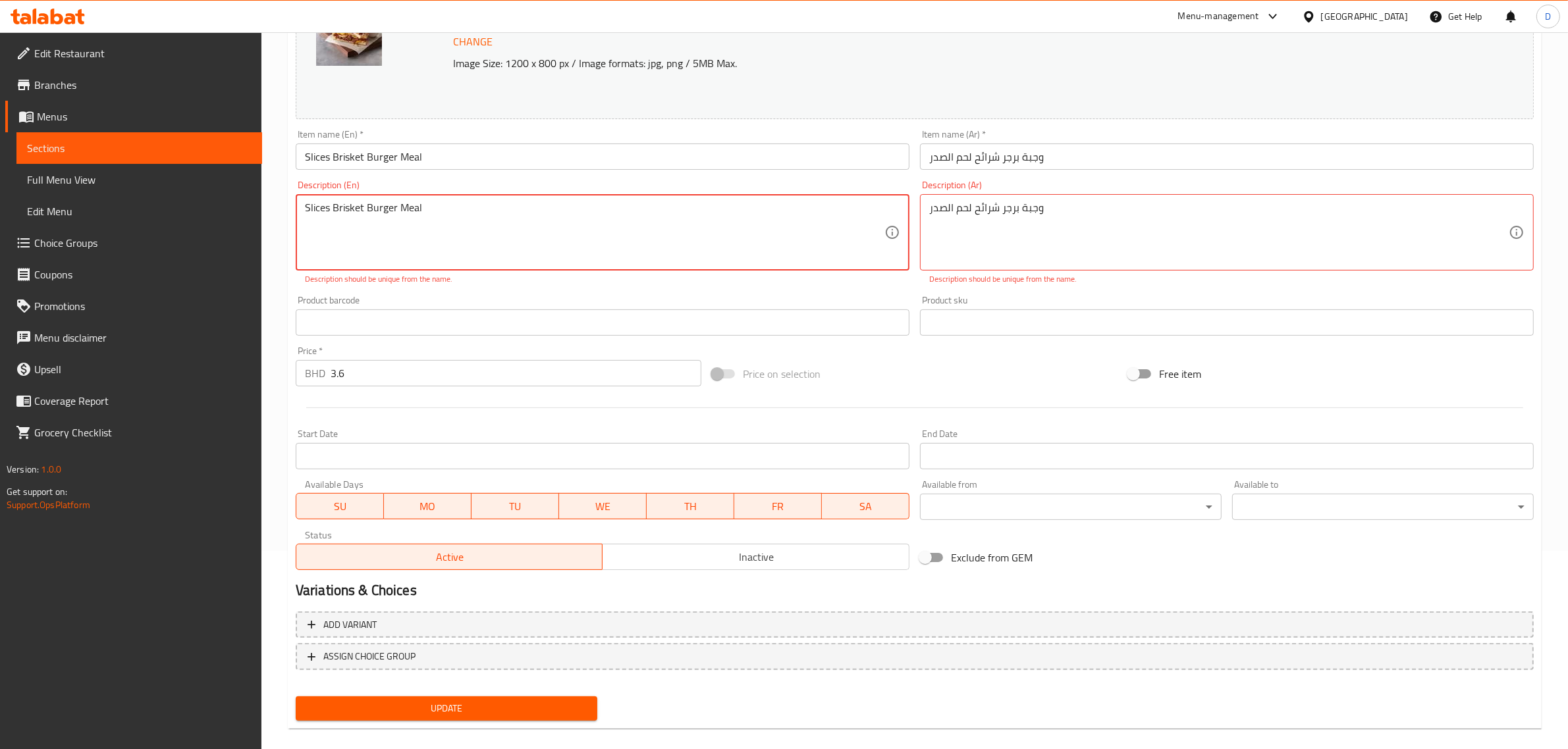
click at [453, 218] on textarea "Slices Brisket Burger Meal" at bounding box center [594, 232] width 579 height 63
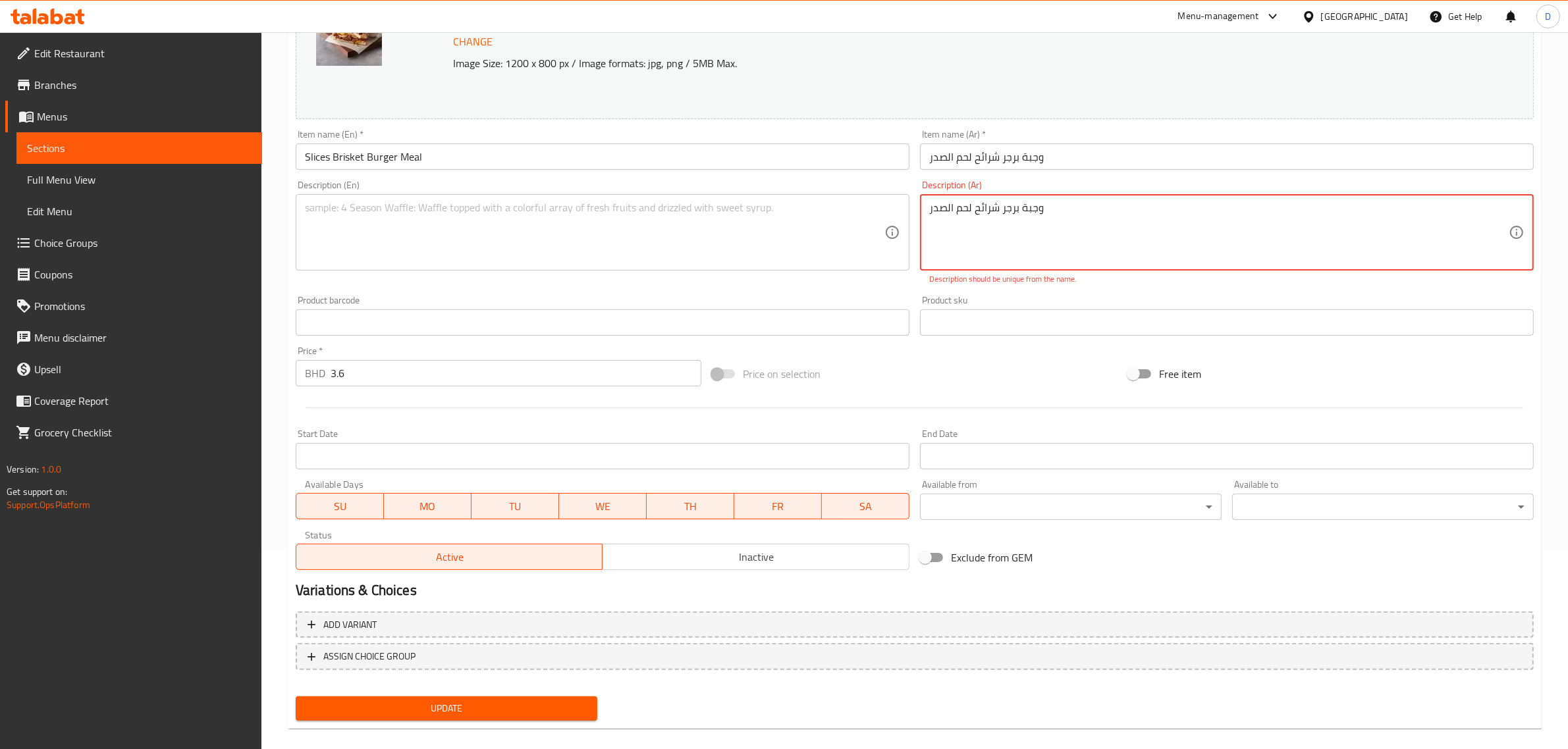
click at [1062, 206] on textarea "وجبة برجر شرائح لحم الصدر" at bounding box center [1219, 232] width 579 height 63
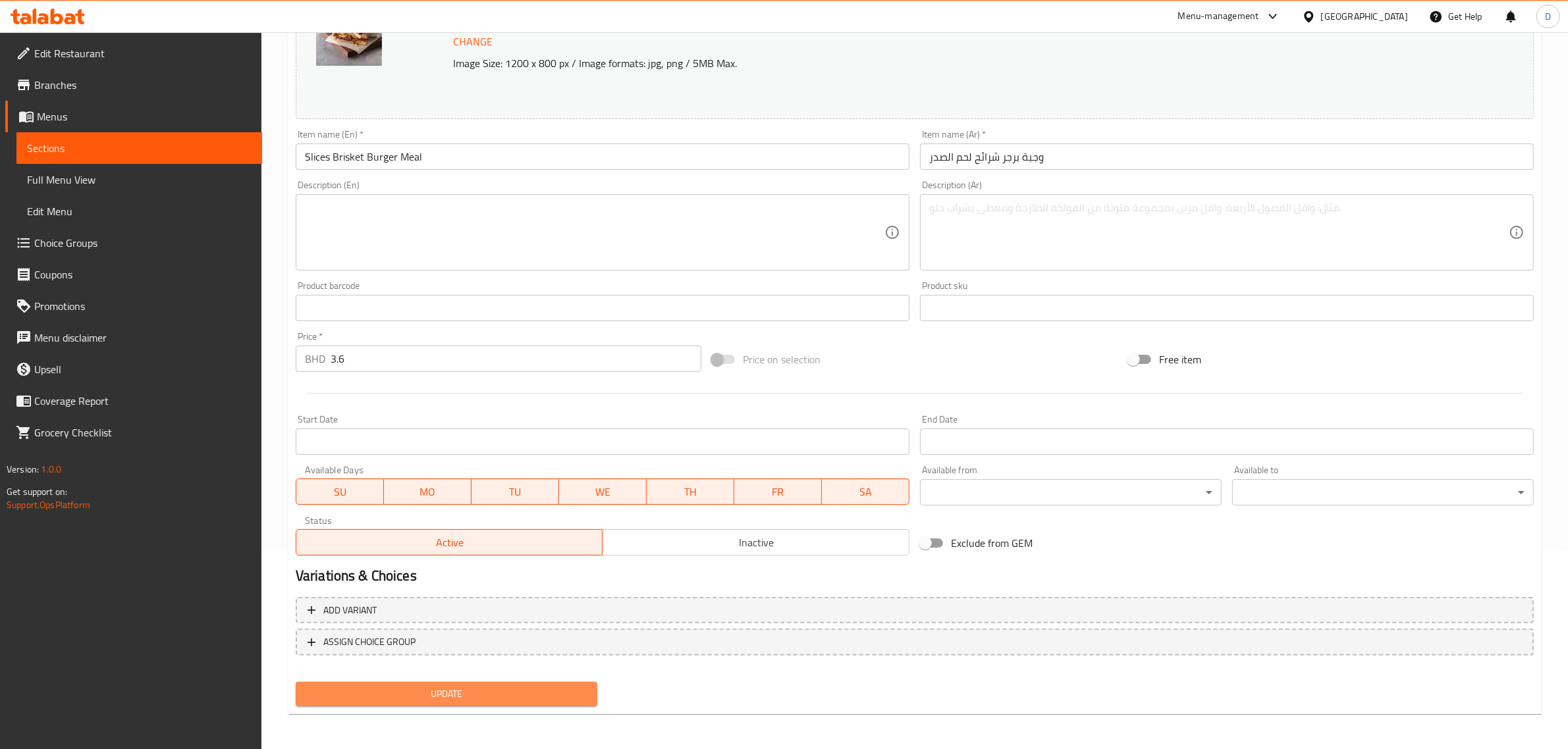
click at [492, 686] on span "Update" at bounding box center [446, 695] width 280 height 16
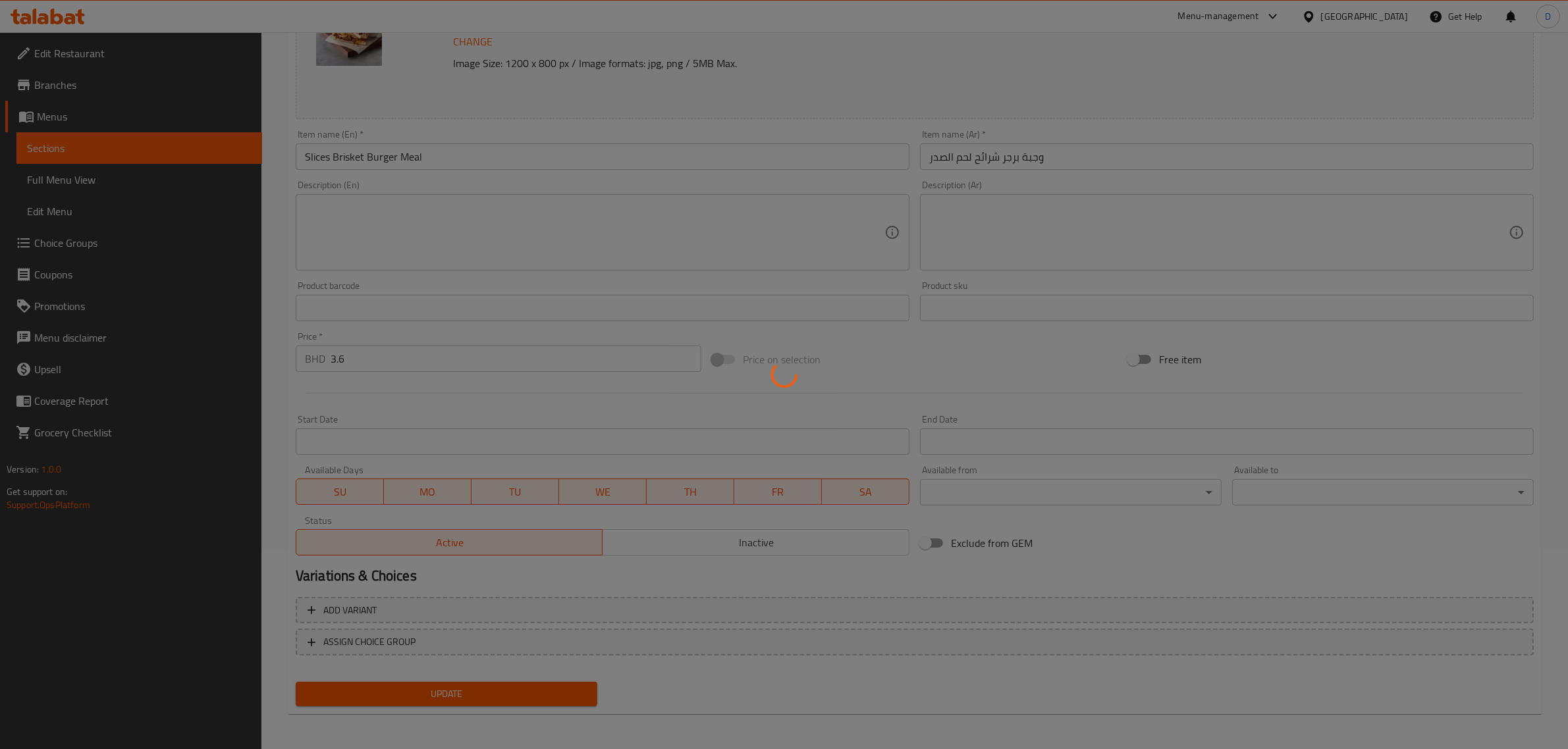
scroll to position [0, 0]
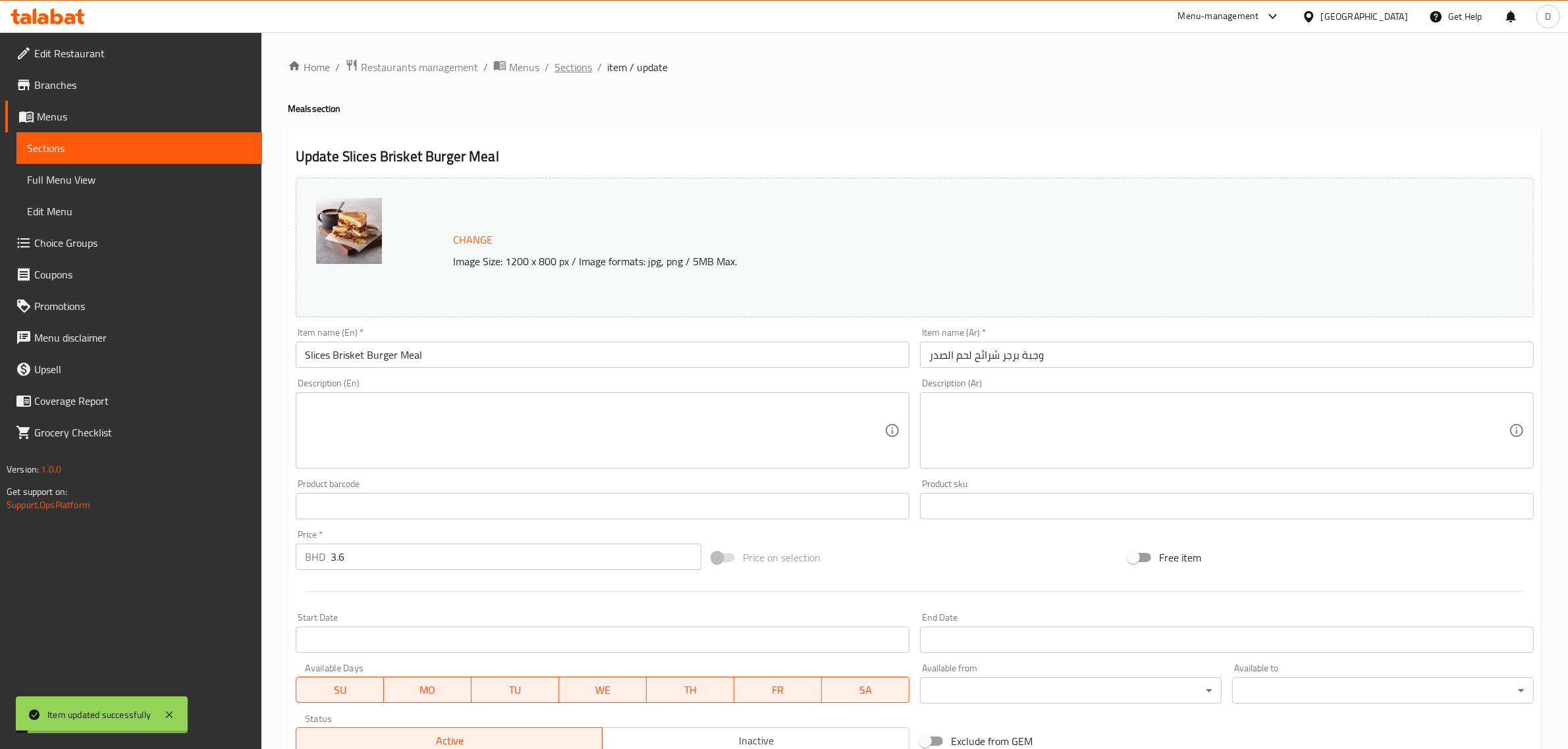
click at [579, 73] on span "Sections" at bounding box center [572, 66] width 37 height 15
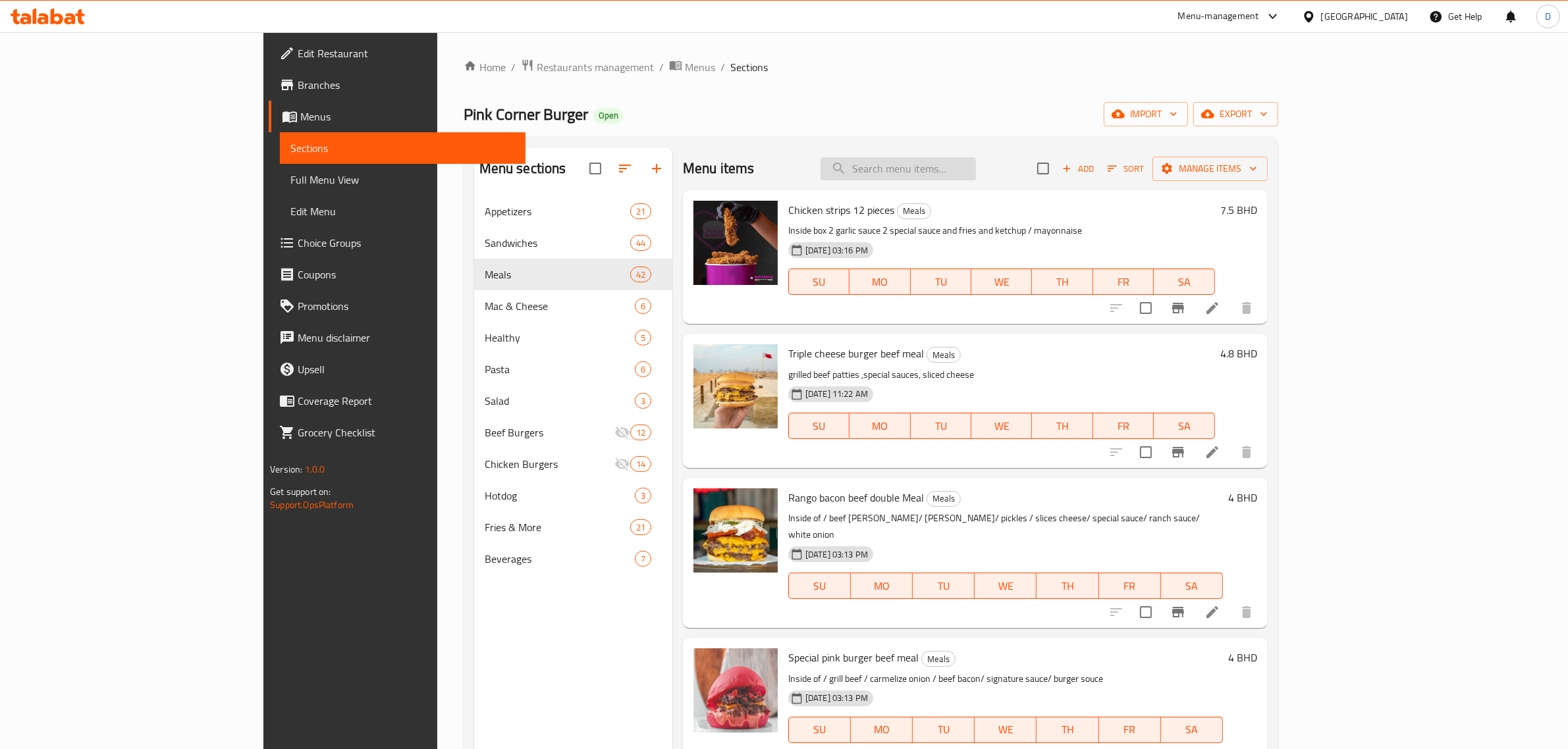
click at [963, 170] on input "search" at bounding box center [898, 169] width 155 height 23
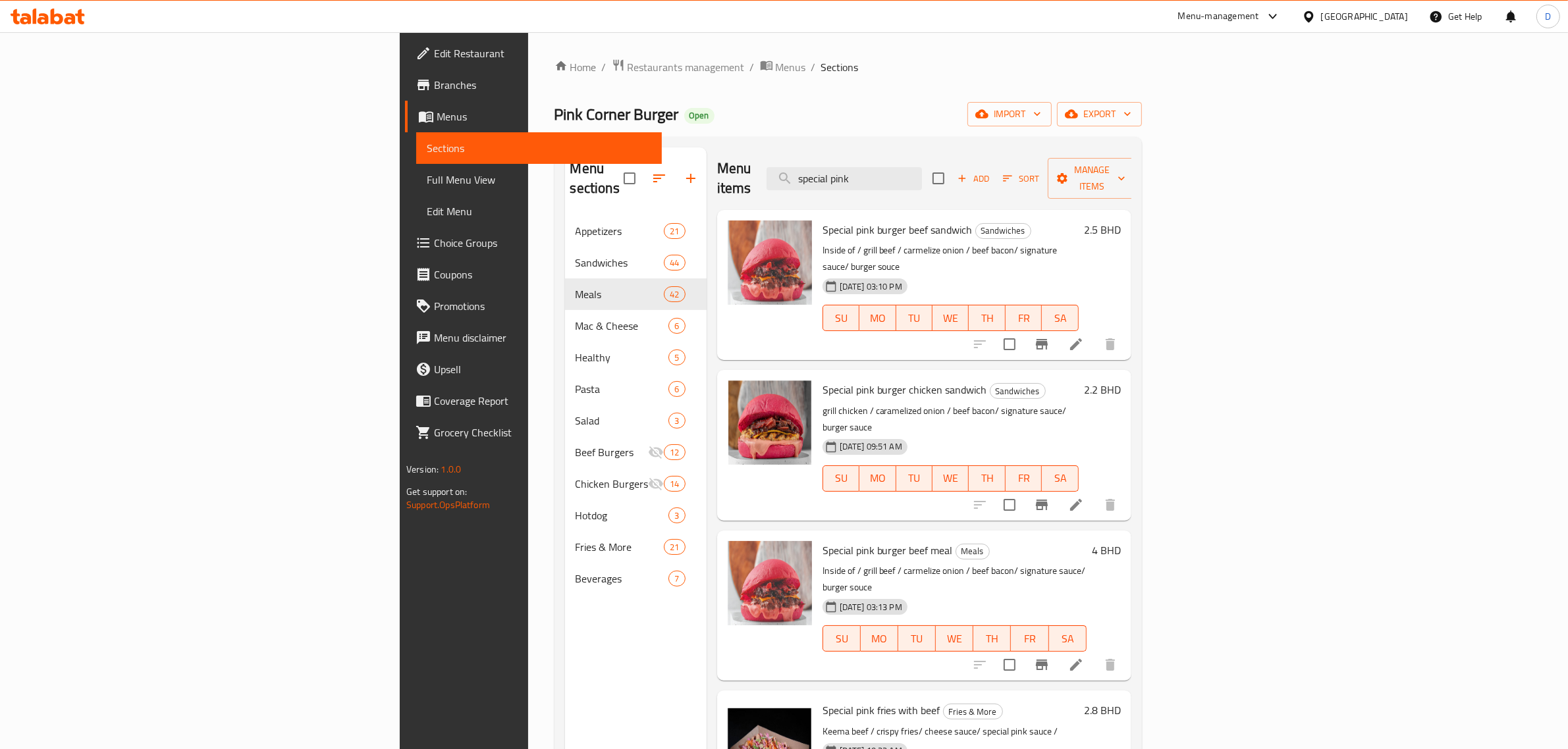
type input "special pink"
click at [1084, 336] on icon at bounding box center [1076, 344] width 15 height 15
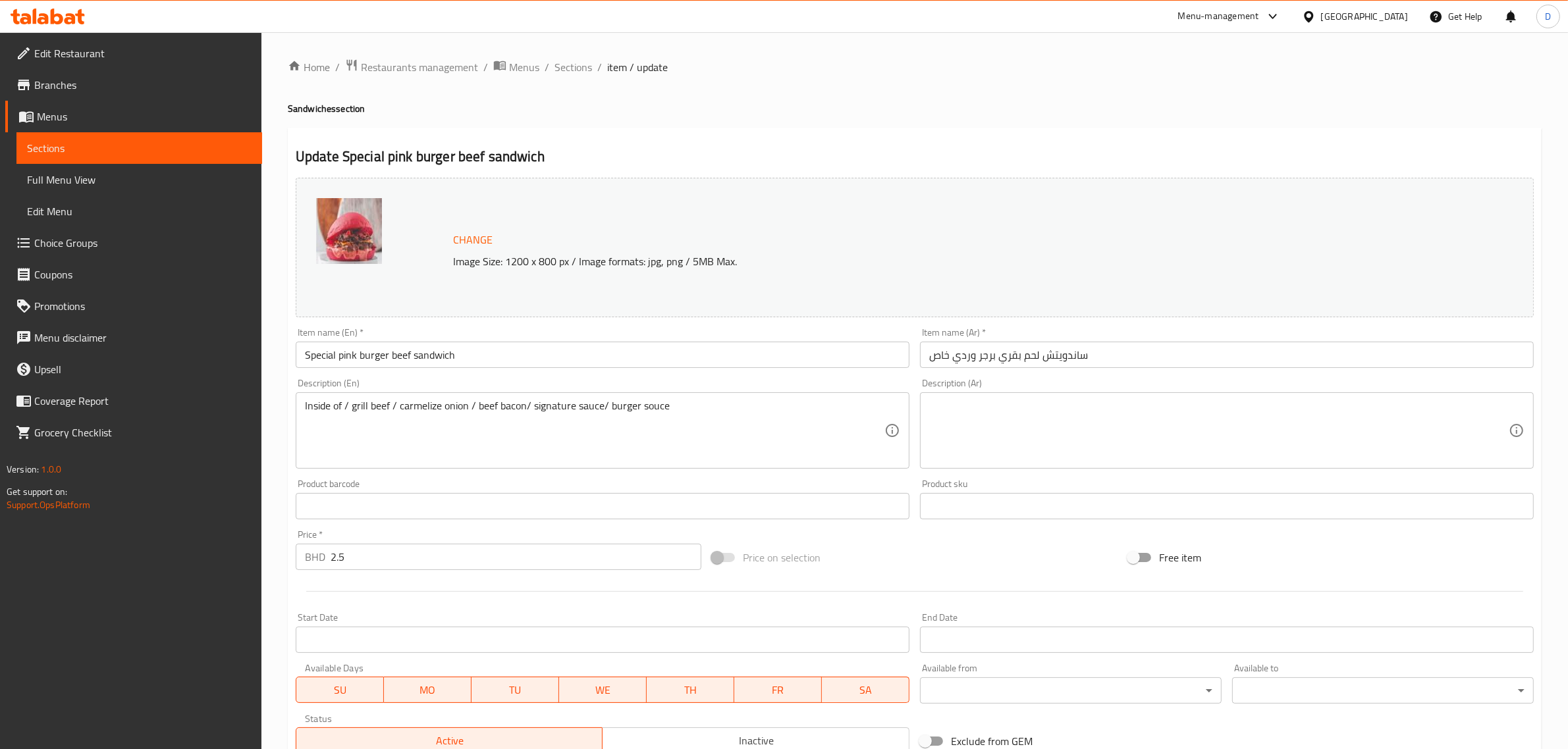
drag, startPoint x: 374, startPoint y: 559, endPoint x: 232, endPoint y: 557, distance: 142.0
click at [232, 557] on div "Edit Restaurant Branches Menus Sections Full Menu View Edit Menu Choice Groups …" at bounding box center [784, 491] width 1568 height 918
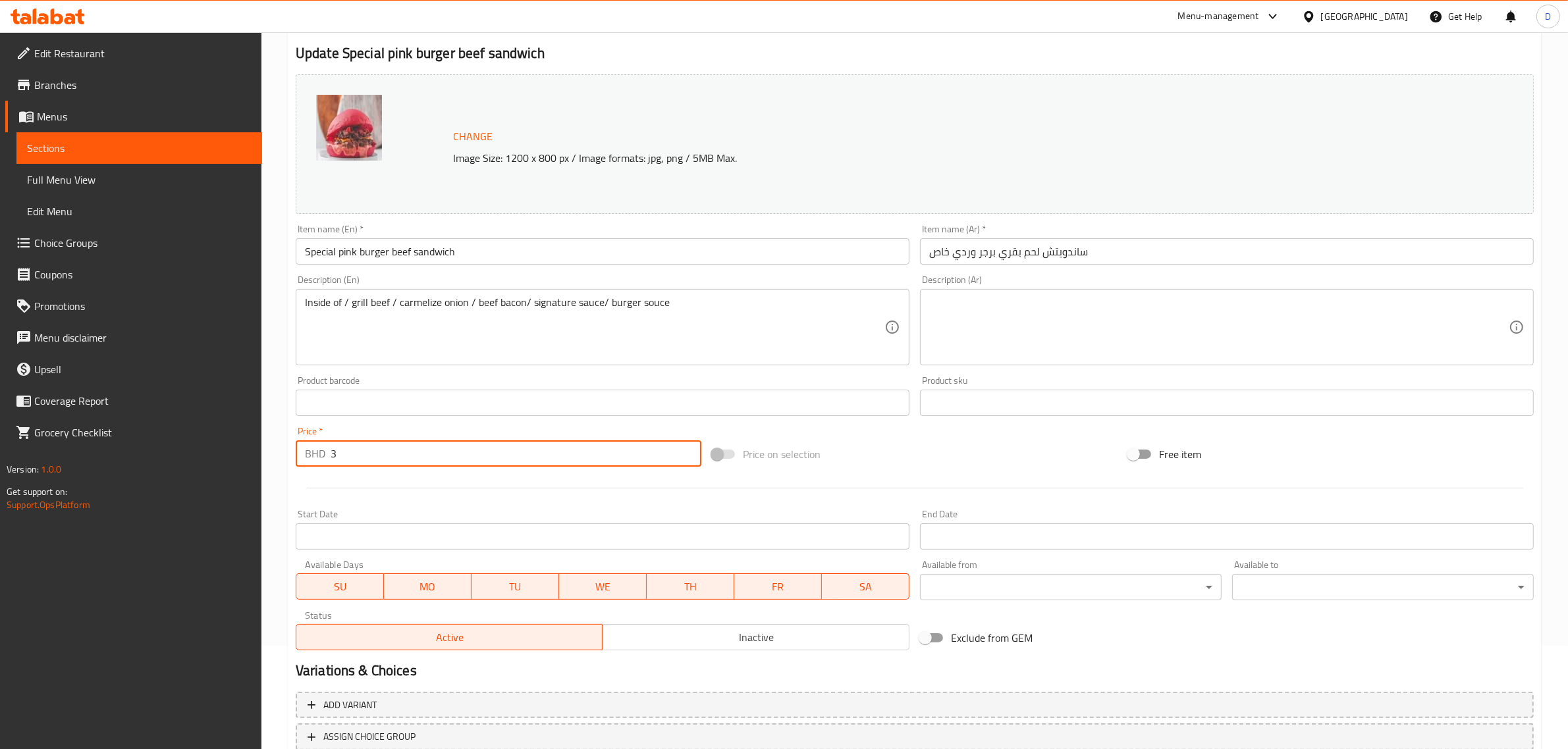
scroll to position [199, 0]
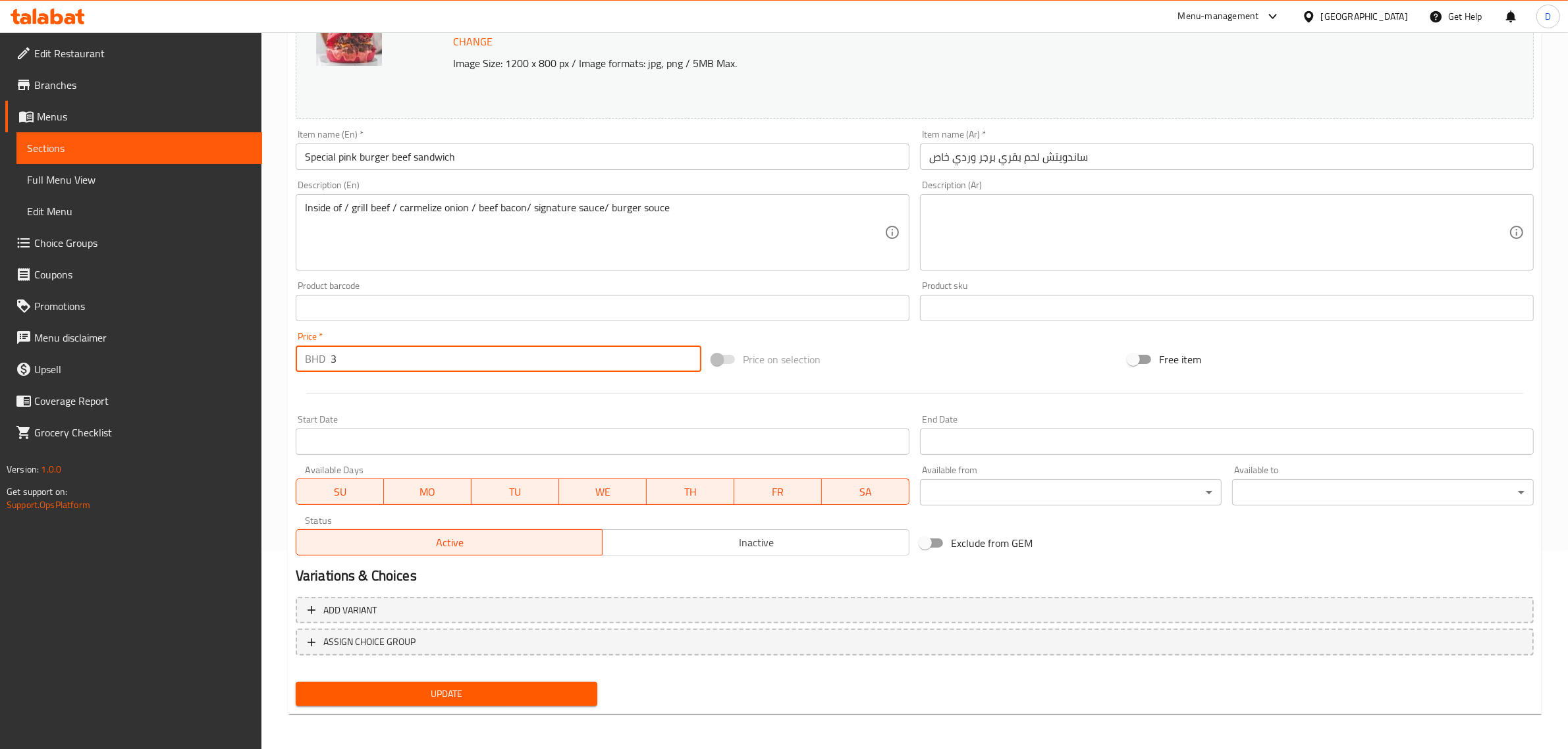
type input "3"
click at [511, 688] on span "Update" at bounding box center [446, 695] width 280 height 16
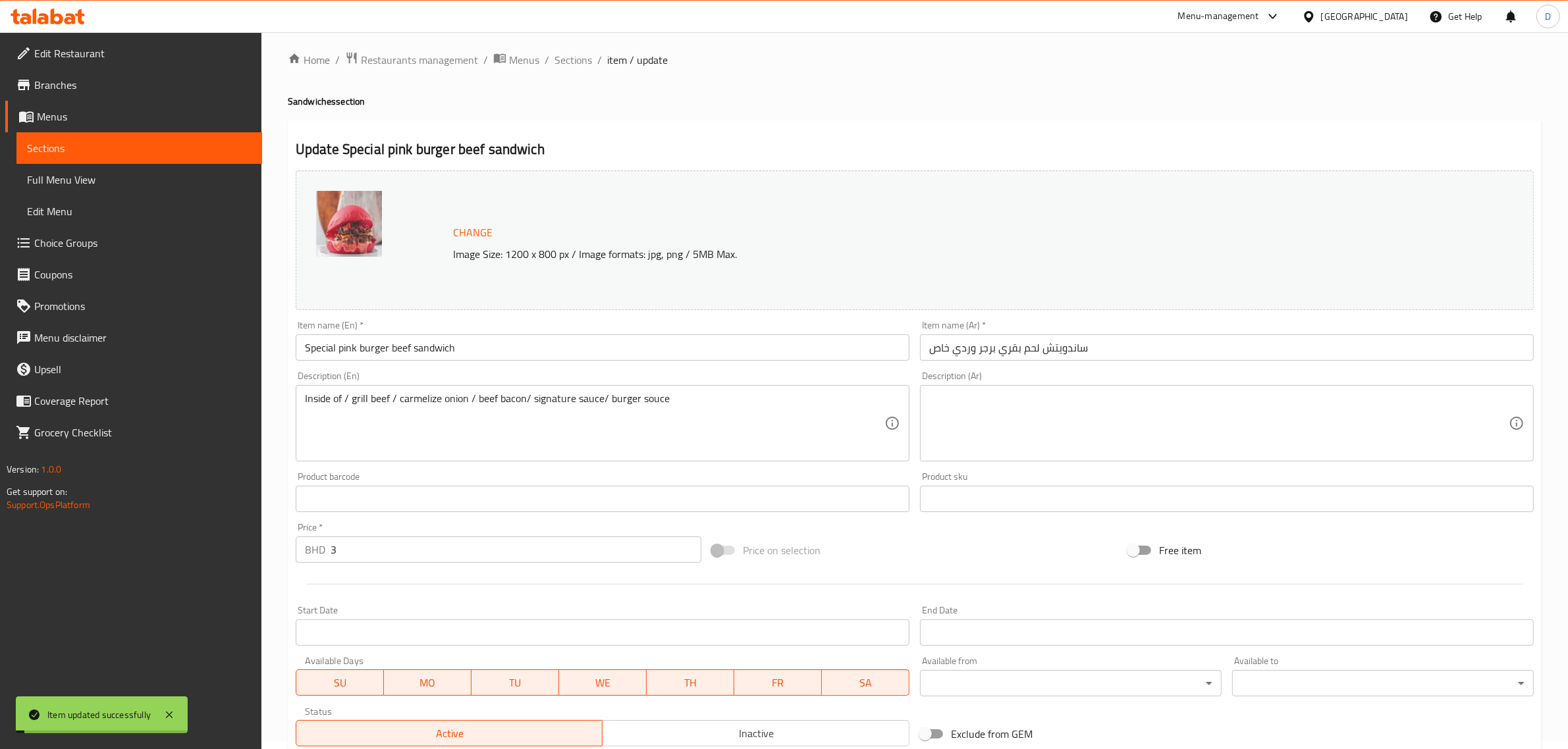
scroll to position [0, 0]
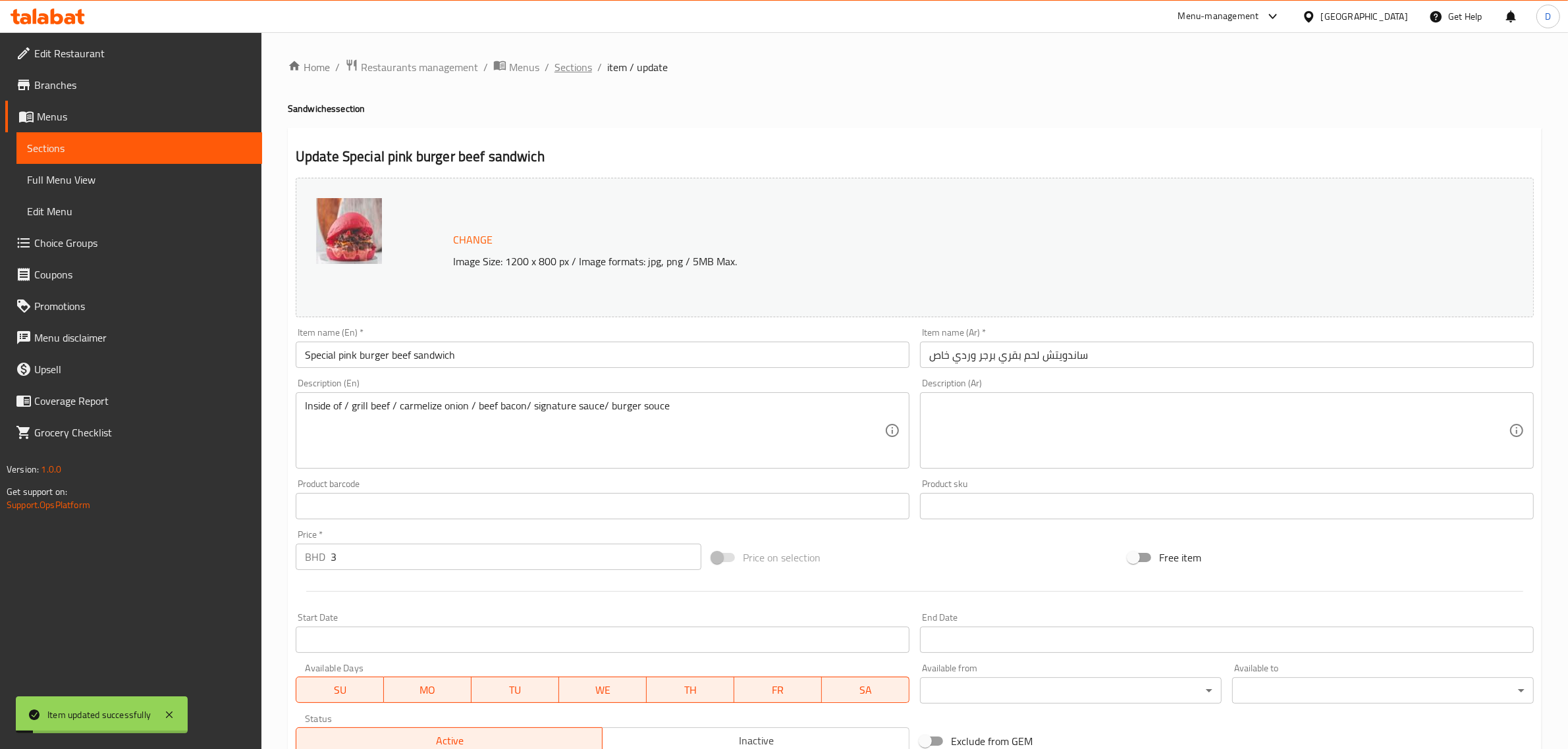
click at [585, 68] on span "Sections" at bounding box center [572, 66] width 37 height 15
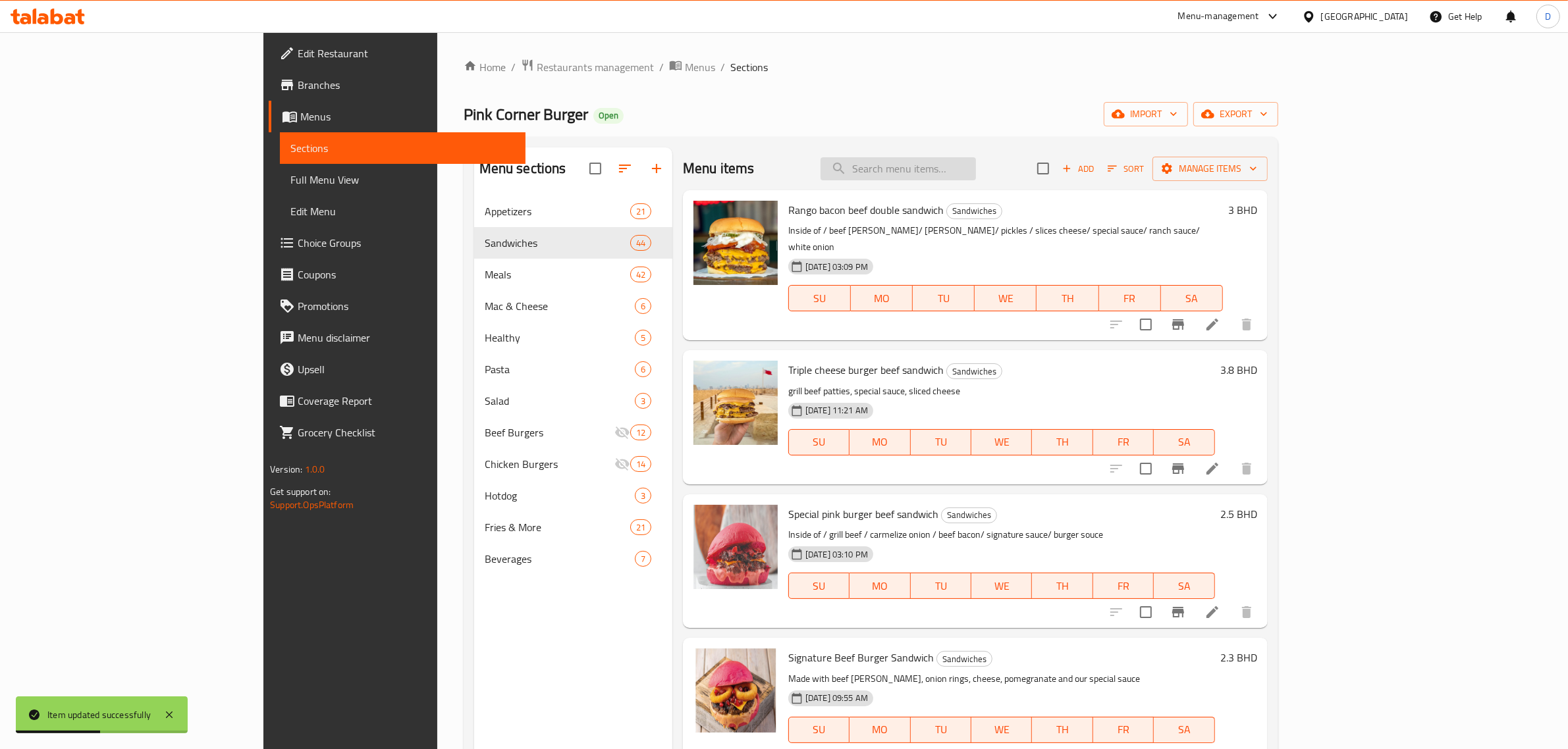
click at [976, 178] on input "search" at bounding box center [898, 169] width 155 height 23
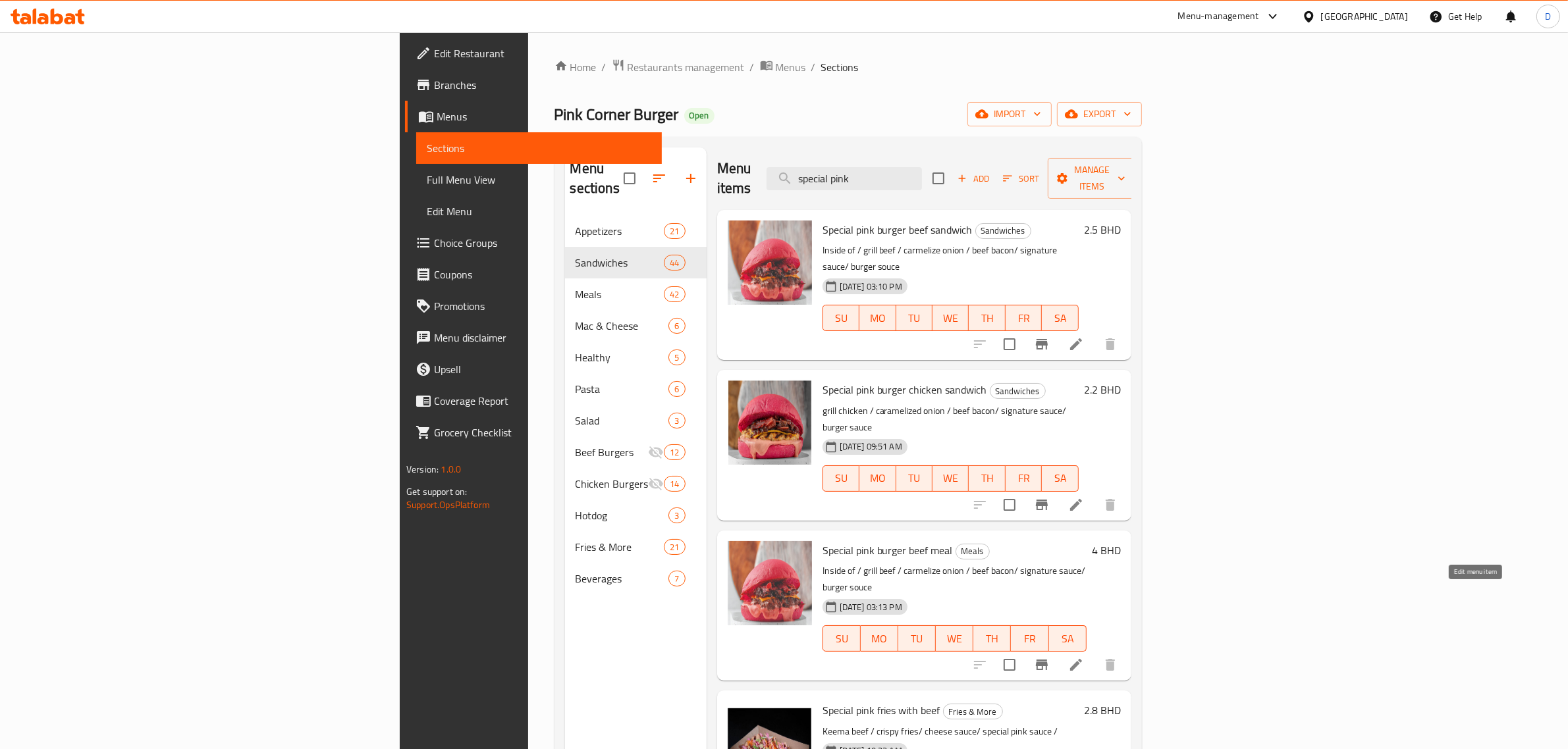
type input "special pink"
click at [1084, 657] on icon at bounding box center [1076, 665] width 15 height 15
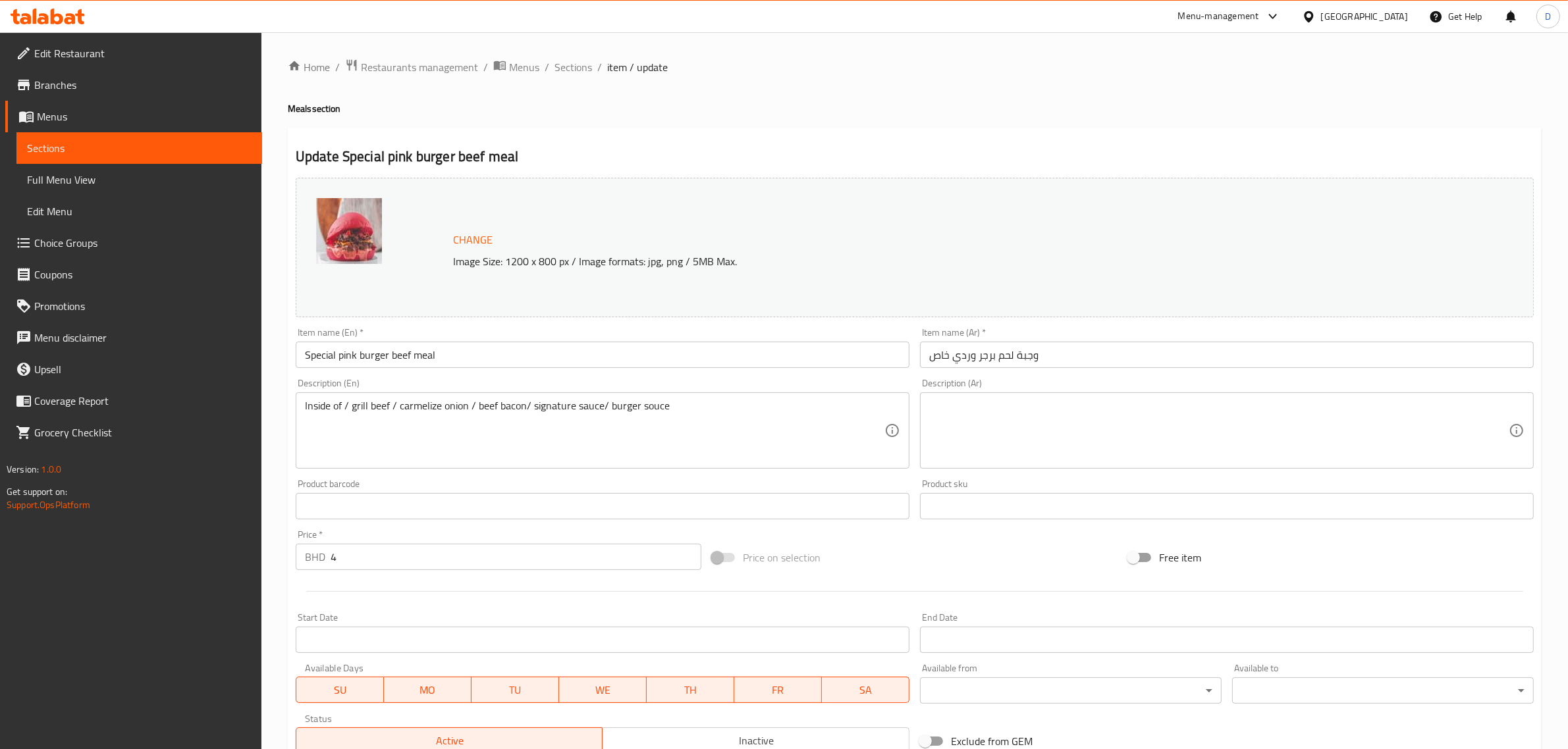
click at [369, 554] on input "4" at bounding box center [516, 557] width 371 height 26
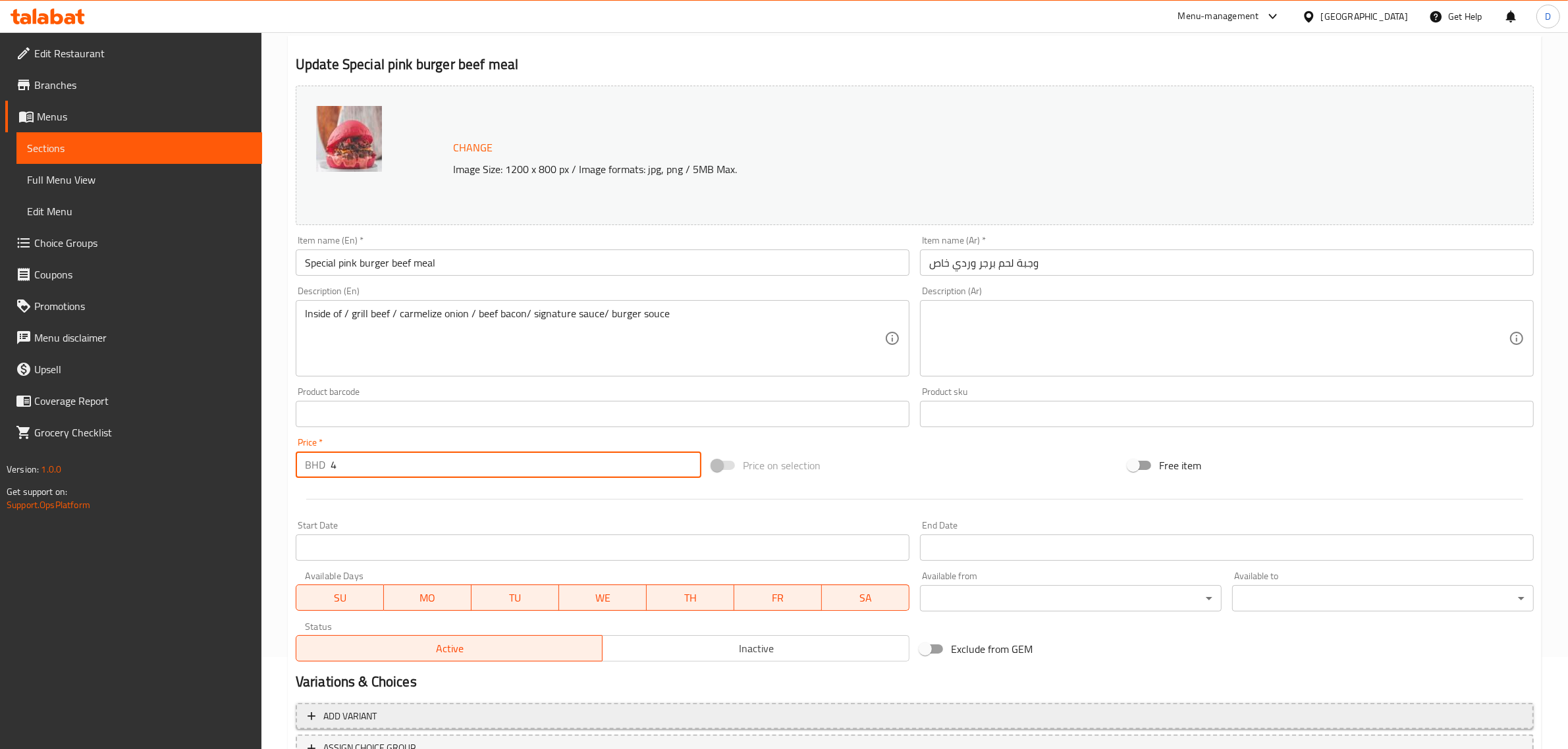
scroll to position [199, 0]
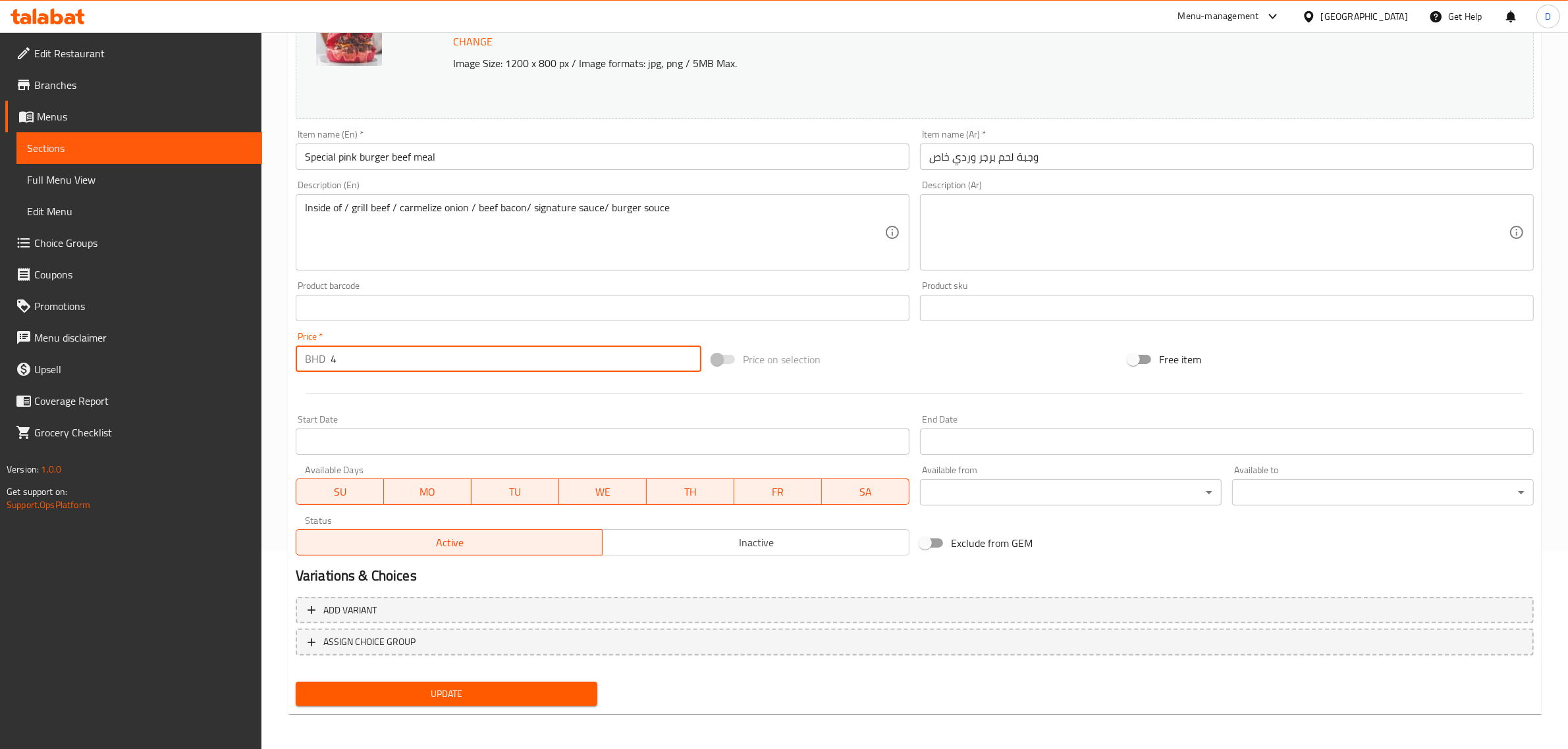
click at [528, 693] on span "Update" at bounding box center [446, 695] width 280 height 16
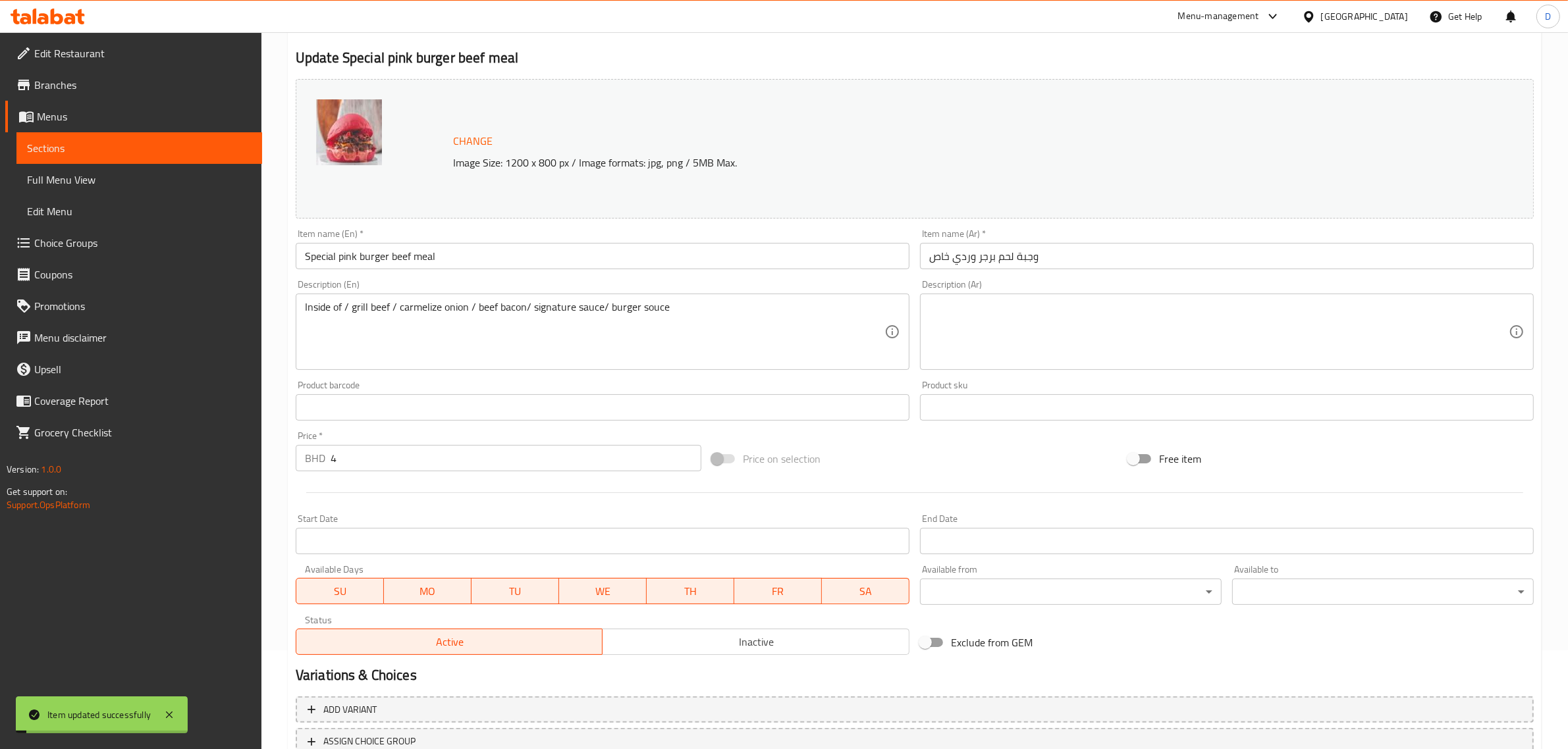
scroll to position [0, 0]
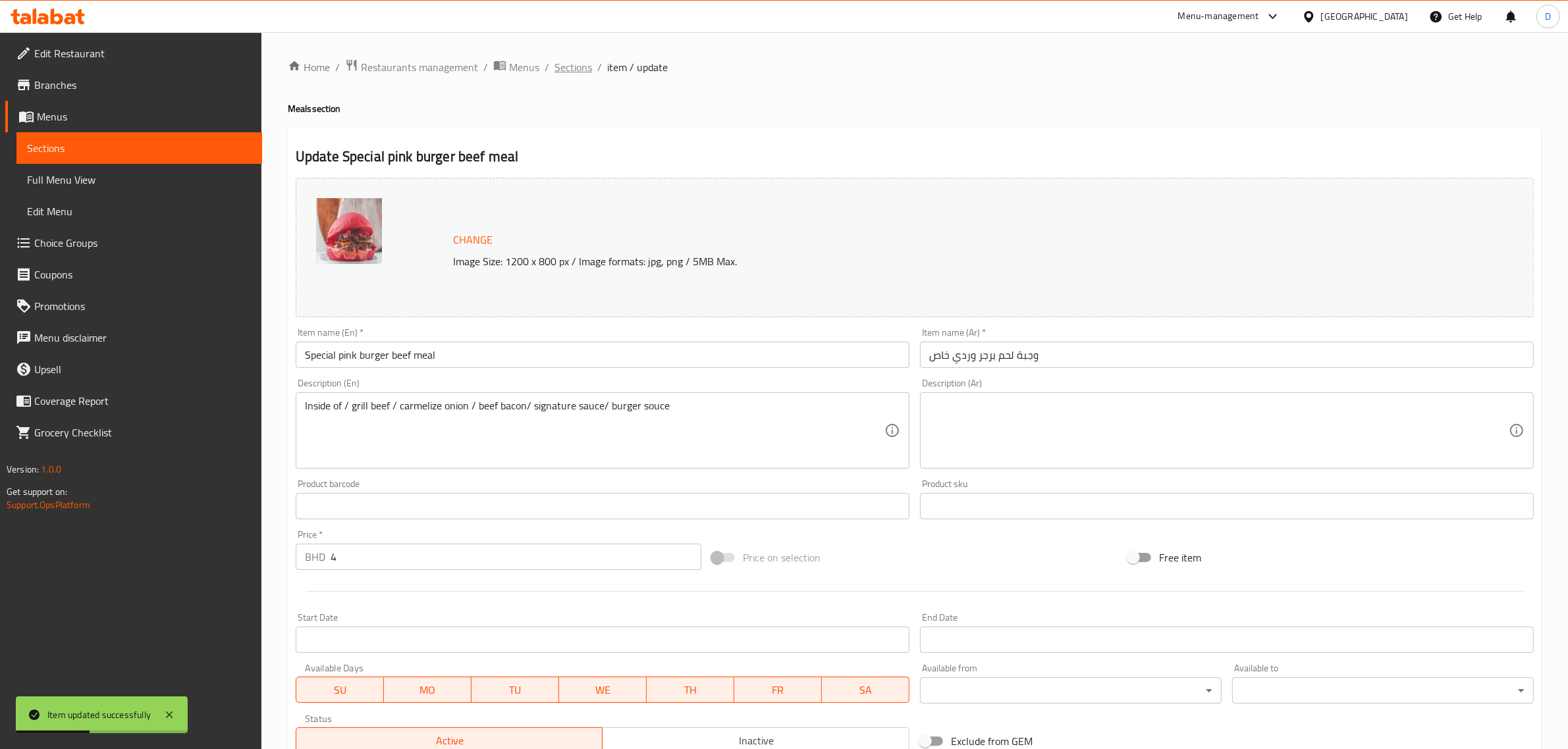
click at [576, 71] on span "Sections" at bounding box center [572, 66] width 37 height 15
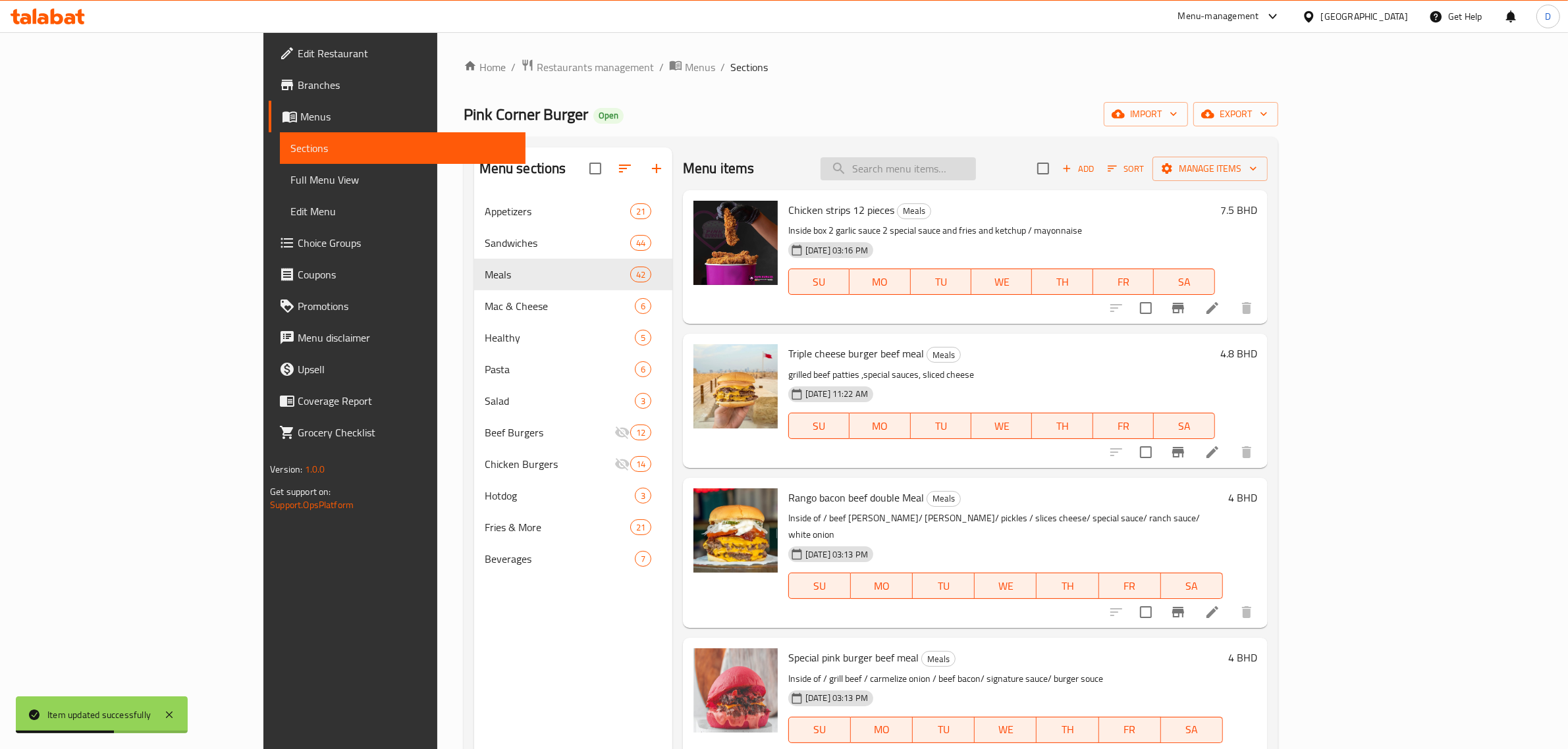
click at [976, 158] on input "search" at bounding box center [898, 169] width 155 height 23
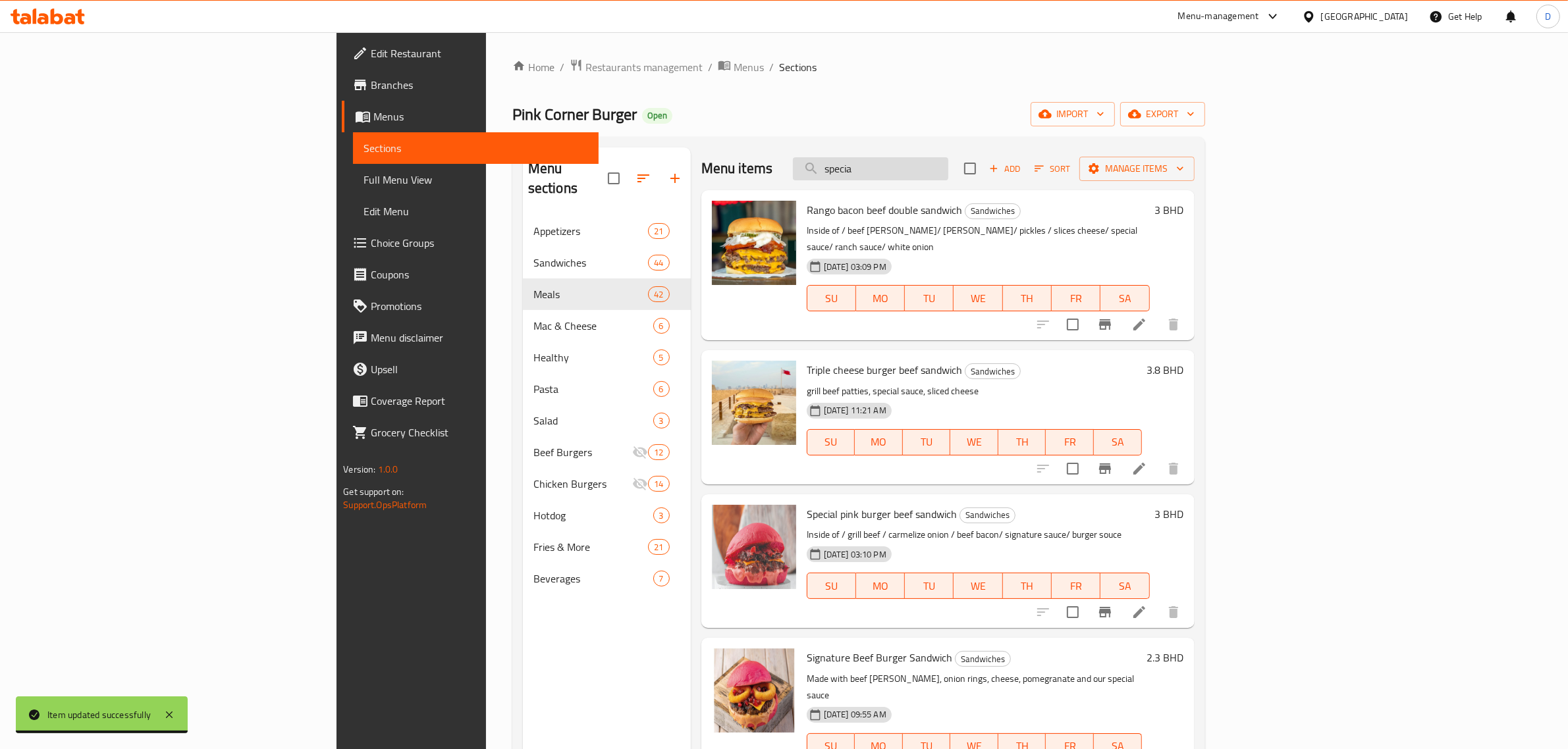
type input "special"
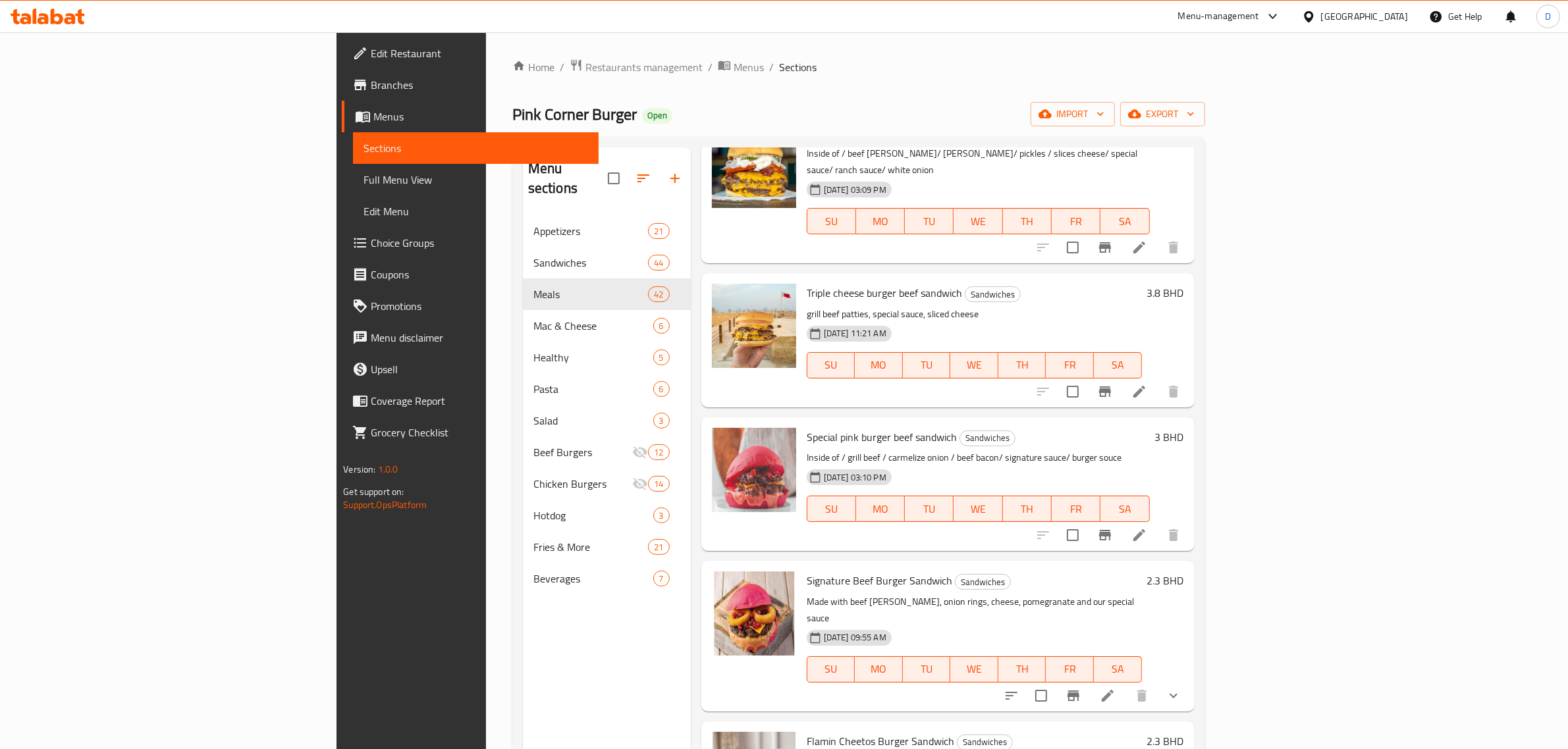
scroll to position [165, 0]
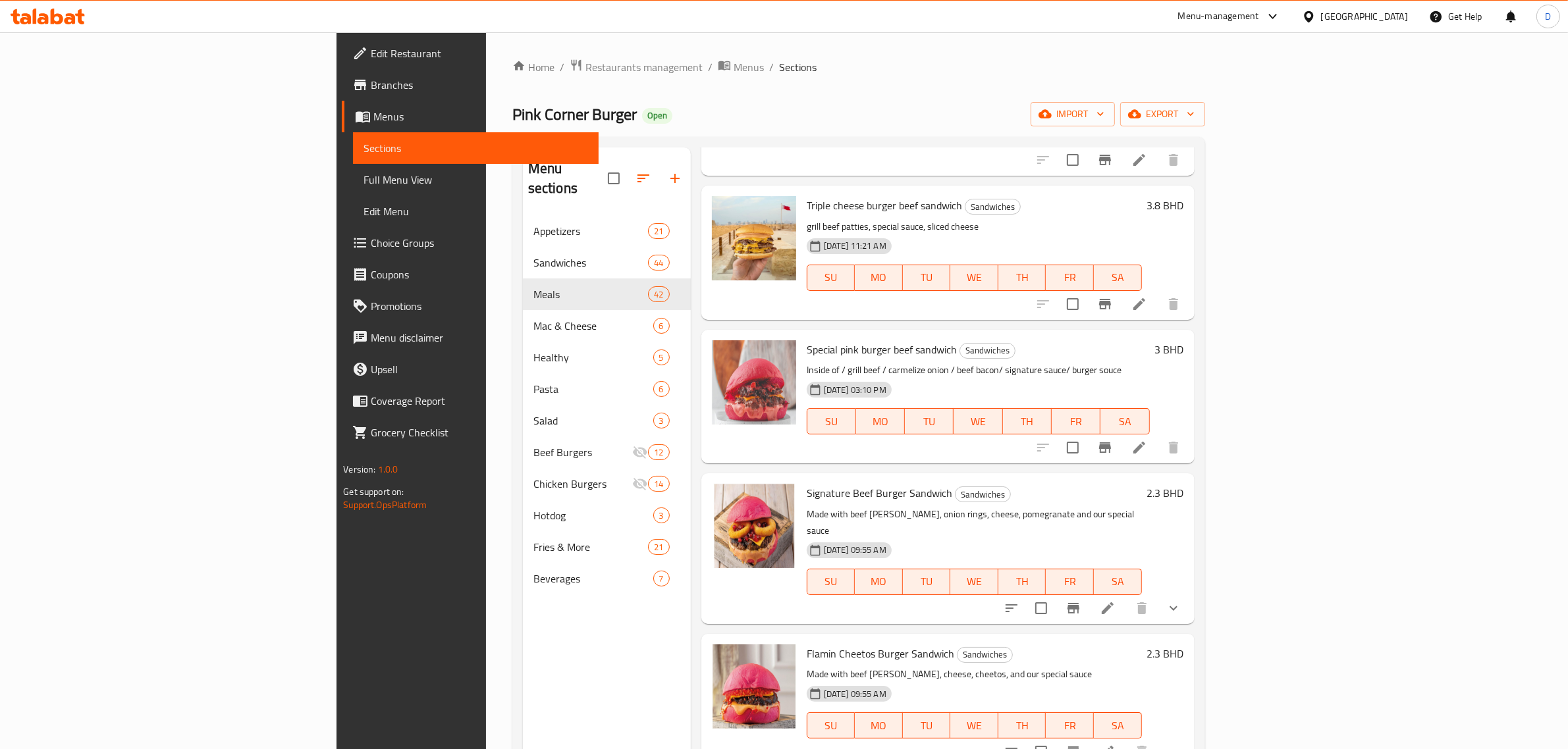
click at [1158, 436] on li at bounding box center [1139, 448] width 37 height 24
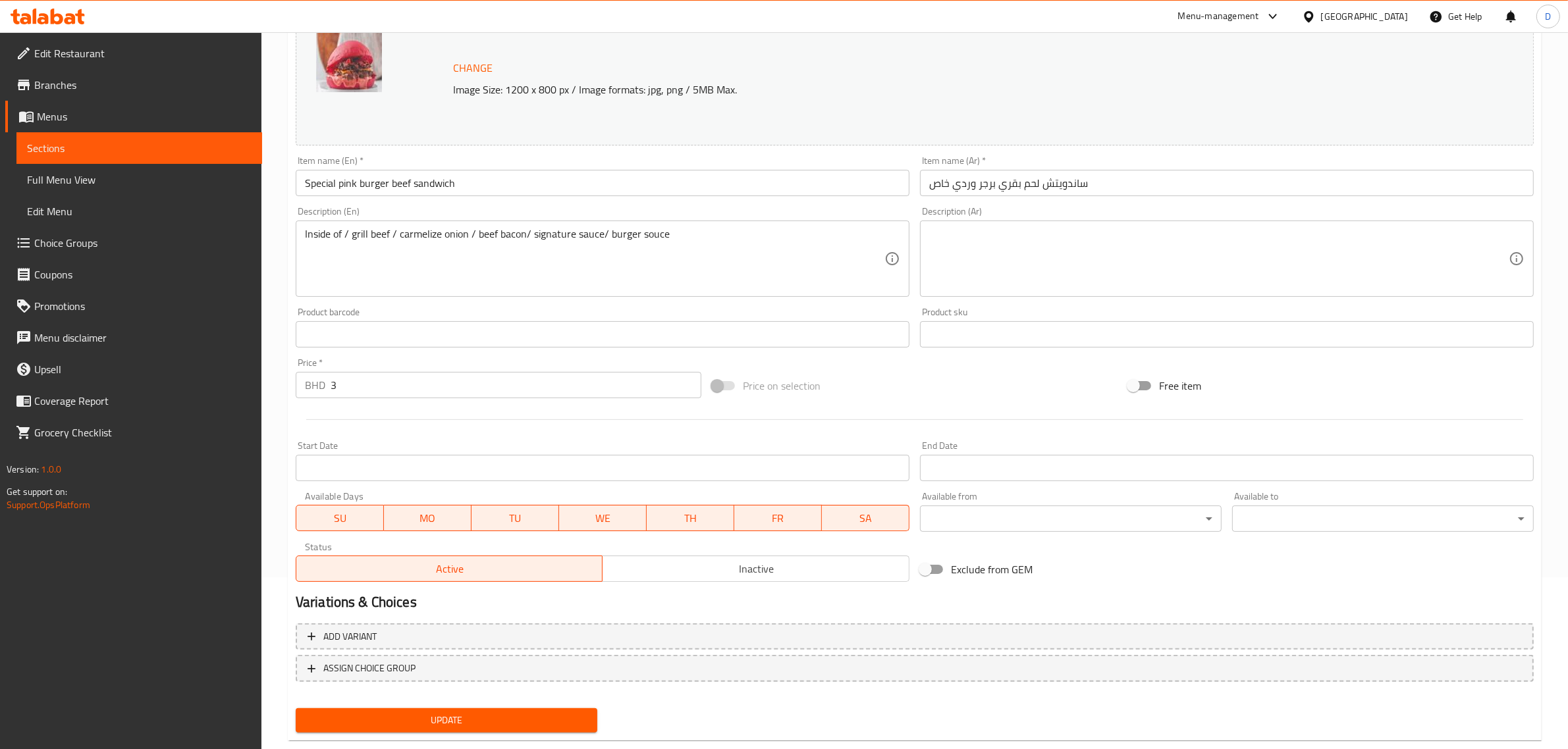
scroll to position [199, 0]
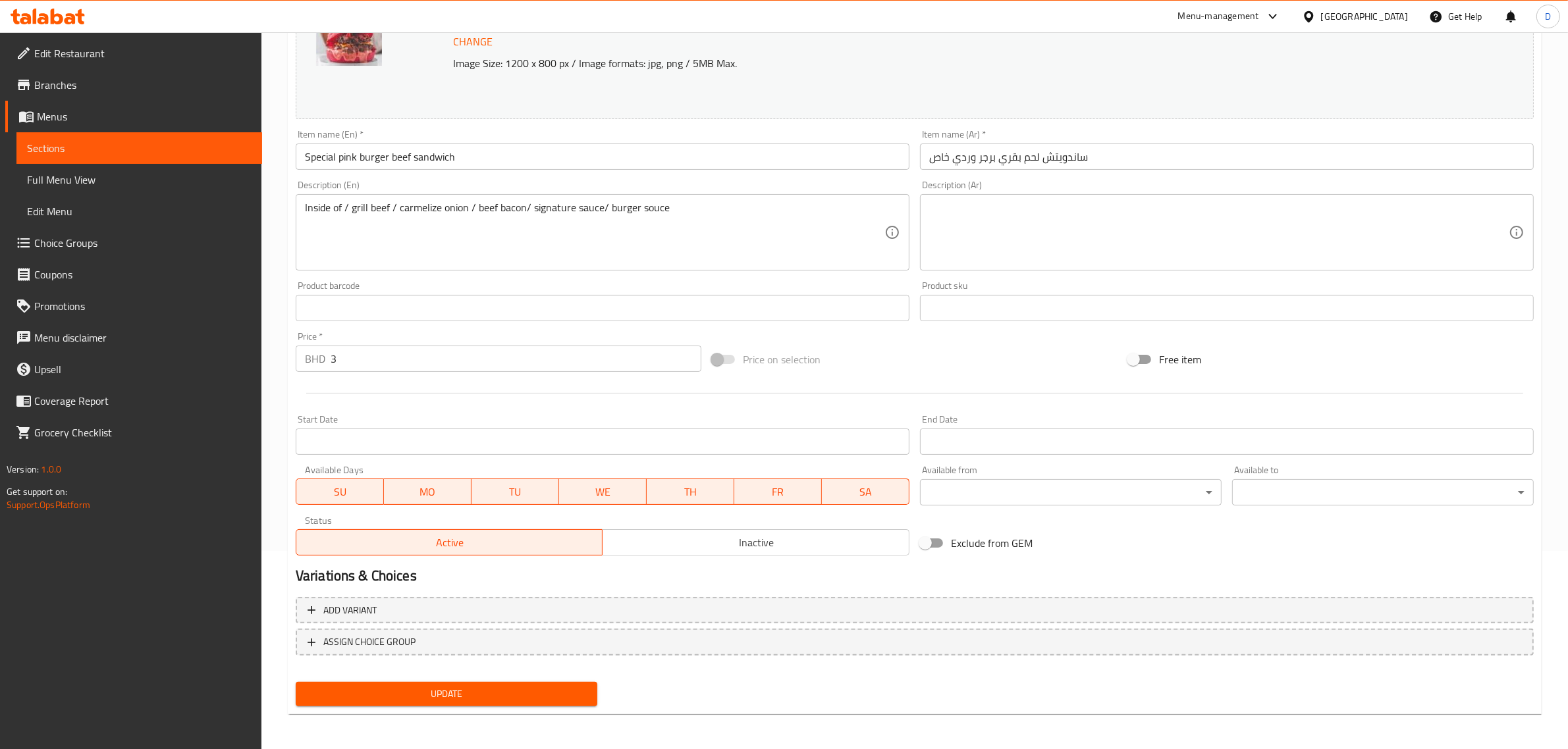
click at [453, 338] on div "Price   * BHD 3 Price *" at bounding box center [498, 352] width 405 height 40
click at [458, 353] on input "3" at bounding box center [516, 358] width 371 height 26
type input "3.5"
click at [532, 696] on span "Update" at bounding box center [446, 695] width 280 height 16
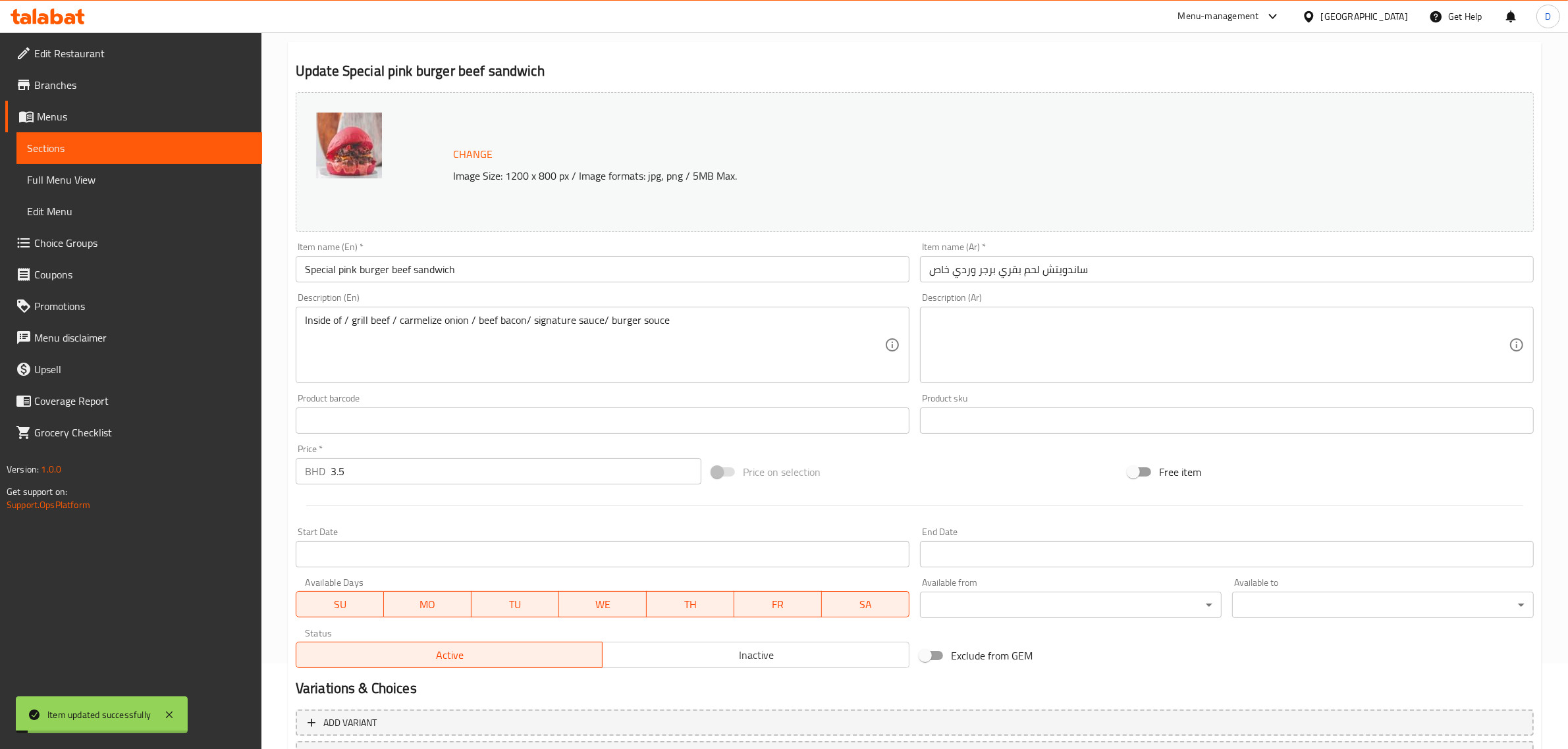
scroll to position [0, 0]
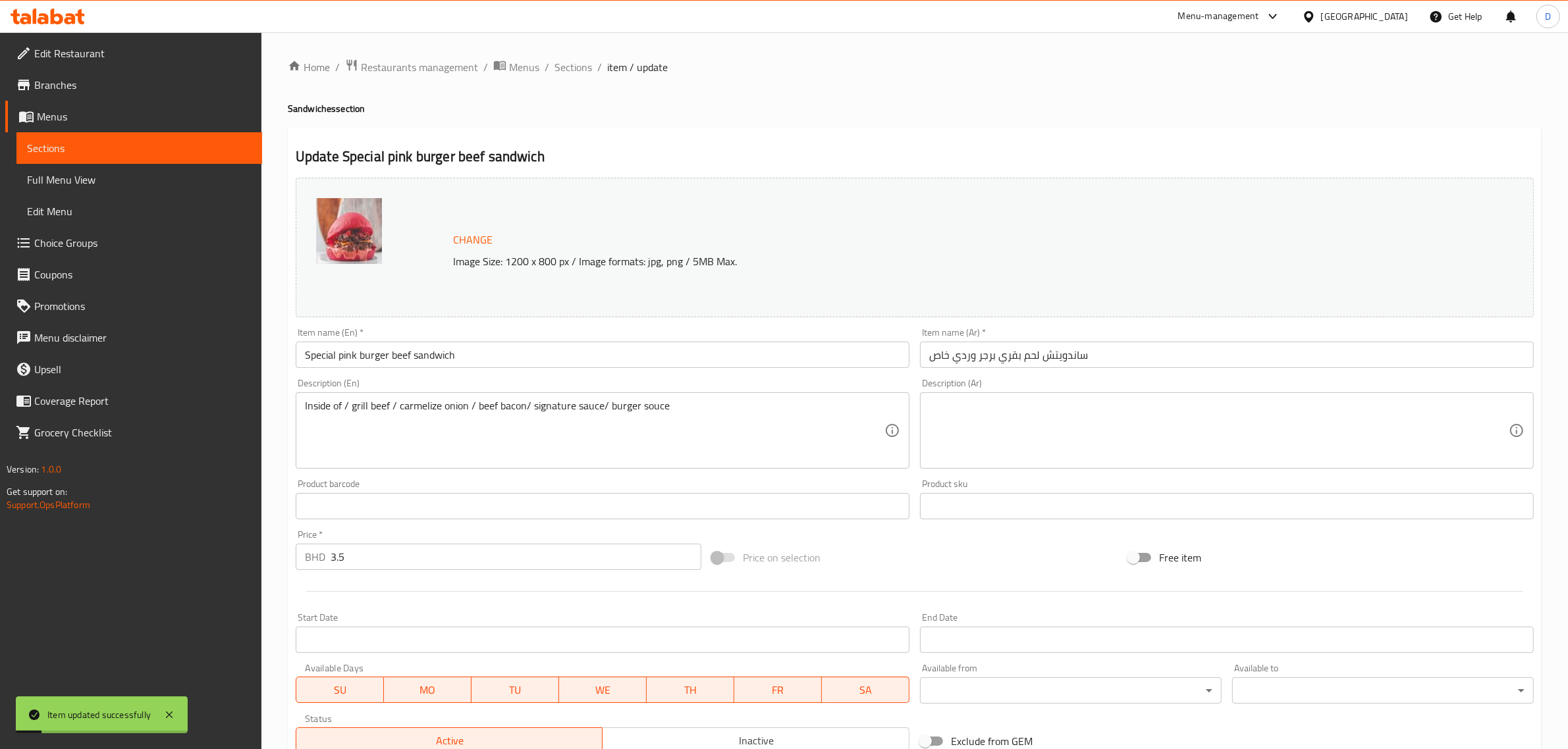
drag, startPoint x: 587, startPoint y: 69, endPoint x: 606, endPoint y: 130, distance: 63.9
click at [587, 69] on span "Sections" at bounding box center [572, 66] width 37 height 15
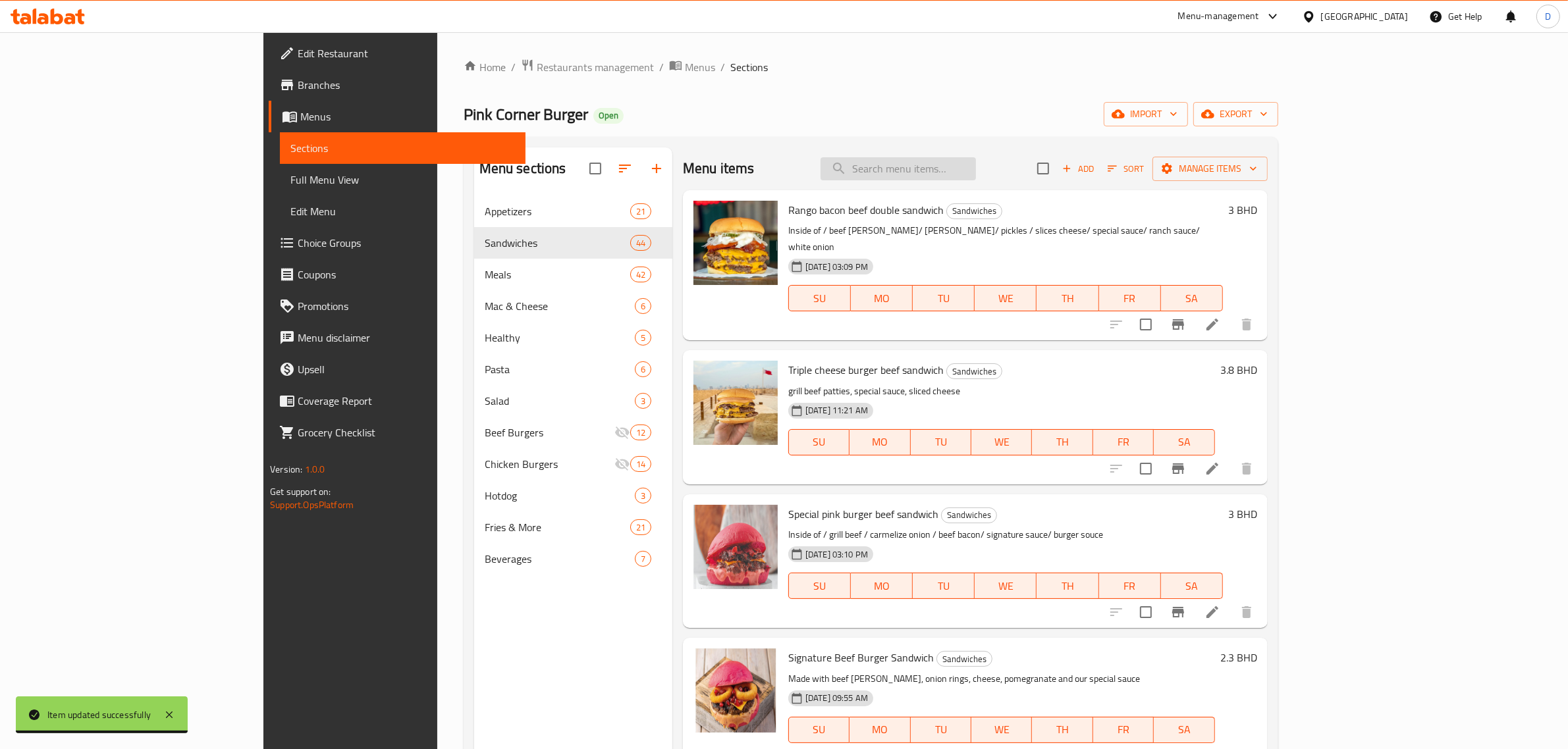
click at [966, 181] on div "Menu items Add Sort Manage items" at bounding box center [975, 169] width 585 height 43
click at [973, 165] on input "search" at bounding box center [898, 169] width 155 height 23
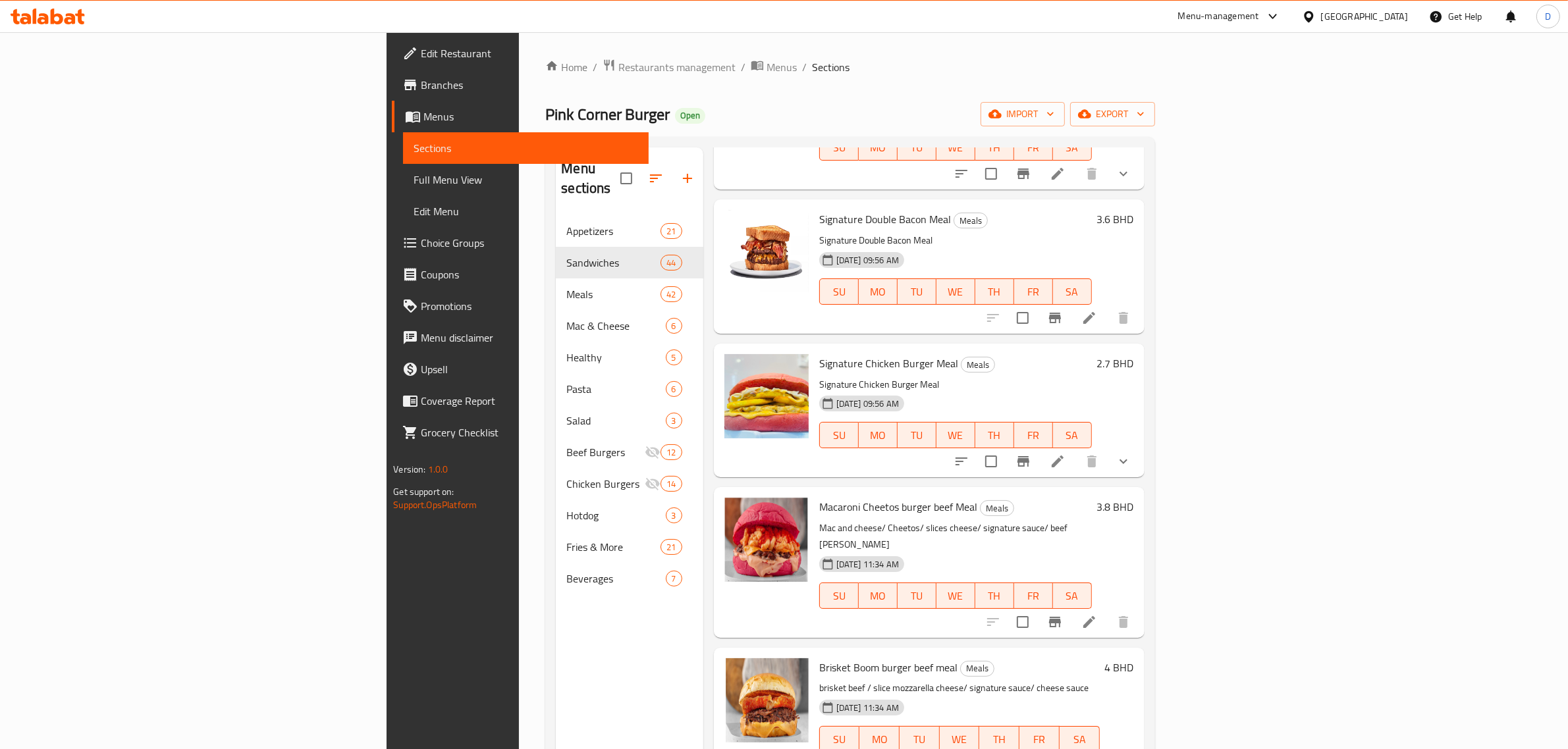
scroll to position [1317, 0]
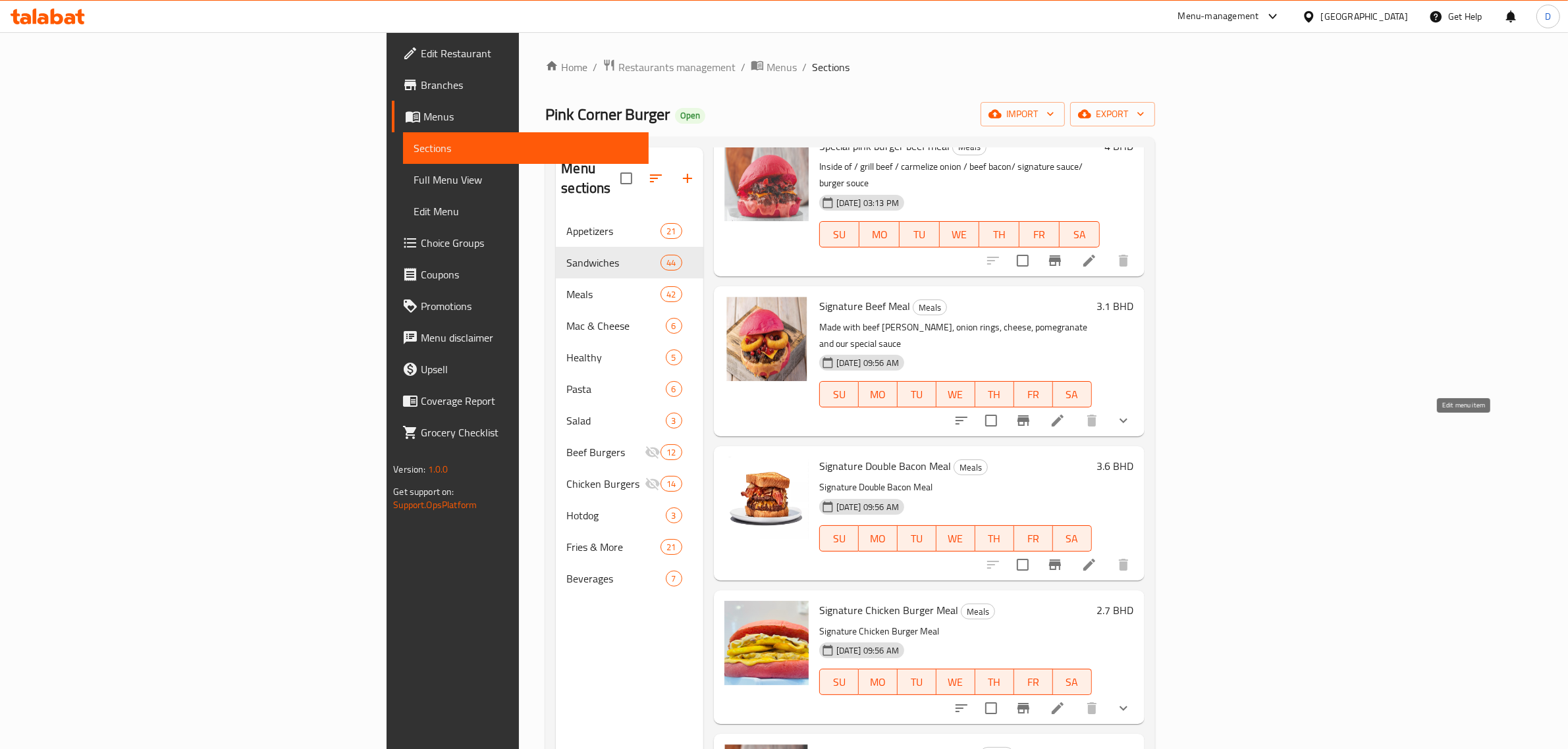
type input "signature"
click at [1096, 559] on icon at bounding box center [1089, 565] width 12 height 12
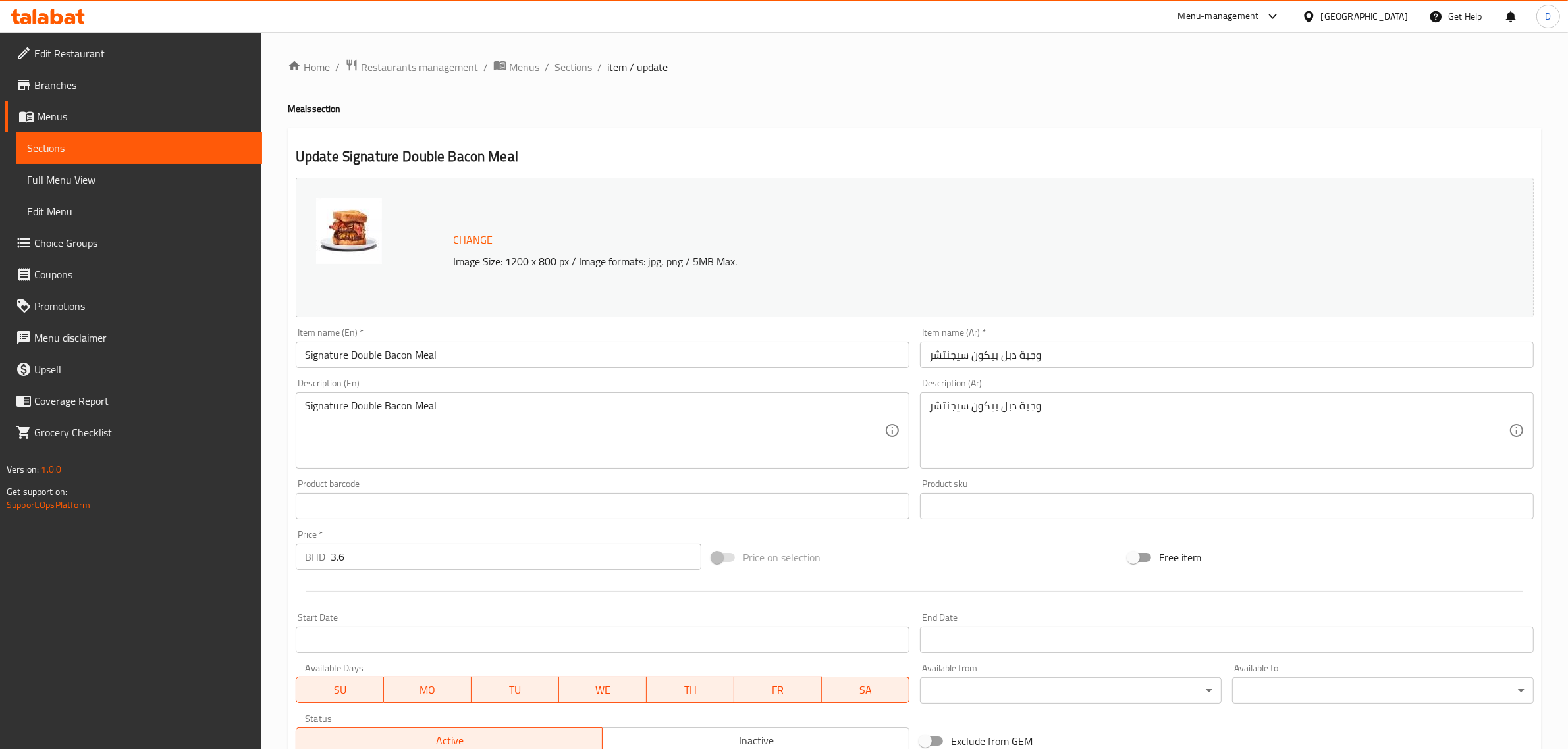
drag, startPoint x: 390, startPoint y: 569, endPoint x: 258, endPoint y: 564, distance: 132.1
click at [273, 564] on div "Home / Restaurants management / Menus / Sections / item / update Meals section …" at bounding box center [914, 491] width 1307 height 918
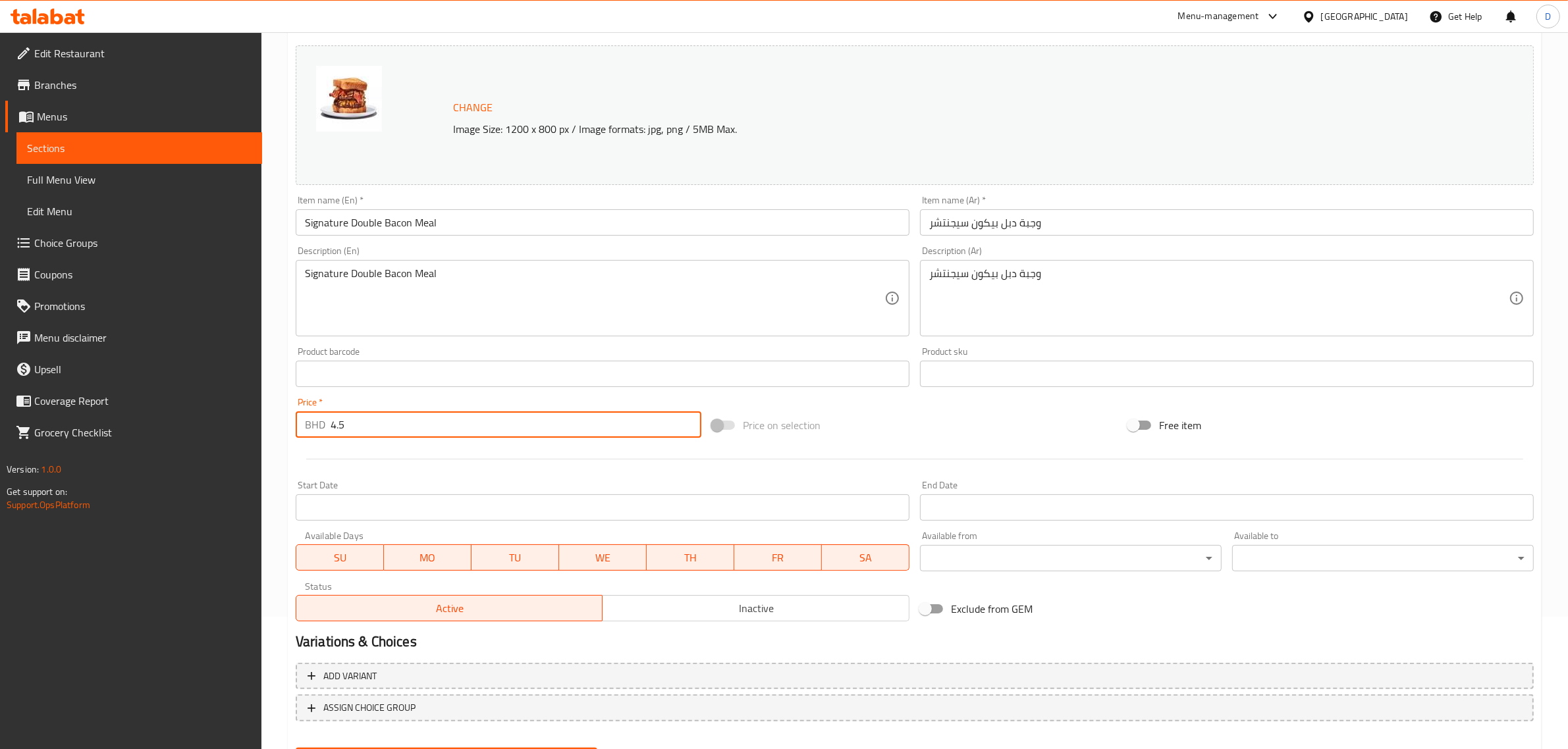
scroll to position [199, 0]
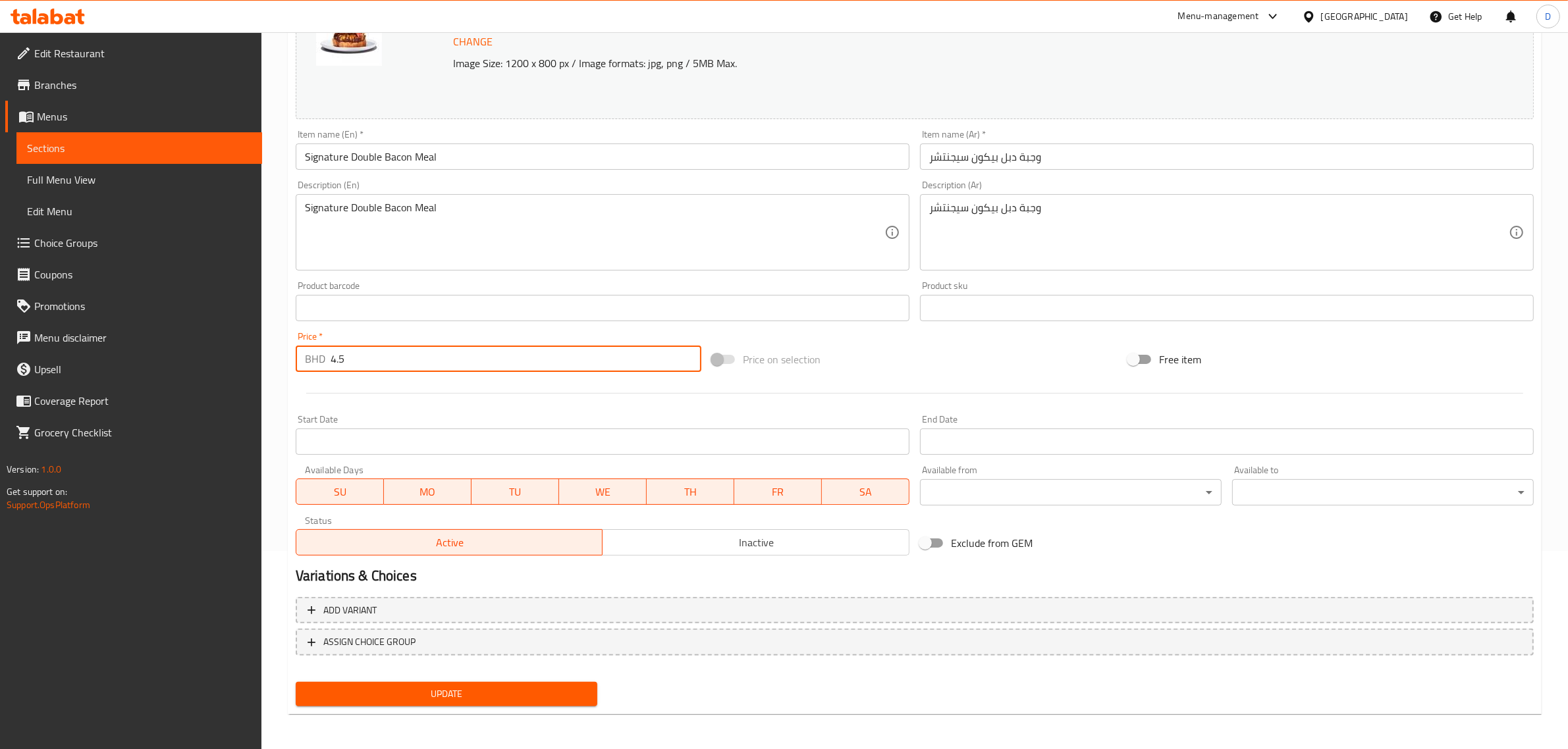
type input "4.5"
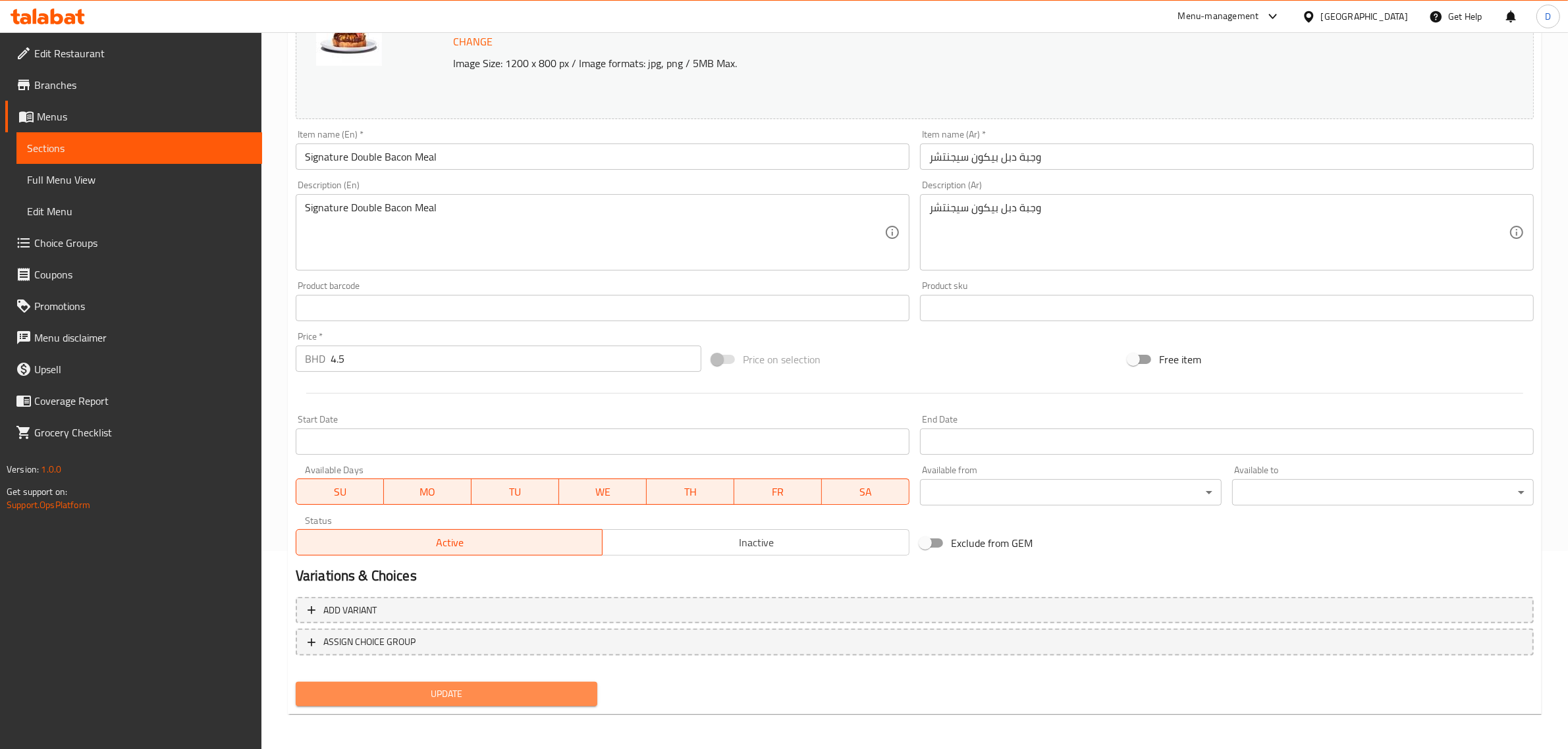
click at [398, 689] on span "Update" at bounding box center [446, 695] width 280 height 16
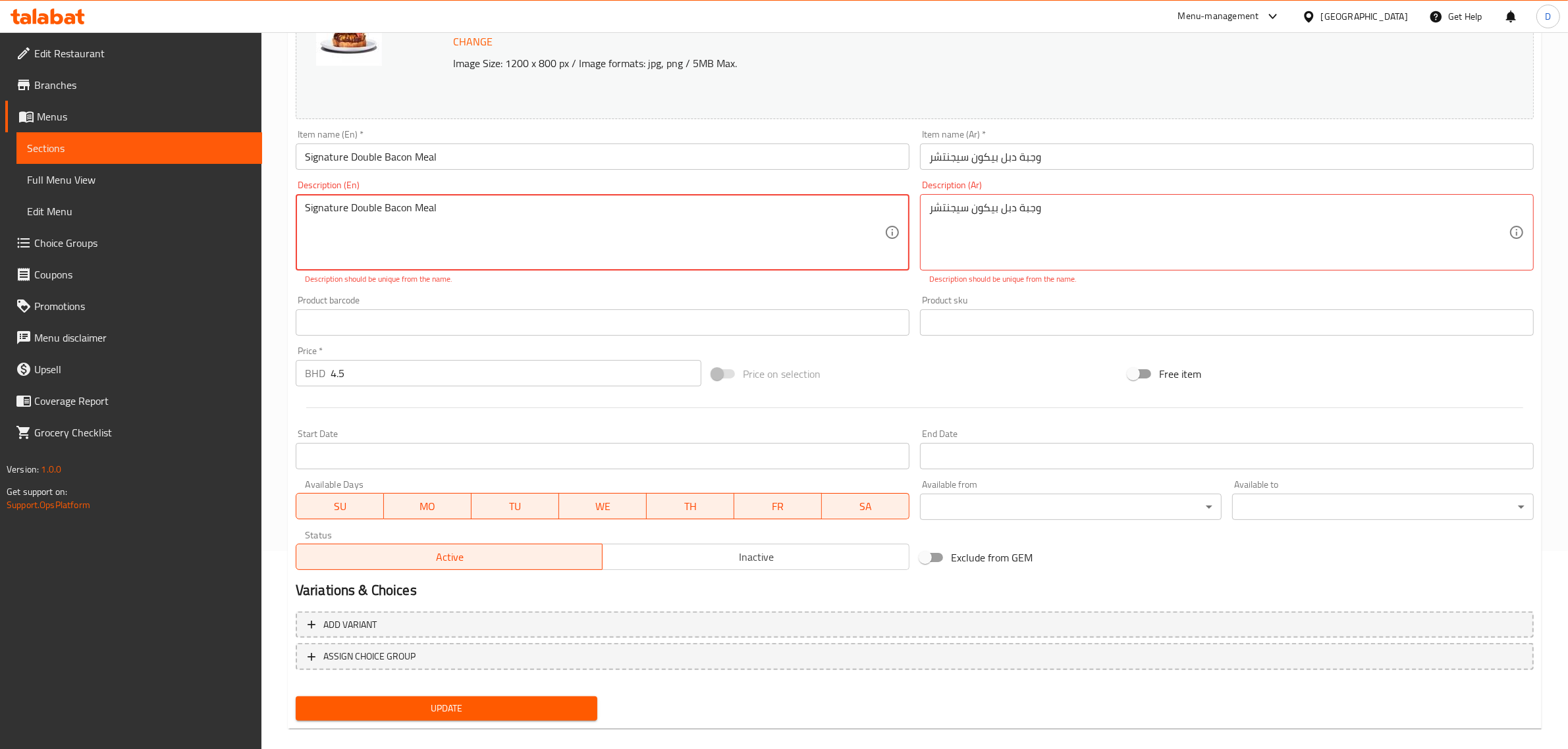
click at [423, 245] on textarea "Signature Double Bacon Meal" at bounding box center [594, 232] width 579 height 63
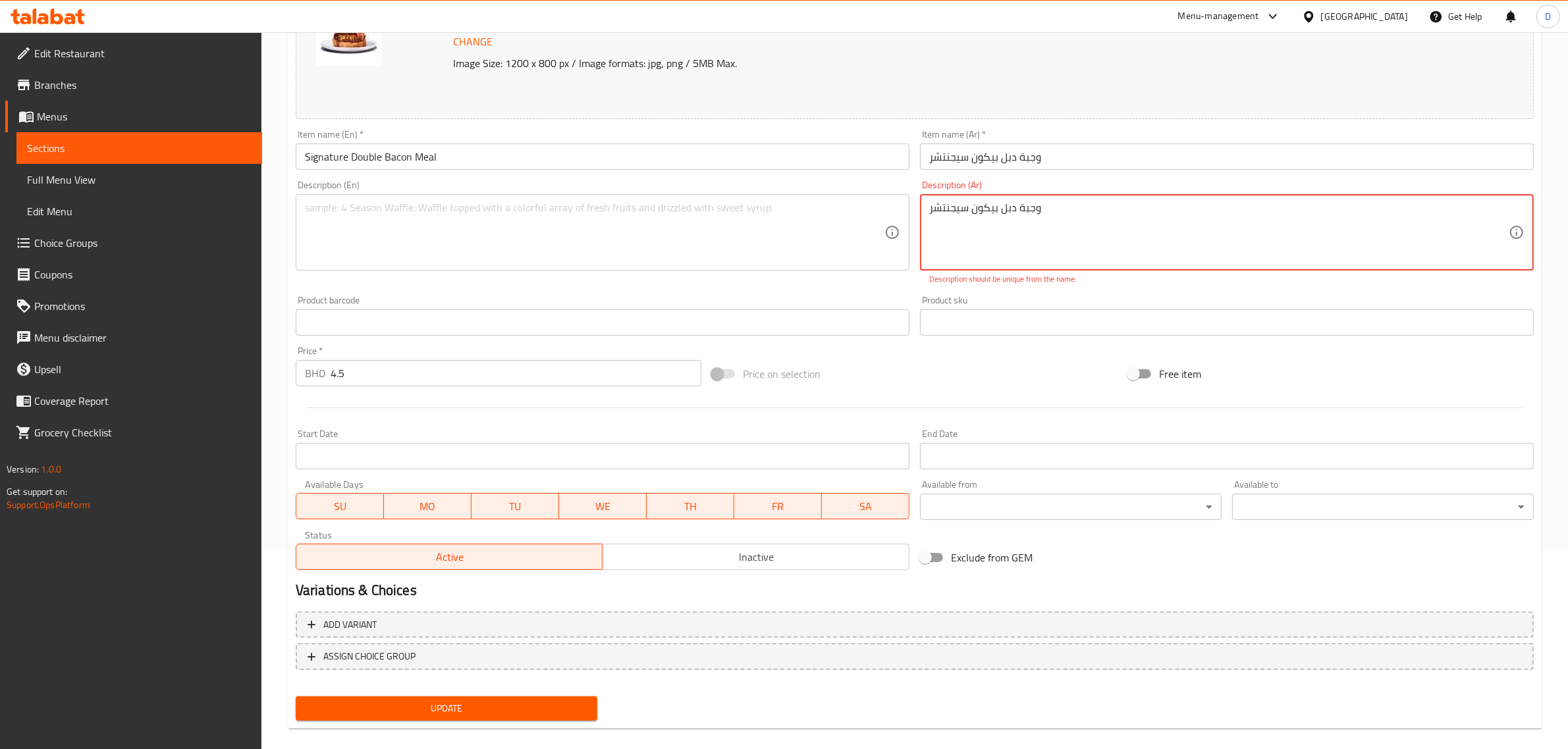
click at [1246, 211] on textarea "وجبة دبل بيكون سيجنتشر" at bounding box center [1219, 232] width 579 height 63
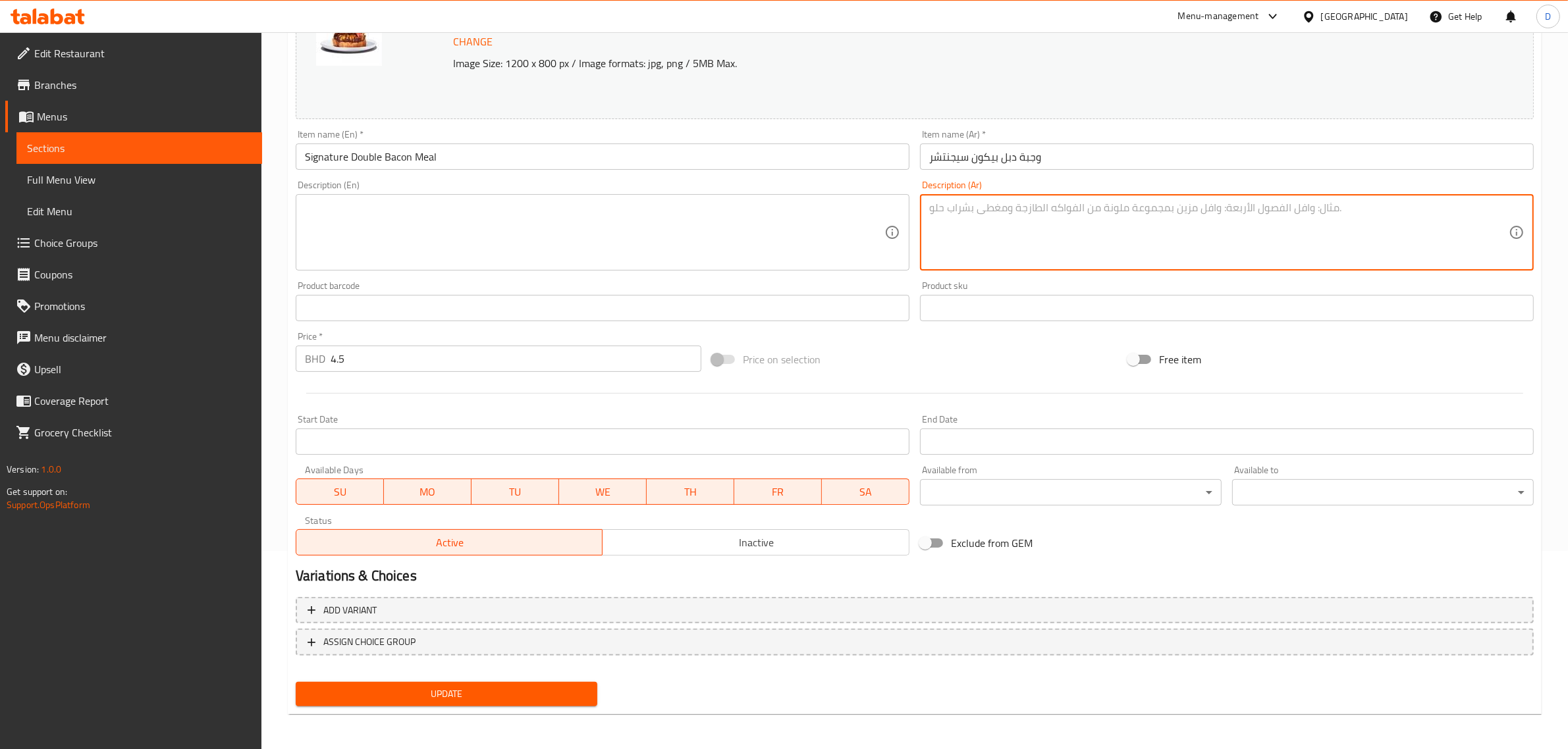
click at [446, 682] on button "Update" at bounding box center [446, 694] width 302 height 24
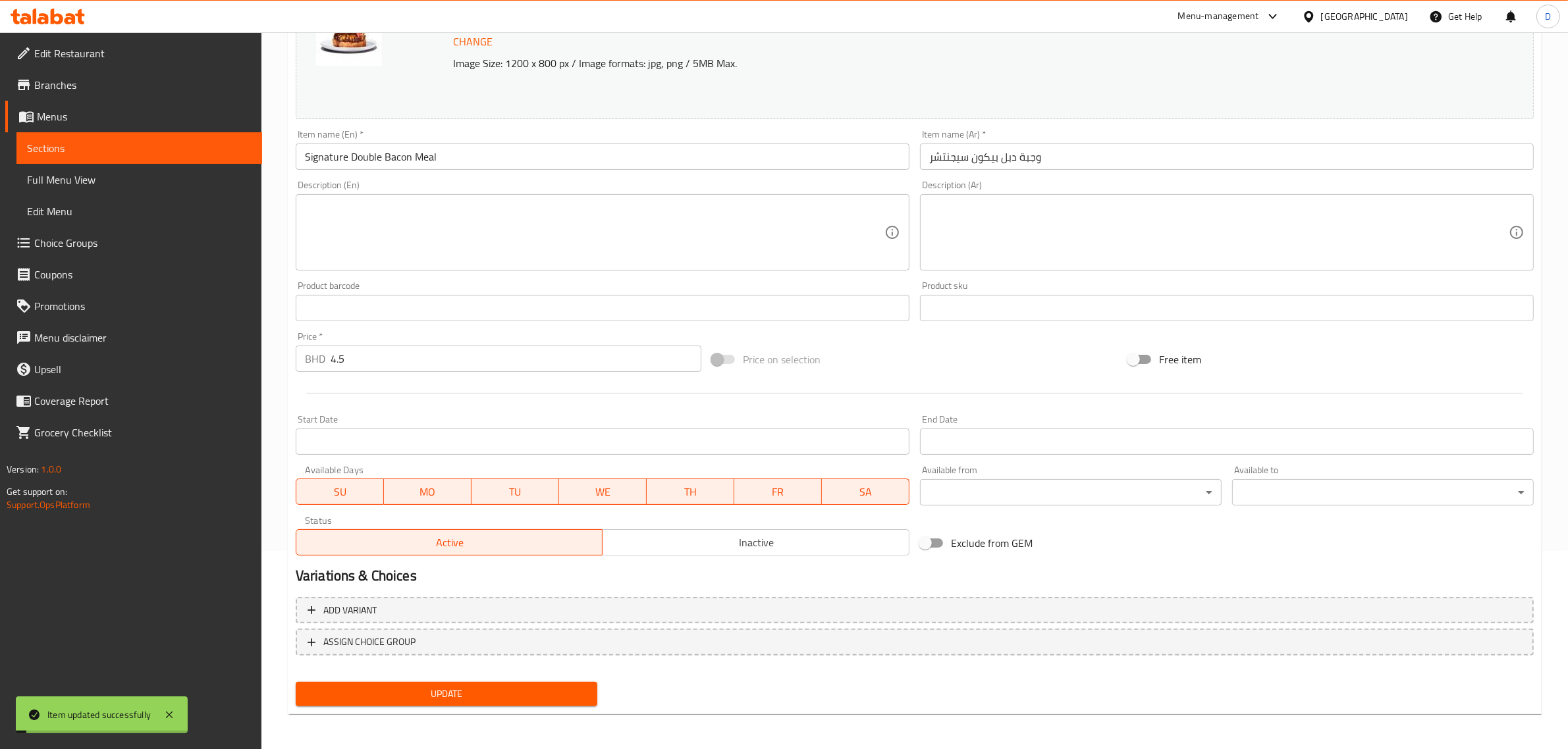
scroll to position [0, 0]
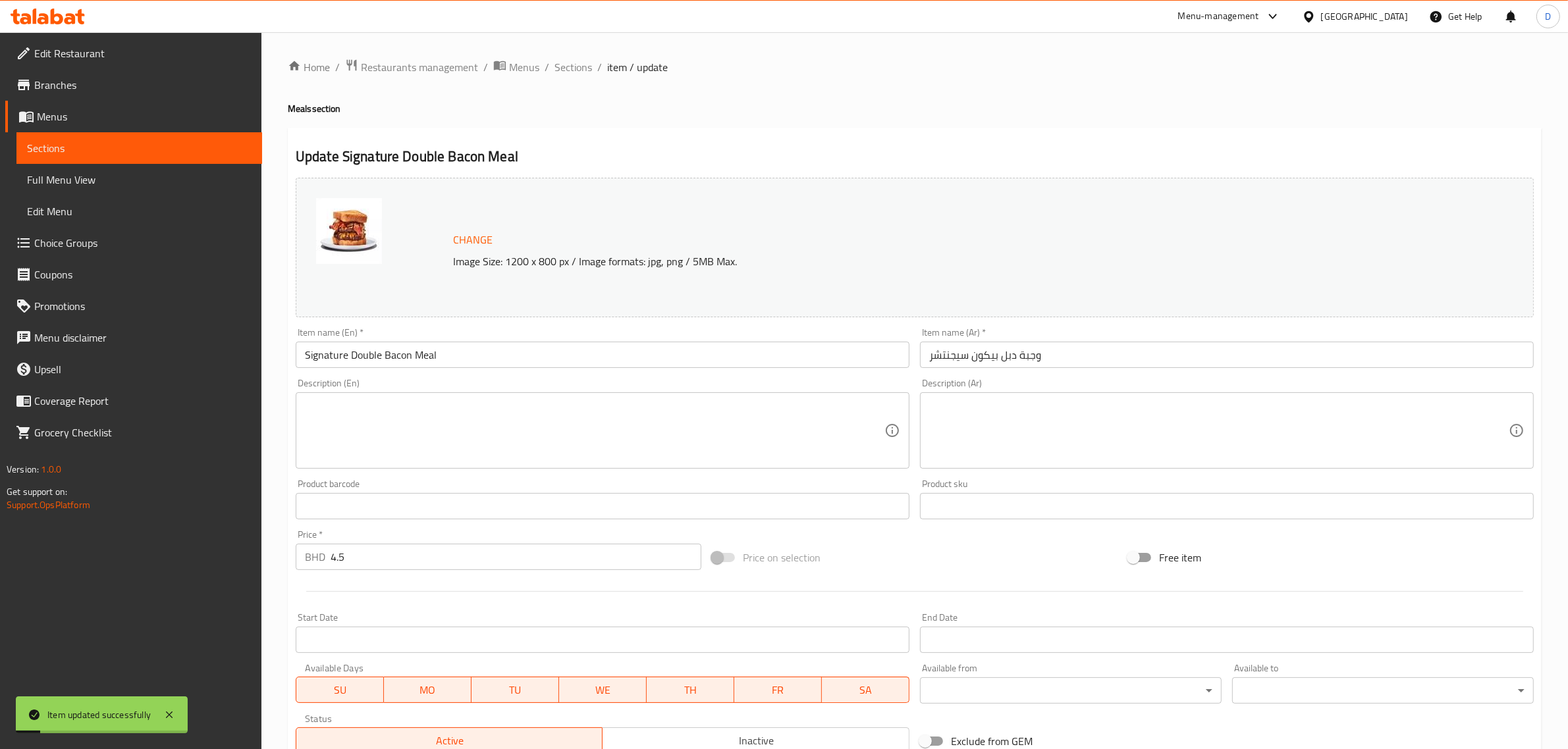
click at [575, 78] on div "Home / Restaurants management / Menus / Sections / item / update Meals section …" at bounding box center [914, 491] width 1254 height 865
click at [579, 73] on span "Sections" at bounding box center [572, 66] width 37 height 15
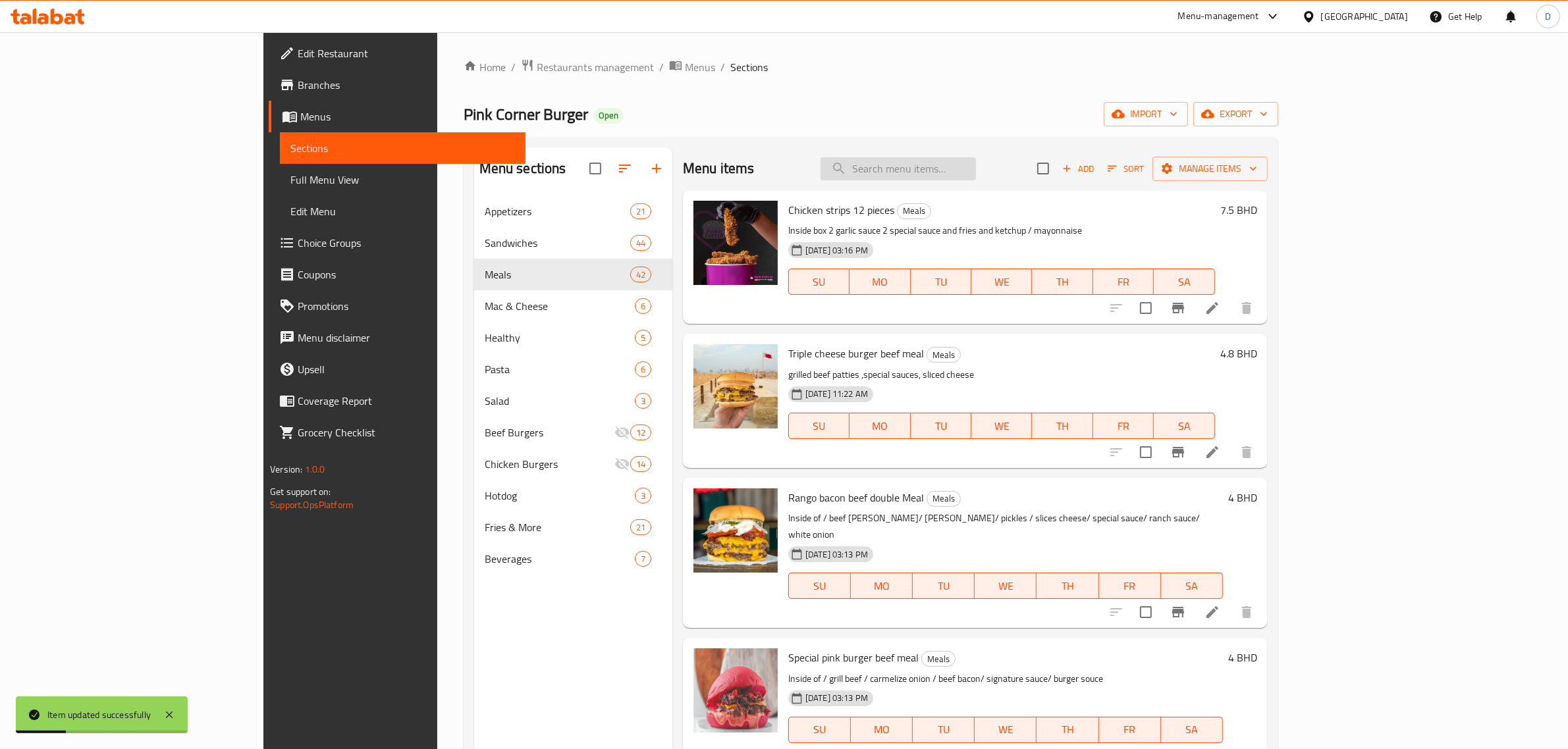
click at [976, 159] on input "search" at bounding box center [898, 169] width 155 height 23
click at [1096, 168] on span "Add" at bounding box center [1077, 169] width 35 height 15
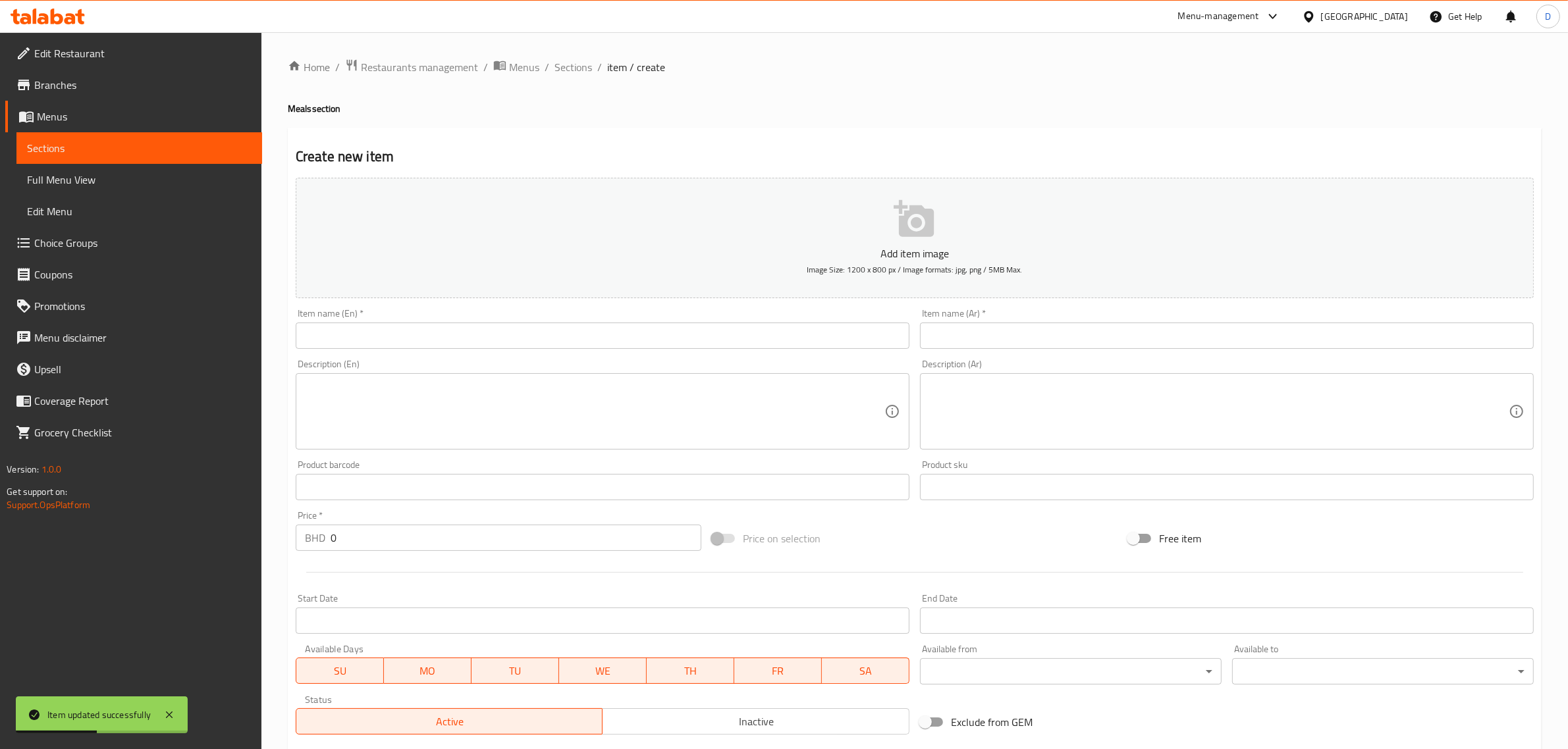
click at [679, 315] on div "Item name (En)   * Item name (En) *" at bounding box center [602, 329] width 614 height 40
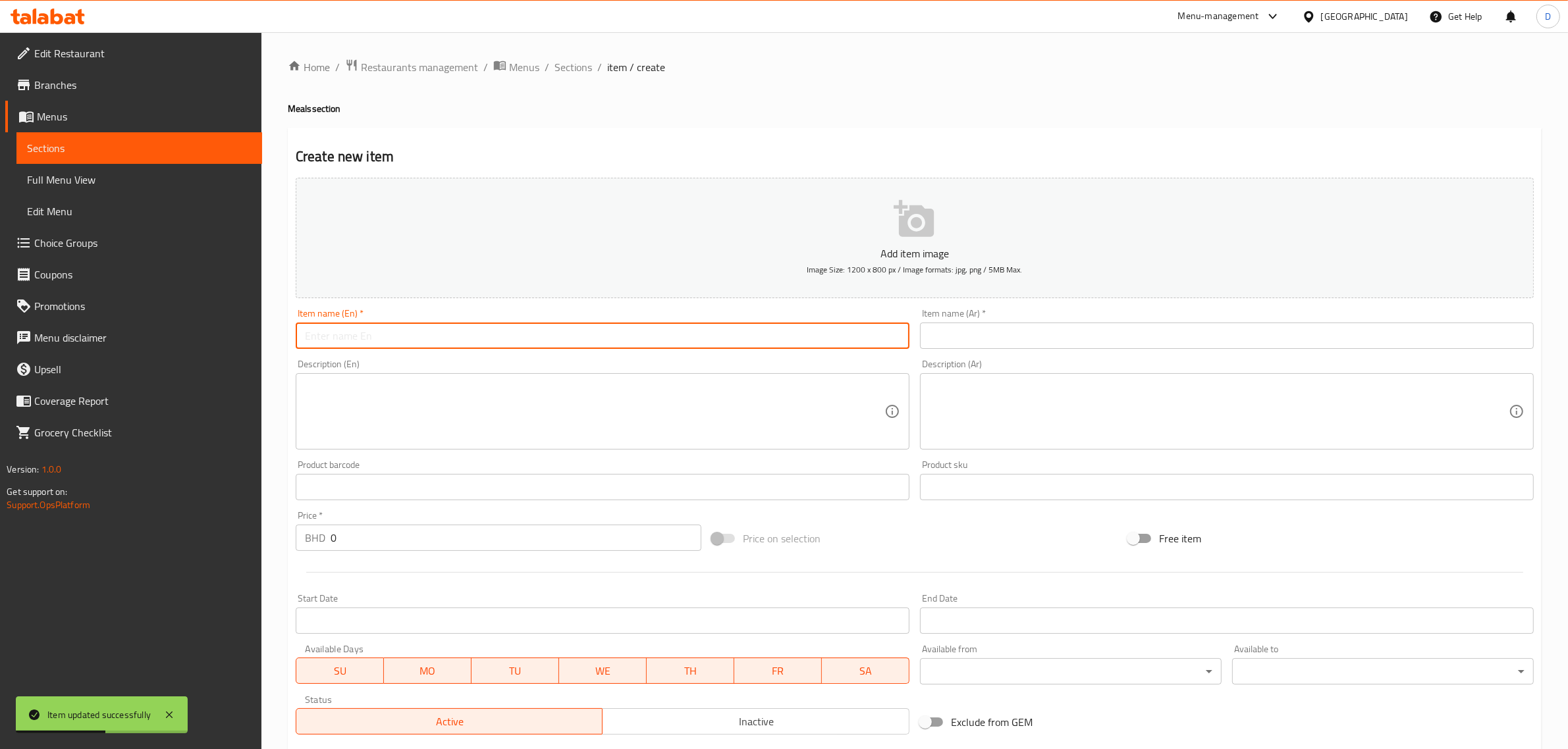
click at [677, 333] on input "text" at bounding box center [602, 336] width 614 height 26
type input "signature"
click at [568, 70] on span "Sections" at bounding box center [572, 66] width 37 height 15
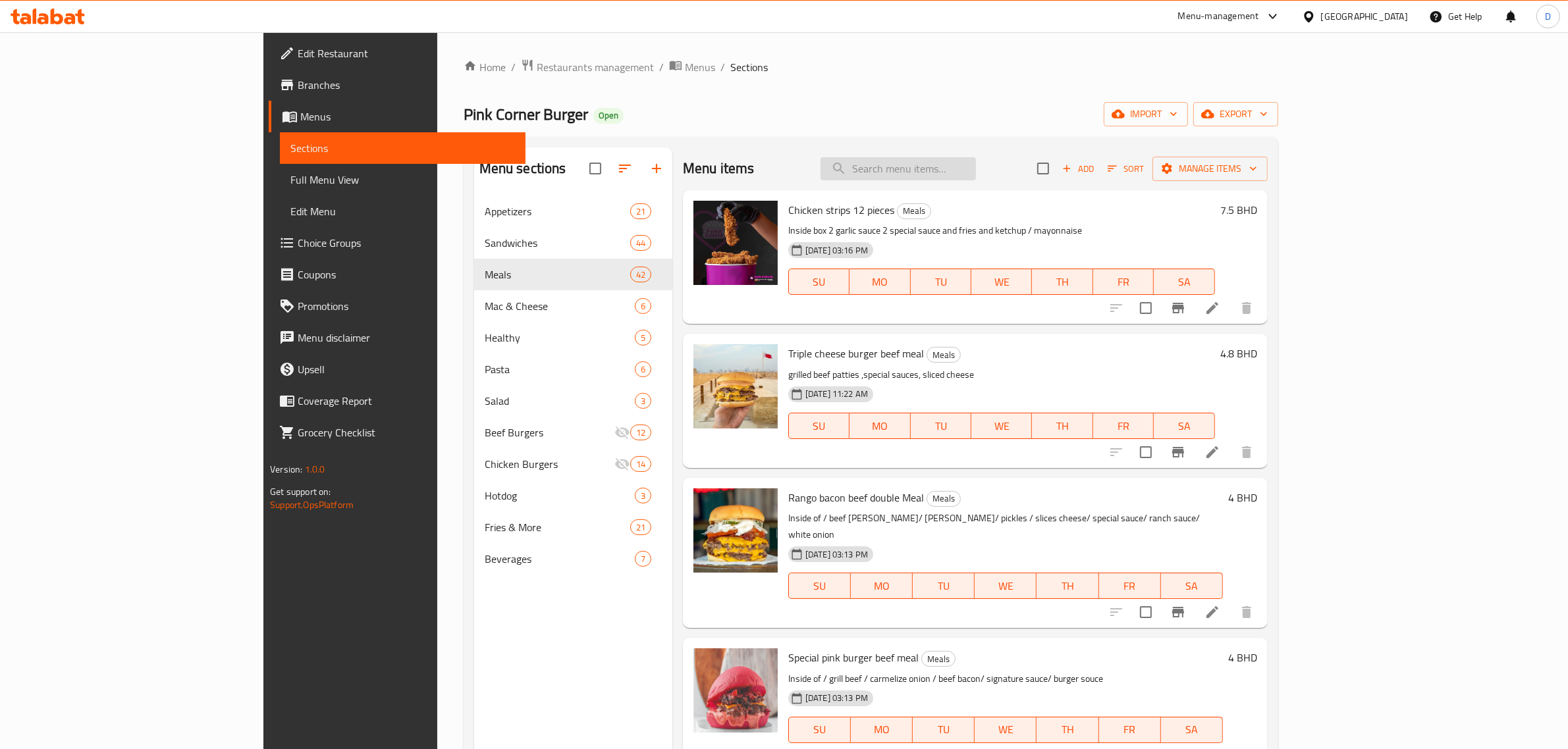
click at [976, 168] on input "search" at bounding box center [898, 169] width 155 height 23
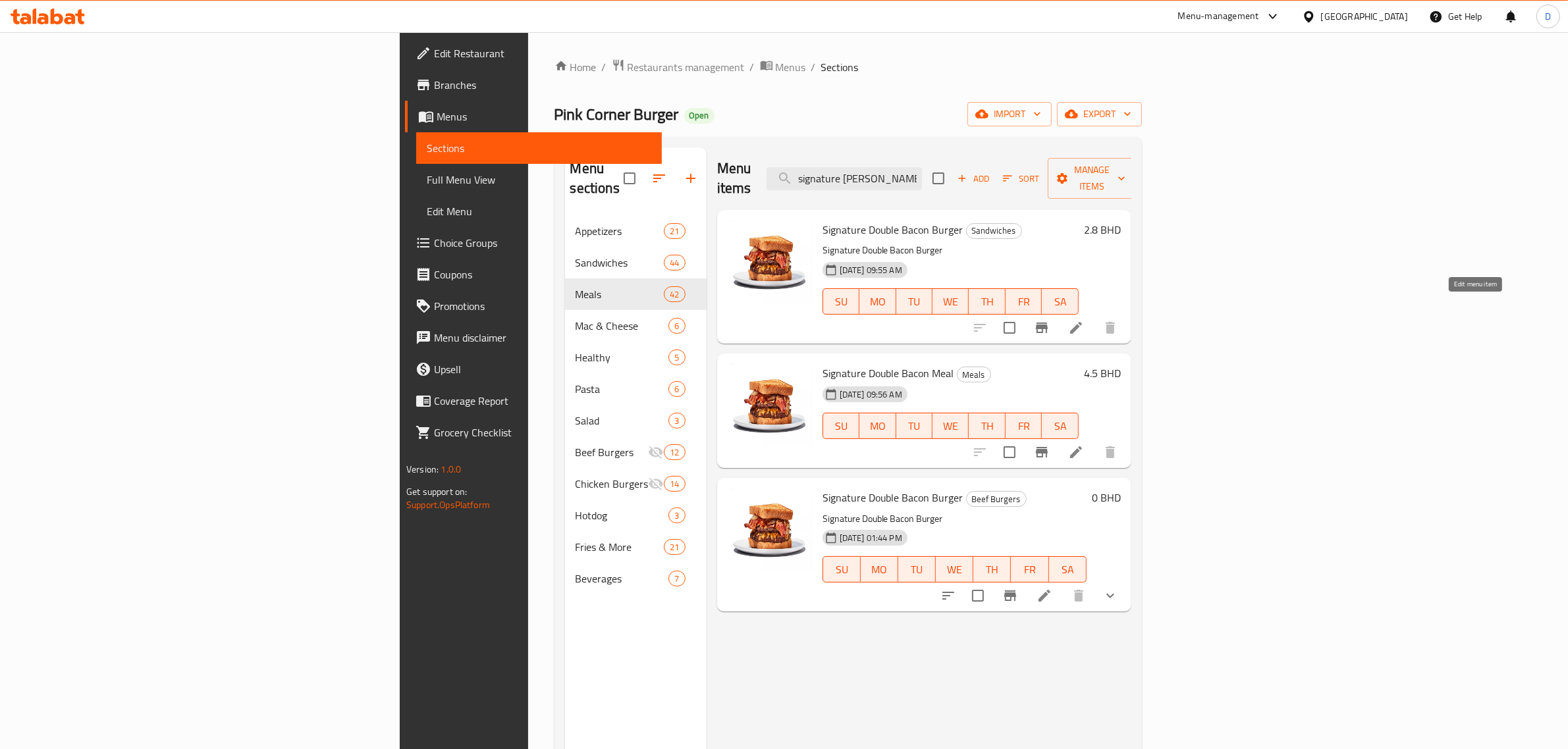
type input "signature doub"
click at [1084, 320] on icon at bounding box center [1076, 327] width 15 height 15
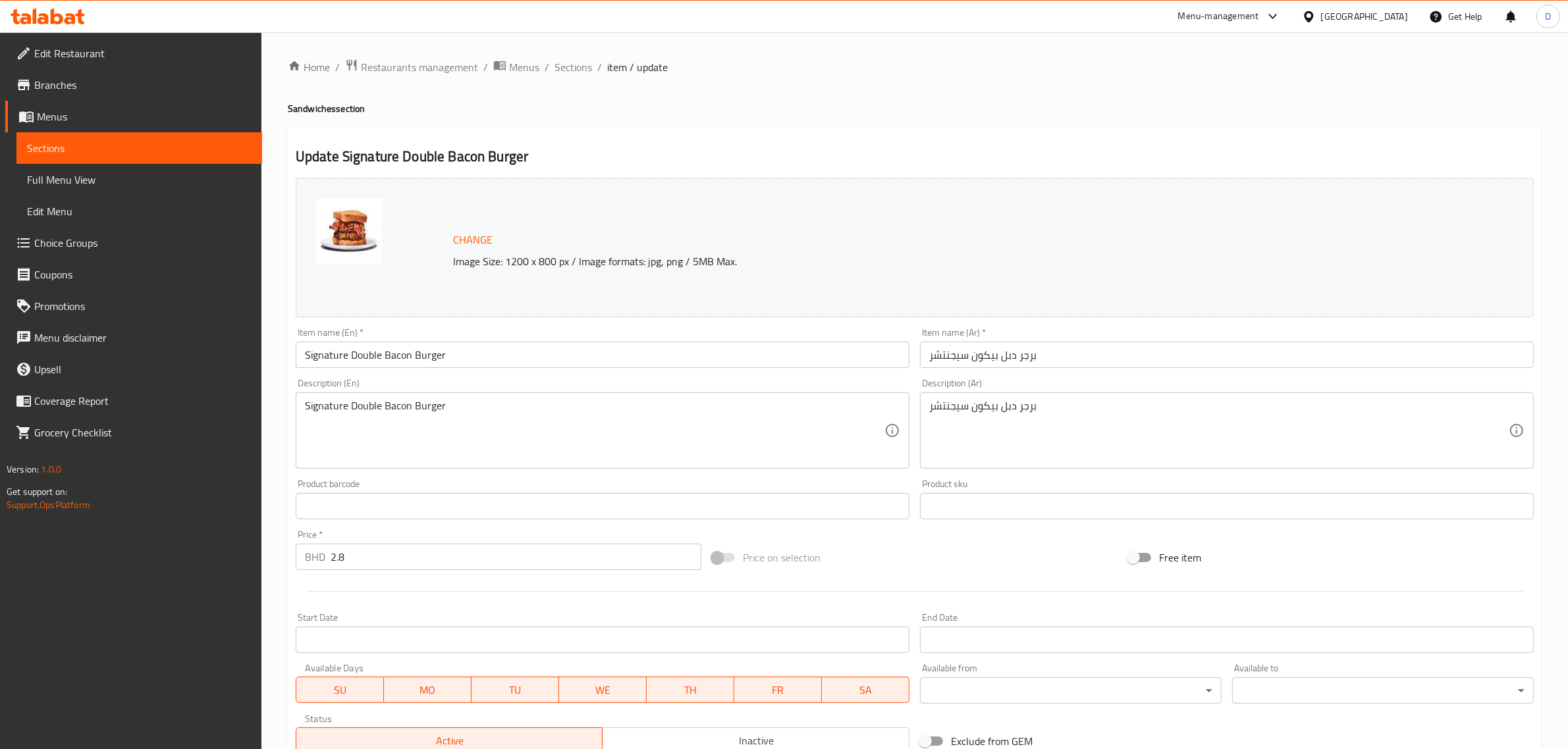
click at [442, 559] on input "2.8" at bounding box center [516, 557] width 371 height 26
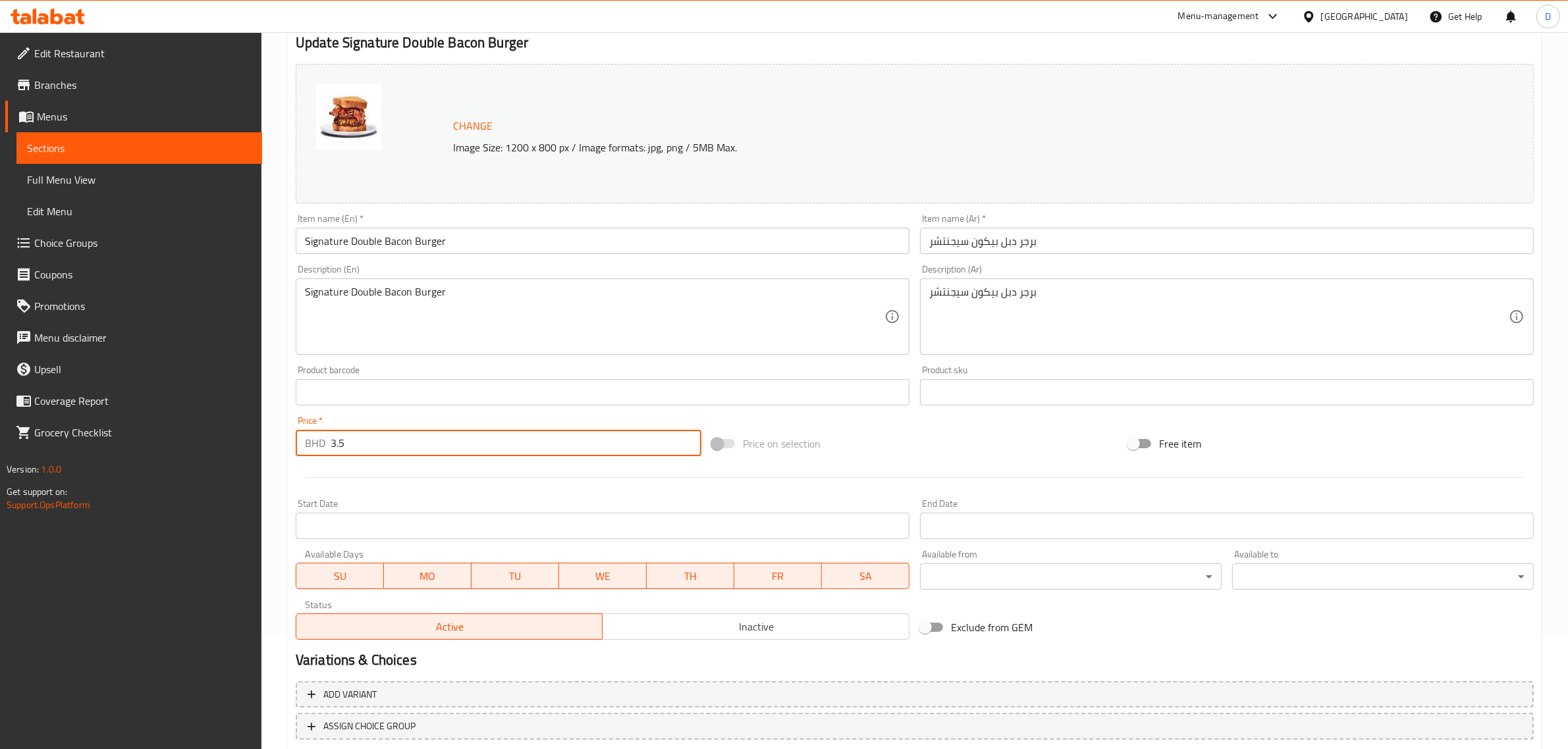
scroll to position [199, 0]
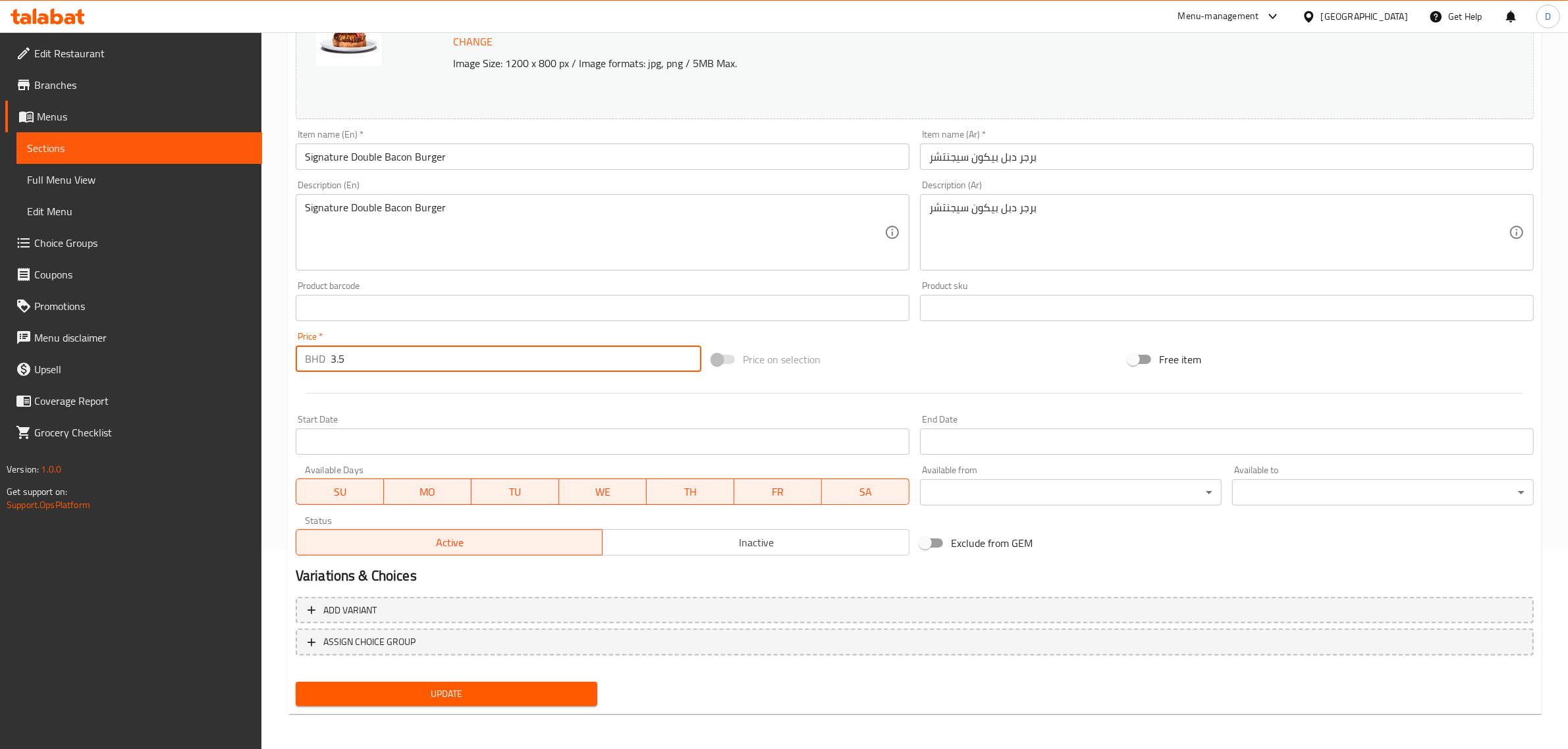
type input "3.5"
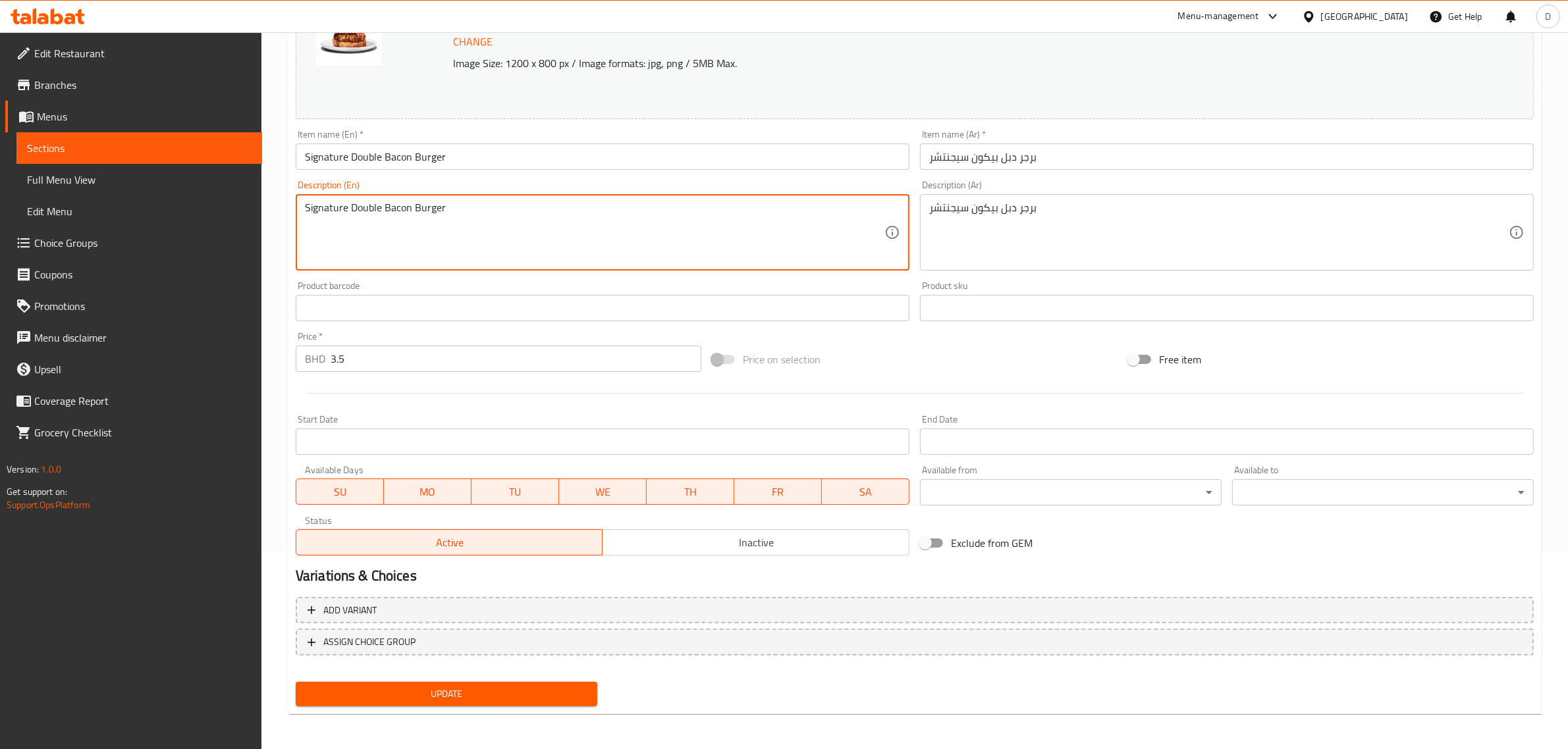
click at [497, 219] on textarea "Signature Double Bacon Burger" at bounding box center [594, 232] width 579 height 63
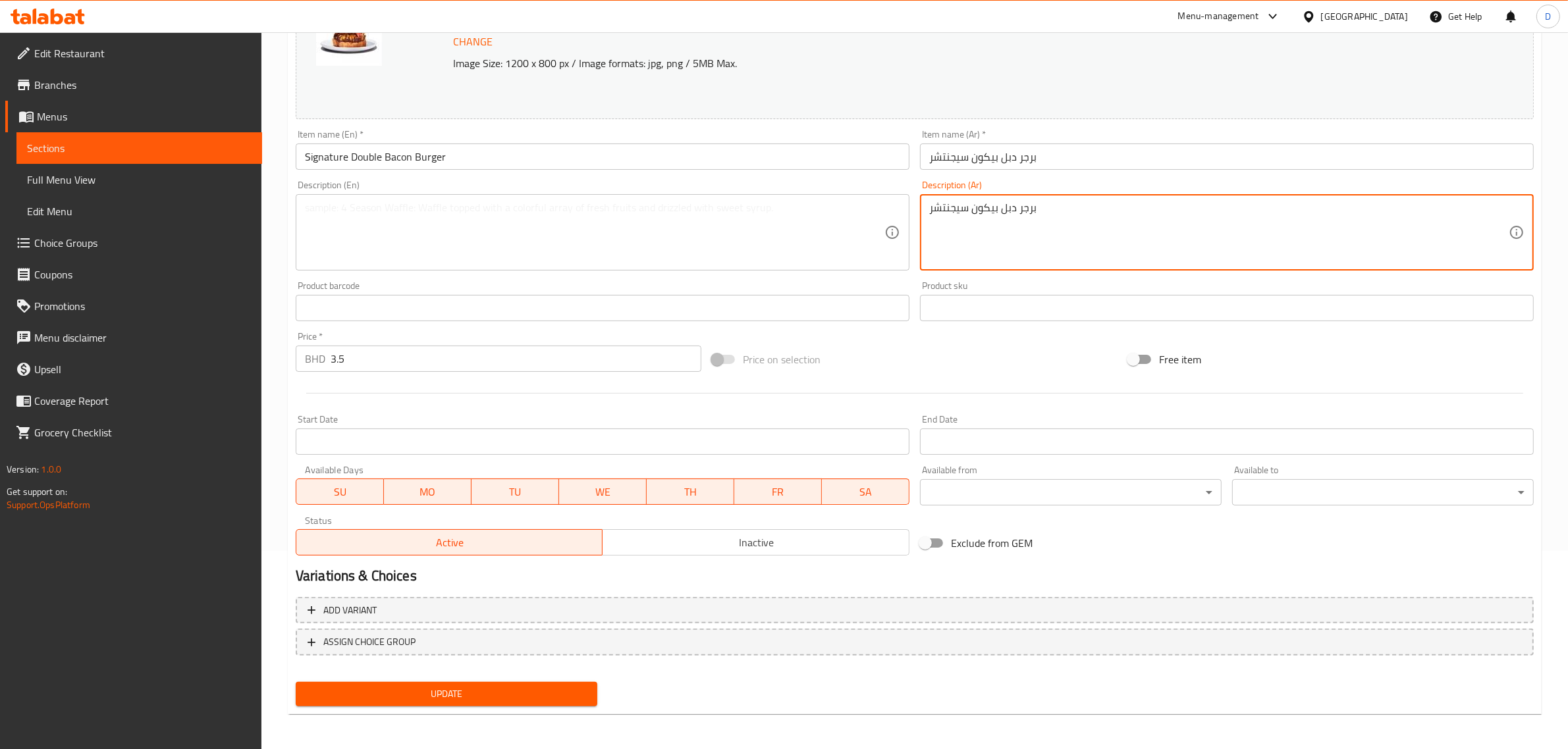
click at [1028, 222] on textarea "برجر دبل بيكون سيجنتشر" at bounding box center [1219, 232] width 579 height 63
click at [420, 696] on span "Update" at bounding box center [446, 695] width 280 height 16
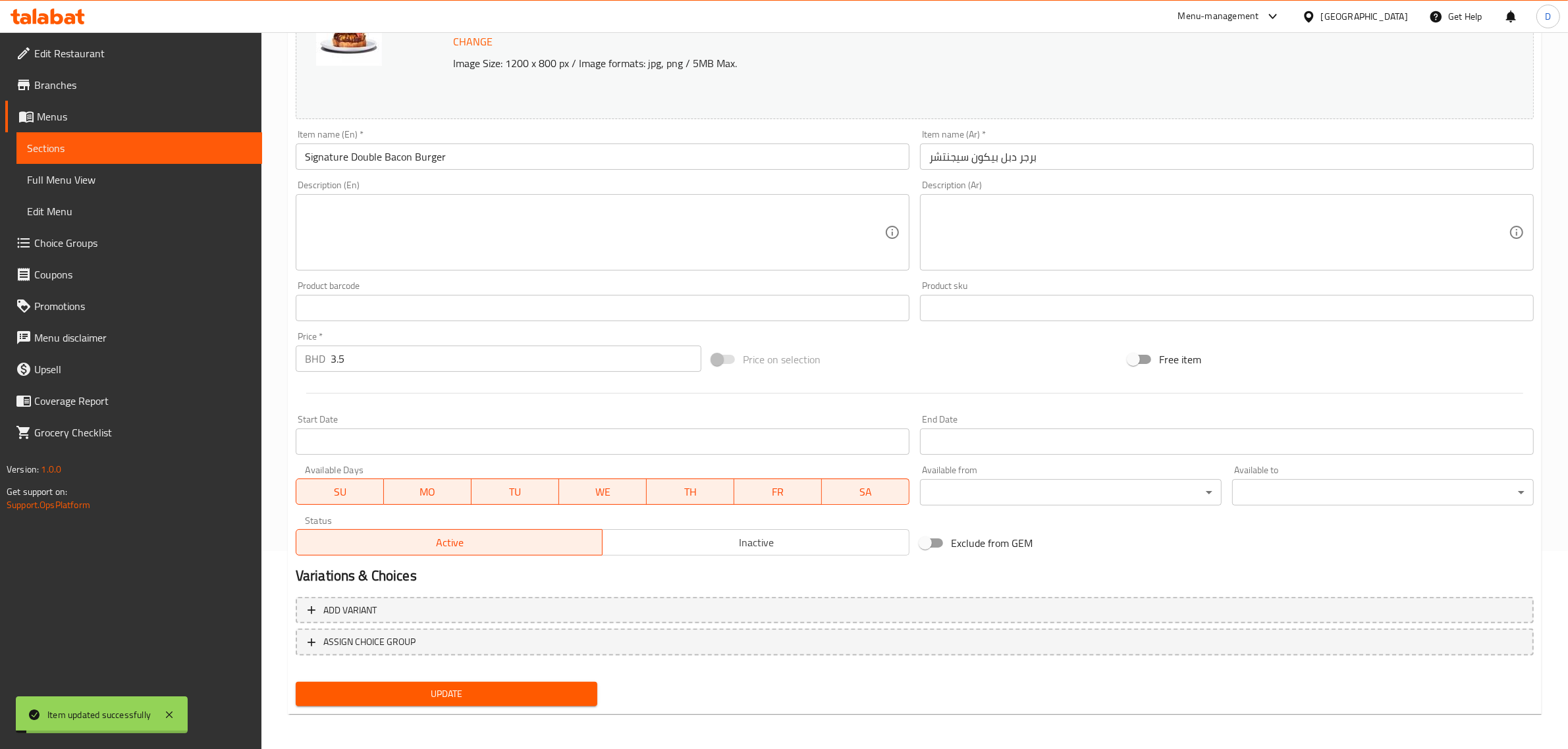
scroll to position [0, 0]
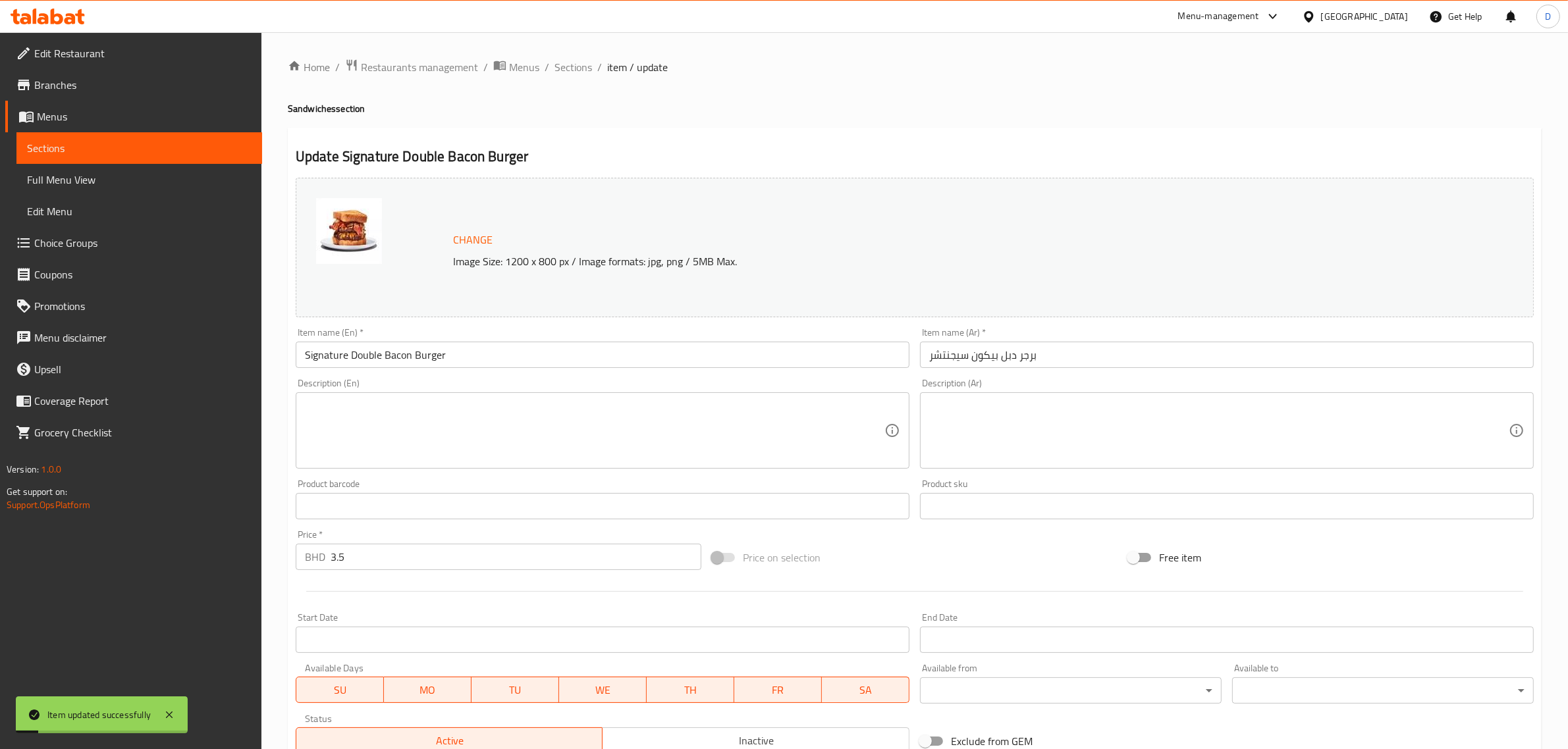
click at [581, 62] on span "Sections" at bounding box center [572, 66] width 37 height 15
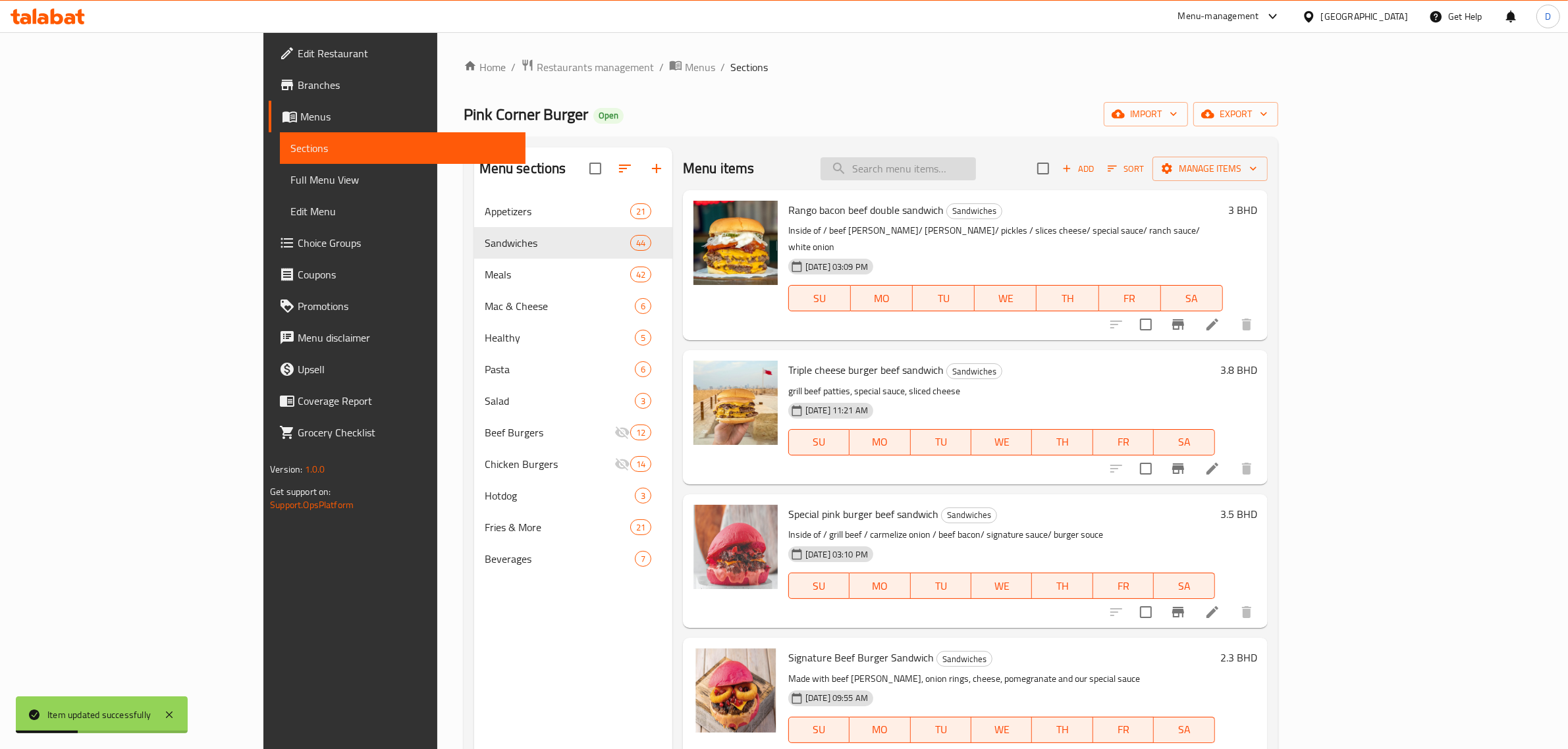
click at [976, 168] on input "search" at bounding box center [898, 169] width 155 height 23
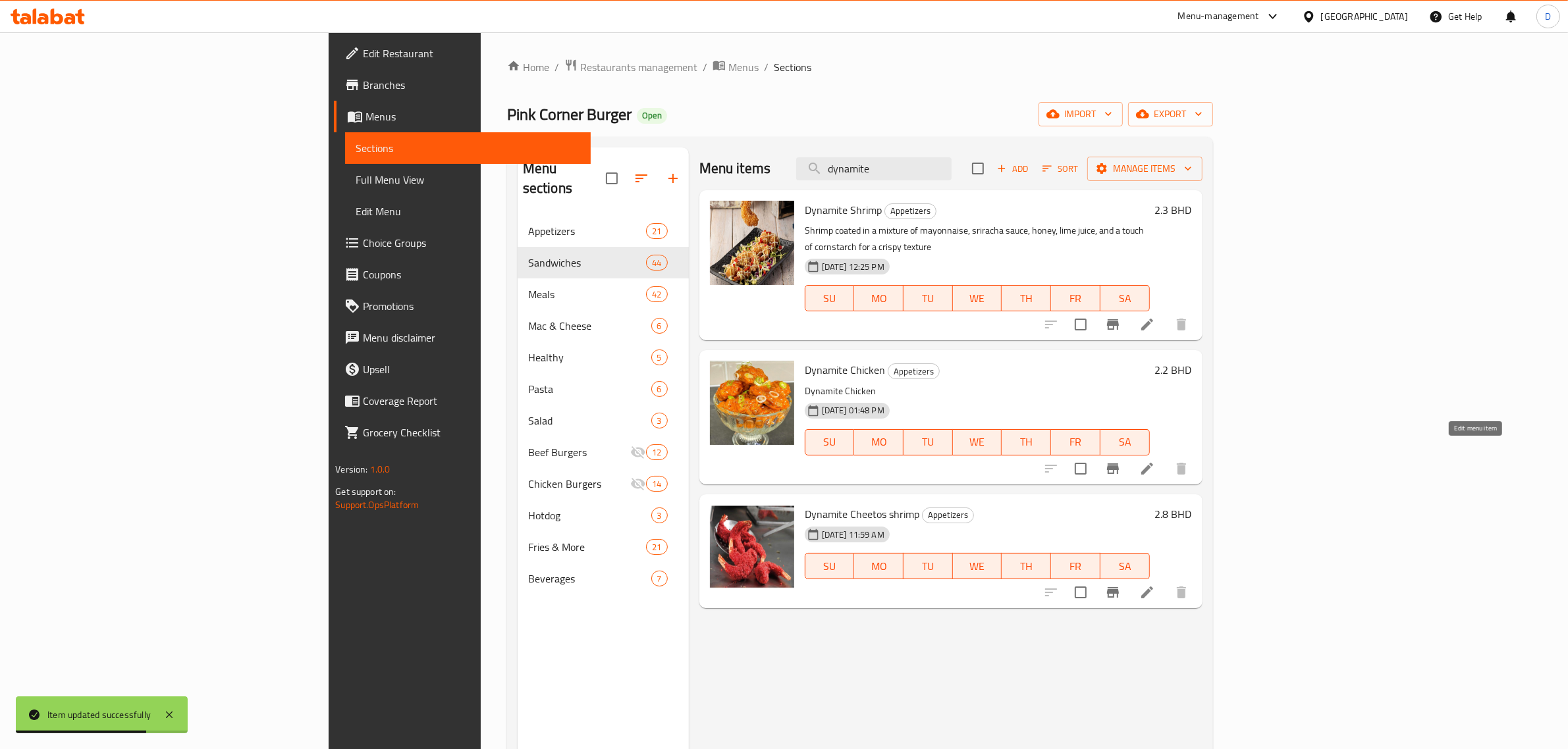
type input "dynamite"
click at [1165, 457] on li at bounding box center [1147, 469] width 37 height 24
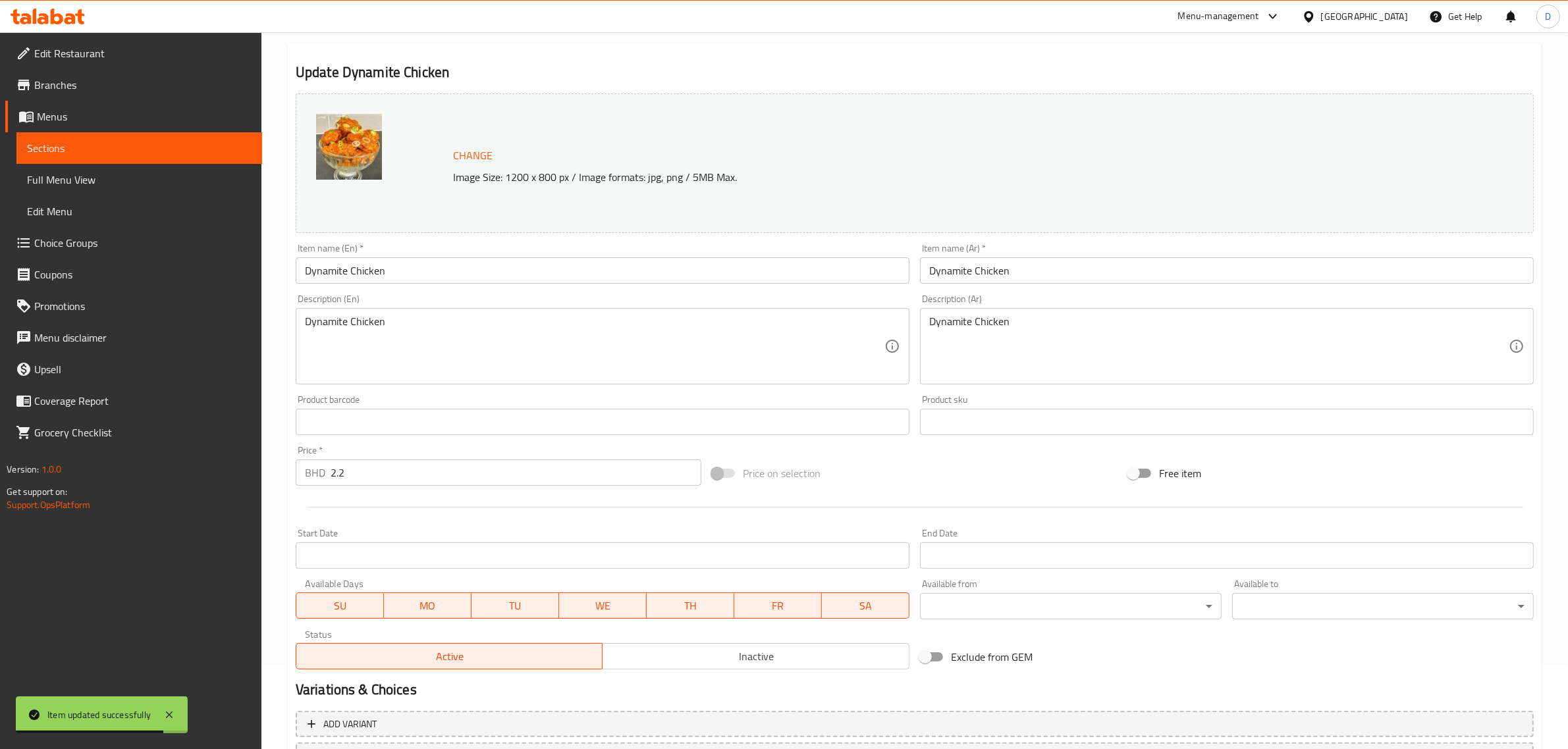
scroll to position [165, 0]
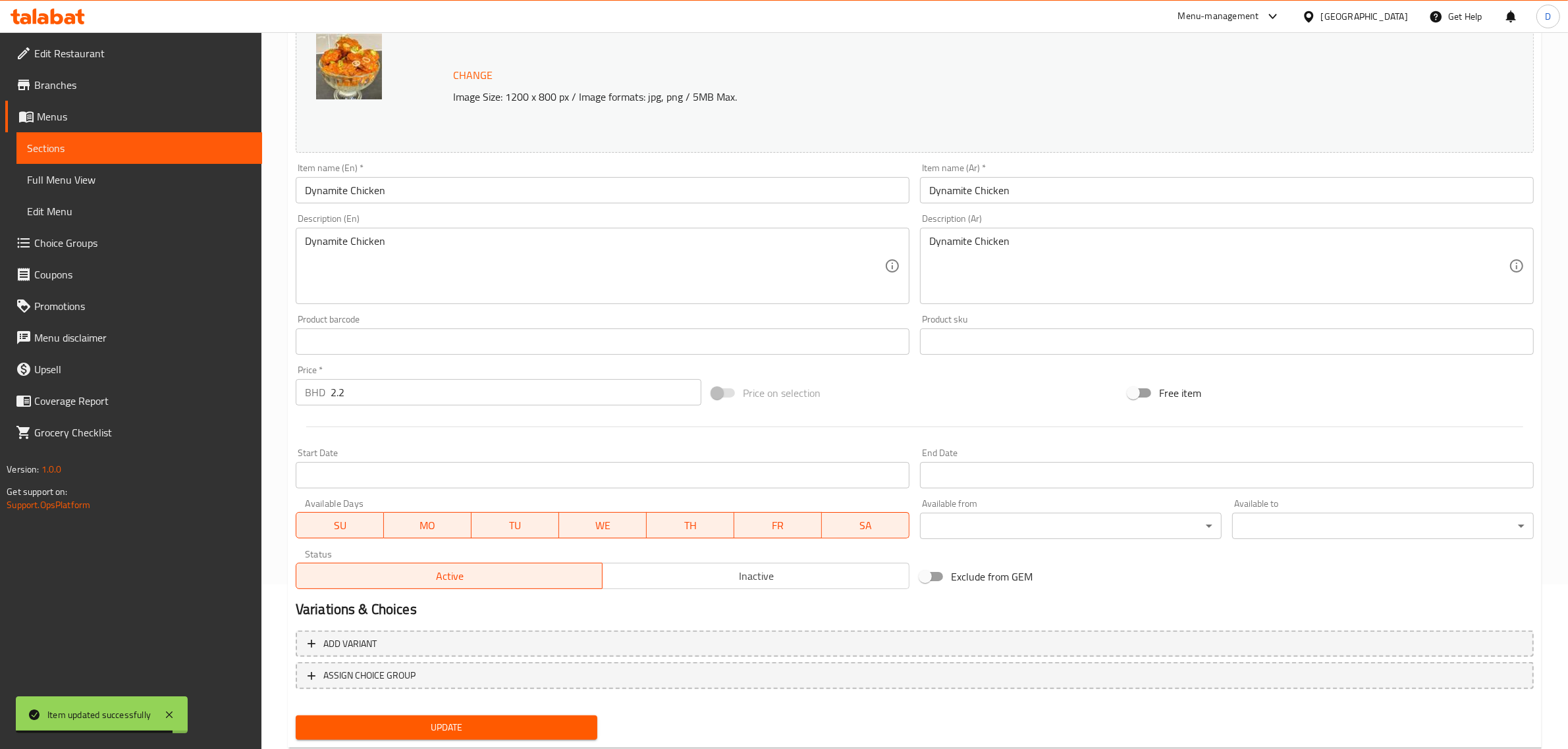
drag, startPoint x: 390, startPoint y: 400, endPoint x: 176, endPoint y: 389, distance: 214.3
click at [181, 390] on div "Edit Restaurant Branches Menus Sections Full Menu View Edit Menu Choice Groups …" at bounding box center [784, 326] width 1568 height 918
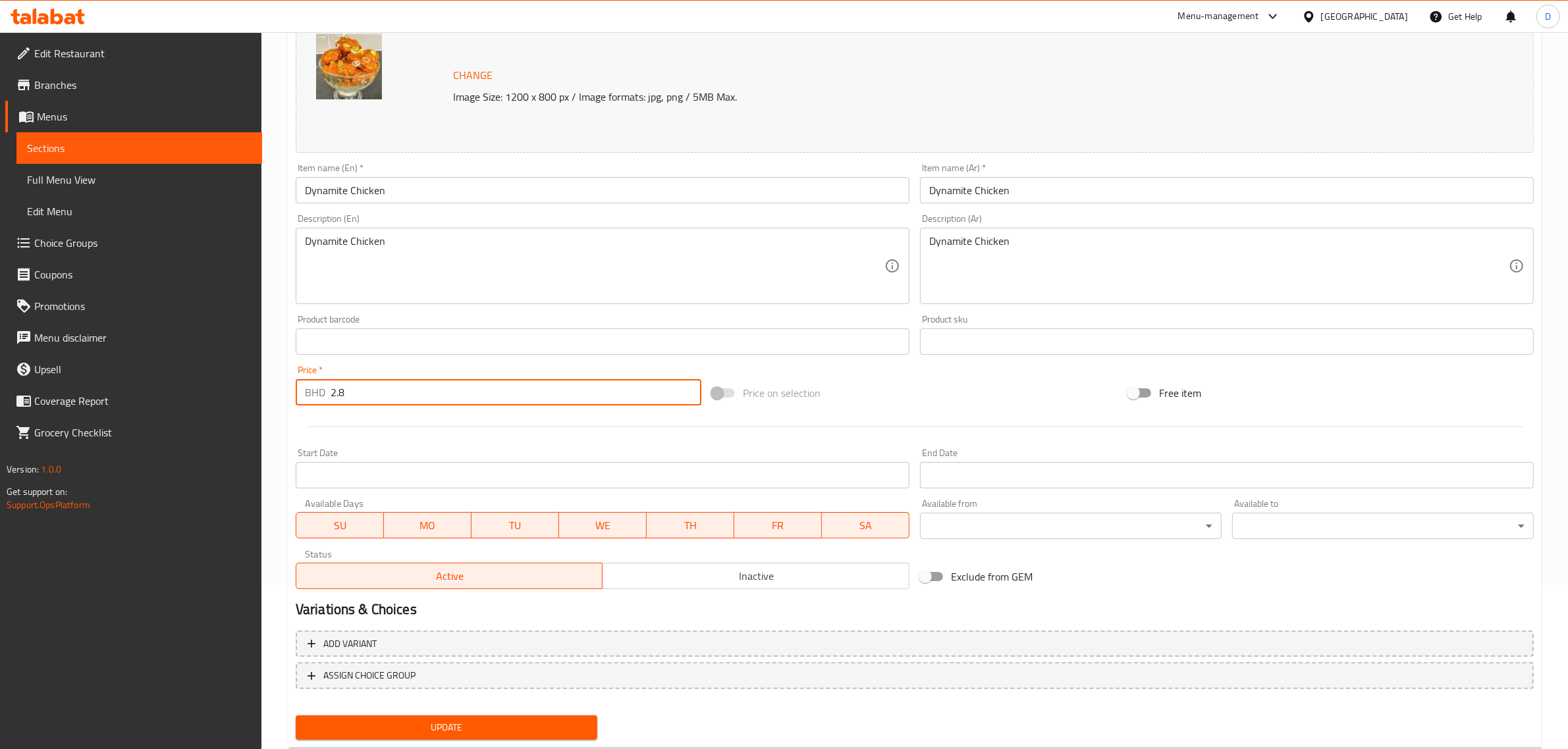
type input "2.8"
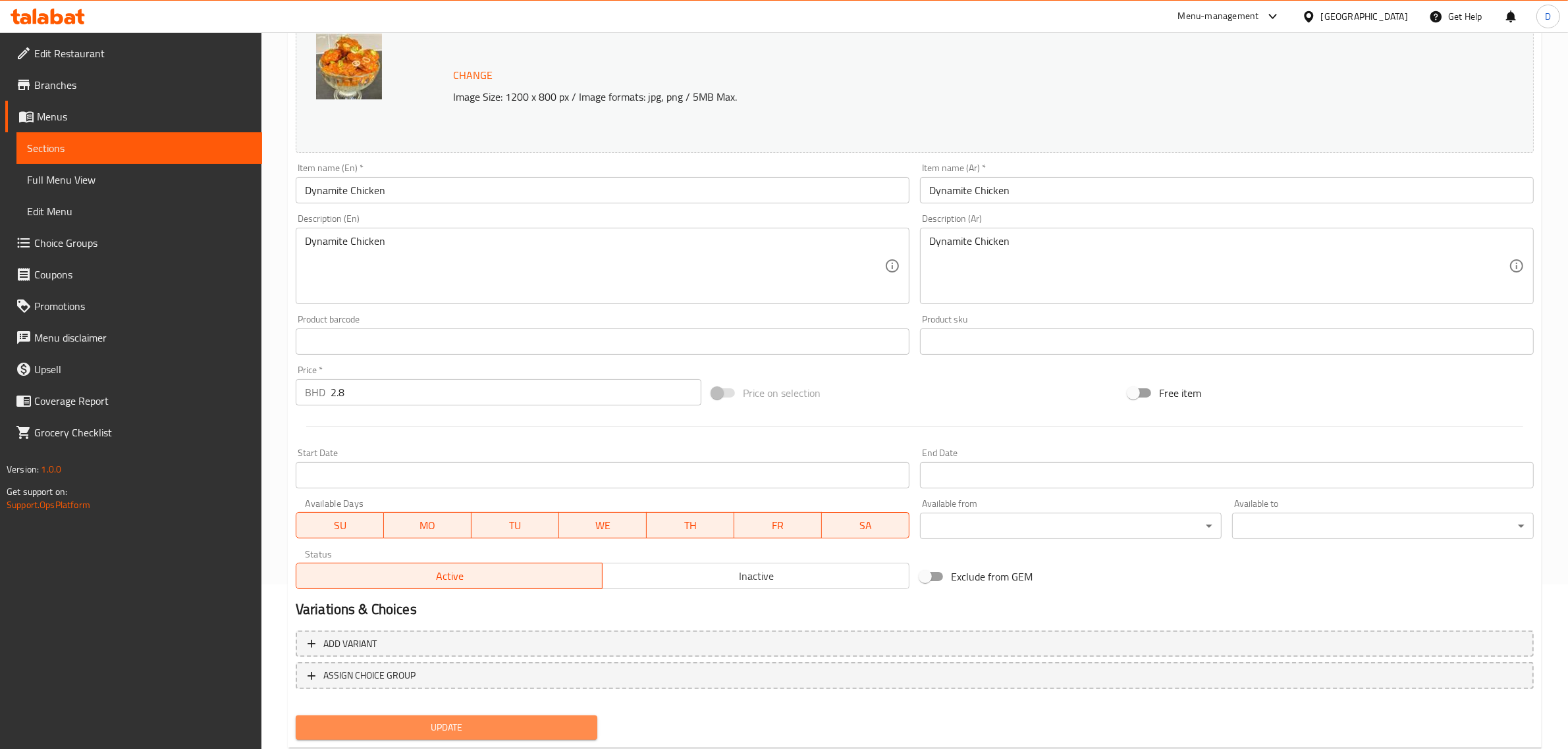
click at [584, 715] on button "Update" at bounding box center [446, 727] width 302 height 24
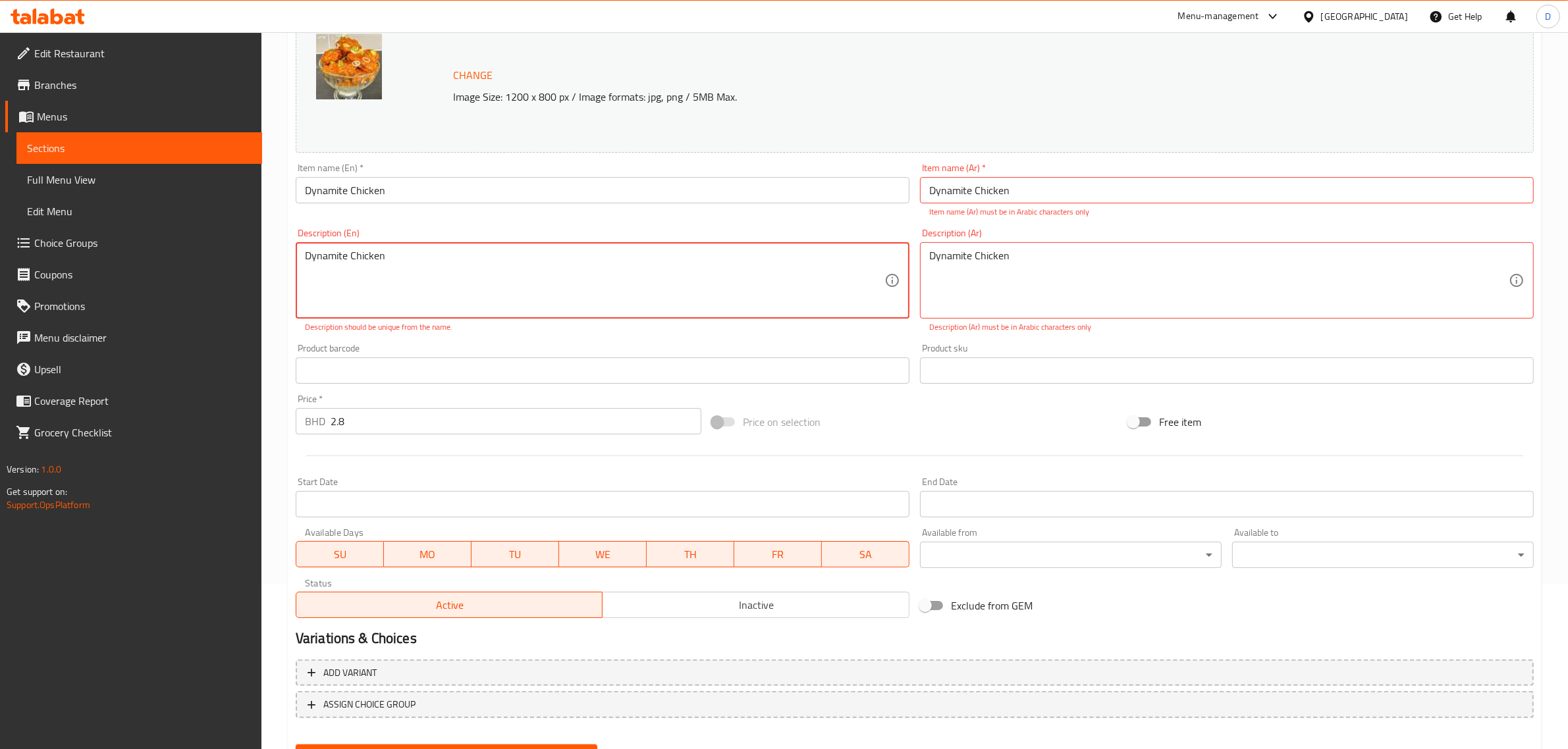
click at [726, 249] on textarea "Dynamite Chicken" at bounding box center [594, 280] width 579 height 63
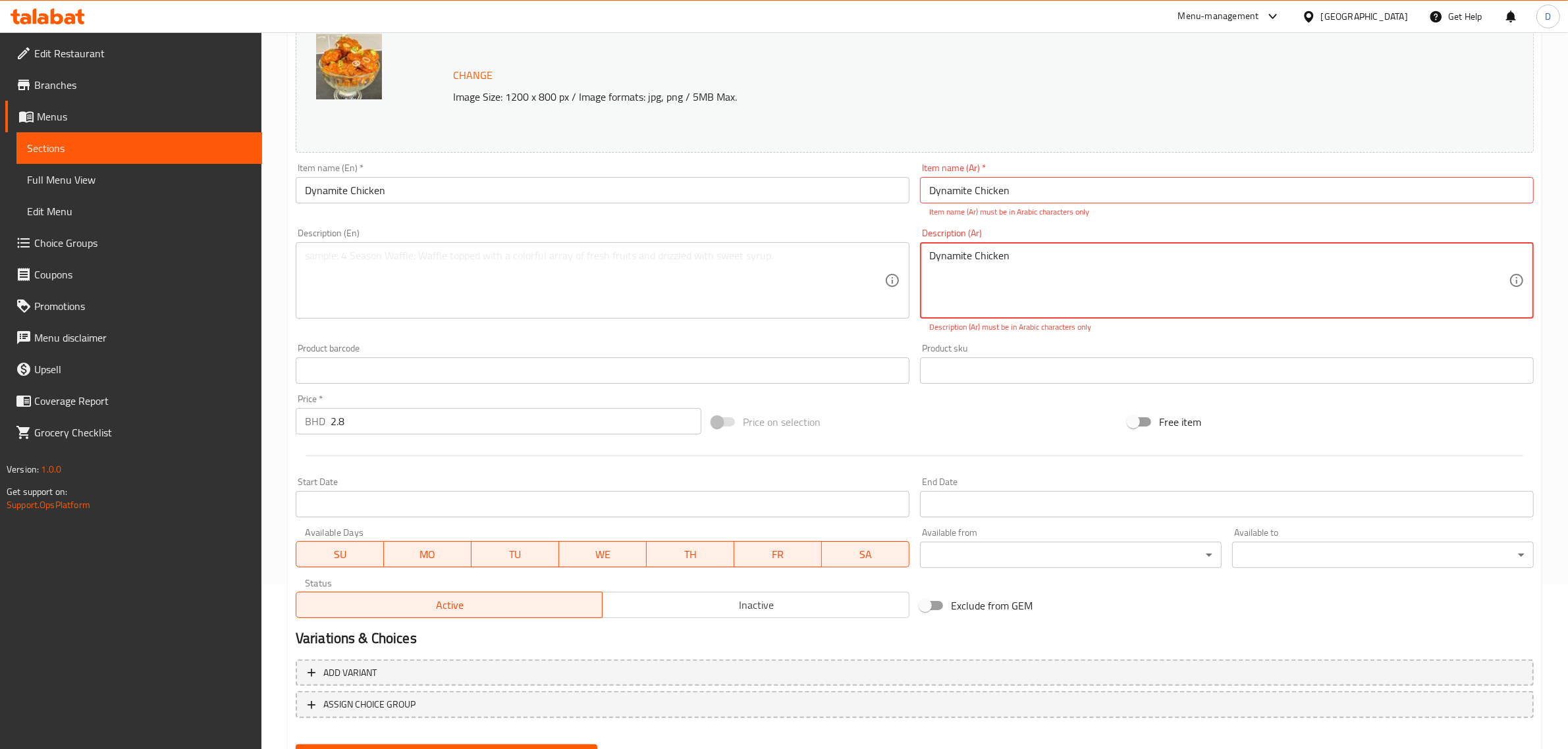
click at [1187, 267] on textarea "Dynamite Chicken" at bounding box center [1219, 280] width 579 height 63
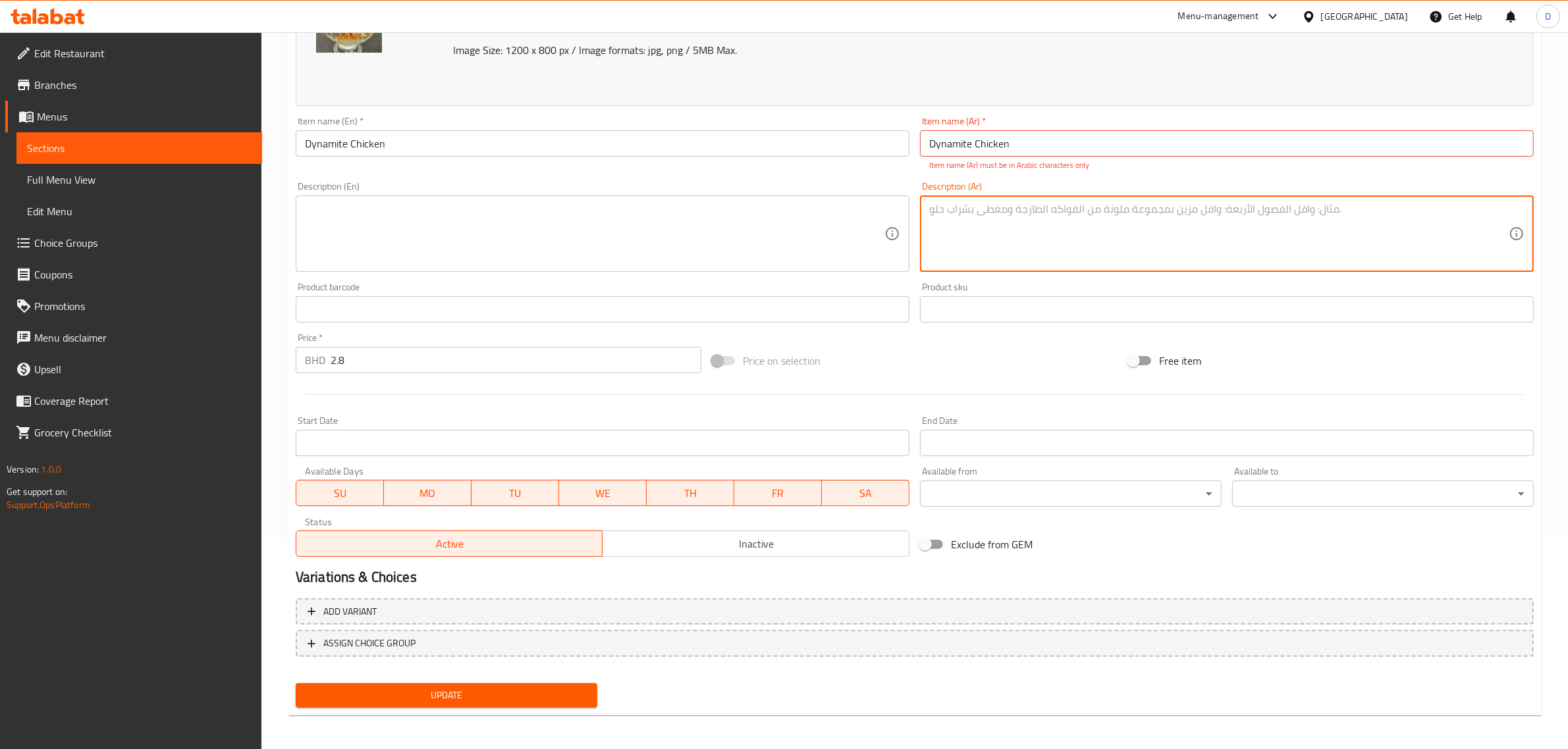
scroll to position [212, 0]
click at [1058, 146] on input "Dynamite Chicken" at bounding box center [1227, 142] width 614 height 26
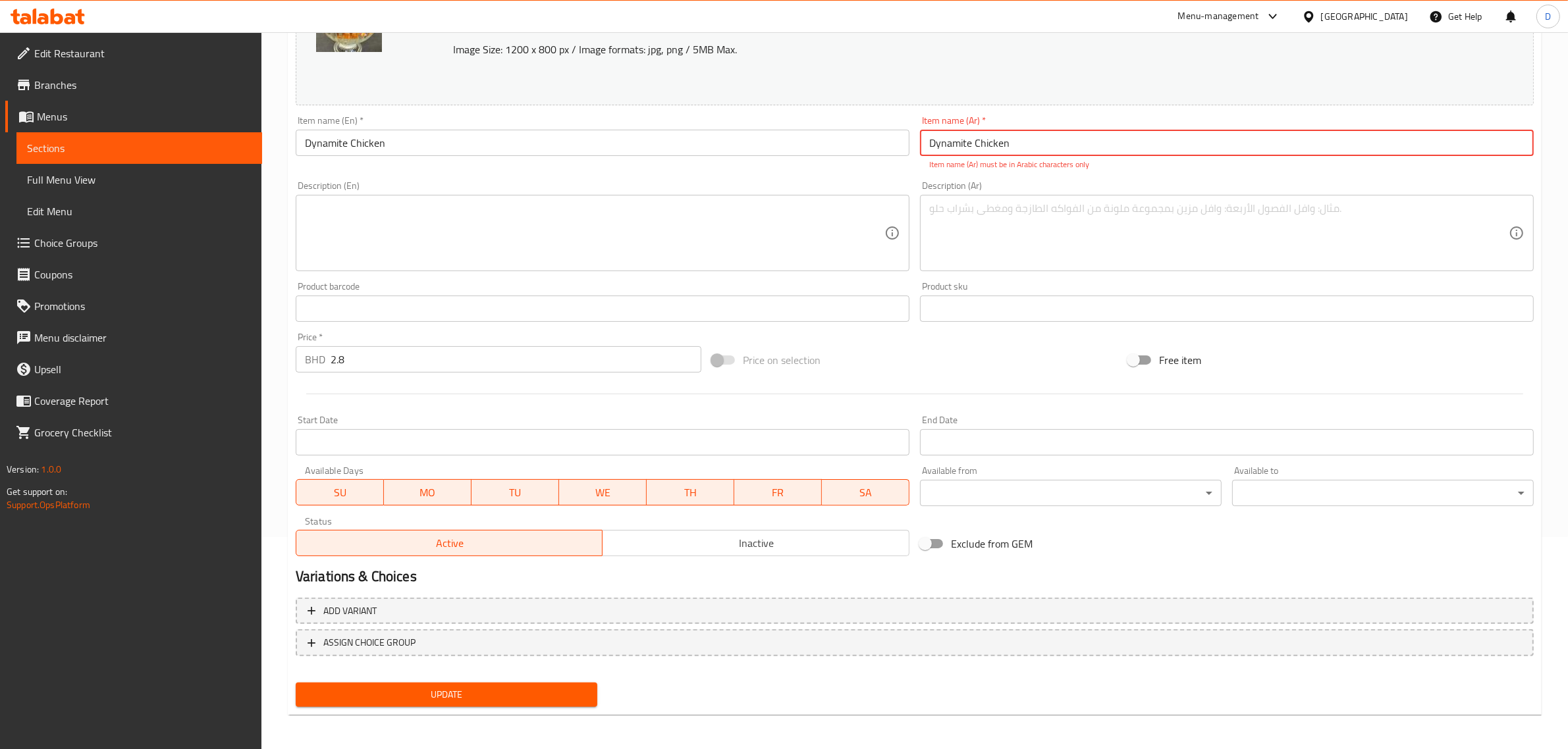
click at [1058, 146] on input "Dynamite Chicken" at bounding box center [1227, 142] width 614 height 26
click at [475, 150] on input "Dynamite Chicken" at bounding box center [602, 142] width 614 height 26
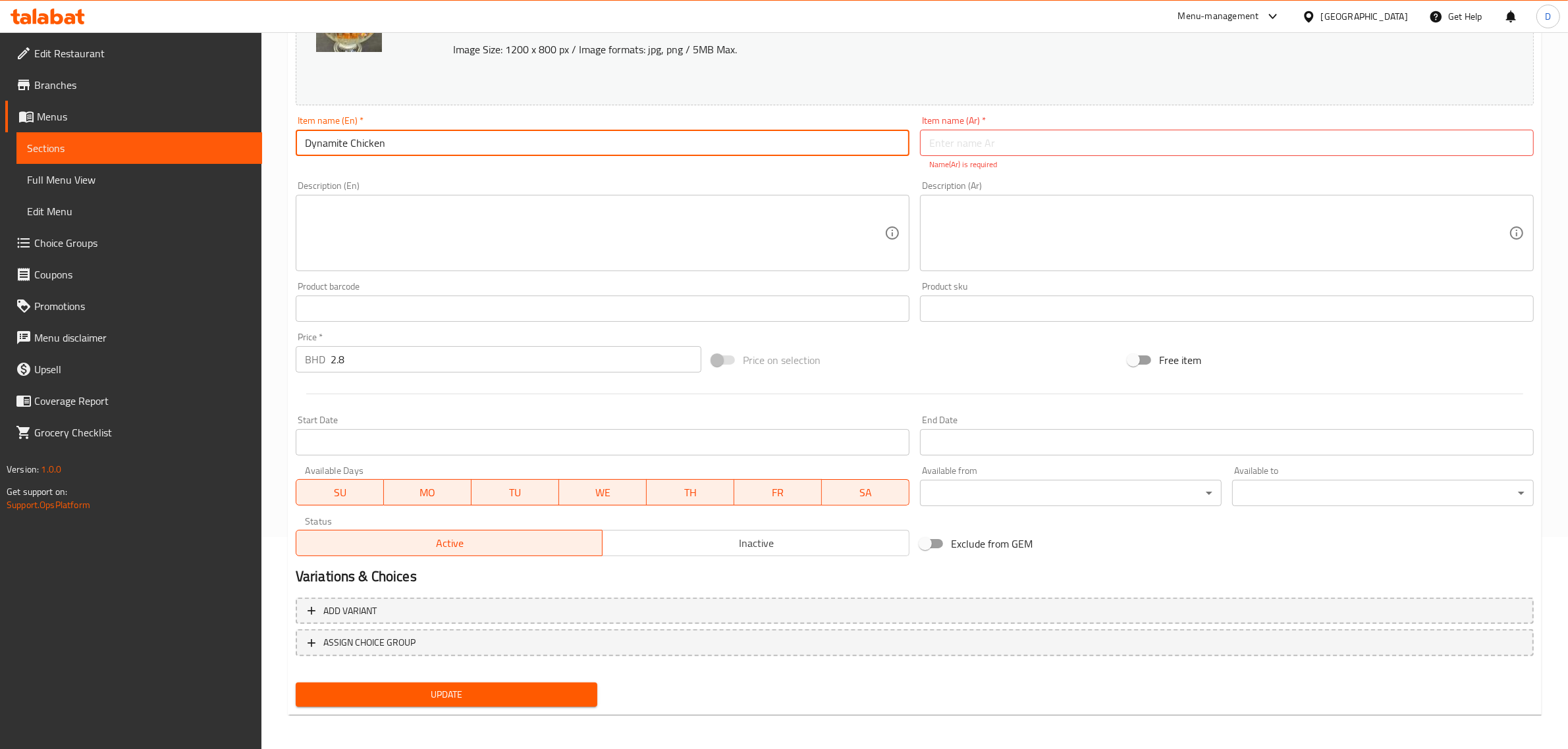
click at [475, 150] on input "Dynamite Chicken" at bounding box center [602, 142] width 614 height 26
click at [475, 146] on input "Dynamite Chicken" at bounding box center [602, 142] width 614 height 26
click at [979, 139] on input "text" at bounding box center [1227, 142] width 614 height 26
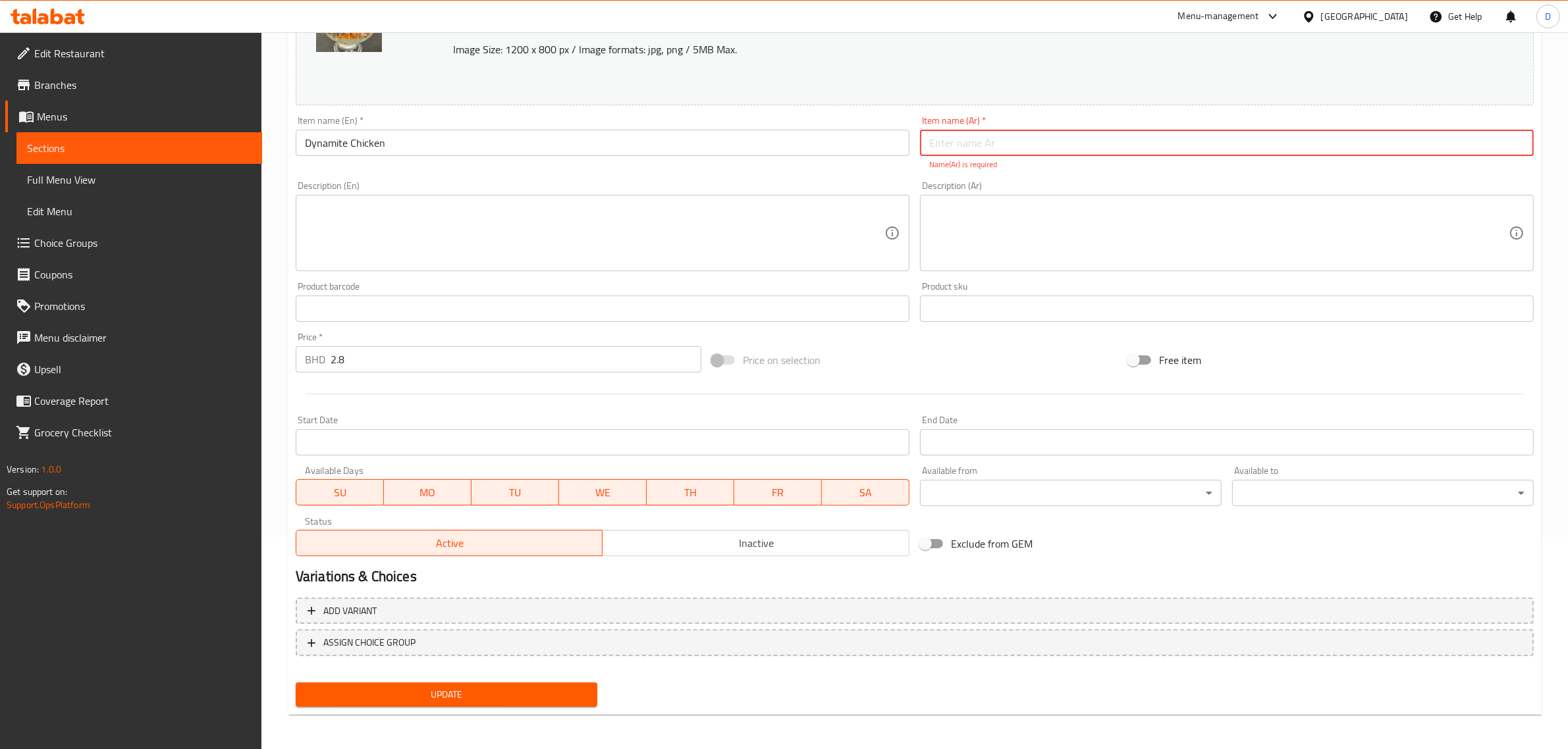
paste input "دجاج ديناميت"
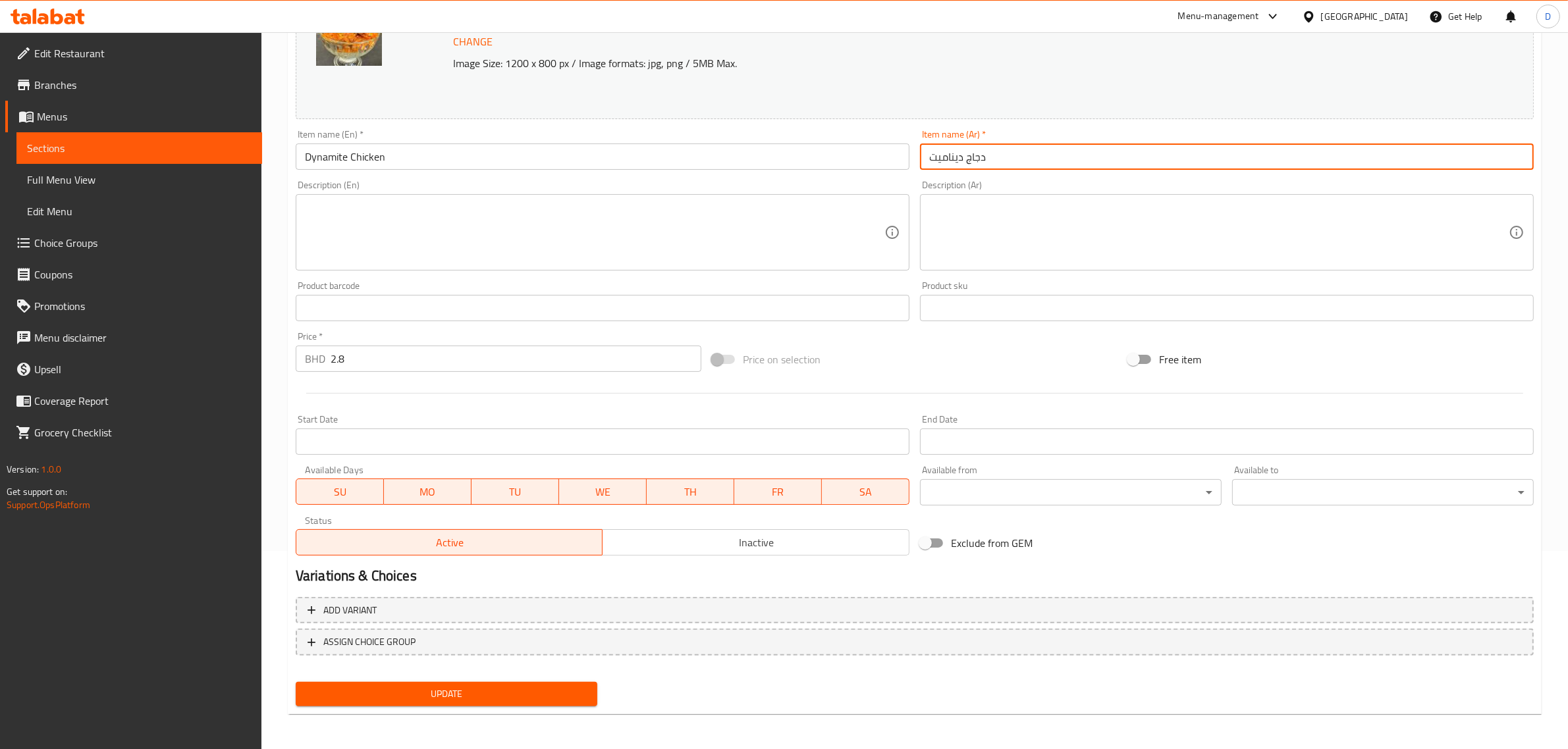
type input "دجاج ديناميت"
click at [551, 686] on span "Update" at bounding box center [446, 695] width 280 height 16
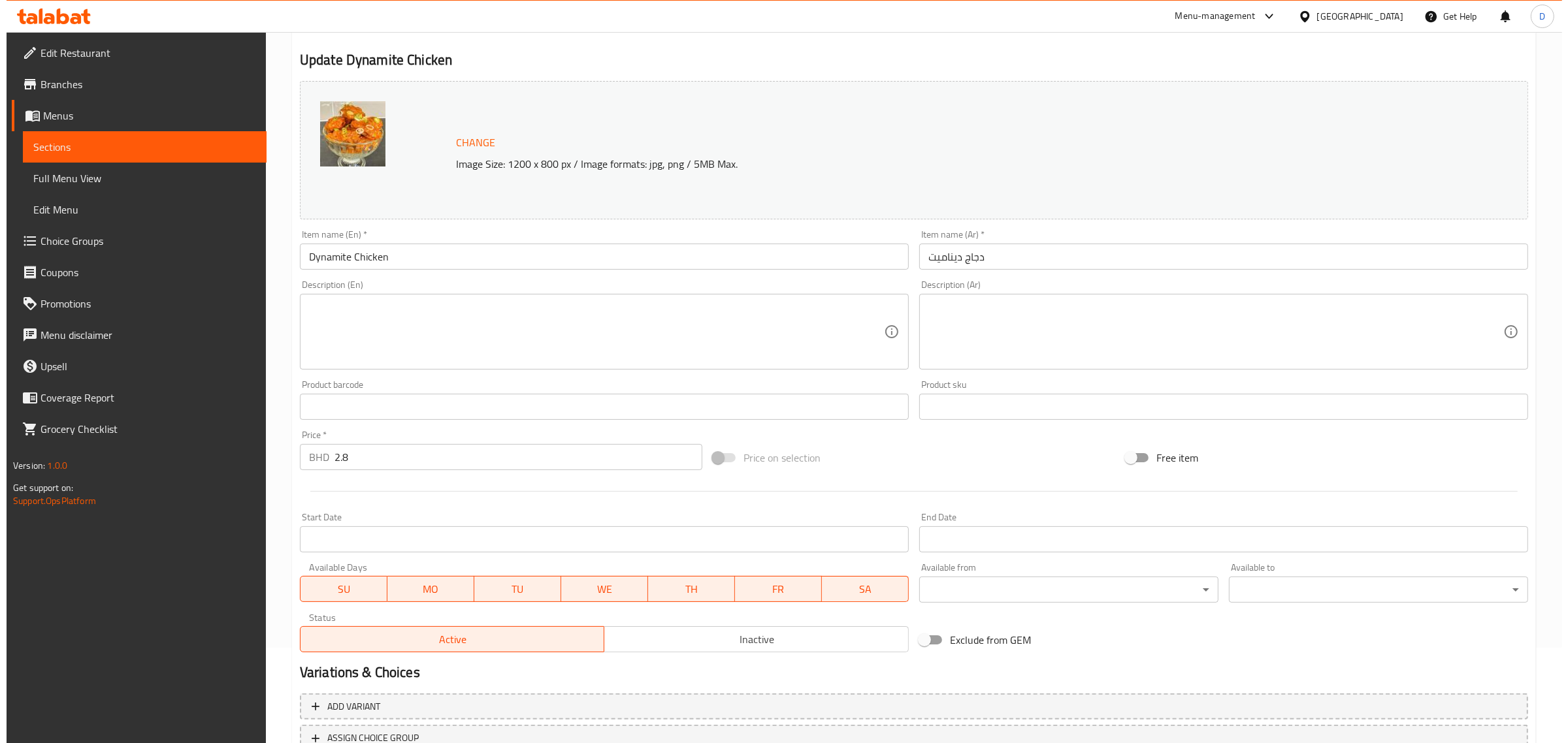
scroll to position [0, 0]
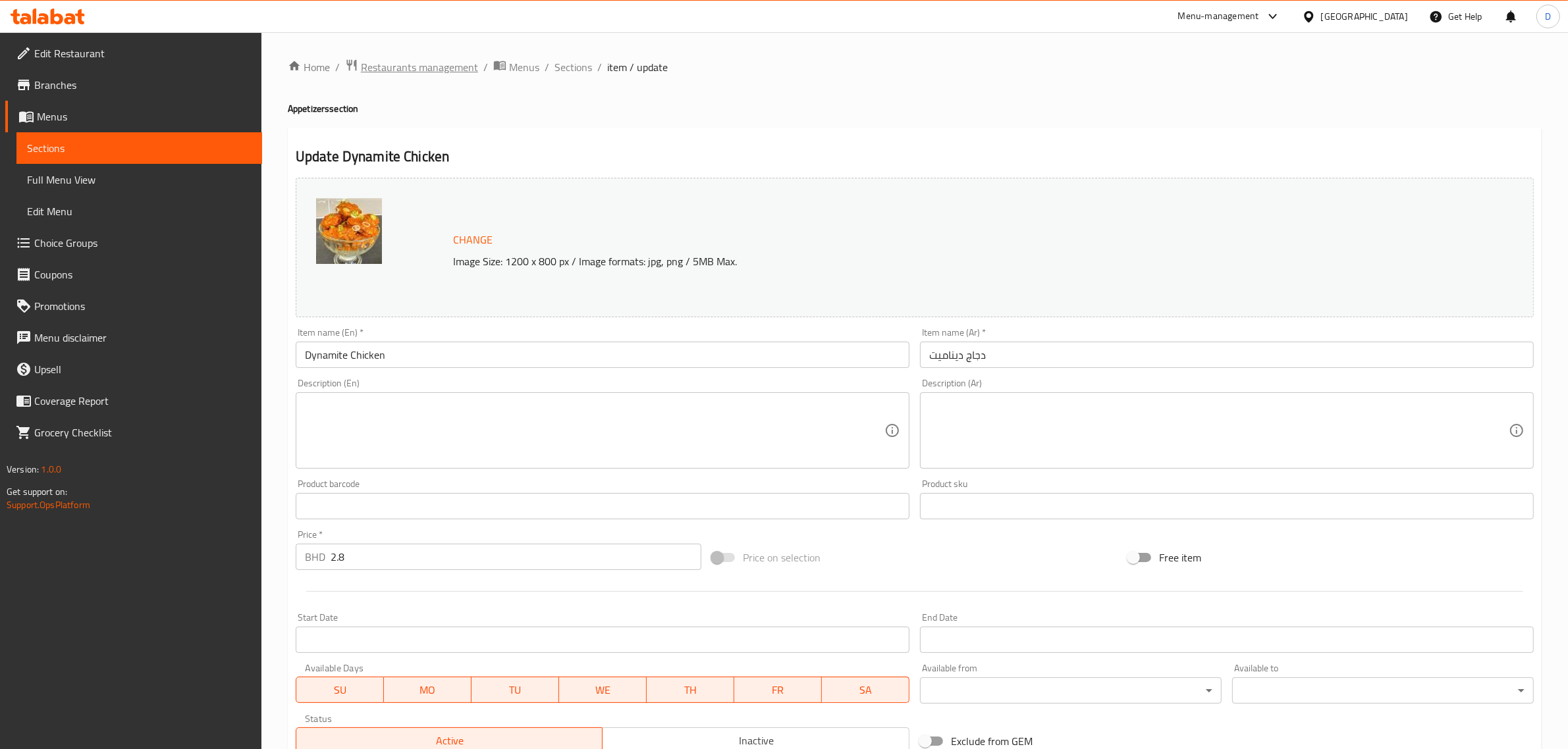
click at [443, 63] on span "Restaurants management" at bounding box center [419, 66] width 117 height 15
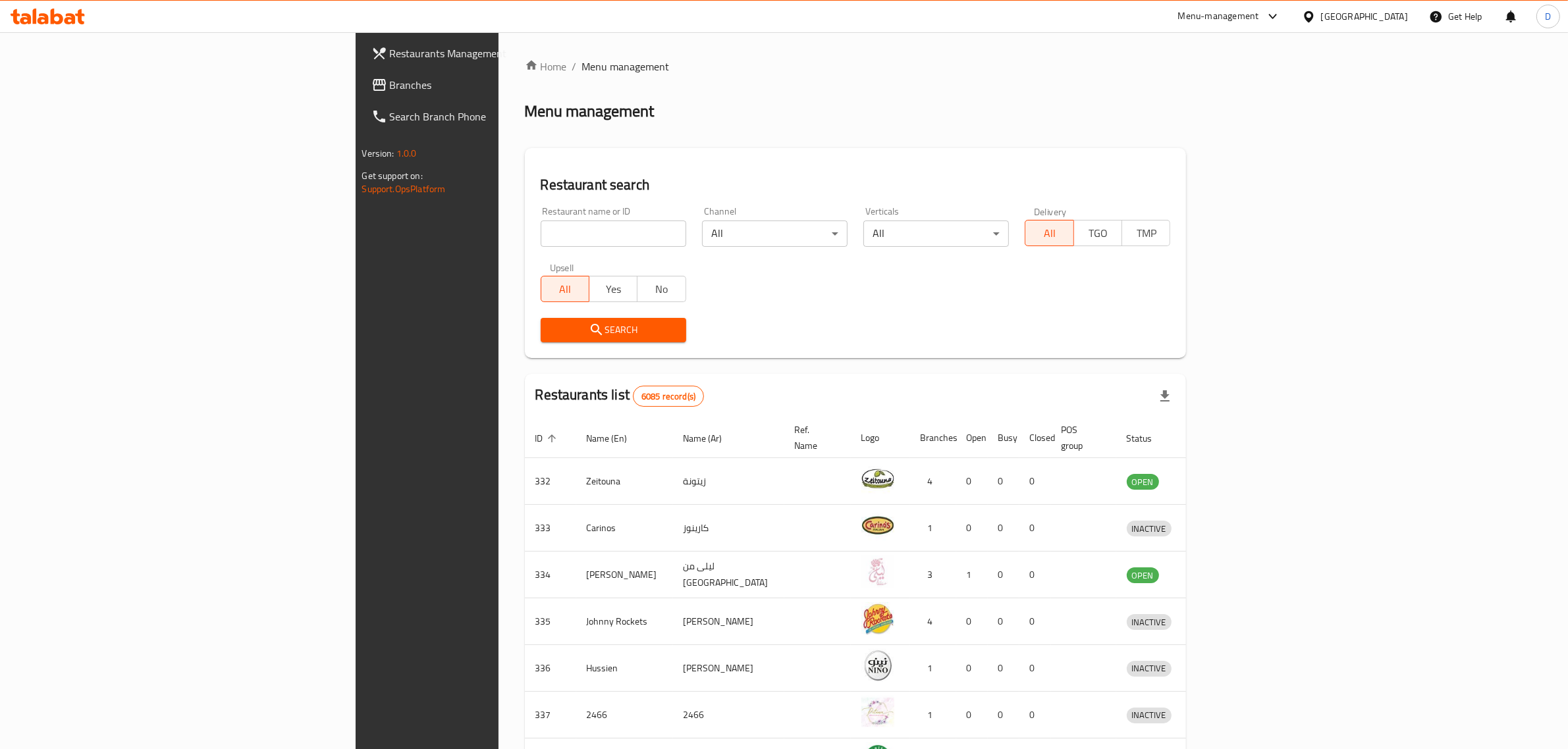
click at [541, 230] on input "search" at bounding box center [613, 233] width 145 height 26
click at [541, 319] on button "Search" at bounding box center [613, 330] width 145 height 24
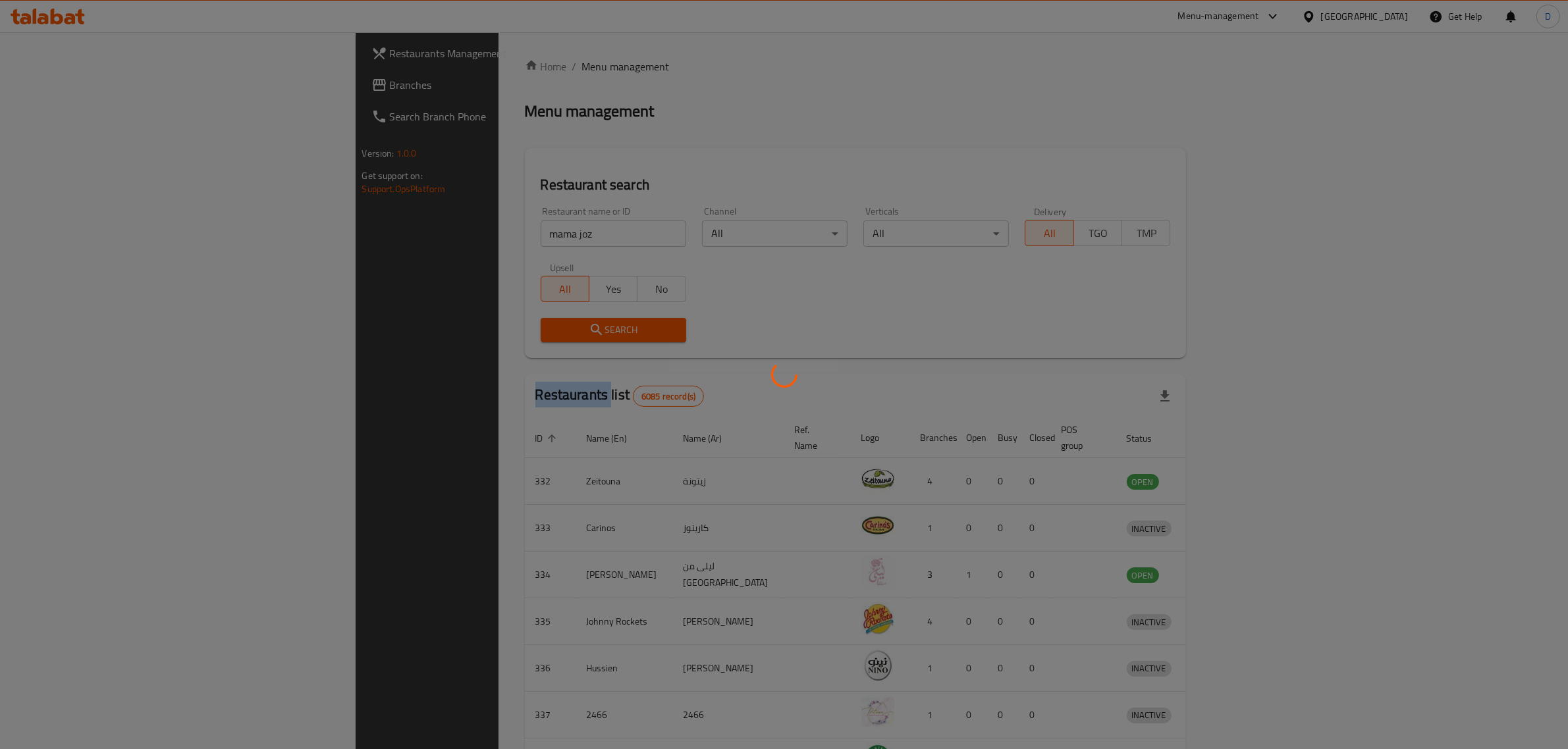
click at [429, 319] on div at bounding box center [784, 374] width 1568 height 749
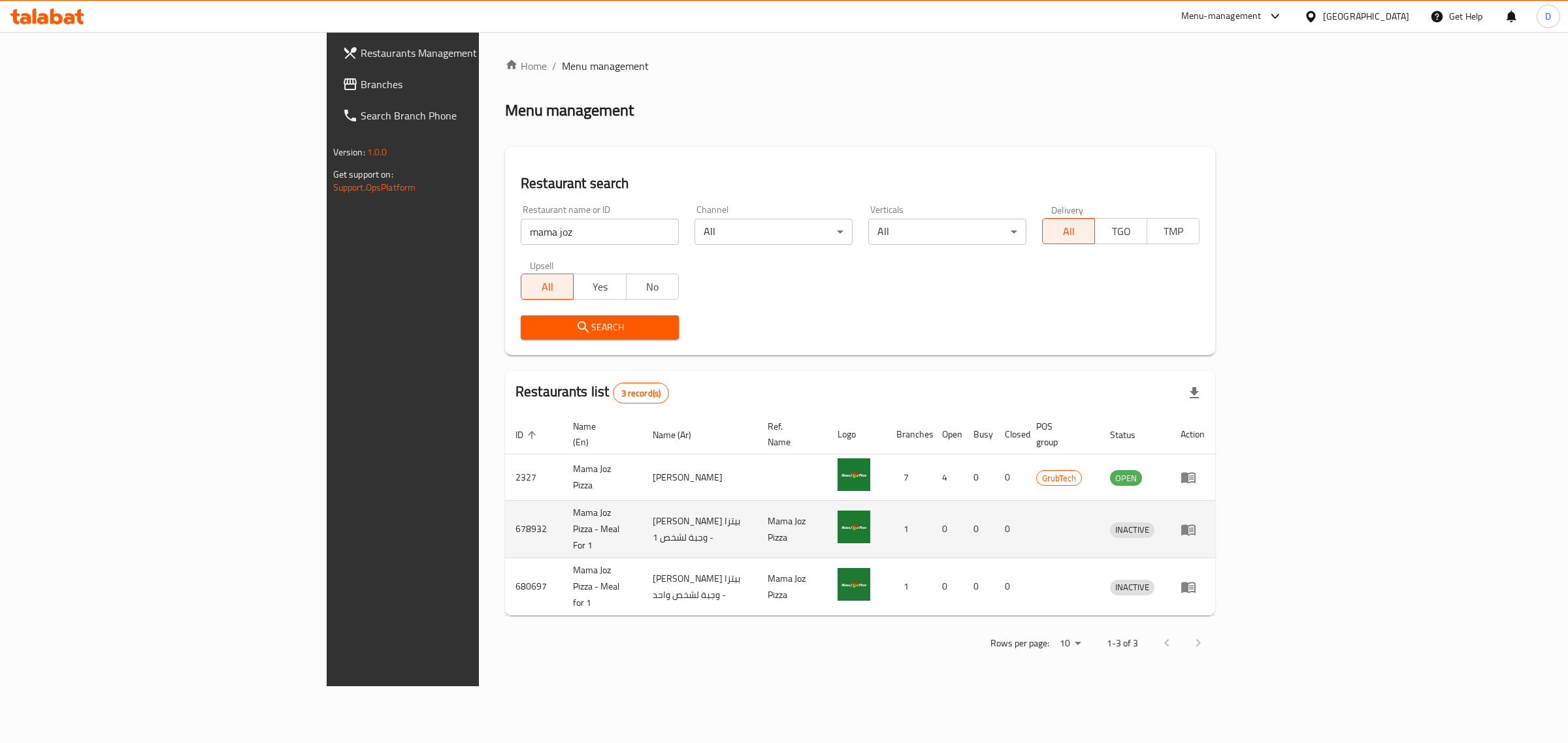
click at [505, 514] on td "678932" at bounding box center [533, 530] width 58 height 58
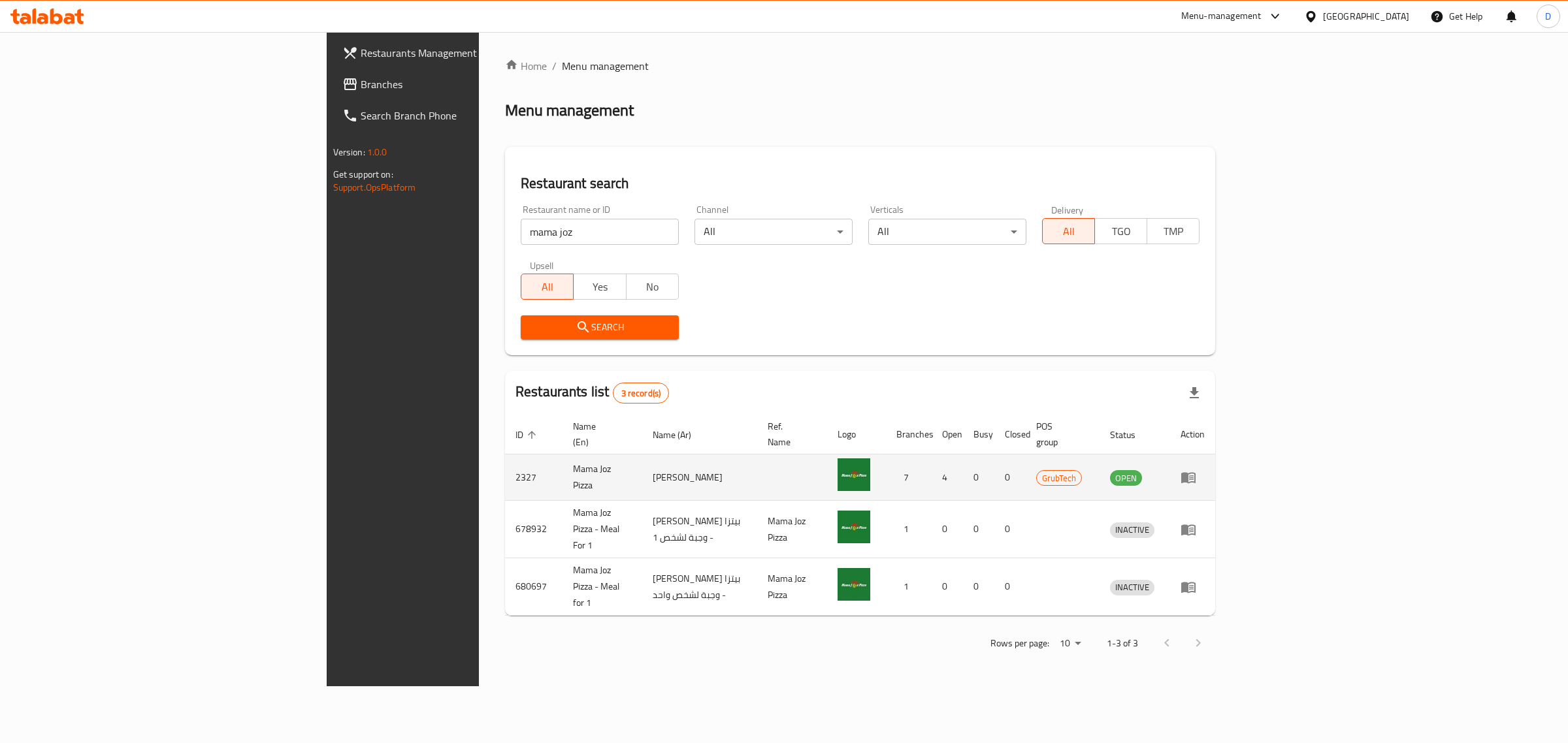
click at [505, 469] on td "2327" at bounding box center [533, 478] width 58 height 47
copy td "2327"
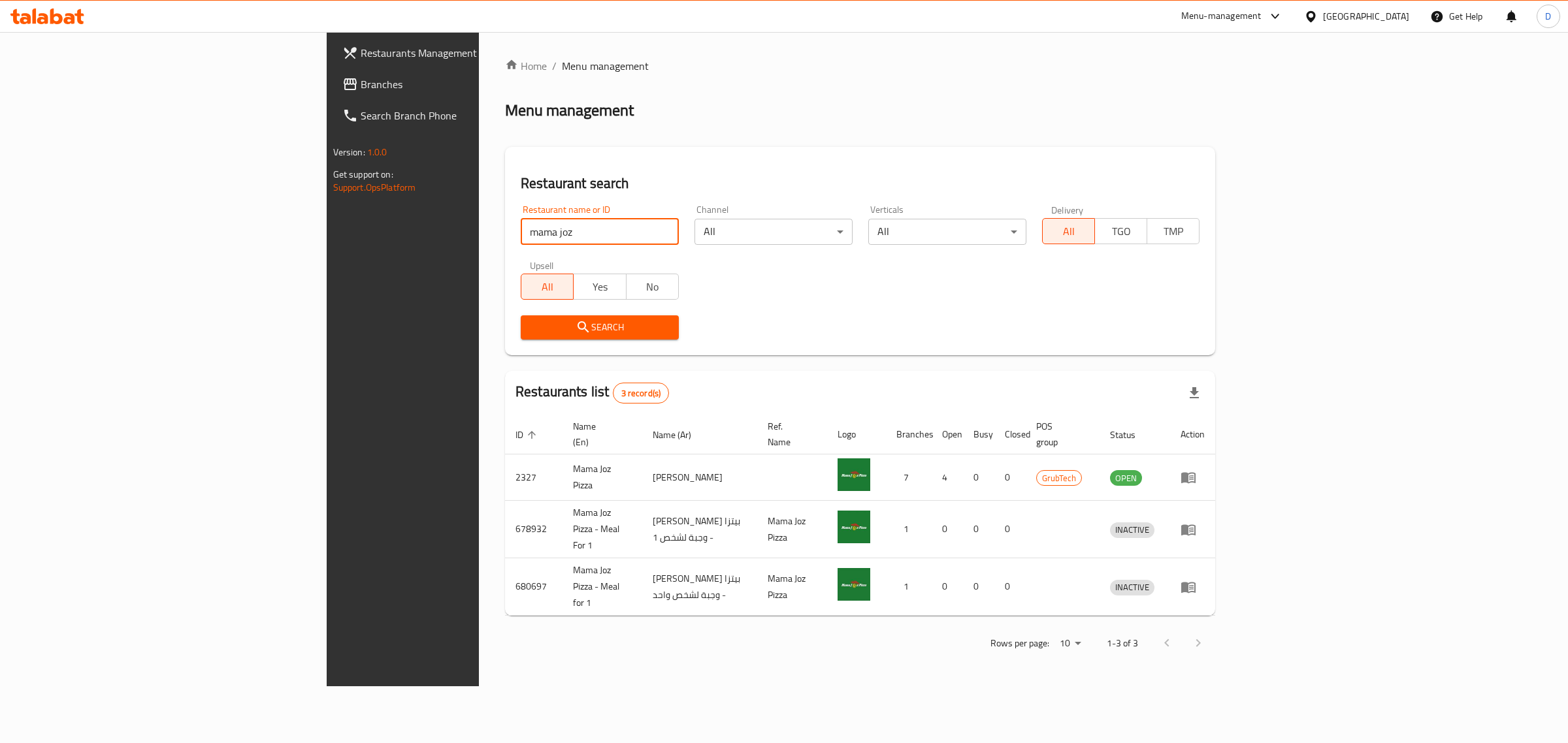
click at [542, 226] on input "mama joz" at bounding box center [600, 231] width 158 height 26
type input "Jassim Ali Alzayed"
click at [531, 330] on span "Search" at bounding box center [599, 327] width 138 height 16
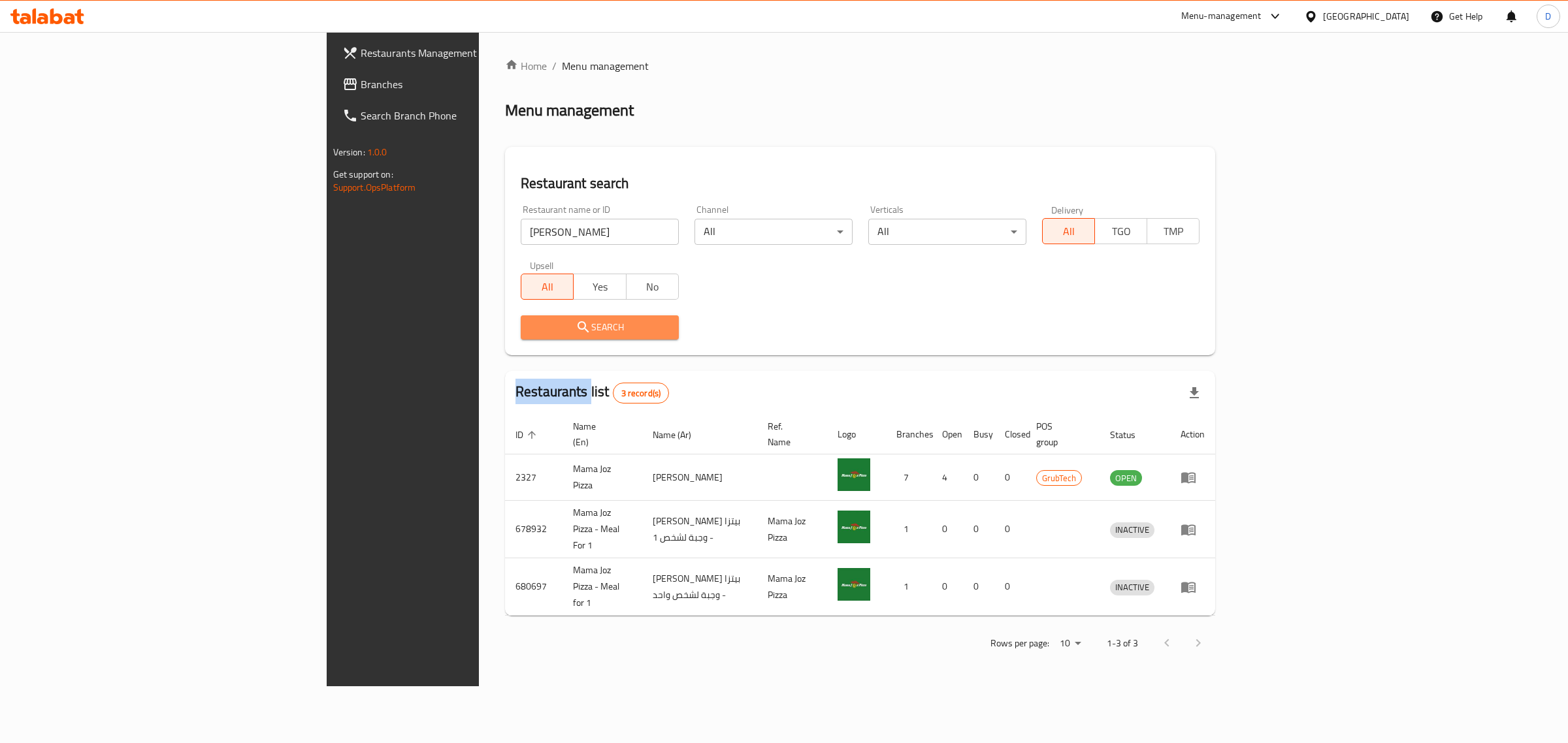
click at [472, 330] on div at bounding box center [784, 372] width 1568 height 743
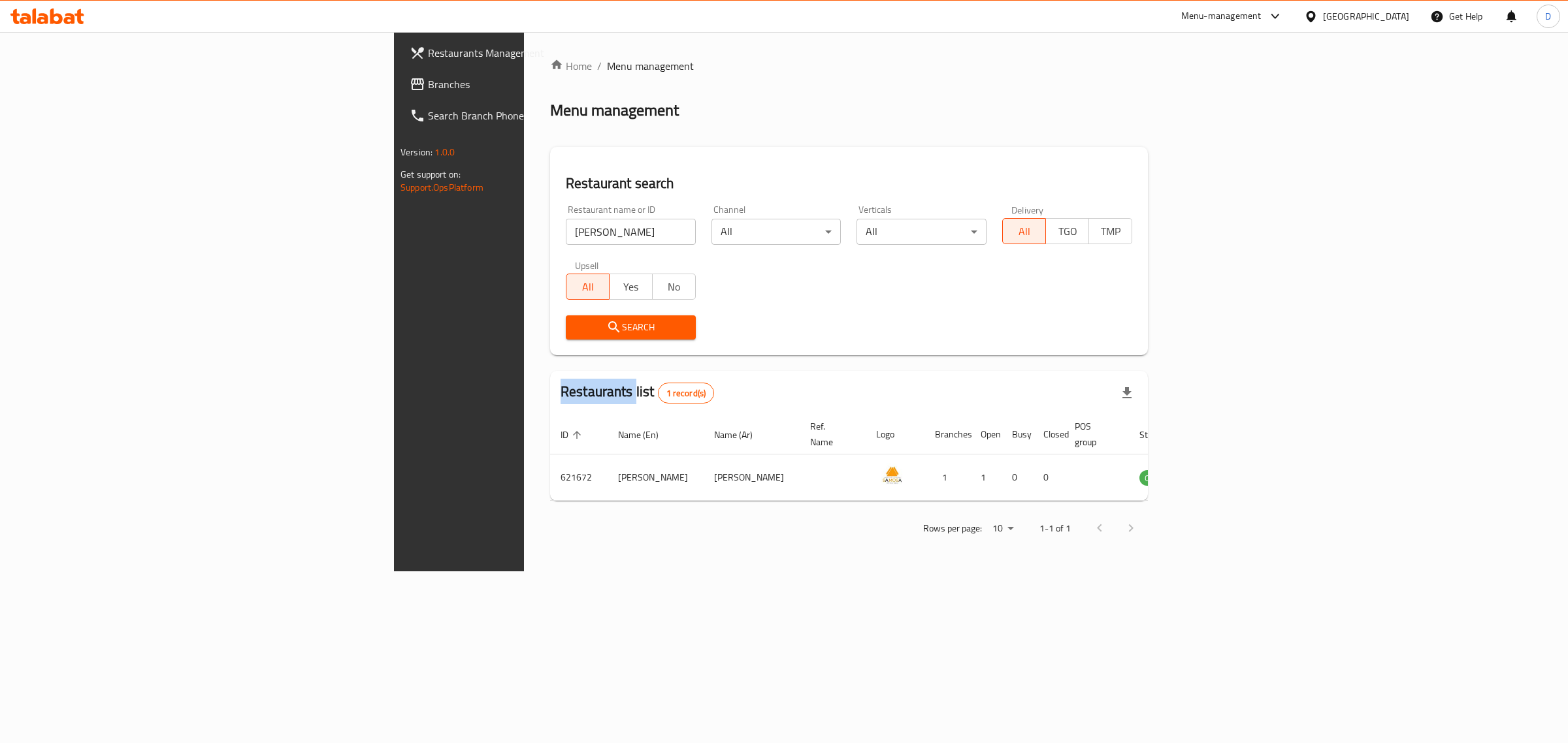
copy table "ID sorted ascending Name (En) Name (Ar) Ref. Name Logo Branches Open Busy Close…"
drag, startPoint x: 336, startPoint y: 468, endPoint x: 270, endPoint y: 455, distance: 67.3
click at [524, 455] on div "Home / Menu management Menu management Restaurant search Restaurant name or ID …" at bounding box center [848, 302] width 650 height 540
click at [607, 480] on td "Jassim Ali Alzayed" at bounding box center [655, 478] width 96 height 47
click at [607, 464] on td "Jassim Ali Alzayed" at bounding box center [655, 478] width 96 height 47
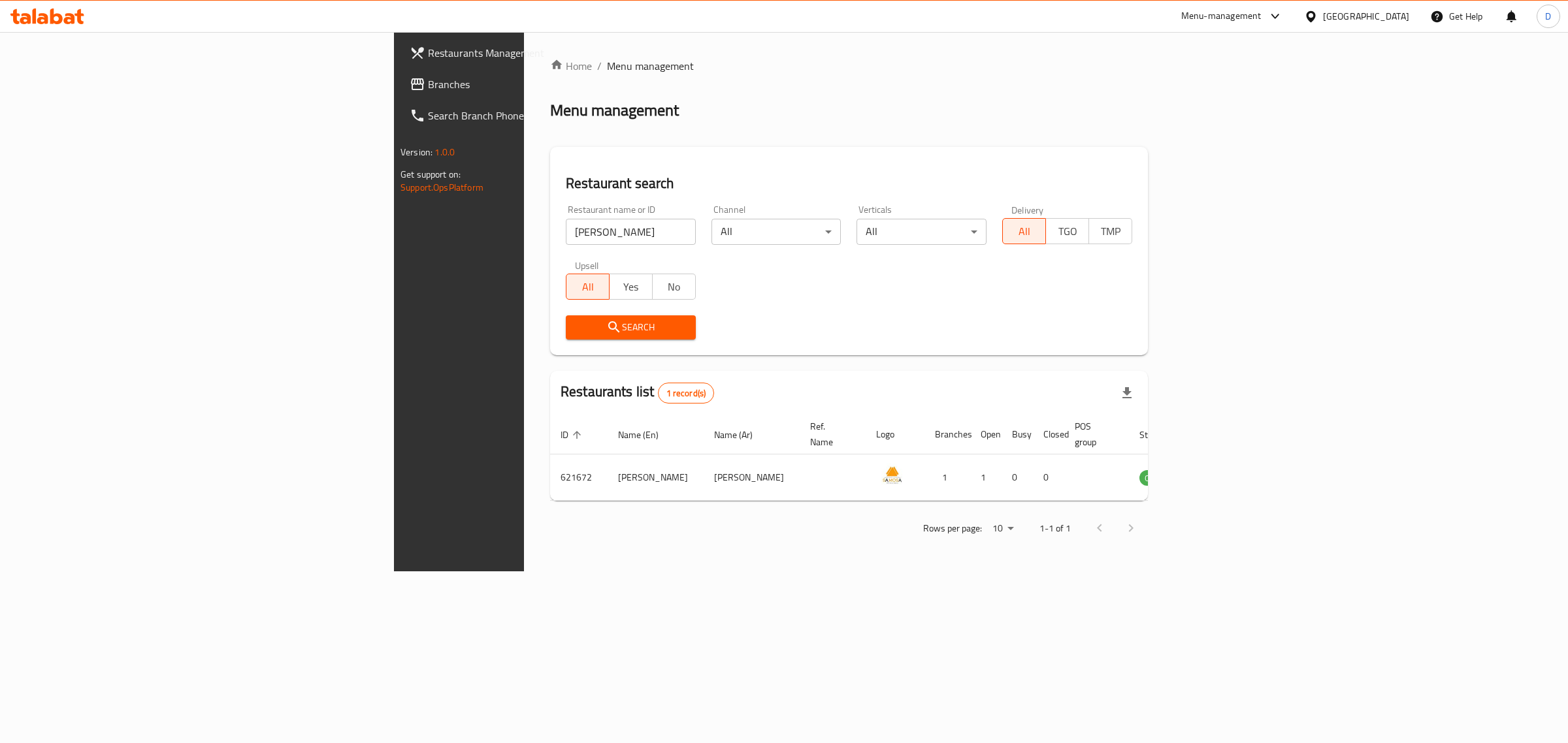
click at [550, 492] on div "Home / Menu management Menu management Restaurant search Restaurant name or ID …" at bounding box center [848, 302] width 597 height 488
drag, startPoint x: 413, startPoint y: 464, endPoint x: 278, endPoint y: 465, distance: 135.0
click at [524, 465] on div "Home / Menu management Menu management Restaurant search Restaurant name or ID …" at bounding box center [848, 302] width 650 height 540
copy table "ID sorted ascending Name (En) Name (Ar) Ref. Name Logo Branches Open Busy Close…"
drag, startPoint x: 461, startPoint y: 461, endPoint x: 457, endPoint y: 468, distance: 8.1
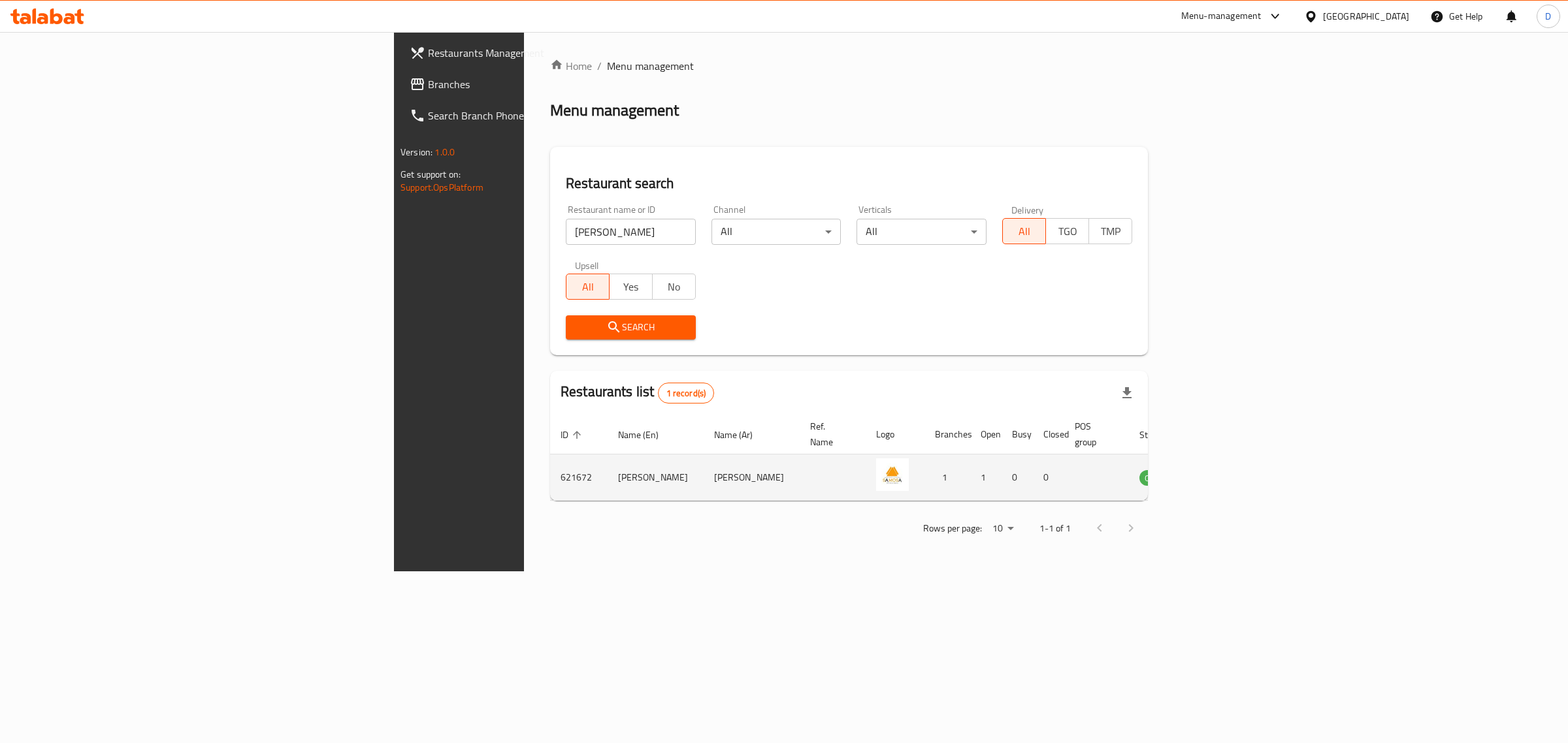
click at [607, 461] on td "Jassim Ali Alzayed" at bounding box center [655, 478] width 96 height 47
drag, startPoint x: 374, startPoint y: 464, endPoint x: 299, endPoint y: 462, distance: 75.0
click at [550, 462] on tr "621672 Jassim Ali Alzayed جاسم علي ال زايد 1 1 0 0 OPEN" at bounding box center [896, 478] width 693 height 47
copy tr "621672 Jassim Ali Alzayed"
click at [1242, 454] on td "enhanced table" at bounding box center [1220, 478] width 45 height 47
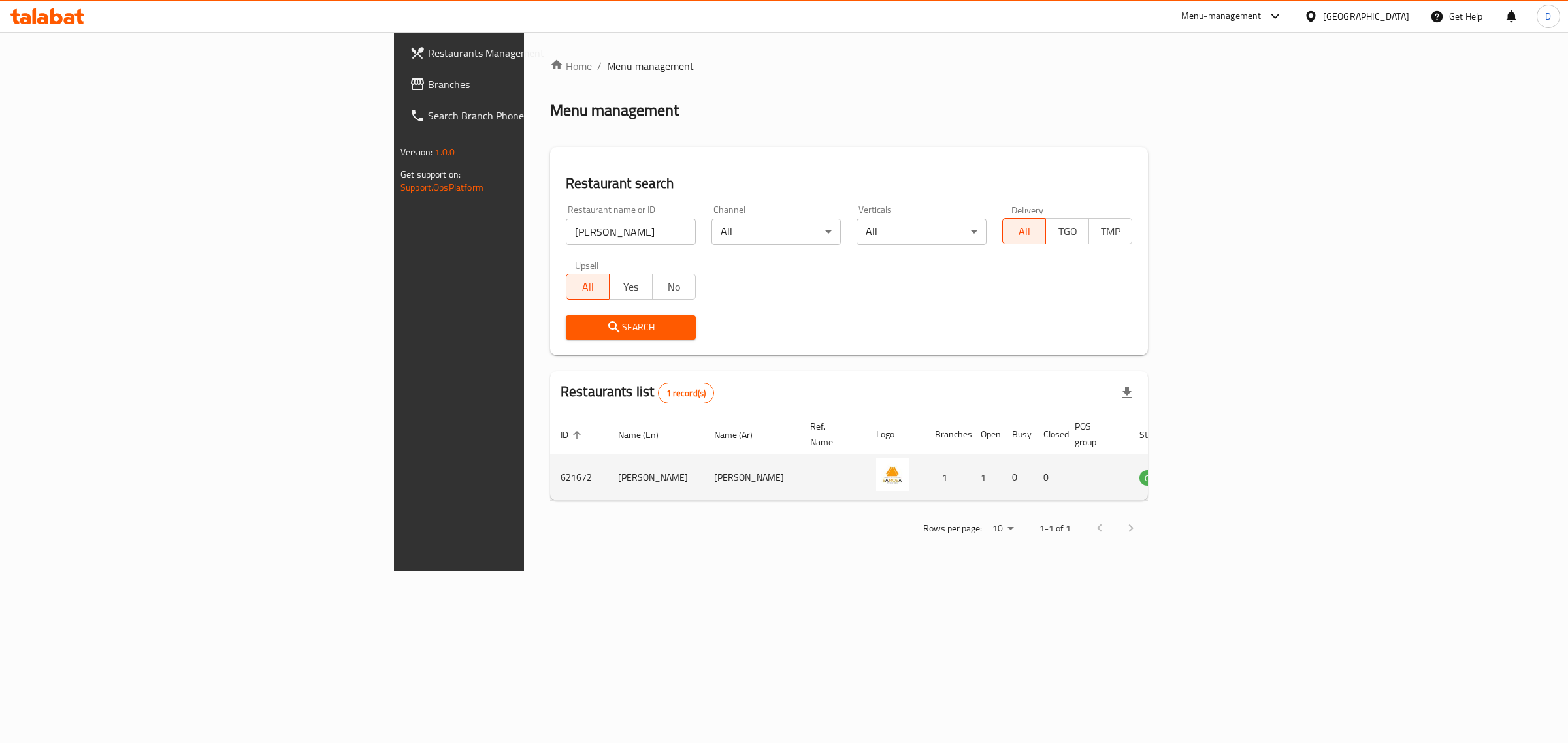
click at [1242, 454] on td "enhanced table" at bounding box center [1220, 478] width 45 height 47
click at [1223, 473] on icon "enhanced table" at bounding box center [1216, 479] width 14 height 11
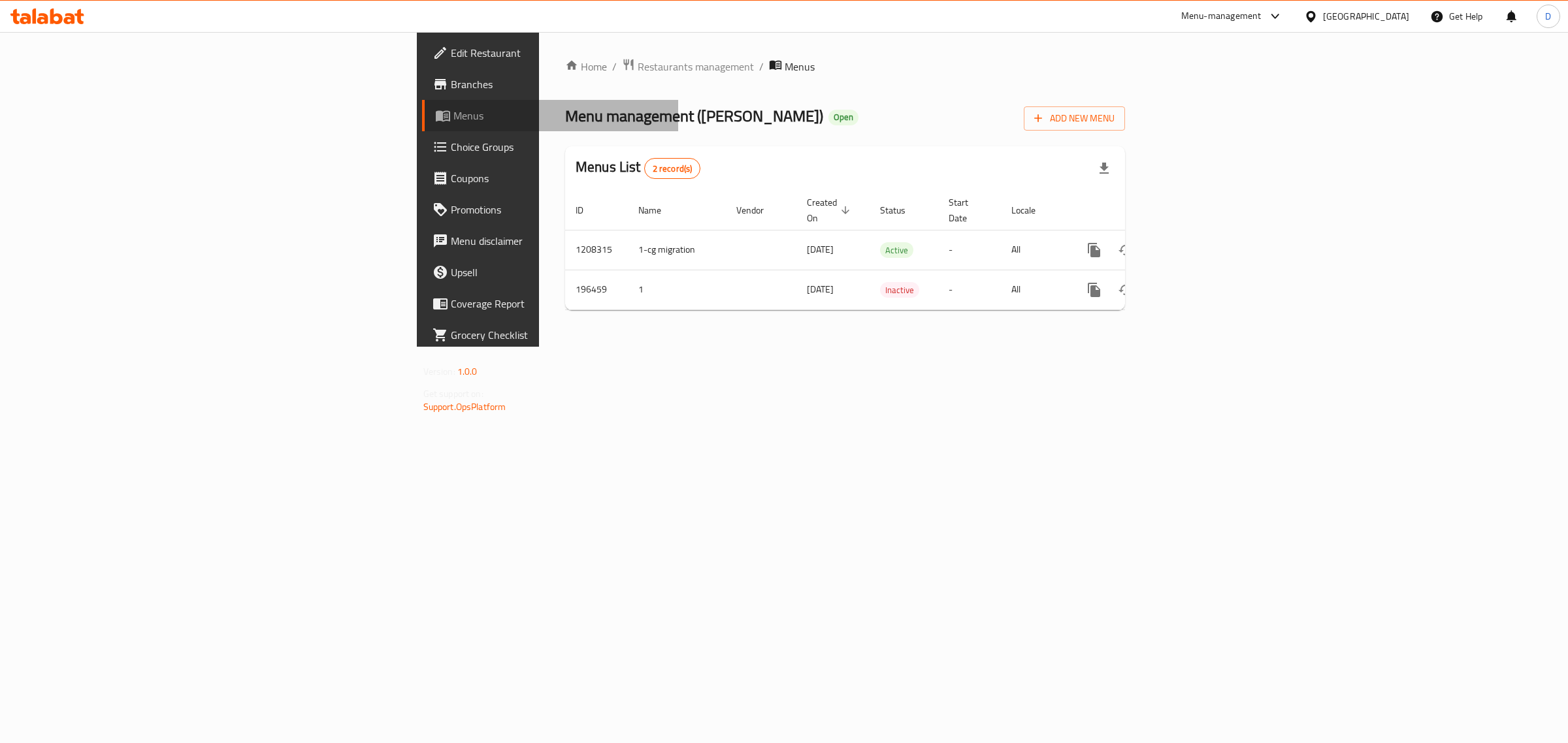
click at [422, 102] on link "Menus" at bounding box center [550, 115] width 256 height 31
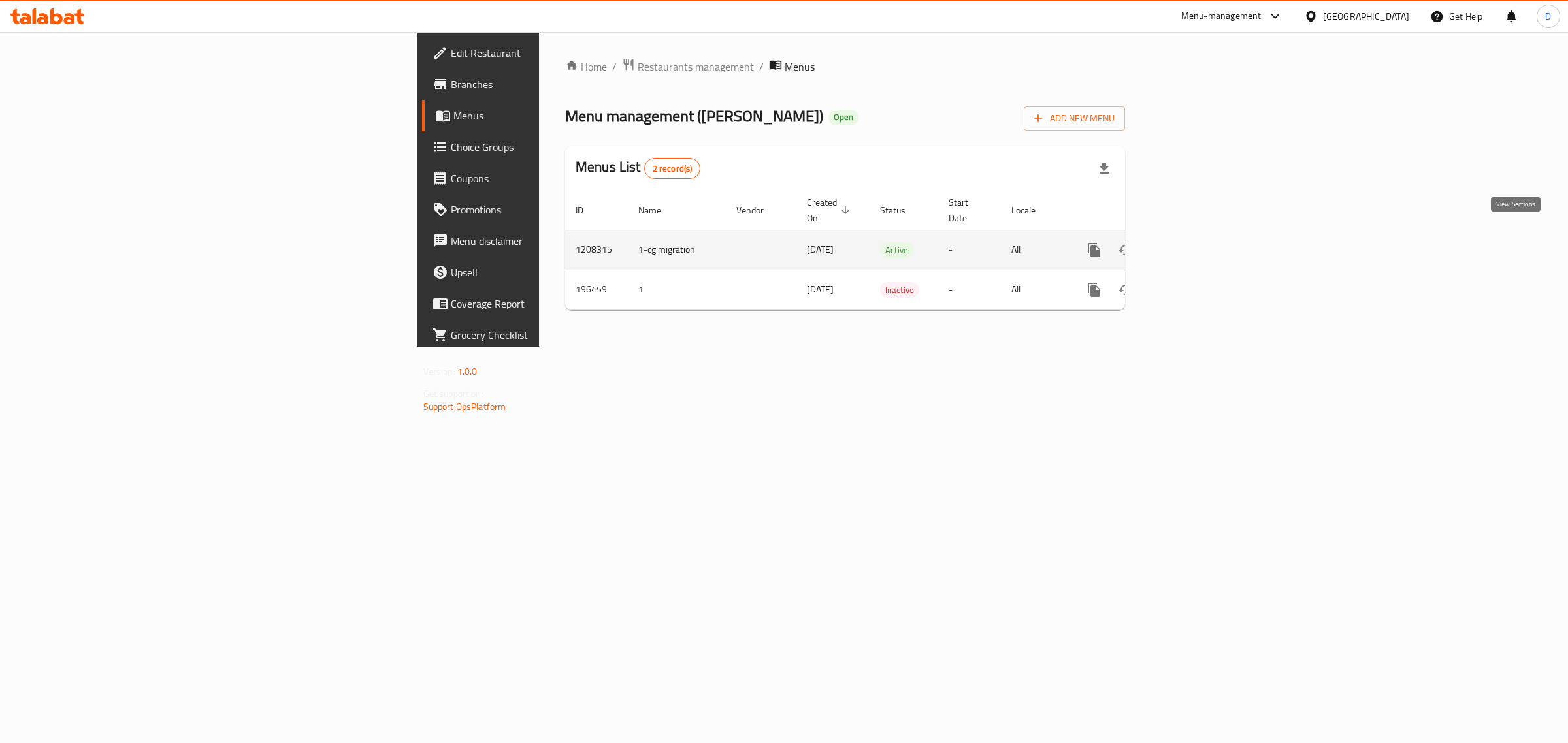
click at [1196, 242] on icon "enhanced table" at bounding box center [1187, 249] width 15 height 15
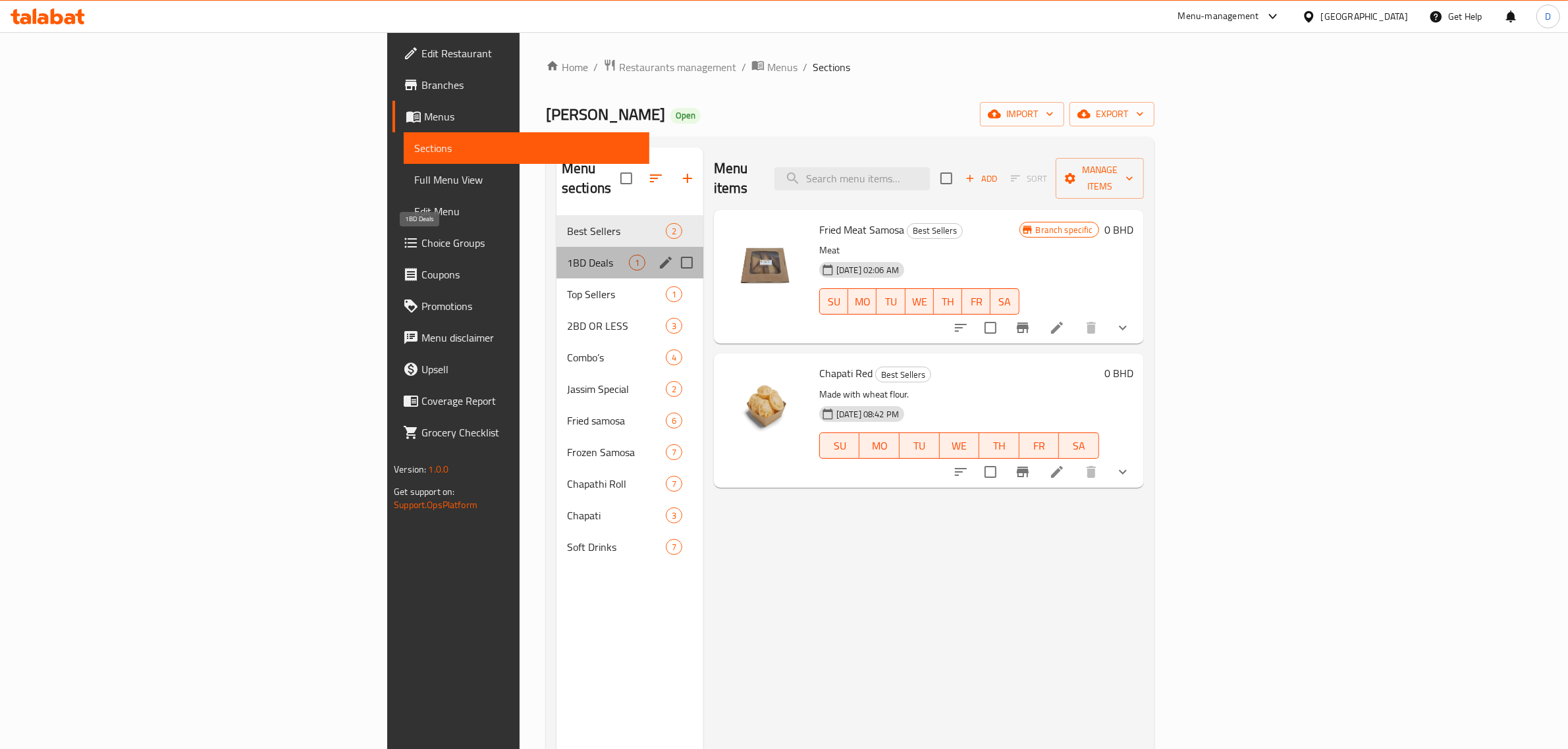
click at [567, 255] on span "1BD Deals" at bounding box center [598, 262] width 62 height 15
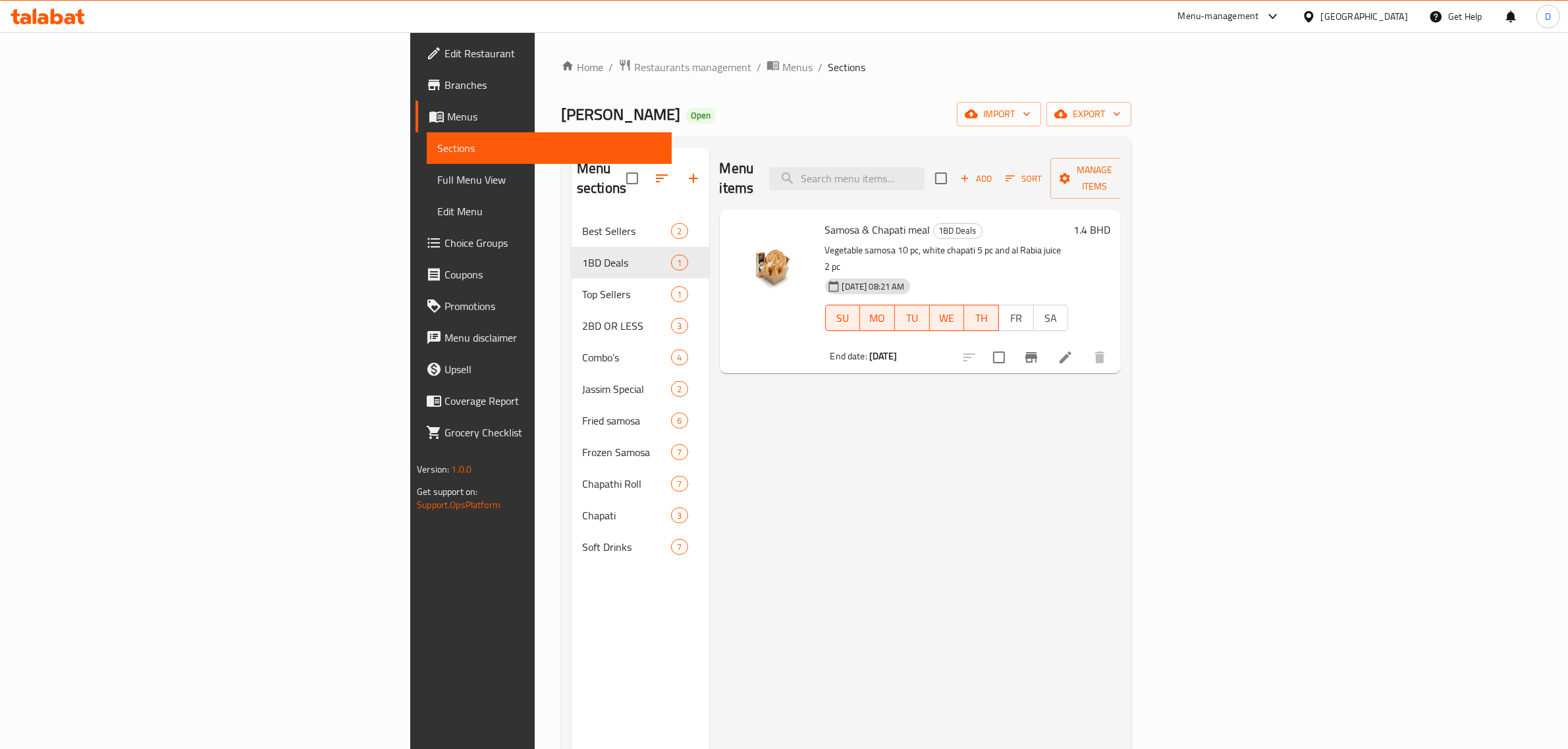
click at [825, 220] on span "Samosa & Chapati meal" at bounding box center [878, 230] width 105 height 20
copy h6 "Samosa & Chapati meal"
click at [634, 74] on span "Restaurants management" at bounding box center [692, 66] width 117 height 15
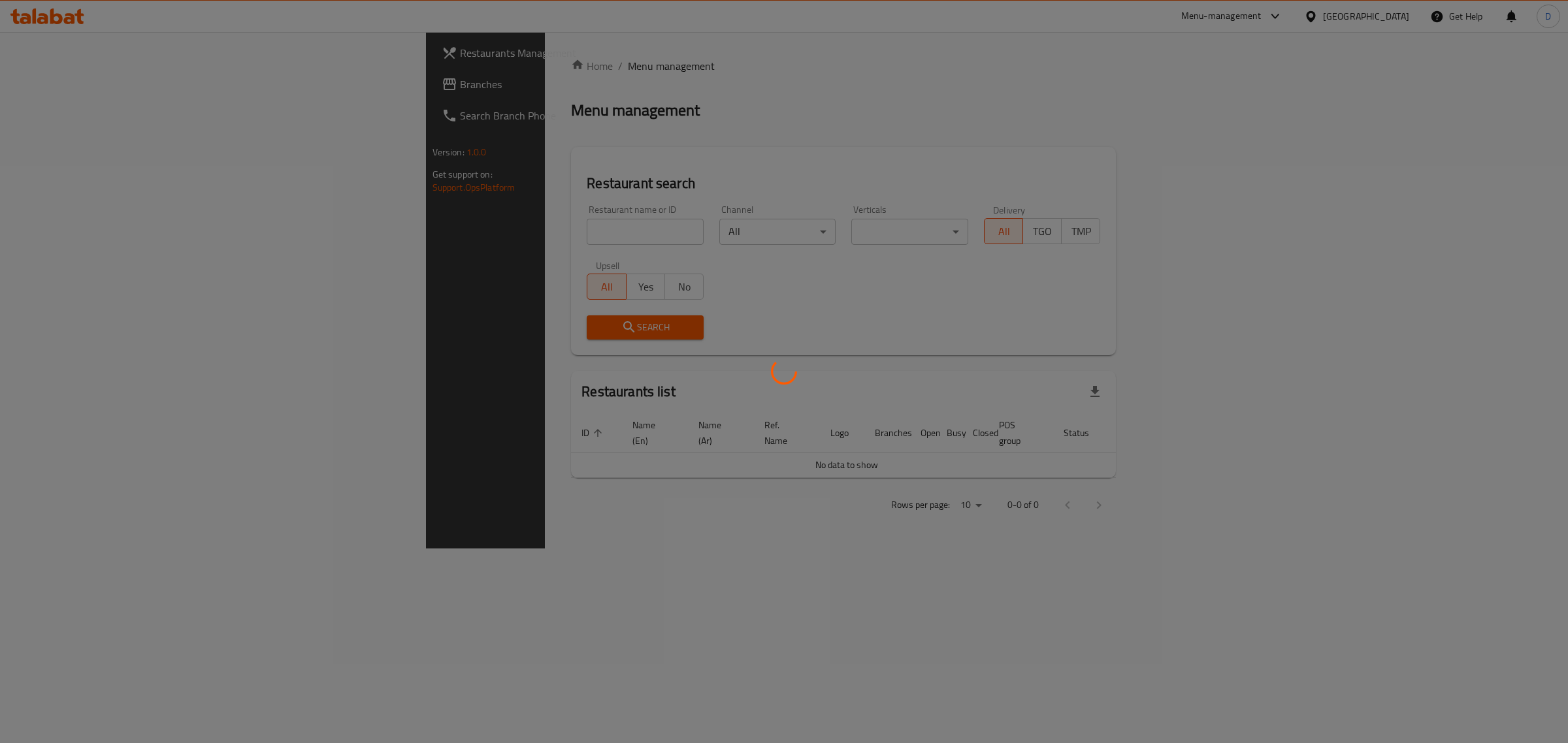
click at [451, 230] on div at bounding box center [784, 372] width 1568 height 743
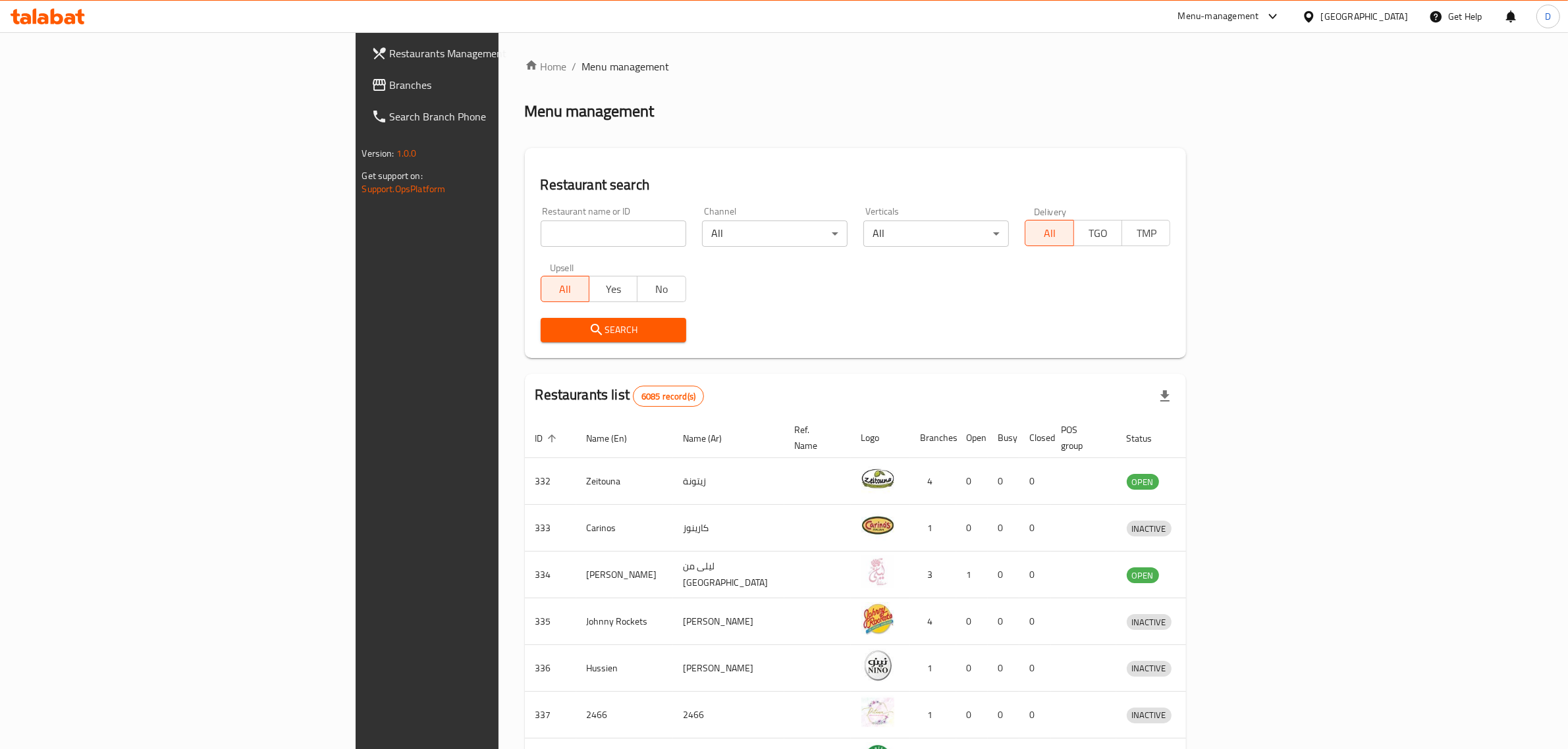
click at [541, 232] on input "search" at bounding box center [613, 233] width 145 height 26
click button "Search" at bounding box center [613, 330] width 145 height 24
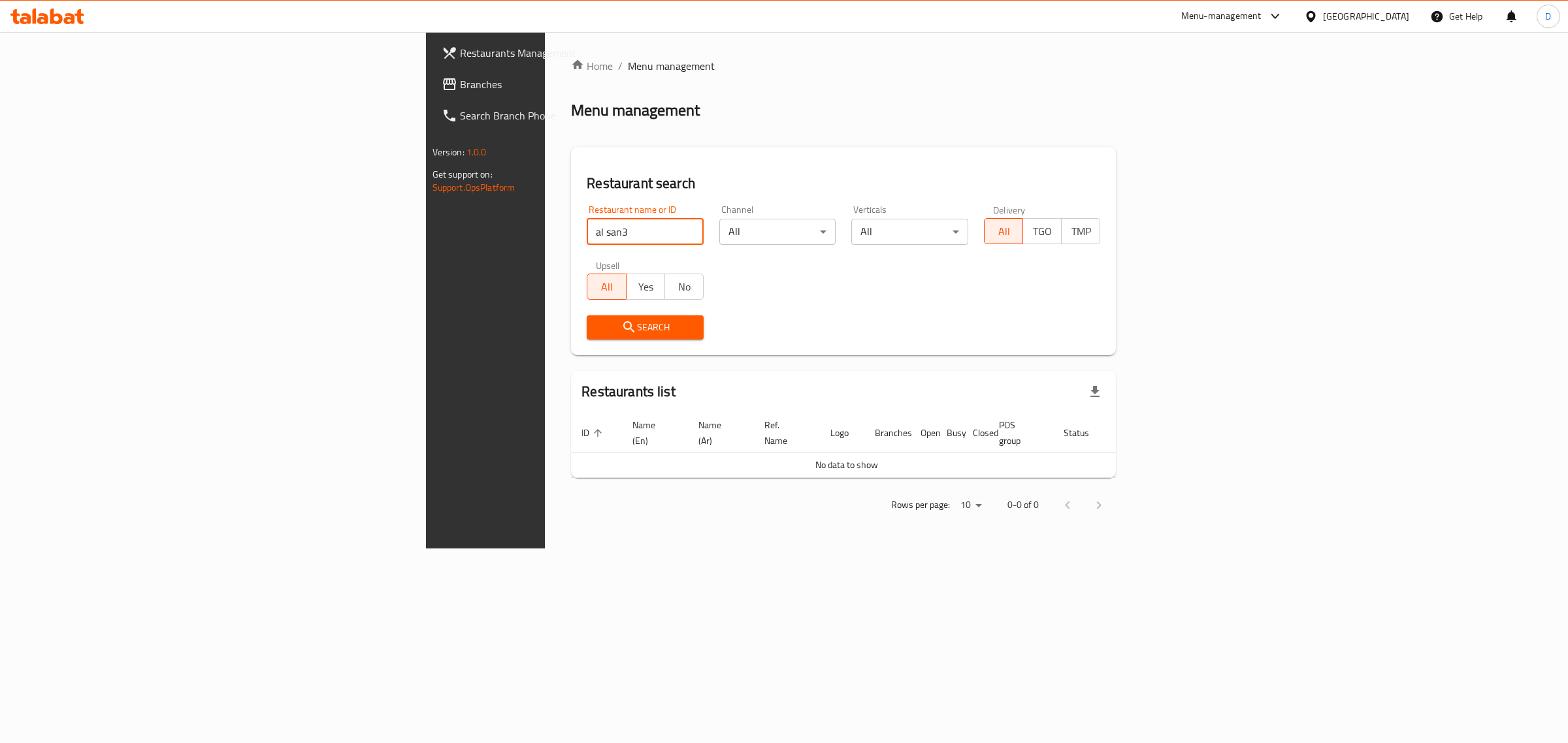
click at [587, 233] on input "al san3" at bounding box center [645, 231] width 117 height 26
type input "alsan3"
click button "Search" at bounding box center [645, 327] width 117 height 24
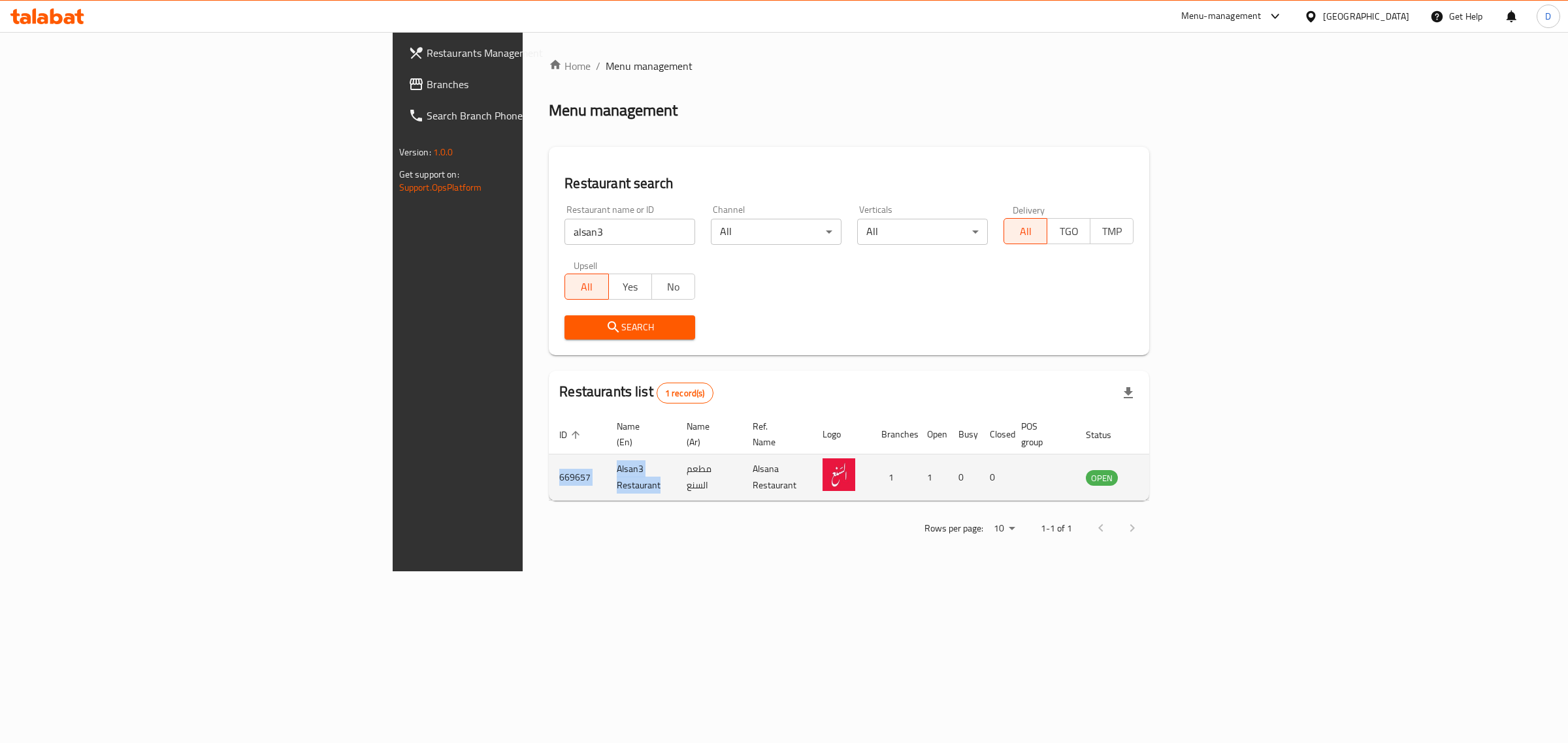
drag, startPoint x: 438, startPoint y: 466, endPoint x: 294, endPoint y: 467, distance: 144.0
click at [549, 467] on tr "669657 Alsan3 Restaurant مطعم السنع Alsana Restaurant 1 1 0 0 OPEN" at bounding box center [869, 478] width 641 height 47
copy tr "669657 Alsan3 Restaurant"
click at [1189, 461] on td "enhanced table" at bounding box center [1167, 478] width 45 height 47
click at [1169, 473] on icon "enhanced table" at bounding box center [1162, 479] width 14 height 11
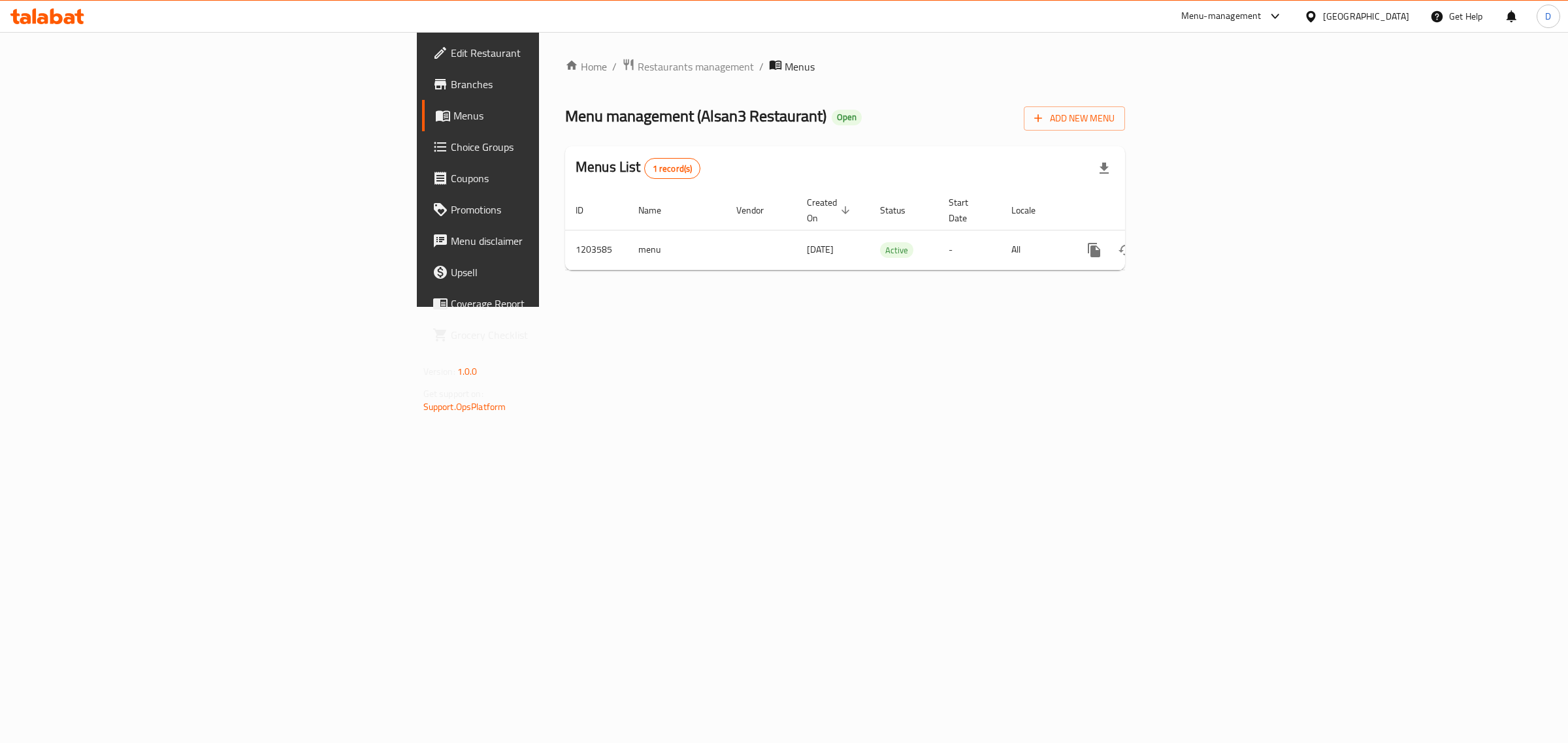
click at [451, 80] on span "Branches" at bounding box center [560, 84] width 218 height 15
